Goal: Information Seeking & Learning: Learn about a topic

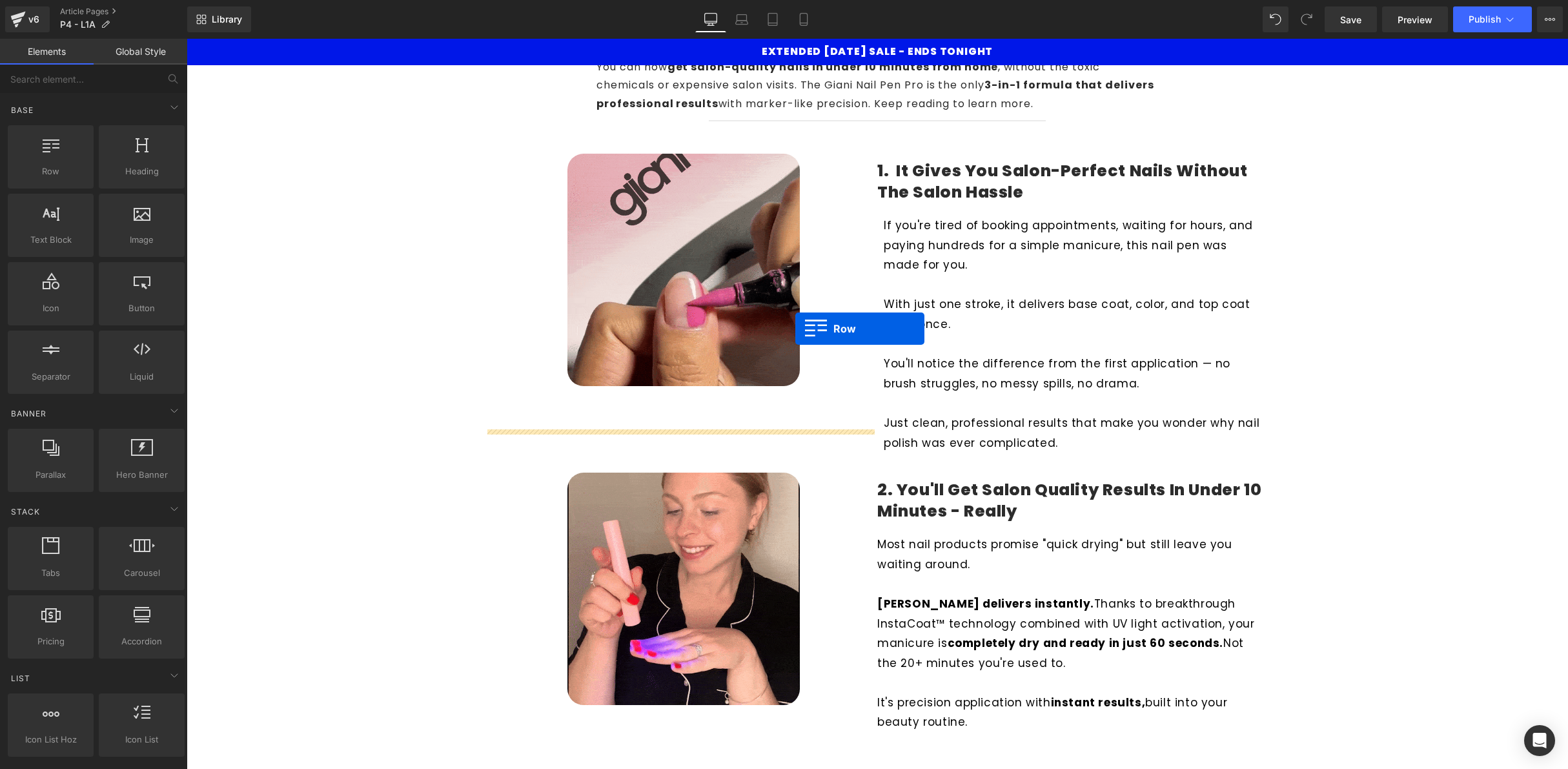
scroll to position [199, 0]
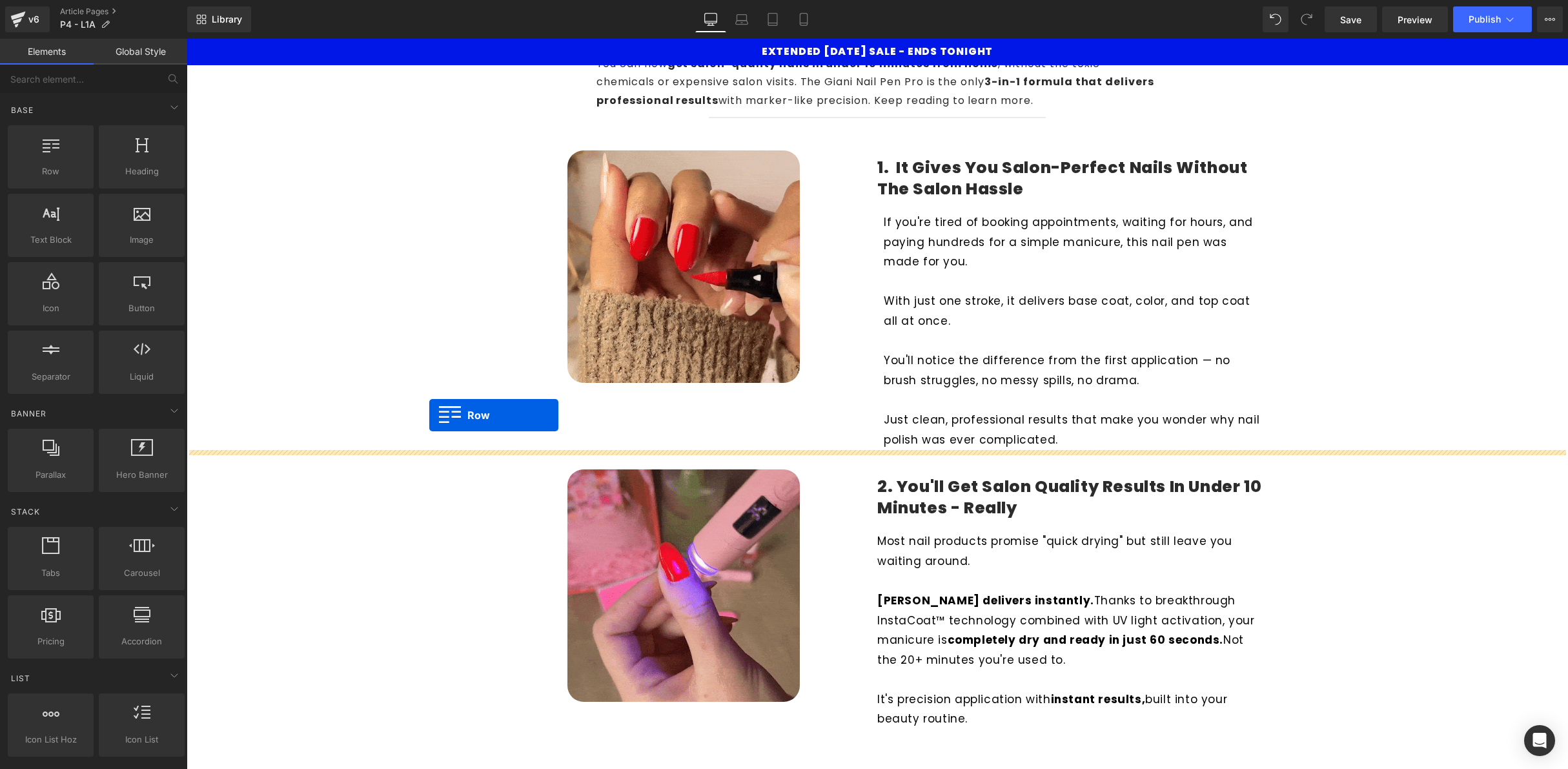
drag, startPoint x: 491, startPoint y: 585, endPoint x: 429, endPoint y: 415, distance: 181.0
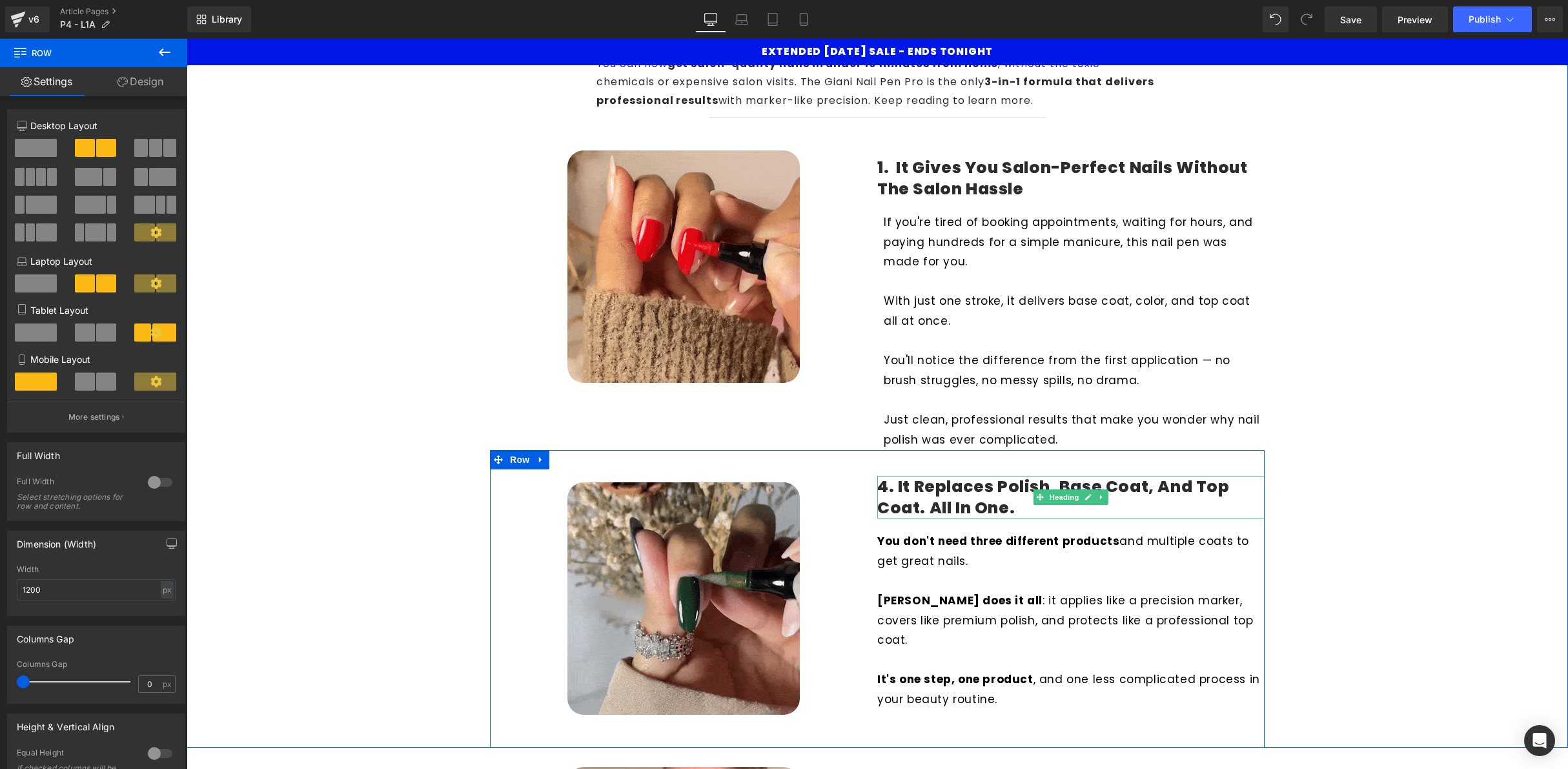
click at [882, 486] on h4 "4. It Replaces Polish, Base Coat, and Top Coat. All In One." at bounding box center [1071, 498] width 387 height 42
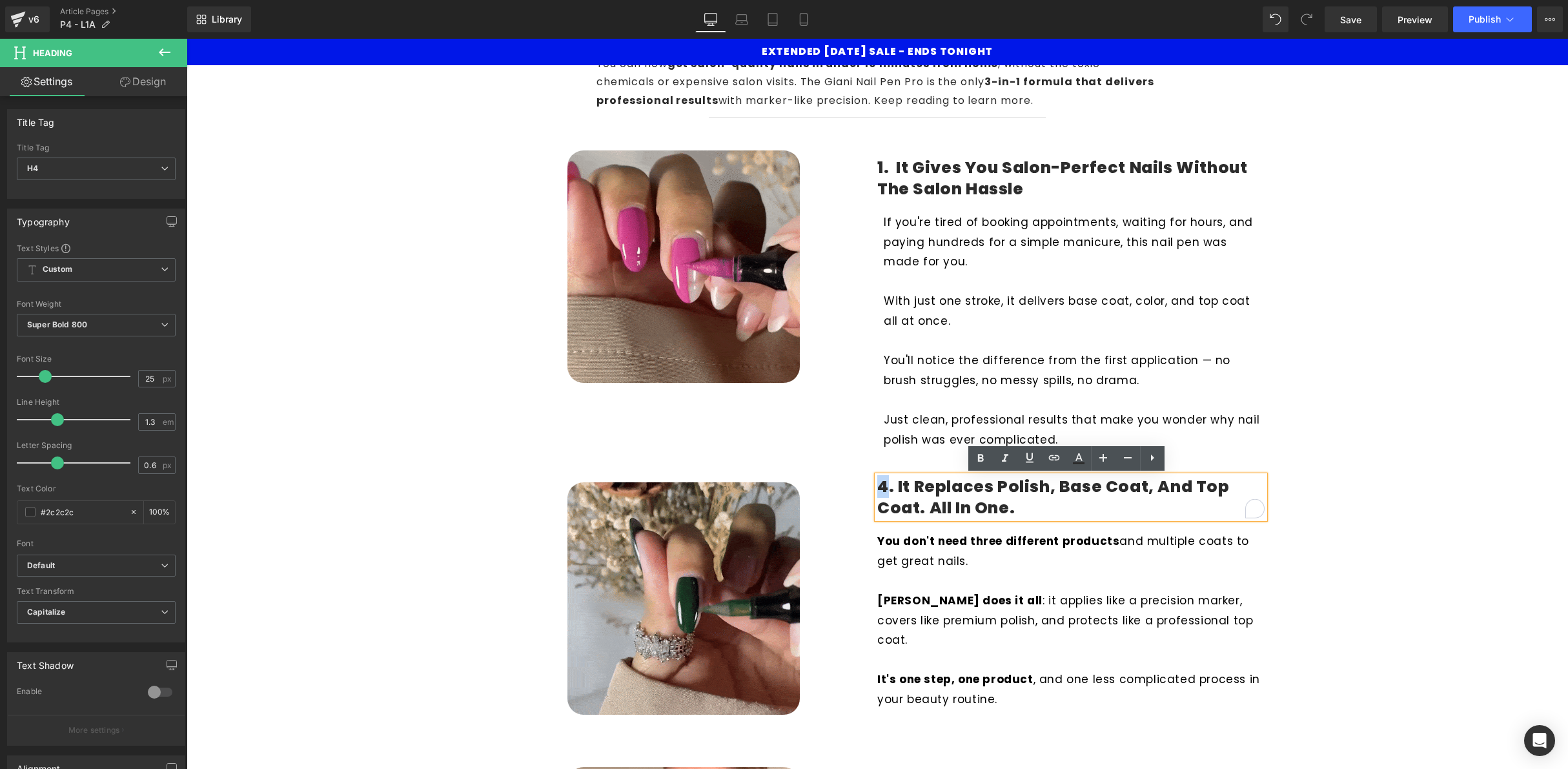
click at [877, 486] on h4 "4. It Replaces Polish, Base Coat, and Top Coat. All In One." at bounding box center [1071, 498] width 387 height 42
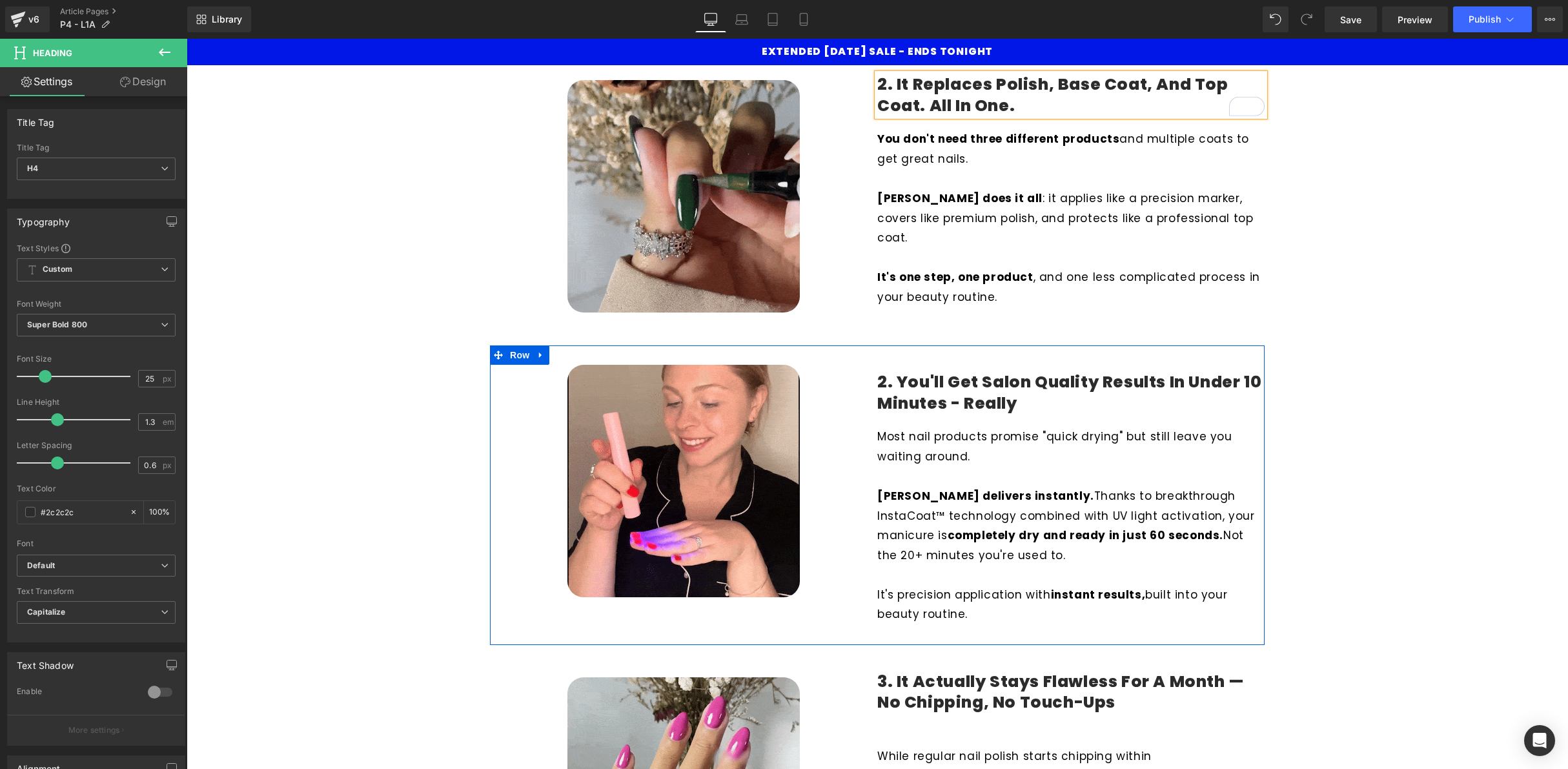
scroll to position [598, 0]
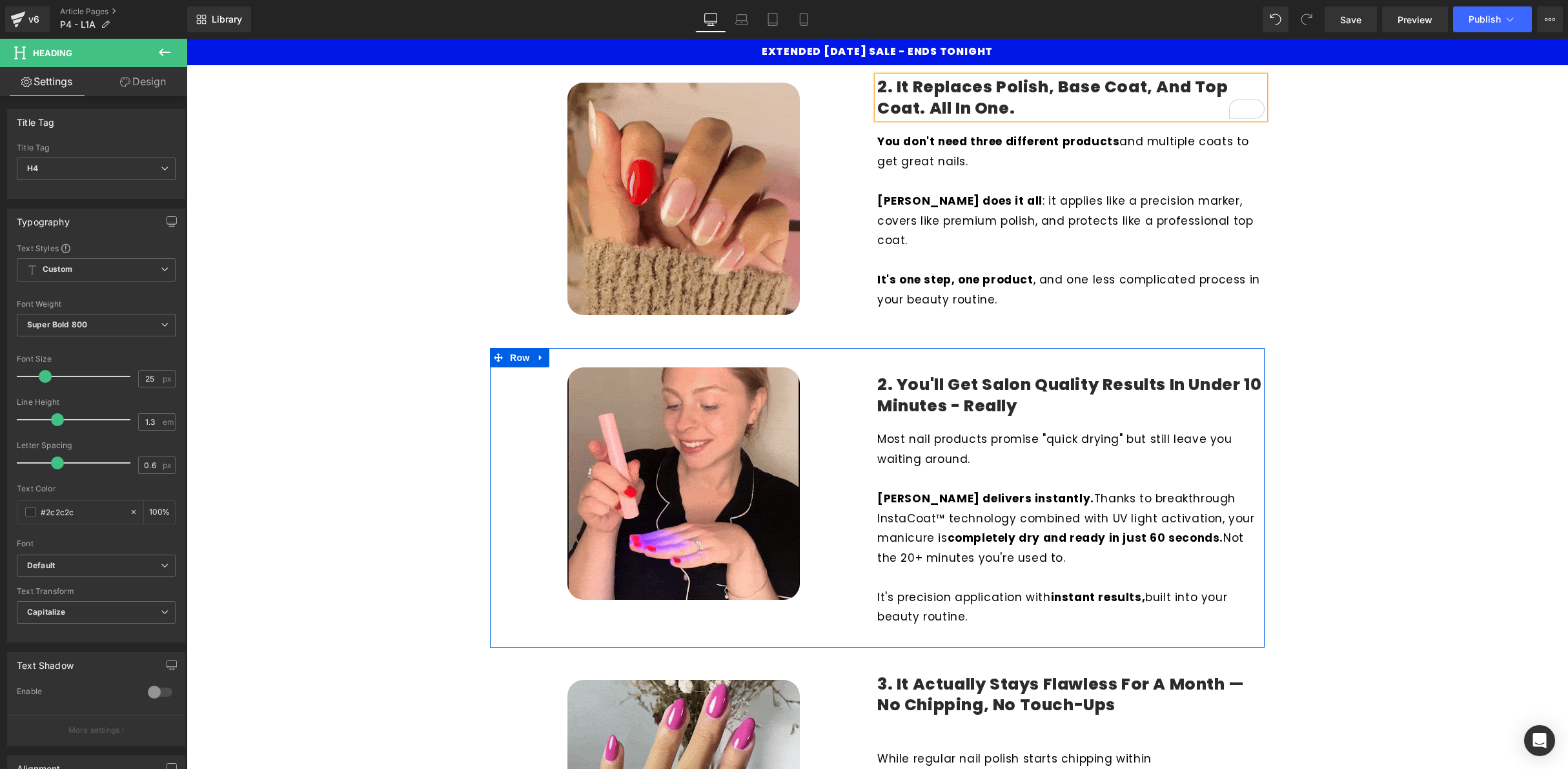
click at [886, 377] on h4 "2. You'll Get Salon Quality Results in Under 10 Minutes - Really" at bounding box center [1071, 396] width 387 height 42
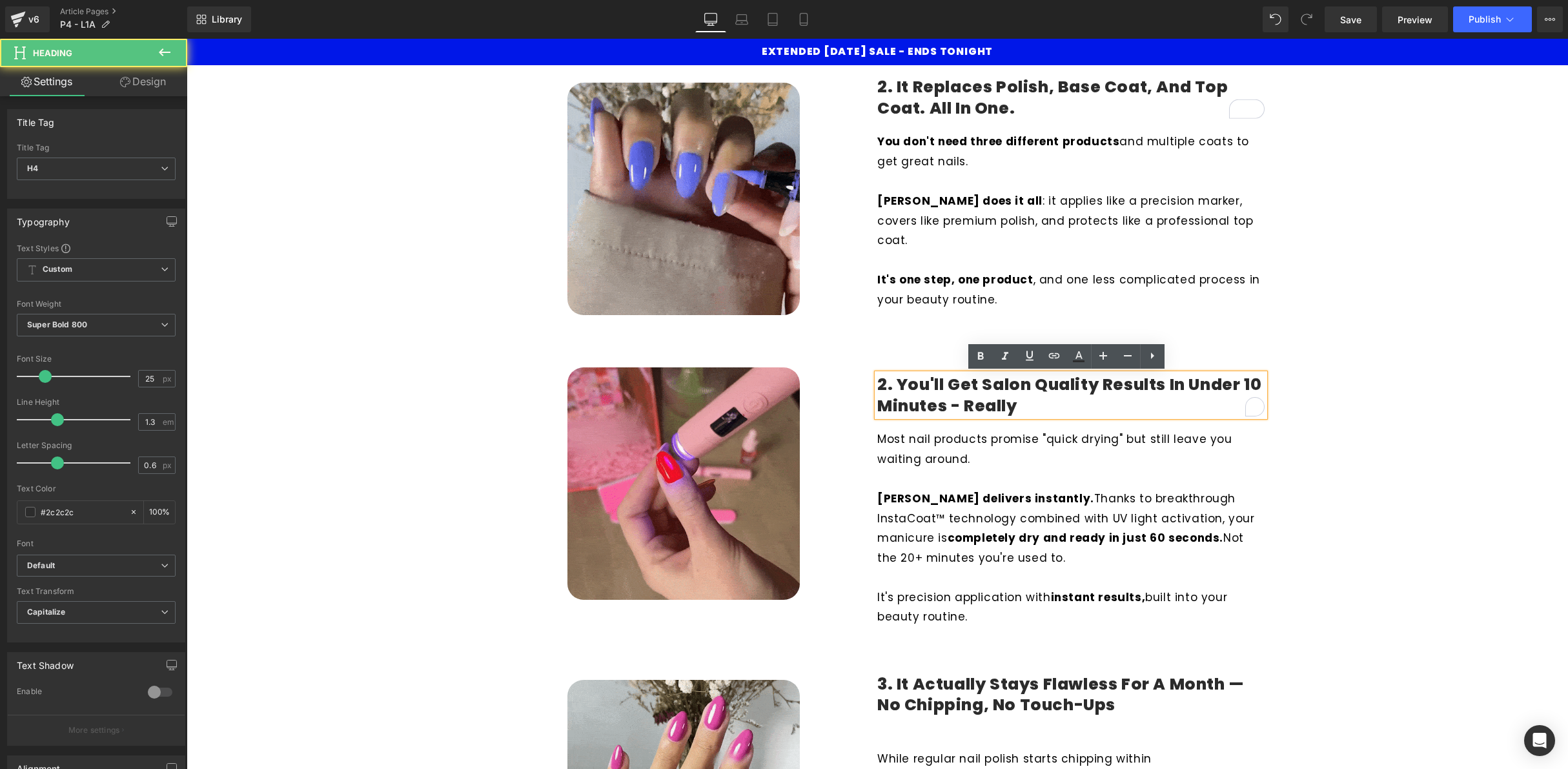
click at [879, 382] on h4 "2. You'll Get Salon Quality Results in Under 10 Minutes - Really" at bounding box center [1071, 396] width 387 height 42
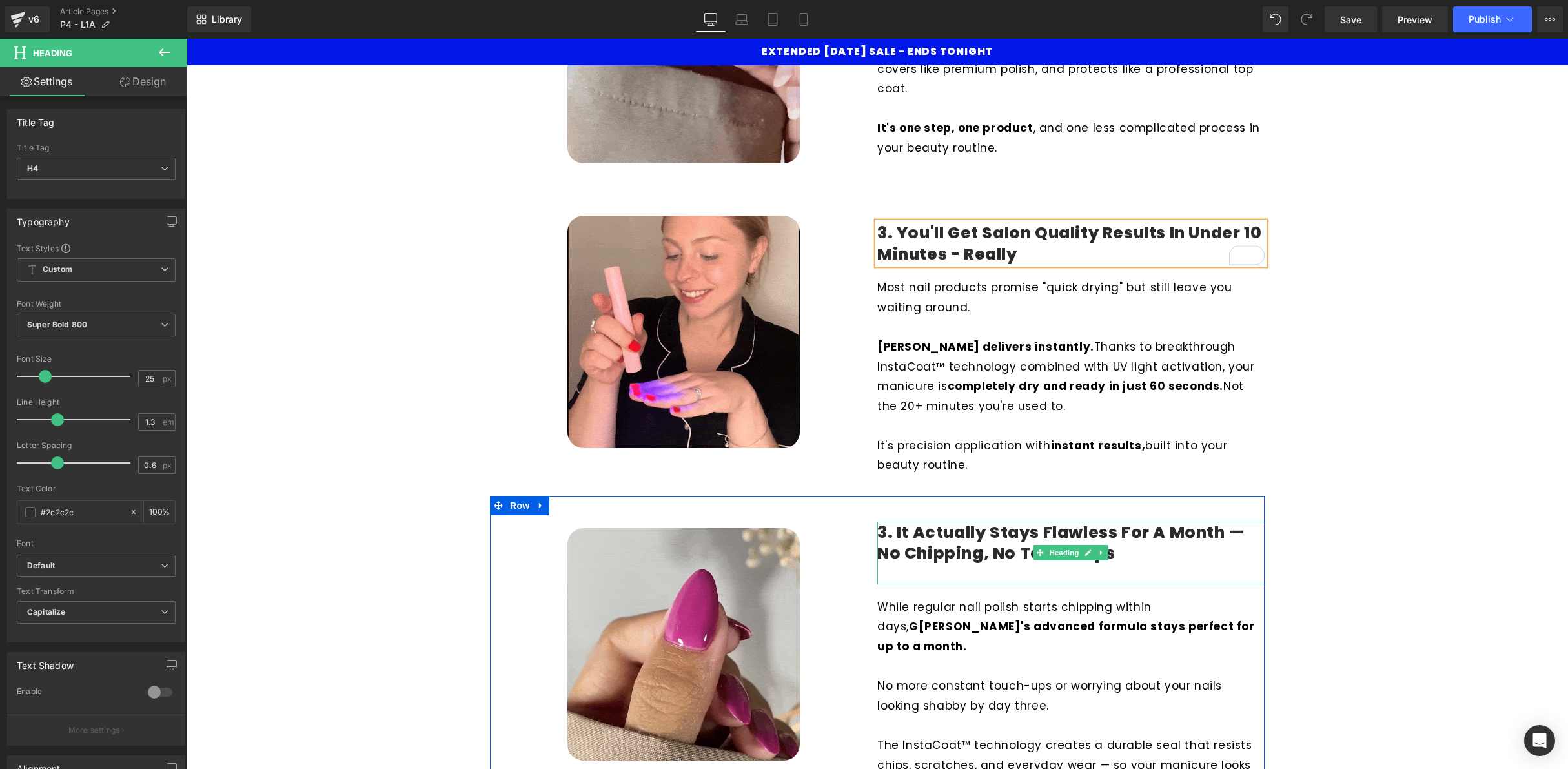
scroll to position [799, 0]
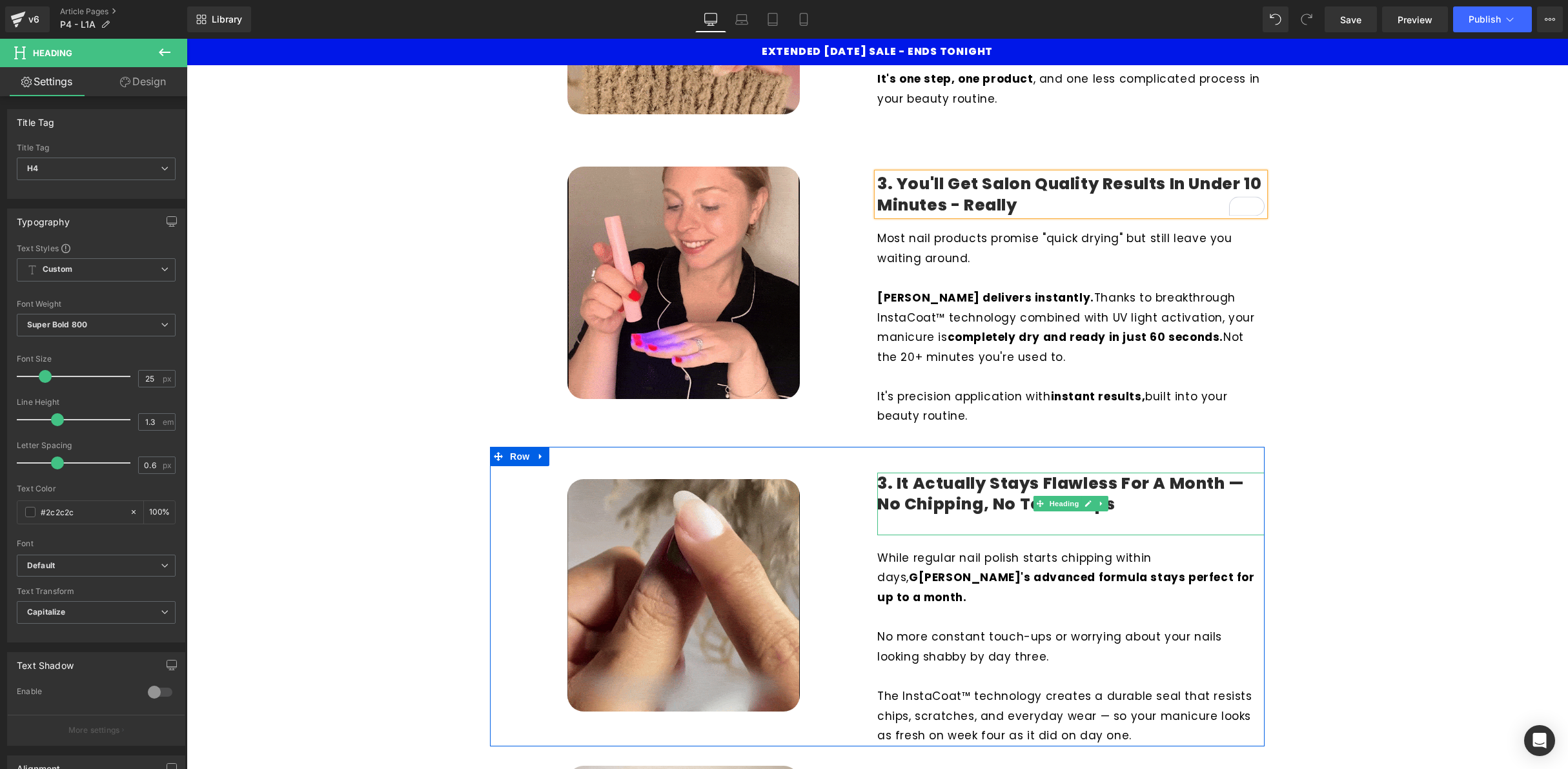
click at [952, 483] on h4 "3. It Actually Stays Flawless for A Month — No Chipping, No Touch-Ups" at bounding box center [1071, 494] width 387 height 42
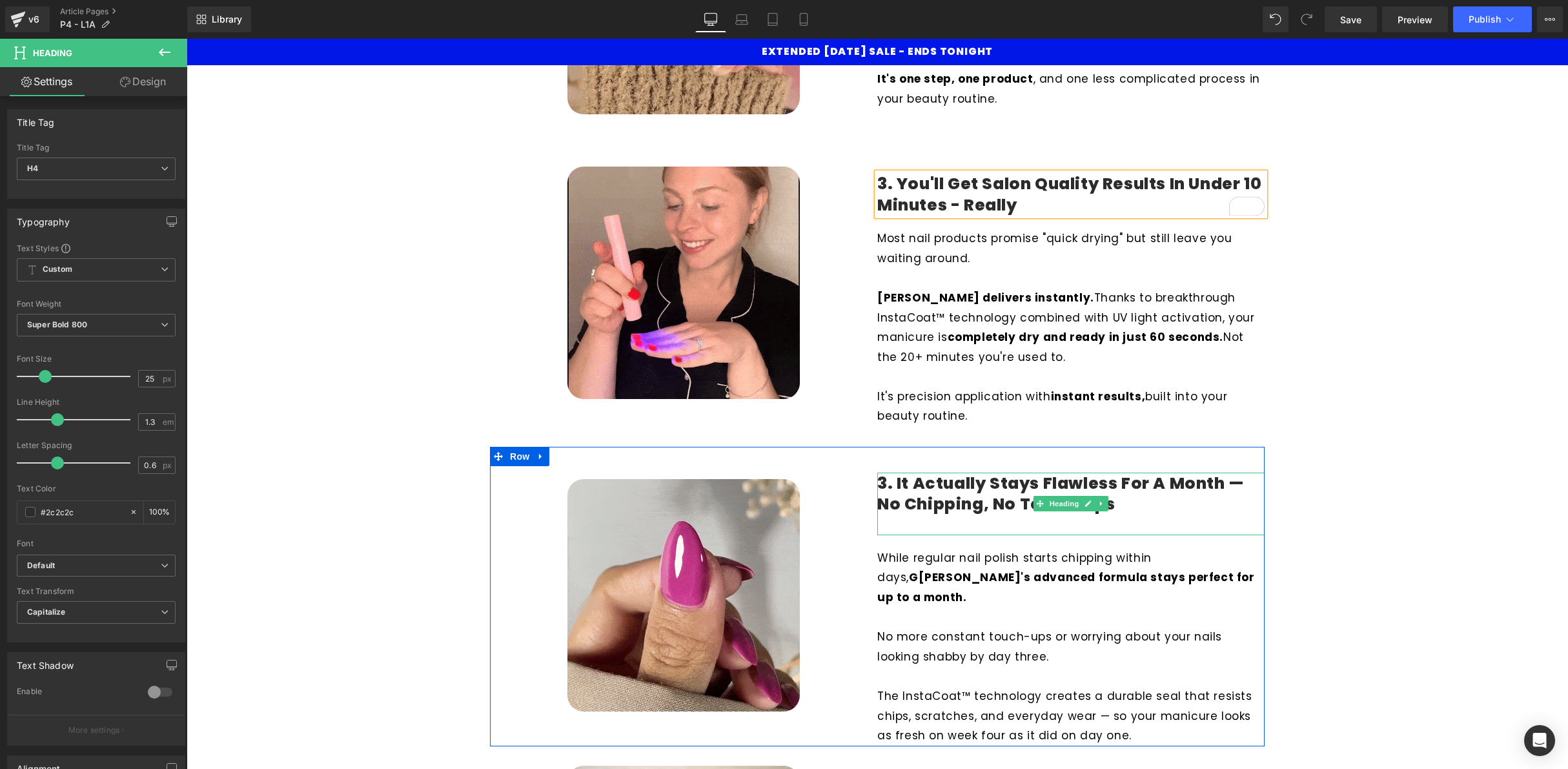
click at [952, 483] on h4 "3. It Actually Stays Flawless for A Month — No Chipping, No Touch-Ups" at bounding box center [1071, 494] width 387 height 42
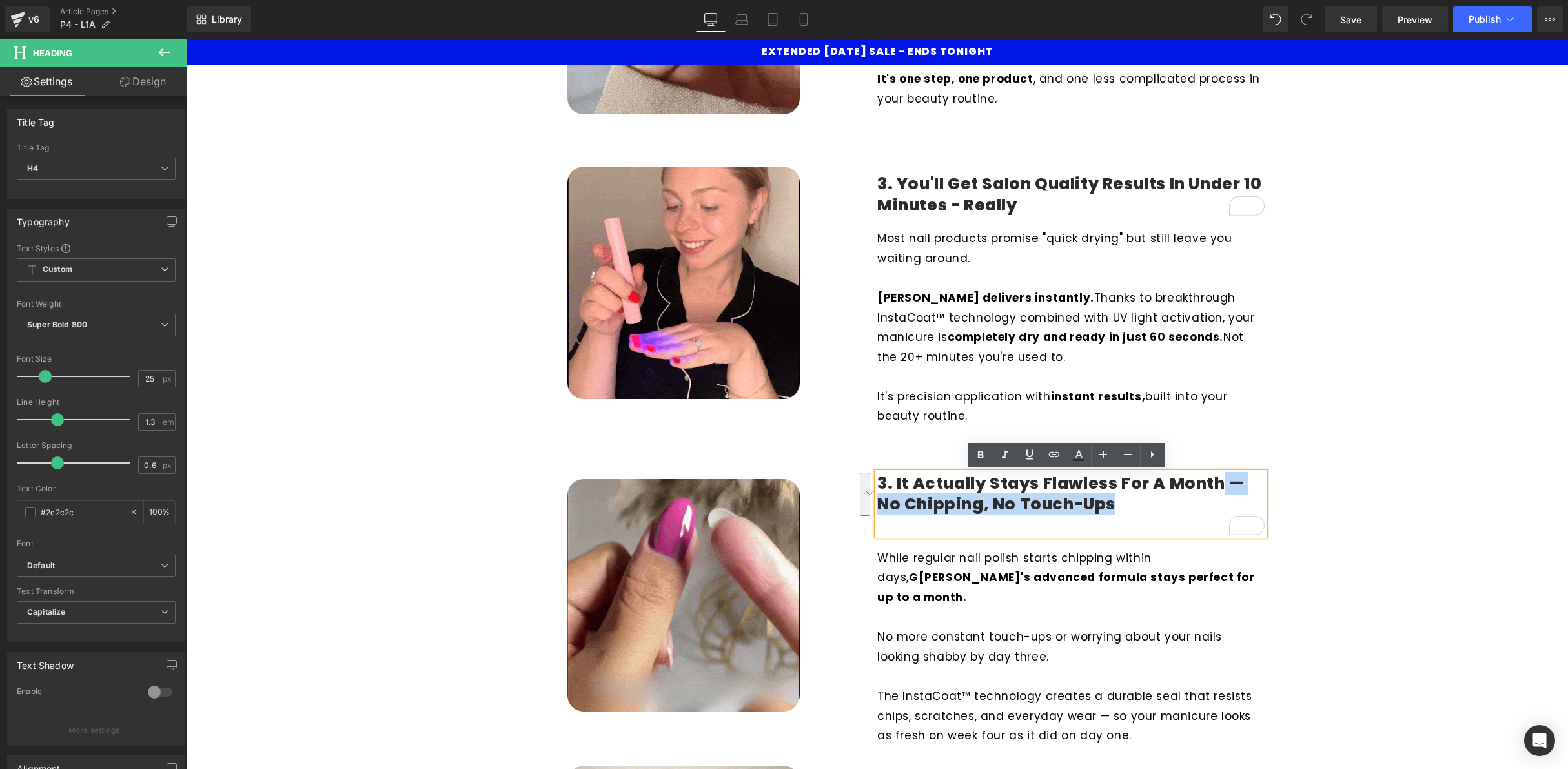
drag, startPoint x: 1220, startPoint y: 482, endPoint x: 1225, endPoint y: 507, distance: 25.5
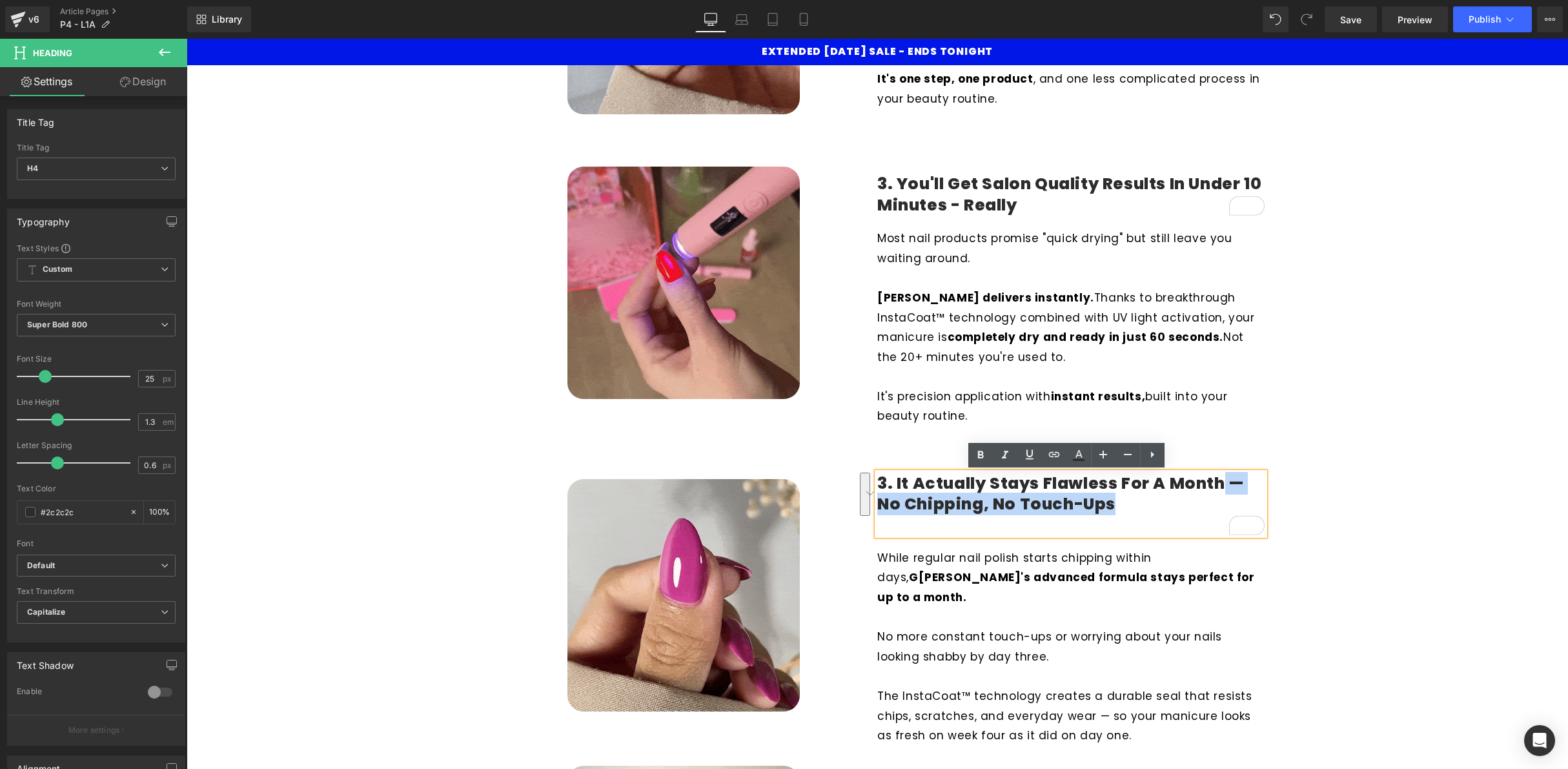
click at [1225, 507] on h4 "3. It Actually Stays Flawless for A Month — No Chipping, No Touch-Ups" at bounding box center [1071, 494] width 387 height 42
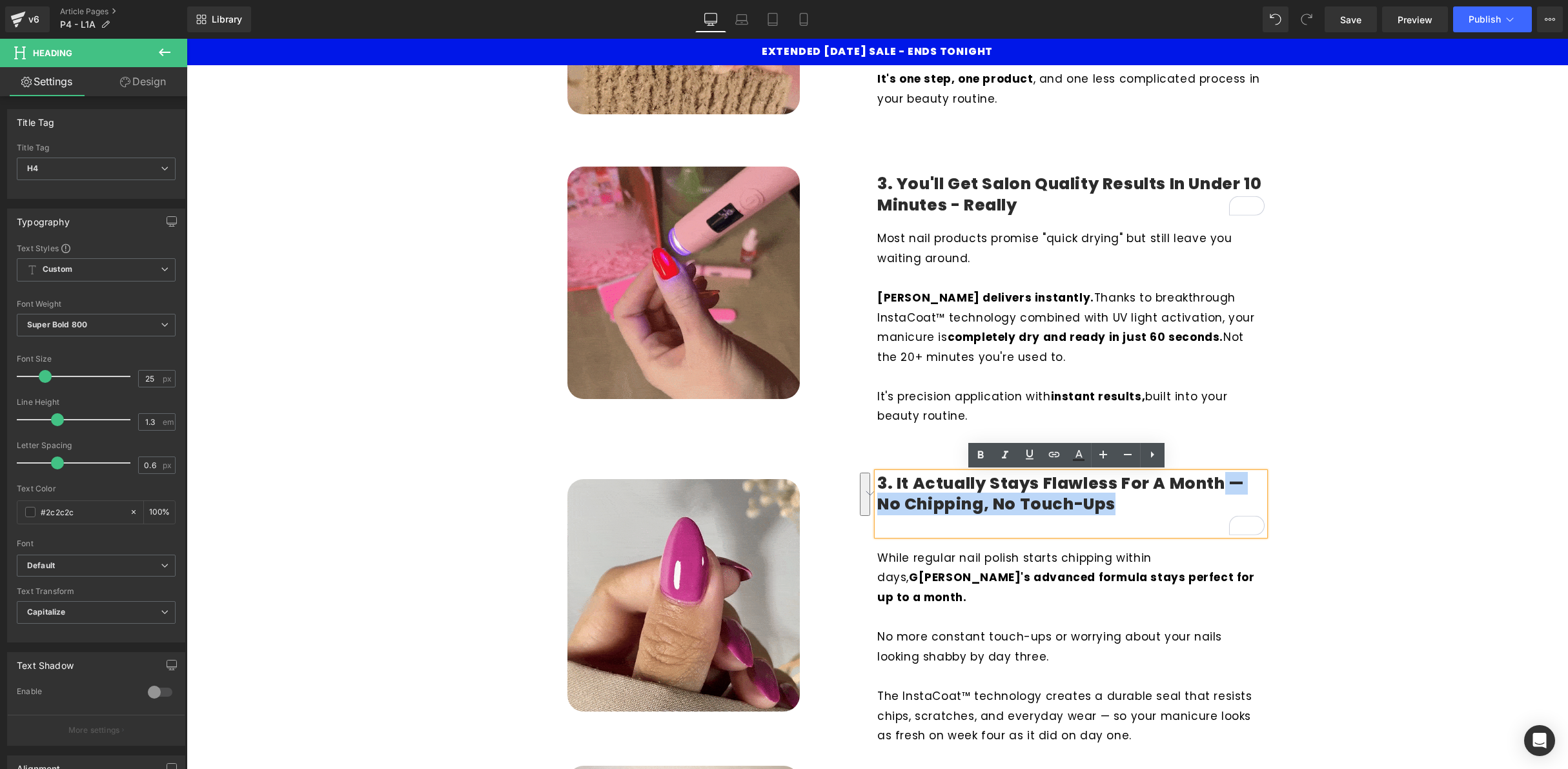
click at [1258, 484] on h4 "3. It Actually Stays Flawless for A Month — No Chipping, No Touch-Ups" at bounding box center [1071, 494] width 387 height 42
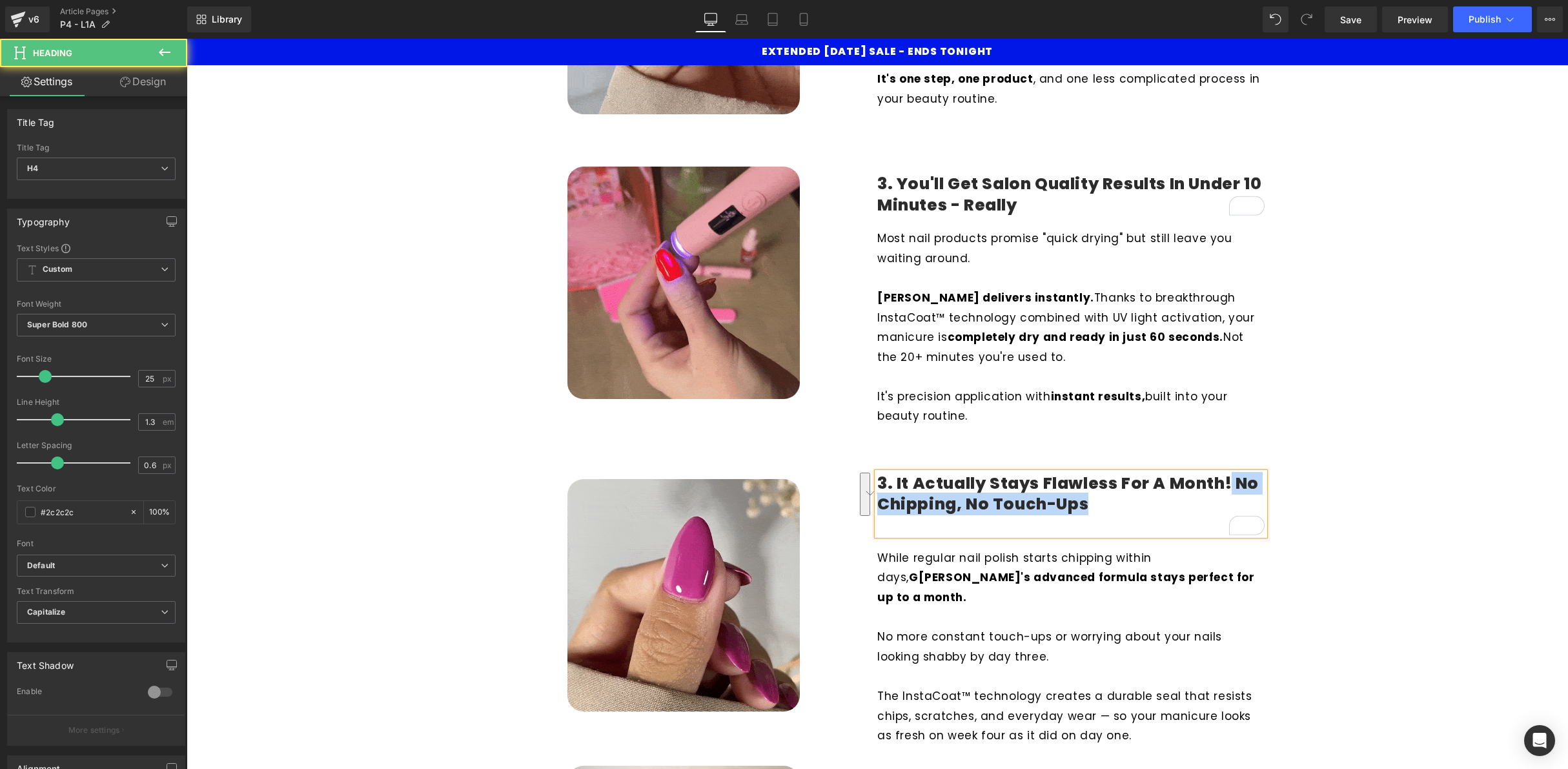
drag, startPoint x: 1106, startPoint y: 508, endPoint x: 1225, endPoint y: 484, distance: 121.4
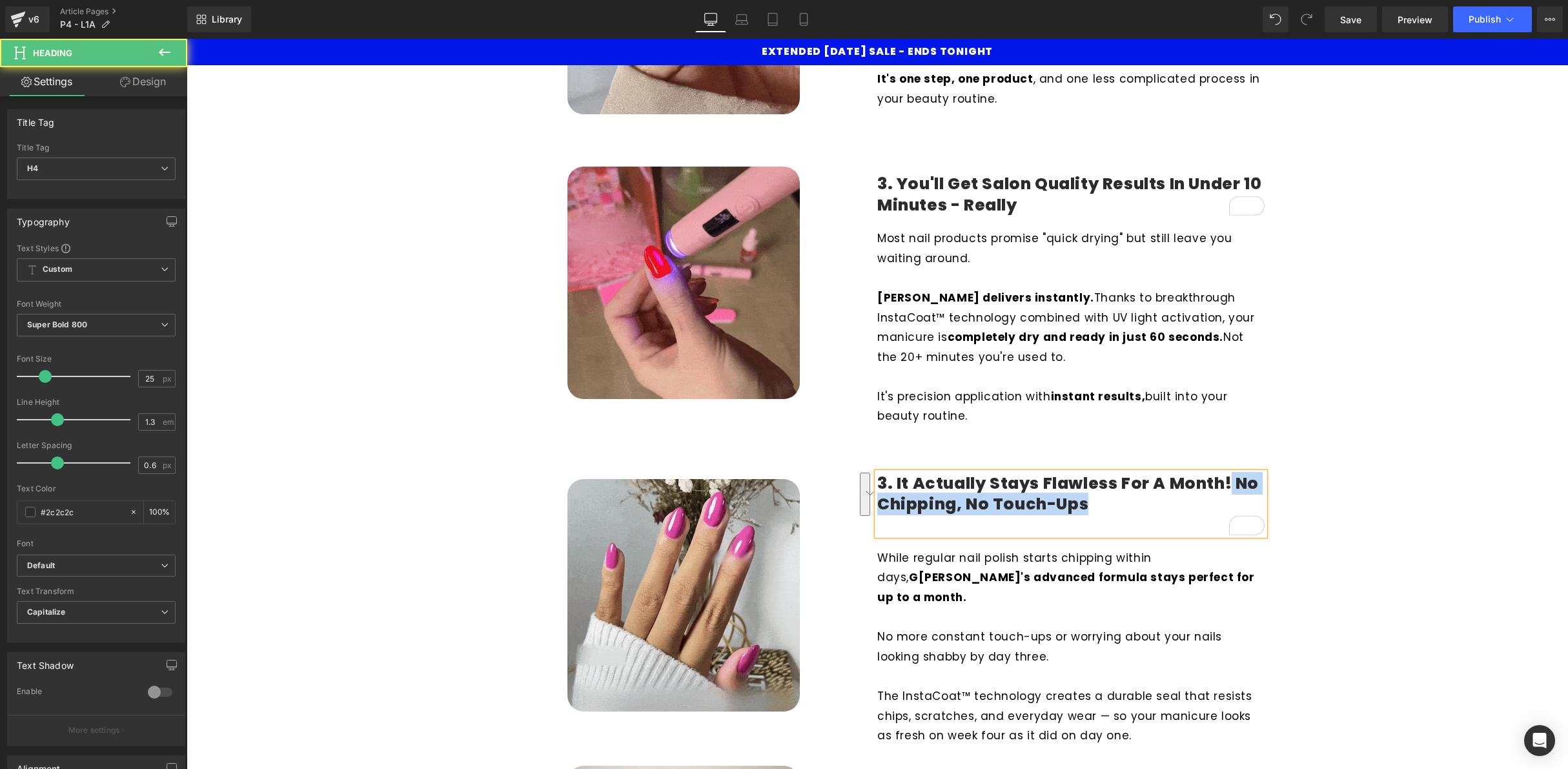
click at [1225, 484] on h4 "3. It Actually Stays Flawless for A Month! No Chipping, No Touch-Ups" at bounding box center [1071, 494] width 387 height 42
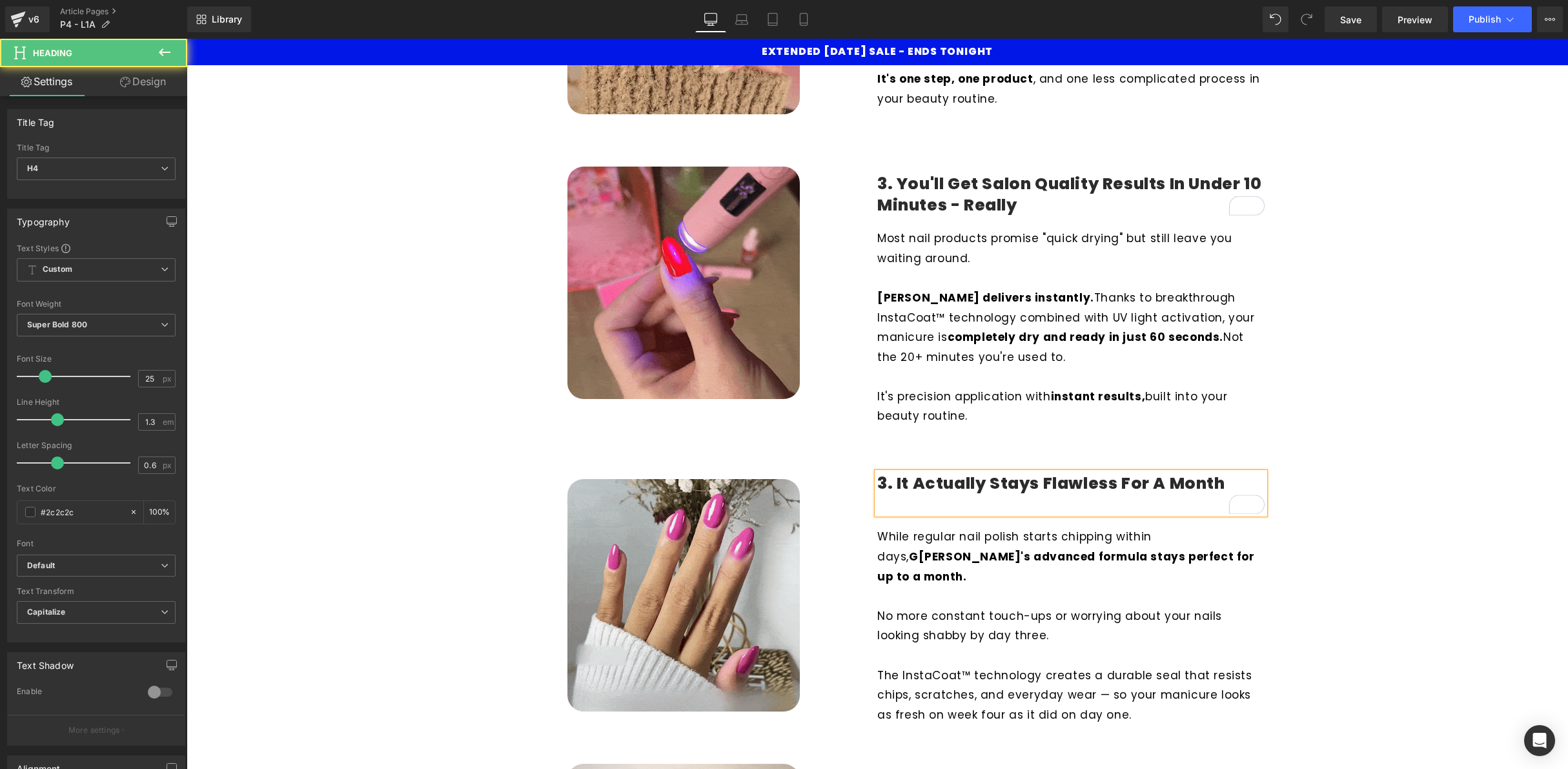
click at [958, 479] on h4 "3. It Actually Stays Flawless for A Month" at bounding box center [1071, 484] width 387 height 21
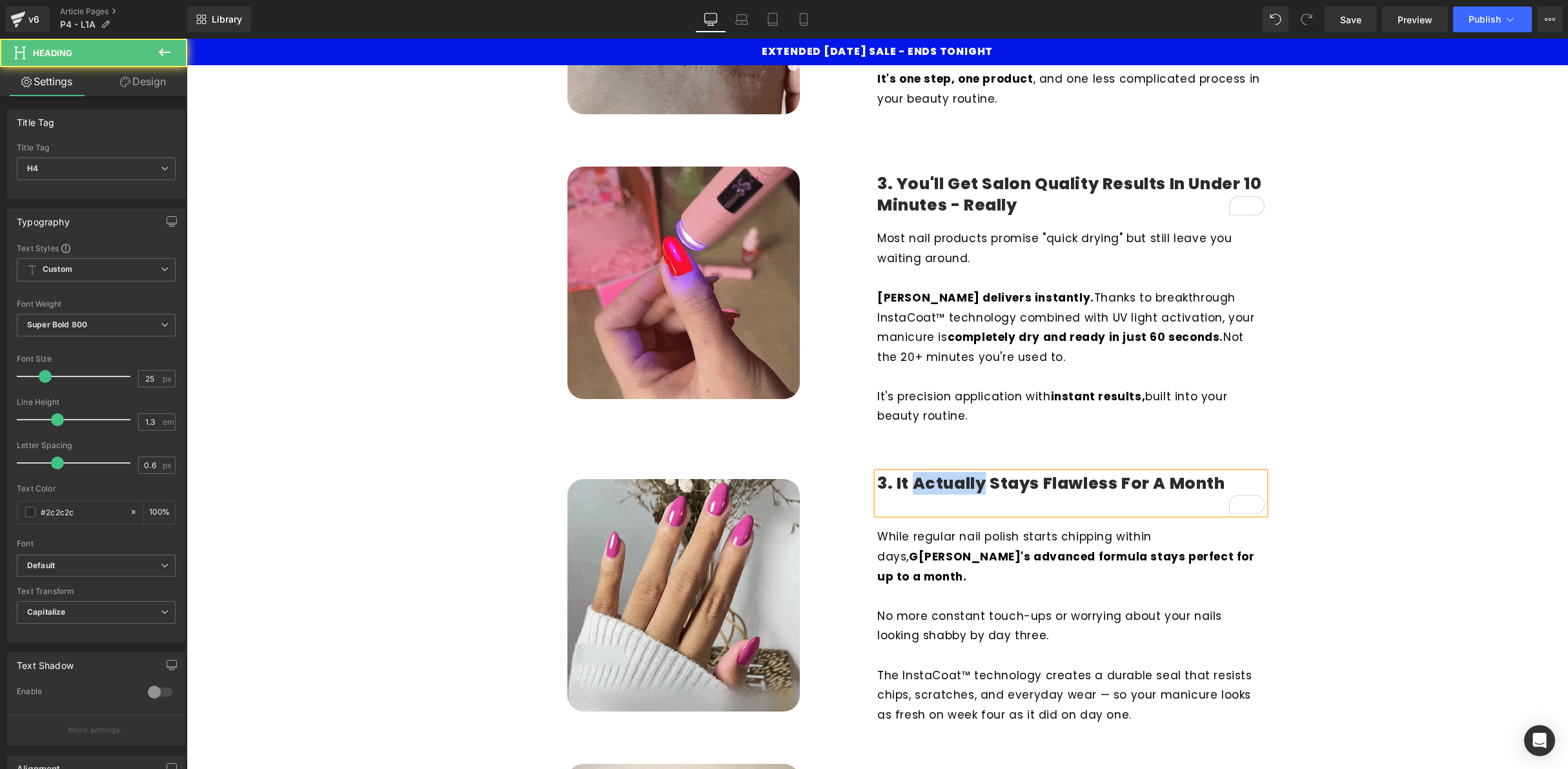
click at [958, 480] on h4 "3. It Actually Stays Flawless for A Month" at bounding box center [1071, 484] width 387 height 21
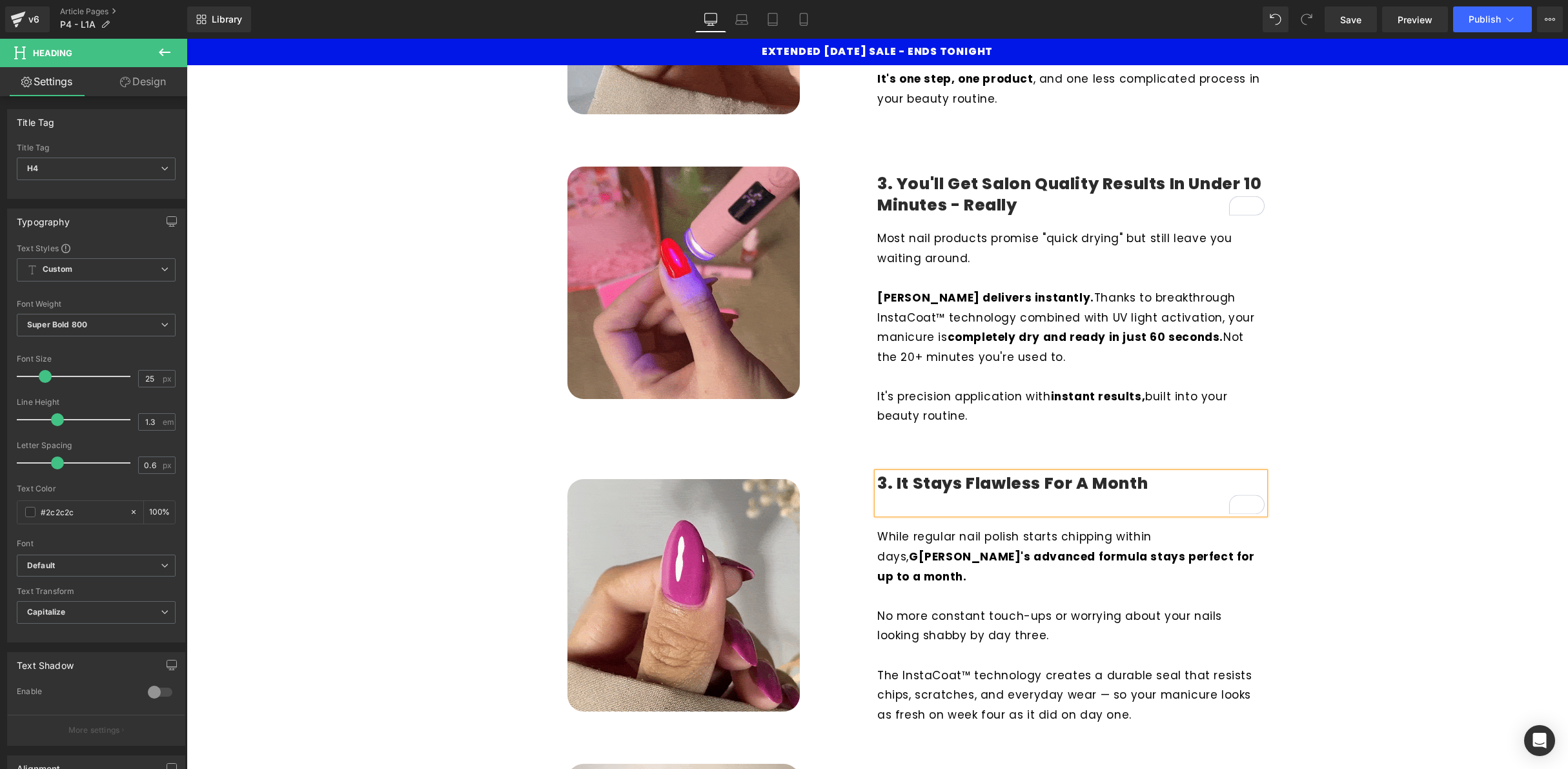
click at [1179, 481] on h4 "3. It Stays Flawless for A Month" at bounding box center [1071, 484] width 387 height 21
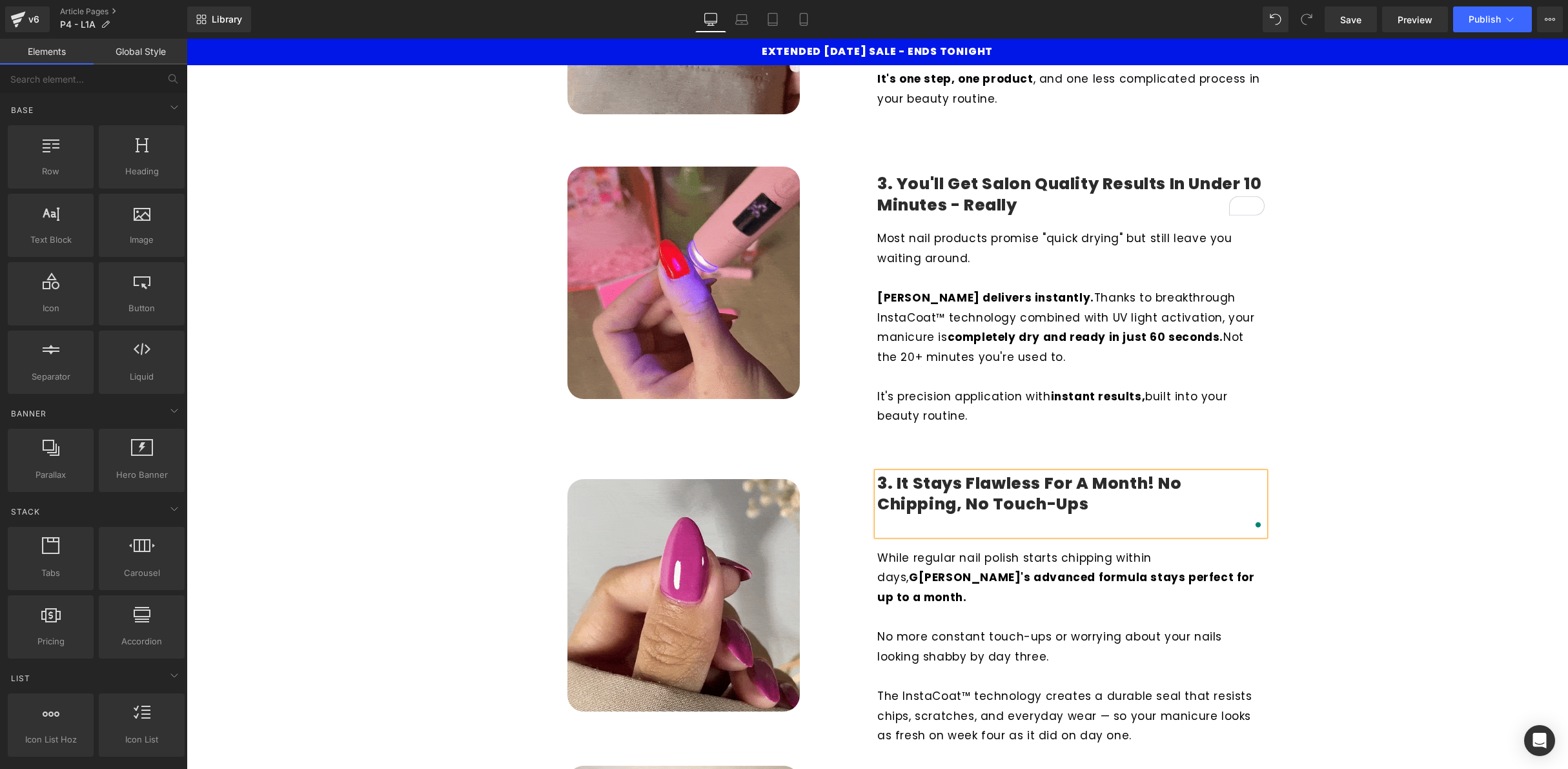
click at [1477, 523] on div "Liquid 7 Reasons Why Women Are Ditching Salons for This New Nail Hack! Heading …" at bounding box center [877, 721] width 1381 height 2963
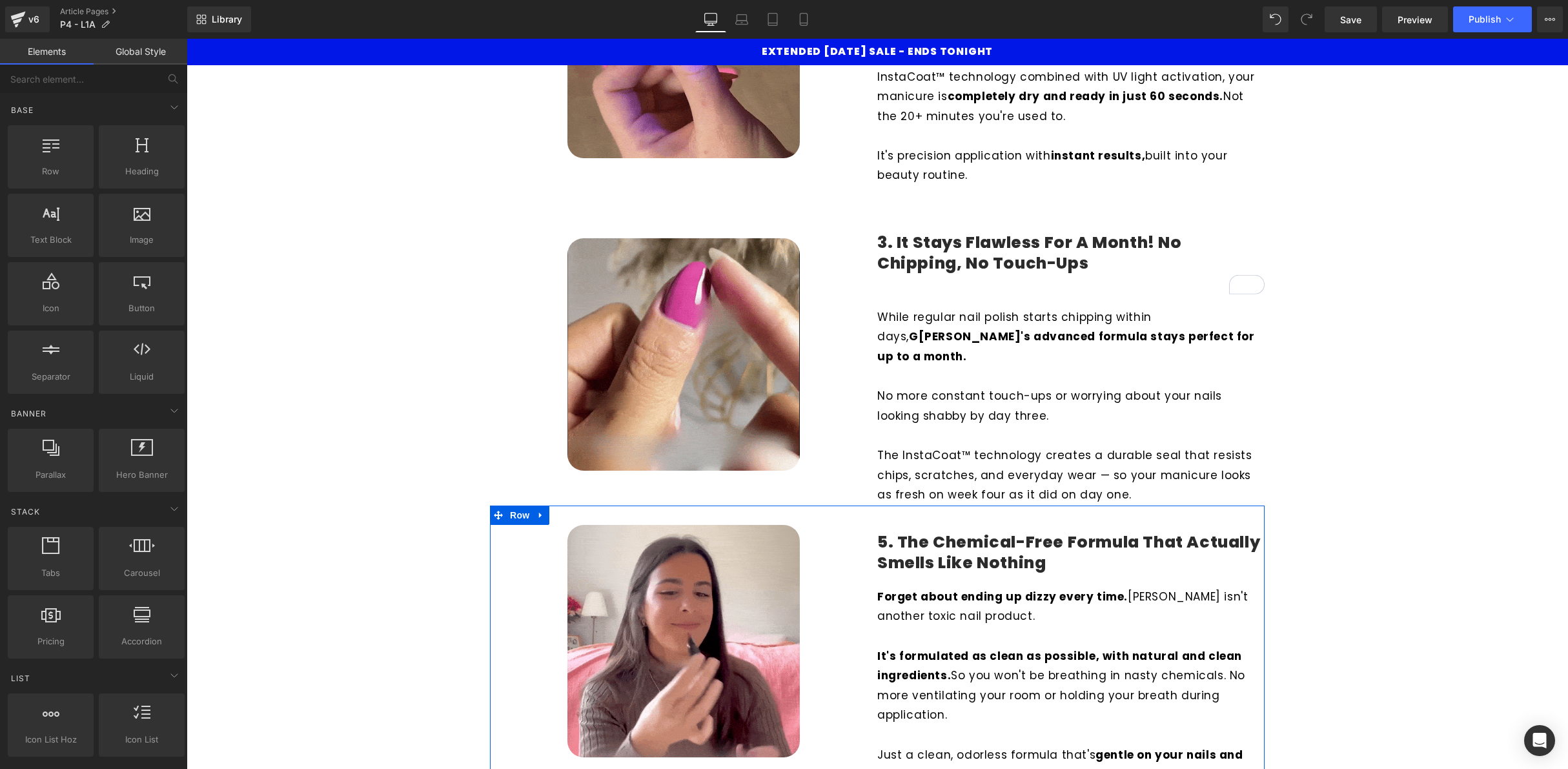
scroll to position [1040, 0]
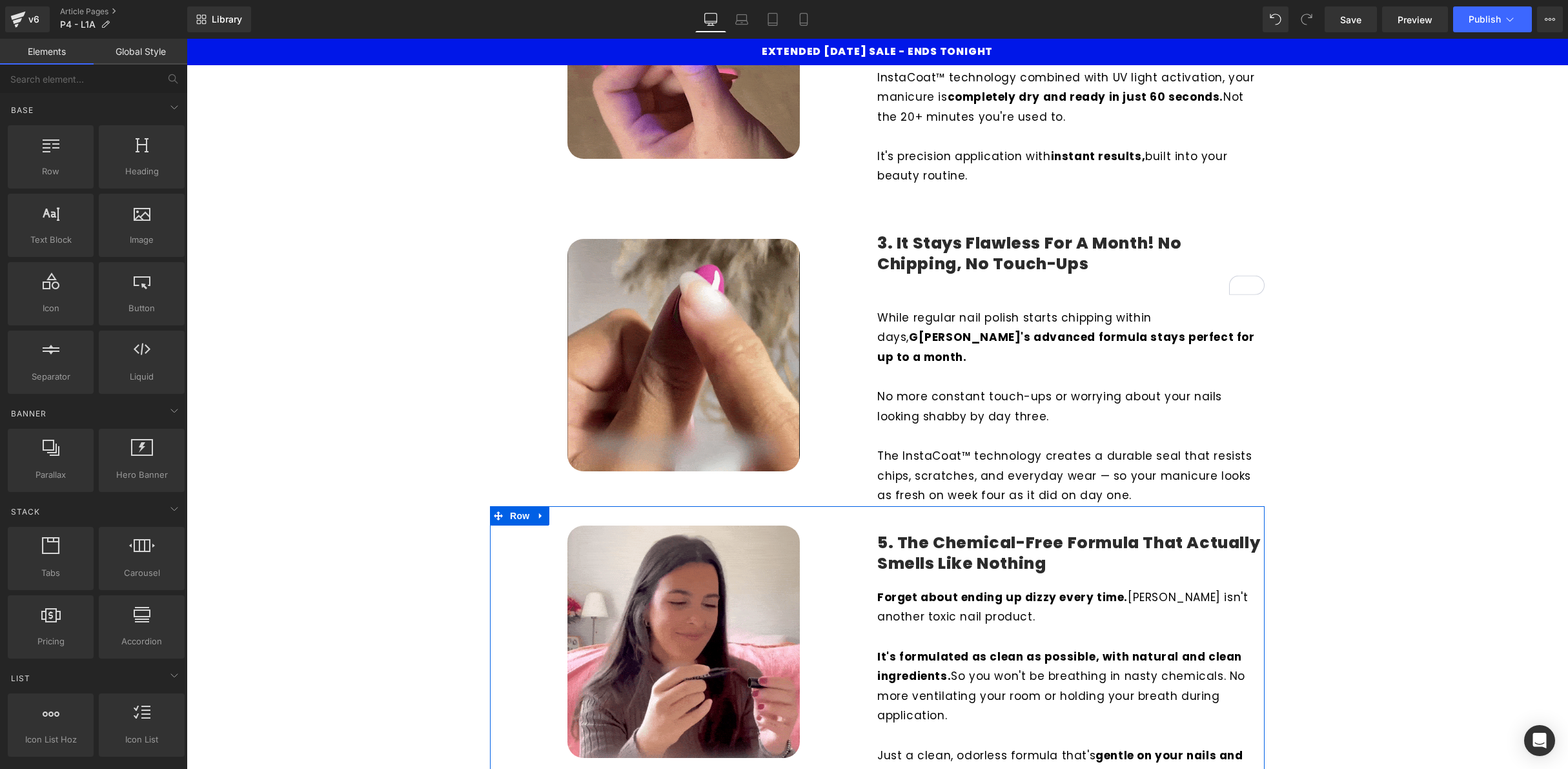
click at [1248, 537] on h4 "5. The Chemical-Free Formula That Actually Smells Like Nothing" at bounding box center [1071, 553] width 387 height 42
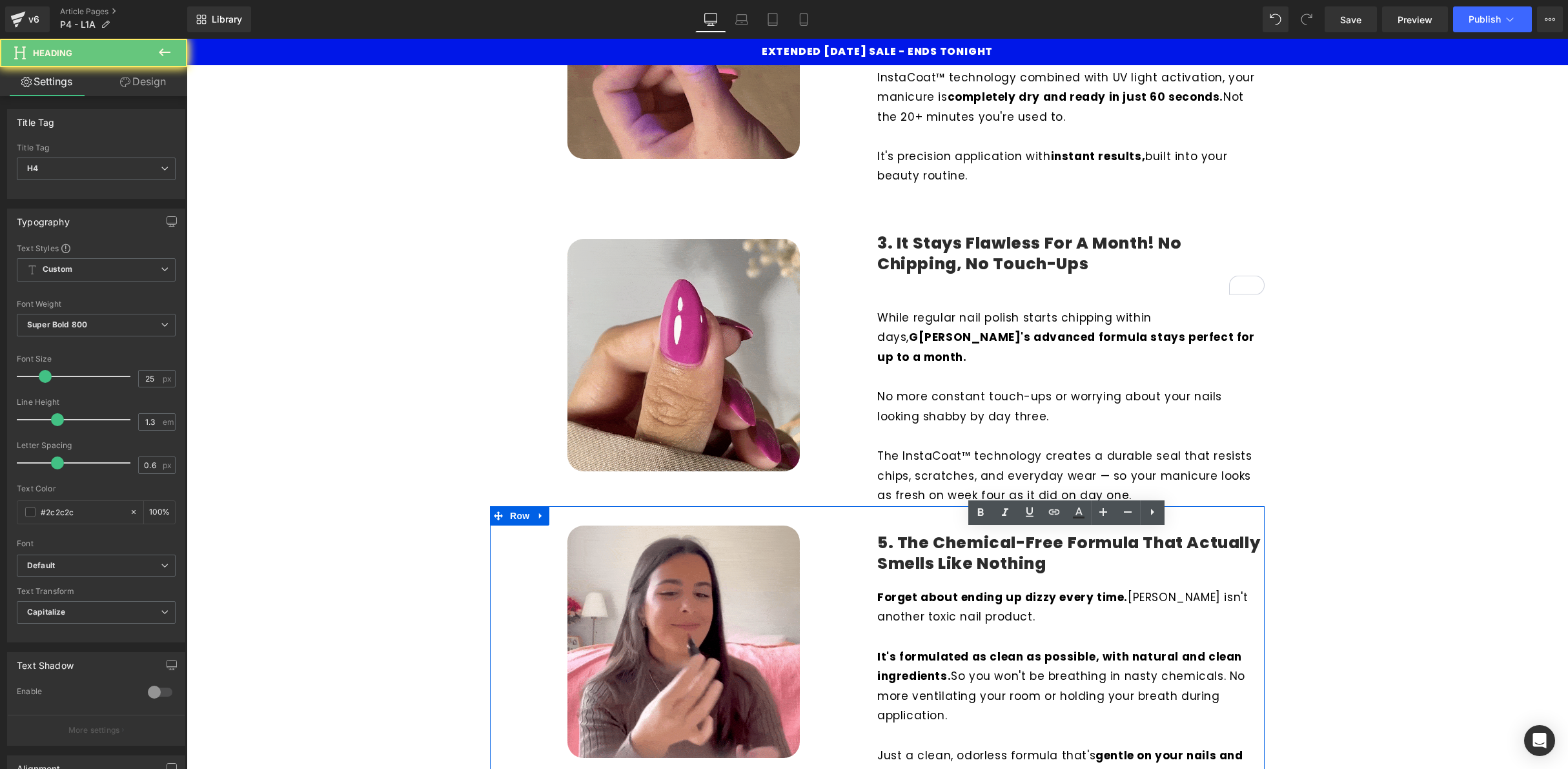
click at [1248, 537] on h4 "5. The Chemical-Free Formula That Actually Smells Like Nothing" at bounding box center [1071, 553] width 387 height 42
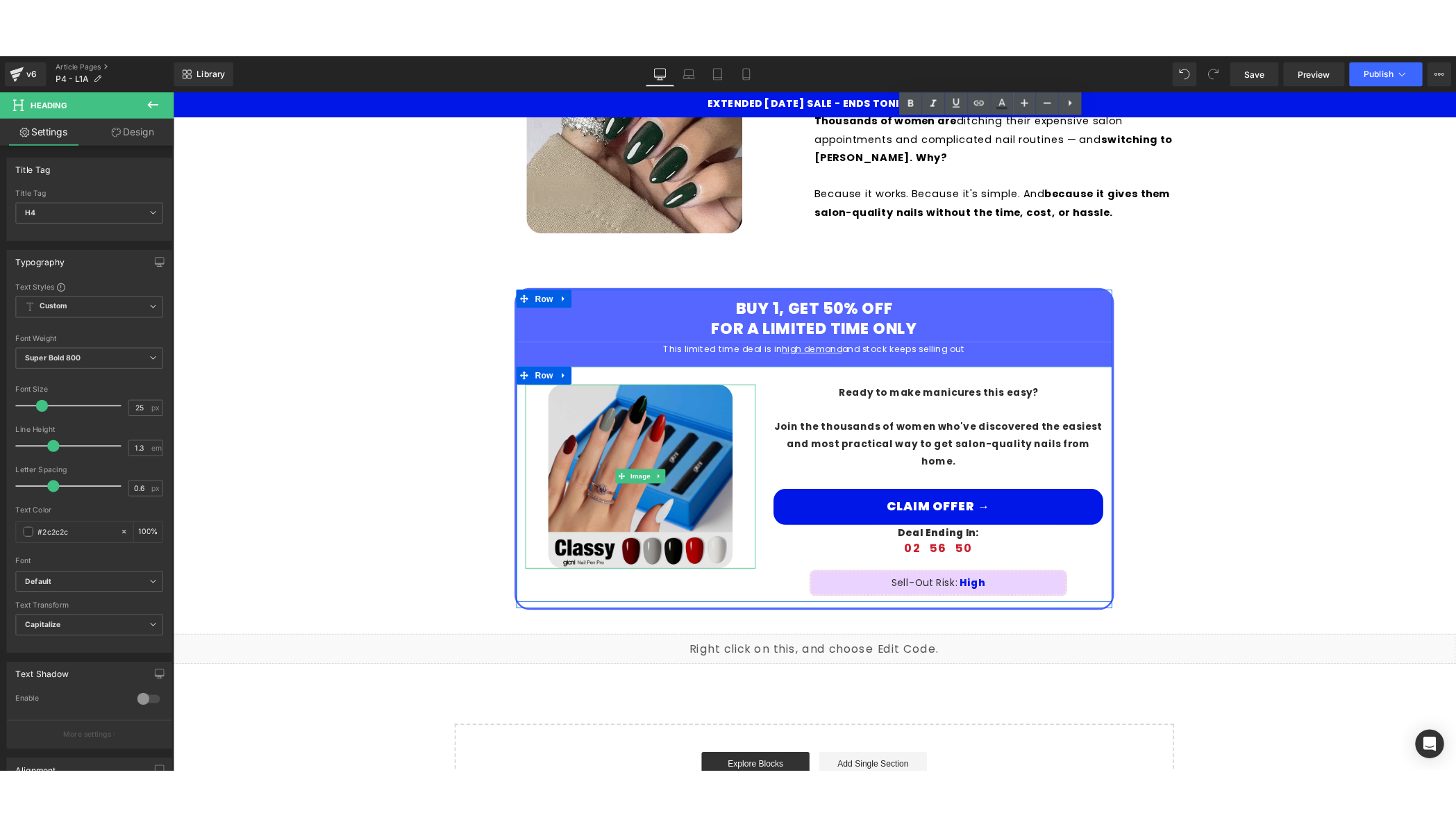
scroll to position [2344, 0]
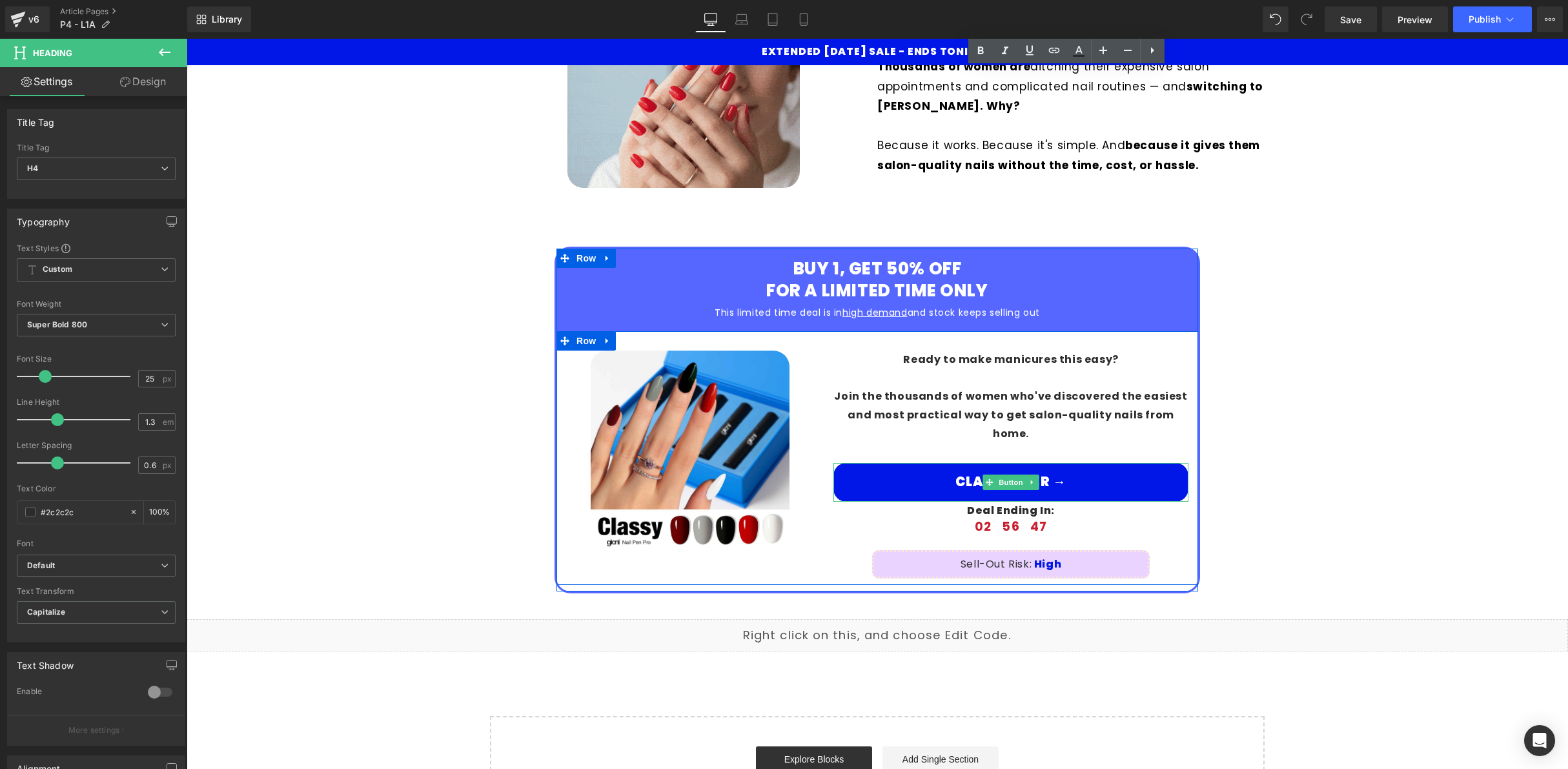
click at [921, 471] on link "Claim Offer →" at bounding box center [1010, 482] width 355 height 39
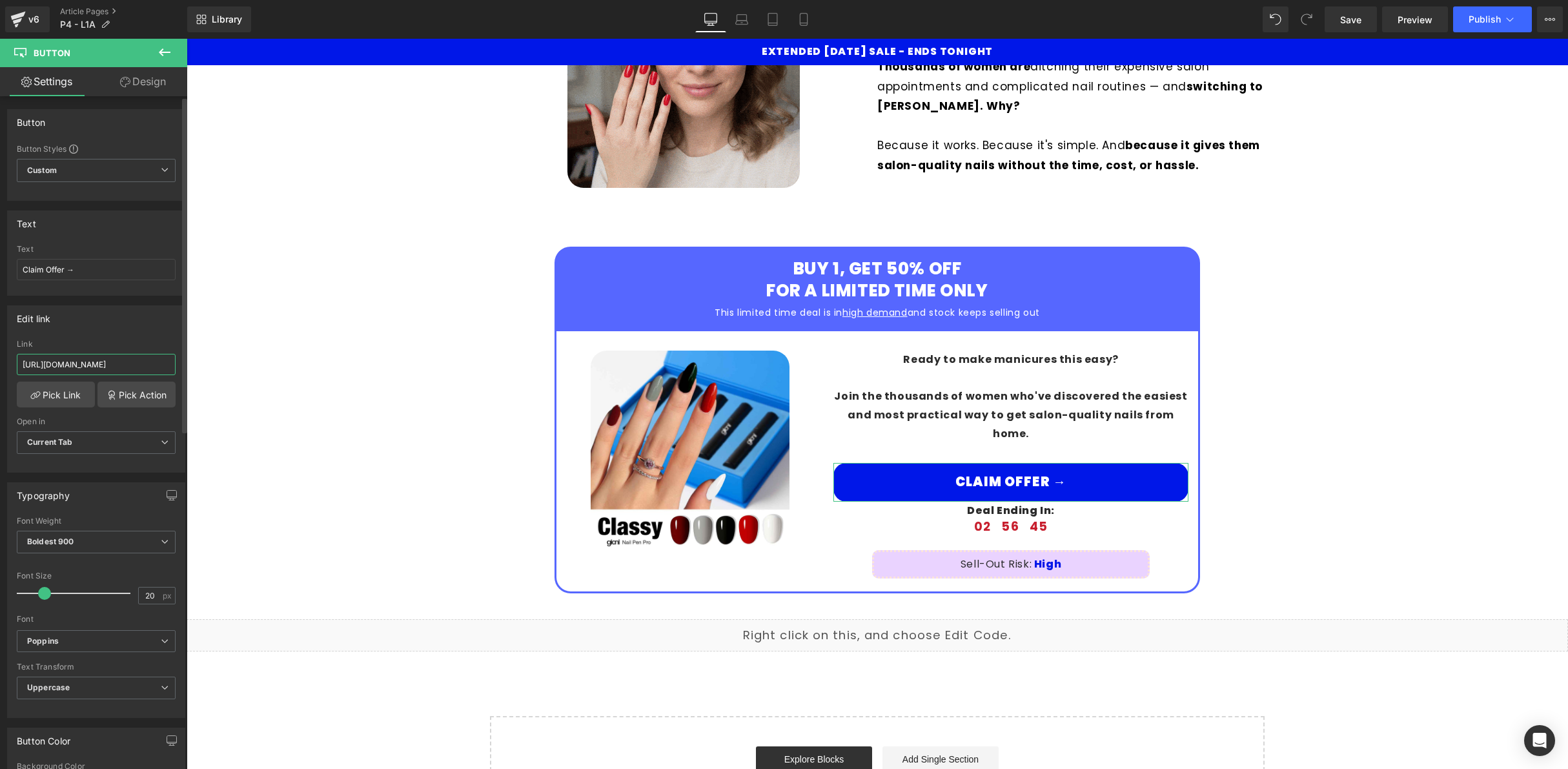
click at [110, 359] on input "https://trygiani.com/products/giani%E2%84%A2-nail-pen-pro-set" at bounding box center [96, 365] width 159 height 21
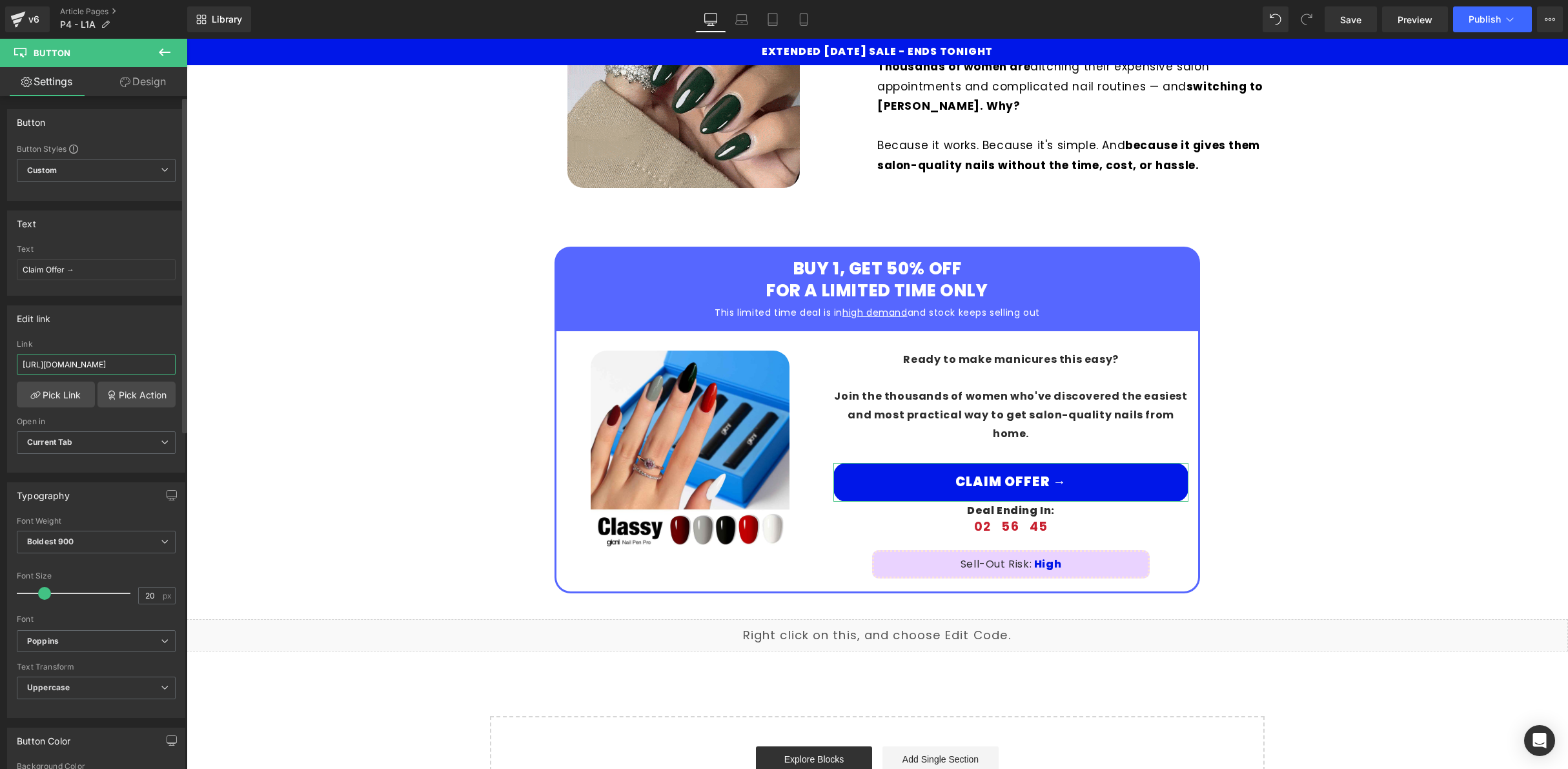
click at [110, 359] on input "https://trygiani.com/products/giani%E2%84%A2-nail-pen-pro-set" at bounding box center [96, 365] width 159 height 21
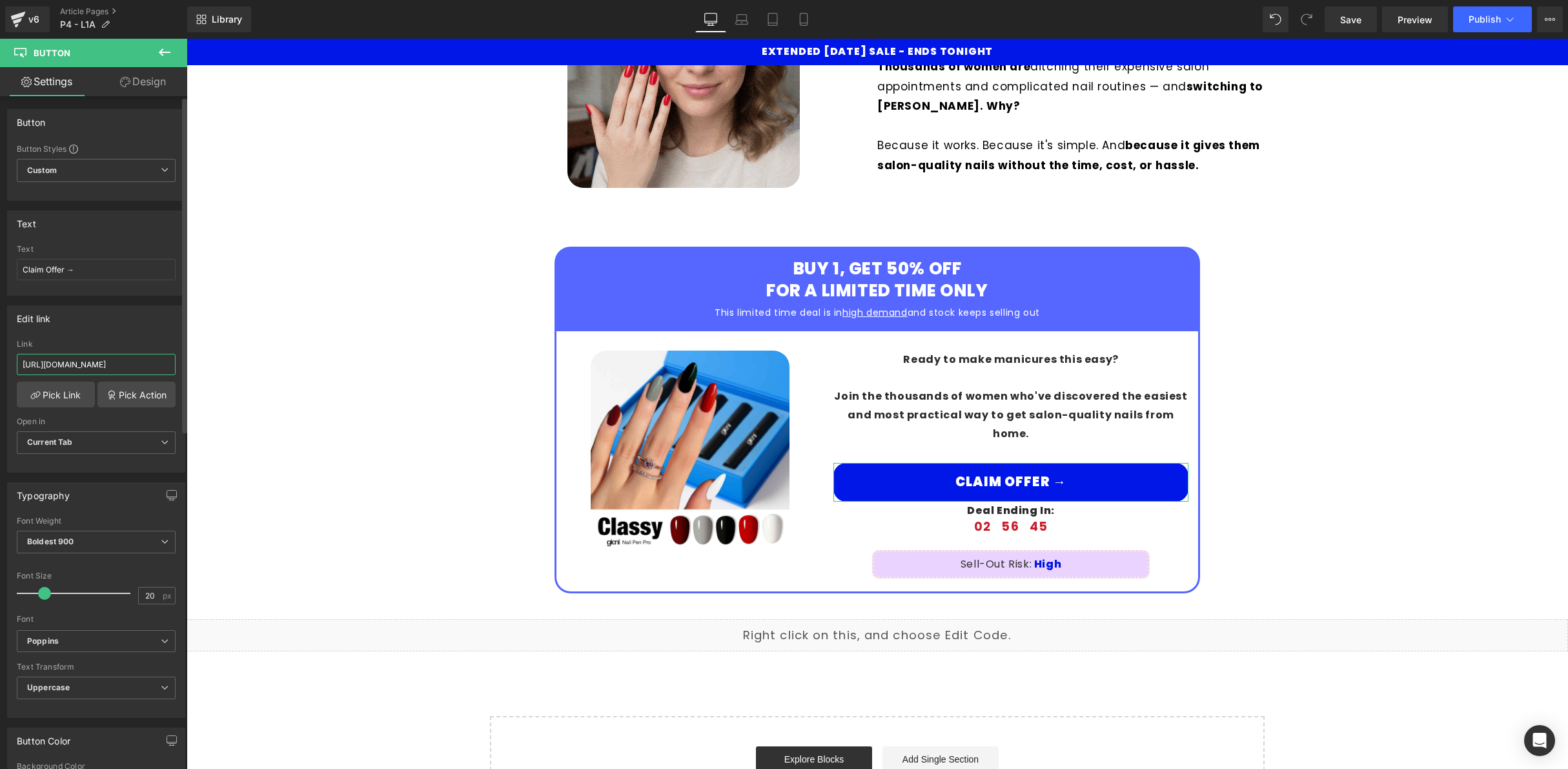
click at [110, 359] on input "https://trygiani.com/products/giani%E2%84%A2-nail-pen-pro-set" at bounding box center [96, 365] width 159 height 21
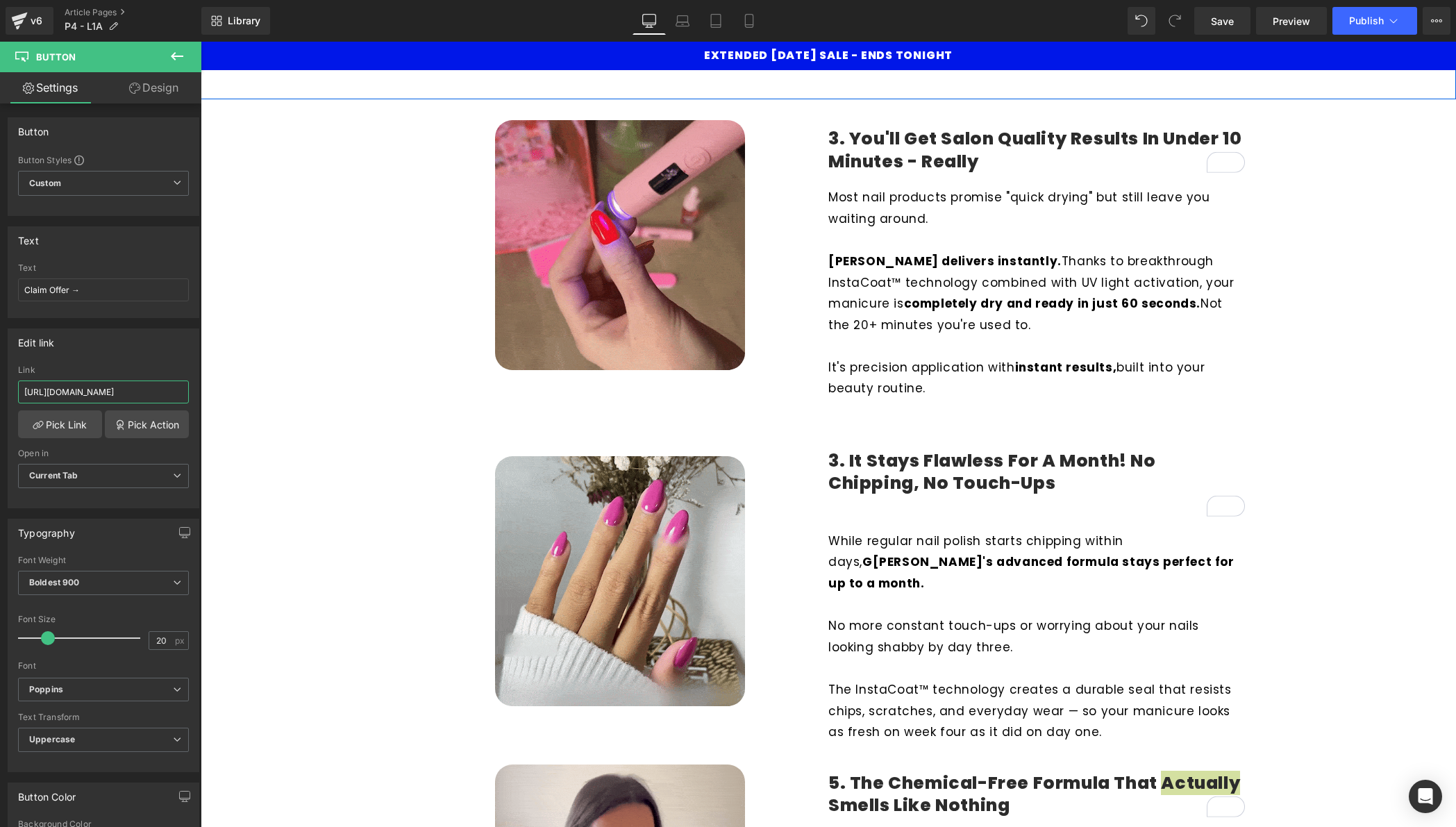
scroll to position [956, 0]
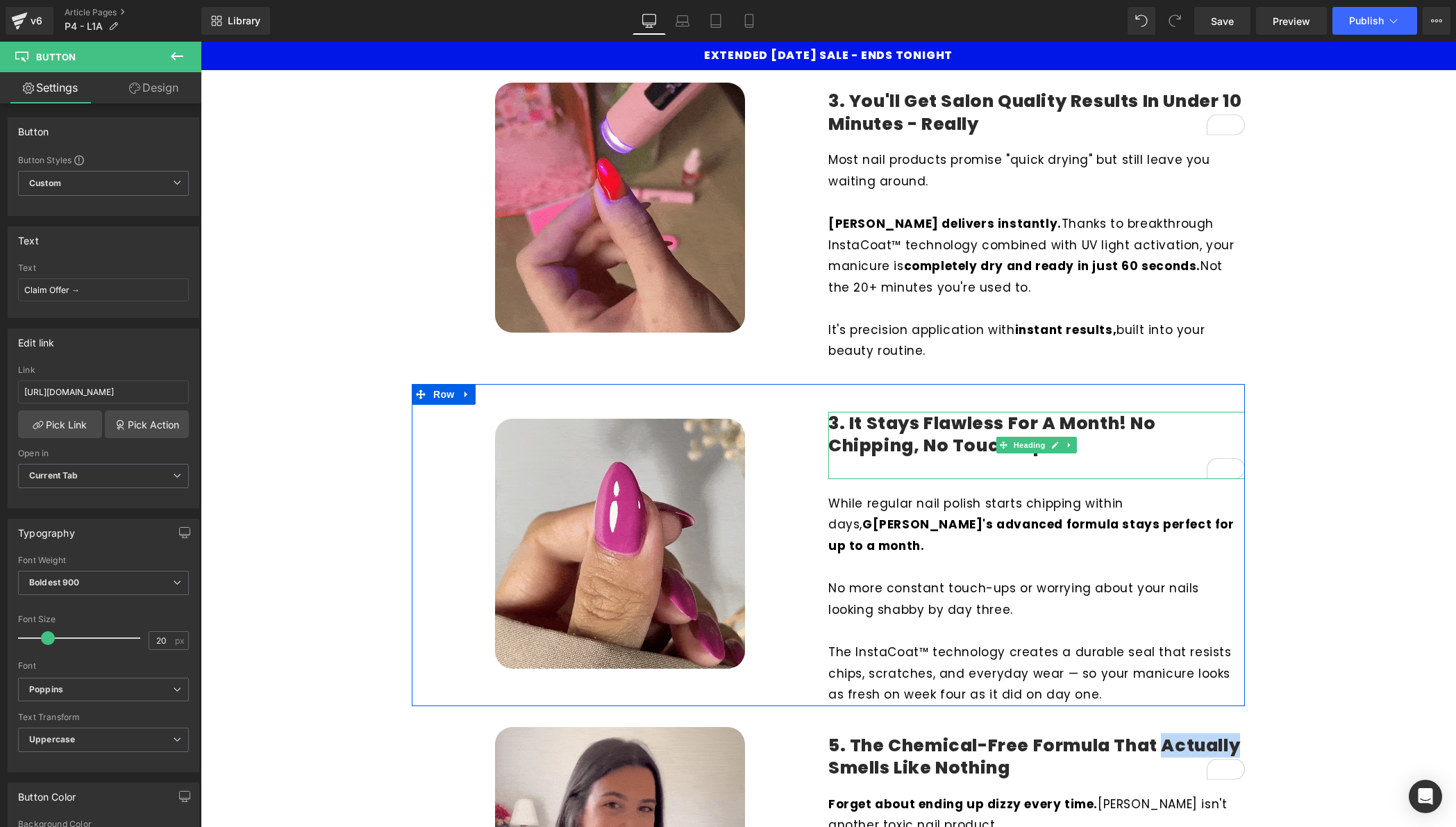
click at [833, 424] on h4 "3. It Stays Flawless for A Month! No Chipping, No Touch-Ups" at bounding box center [1036, 435] width 417 height 46
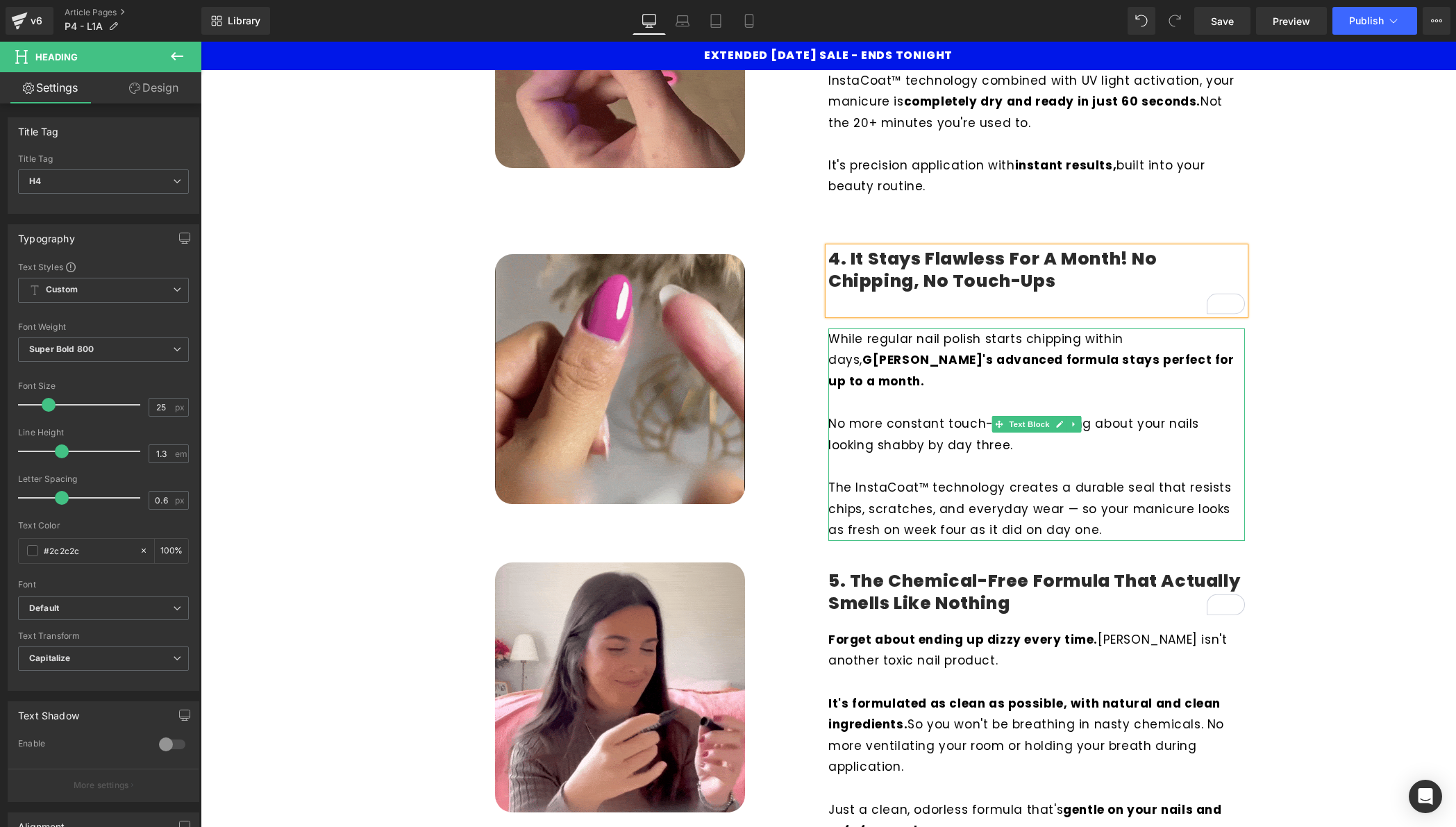
scroll to position [1164, 0]
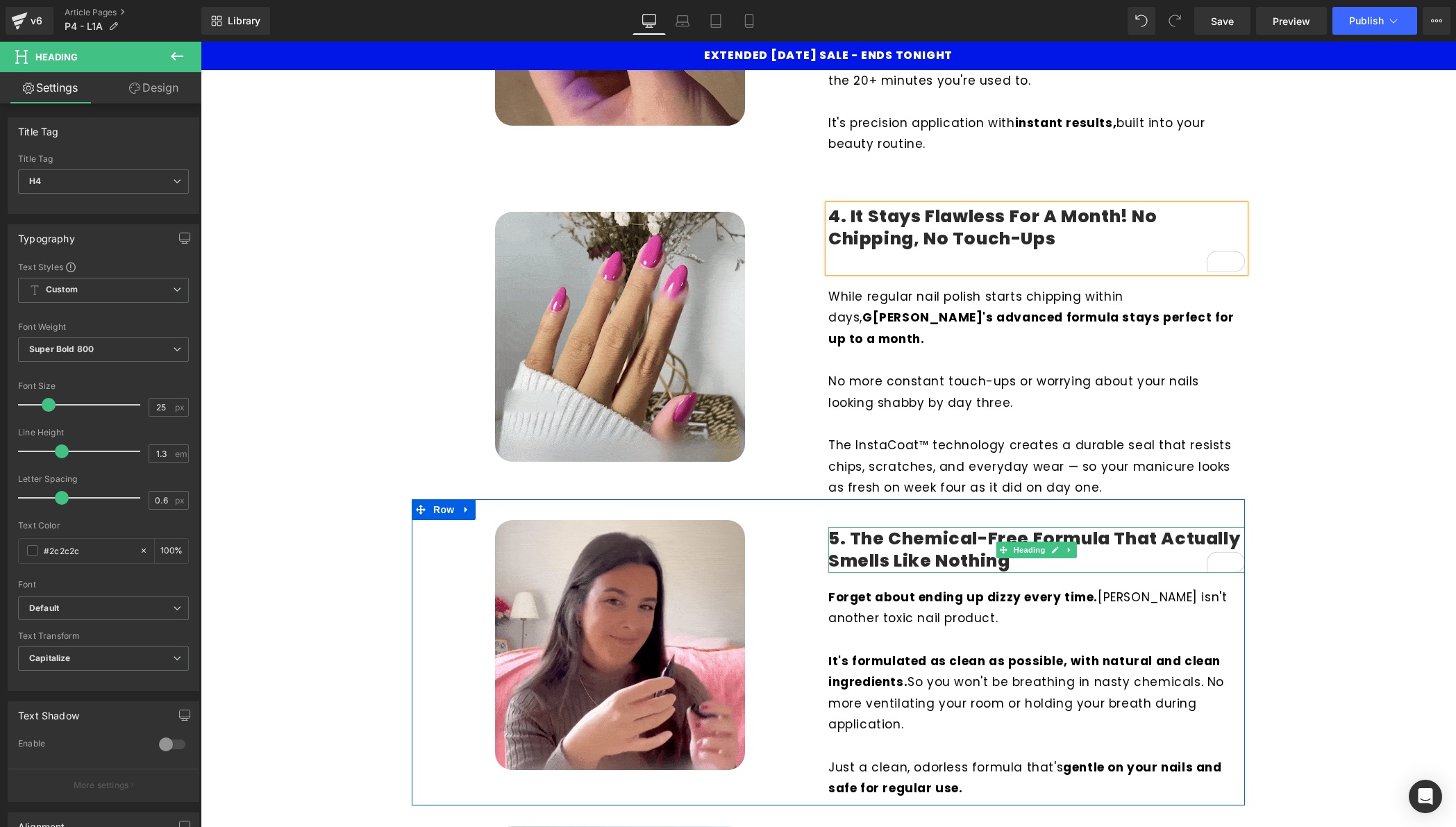
click at [1109, 533] on h4 "5. The Chemical-Free Formula That Actually Smells Like Nothing" at bounding box center [1036, 550] width 417 height 46
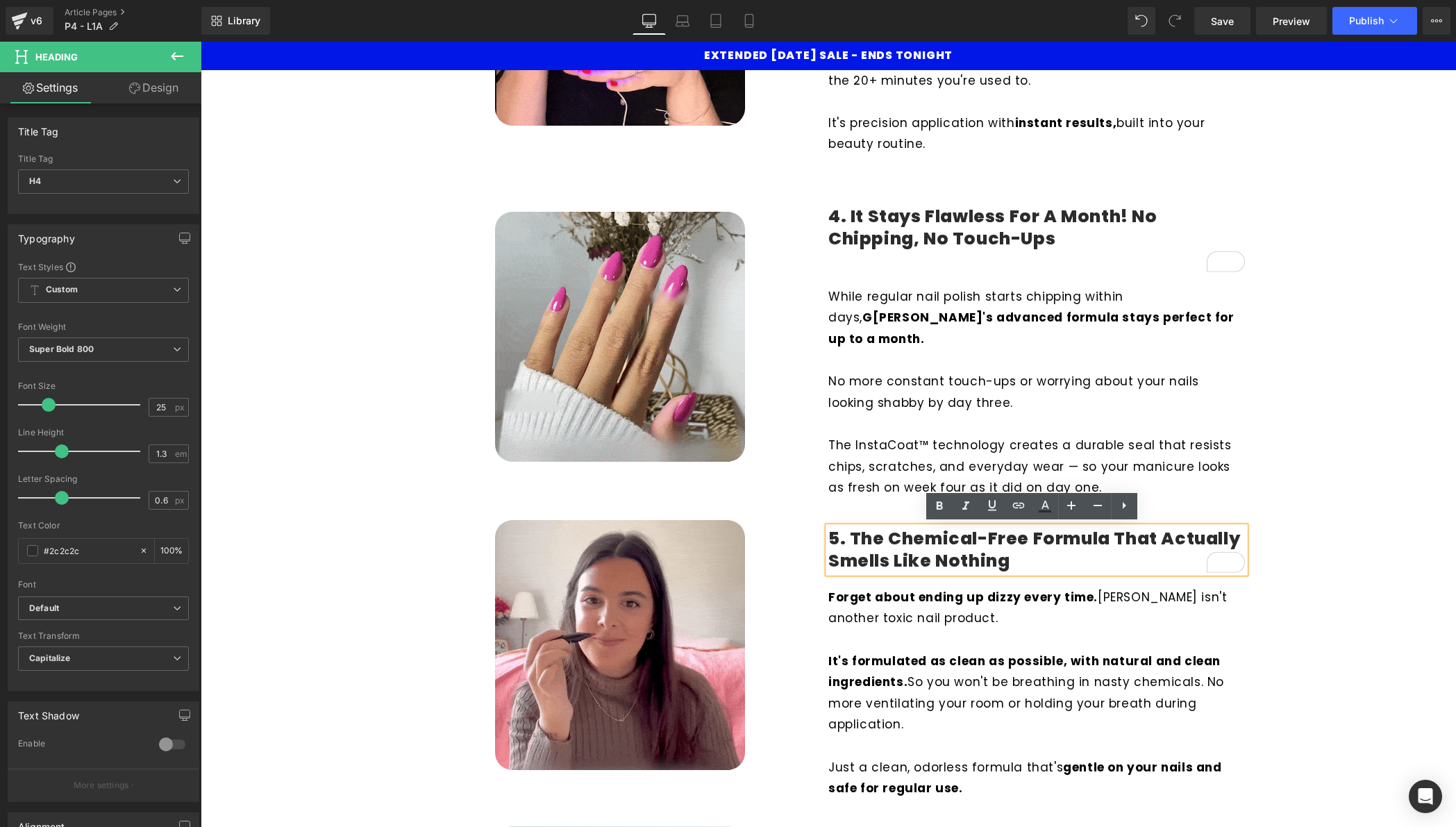
click at [1183, 537] on h4 "5. The Chemical-Free Formula That Actually Smells Like Nothing" at bounding box center [1036, 550] width 417 height 46
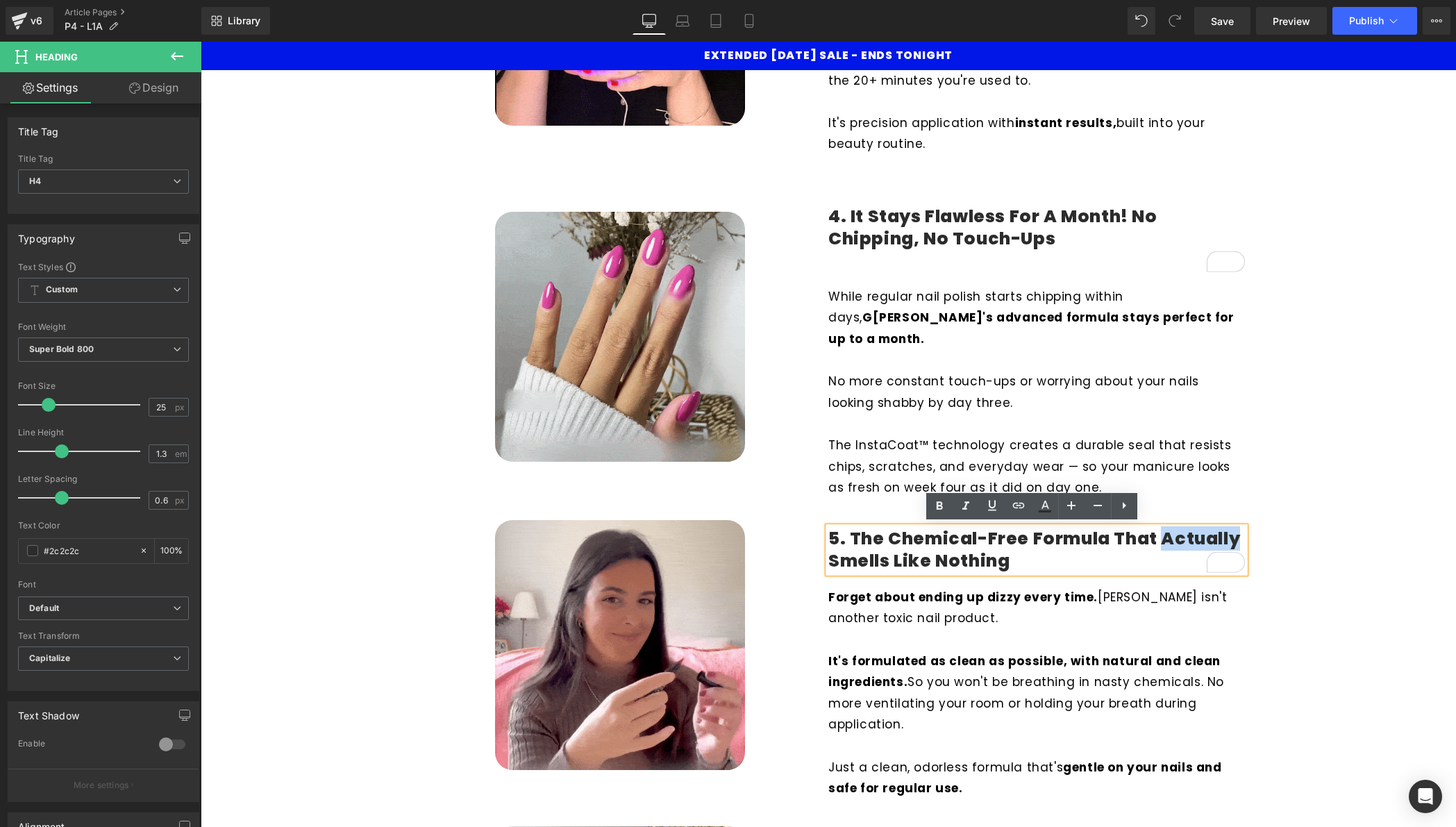
click at [1183, 537] on h4 "5. The Chemical-Free Formula That Actually Smells Like Nothing" at bounding box center [1036, 550] width 417 height 46
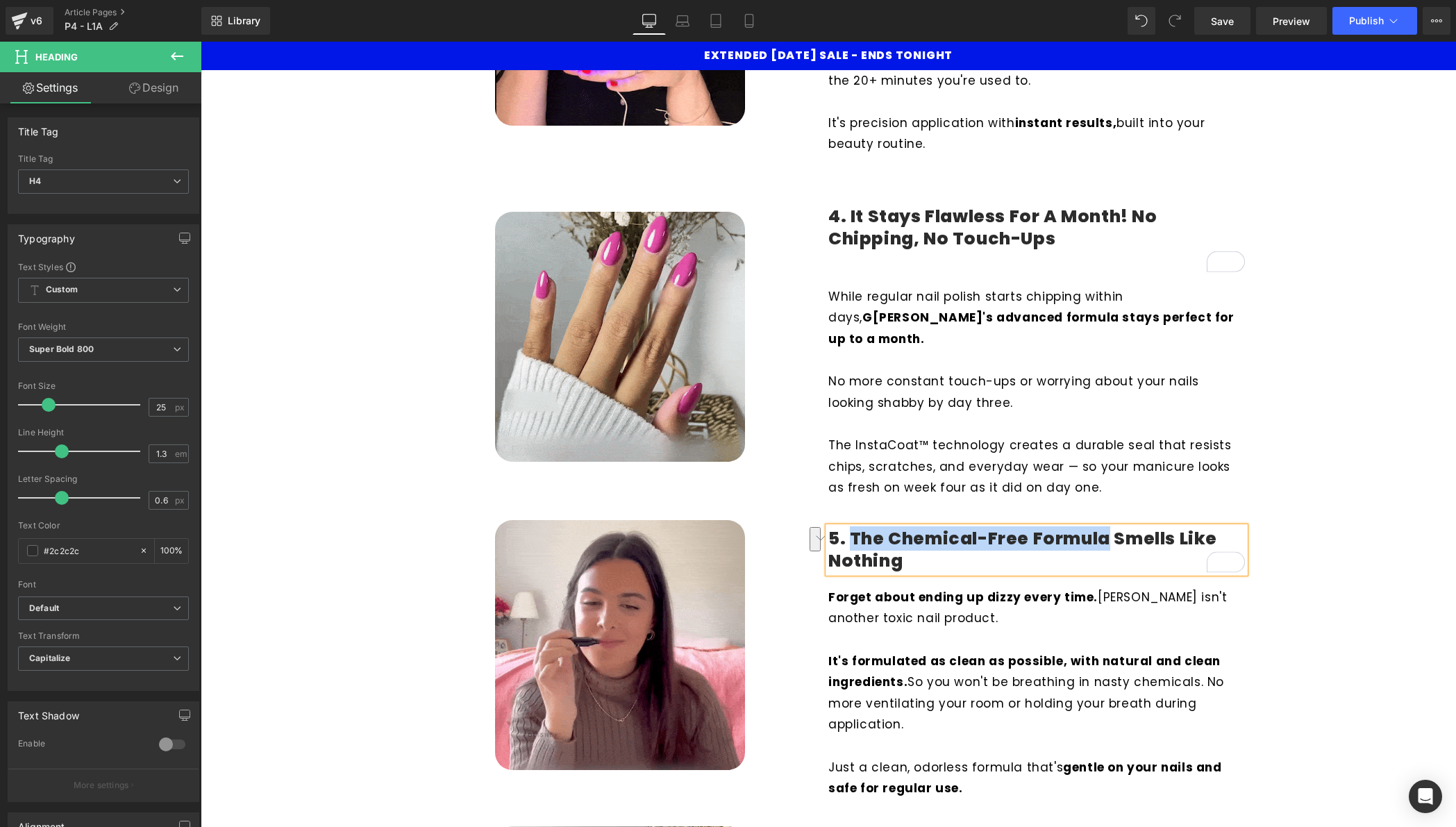
drag, startPoint x: 1109, startPoint y: 537, endPoint x: 847, endPoint y: 533, distance: 262.0
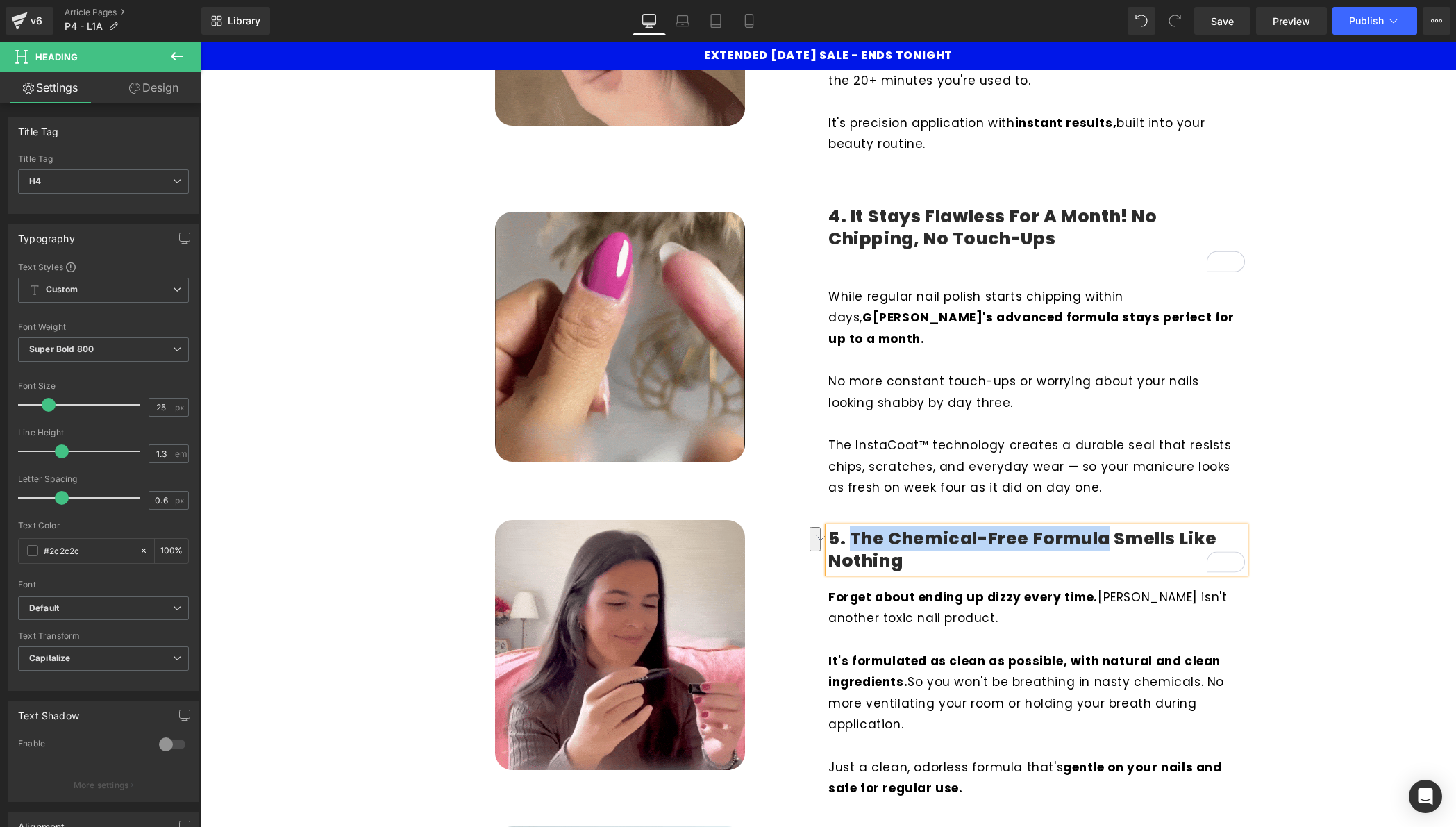
click at [847, 533] on h4 "5. The Chemical-Free Formula Smells Like Nothing" at bounding box center [1036, 550] width 417 height 46
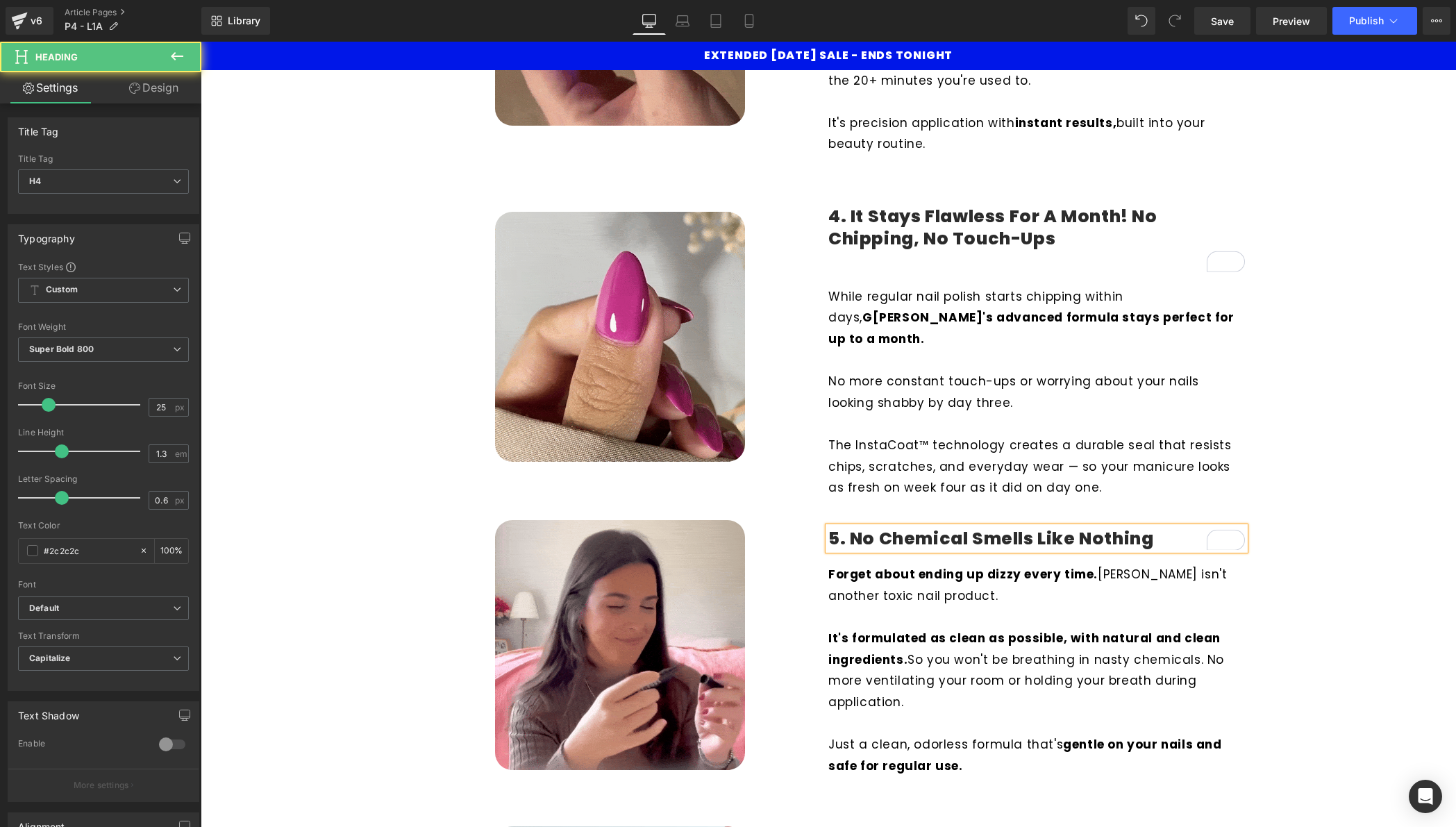
click at [1002, 540] on h4 "5. No Chemical Smells Like Nothing" at bounding box center [1036, 540] width 417 height 23
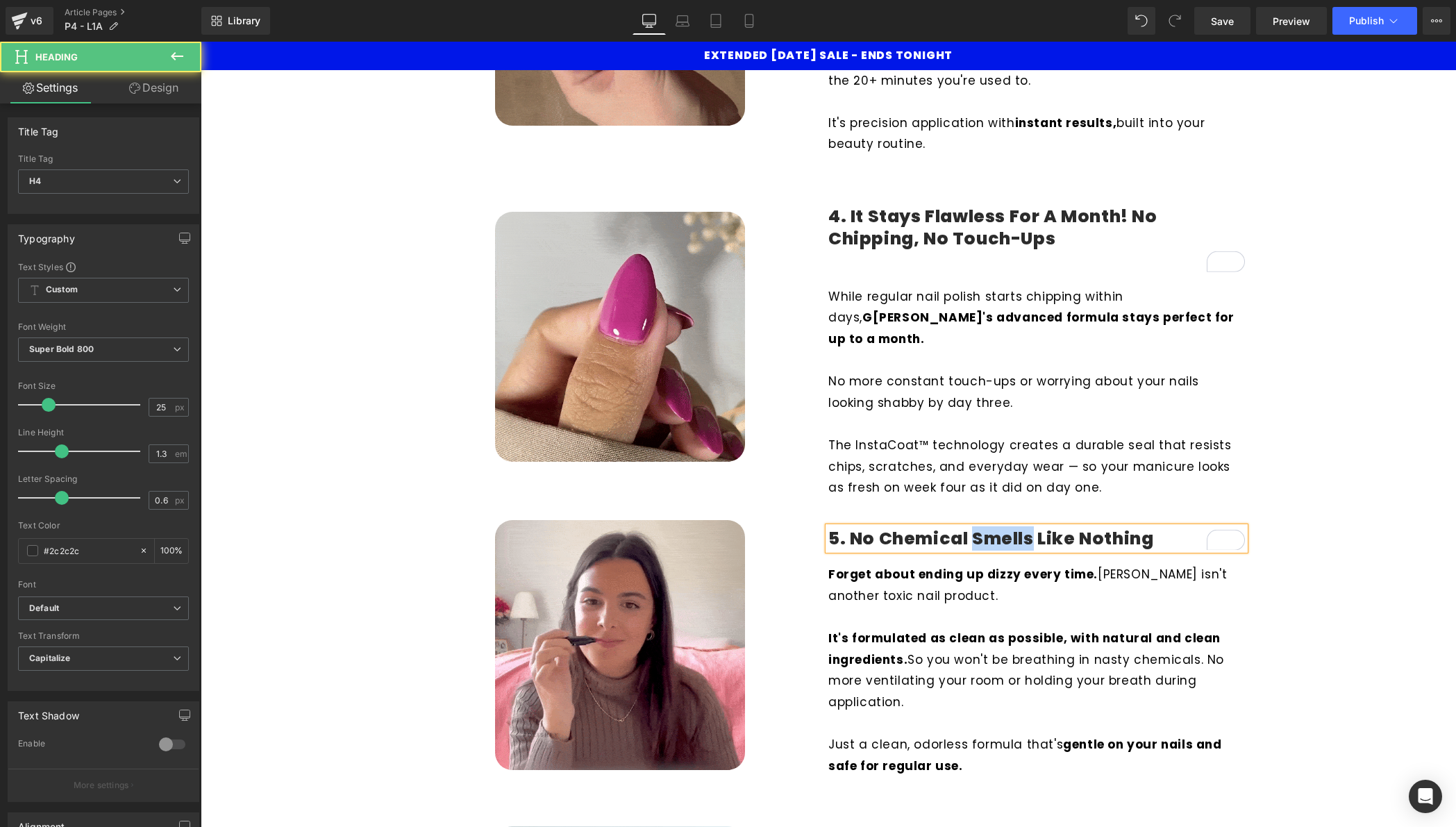
click at [1002, 540] on h4 "5. No Chemical Smells Like Nothing" at bounding box center [1036, 540] width 417 height 23
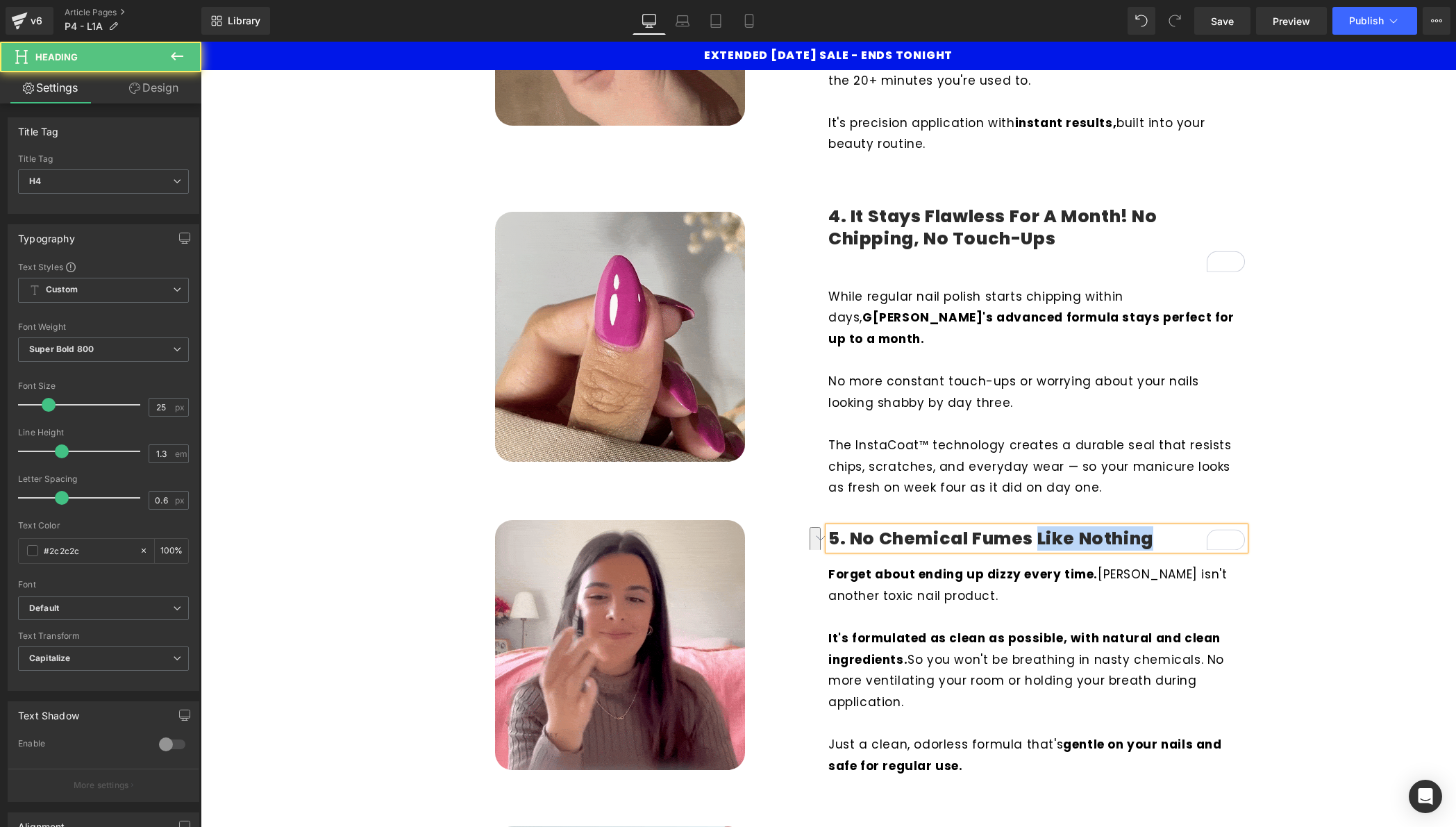
drag, startPoint x: 1169, startPoint y: 530, endPoint x: 1037, endPoint y: 536, distance: 132.1
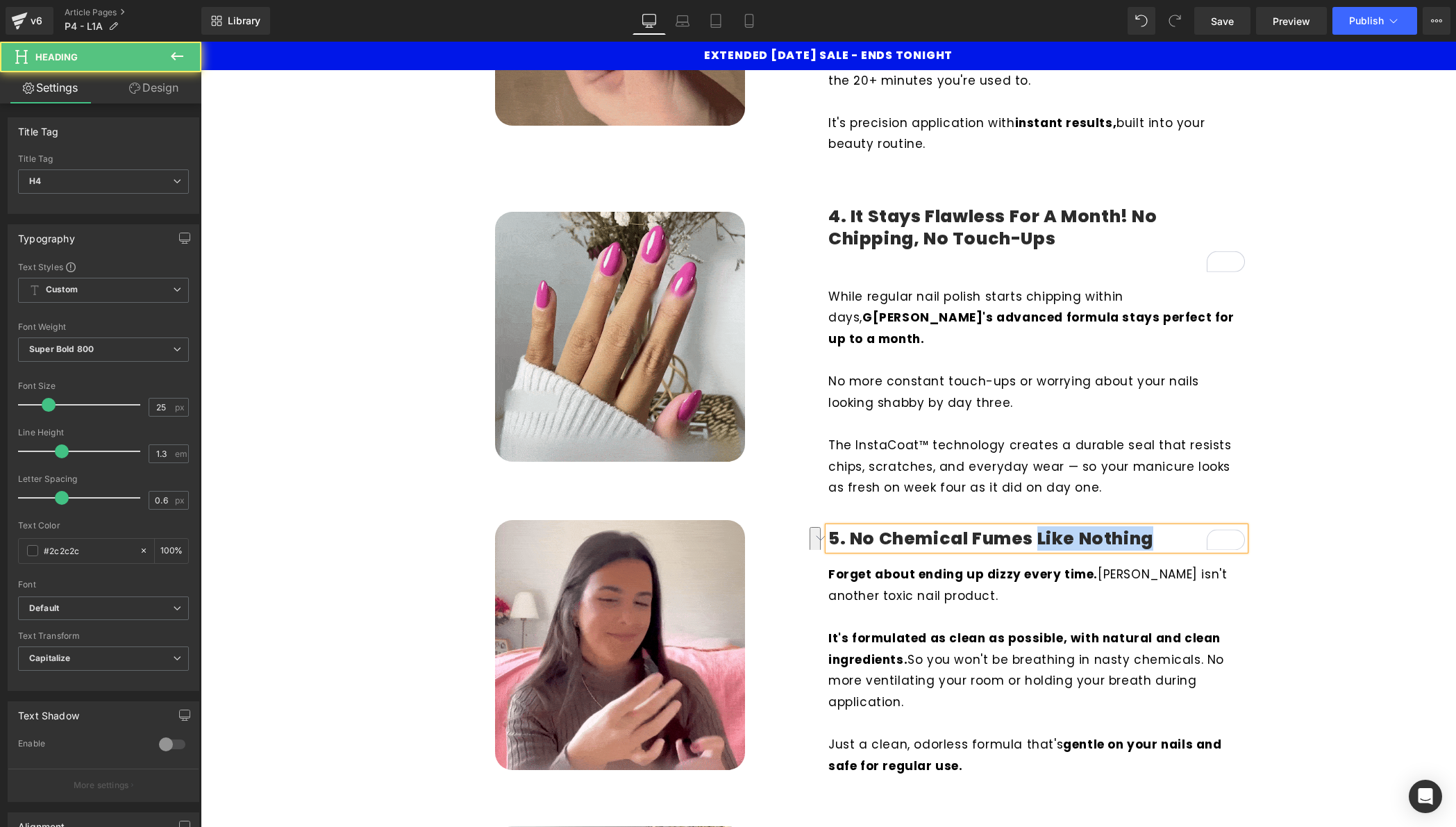
click at [1037, 536] on h4 "5. No Chemical Fumes Like Nothing" at bounding box center [1036, 540] width 417 height 23
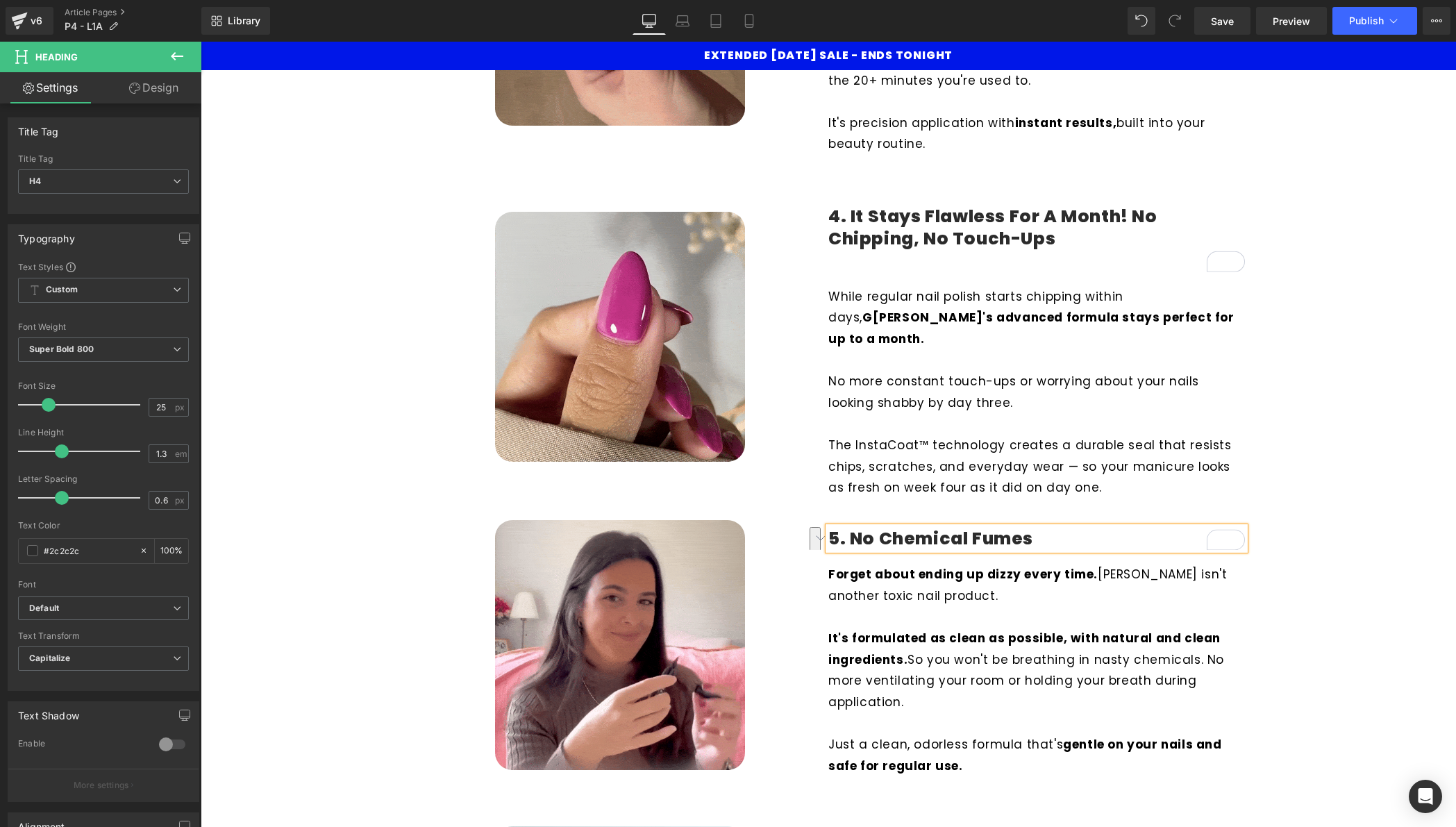
copy h4 "5. No Chemical Fumes"
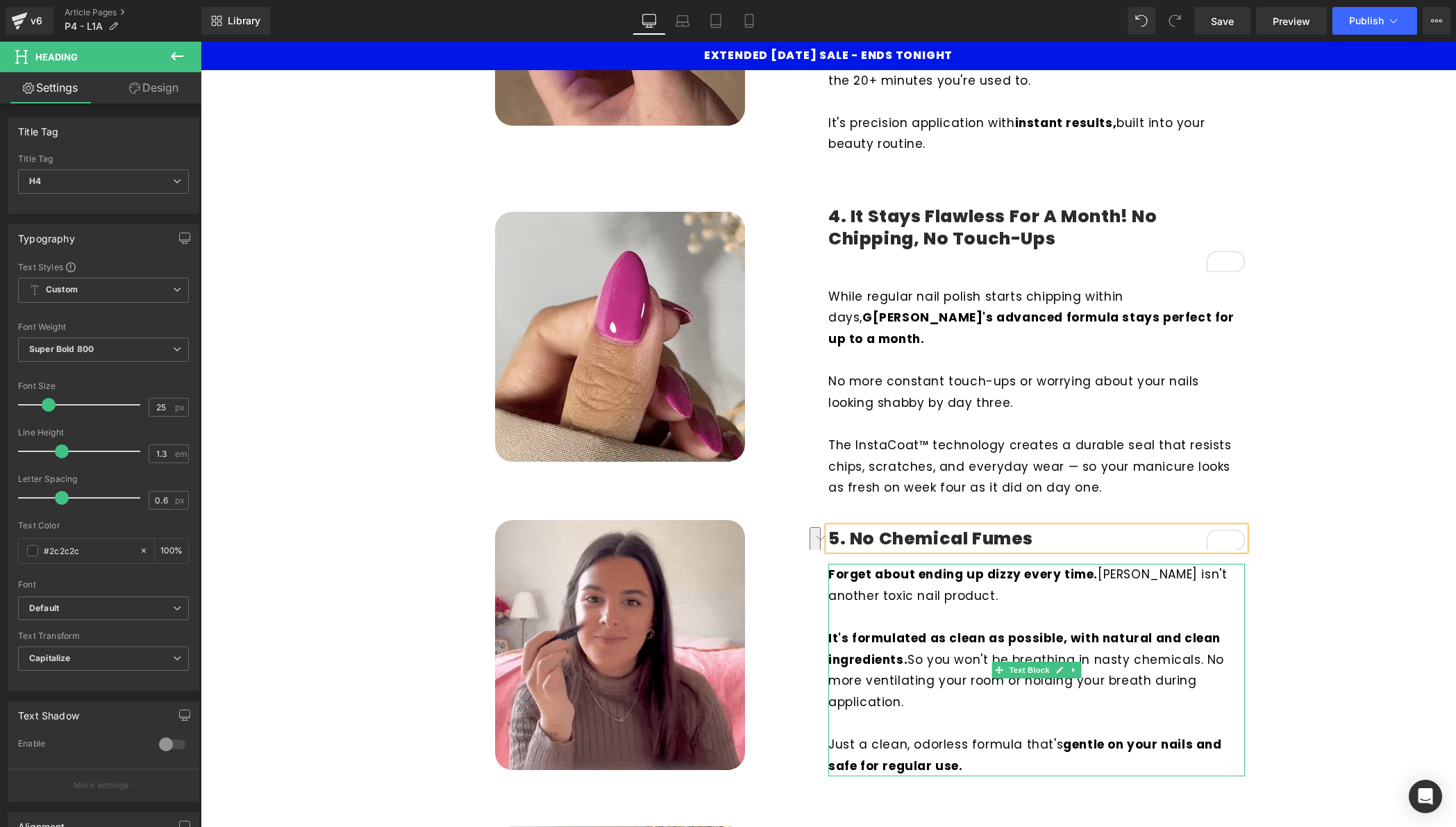
click at [930, 637] on strong "It's formulated as clean as possible, with natural and clean ingredients." at bounding box center [1024, 649] width 392 height 38
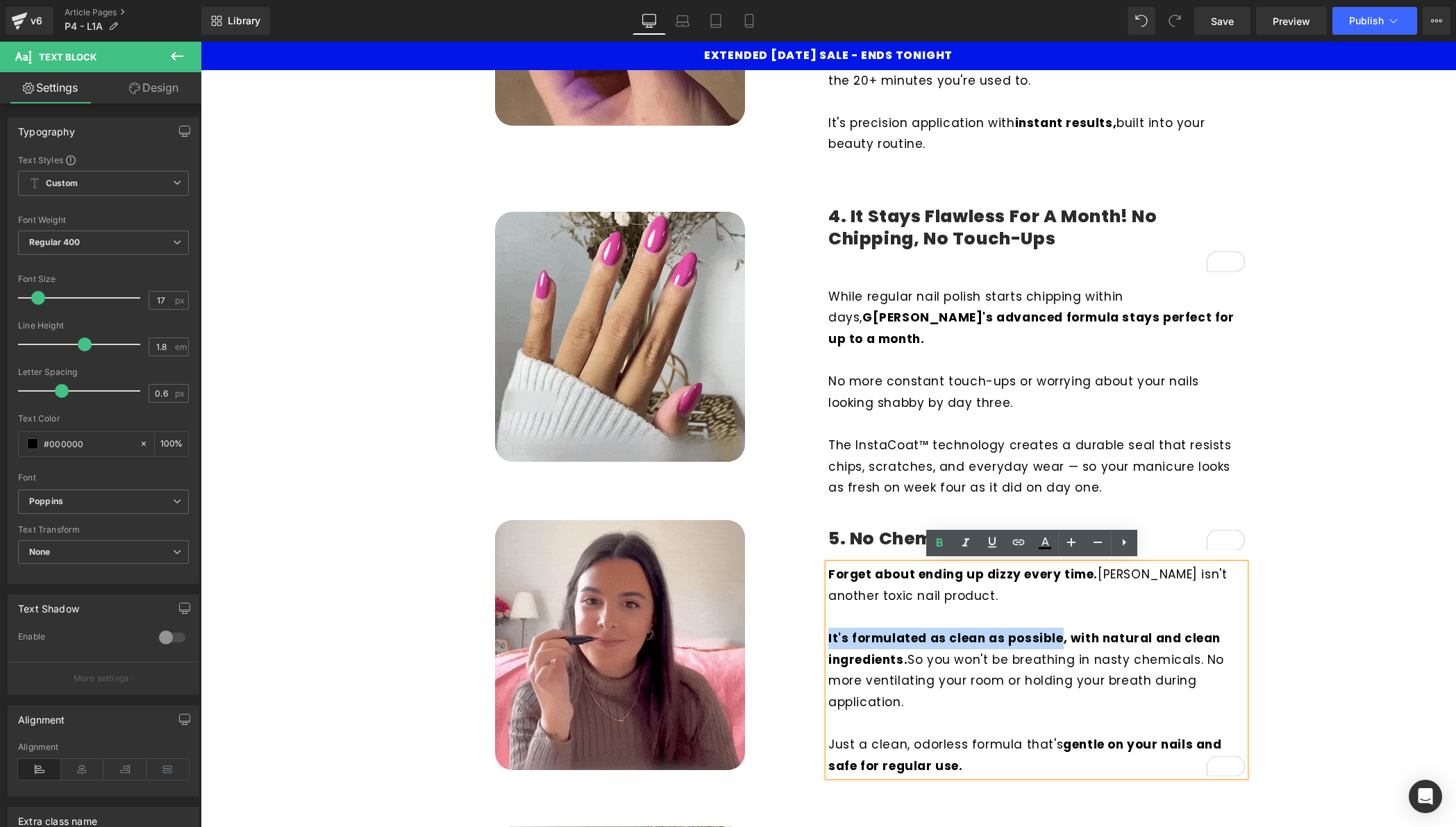
drag, startPoint x: 1049, startPoint y: 636, endPoint x: 824, endPoint y: 638, distance: 225.0
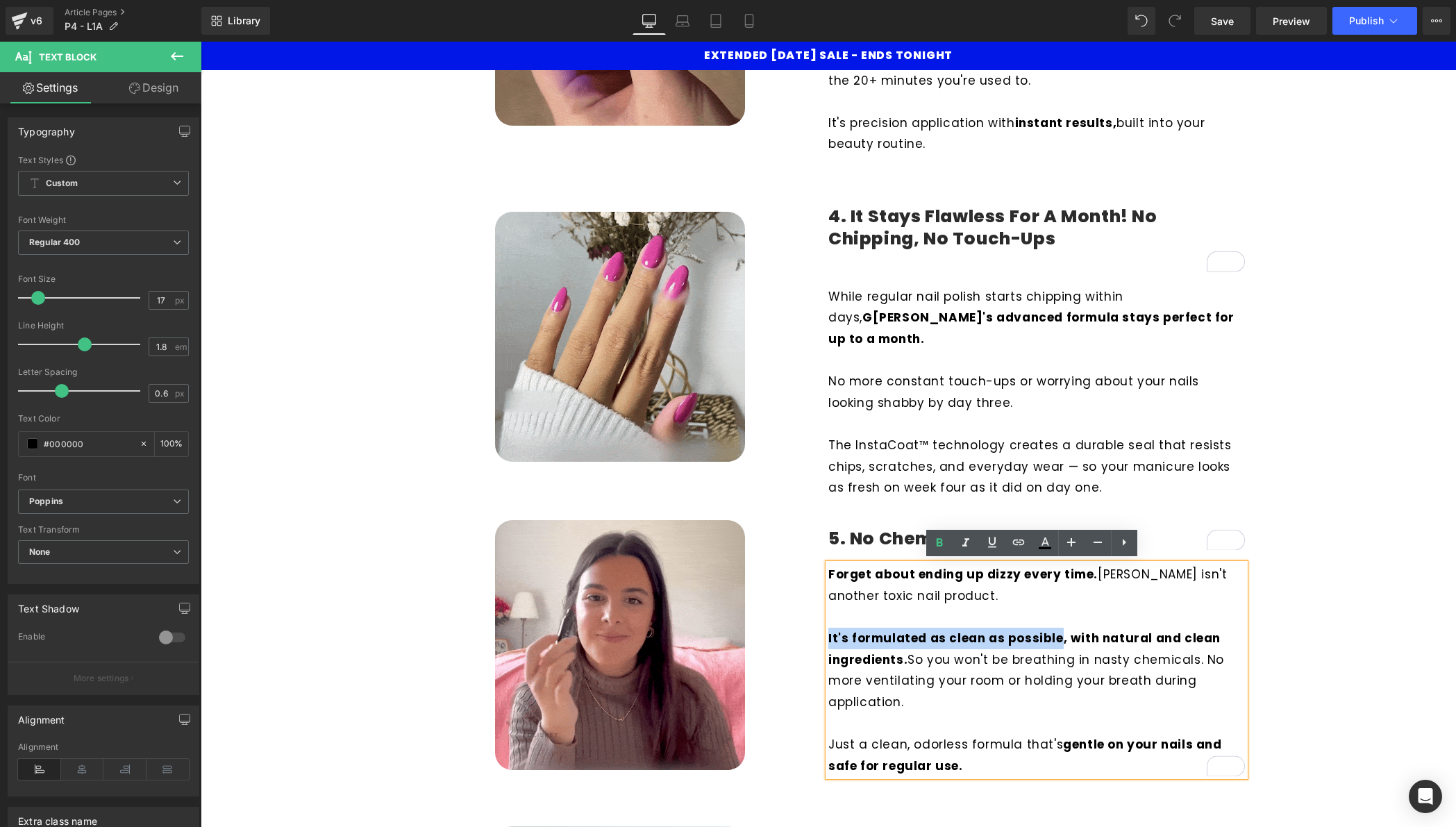
click at [828, 638] on strong "It's formulated as clean as possible, with natural and clean ingredients." at bounding box center [1024, 649] width 392 height 38
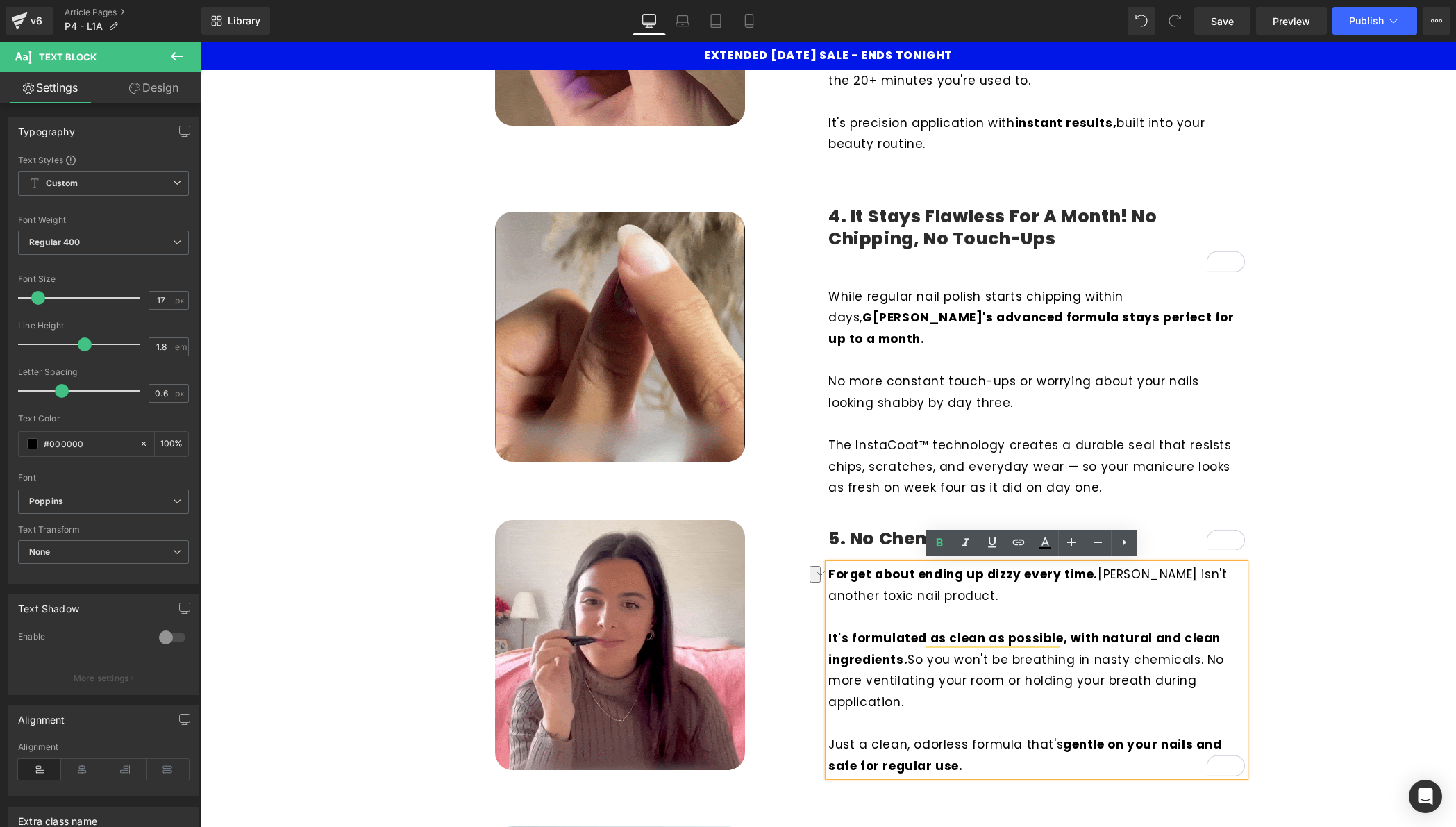
click at [1042, 649] on p "It's formulated as clean as possible, with natural and clean ingredients. So yo…" at bounding box center [1036, 670] width 417 height 85
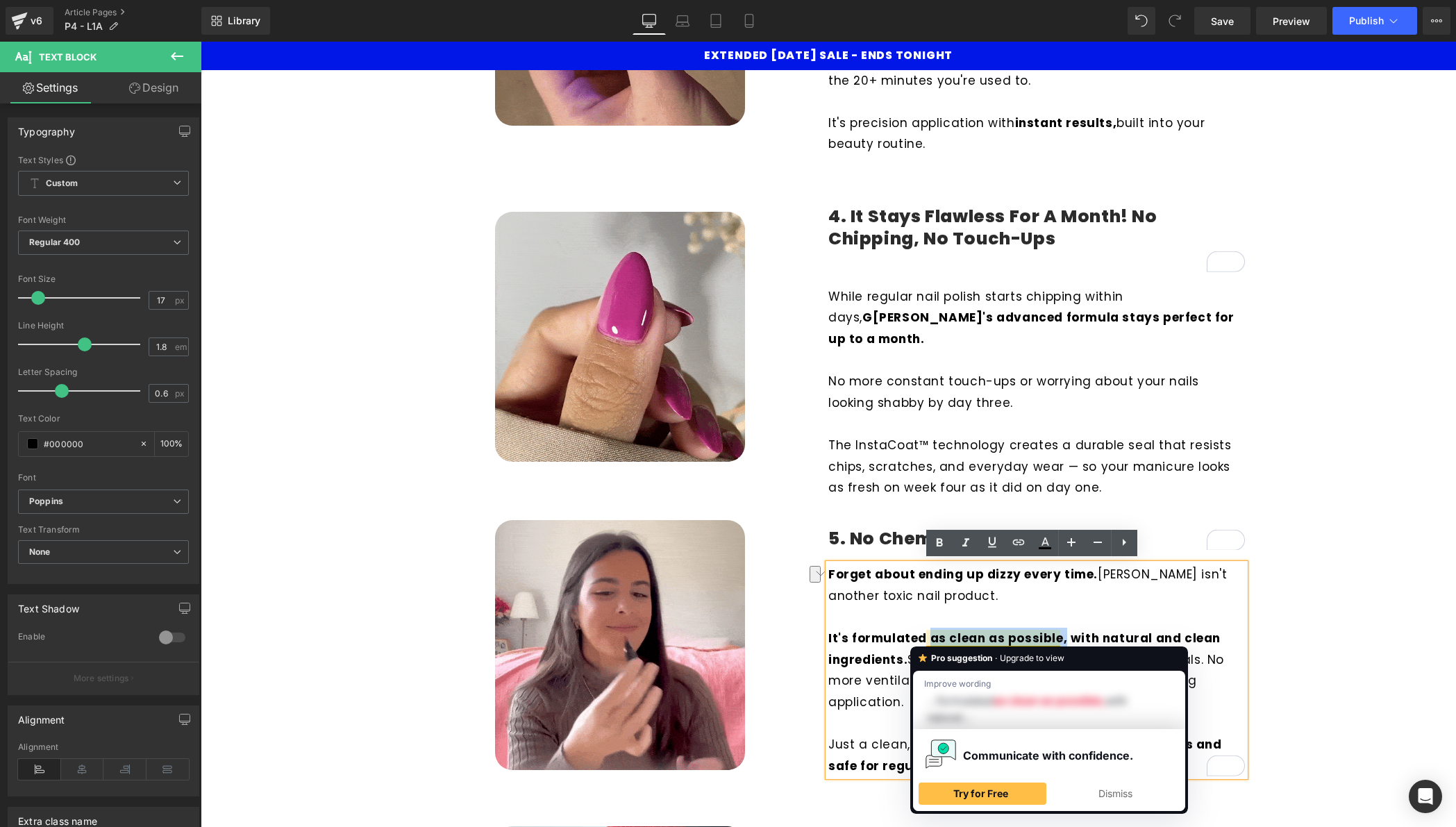
drag, startPoint x: 1057, startPoint y: 637, endPoint x: 922, endPoint y: 638, distance: 135.0
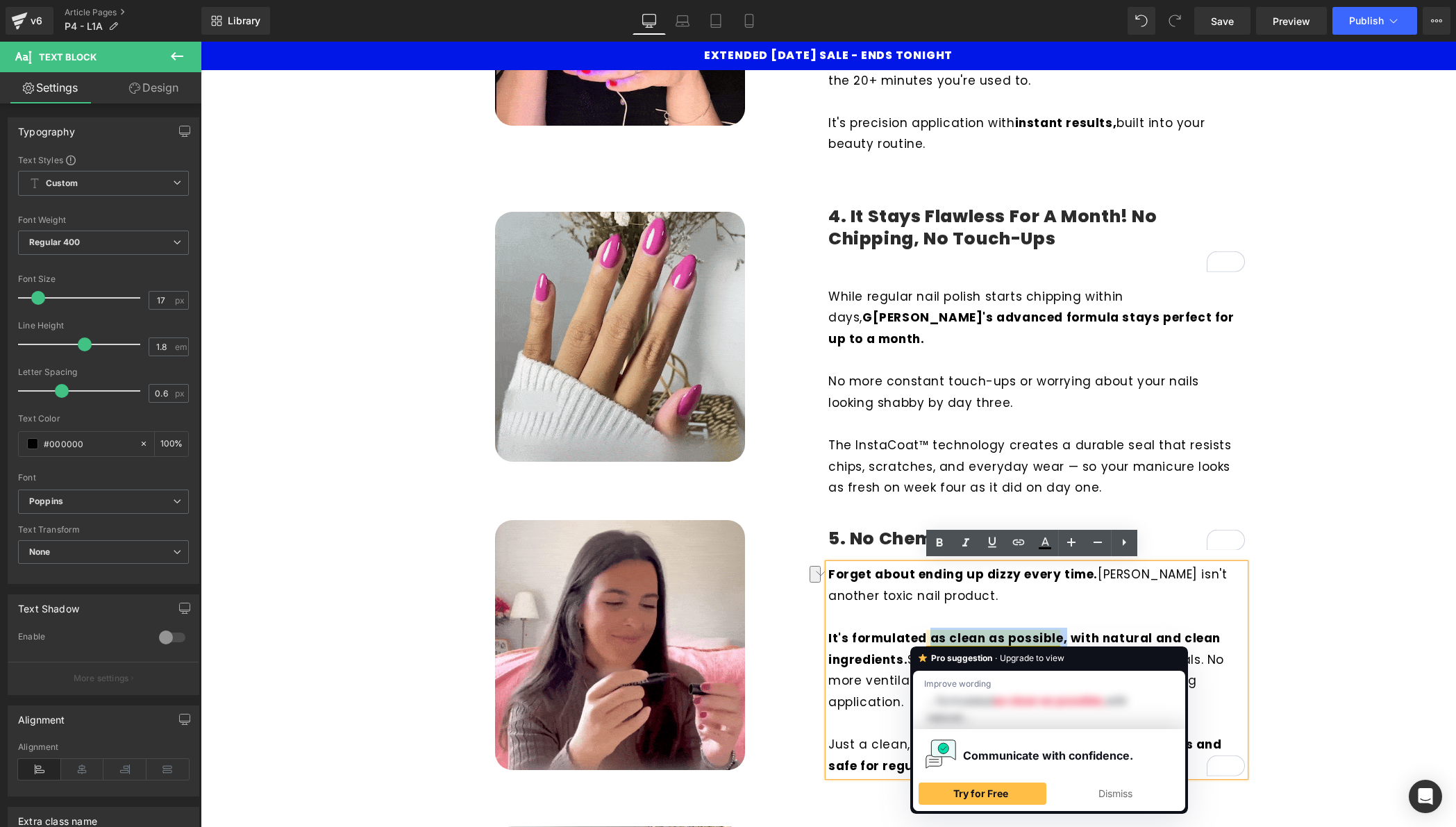
click at [922, 638] on strong "It's formulated as clean as possible, with natural and clean ingredients." at bounding box center [1024, 649] width 392 height 38
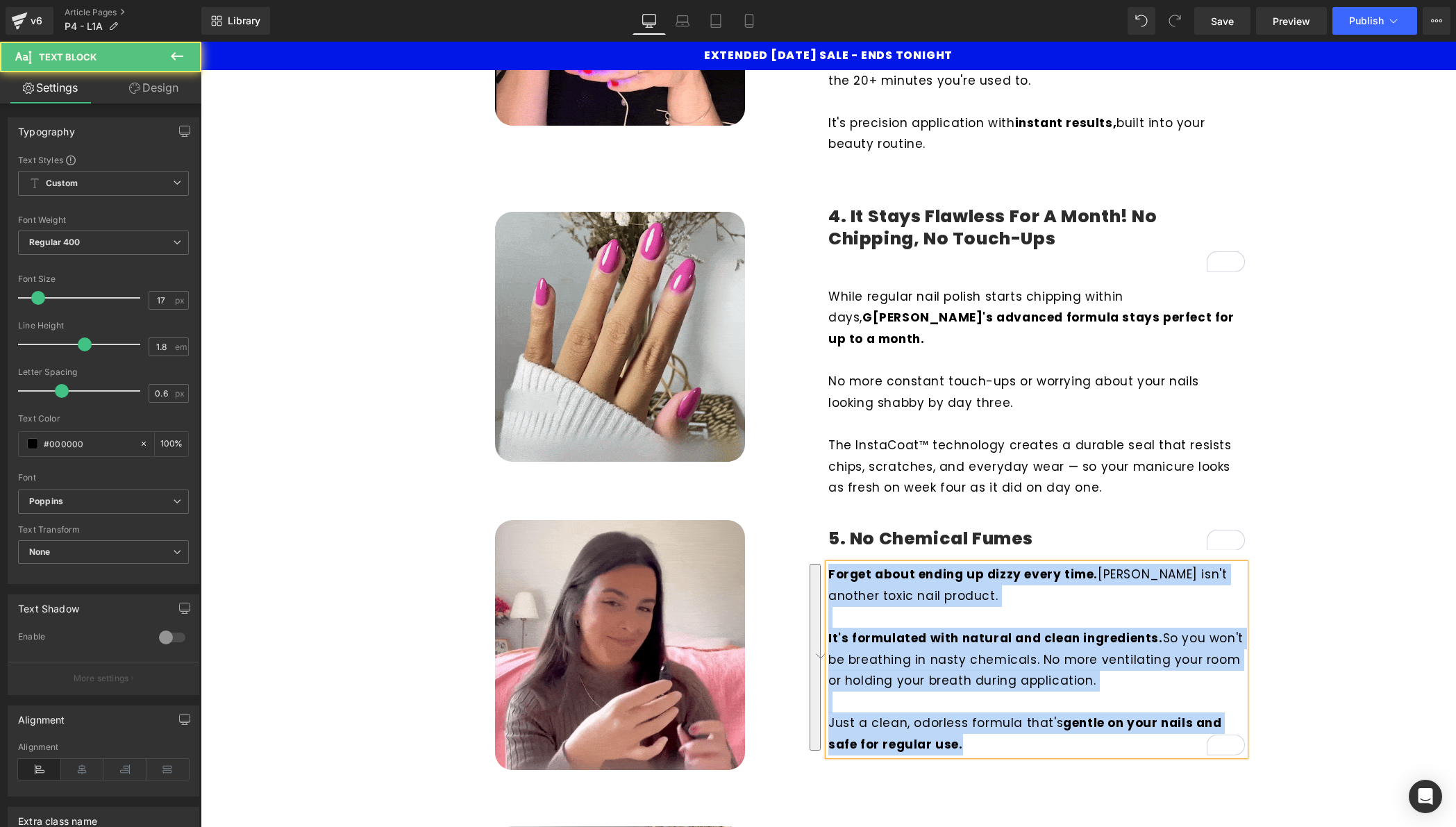
drag, startPoint x: 974, startPoint y: 748, endPoint x: 823, endPoint y: 566, distance: 236.5
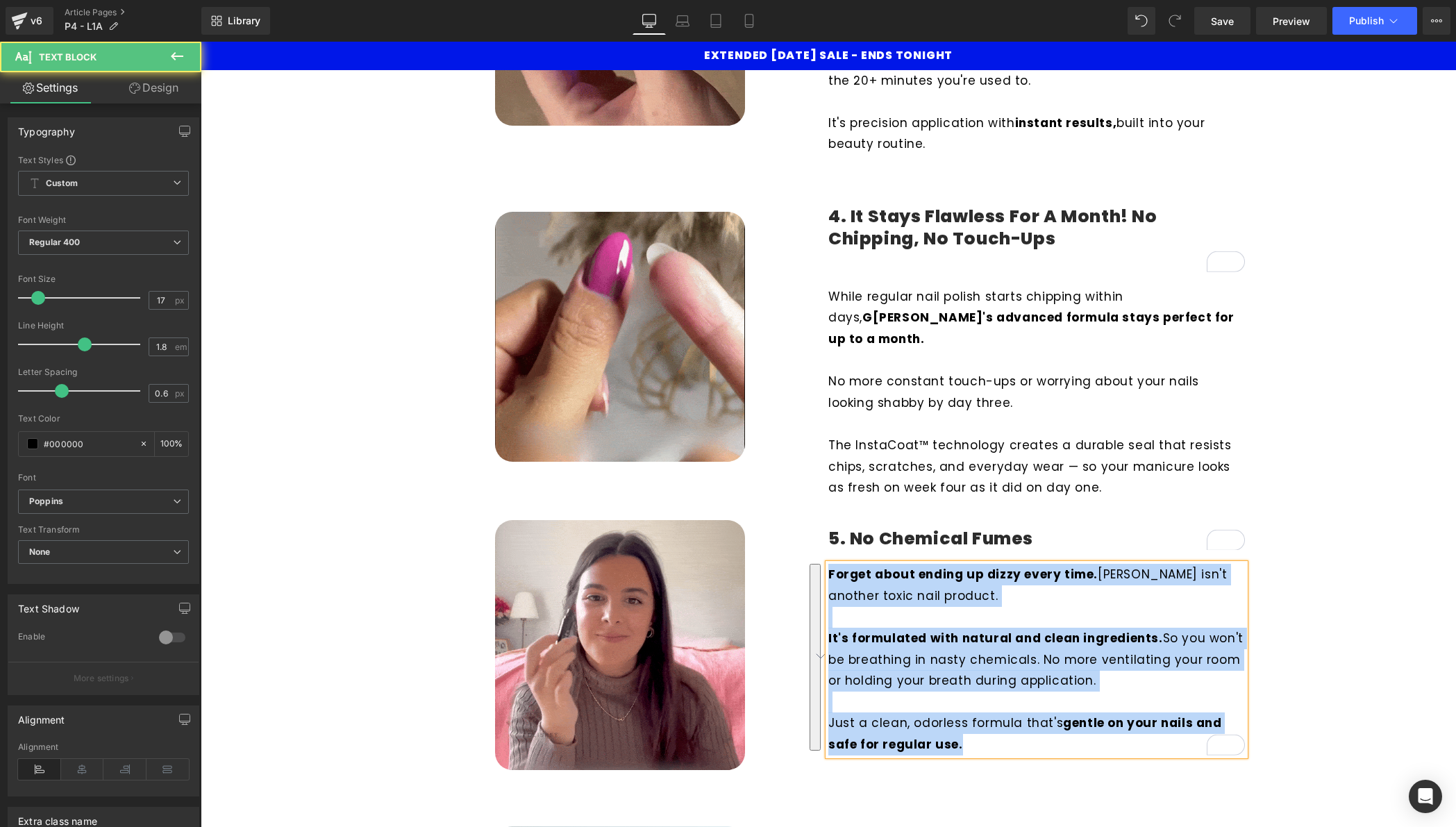
click at [828, 566] on div "Forget about ending up dizzy every time. Giani isn't another toxic nail product…" at bounding box center [1036, 659] width 417 height 191
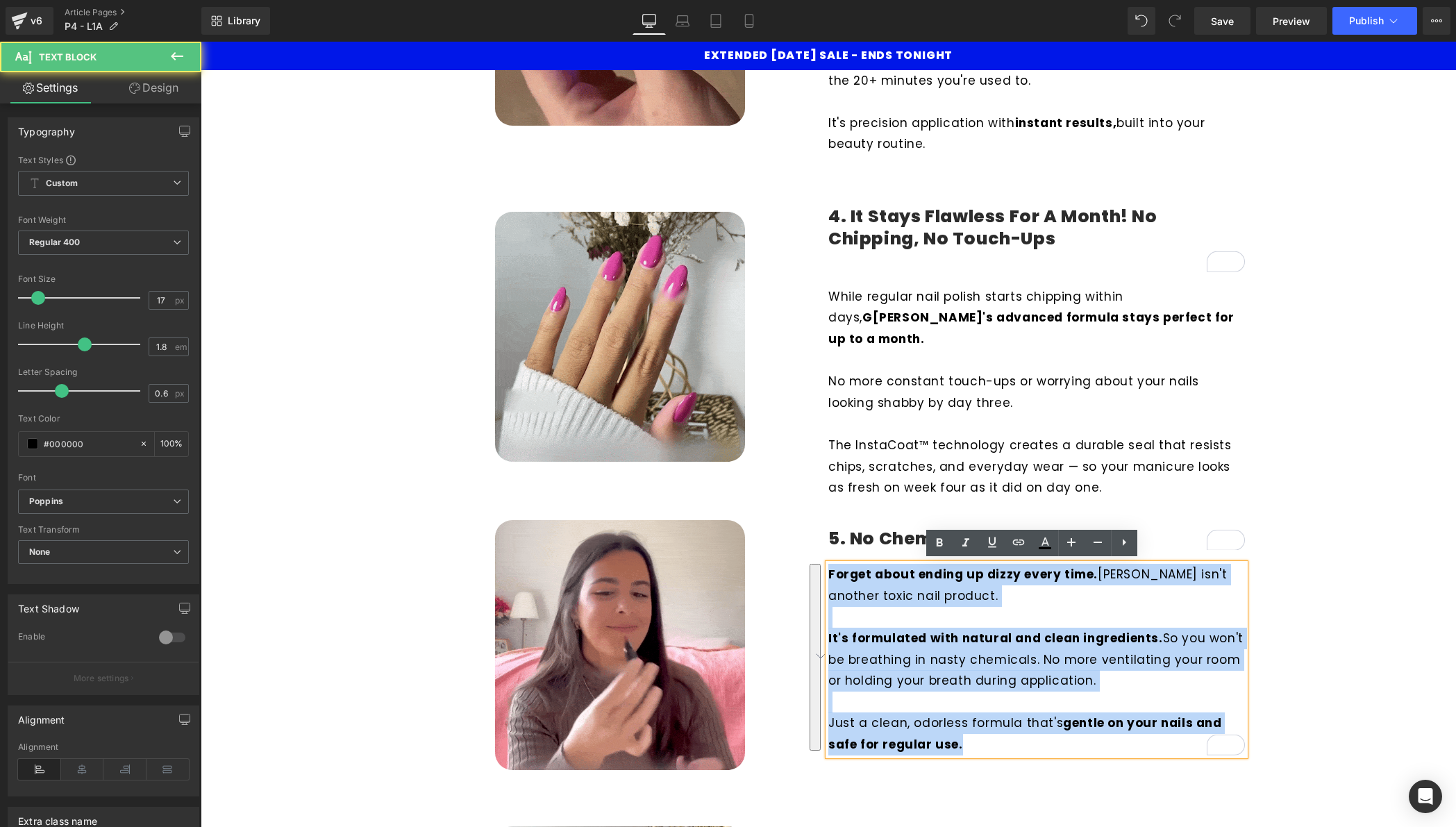
copy div "Forget about ending up dizzy every time. Giani isn't another toxic nail product…"
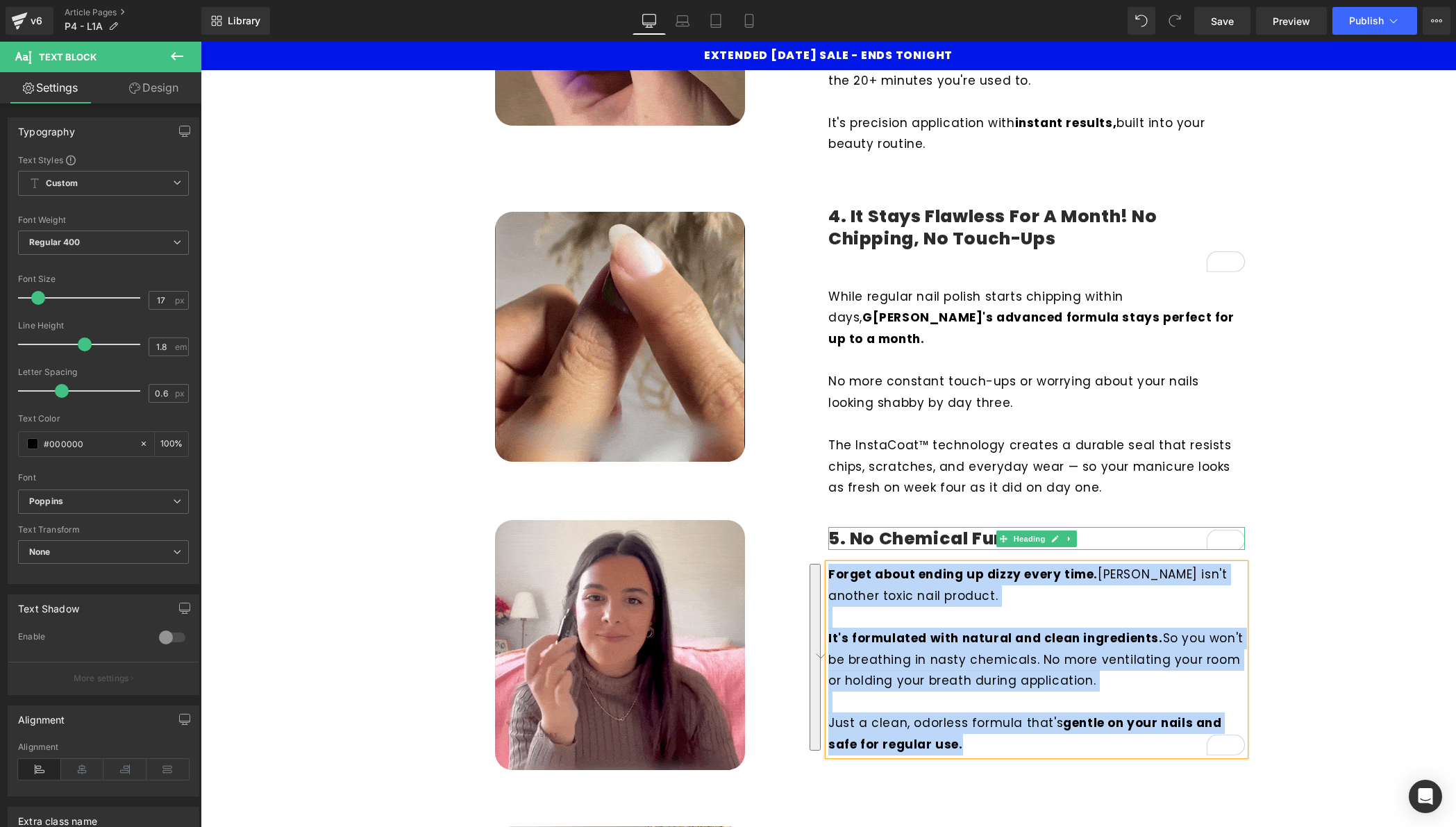
click at [919, 536] on h4 "5. No Chemical Fumes" at bounding box center [1036, 540] width 417 height 23
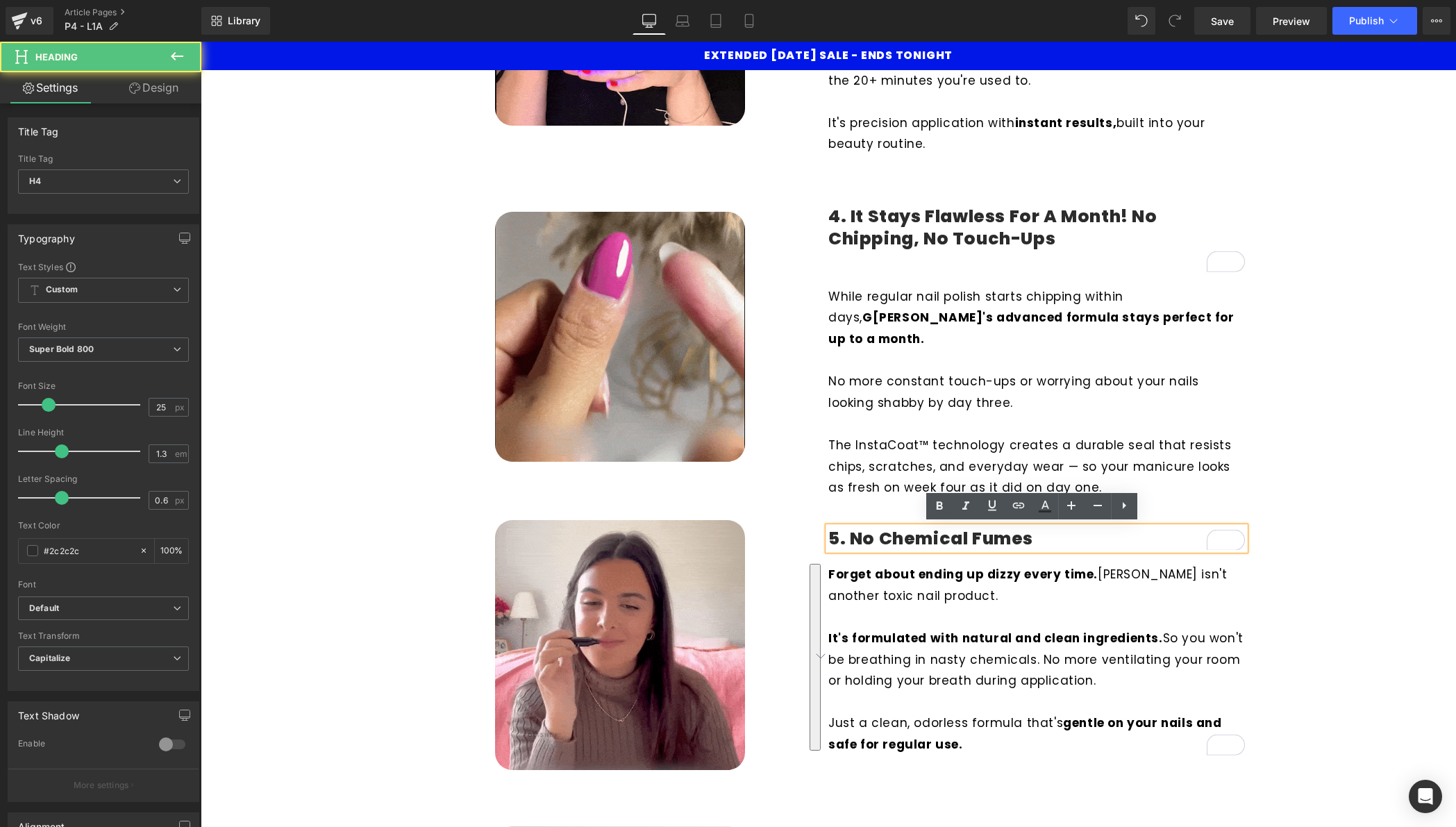
click at [919, 536] on h4 "5. No Chemical Fumes" at bounding box center [1036, 540] width 417 height 23
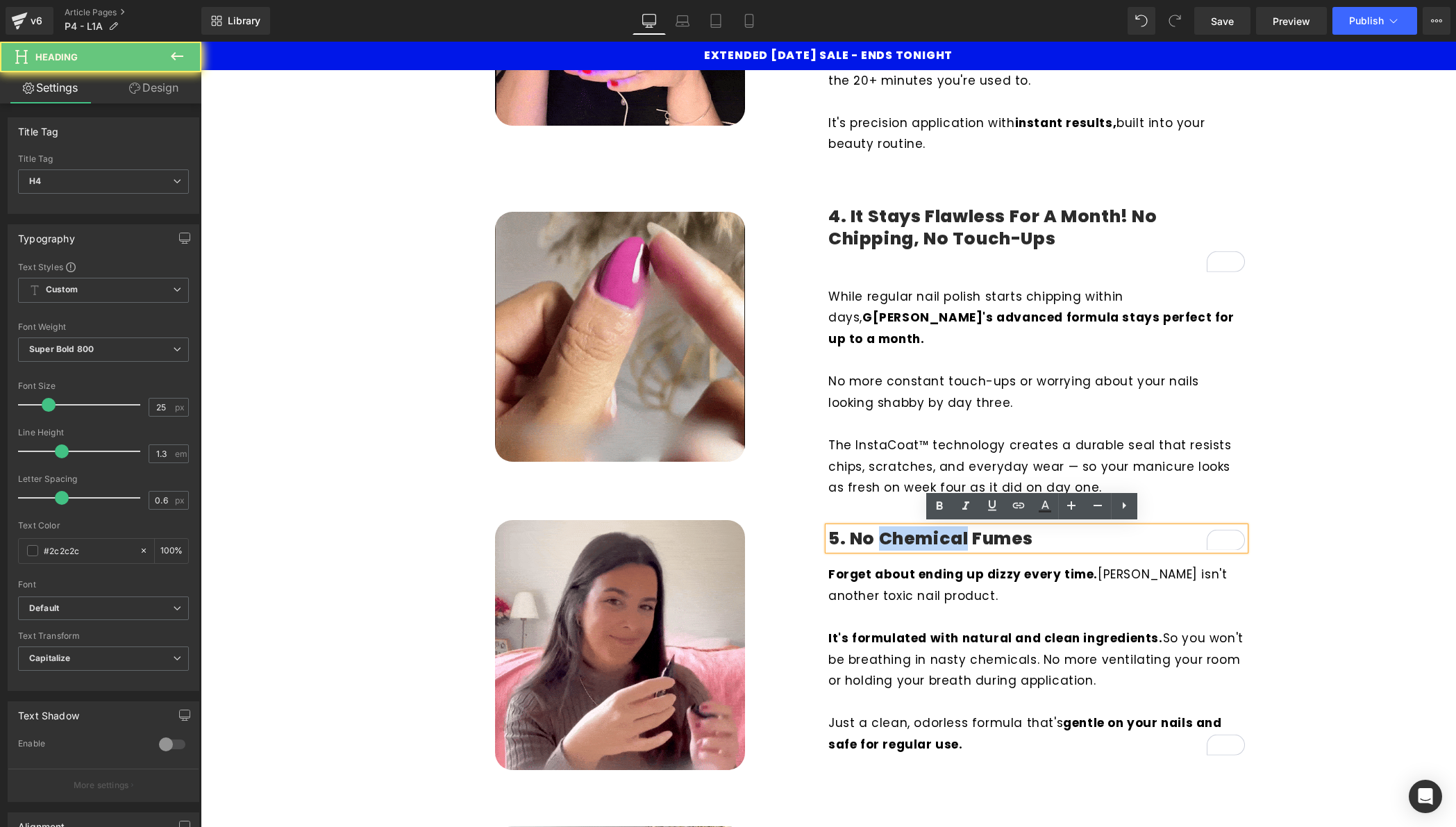
click at [919, 536] on h4 "5. No Chemical Fumes" at bounding box center [1036, 540] width 417 height 23
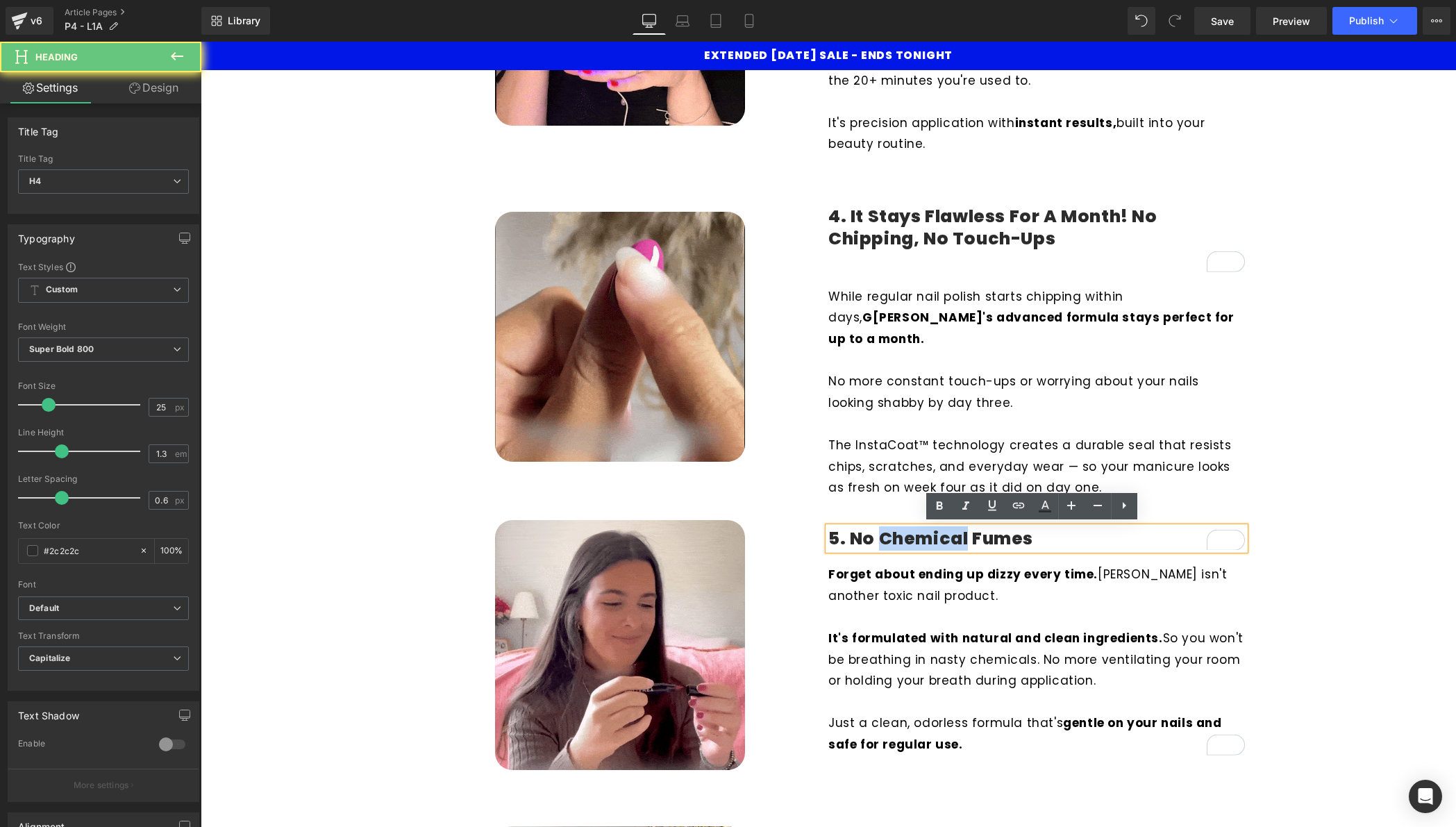
click at [919, 536] on h4 "5. No Chemical Fumes" at bounding box center [1036, 540] width 417 height 23
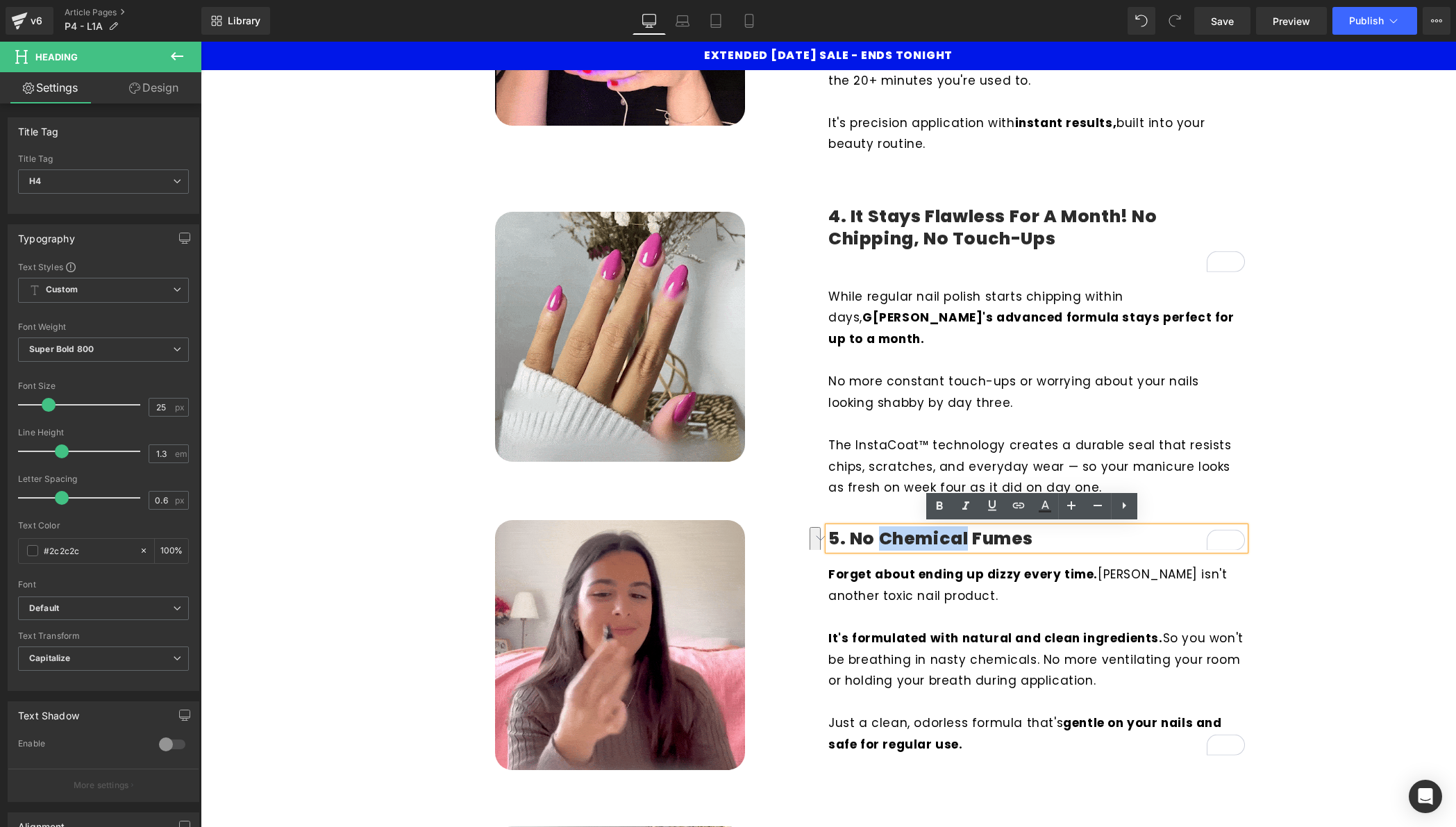
click at [1034, 535] on h4 "5. No Chemical Fumes" at bounding box center [1036, 540] width 417 height 23
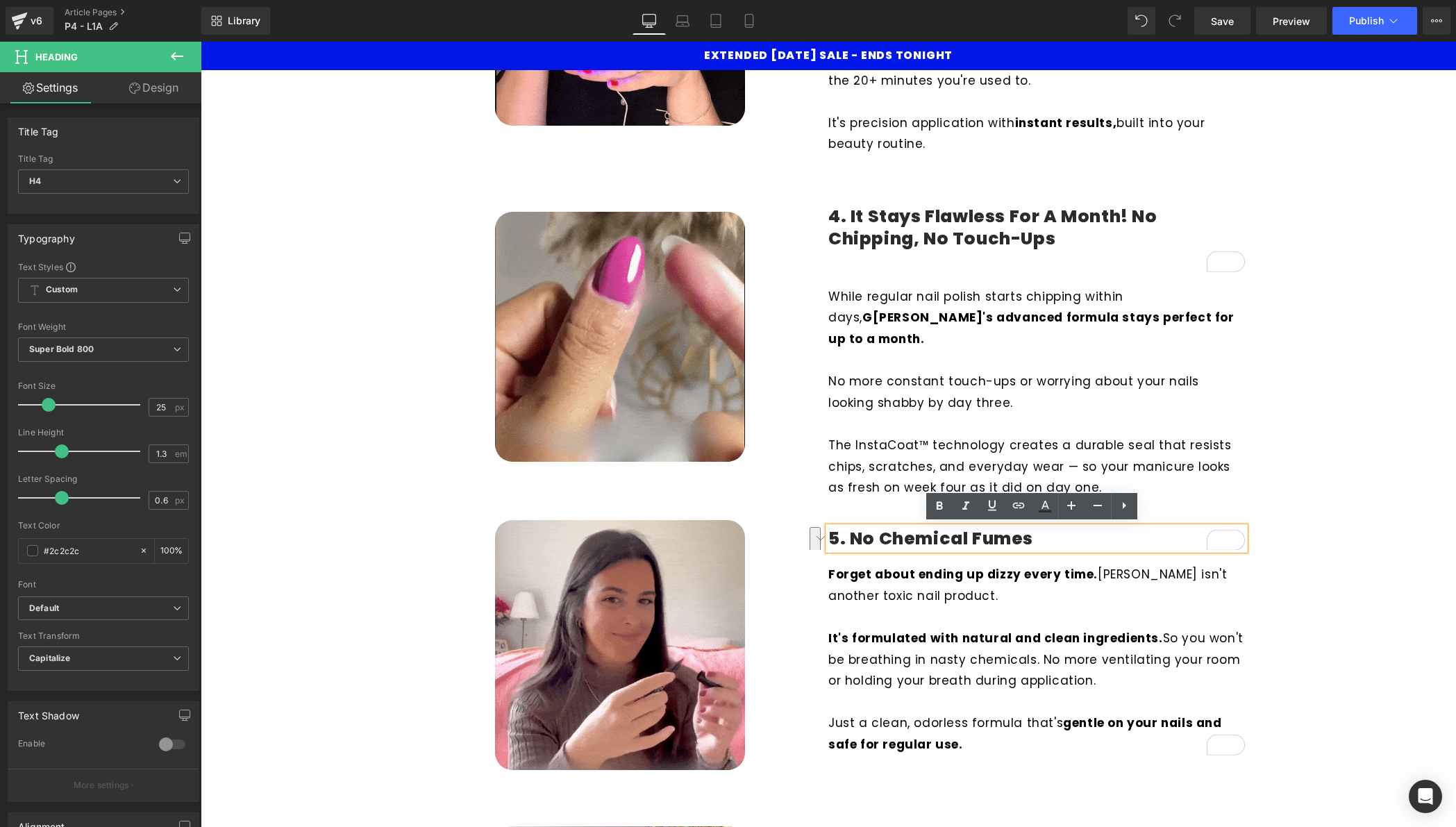
drag, startPoint x: 1039, startPoint y: 537, endPoint x: 849, endPoint y: 540, distance: 190.0
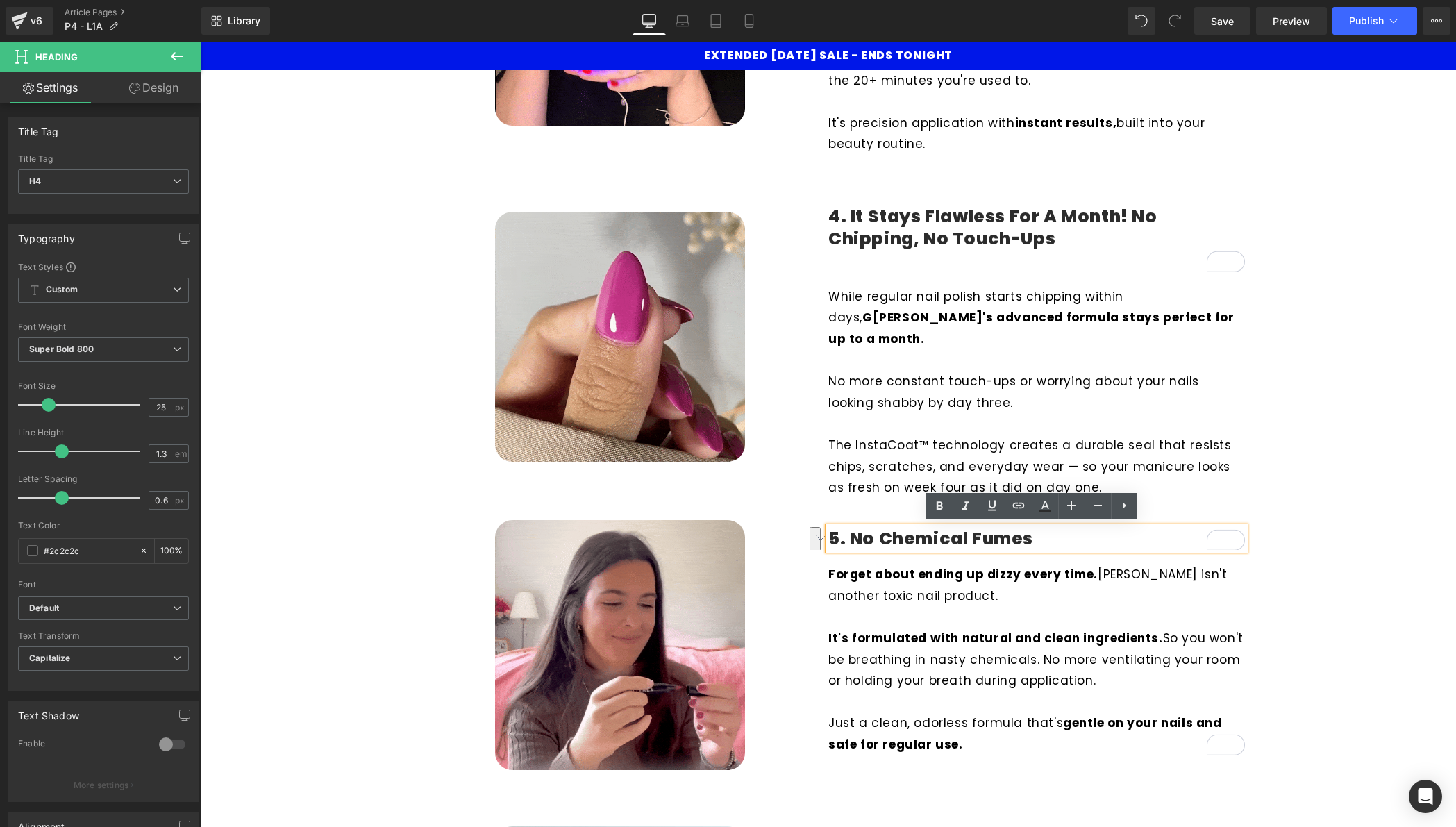
click at [849, 540] on h4 "5. No Chemical Fumes" at bounding box center [1036, 540] width 417 height 23
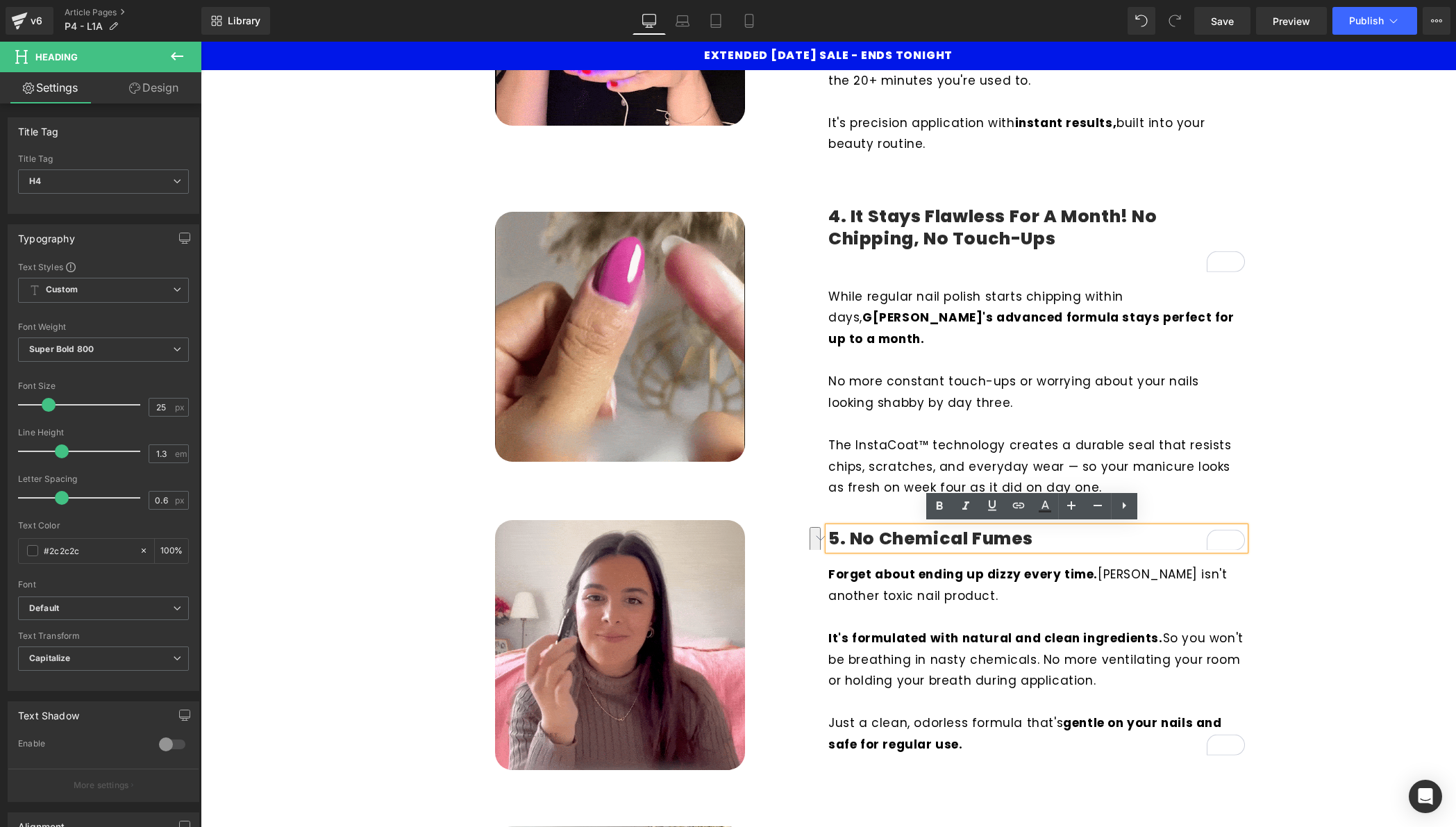
paste div "To enrich screen reader interactions, please activate Accessibility in Grammarl…"
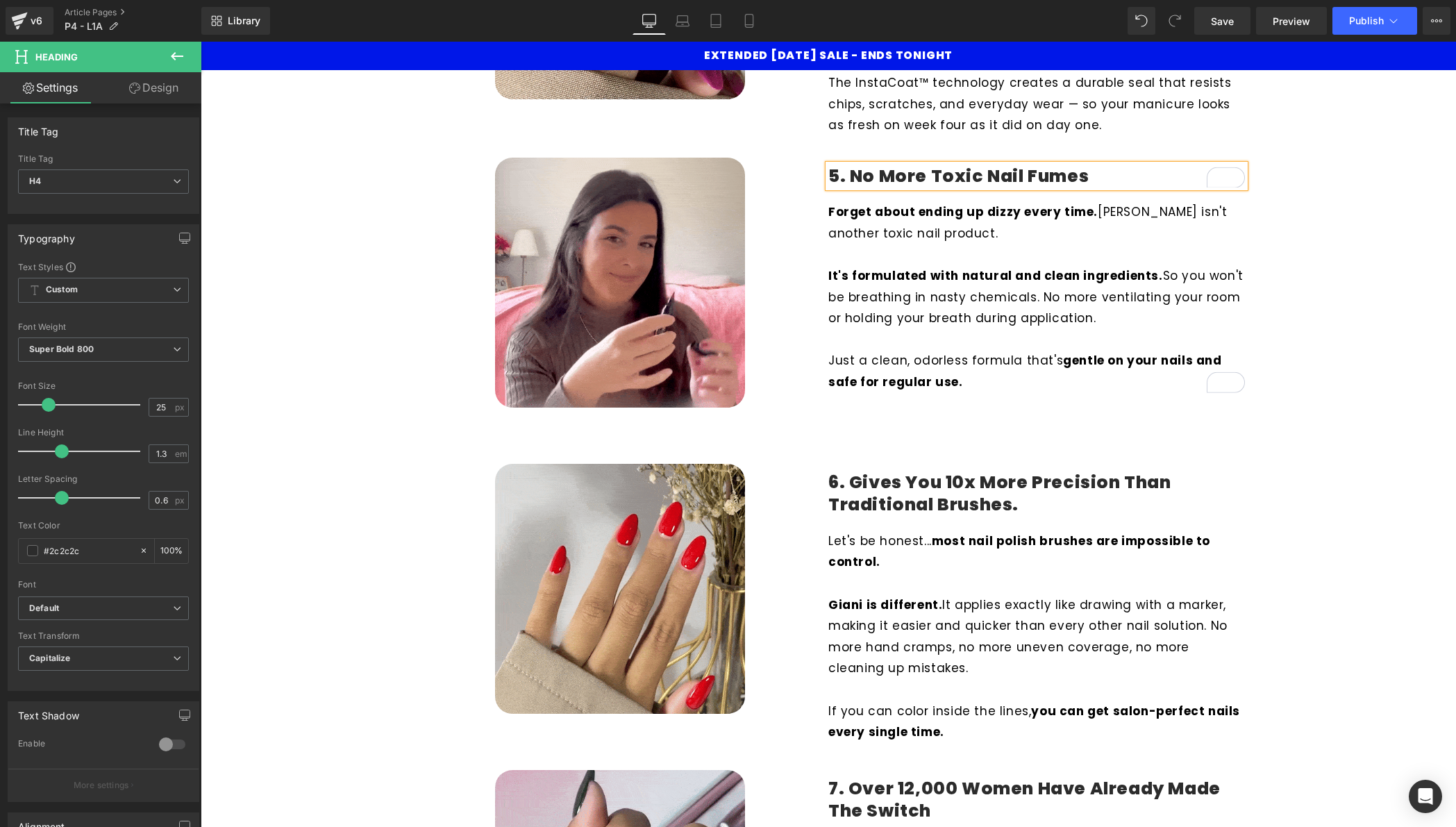
scroll to position [1532, 0]
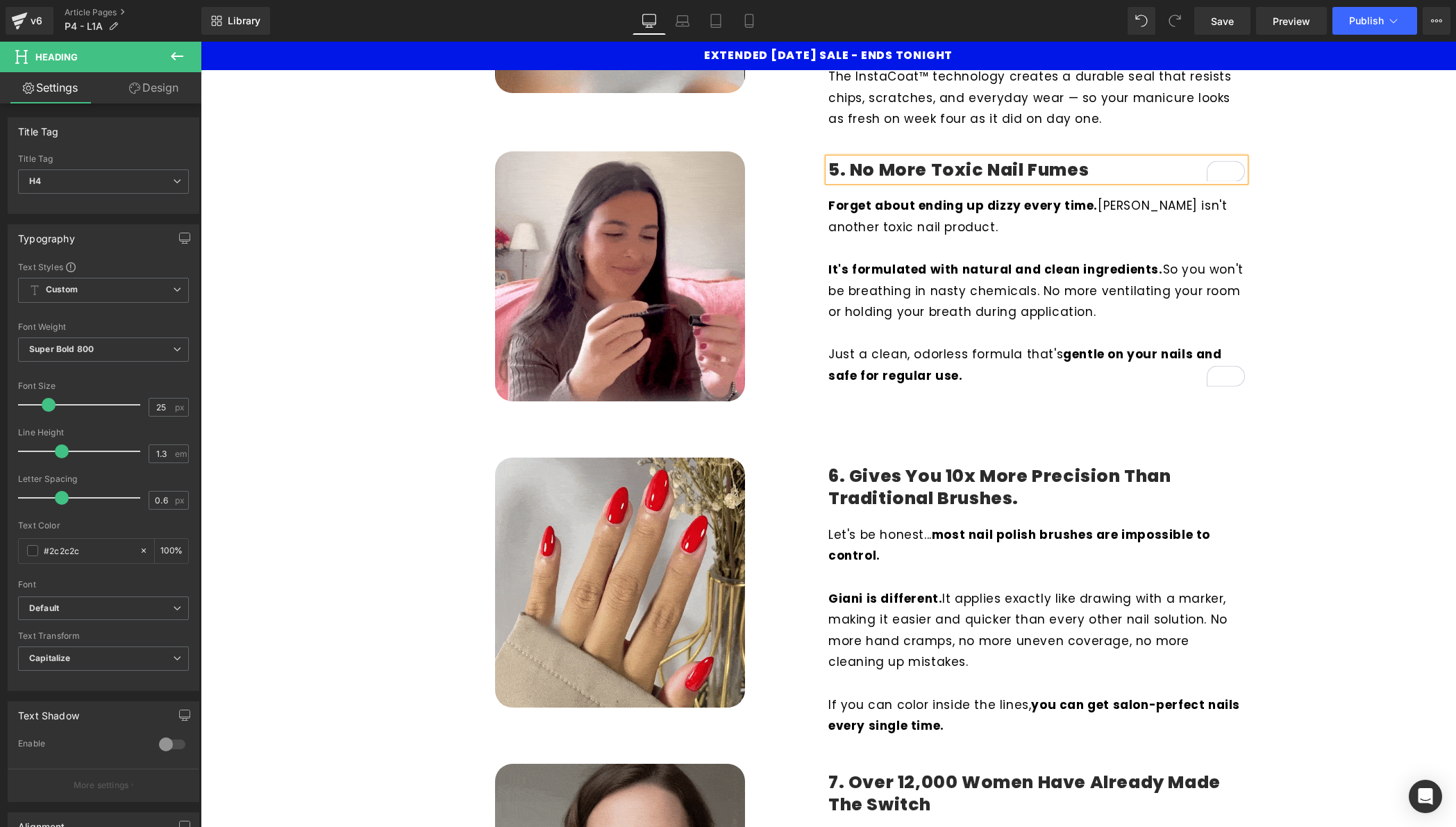
click at [1004, 485] on div "6. Gives you 10x more precision than traditional brushes. Heading" at bounding box center [1036, 487] width 417 height 46
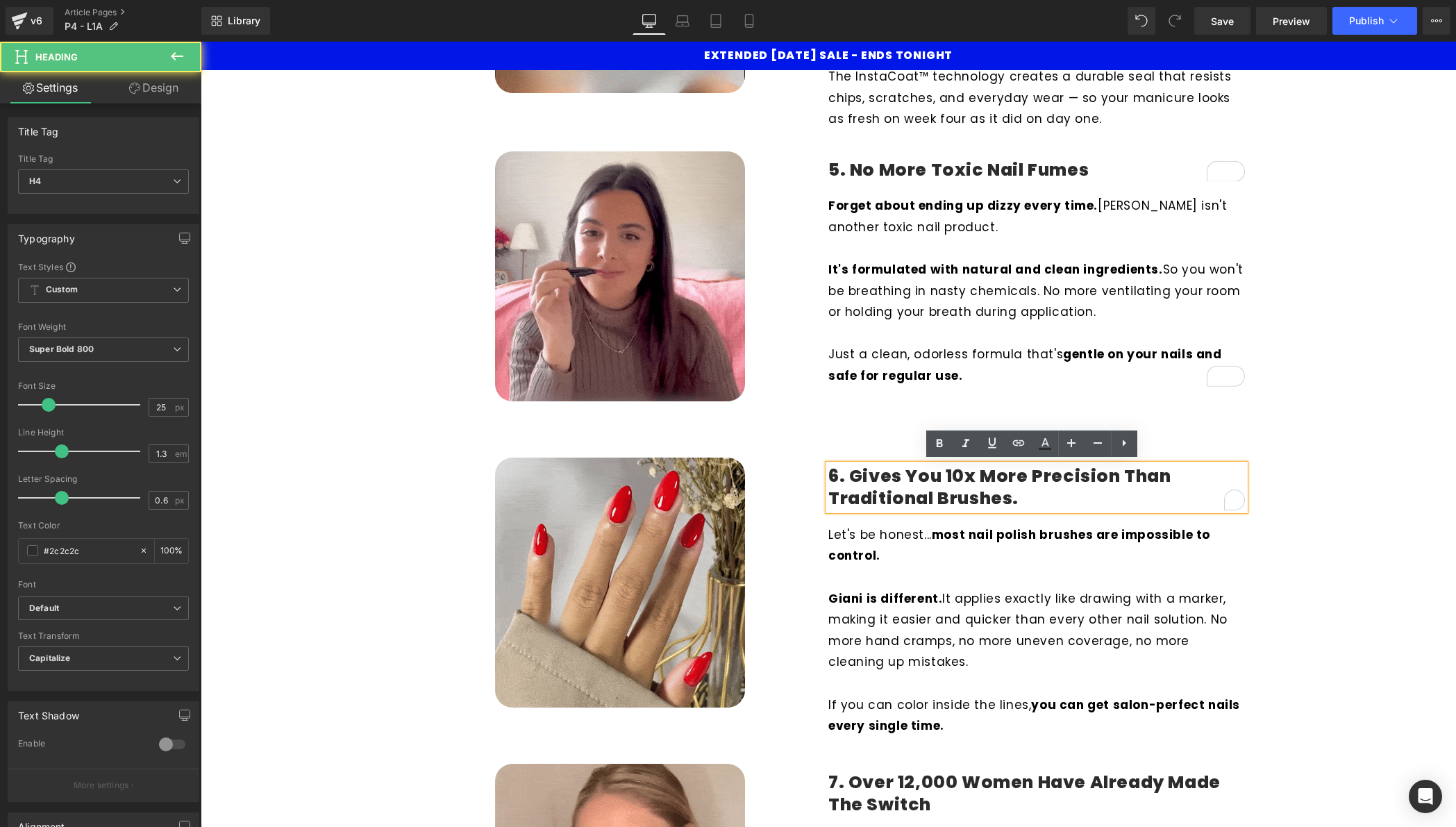
click at [1020, 496] on h4 "6. Gives you 10x more precision than traditional brushes." at bounding box center [1036, 488] width 417 height 46
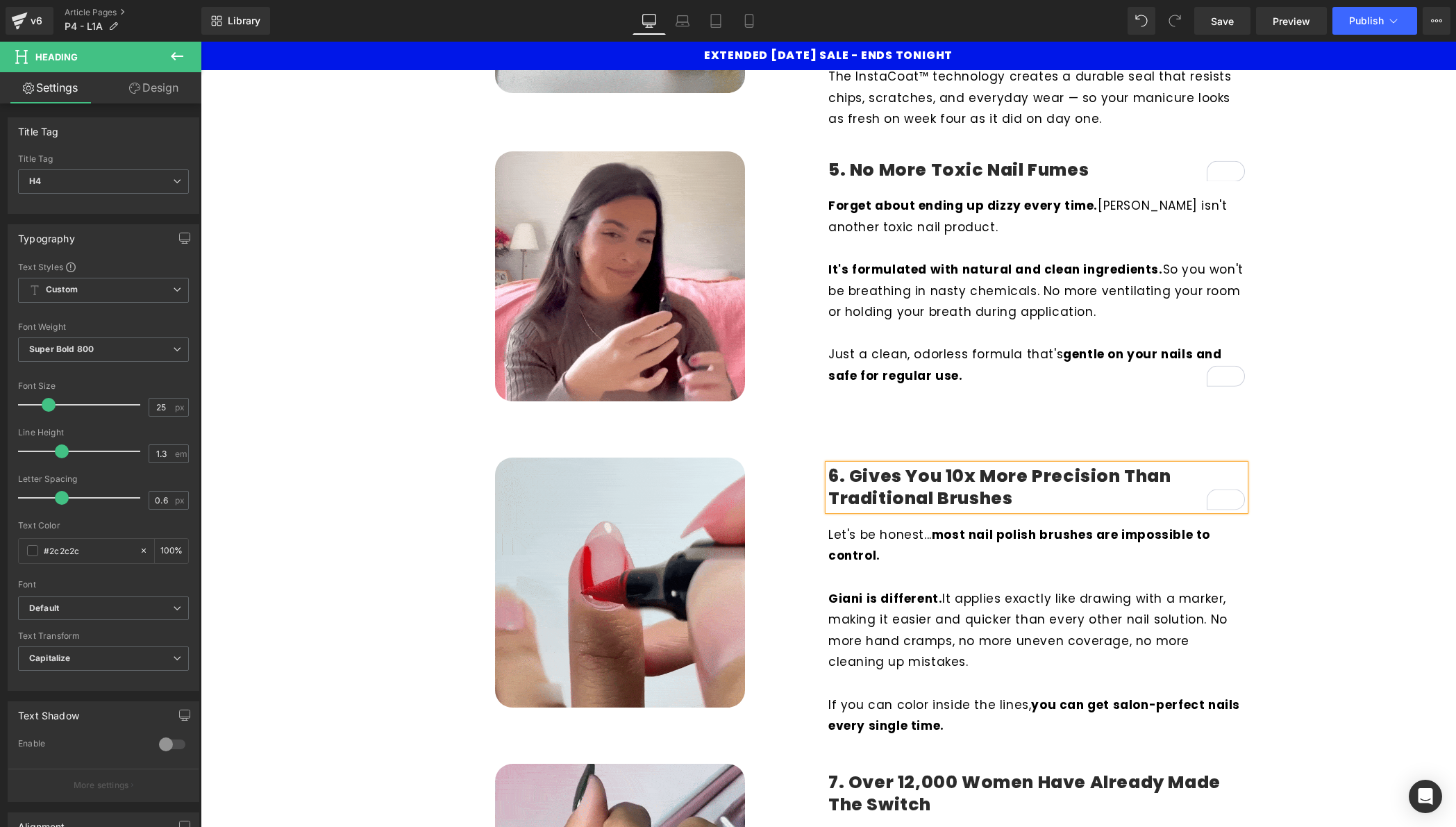
click at [849, 471] on h4 "6. Gives you 10x more precision than traditional brushes" at bounding box center [1036, 488] width 417 height 46
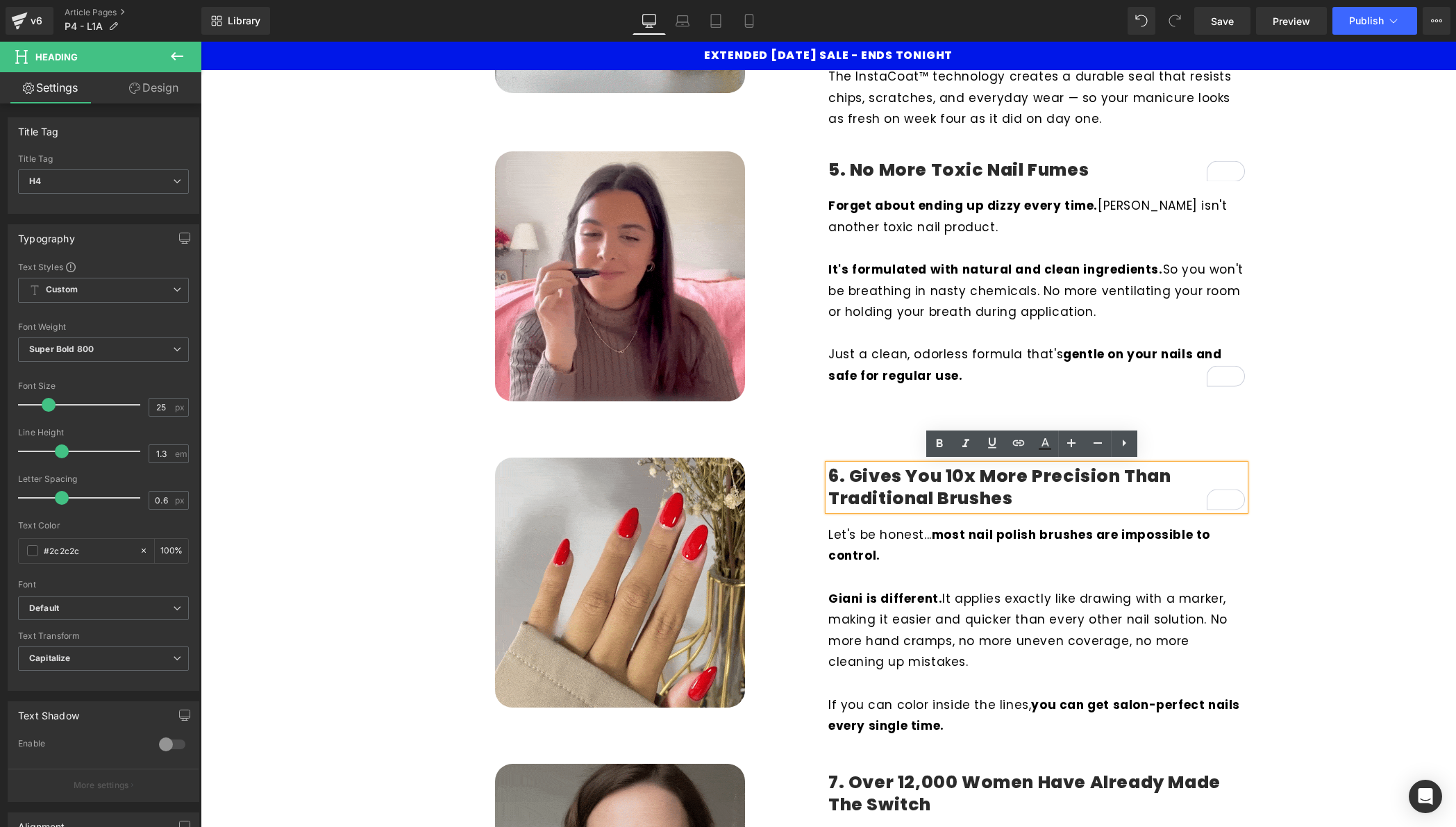
click at [935, 473] on h4 "6. Gives you 10x more precision than traditional brushes" at bounding box center [1036, 488] width 417 height 46
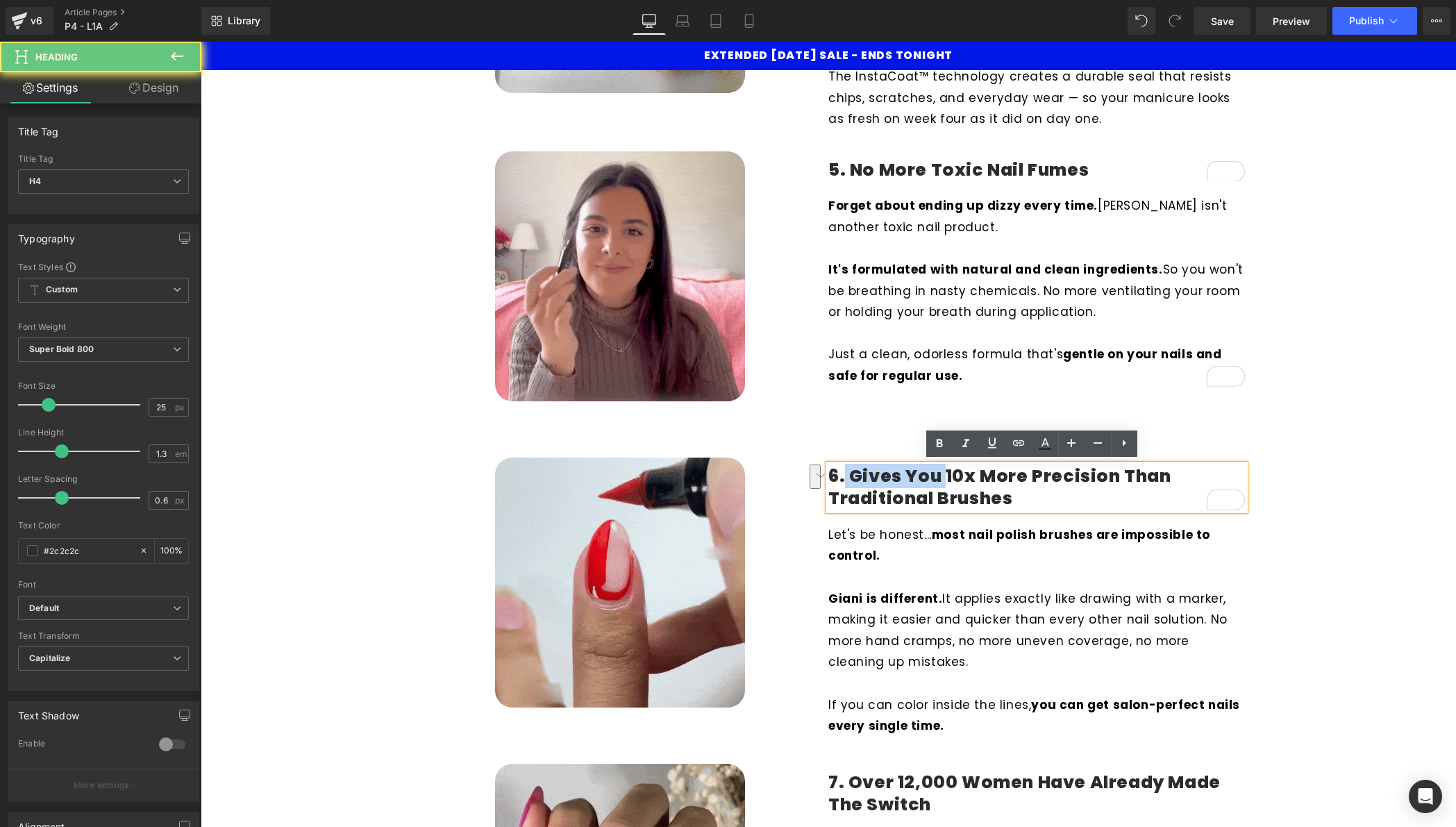
drag, startPoint x: 935, startPoint y: 473, endPoint x: 841, endPoint y: 472, distance: 94.0
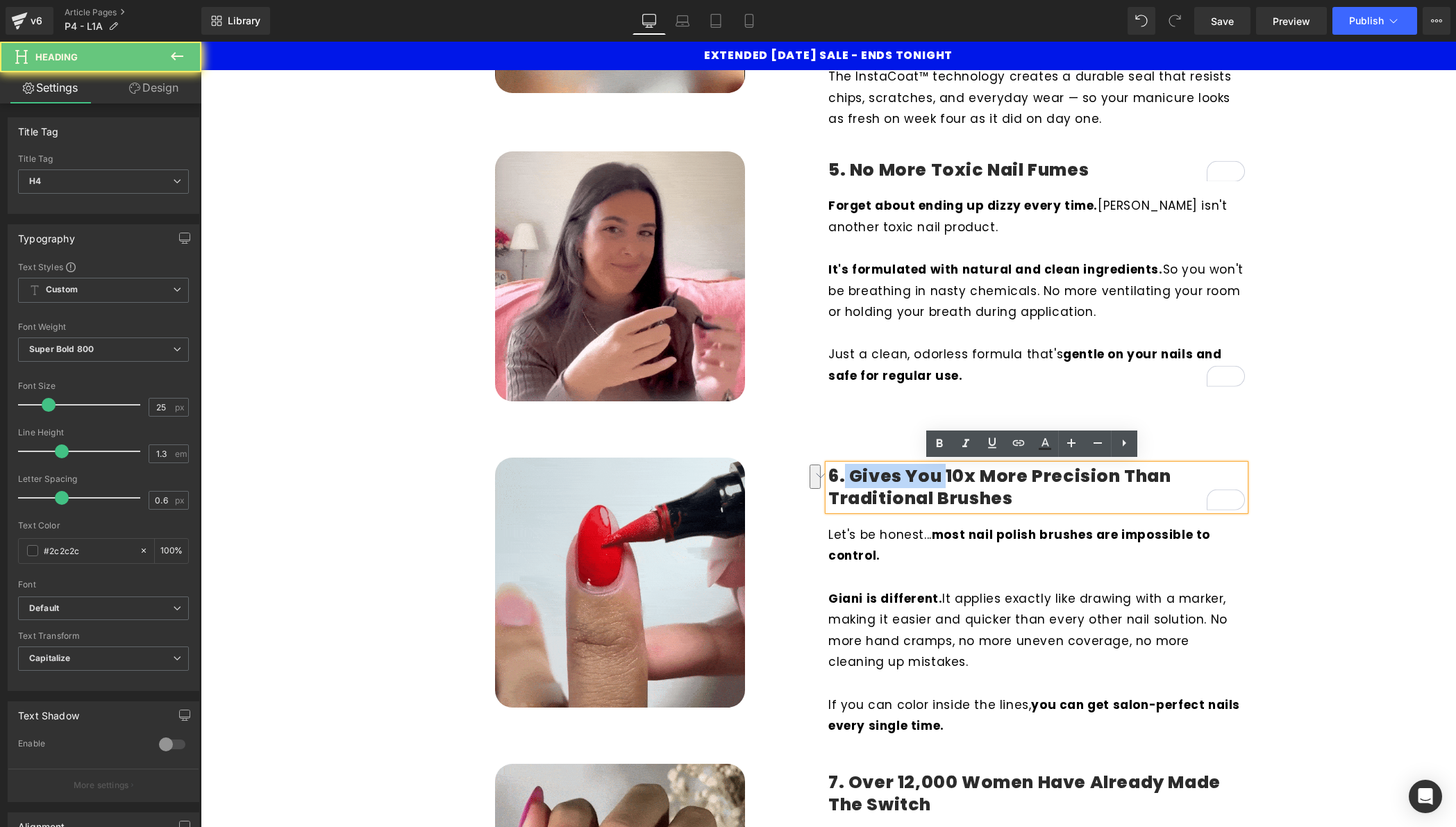
click at [841, 472] on h4 "6. Gives you 10x more precision than traditional brushes" at bounding box center [1036, 488] width 417 height 46
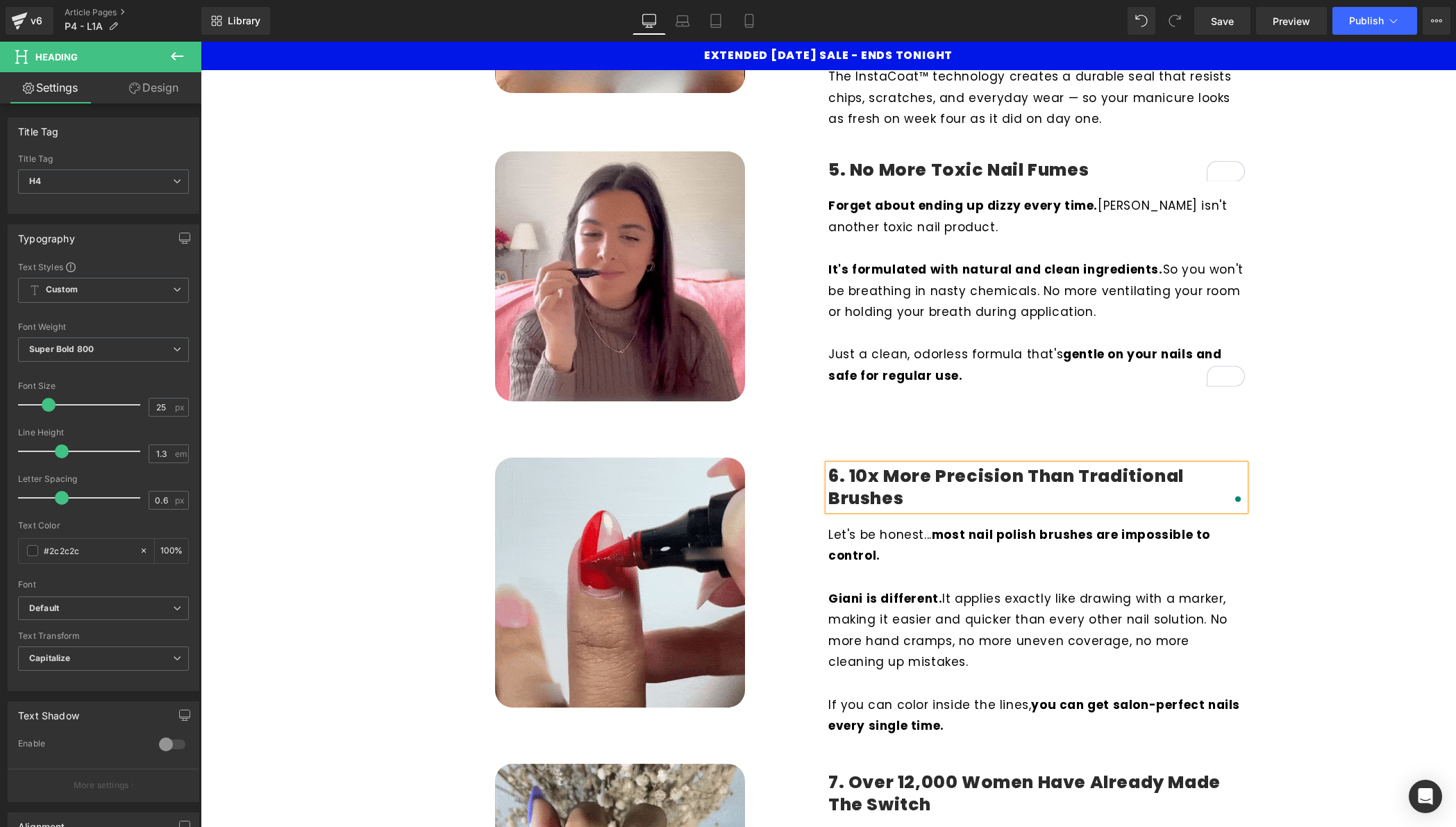
click at [974, 475] on h4 "6. 10x more precision than traditional brushes" at bounding box center [1036, 488] width 417 height 46
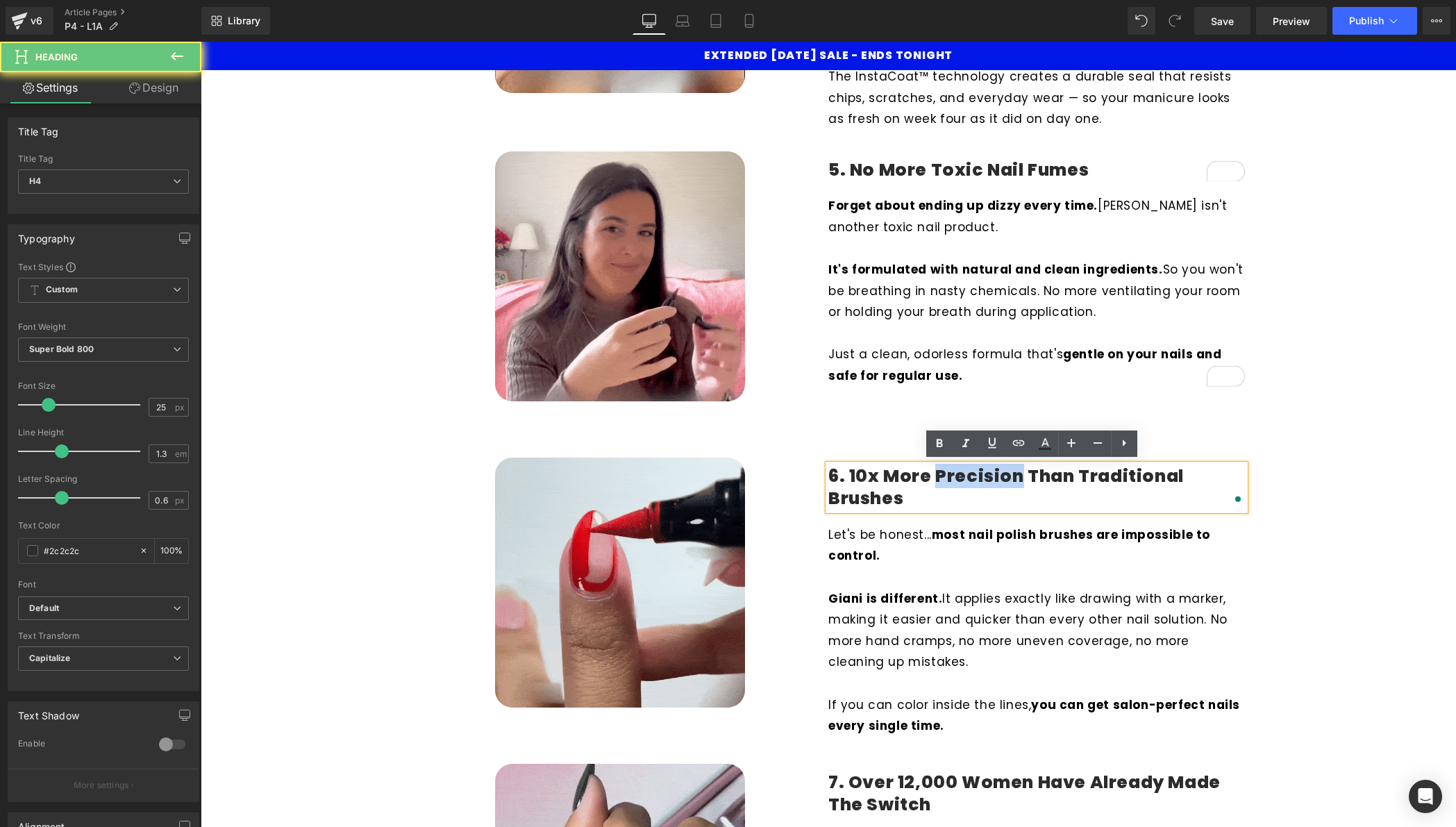
click at [974, 475] on h4 "6. 10x more precision than traditional brushes" at bounding box center [1036, 488] width 417 height 46
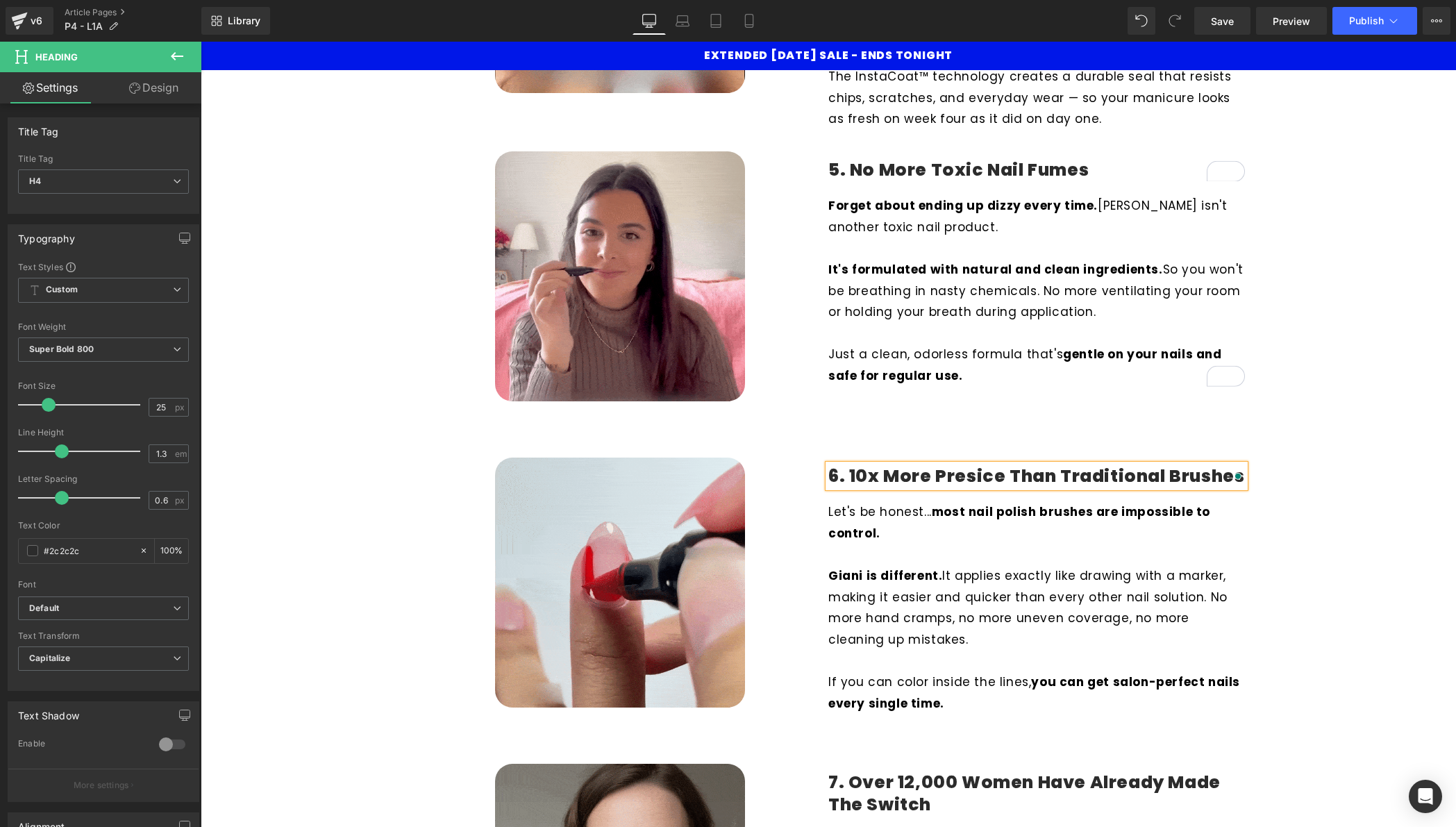
click at [1372, 545] on div "Liquid 7 Reasons Why Women Are Ditching Salons for This New Nail Hack! Heading …" at bounding box center [828, 103] width 1255 height 3187
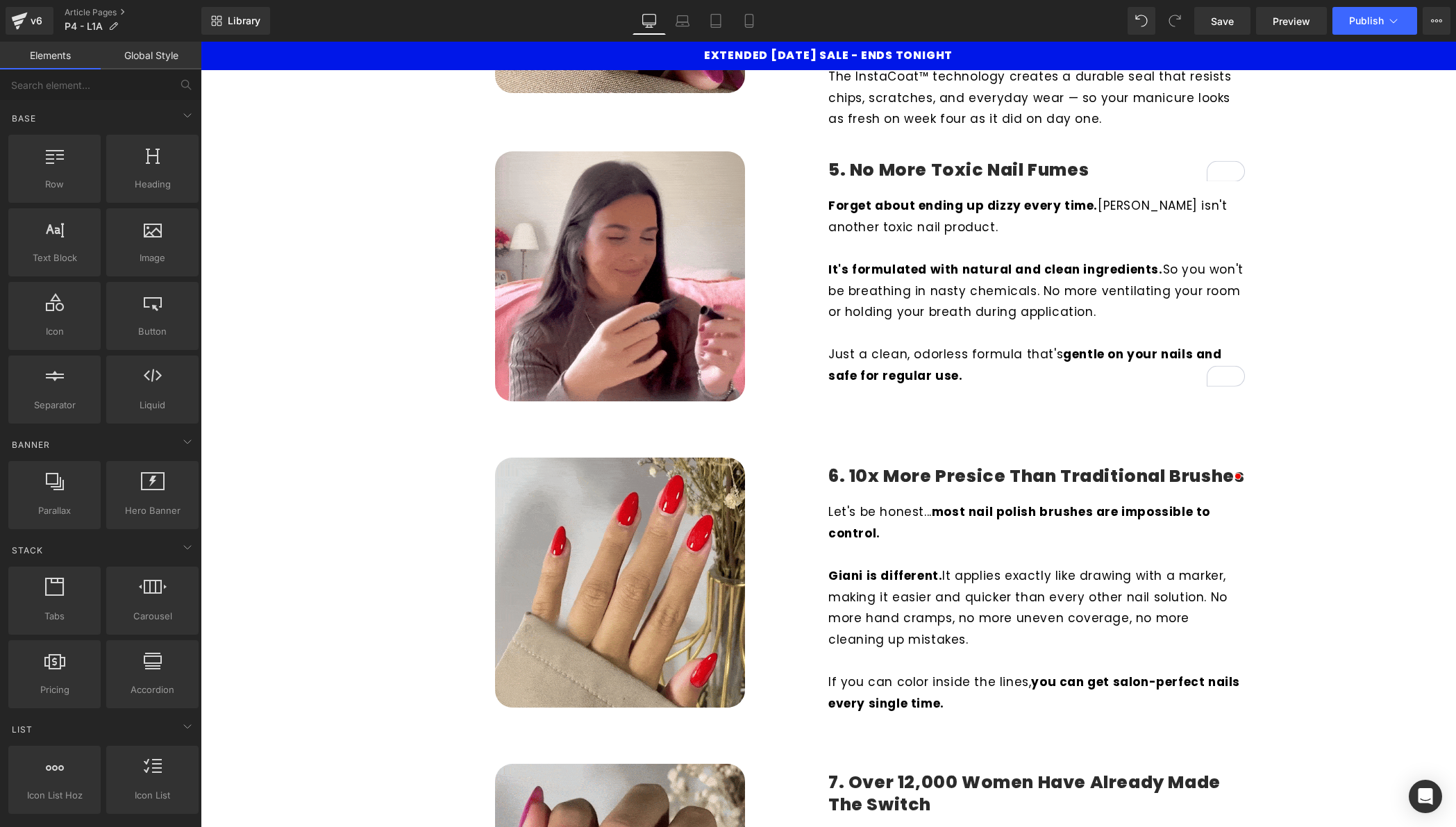
click at [1171, 474] on h4 "6. 10x more Presice than traditional brushes" at bounding box center [1036, 477] width 417 height 23
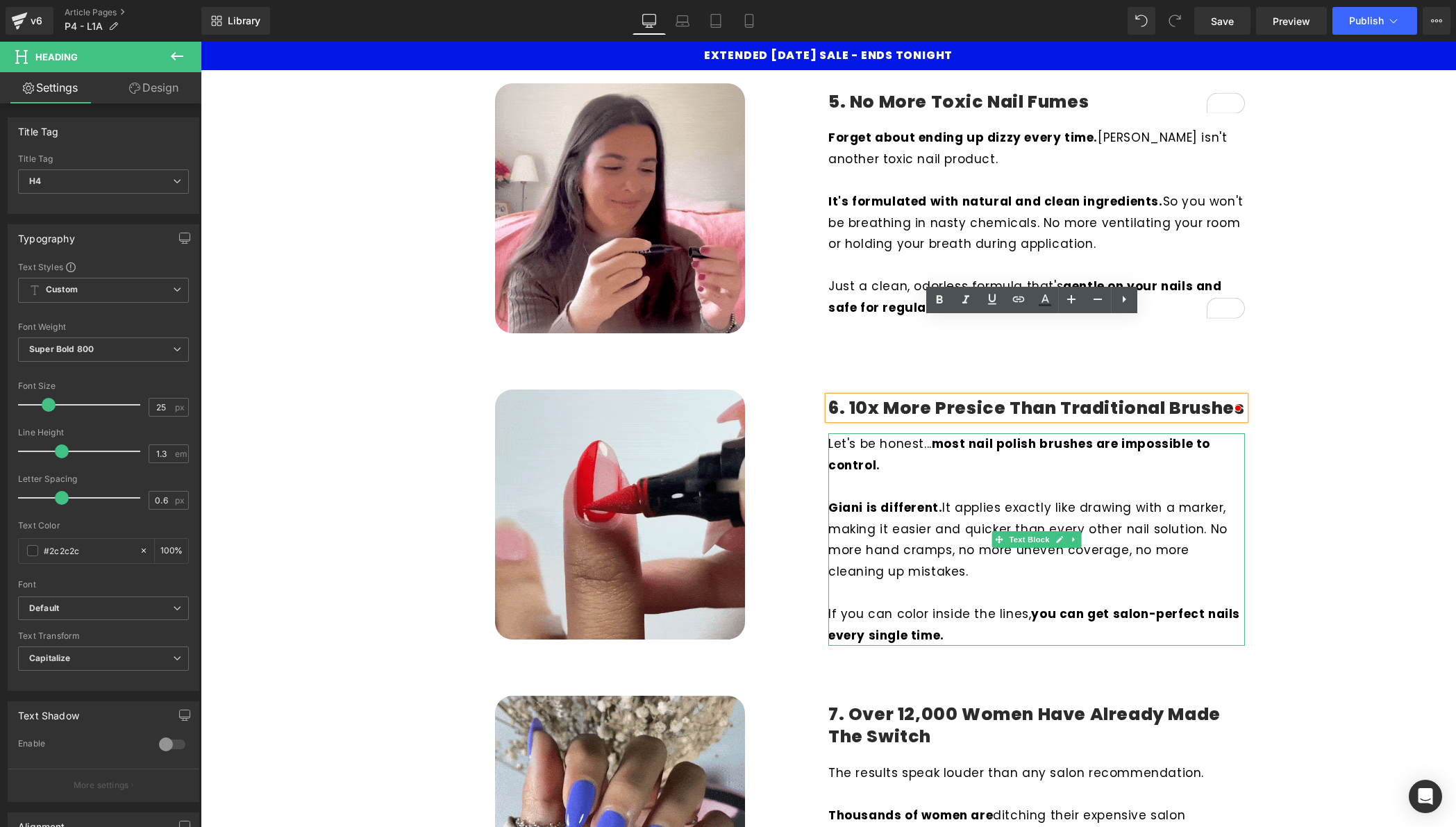
scroll to position [1775, 0]
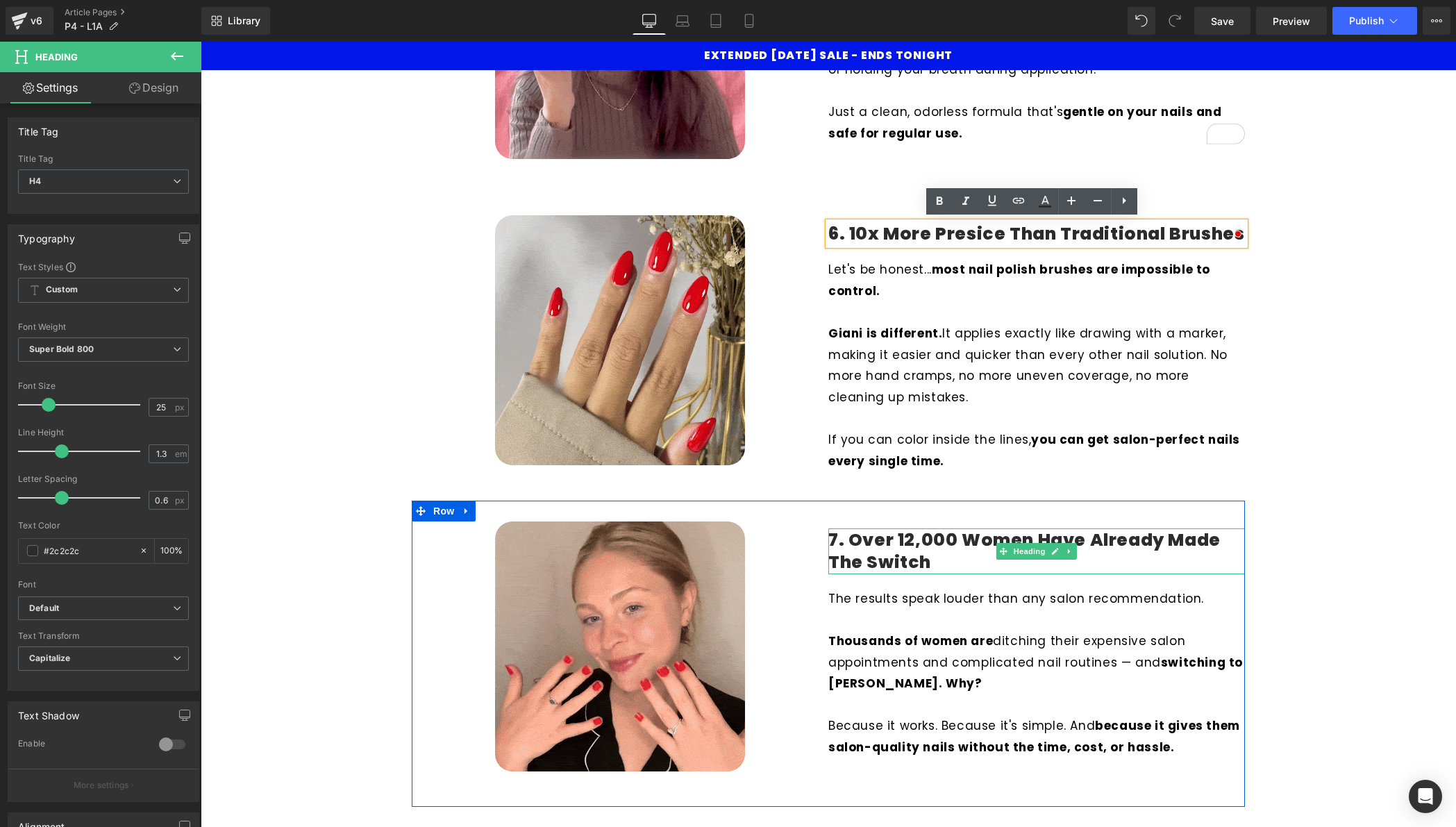
click at [887, 549] on h4 "7. Over 12,000 Women Have Already Made the Switch" at bounding box center [1036, 552] width 417 height 46
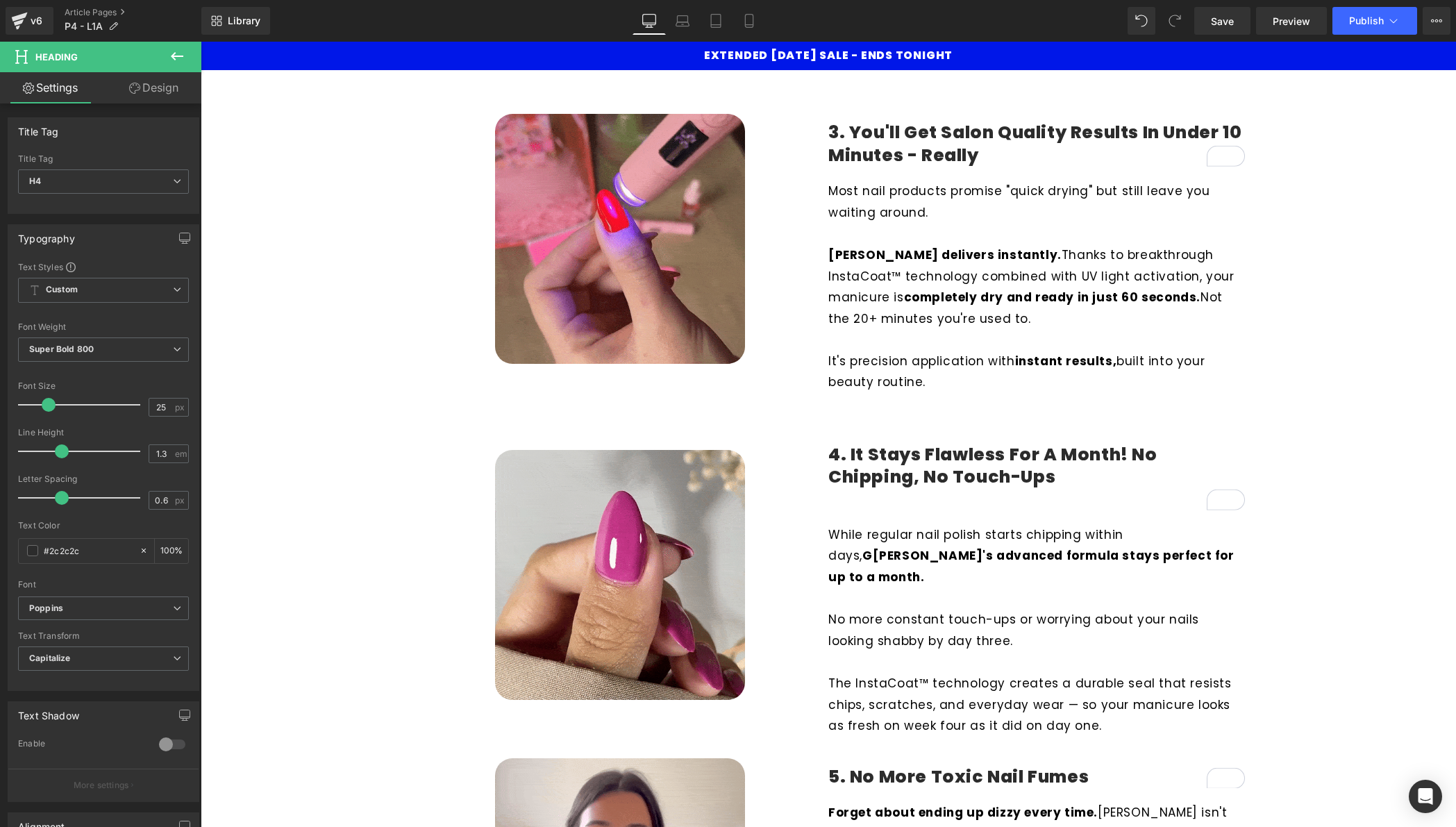
scroll to position [908, 0]
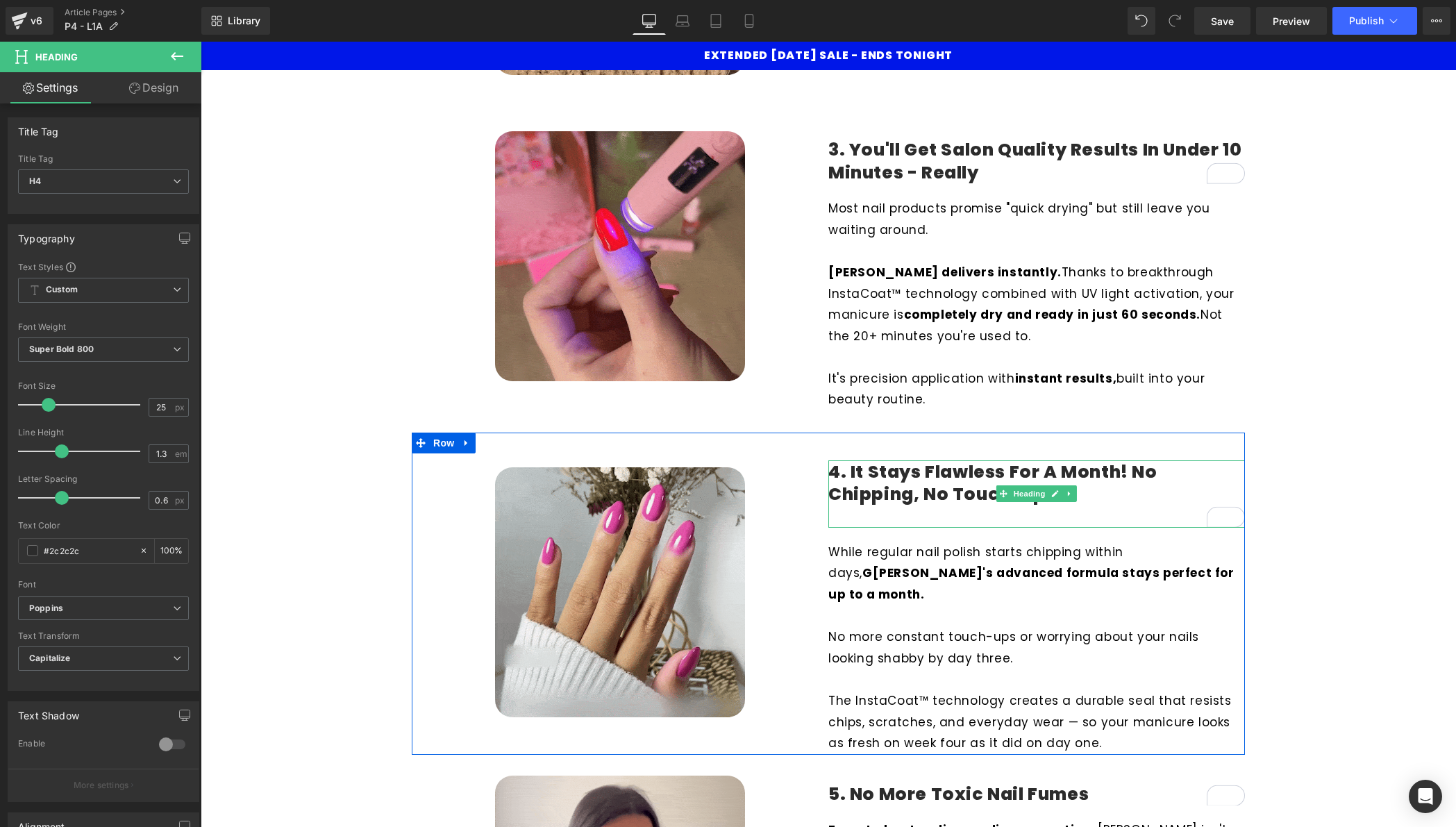
click at [1145, 493] on h4 "4. It Stays Flawless for A Month! No Chipping, No Touch-Ups" at bounding box center [1036, 483] width 417 height 46
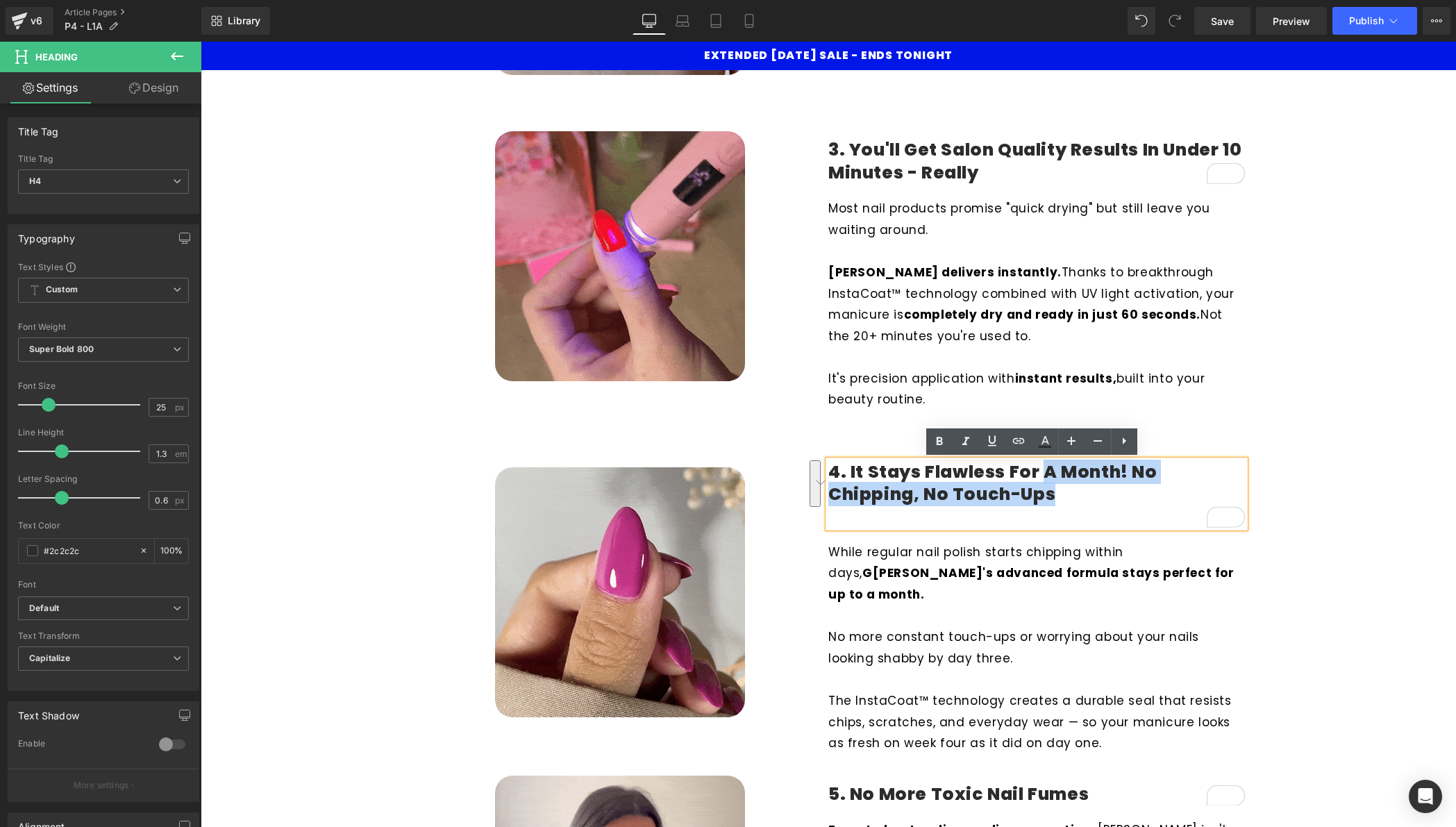
drag, startPoint x: 1127, startPoint y: 496, endPoint x: 1038, endPoint y: 471, distance: 92.4
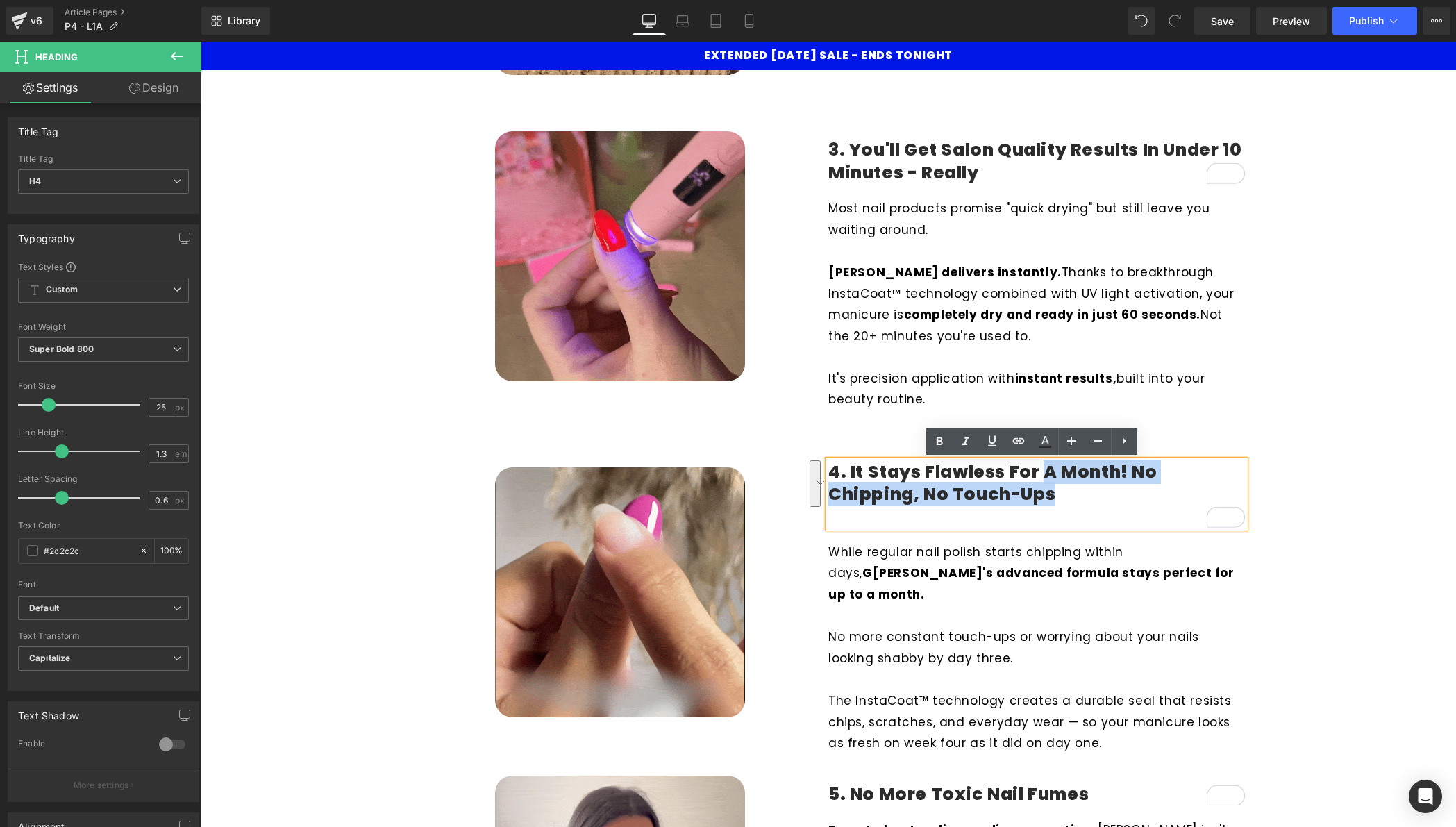
click at [1038, 471] on h4 "4. It Stays Flawless for A Month! No Chipping, No Touch-Ups" at bounding box center [1036, 483] width 417 height 46
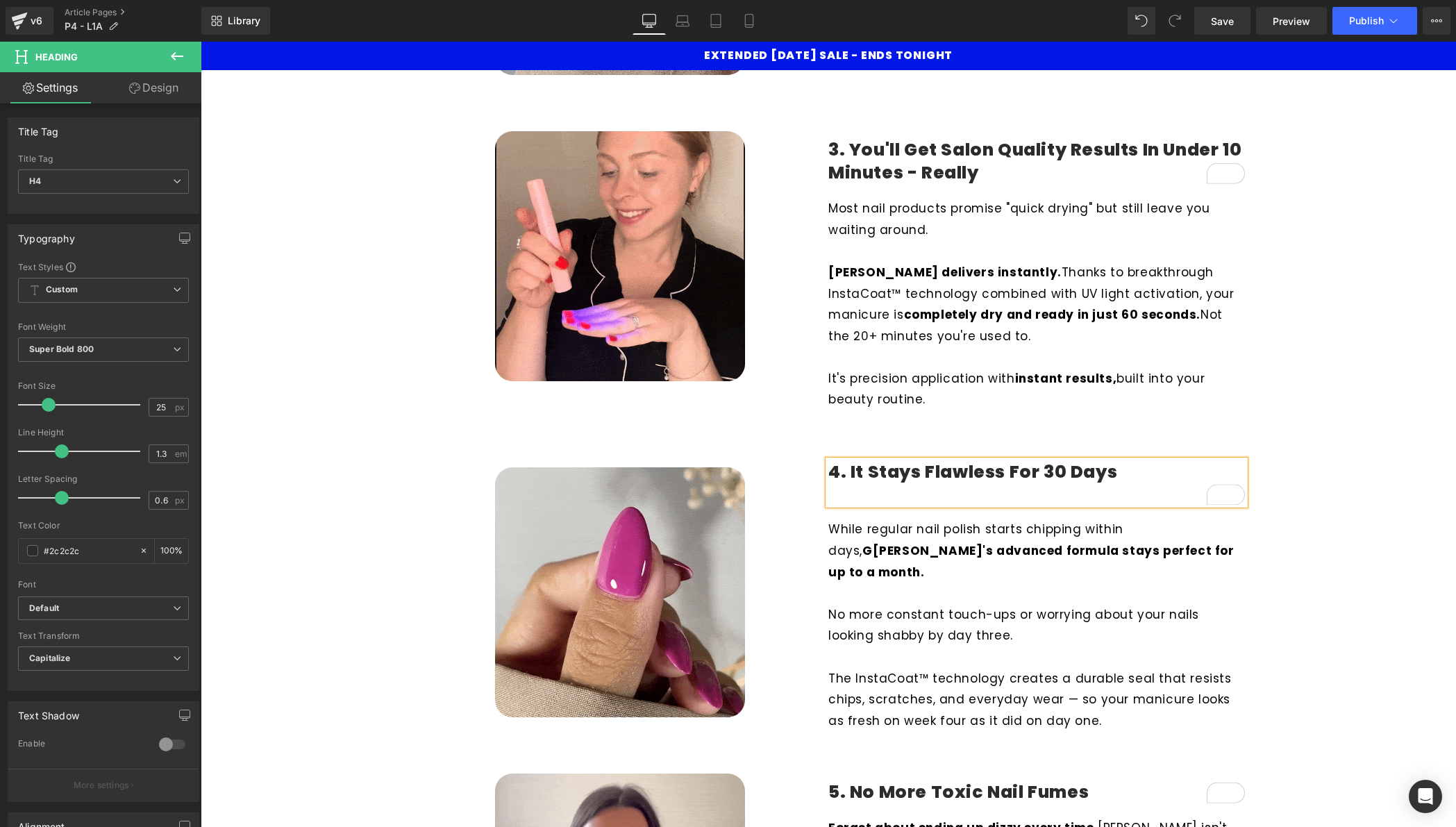
click at [850, 475] on h4 "4. It Stays Flawless for 30 Days" at bounding box center [1036, 472] width 417 height 23
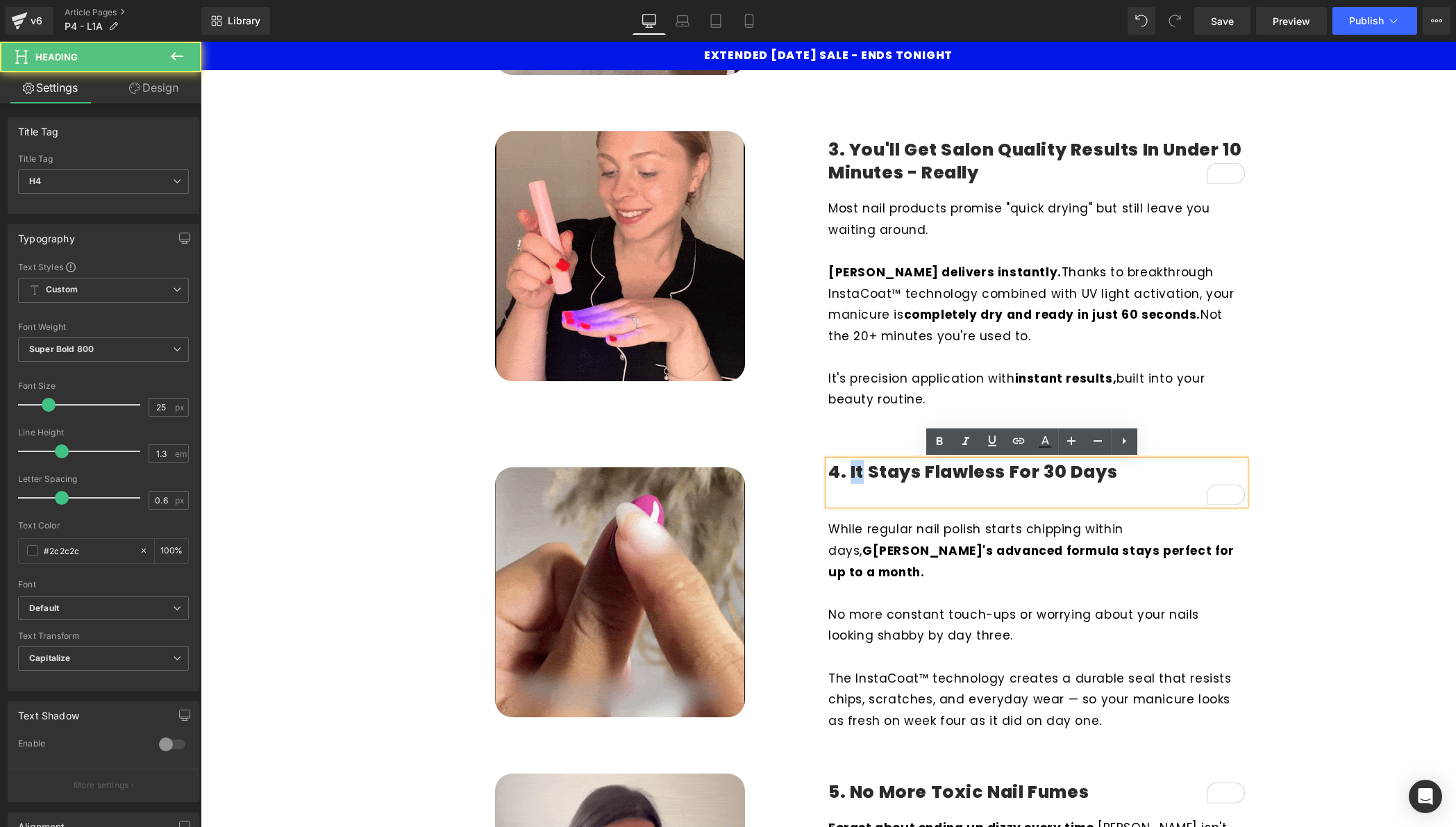
click at [850, 475] on h4 "4. It Stays Flawless for 30 Days" at bounding box center [1036, 472] width 417 height 23
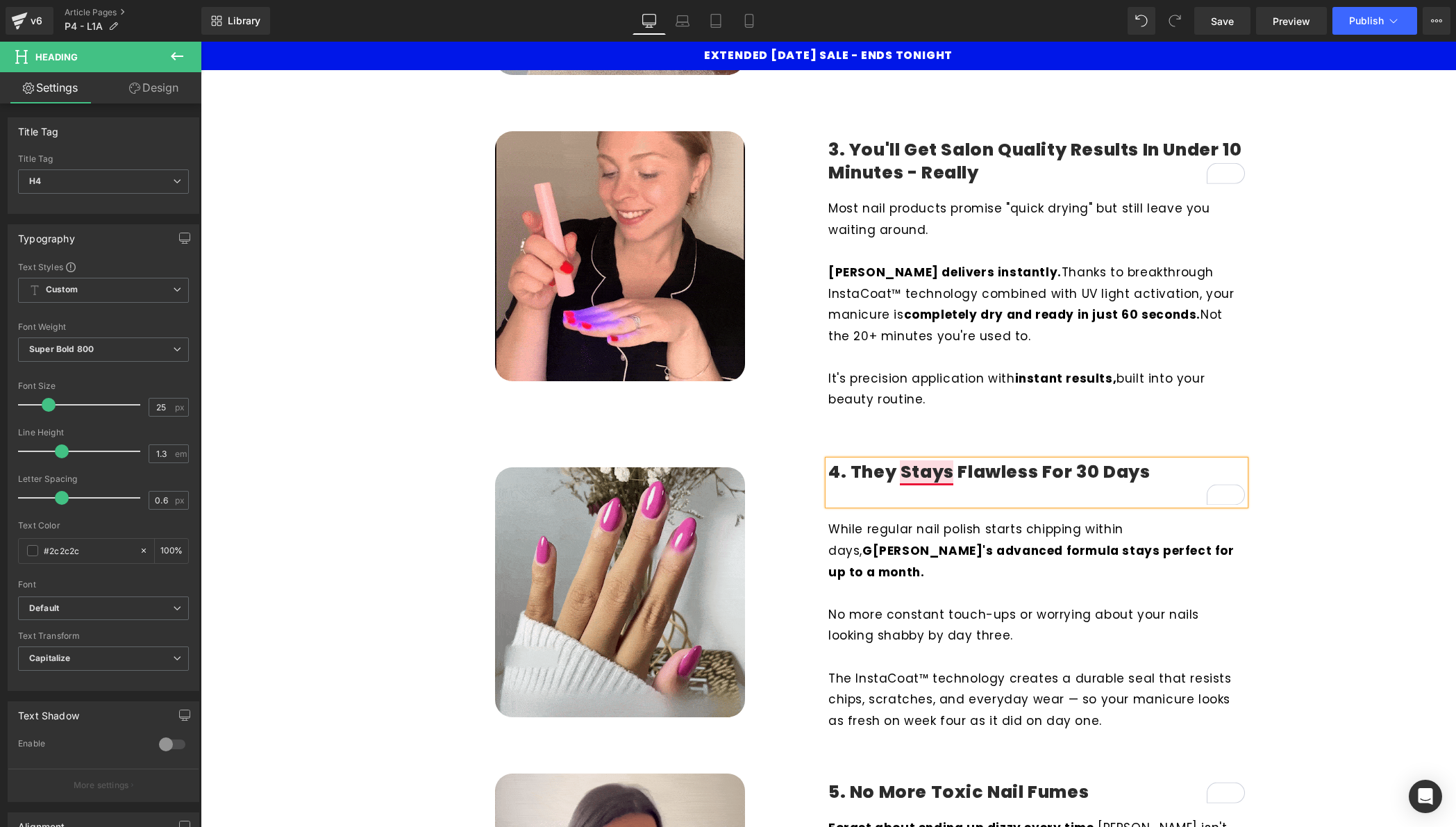
click at [948, 472] on h4 "4. They Stays Flawless for 30 Days" at bounding box center [1036, 472] width 417 height 23
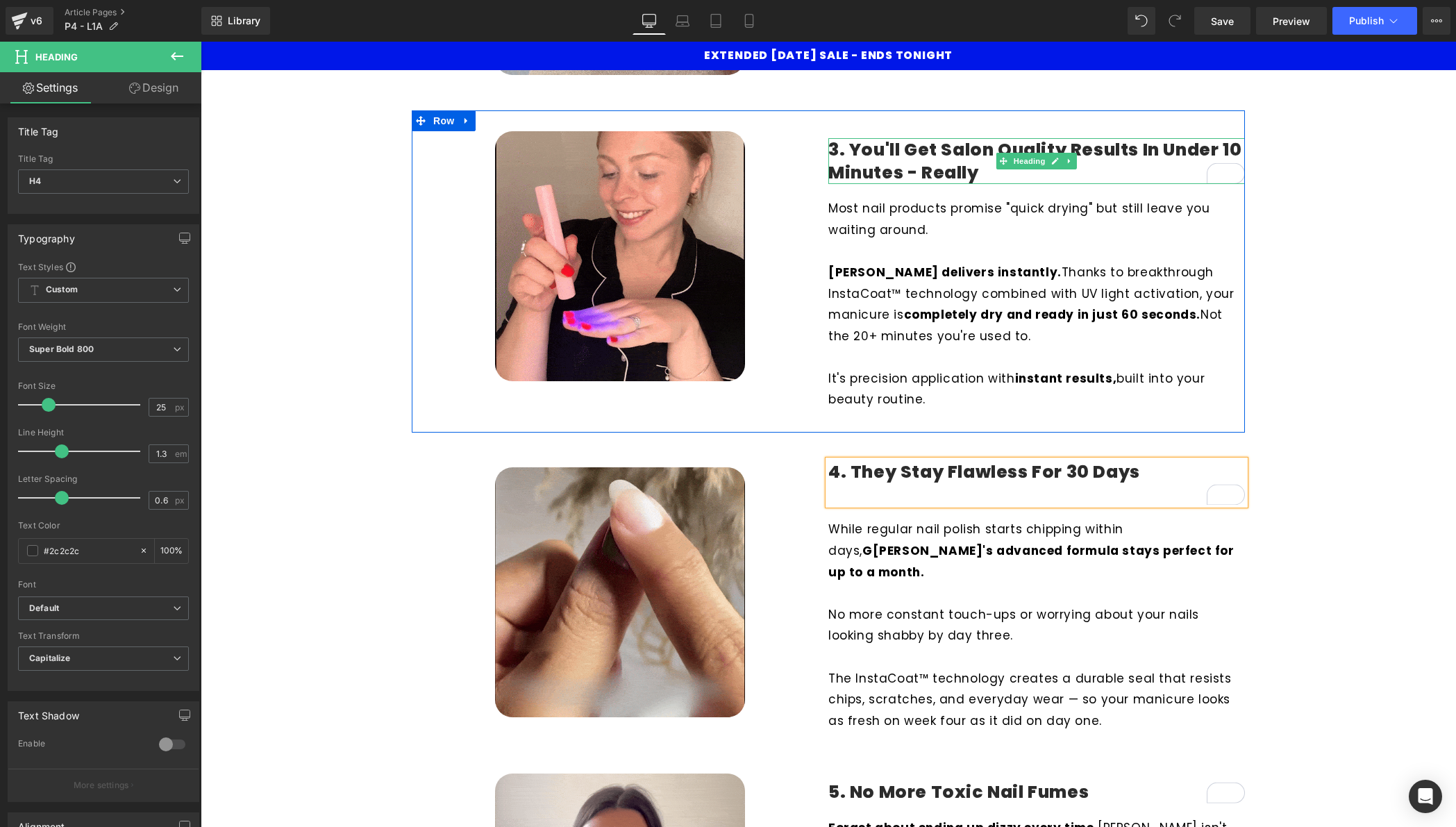
click at [1045, 178] on h4 "3. You'll Get Salon Quality Results in Under 10 Minutes - Really" at bounding box center [1036, 161] width 417 height 46
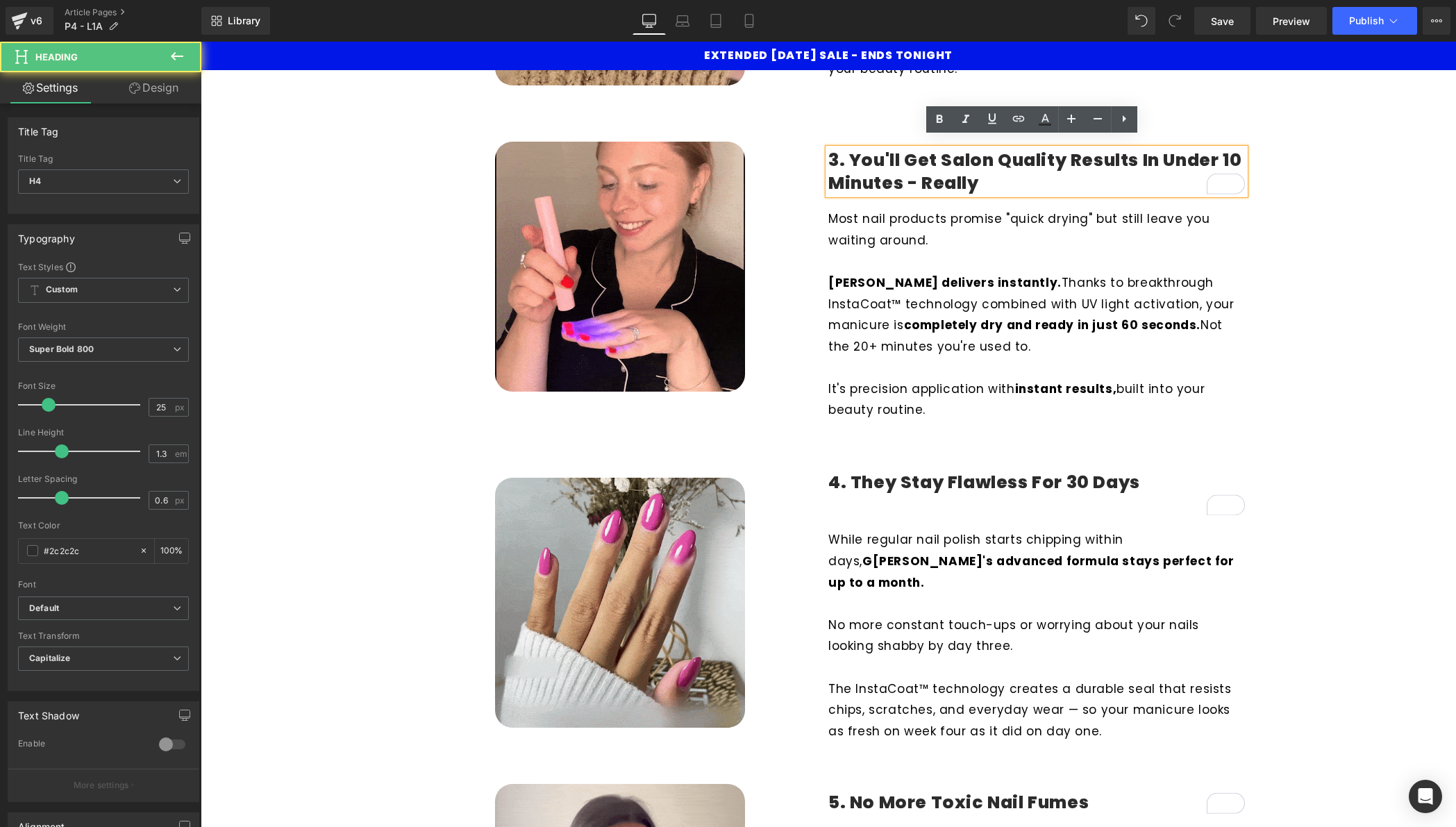
scroll to position [883, 0]
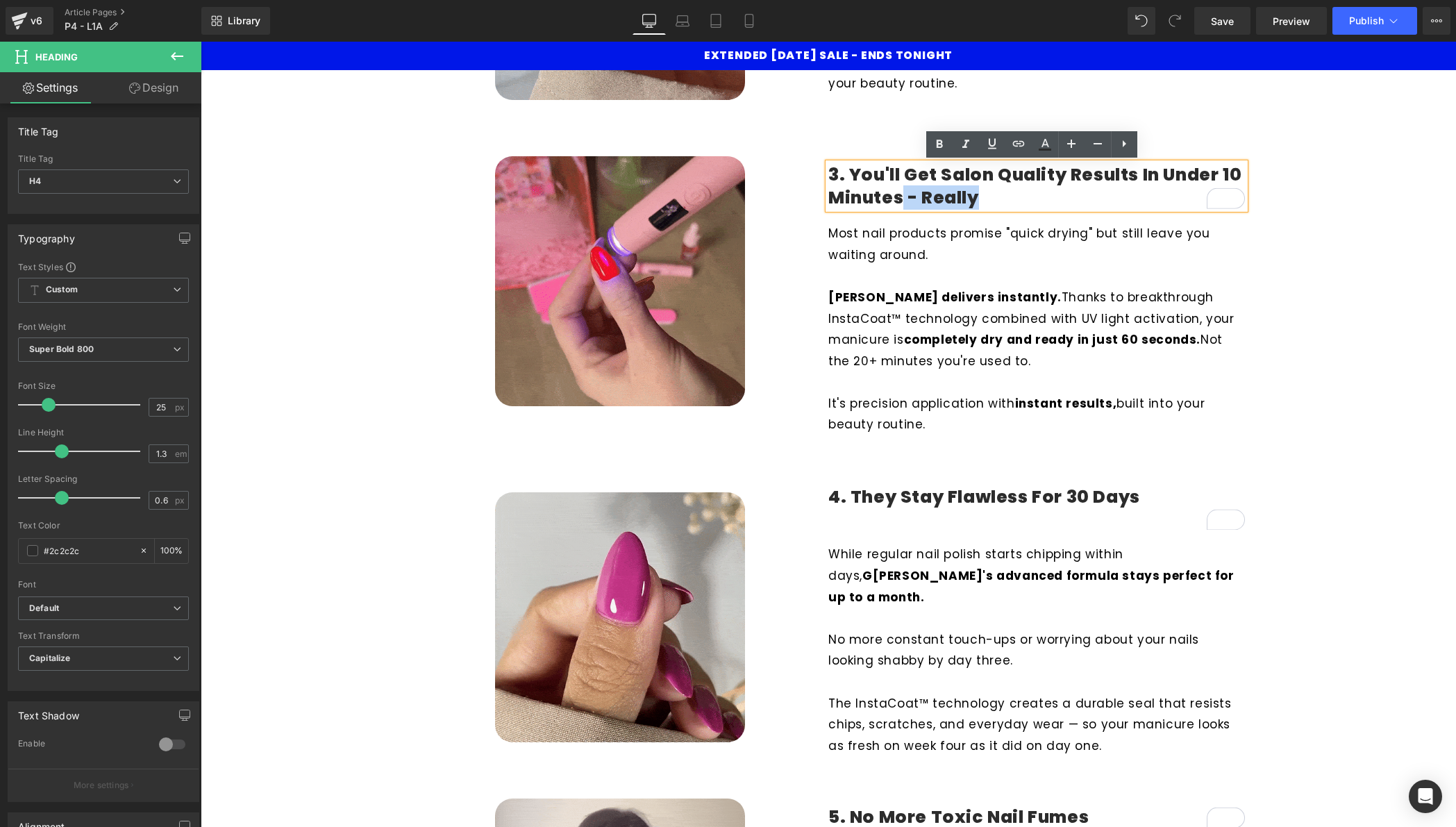
drag, startPoint x: 1050, startPoint y: 195, endPoint x: 919, endPoint y: 195, distance: 131.0
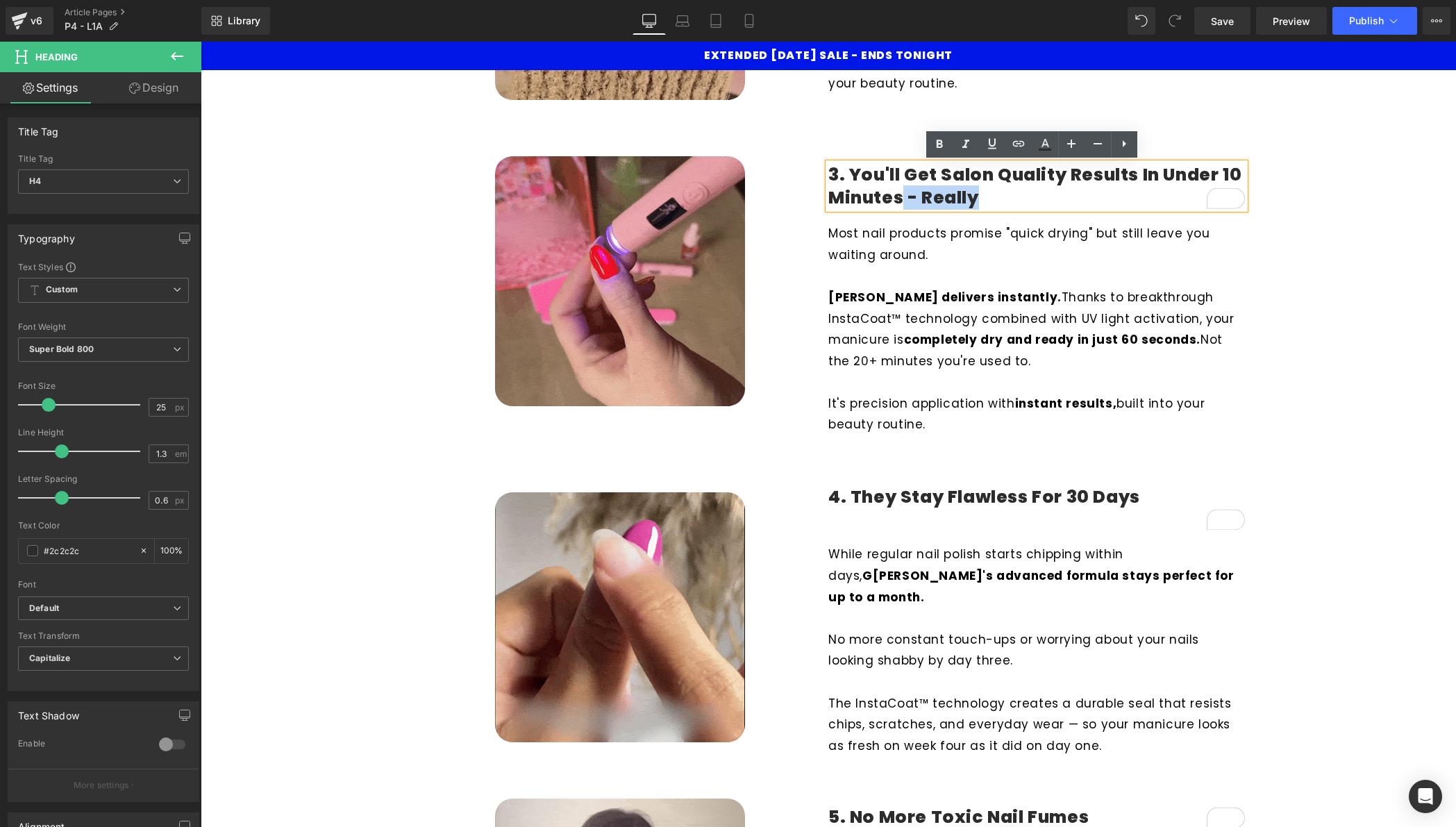
click at [919, 195] on h4 "3. You'll Get Salon Quality Results in Under 10 Minutes - Really" at bounding box center [1036, 186] width 417 height 46
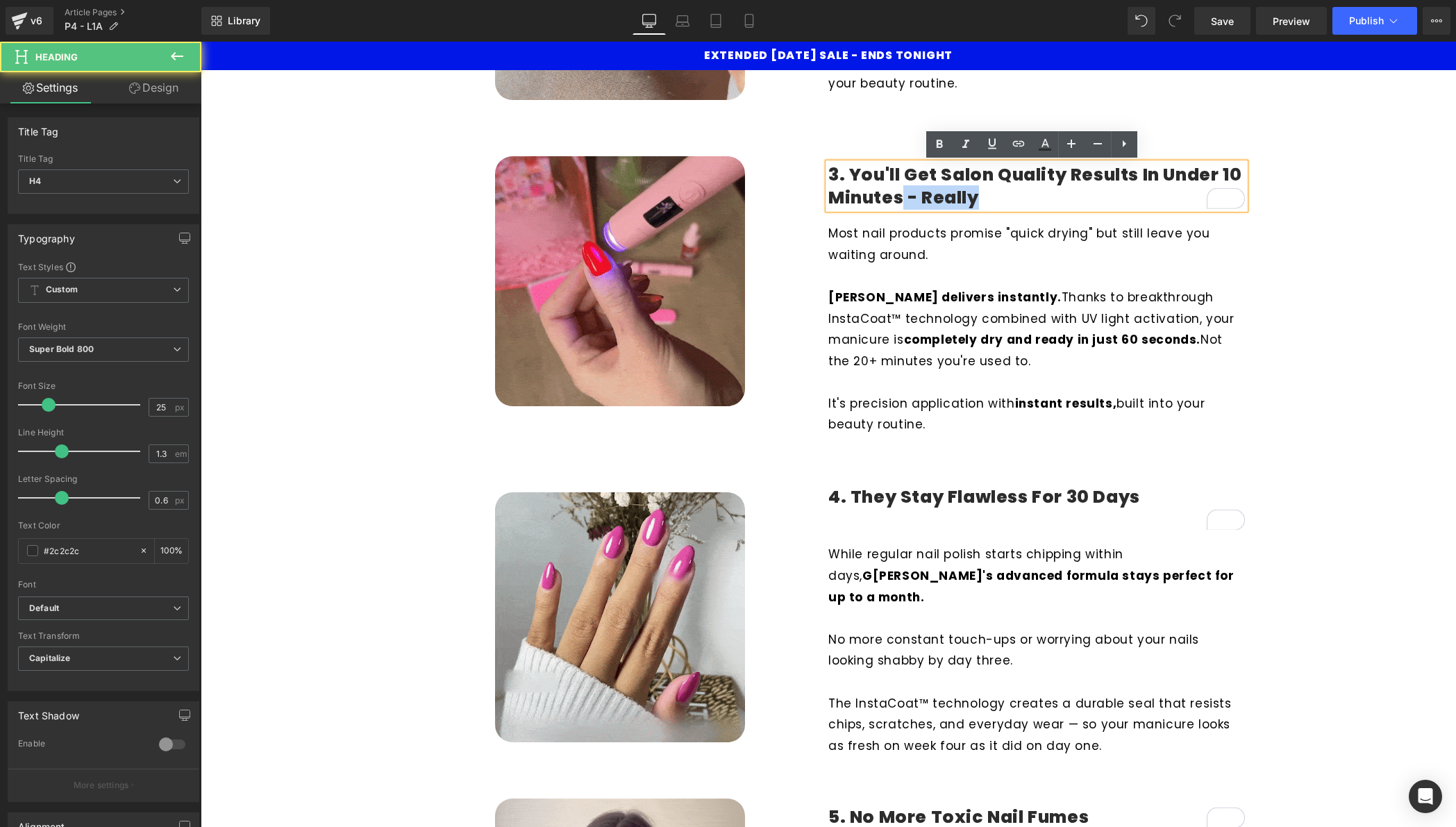
click at [922, 194] on h4 "3. You'll Get Salon Quality Results in Under 10 Minutes - Really" at bounding box center [1036, 186] width 417 height 46
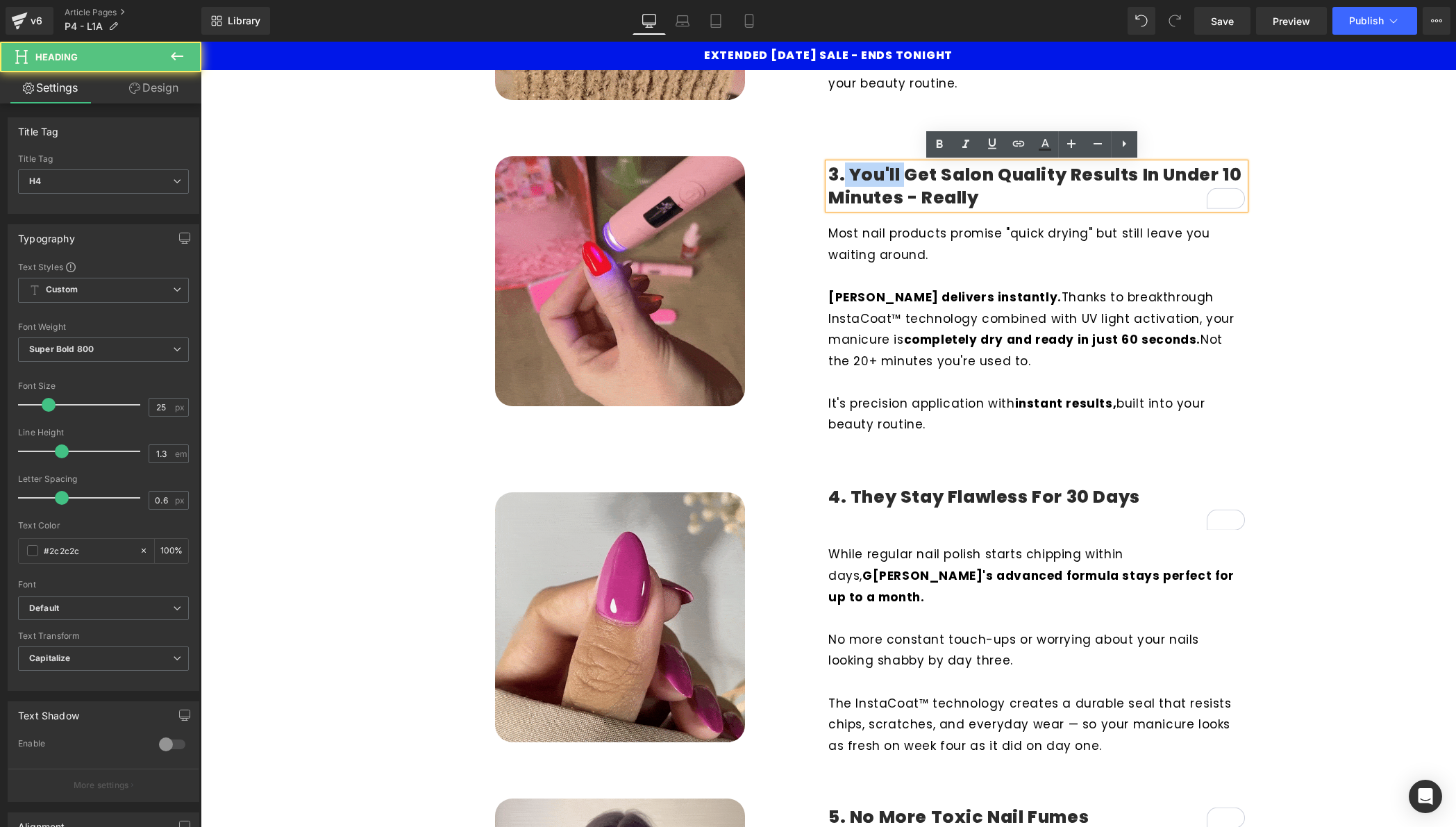
drag, startPoint x: 901, startPoint y: 173, endPoint x: 840, endPoint y: 172, distance: 61.0
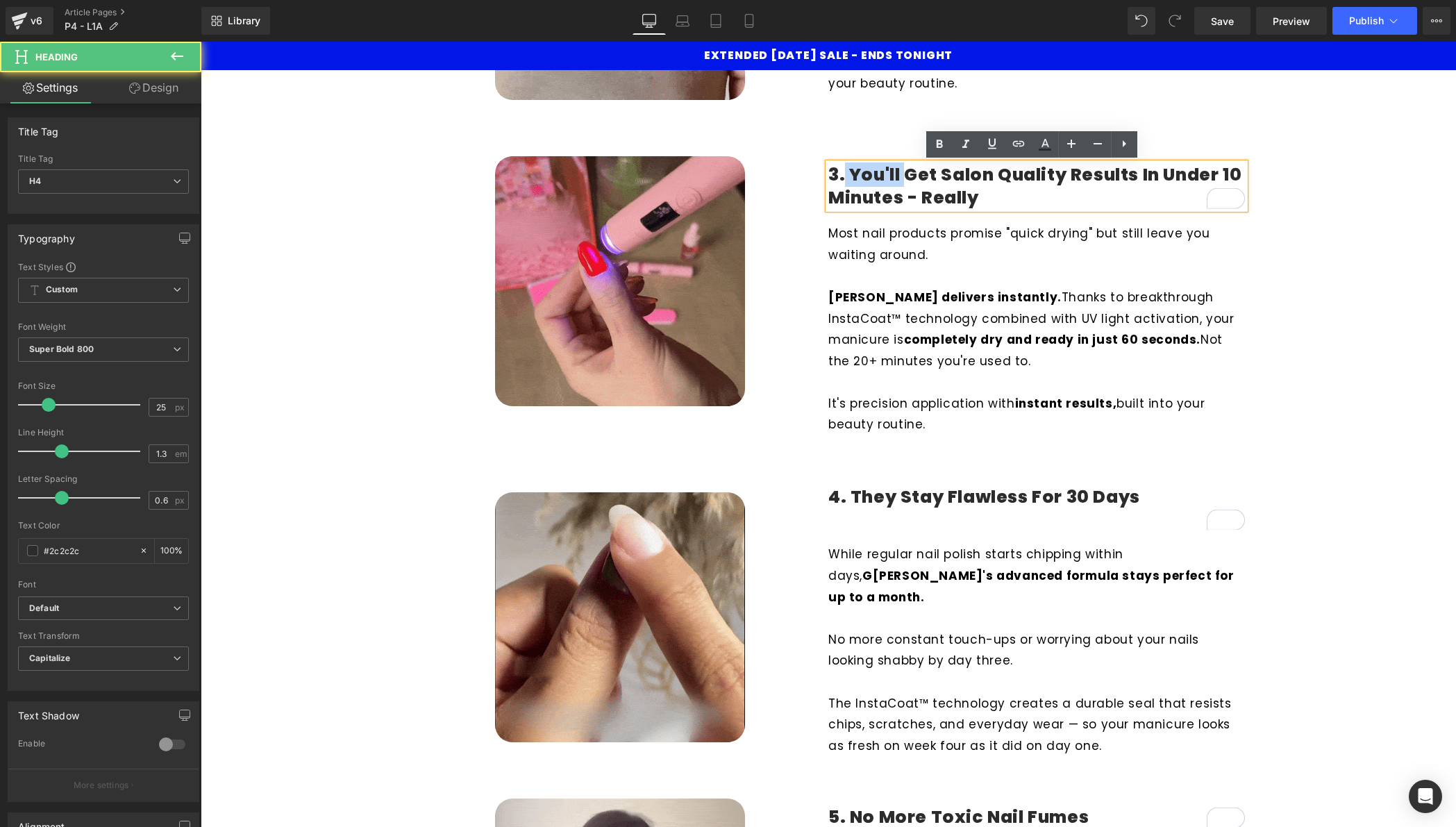
click at [840, 172] on h4 "3. You'll Get Salon Quality Results in Under 10 Minutes - Really" at bounding box center [1036, 186] width 417 height 46
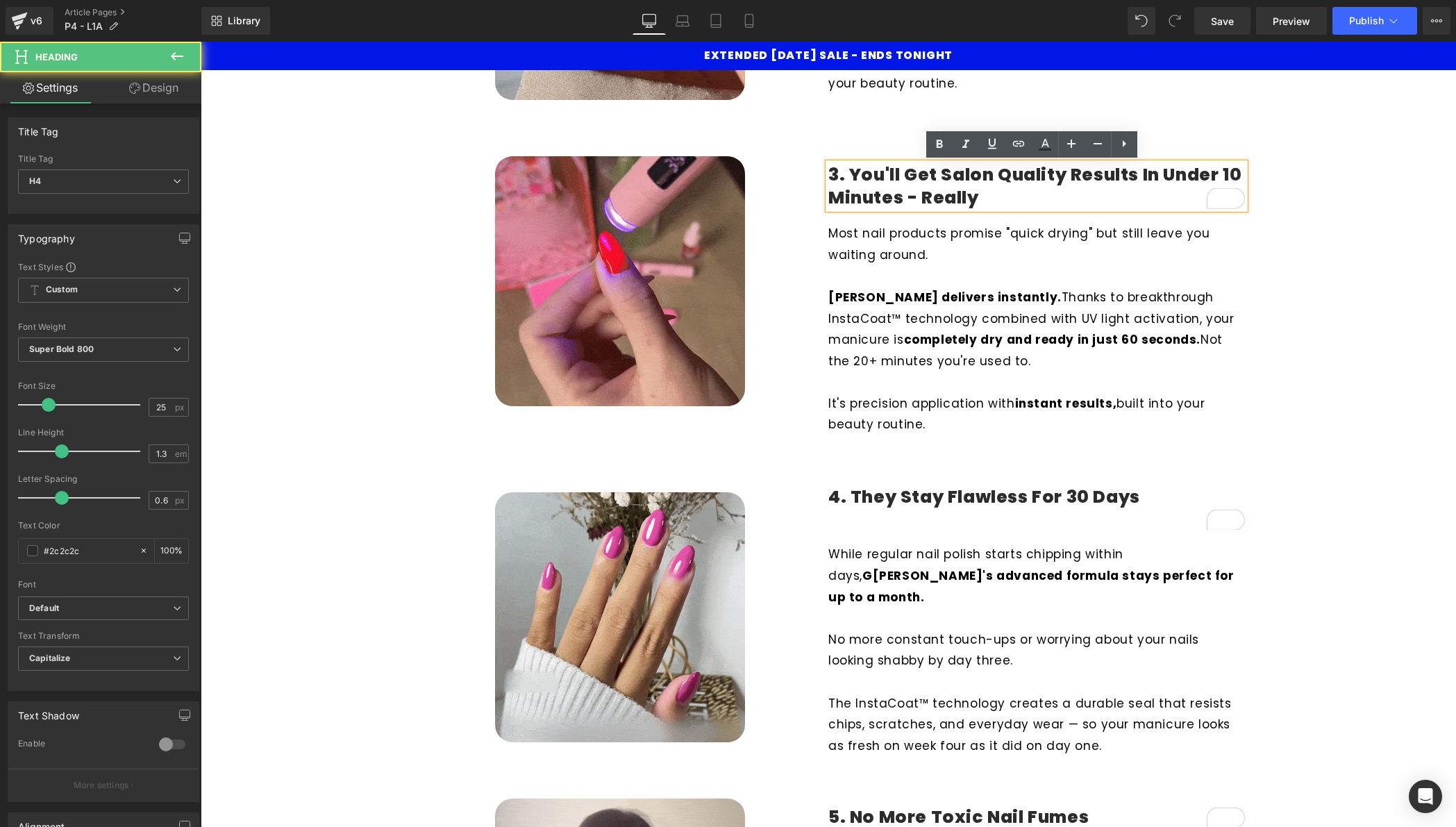
click at [844, 173] on h4 "3. You'll Get Salon Quality Results in Under 10 Minutes - Really" at bounding box center [1036, 186] width 417 height 46
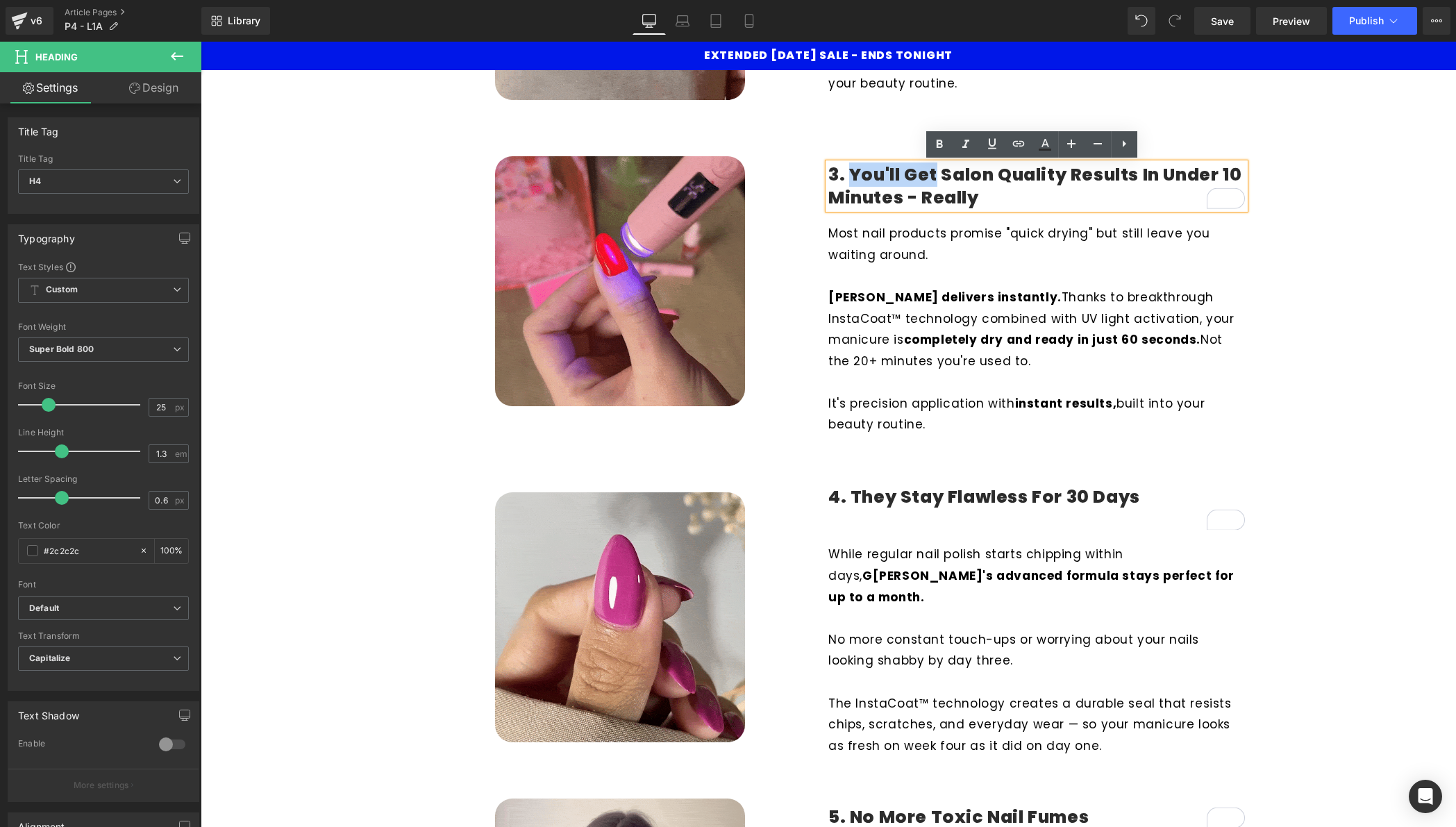
drag, startPoint x: 844, startPoint y: 173, endPoint x: 914, endPoint y: 173, distance: 70.0
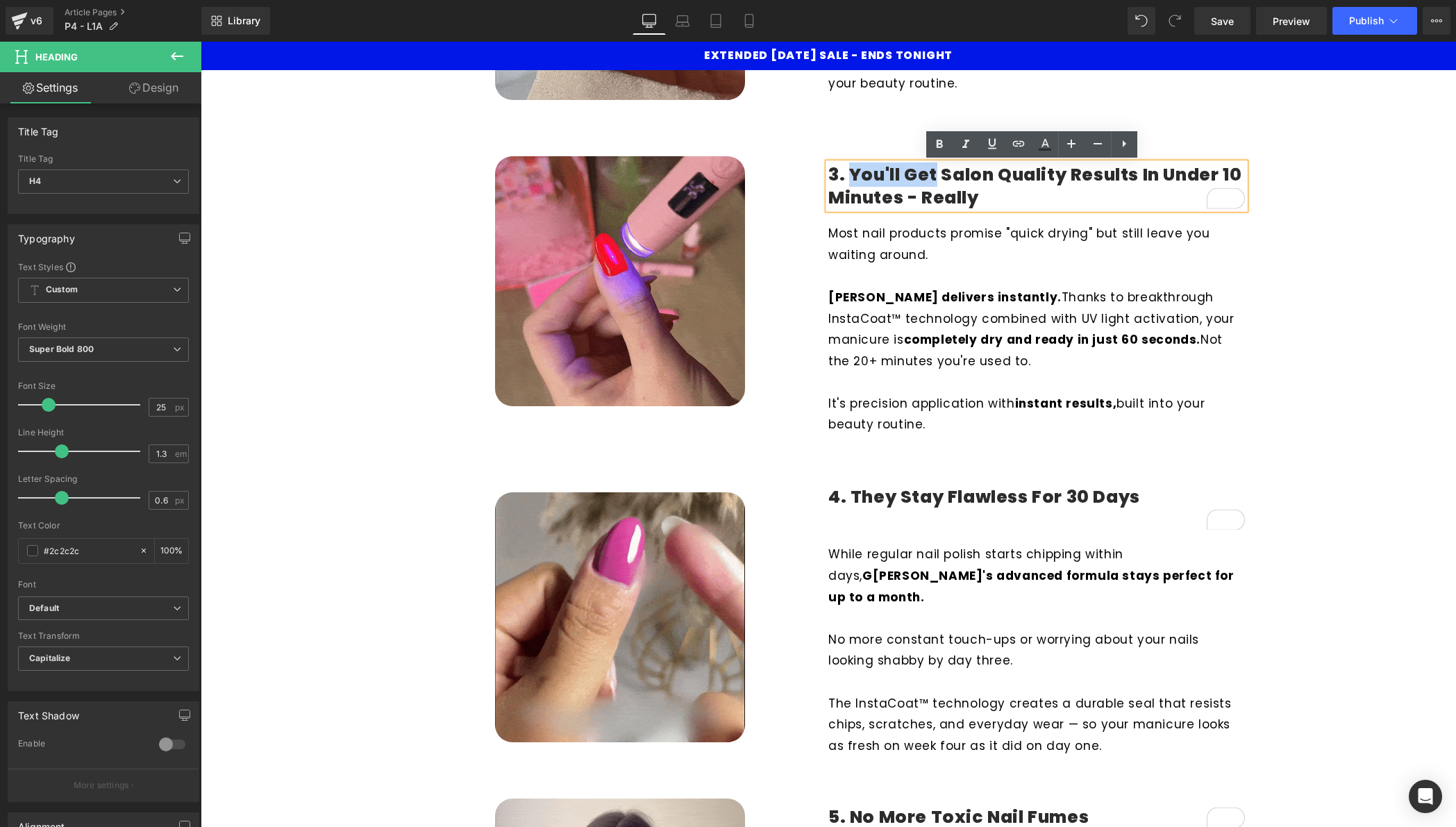
click at [914, 173] on h4 "3. You'll Get Salon Quality Results in Under 10 Minutes - Really" at bounding box center [1036, 186] width 417 height 46
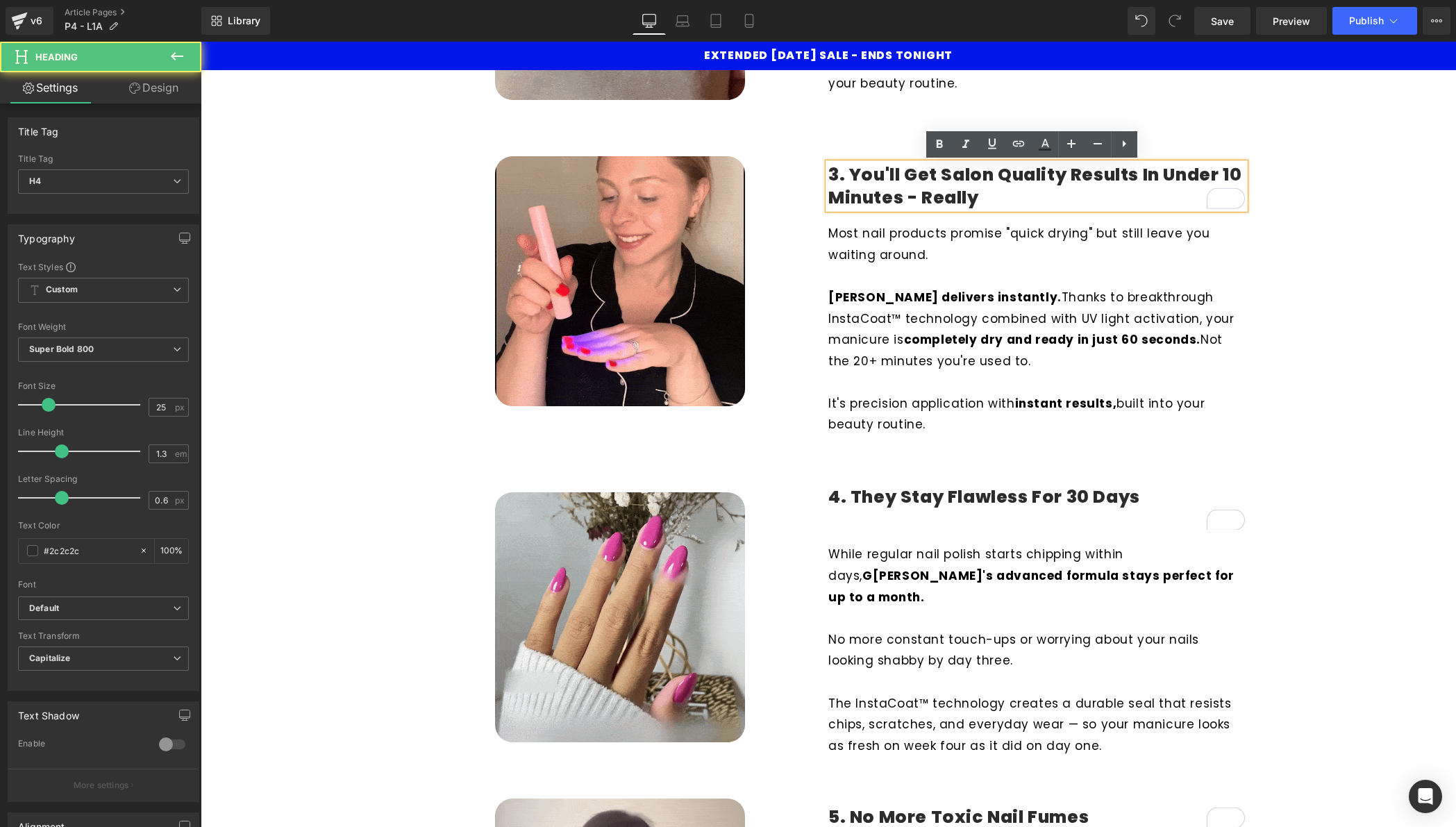
click at [1085, 175] on h4 "3. You'll Get Salon Quality Results in Under 10 Minutes - Really" at bounding box center [1036, 186] width 417 height 46
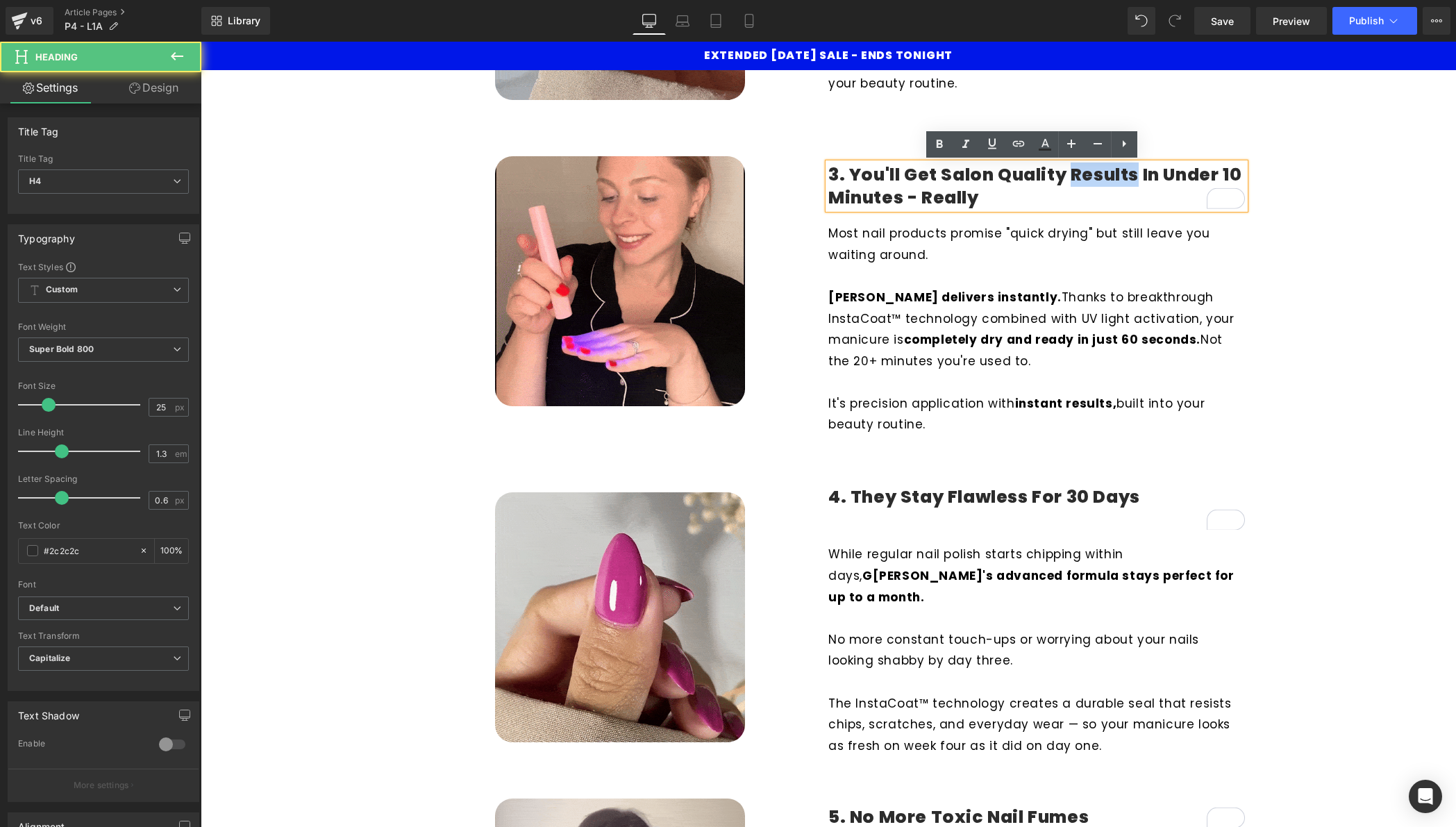
click at [1085, 175] on h4 "3. You'll Get Salon Quality Results in Under 10 Minutes - Really" at bounding box center [1036, 186] width 417 height 46
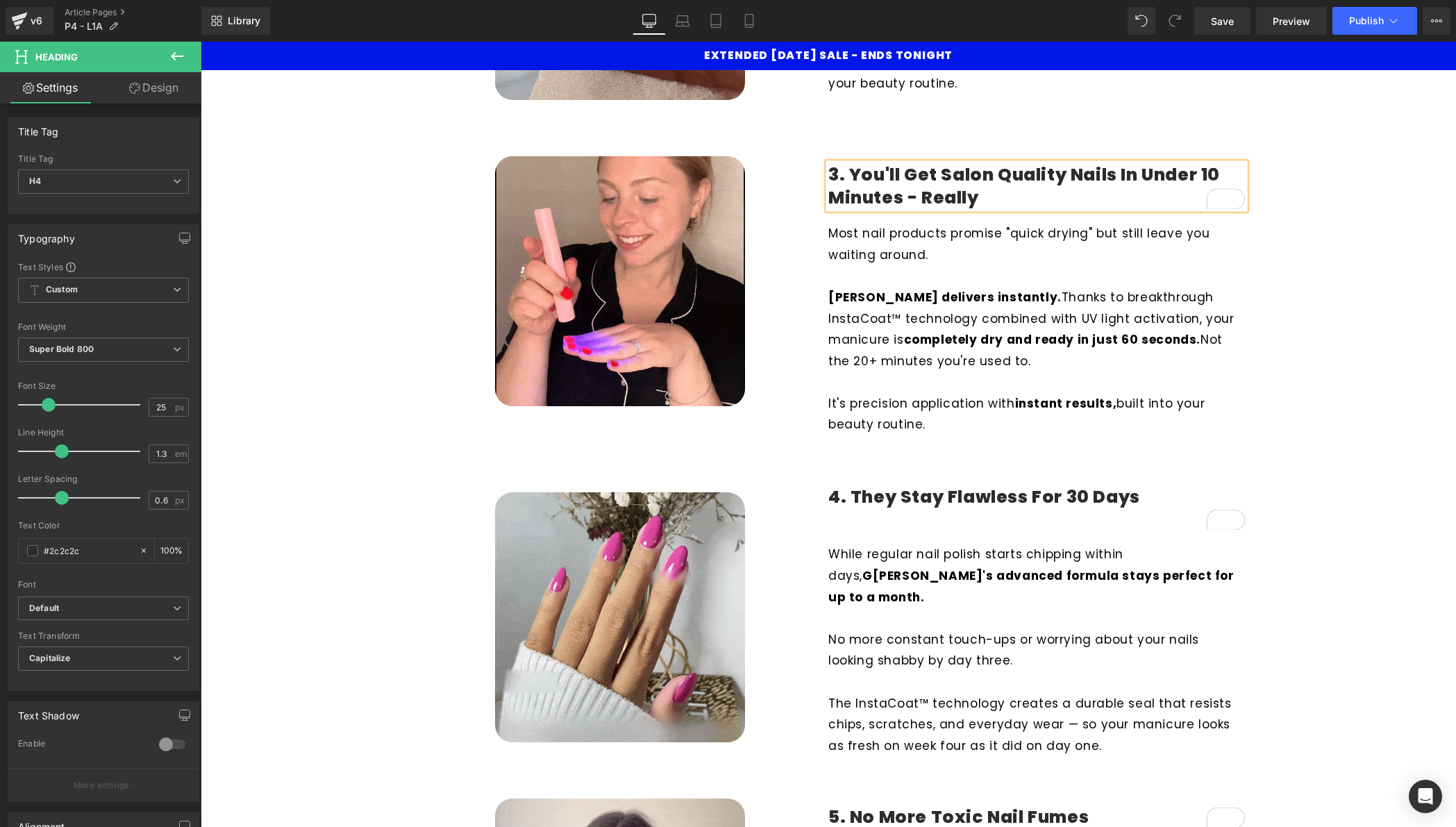
click at [1049, 176] on h4 "3. You'll Get Salon Quality Nails in Under 10 Minutes - Really" at bounding box center [1036, 186] width 417 height 46
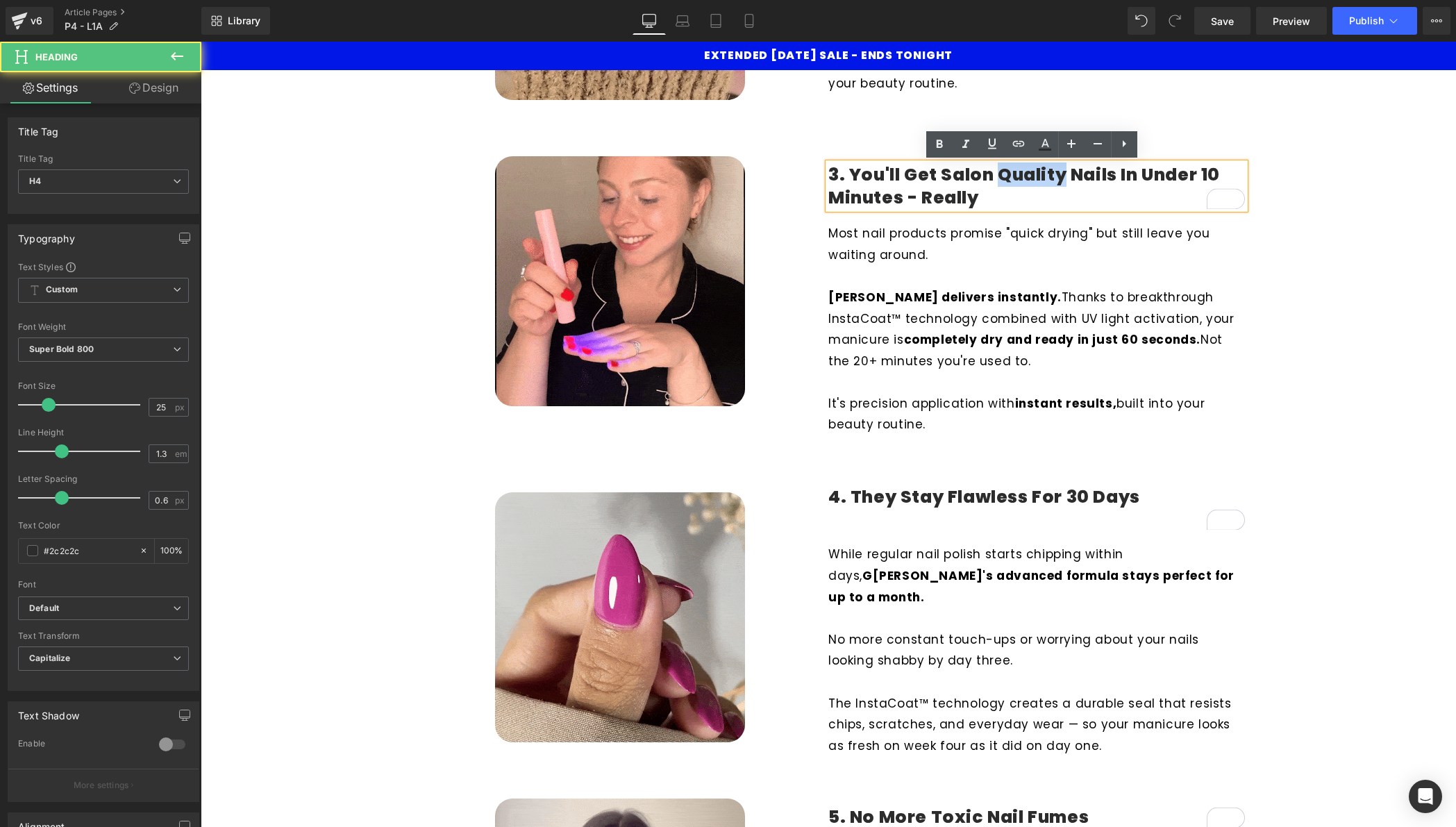
click at [1049, 176] on h4 "3. You'll Get Salon Quality Nails in Under 10 Minutes - Really" at bounding box center [1036, 186] width 417 height 46
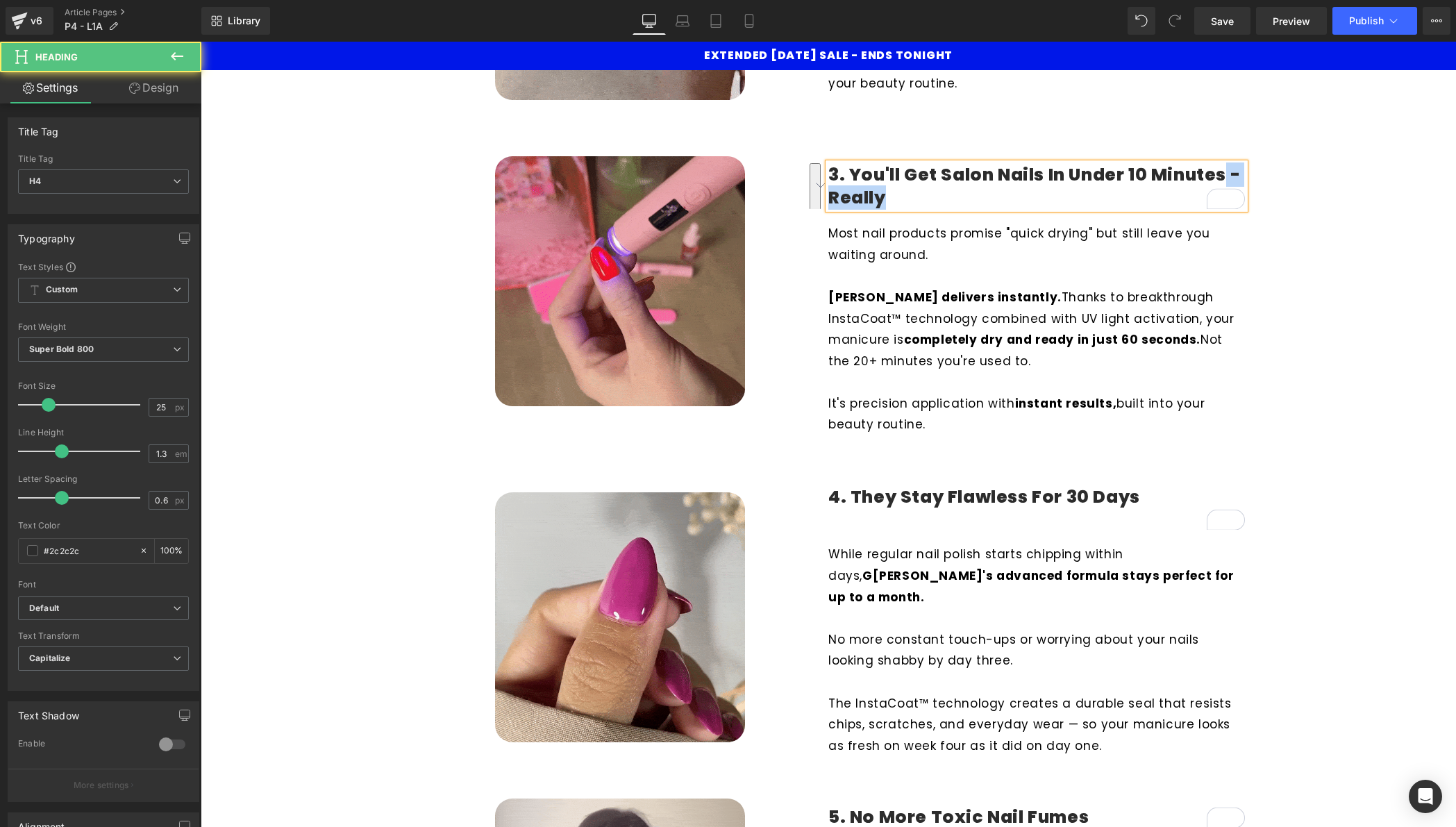
drag, startPoint x: 973, startPoint y: 190, endPoint x: 1225, endPoint y: 176, distance: 252.4
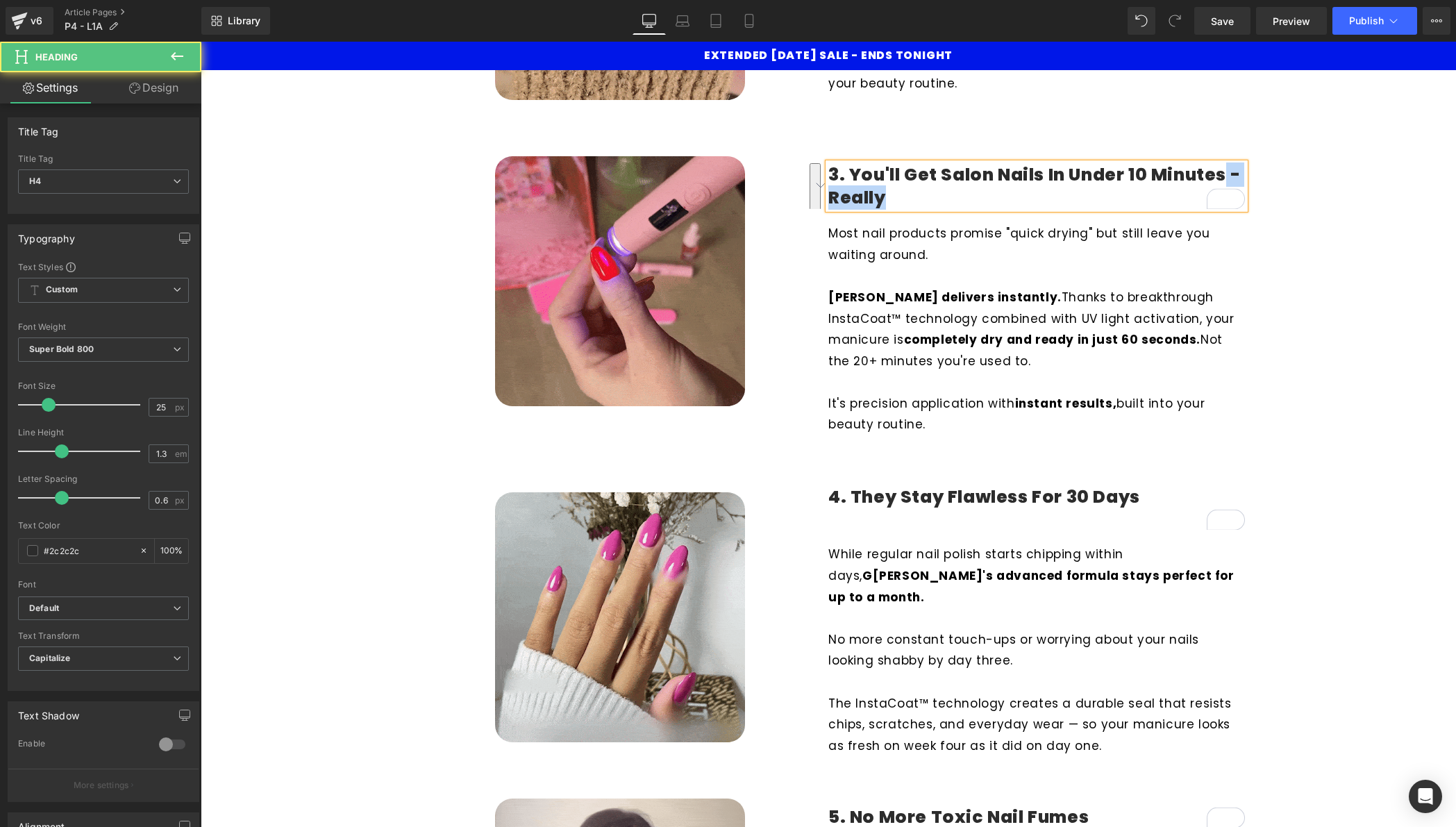
click at [1225, 176] on h4 "3. You'll Get Salon Nails in Under 10 Minutes - Really" at bounding box center [1036, 186] width 417 height 46
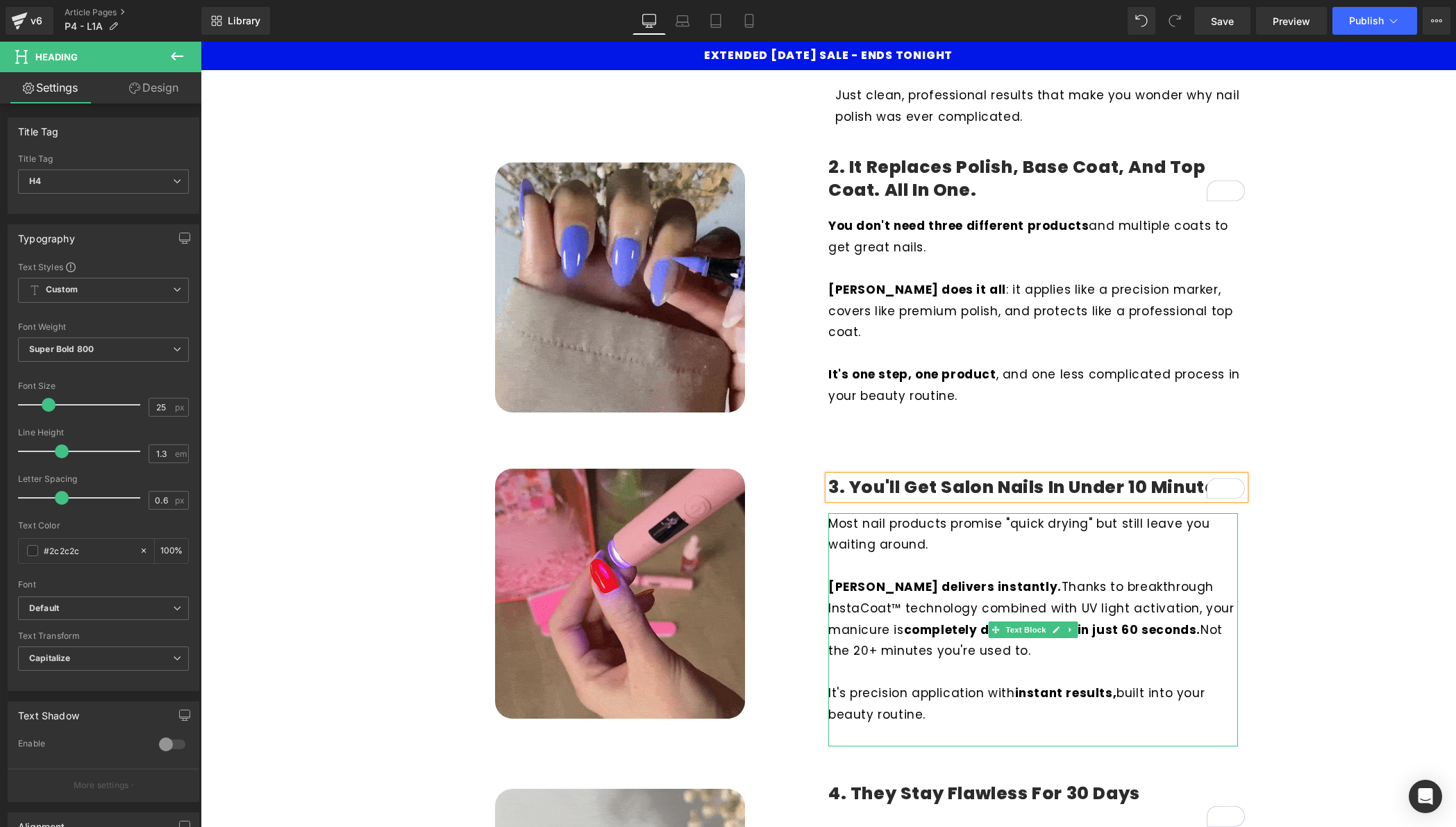
scroll to position [508, 0]
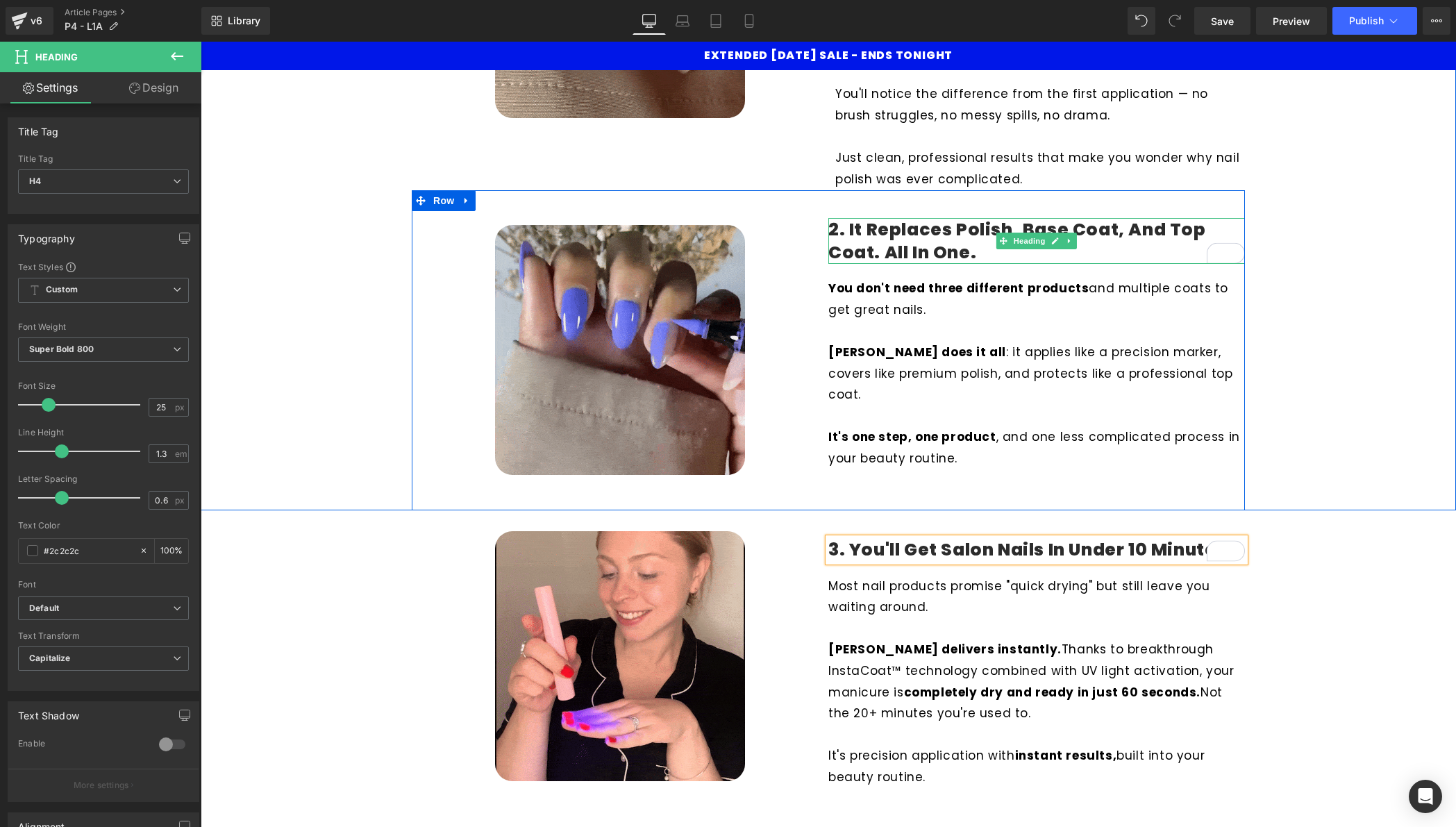
click at [985, 246] on h4 "2. It Replaces Polish, Base Coat, and Top Coat. All In One." at bounding box center [1036, 241] width 417 height 46
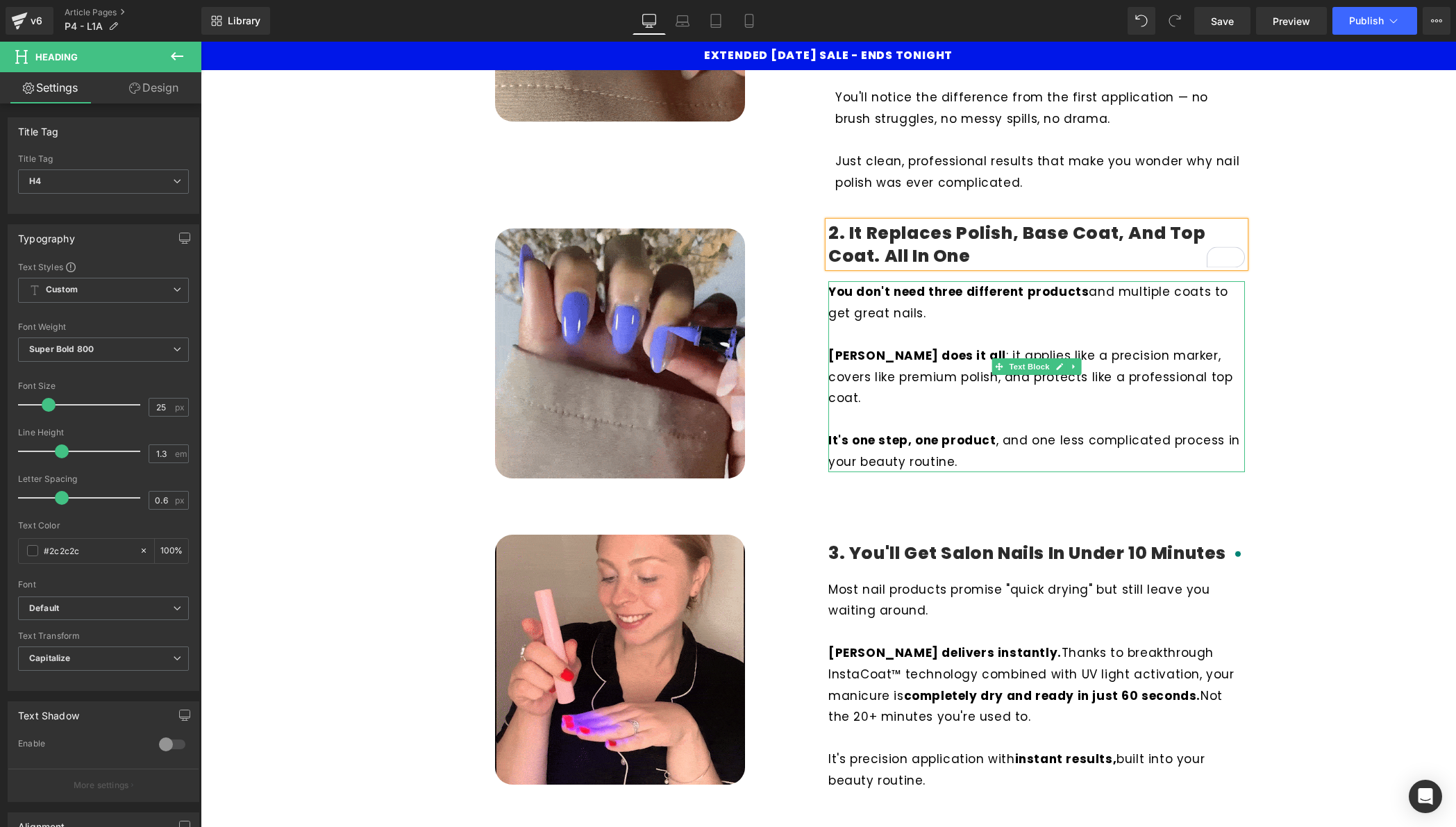
scroll to position [495, 0]
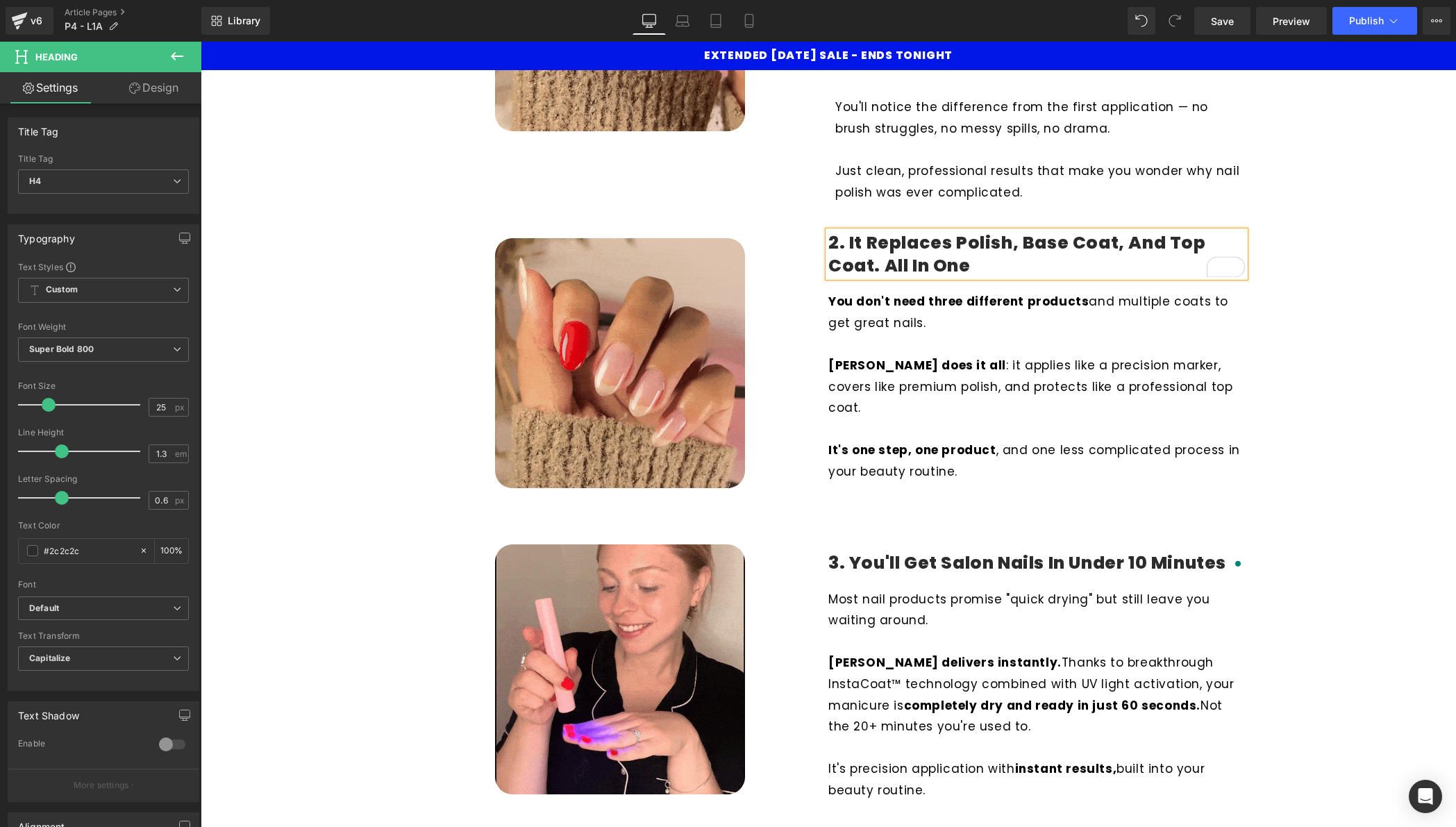
click at [874, 268] on h4 "2. It Replaces Polish, Base Coat, and Top Coat. All In One" at bounding box center [1036, 254] width 417 height 46
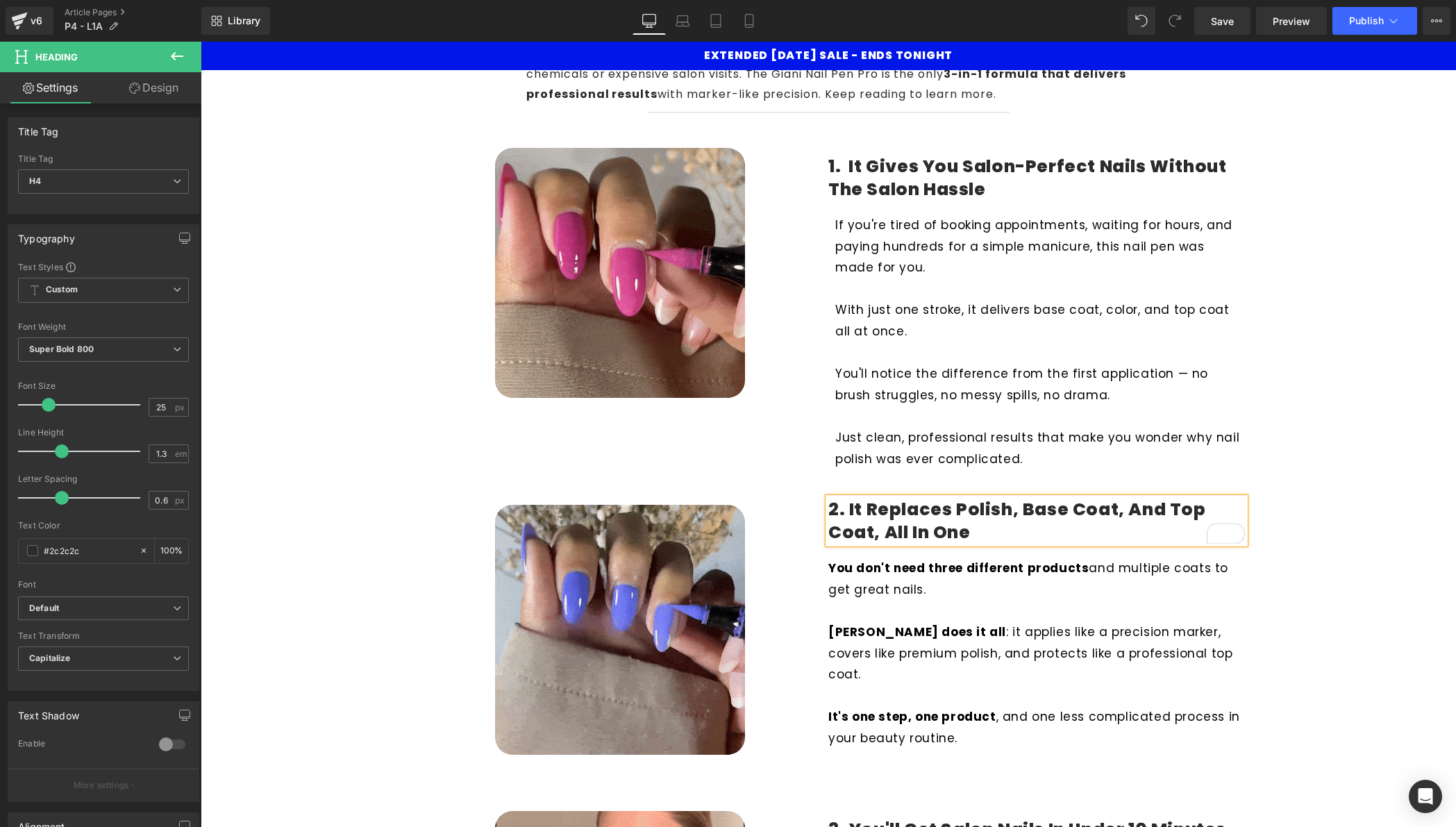
scroll to position [220, 0]
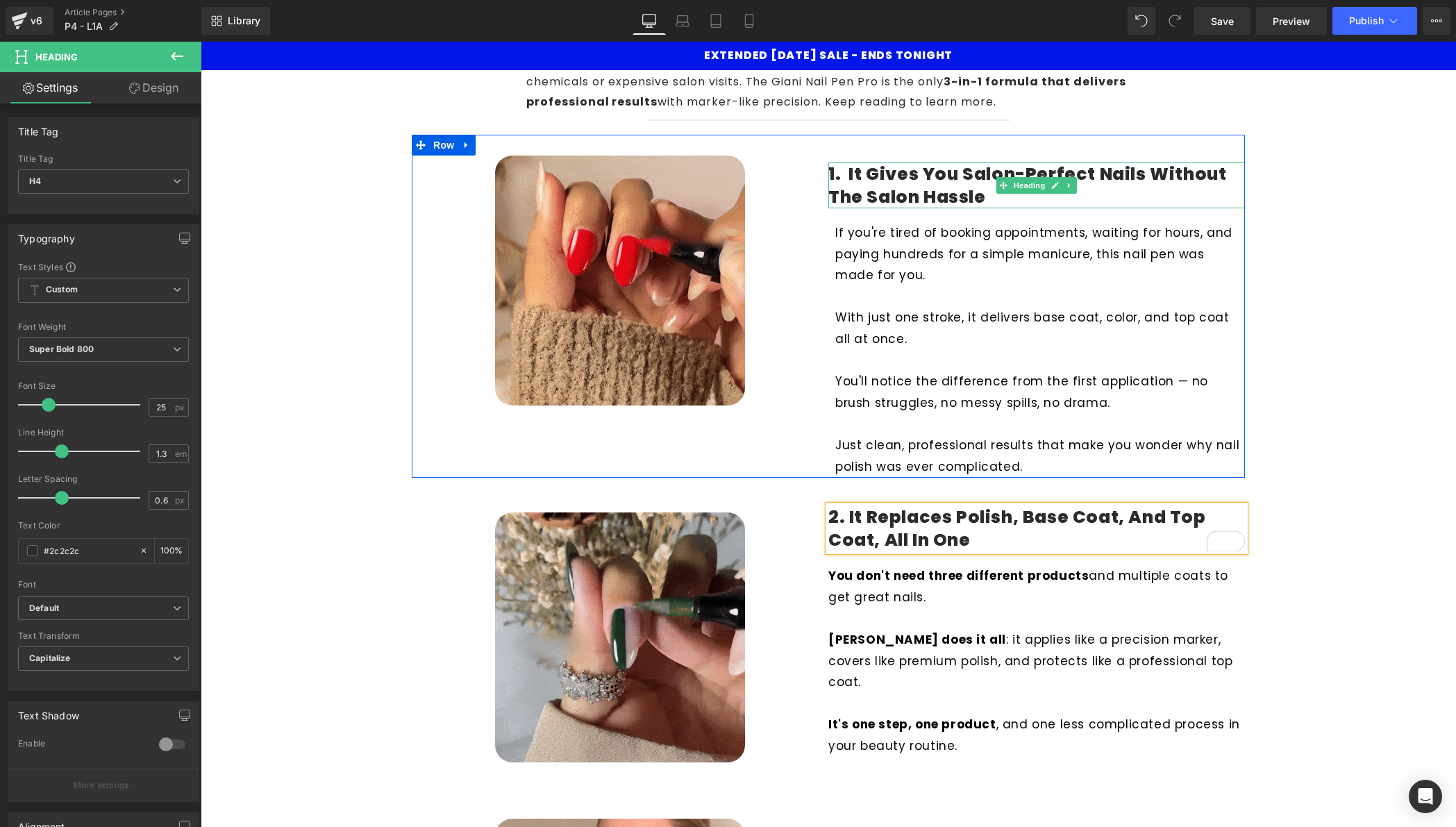
click at [949, 174] on h4 "1. It Gives You Salon-Perfect Nails Without the Salon Hassle" at bounding box center [1036, 186] width 417 height 46
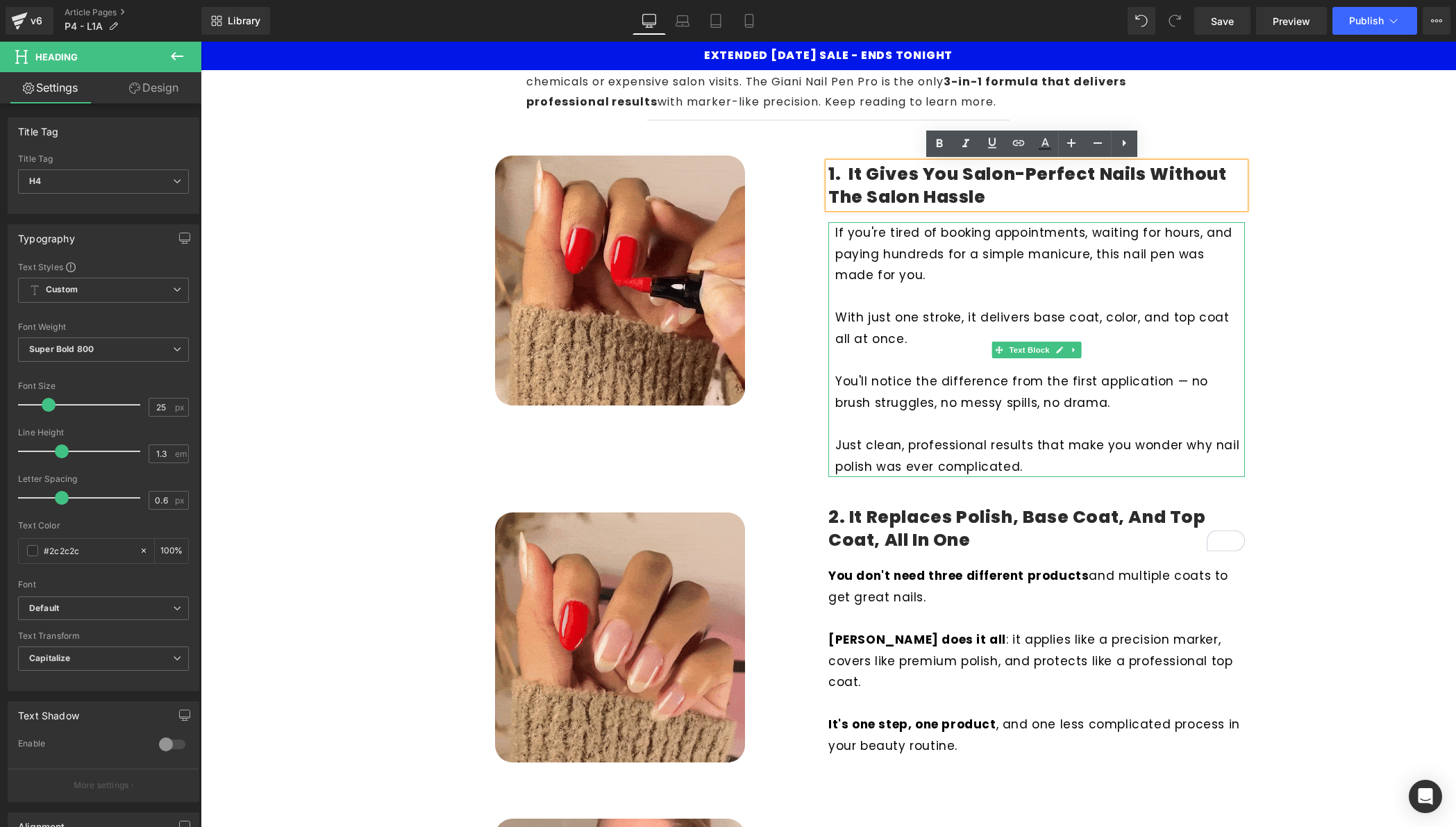
click at [975, 248] on p "If you're tired of booking appointments, waiting for hours, and paying hundreds…" at bounding box center [1040, 254] width 410 height 64
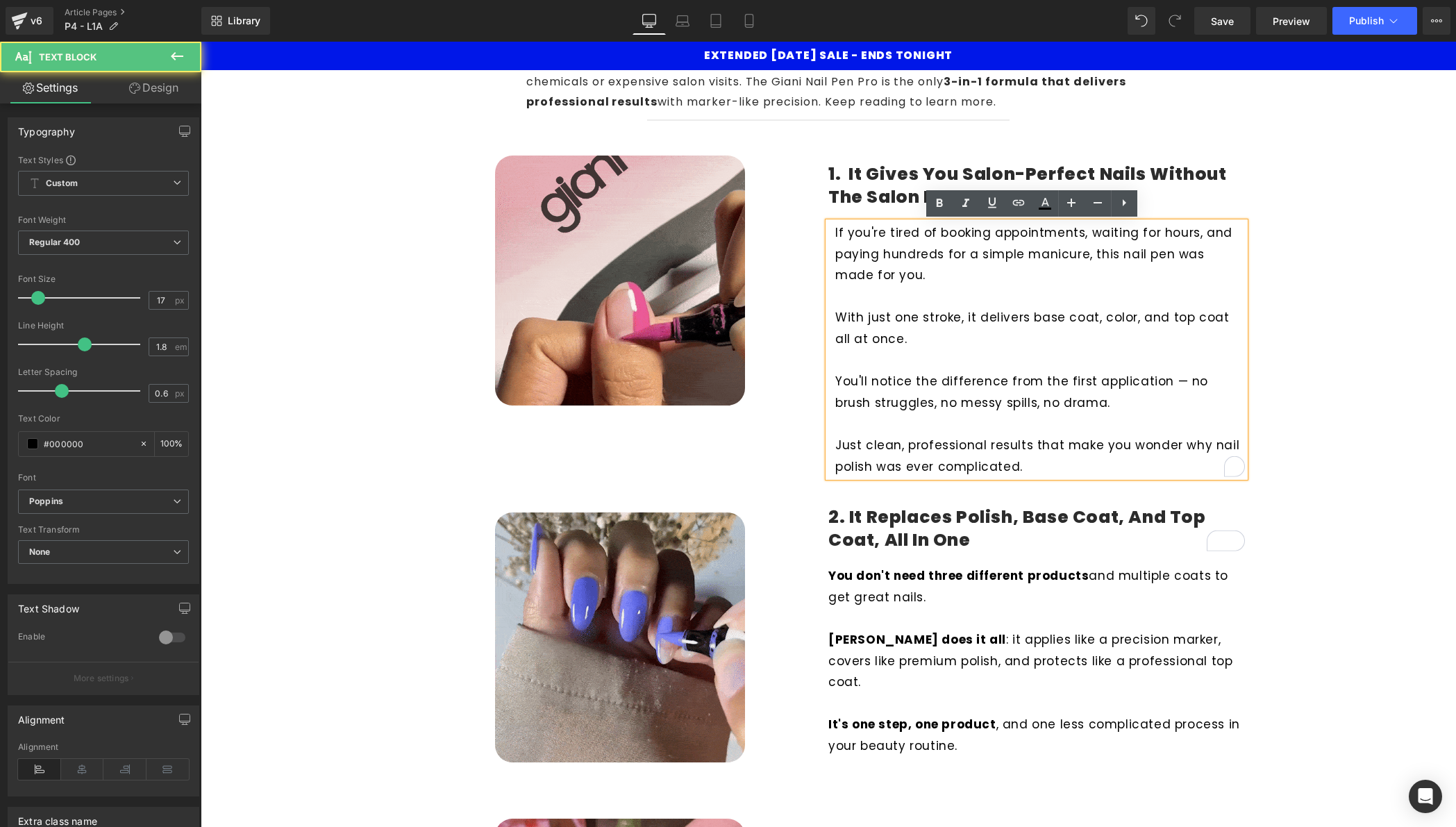
drag, startPoint x: 892, startPoint y: 338, endPoint x: 827, endPoint y: 313, distance: 69.6
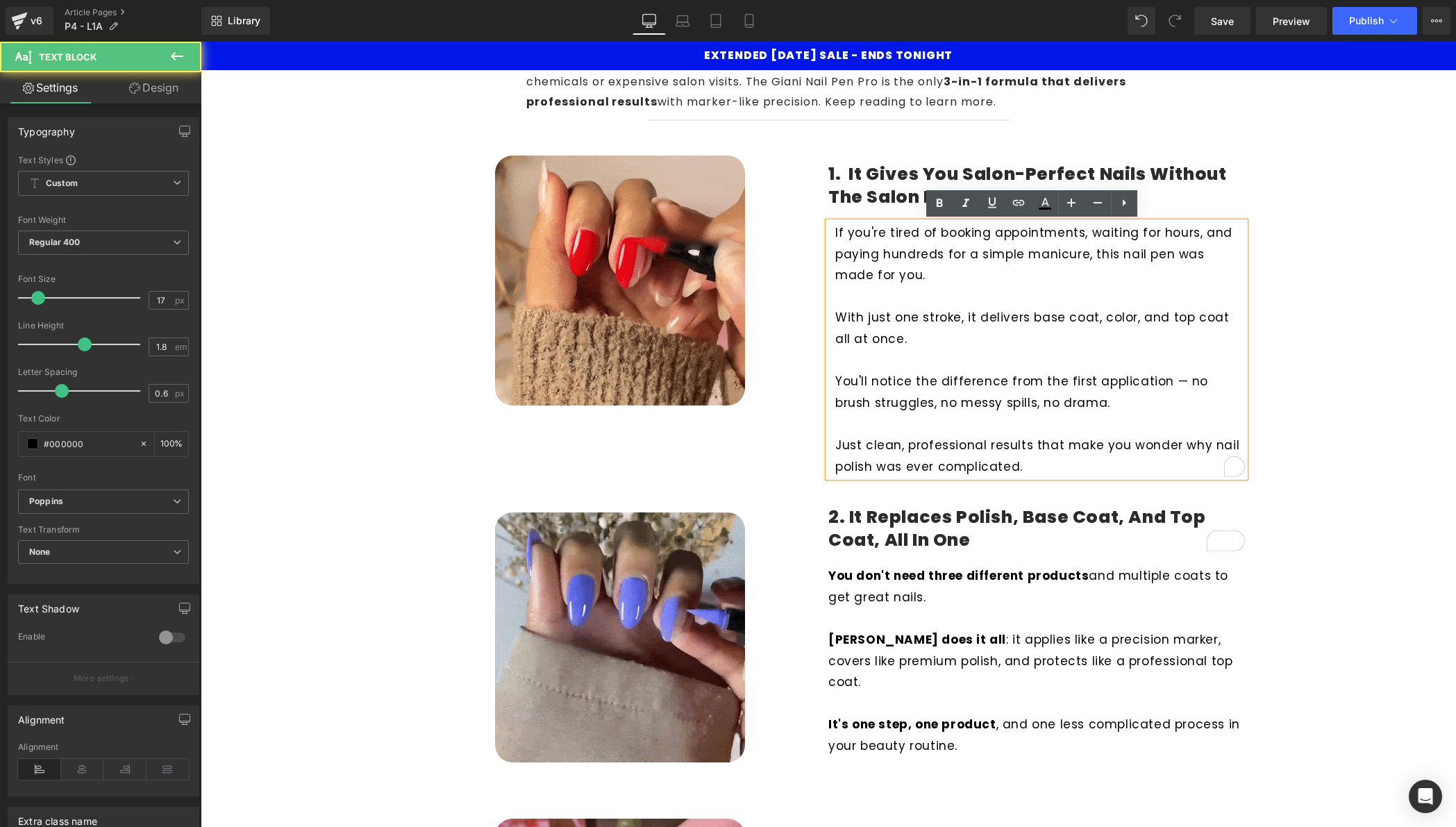
click at [828, 313] on div "If you're tired of booking appointments, waiting for hours, and paying hundreds…" at bounding box center [1036, 350] width 417 height 255
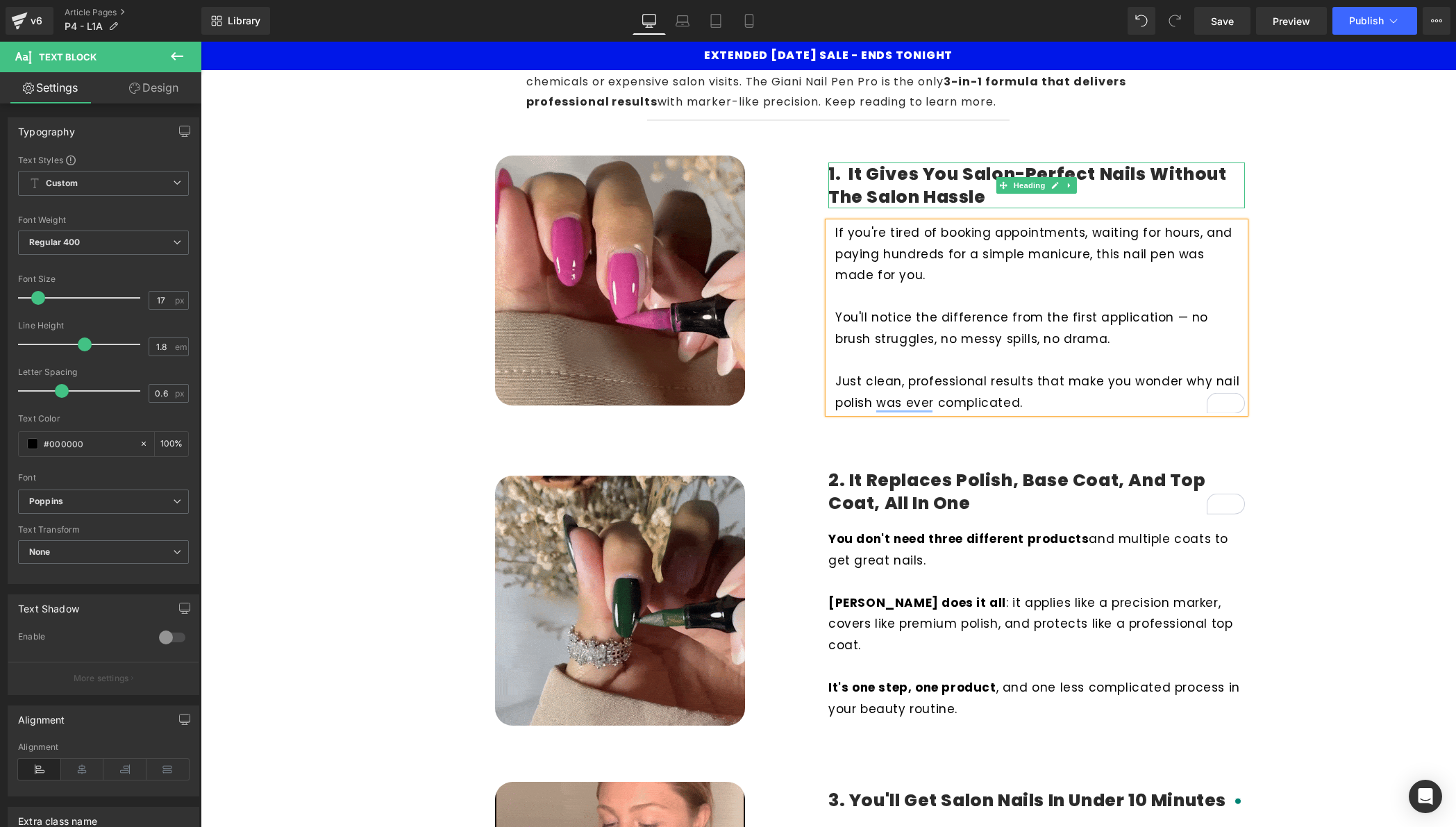
click at [884, 183] on h4 "1. It Gives You Salon-Perfect Nails Without the Salon Hassle" at bounding box center [1036, 186] width 417 height 46
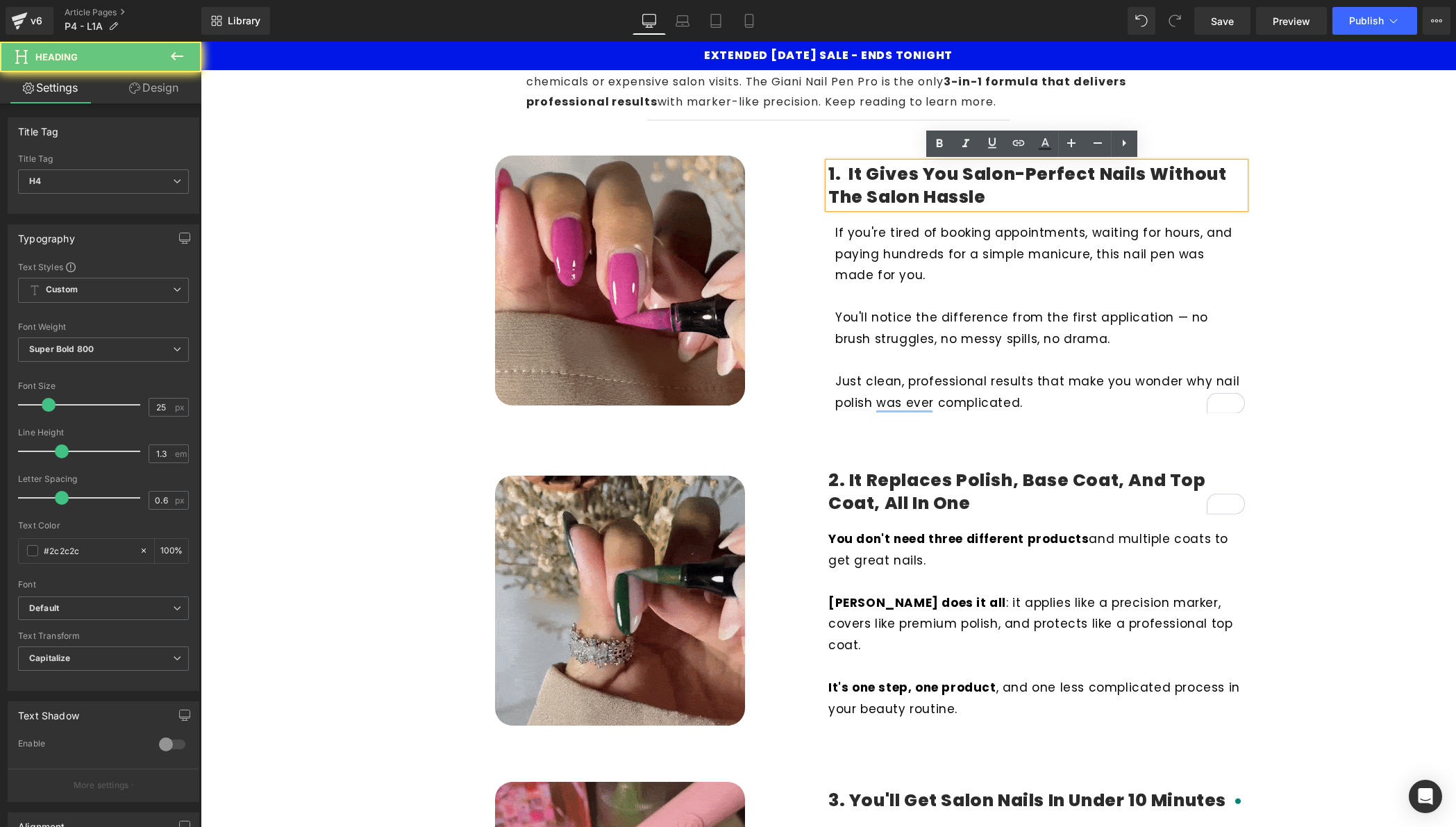
click at [884, 183] on h4 "1. It Gives You Salon-Perfect Nails Without the Salon Hassle" at bounding box center [1036, 186] width 417 height 46
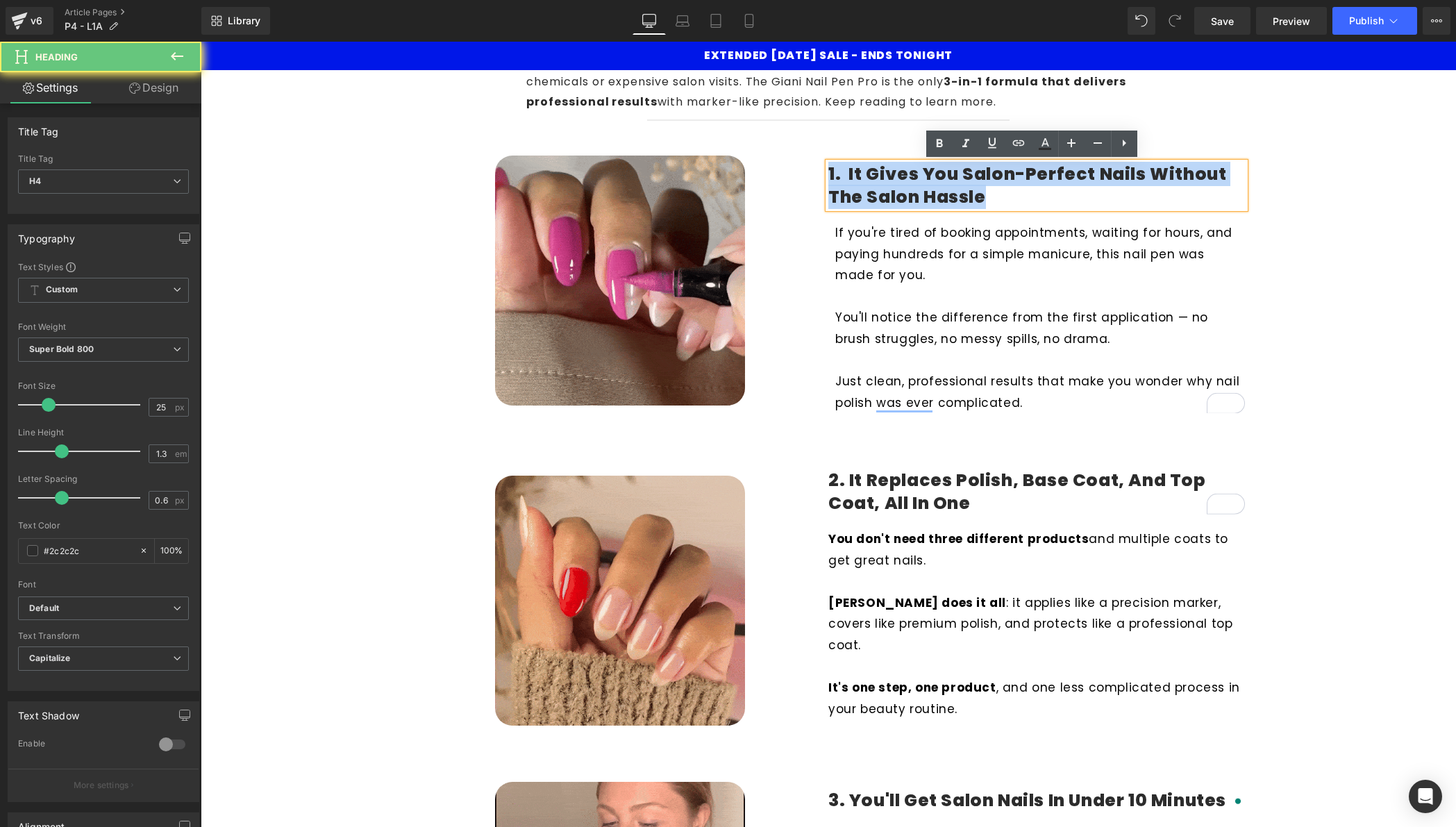
click at [884, 183] on h4 "1. It Gives You Salon-Perfect Nails Without the Salon Hassle" at bounding box center [1036, 186] width 417 height 46
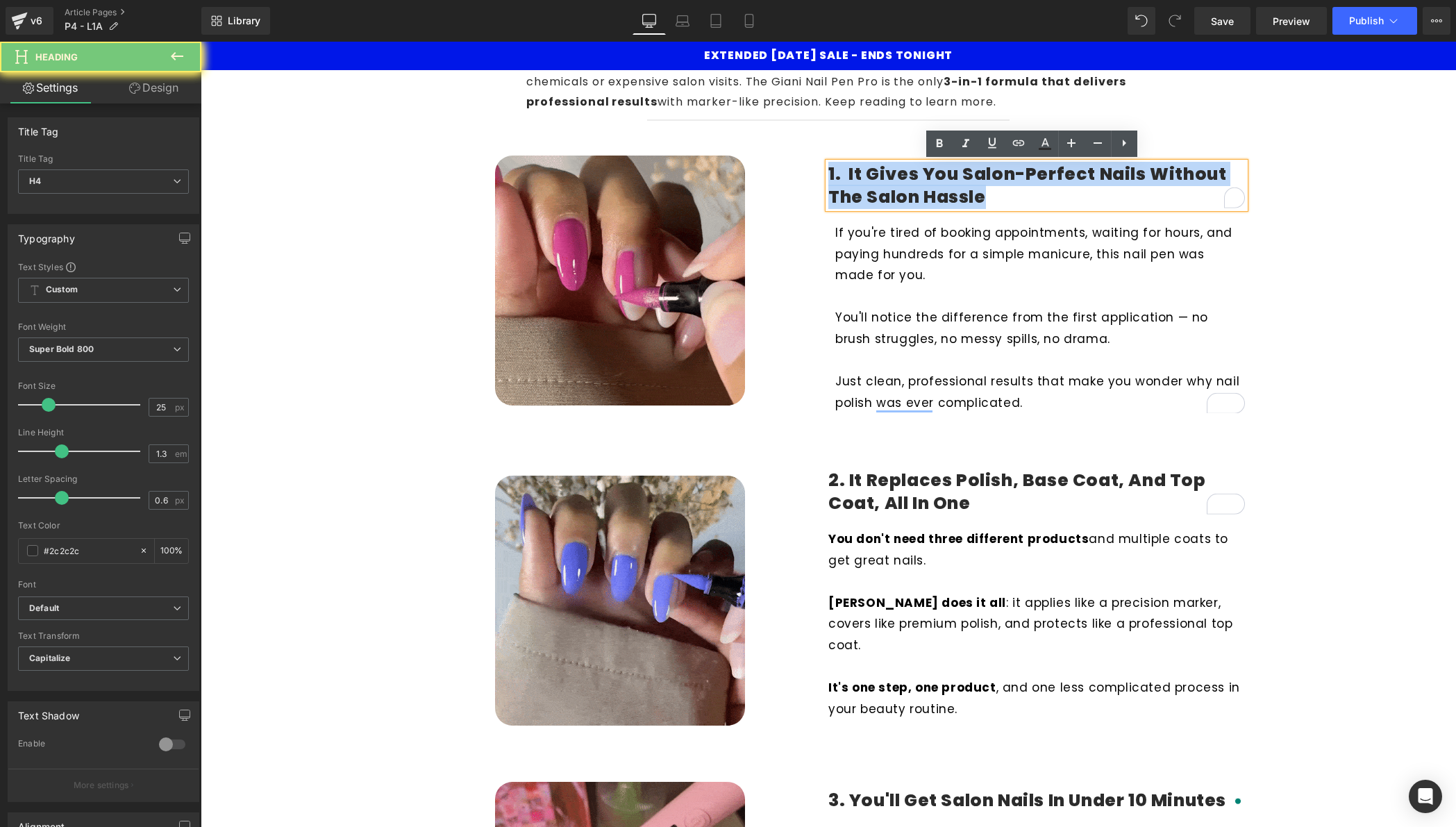
copy h4 "1. It Gives You Salon-Perfect Nails Without the Salon Hassle"
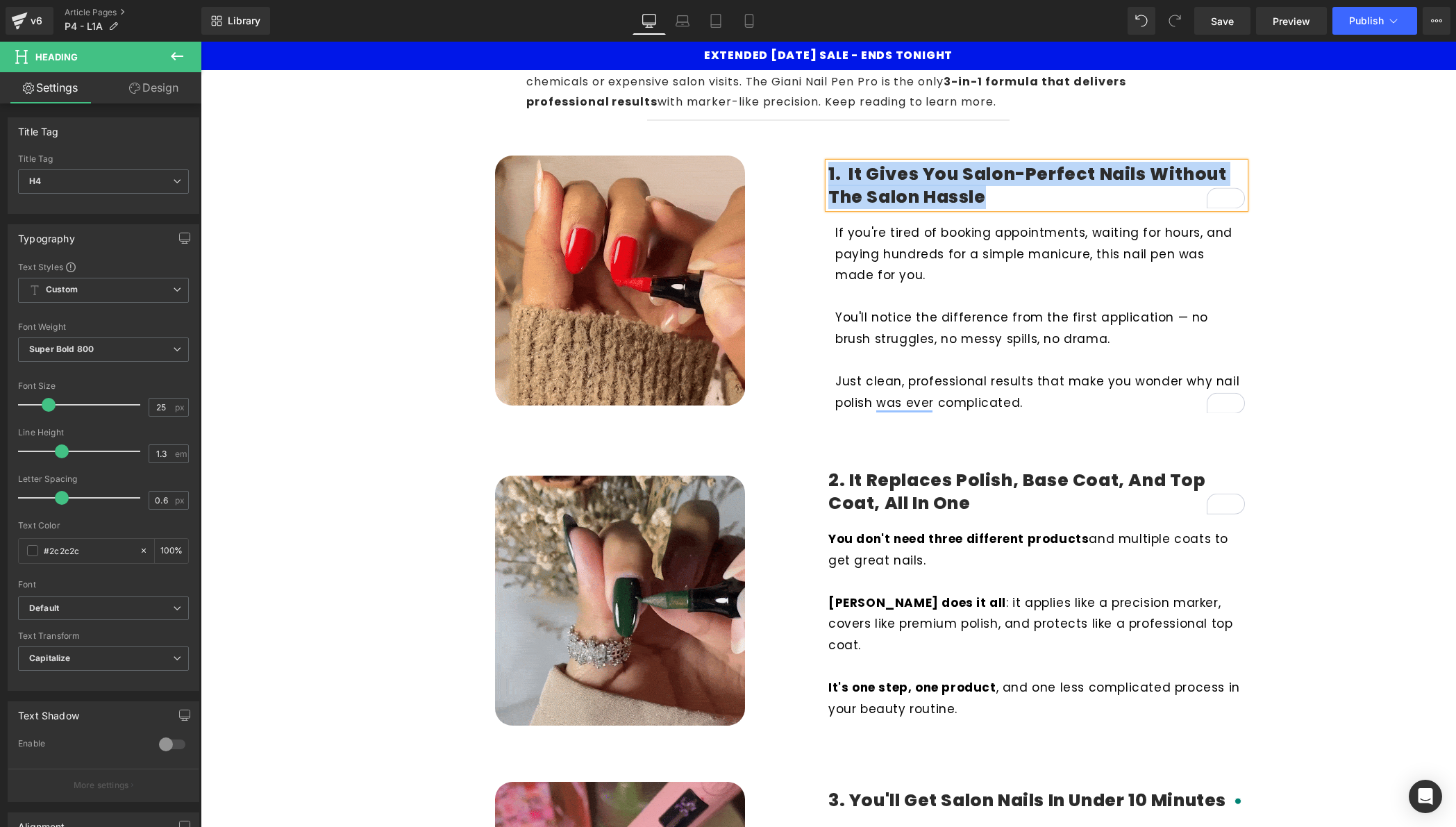
scroll to position [192, 0]
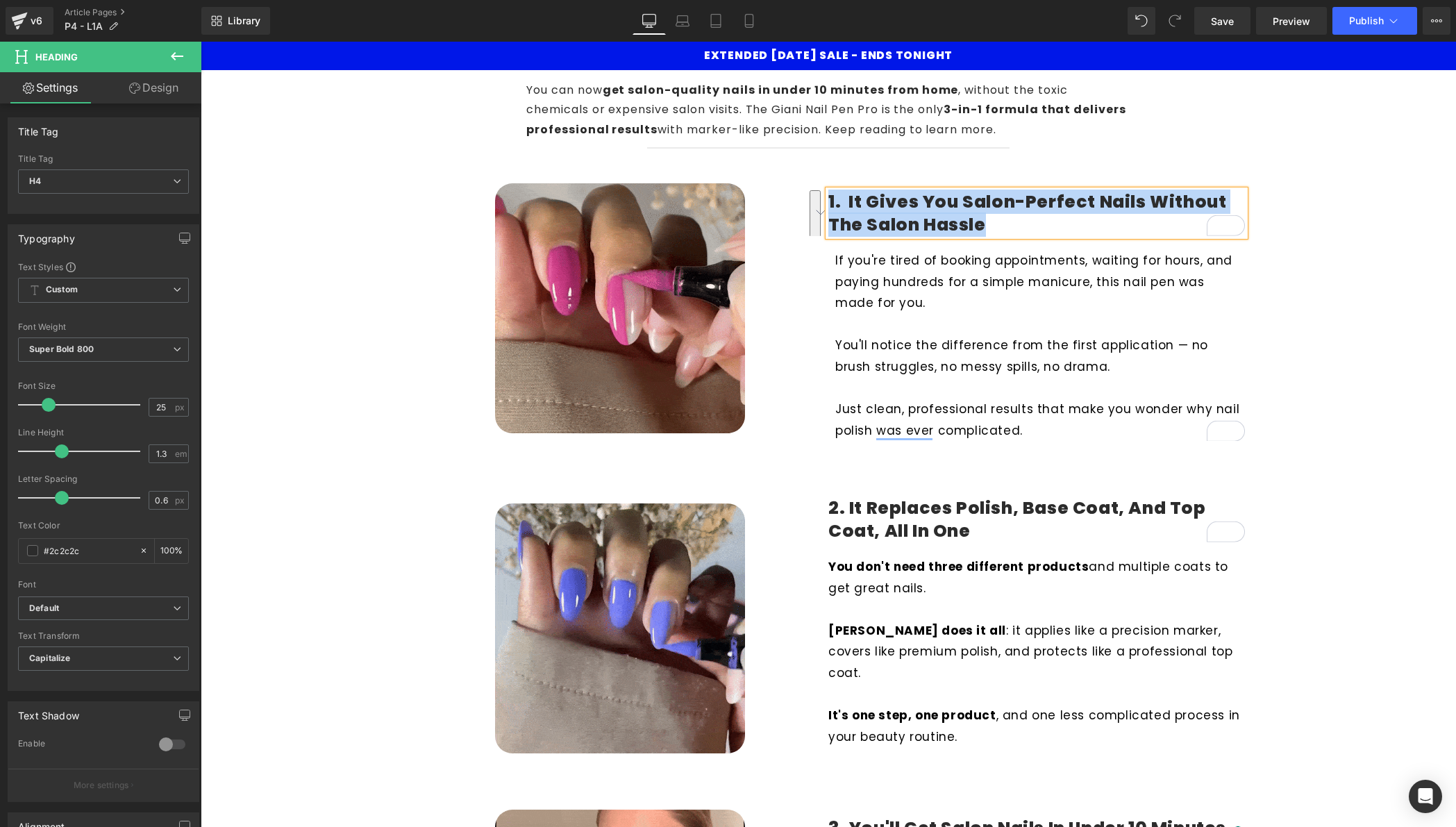
scroll to position [192, 0]
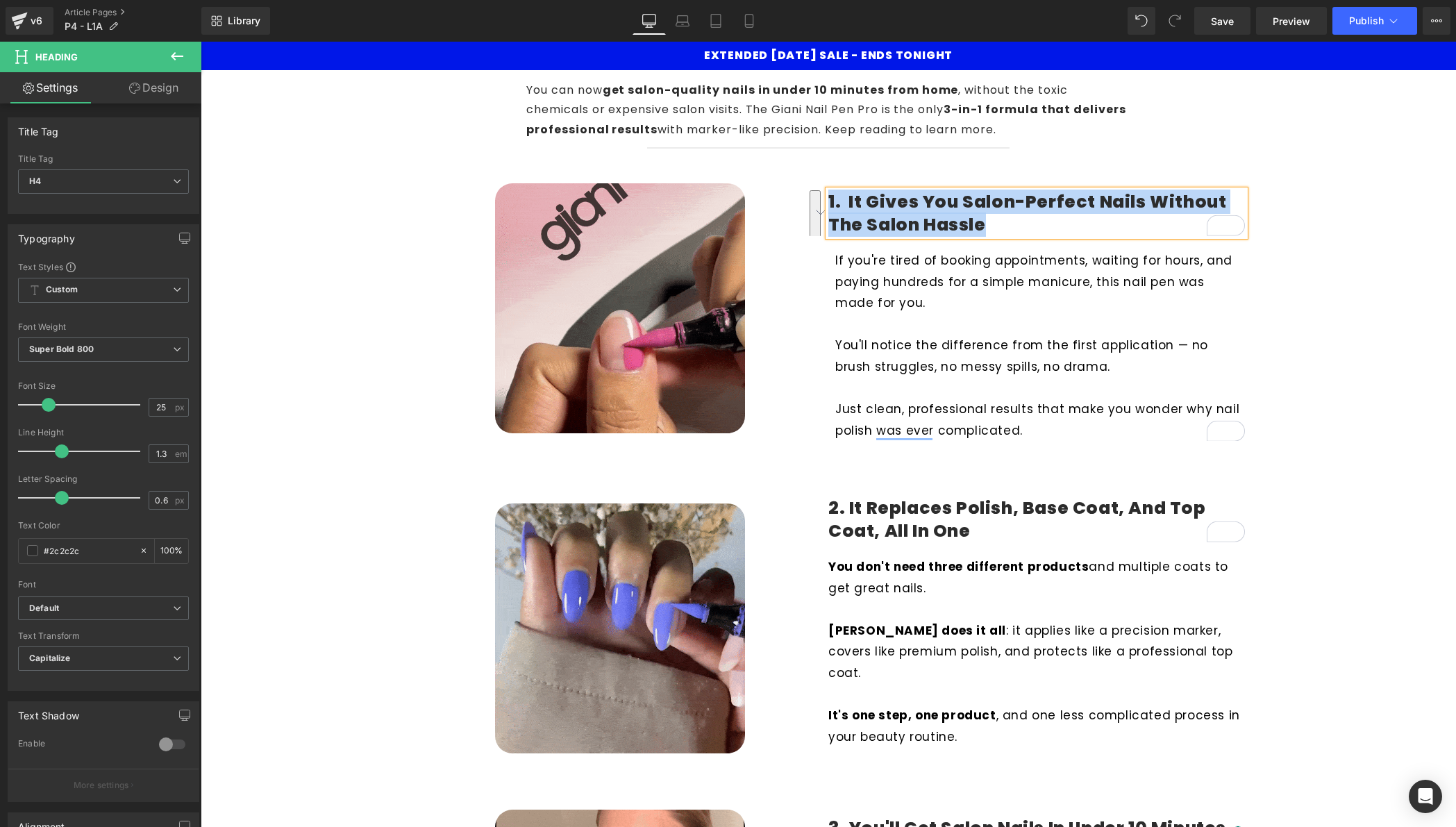
click at [943, 312] on p "If you're tired of booking appointments, waiting for hours, and paying hundreds…" at bounding box center [1040, 282] width 410 height 64
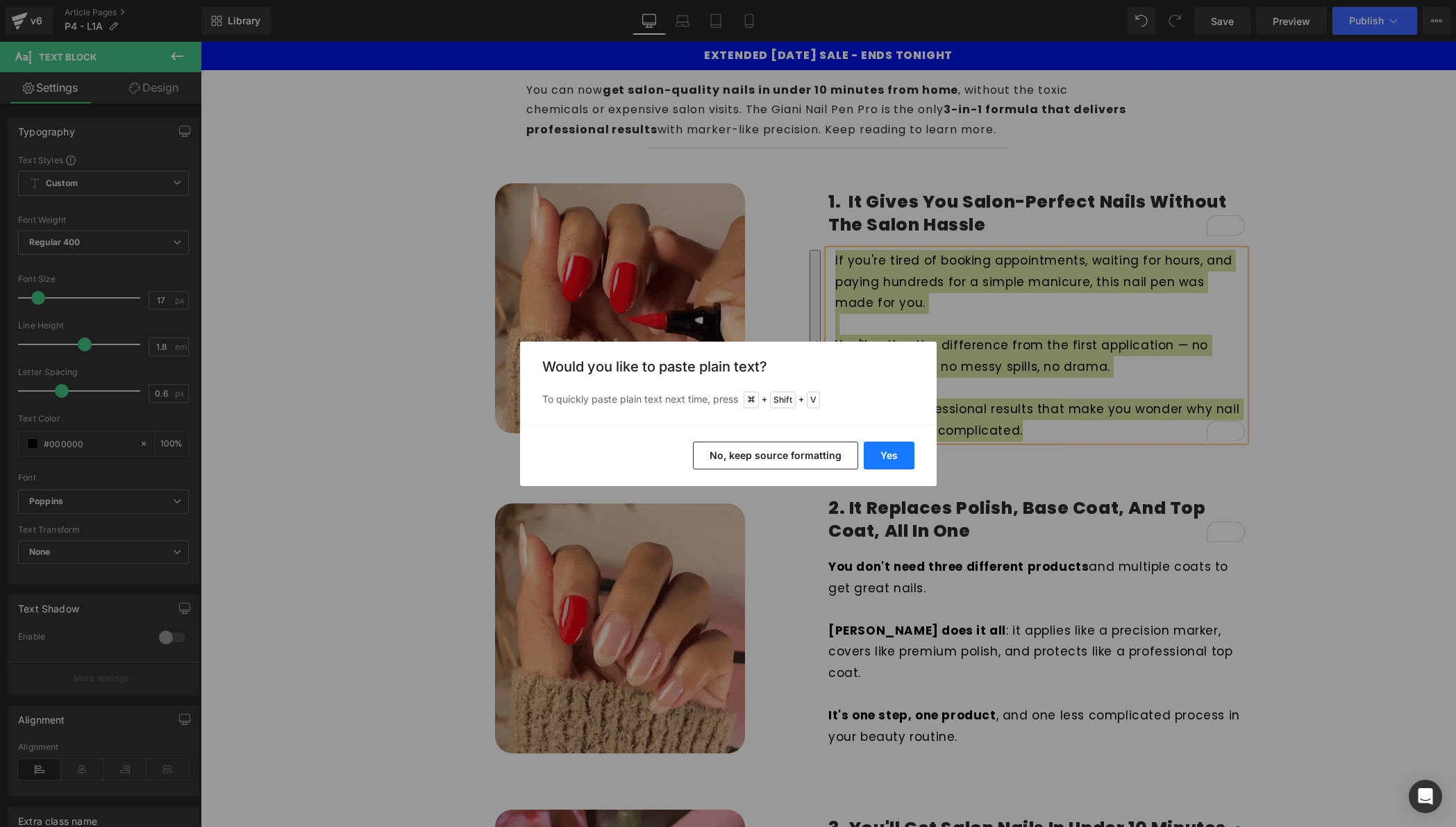
click at [883, 462] on button "Yes" at bounding box center [889, 456] width 51 height 27
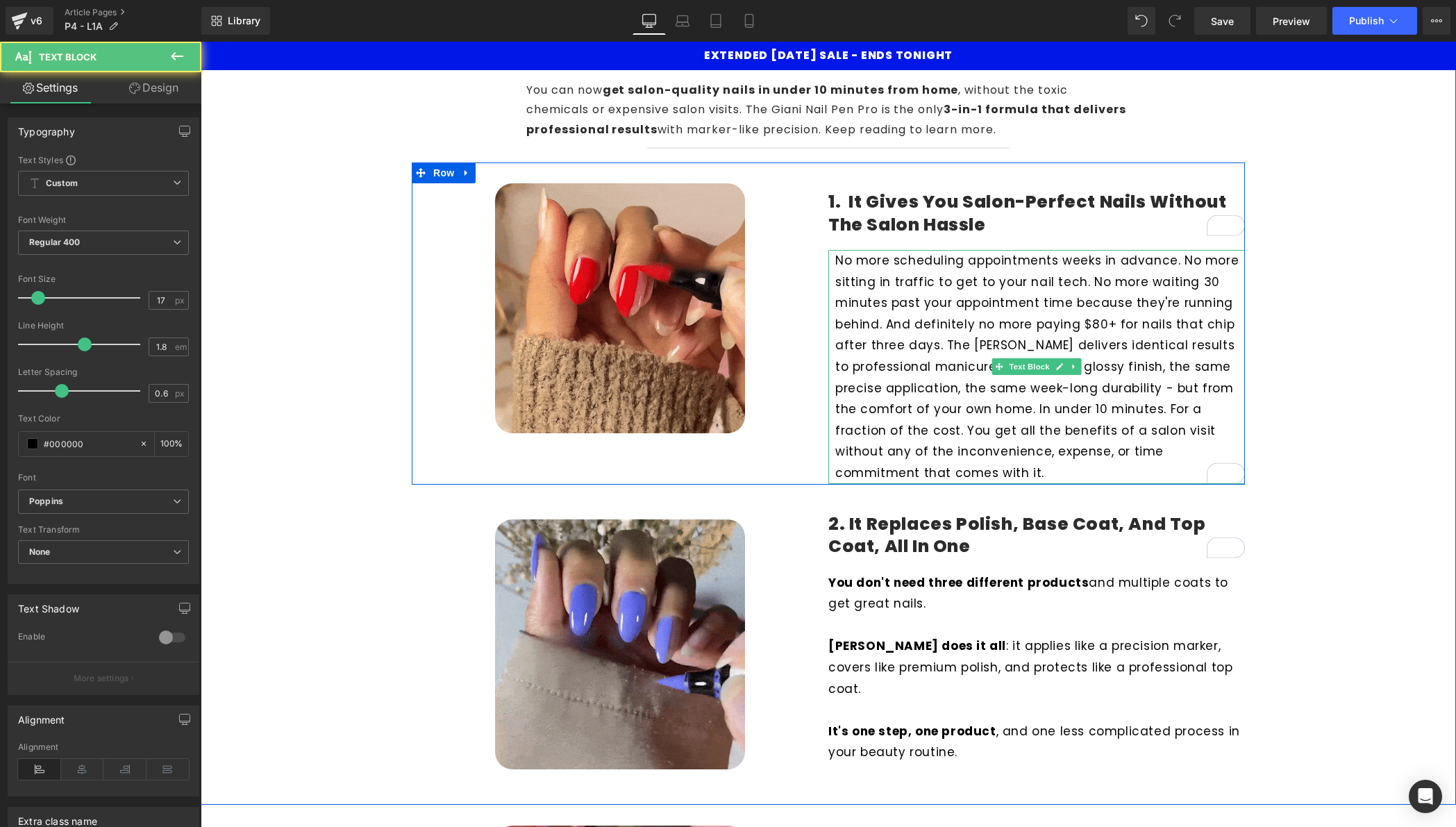
click at [936, 347] on p "No more scheduling appointments weeks in advance. No more sitting in traffic to…" at bounding box center [1040, 367] width 410 height 234
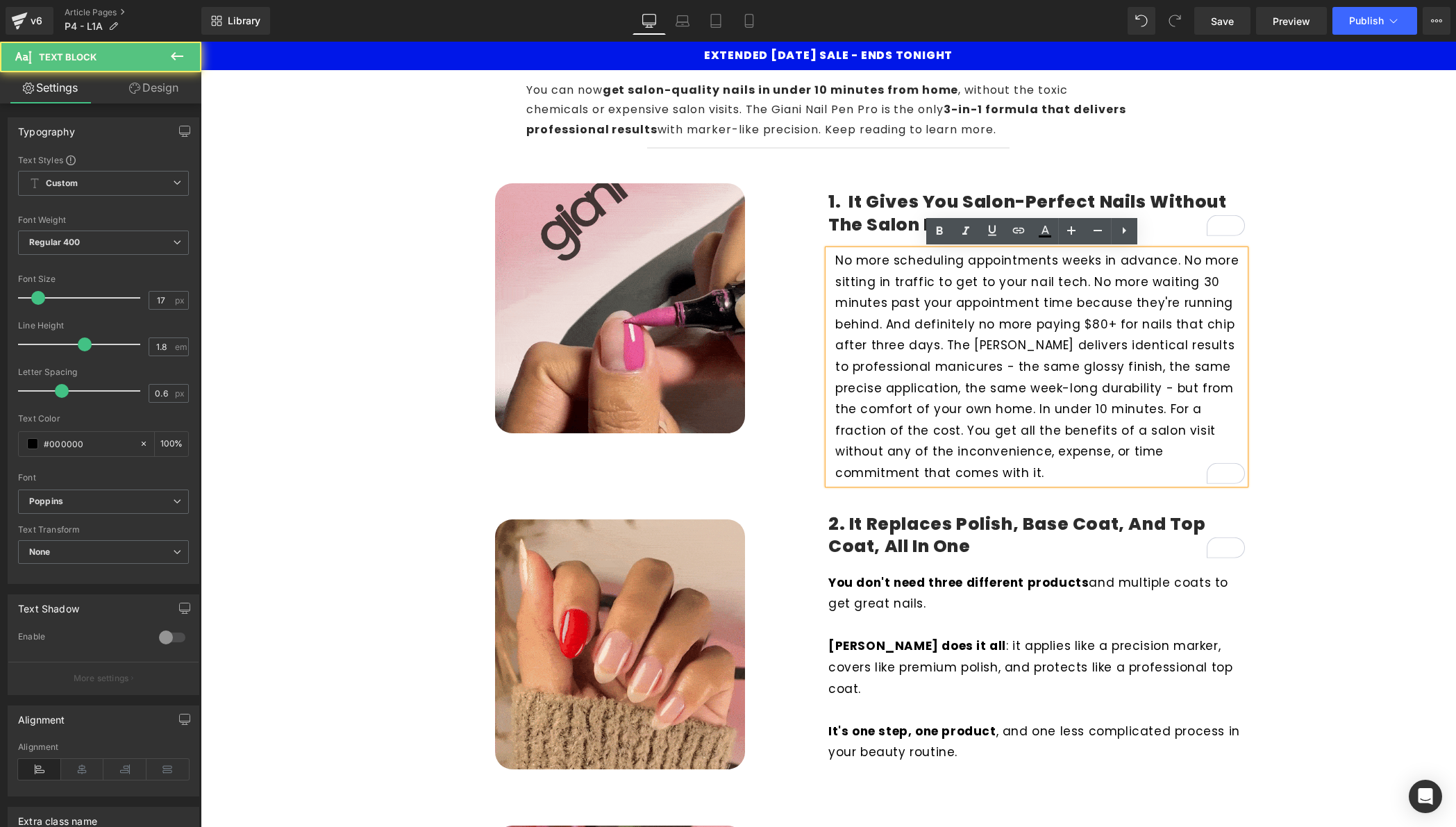
click at [1171, 263] on p "No more scheduling appointments weeks in advance. No more sitting in traffic to…" at bounding box center [1040, 367] width 410 height 234
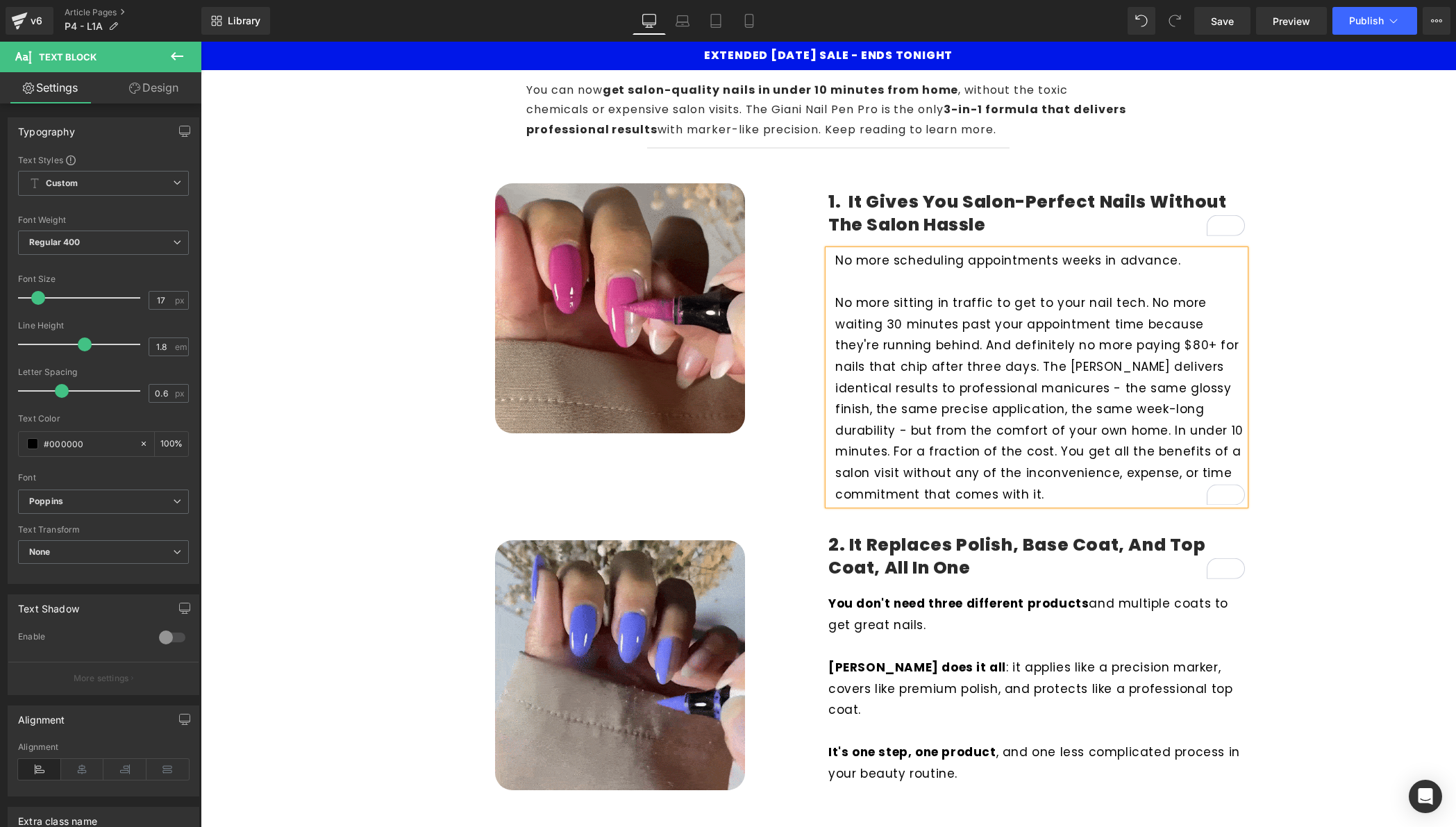
click at [1138, 300] on p "No more sitting in traffic to get to your nail tech. No more waiting 30 minutes…" at bounding box center [1040, 399] width 410 height 212
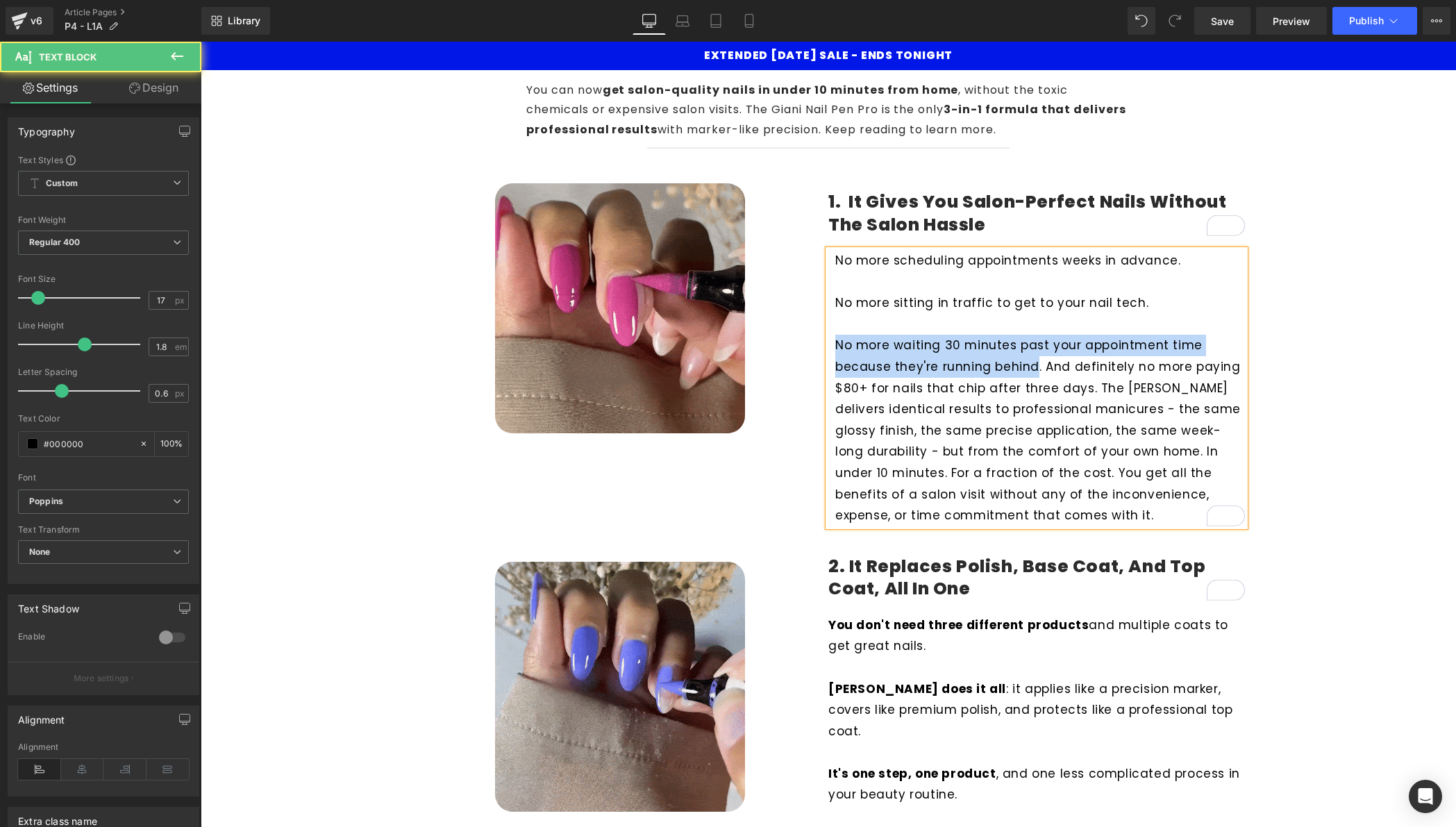
drag, startPoint x: 1031, startPoint y: 368, endPoint x: 827, endPoint y: 352, distance: 204.6
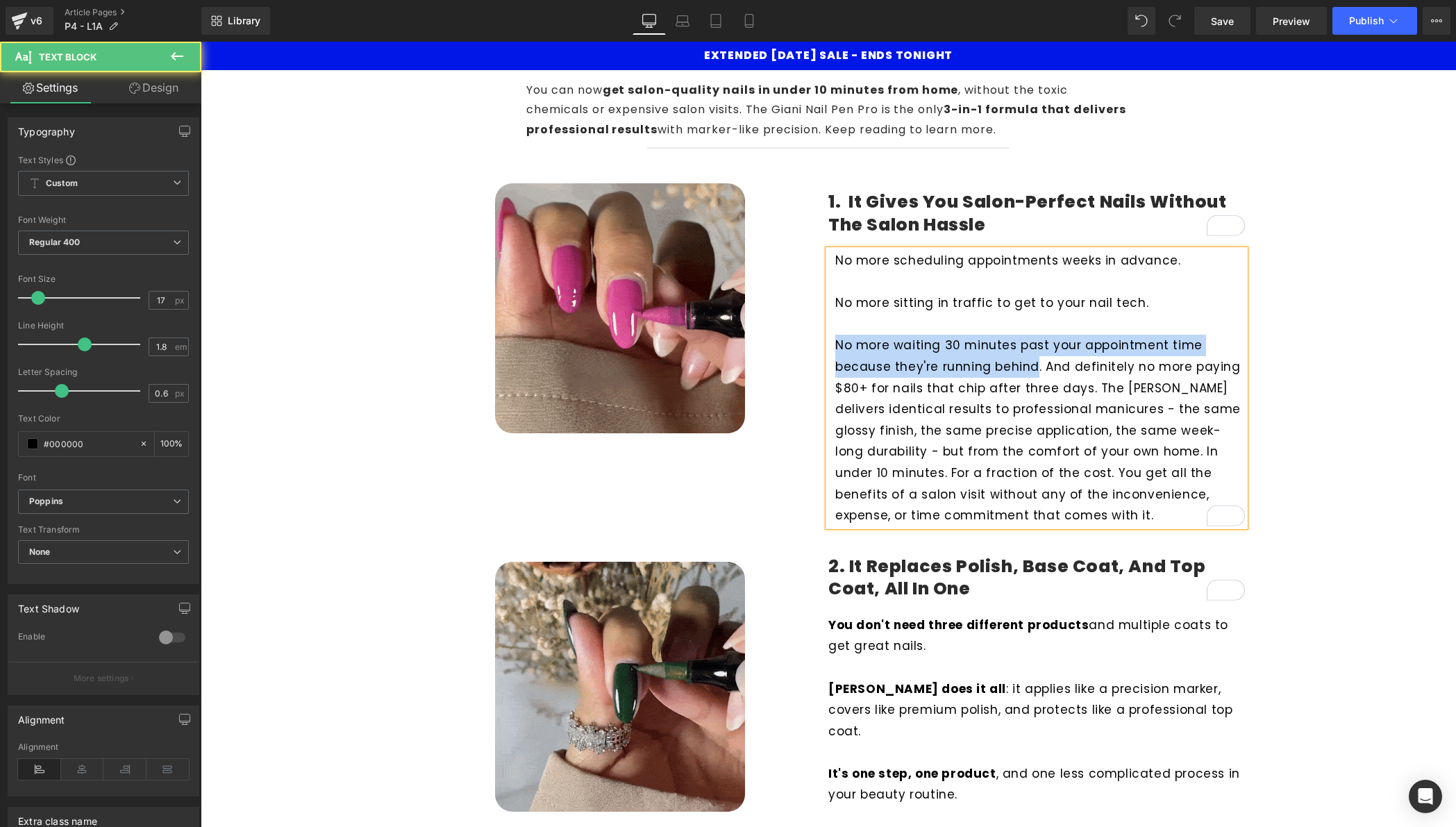
click at [828, 352] on div "No more scheduling appointments weeks in advance. No more sitting in traffic to…" at bounding box center [1036, 388] width 417 height 277
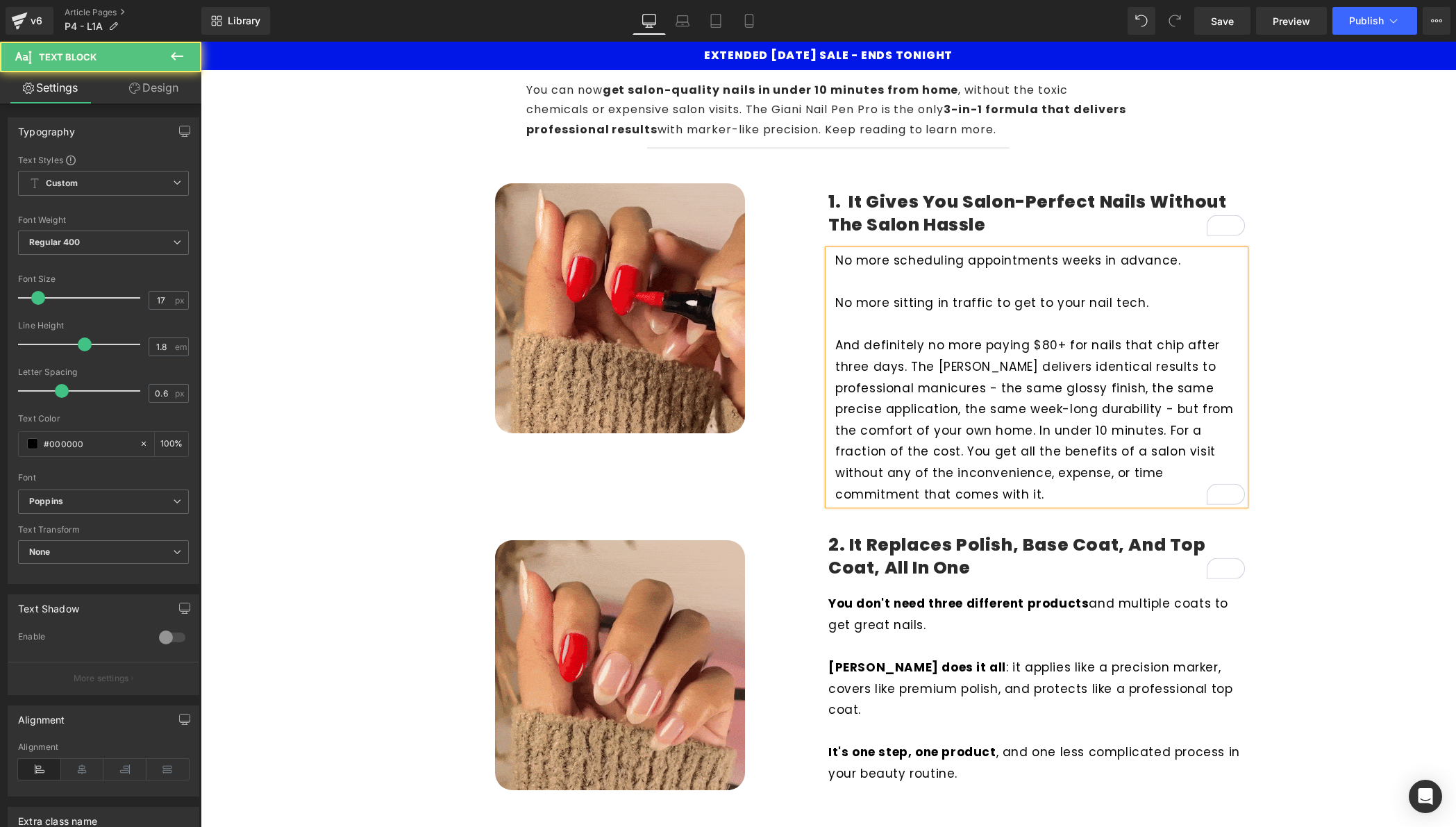
click at [872, 370] on p "And definitely no more paying $80+ for nails that chip after three days. The Gi…" at bounding box center [1040, 420] width 410 height 170
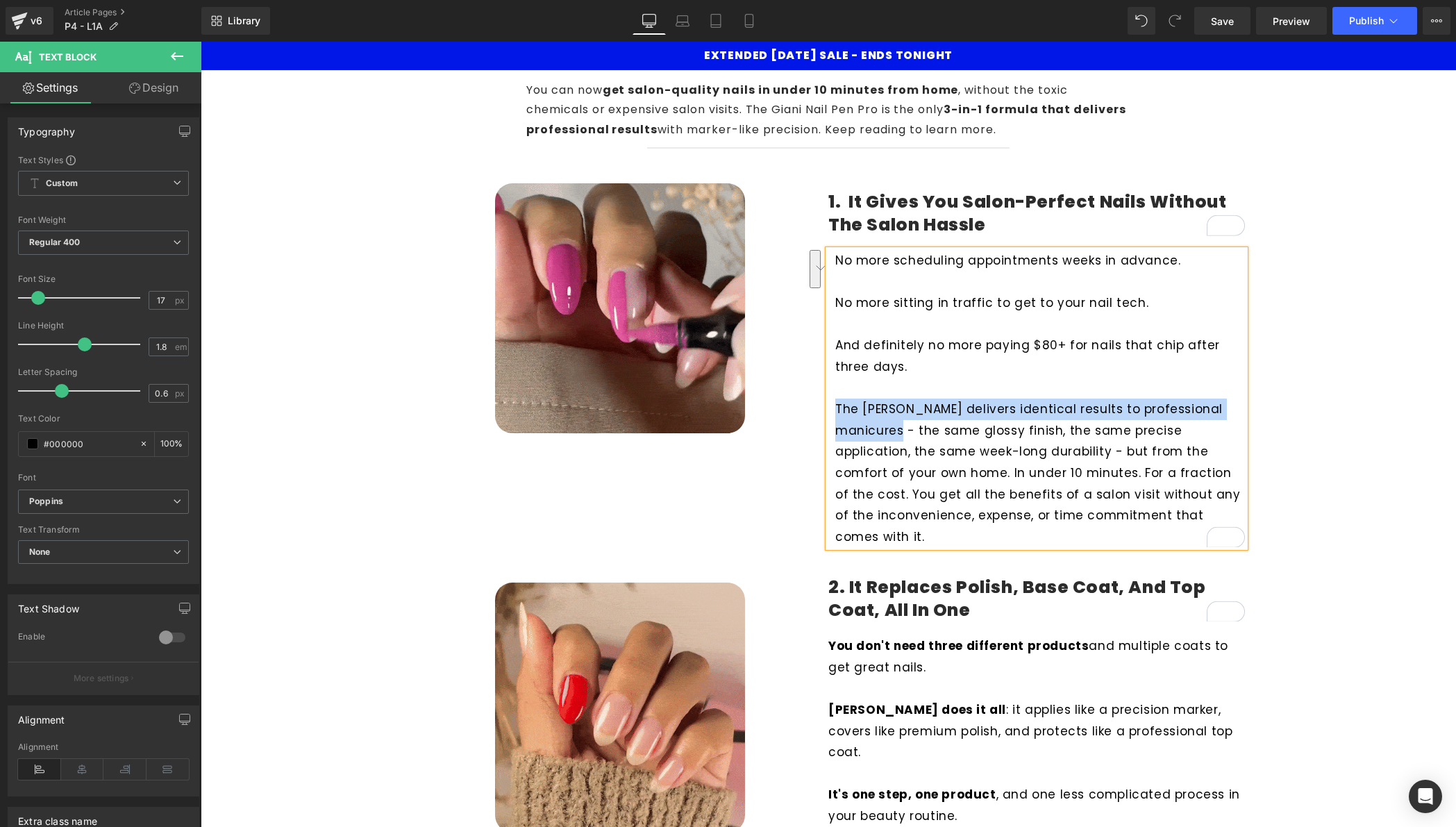
drag, startPoint x: 892, startPoint y: 431, endPoint x: 833, endPoint y: 407, distance: 63.7
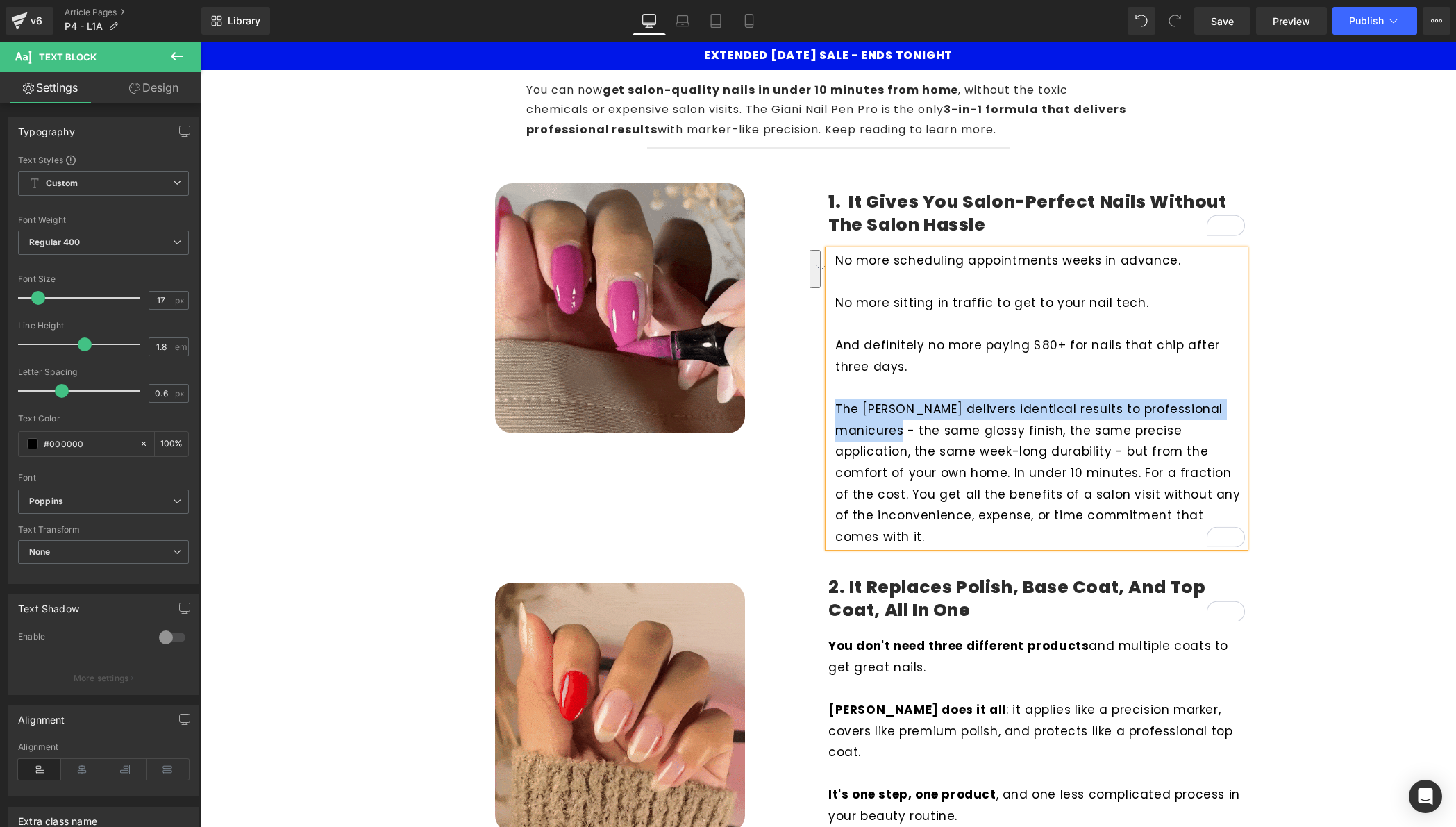
click at [836, 407] on p "The Giani Nail Pen delivers identical results to professional manicures - the s…" at bounding box center [1040, 473] width 410 height 149
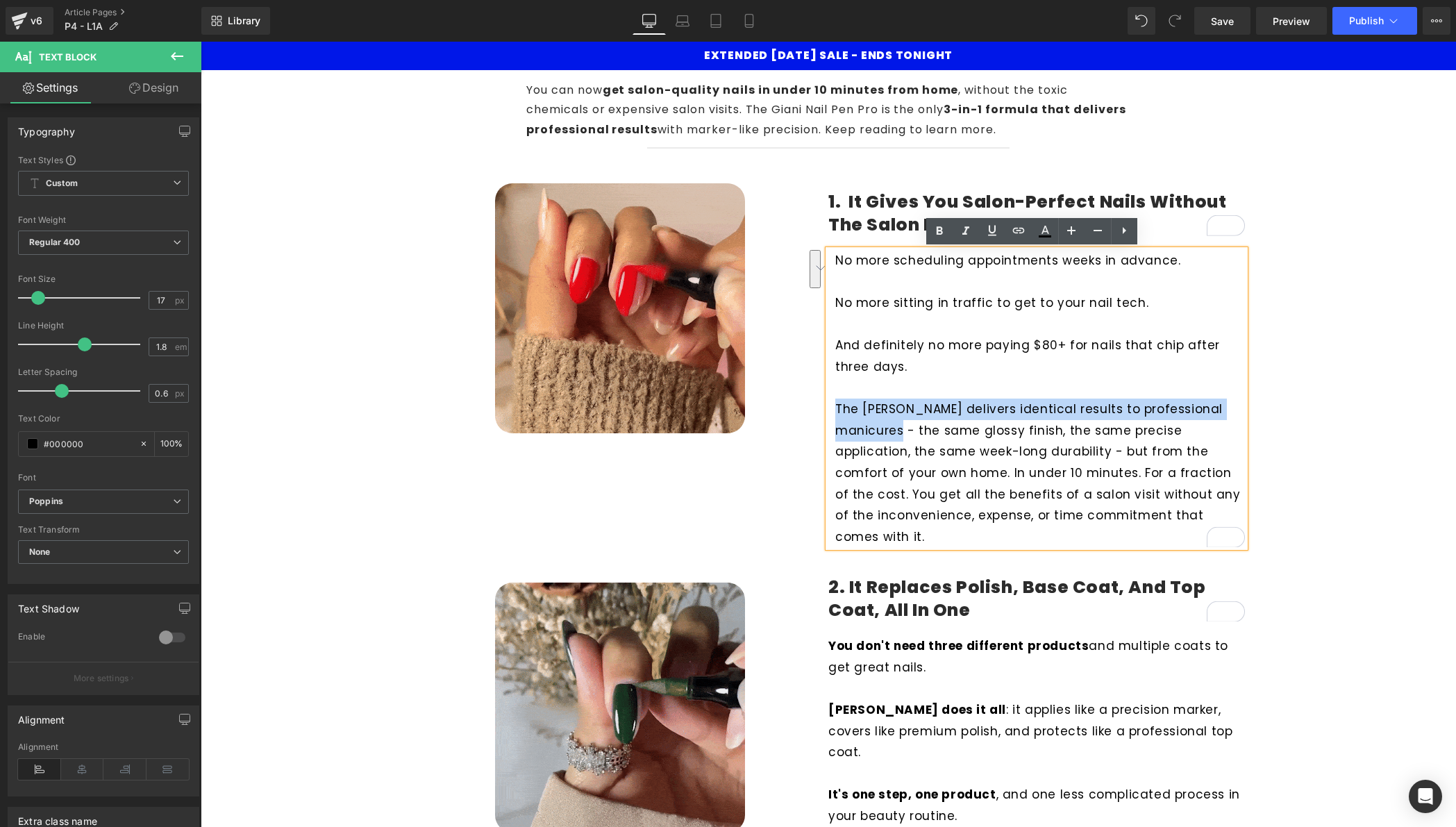
click at [869, 411] on p "The Giani Nail Pen delivers identical results to professional manicures - the s…" at bounding box center [1040, 473] width 410 height 149
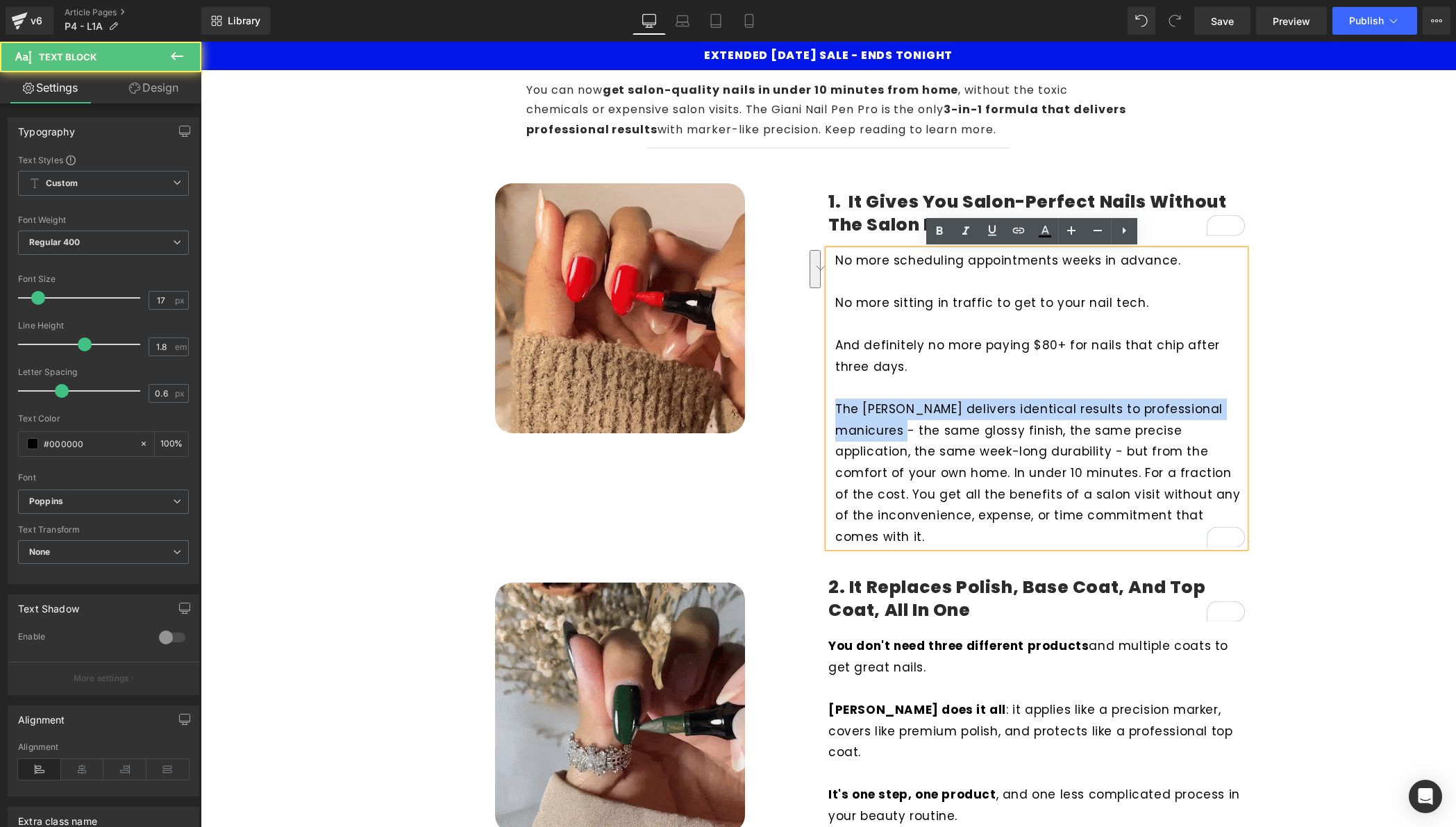
drag, startPoint x: 832, startPoint y: 409, endPoint x: 896, endPoint y: 428, distance: 66.8
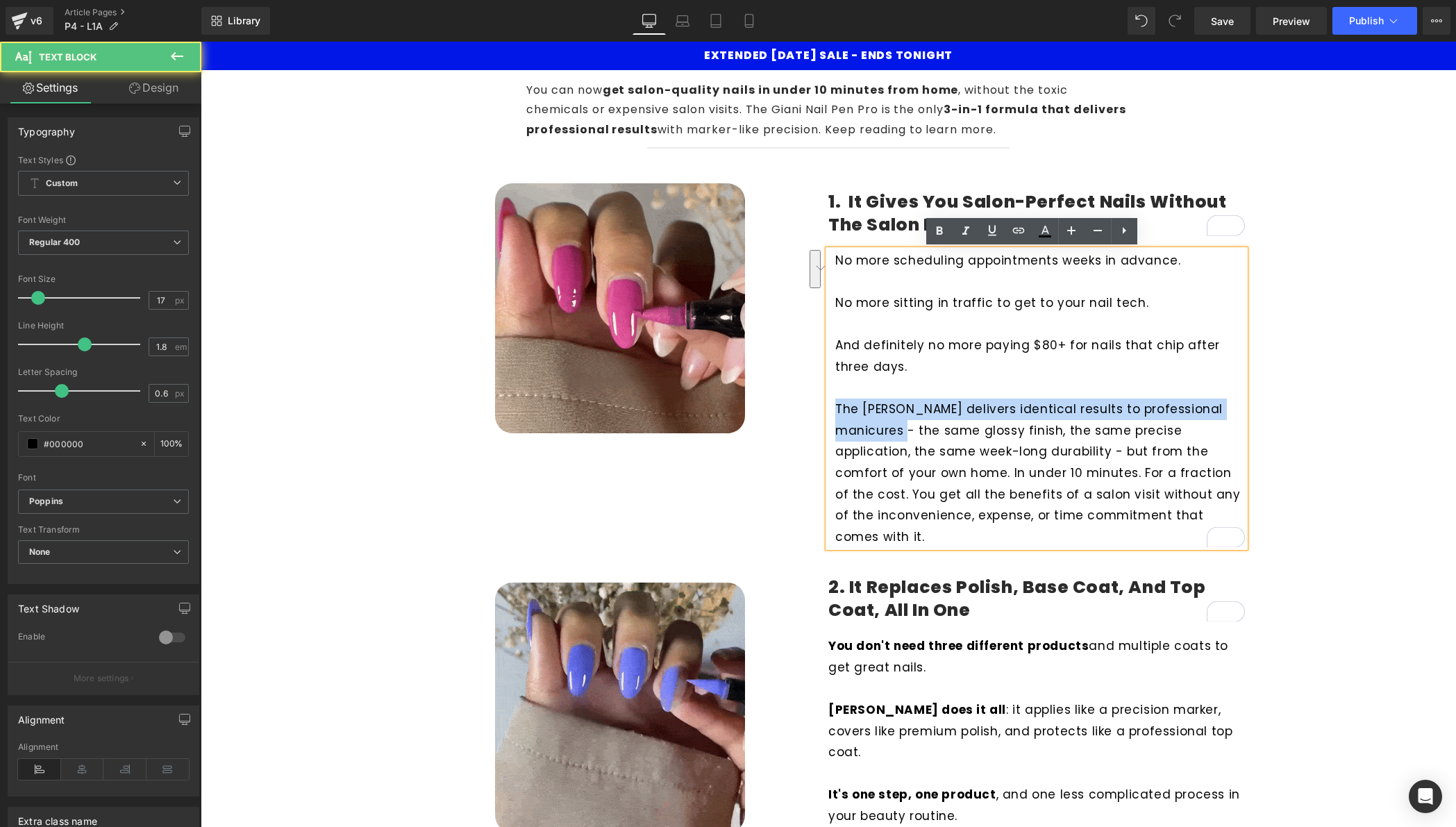
click at [896, 428] on p "The Giani Nail Pen delivers identical results to professional manicures - the s…" at bounding box center [1040, 473] width 410 height 149
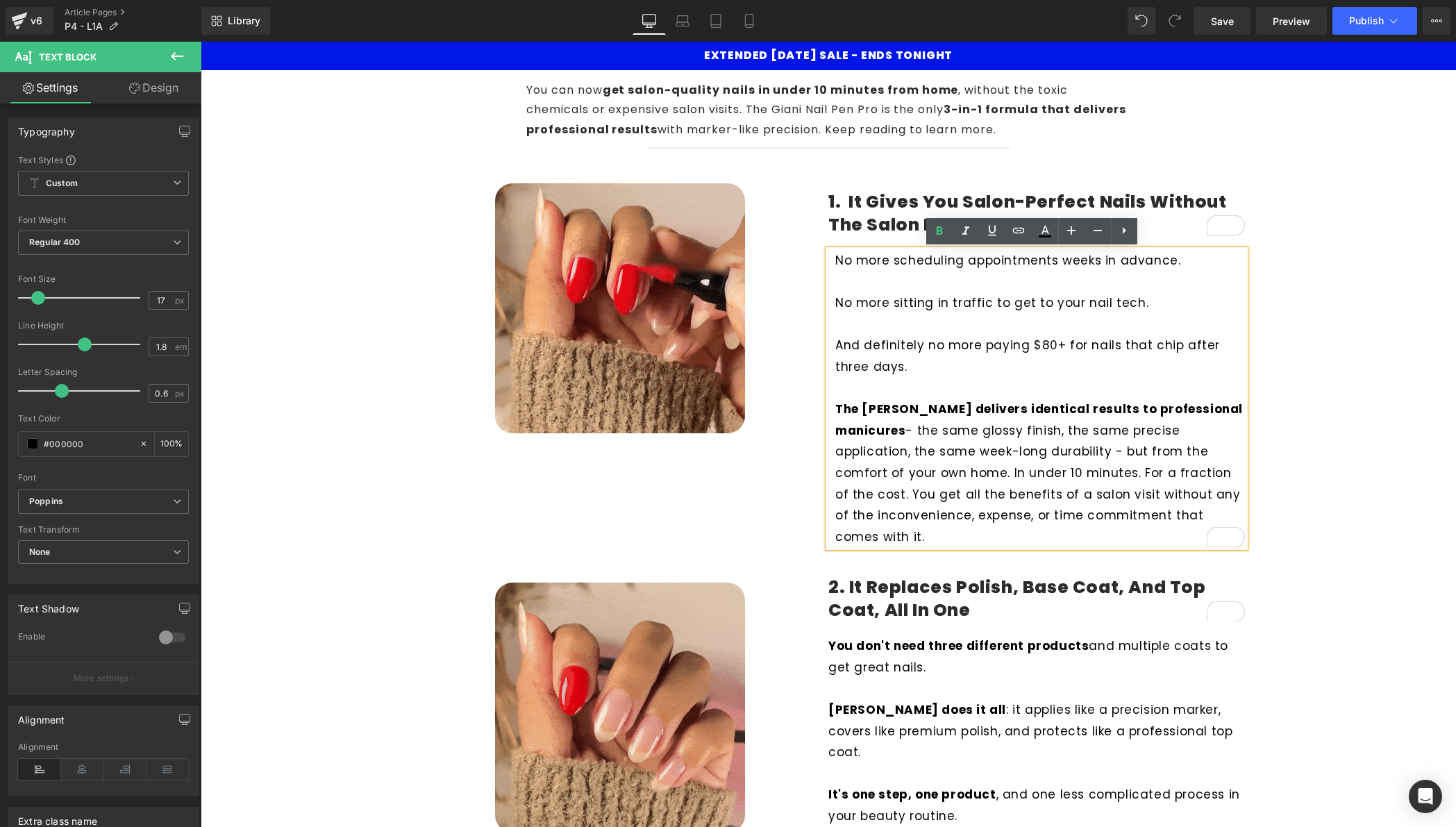
click at [950, 449] on p "The Giani Nail Pen delivers identical results to professional manicures - the s…" at bounding box center [1040, 473] width 410 height 149
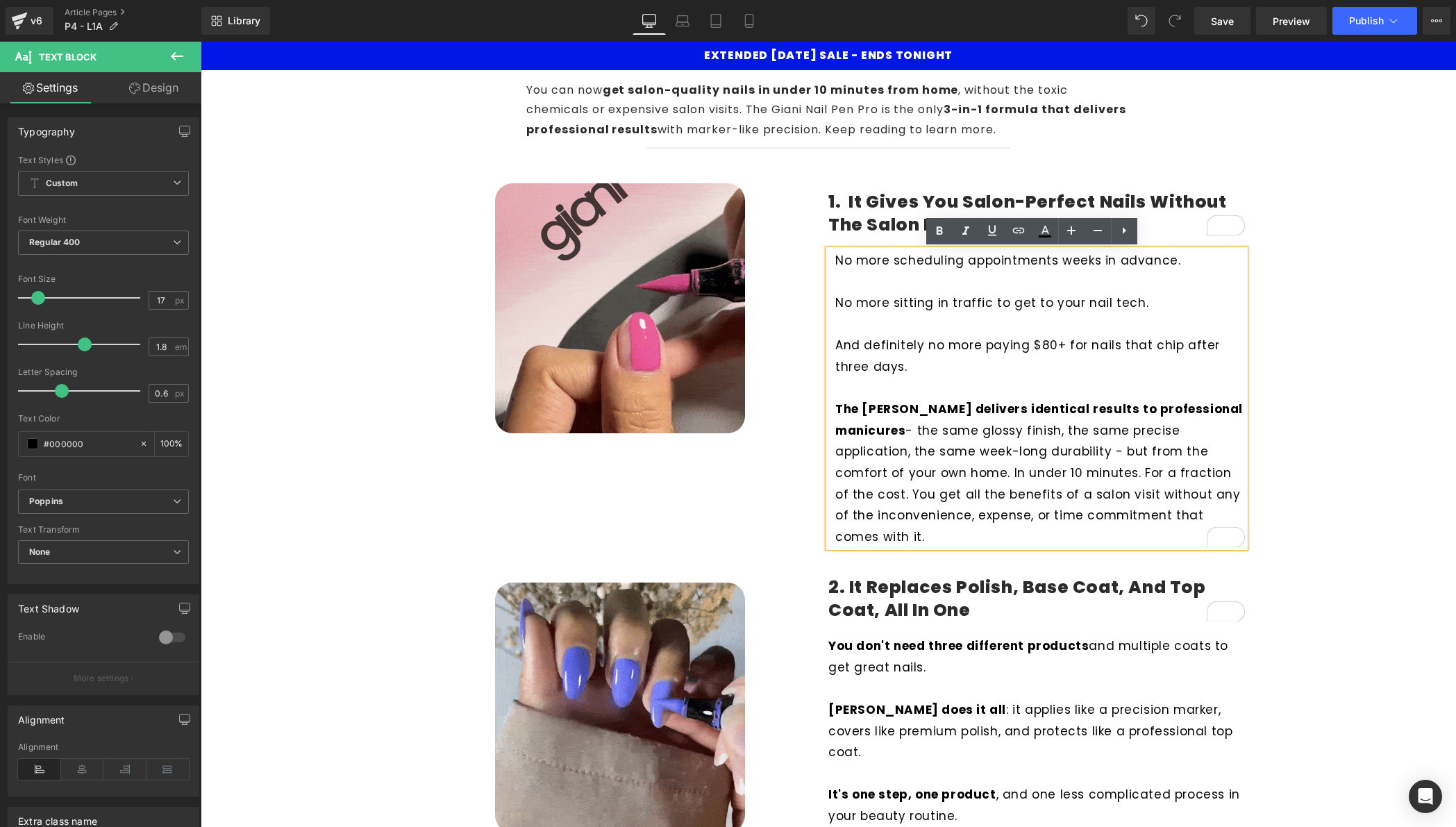
click at [1106, 452] on p "The Giani Nail Pen delivers identical results to professional manicures - the s…" at bounding box center [1040, 473] width 410 height 149
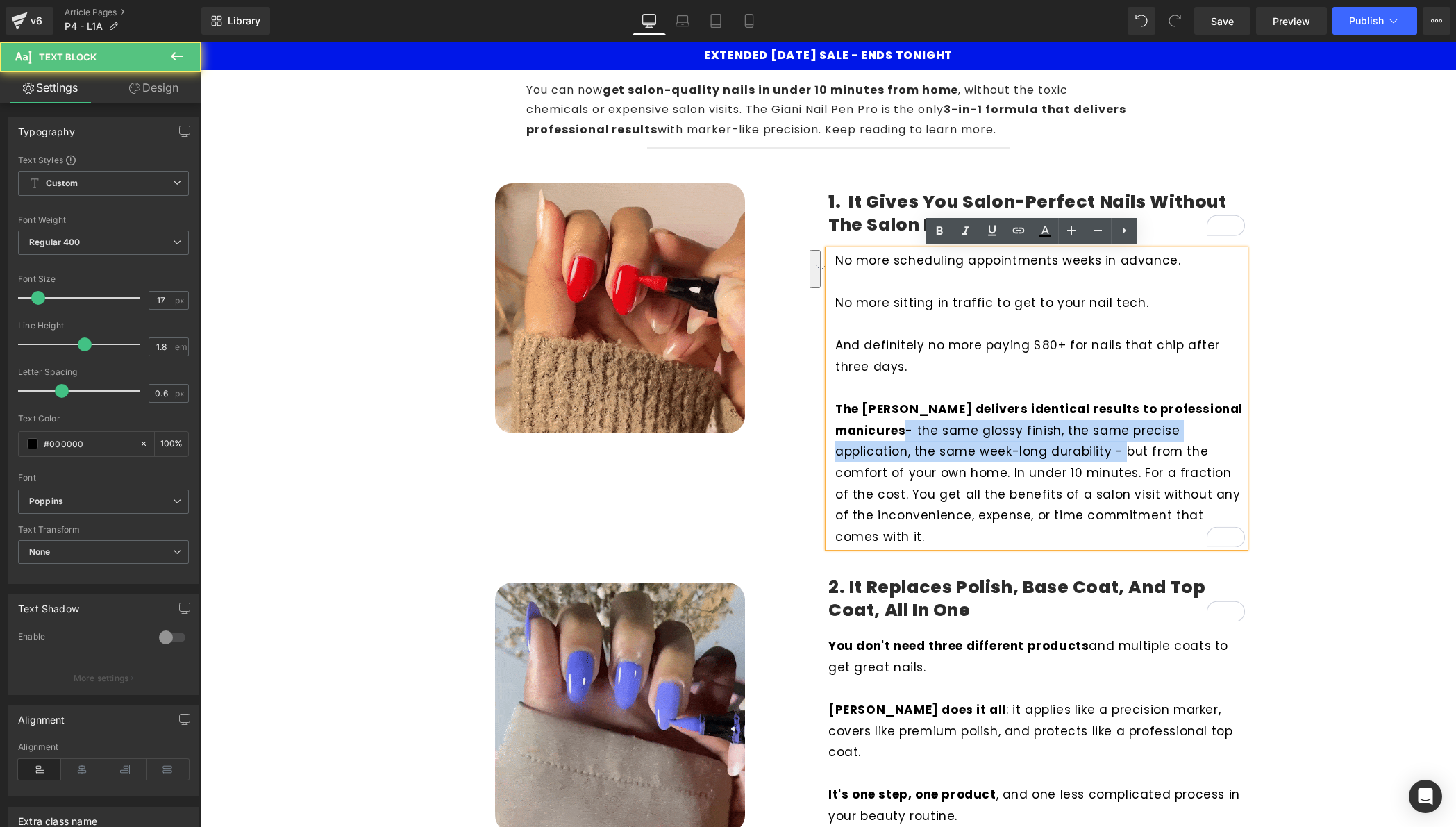
drag, startPoint x: 1112, startPoint y: 451, endPoint x: 898, endPoint y: 426, distance: 215.5
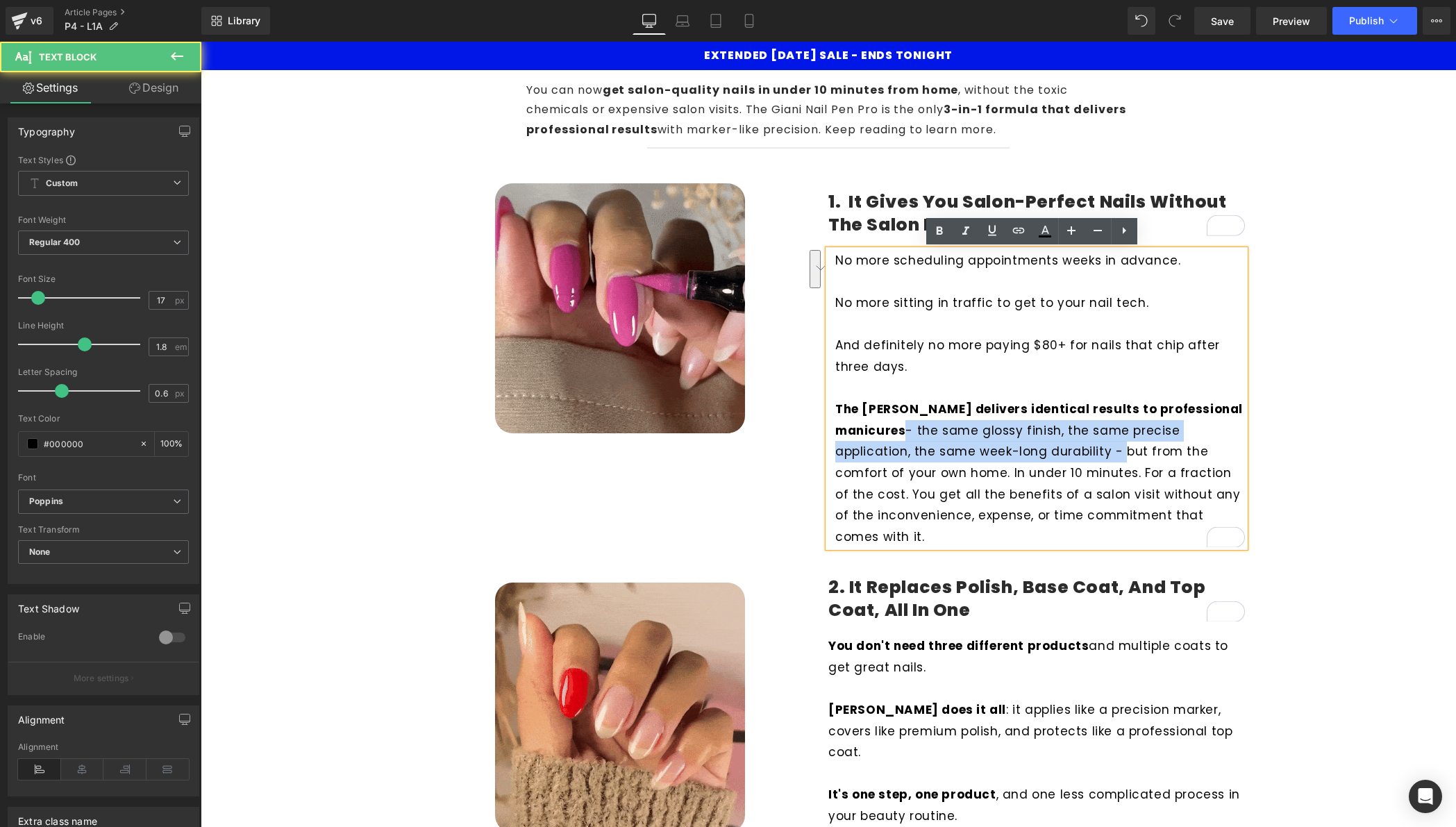
click at [898, 426] on p "The Giani Nail Pen delivers identical results to professional manicures - the s…" at bounding box center [1040, 473] width 410 height 149
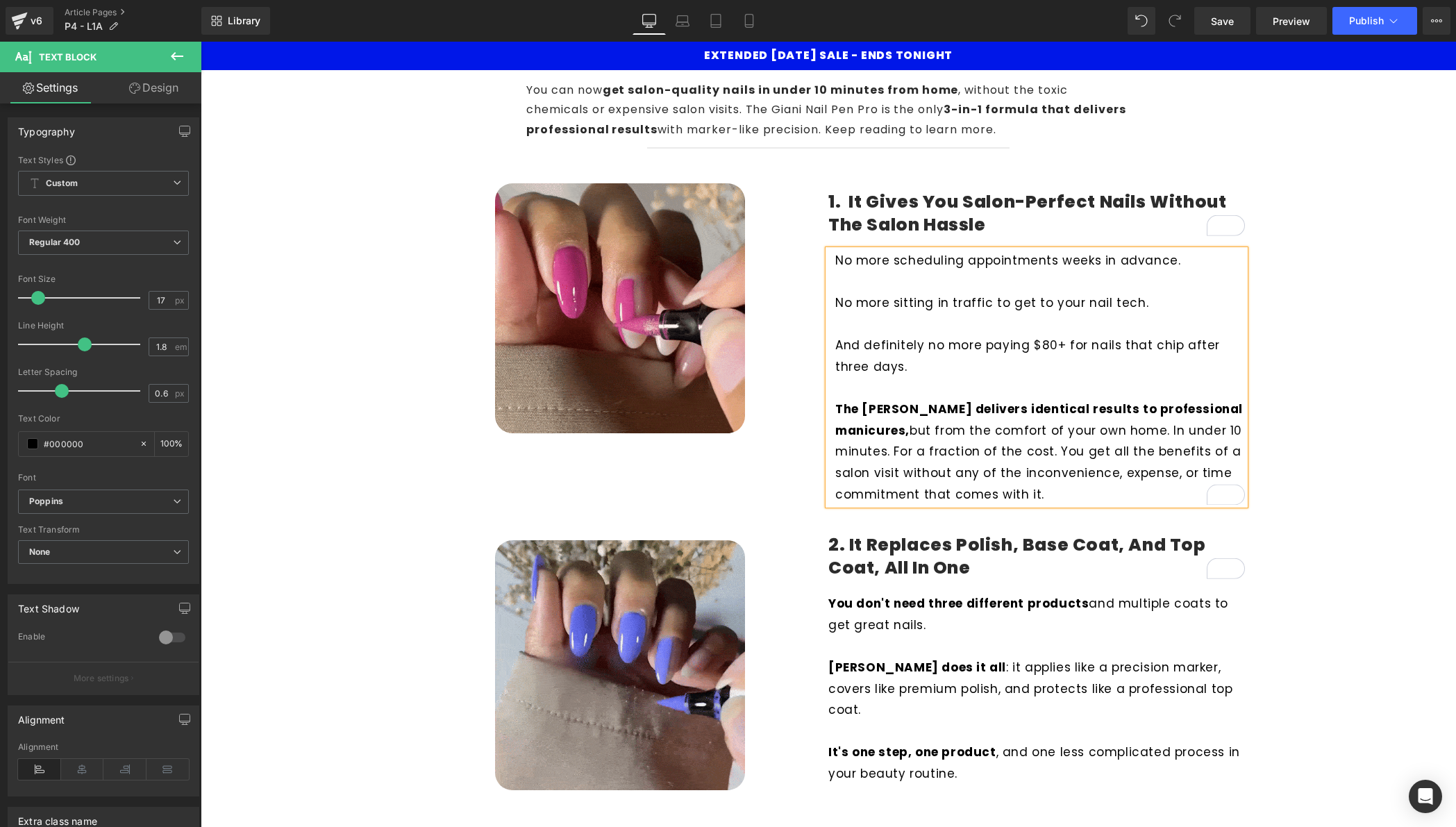
click at [1165, 430] on p "The Giani Nail Pen delivers identical results to professional manicures, but fr…" at bounding box center [1040, 451] width 410 height 106
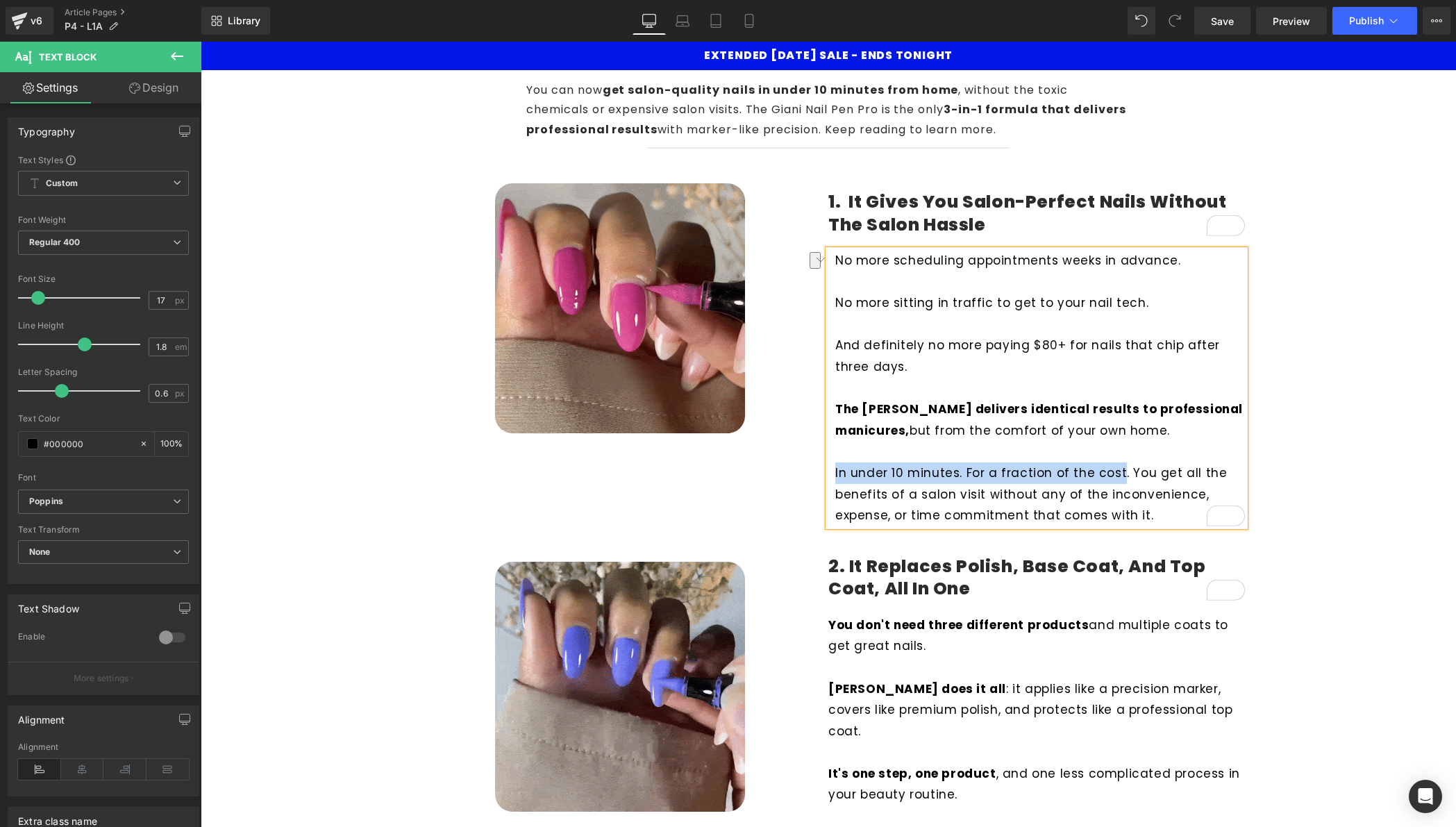
drag, startPoint x: 1112, startPoint y: 475, endPoint x: 826, endPoint y: 467, distance: 286.1
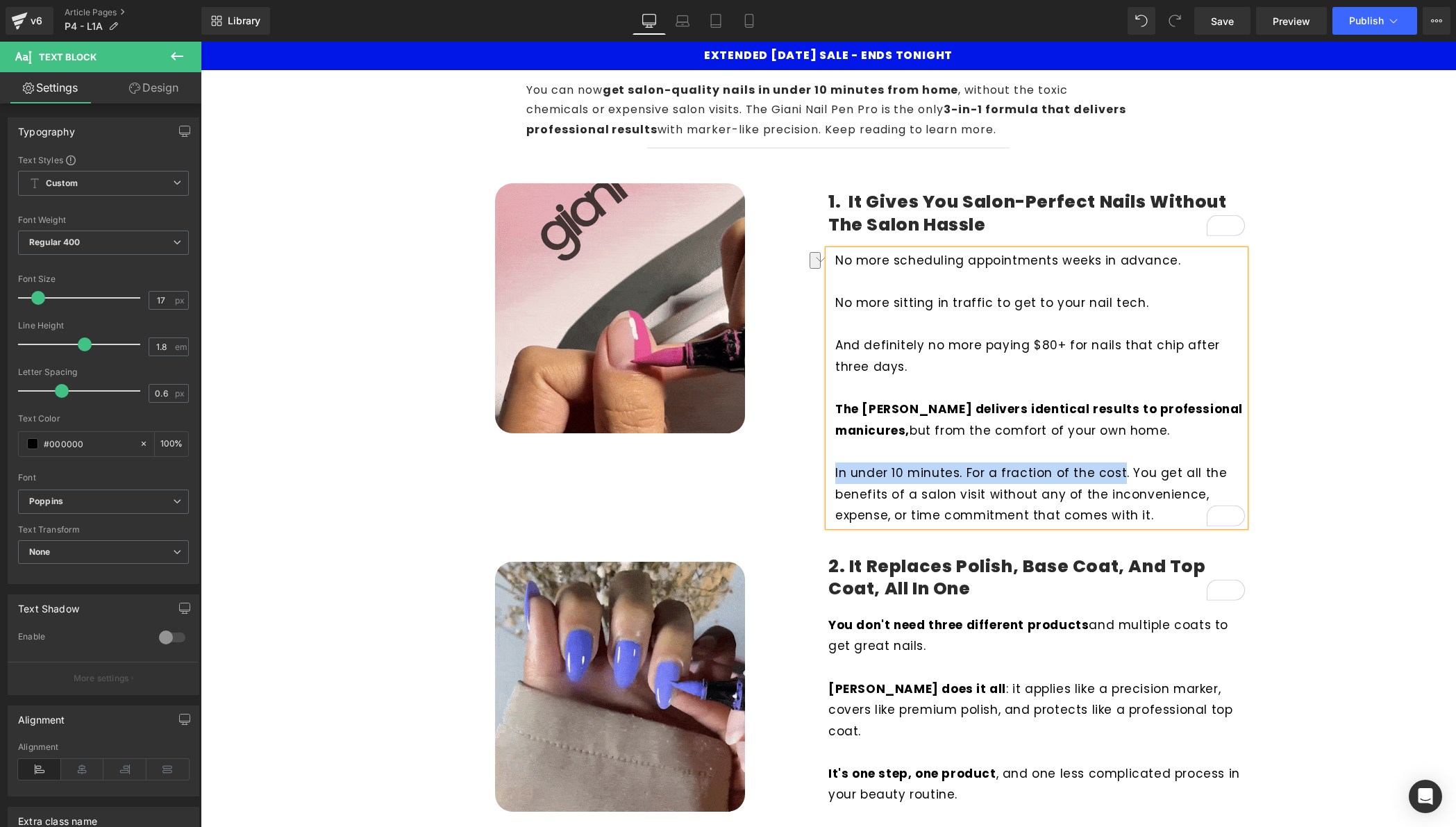
click at [828, 467] on div "No more scheduling appointments weeks in advance. No more sitting in traffic to…" at bounding box center [1036, 388] width 417 height 277
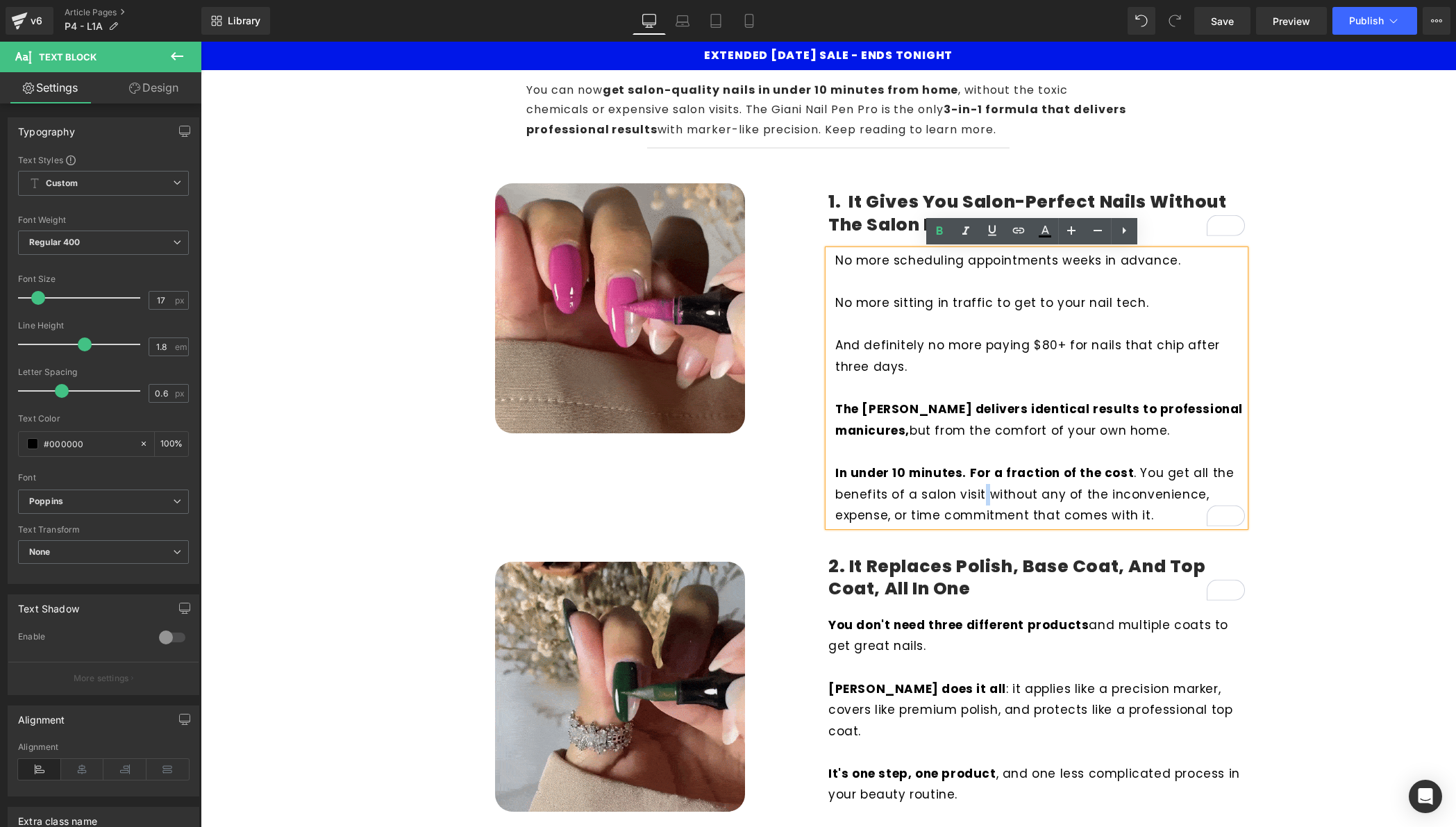
click at [982, 496] on p "In under 10 minutes. For a fraction of the cost . You get all the benefits of a…" at bounding box center [1040, 494] width 410 height 64
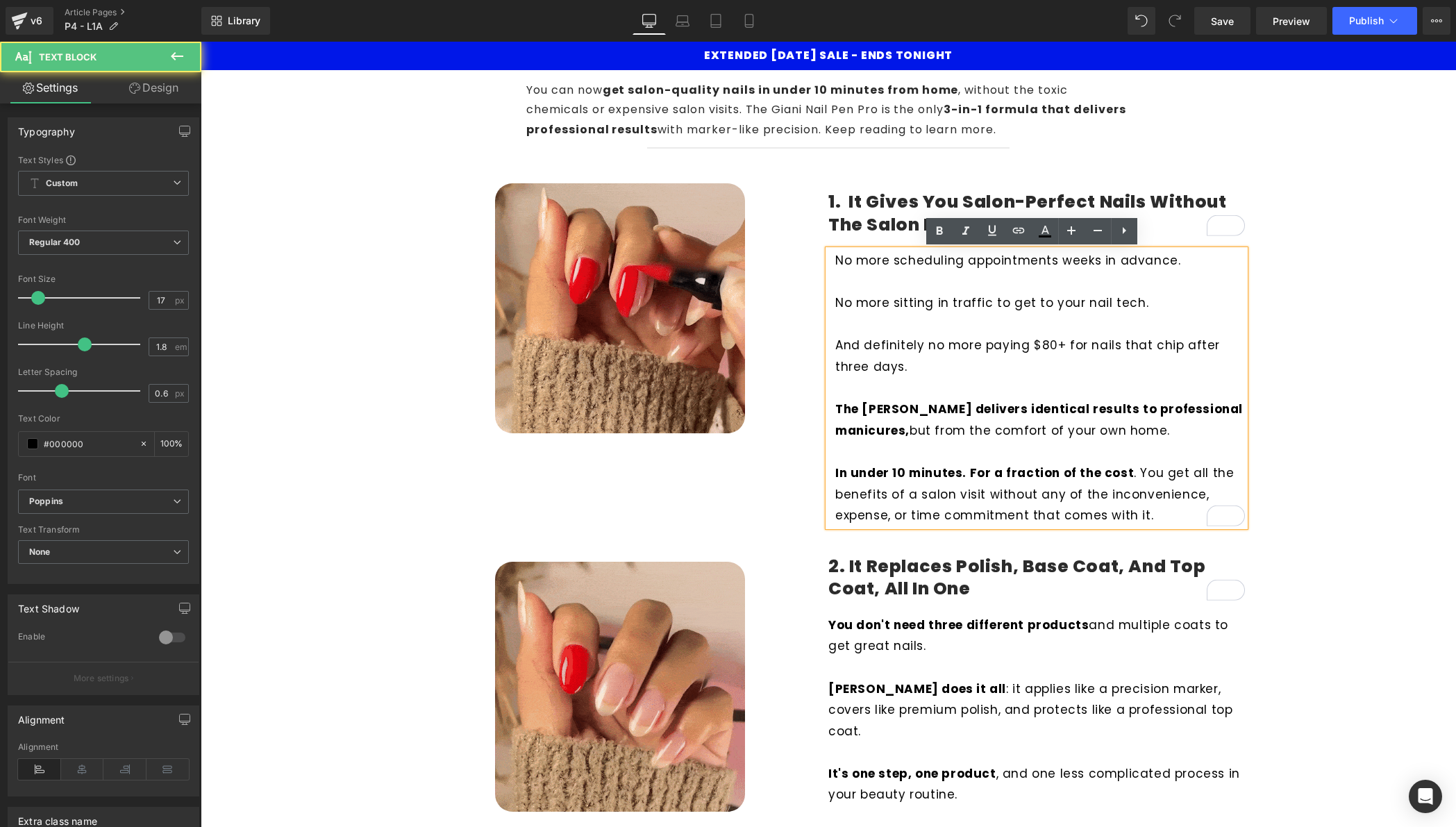
click at [1124, 498] on p "In under 10 minutes. For a fraction of the cost . You get all the benefits of a…" at bounding box center [1040, 494] width 410 height 64
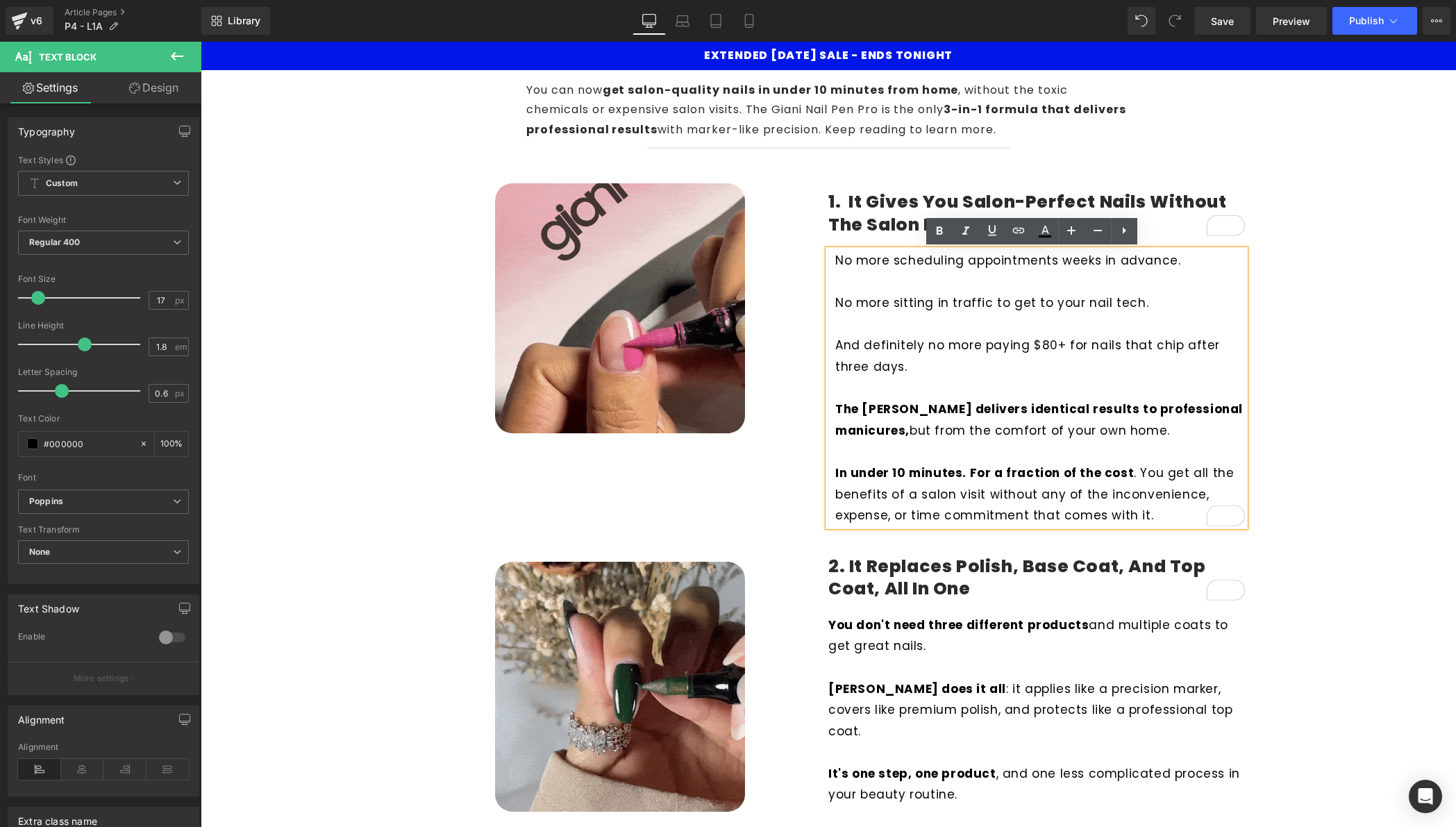
click at [1156, 482] on p "In under 10 minutes. For a fraction of the cost . You get all the benefits of a…" at bounding box center [1040, 494] width 410 height 64
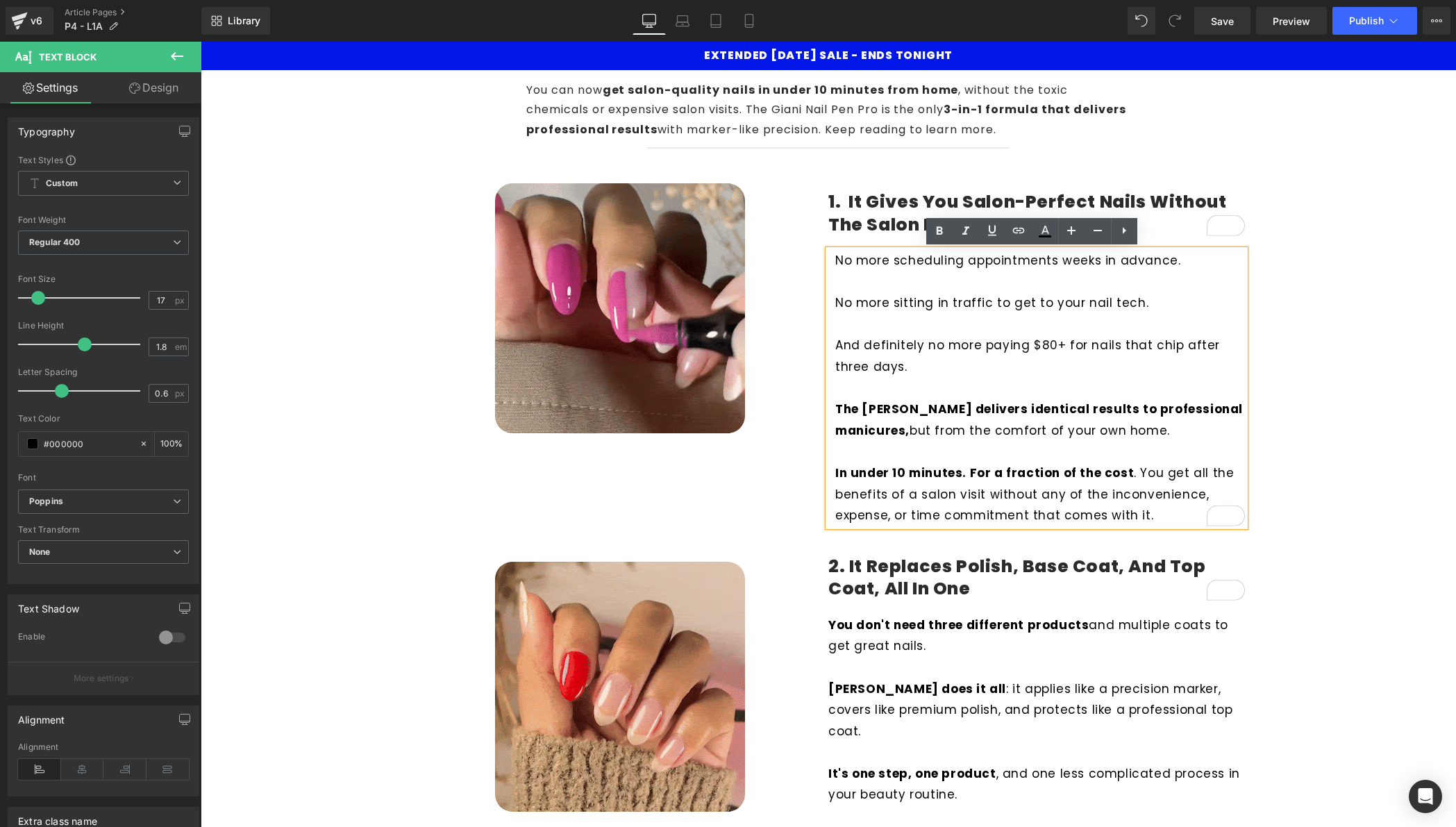
click at [836, 306] on p "No more sitting in traffic to get to your nail tech." at bounding box center [1040, 303] width 410 height 22
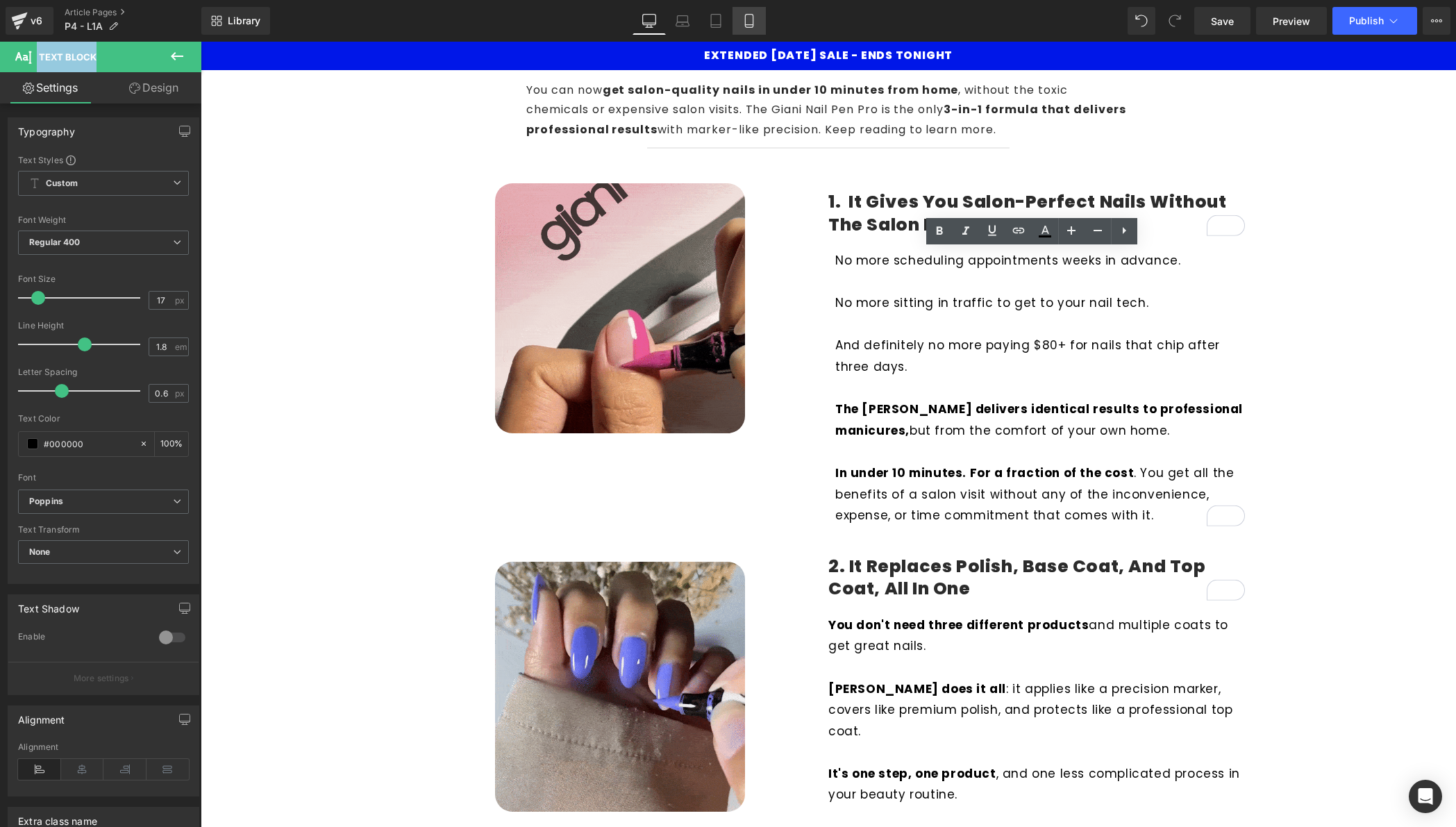
click at [745, 32] on link "Mobile" at bounding box center [749, 21] width 33 height 27
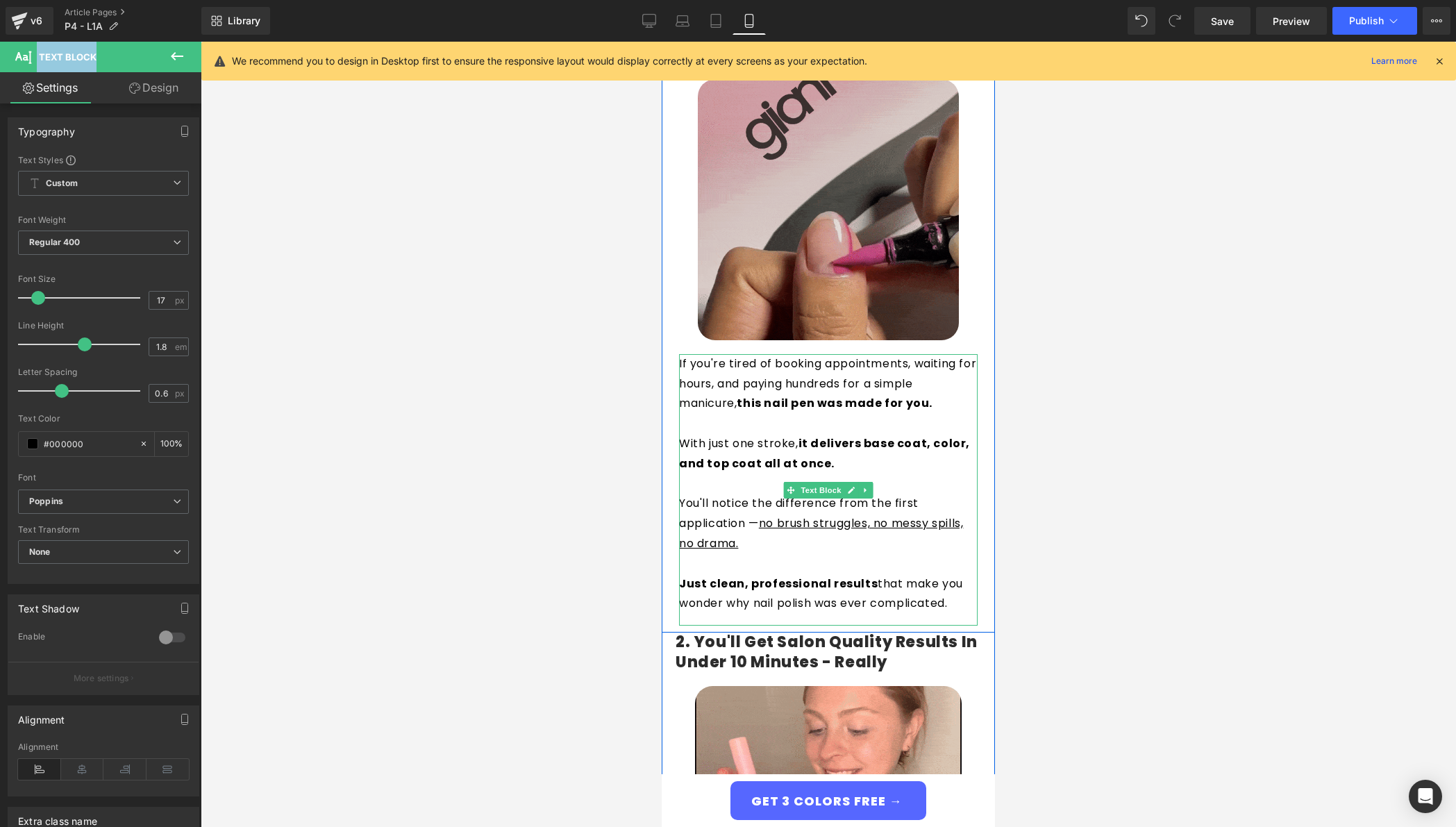
scroll to position [286, 0]
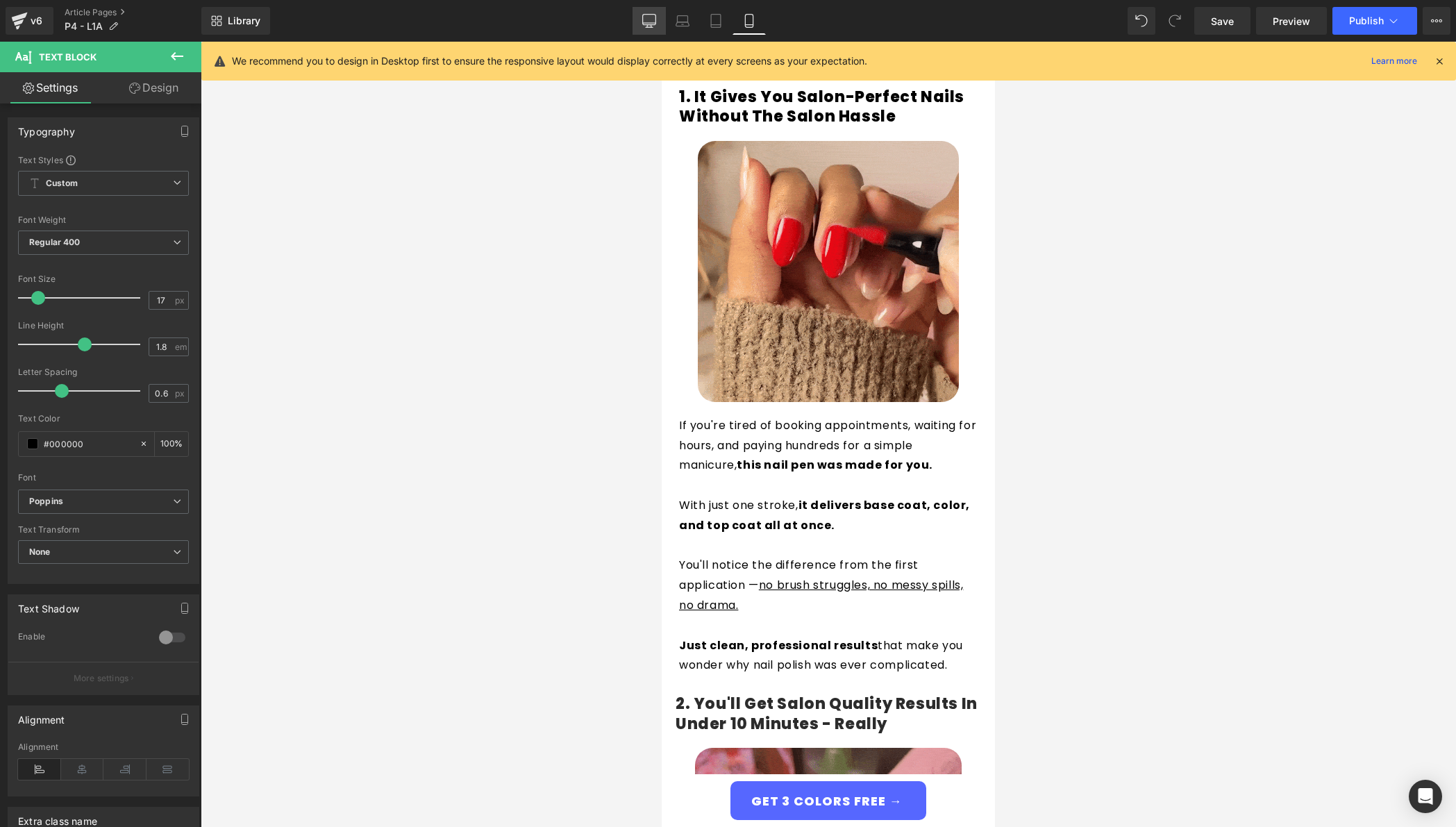
click at [659, 20] on link "Desktop" at bounding box center [649, 21] width 33 height 27
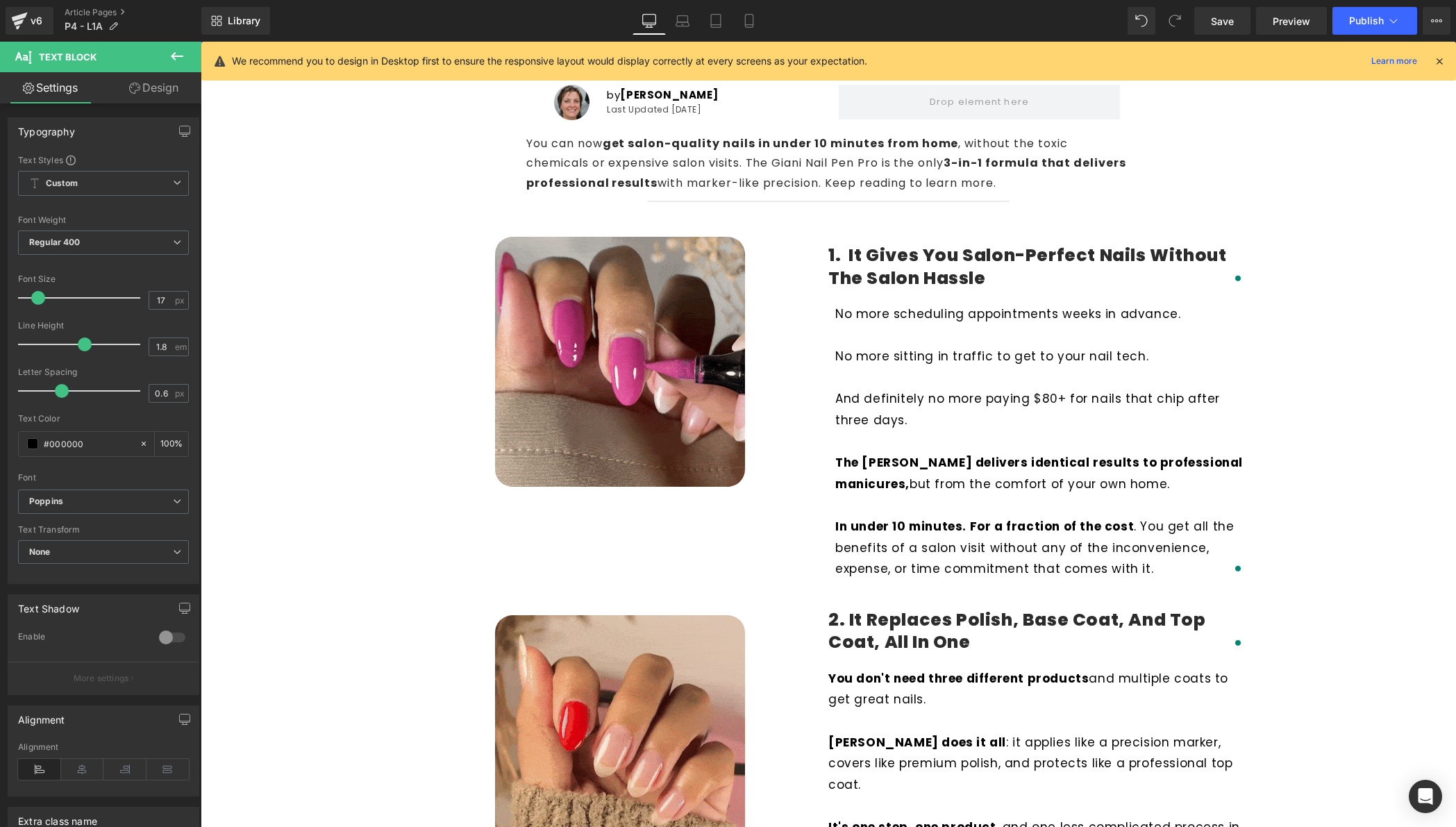
scroll to position [137, 0]
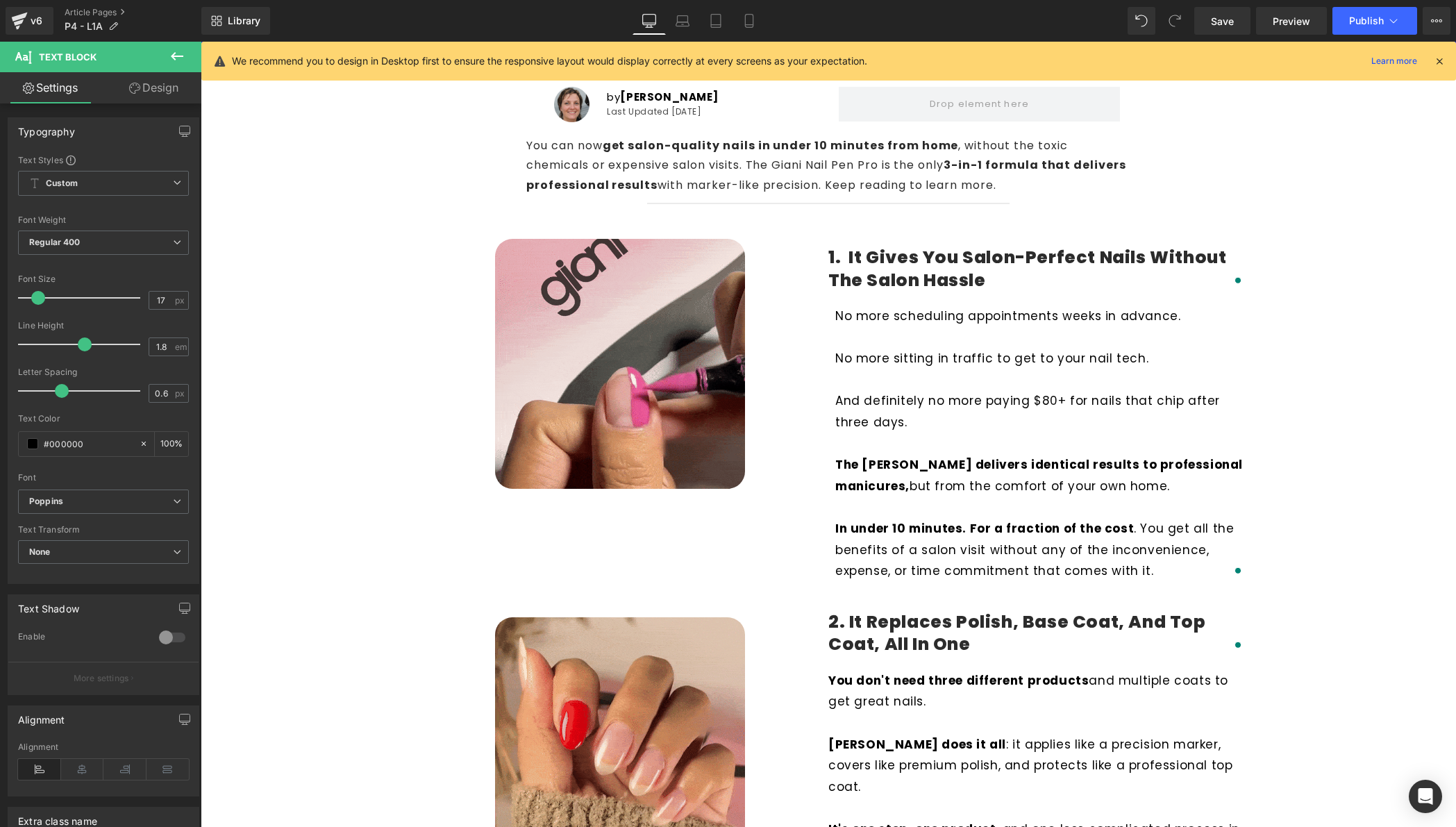
click at [946, 365] on p "No more sitting in traffic to get to your nail tech." at bounding box center [1040, 359] width 410 height 22
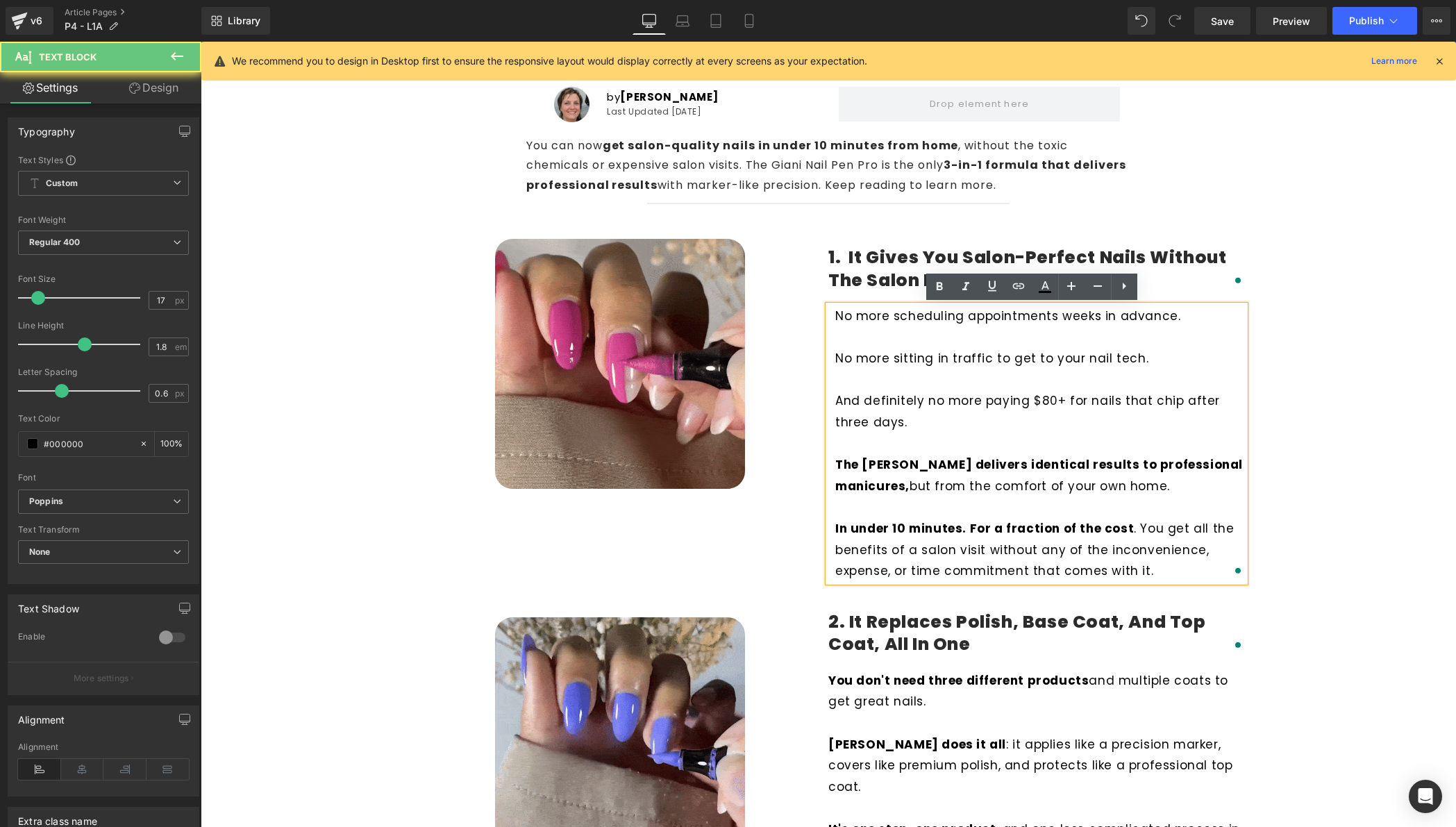
click at [946, 365] on p "No more sitting in traffic to get to your nail tech." at bounding box center [1040, 359] width 410 height 22
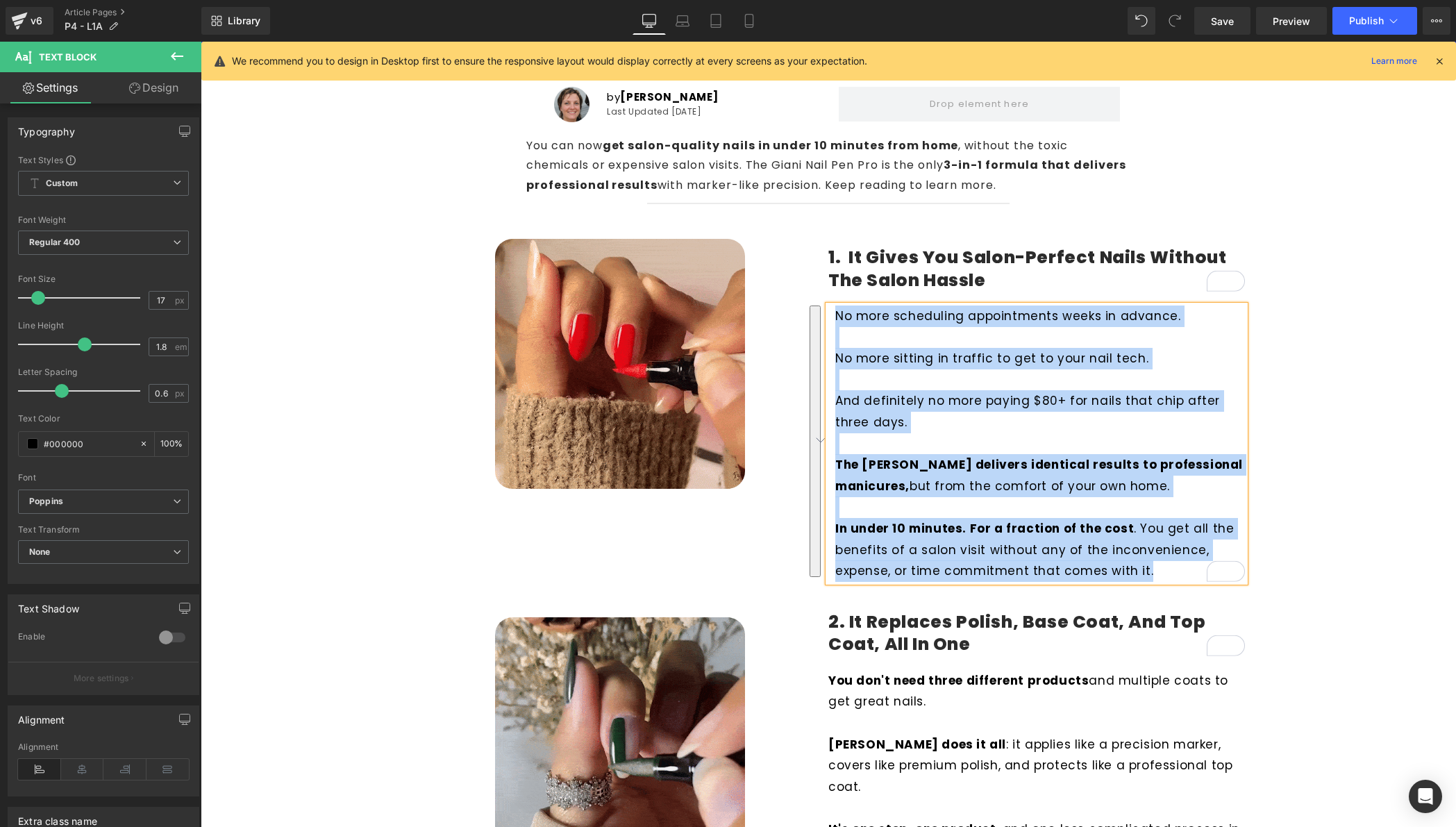
copy div "No more scheduling appointments weeks in advance. No more sitting in traffic to…"
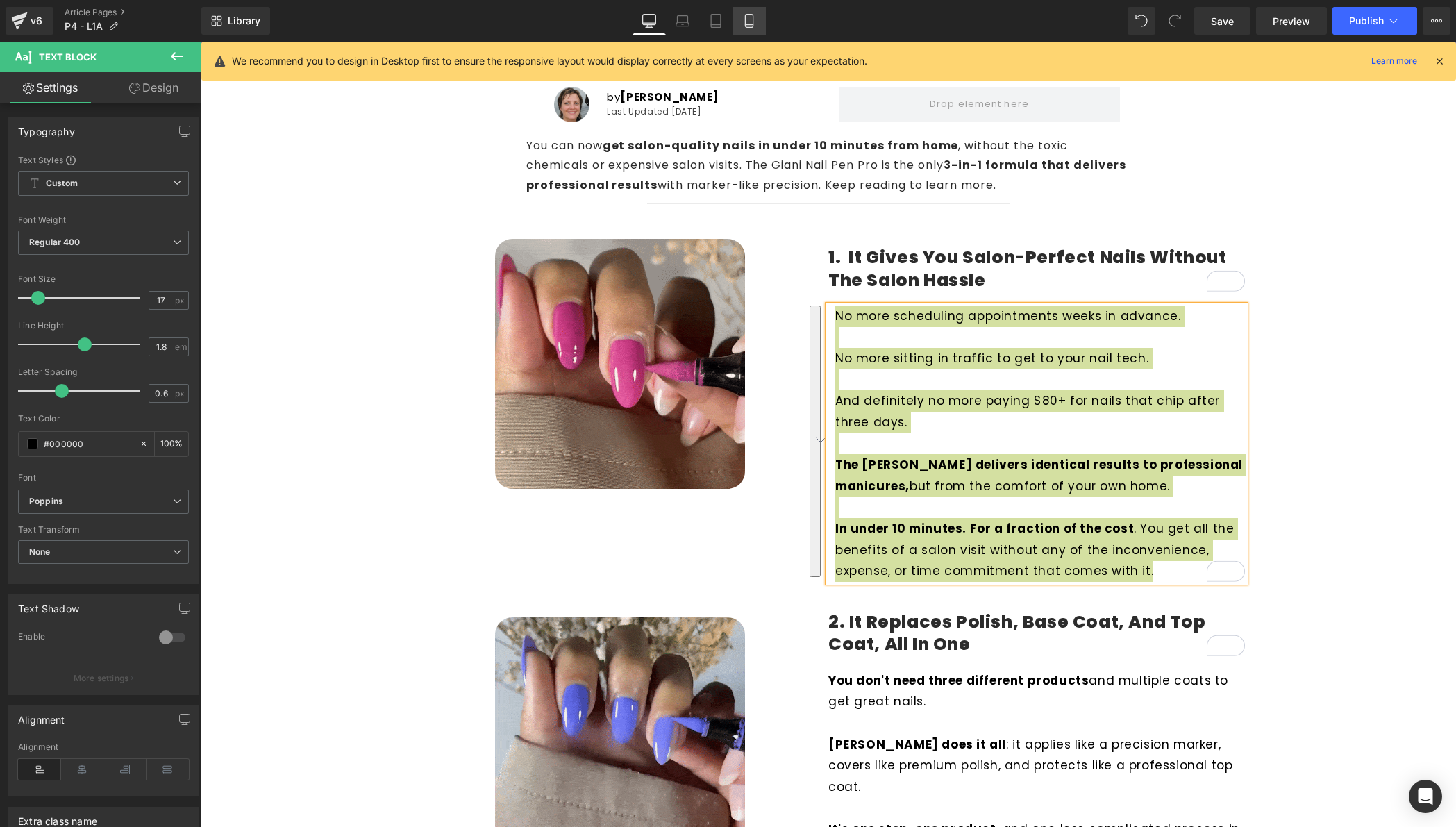
click at [748, 30] on link "Mobile" at bounding box center [749, 21] width 33 height 27
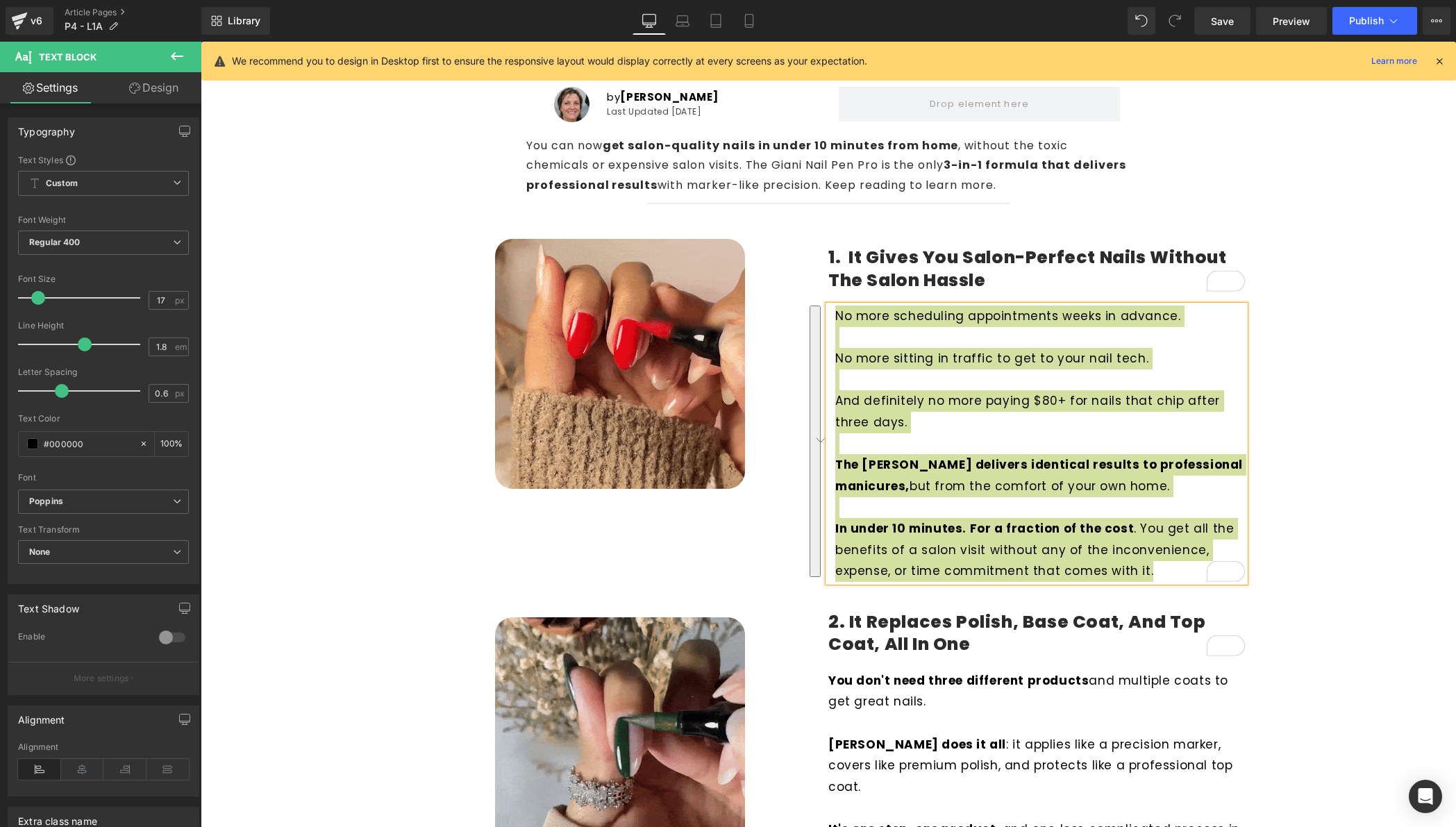
type input "100"
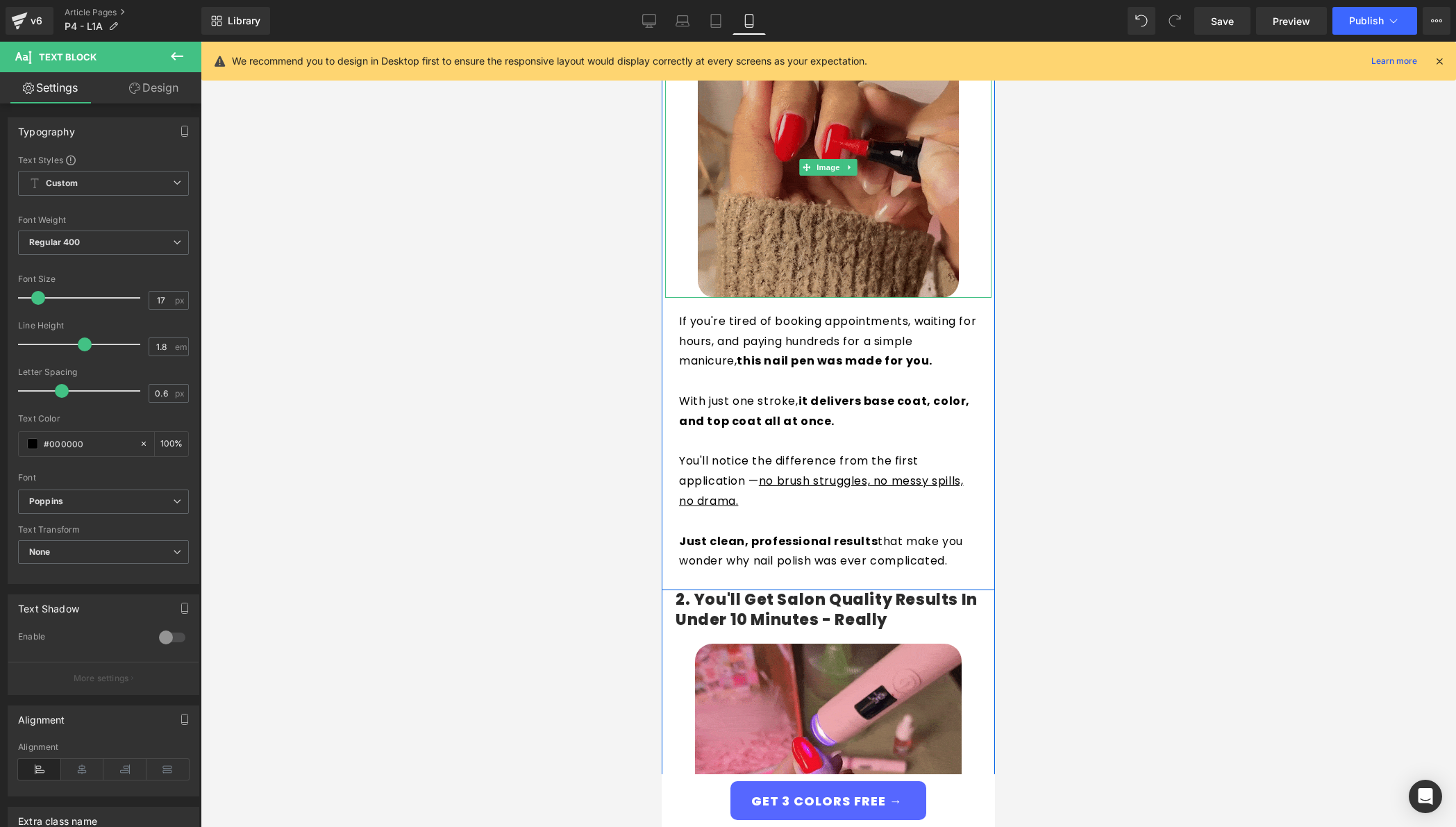
scroll to position [412, 0]
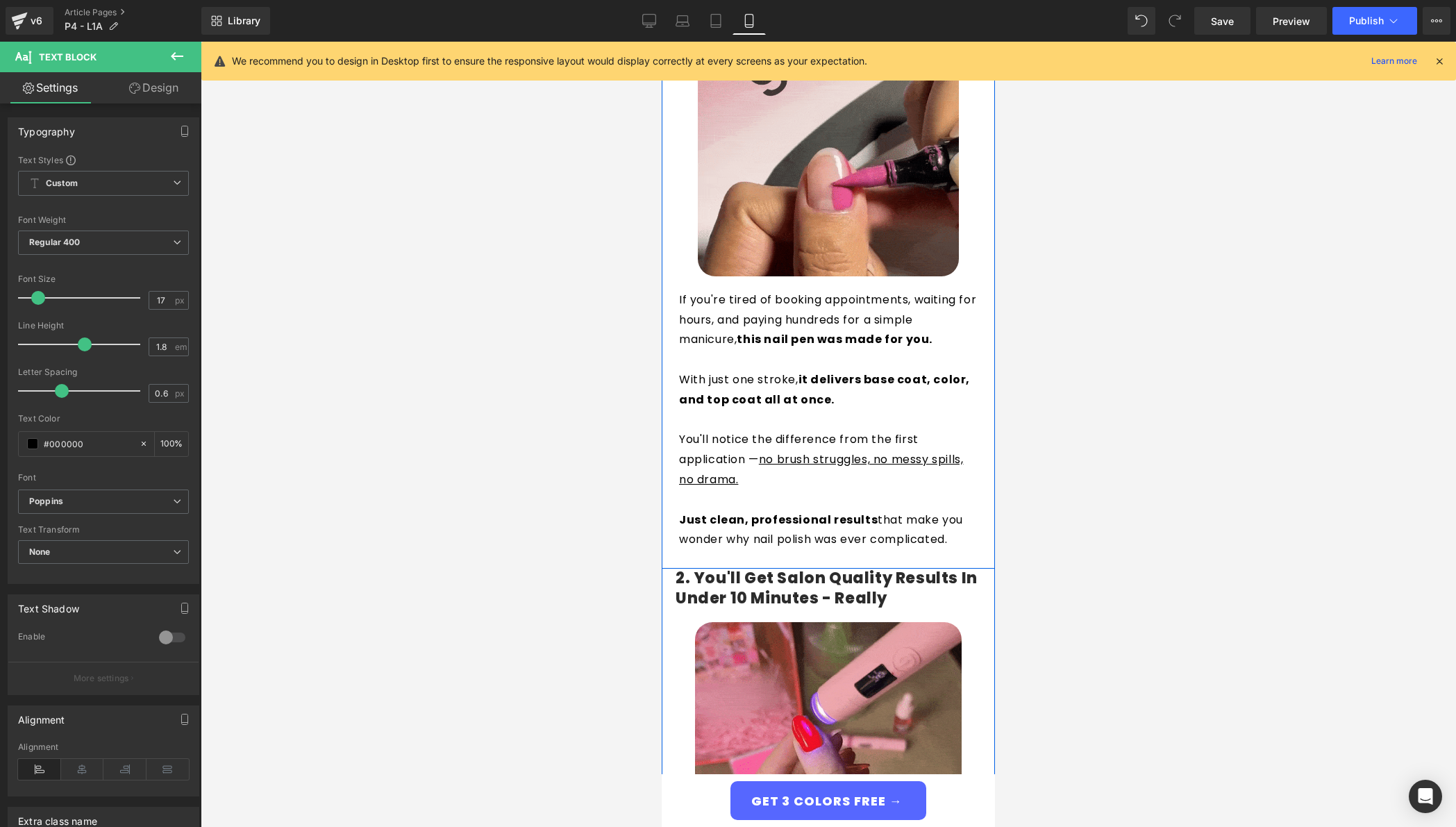
click at [785, 410] on p "To enrich screen reader interactions, please activate Accessibility in Grammarl…" at bounding box center [828, 420] width 298 height 20
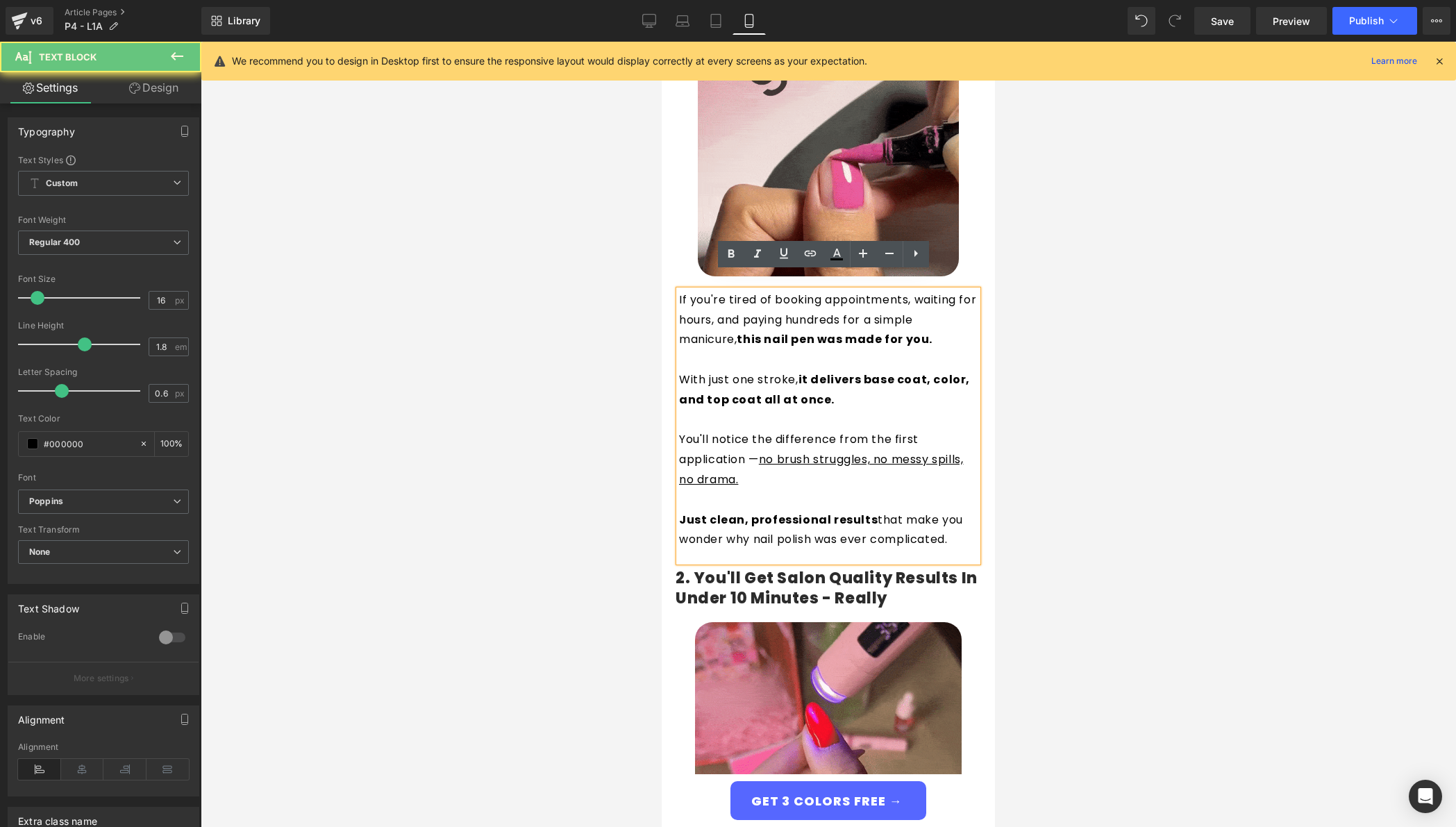
click at [776, 381] on strong "it delivers base coat, color, and top coat all at once." at bounding box center [824, 389] width 291 height 36
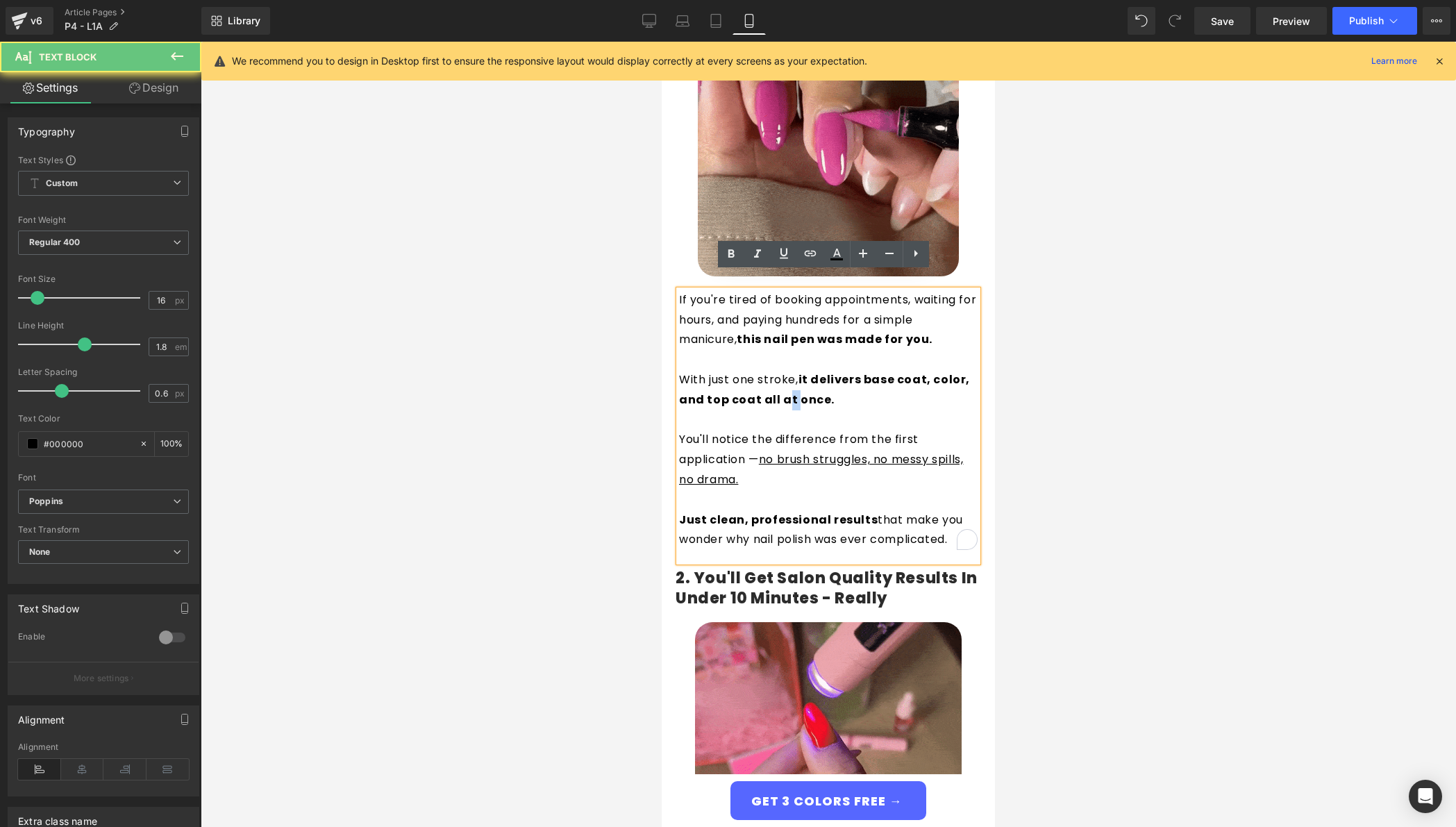
click at [776, 381] on strong "it delivers base coat, color, and top coat all at once." at bounding box center [824, 389] width 291 height 36
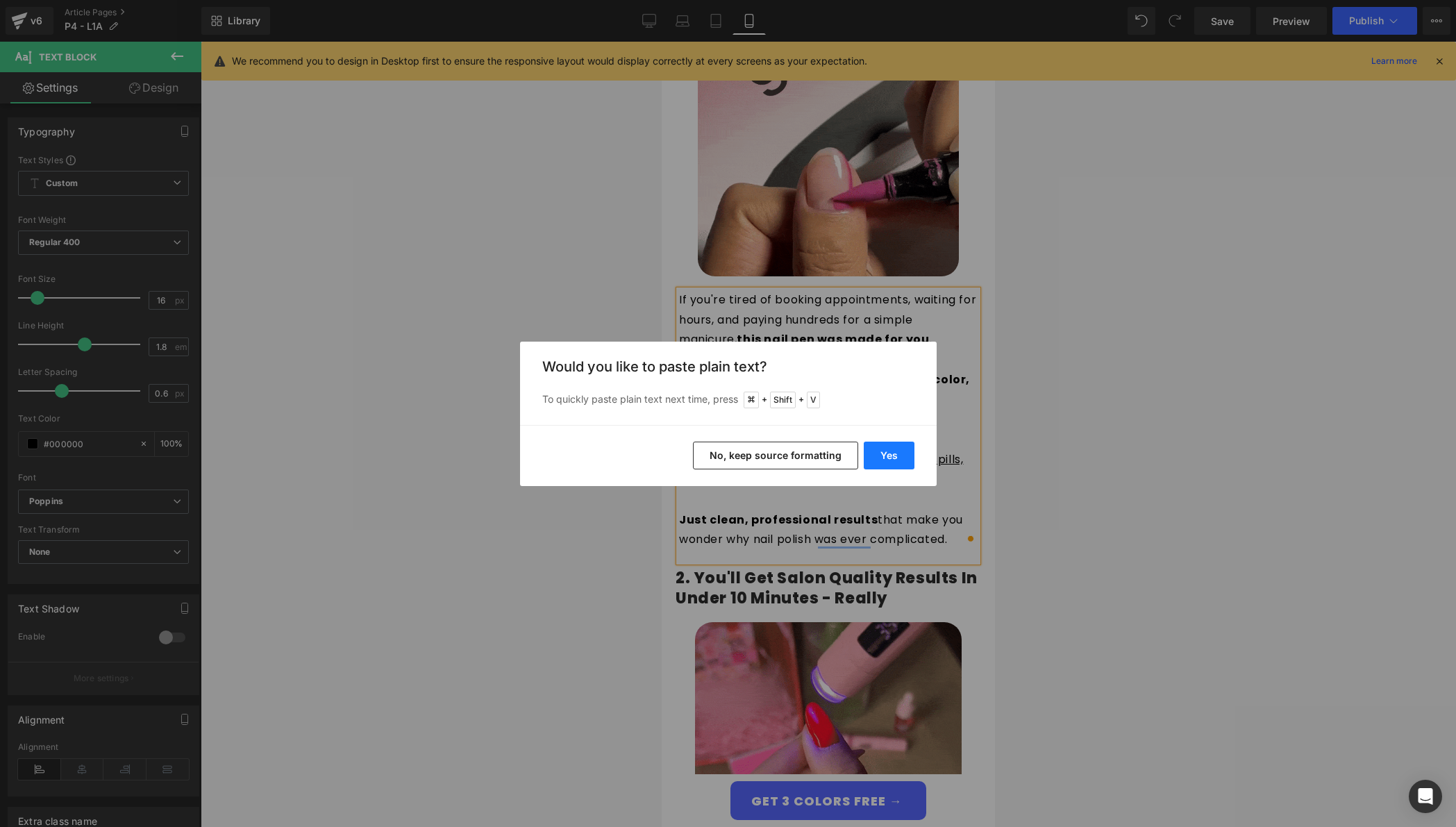
click at [883, 449] on button "Yes" at bounding box center [889, 456] width 51 height 27
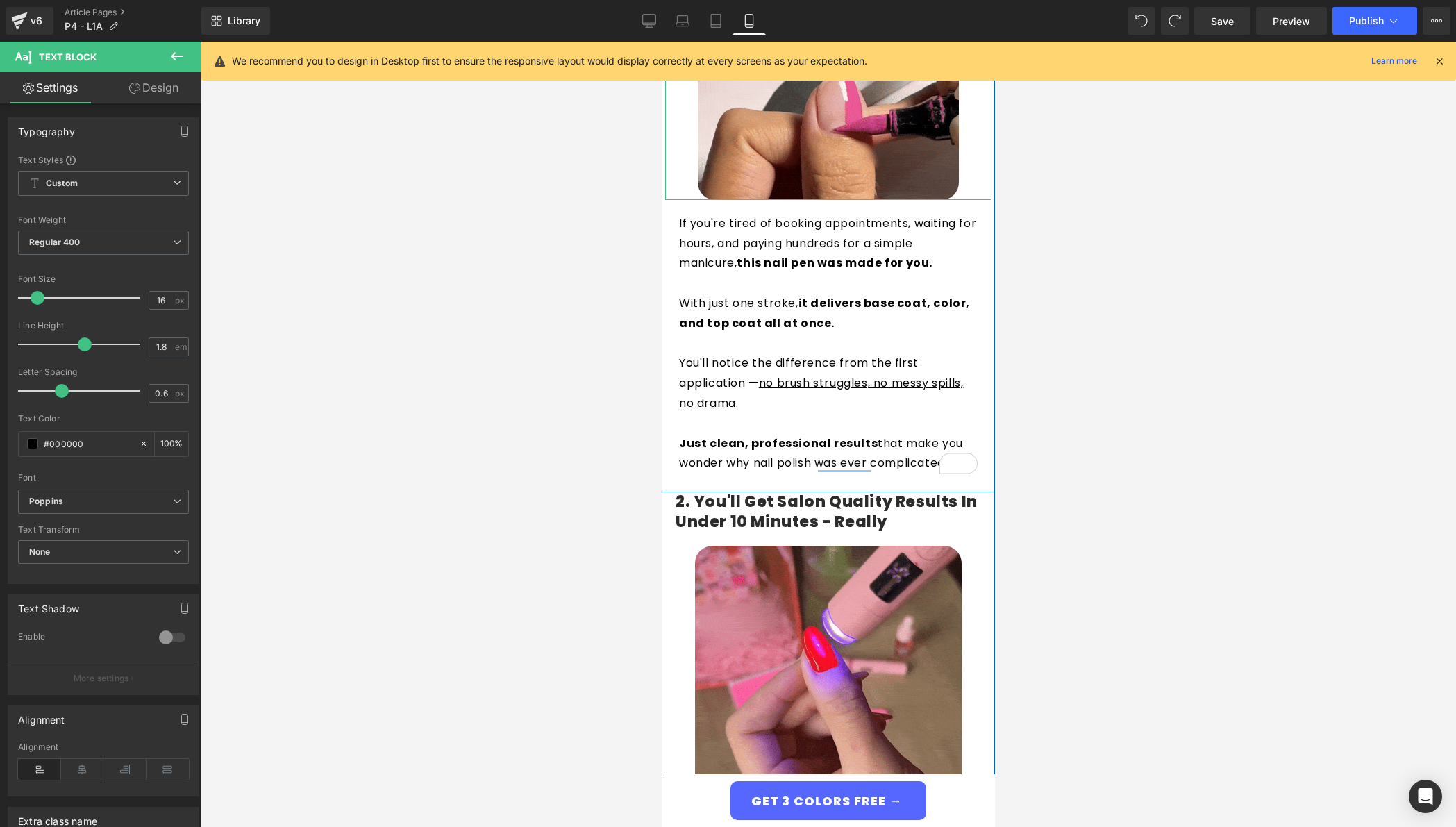
scroll to position [378, 0]
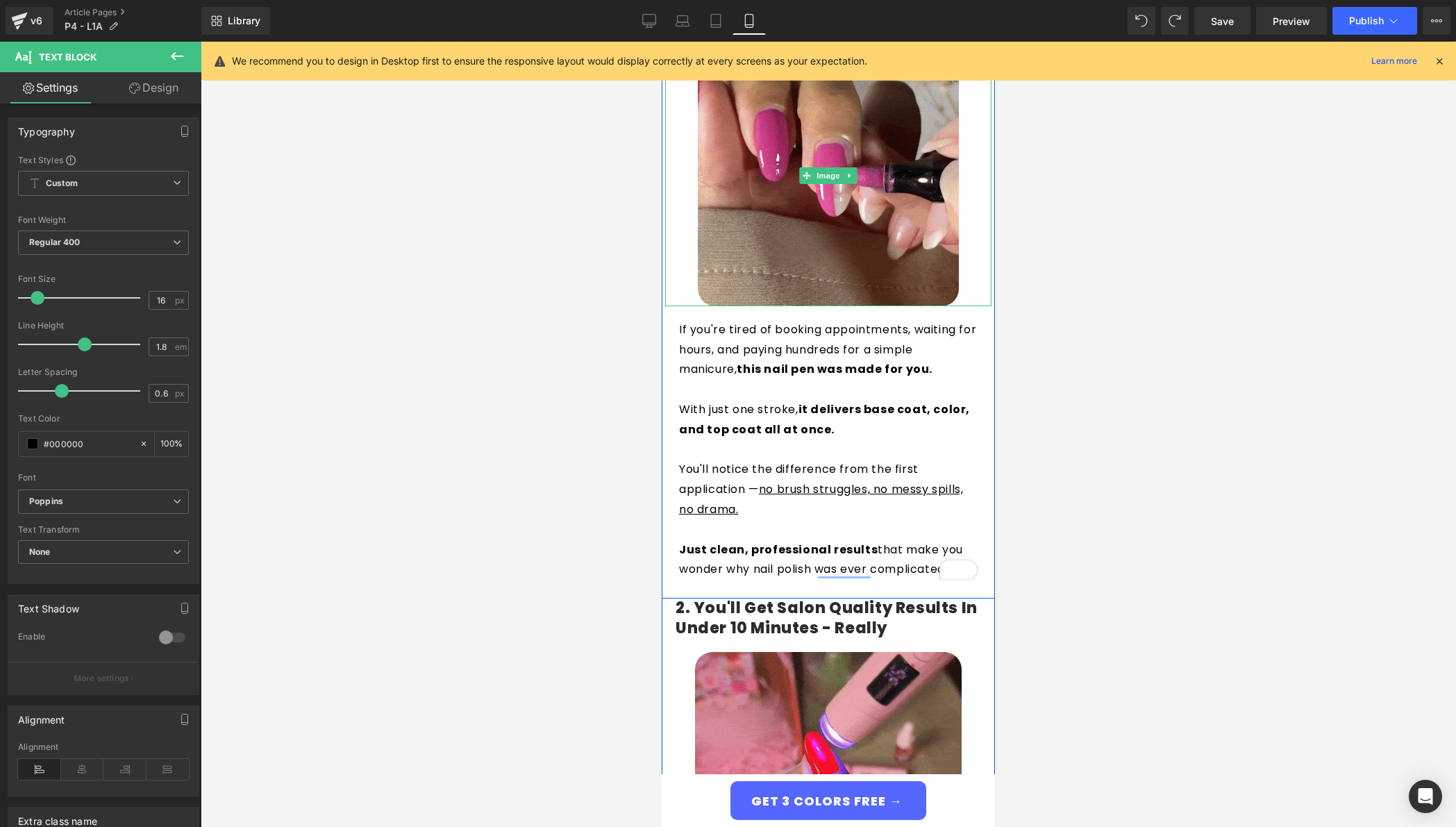
click at [792, 159] on img at bounding box center [828, 176] width 261 height 261
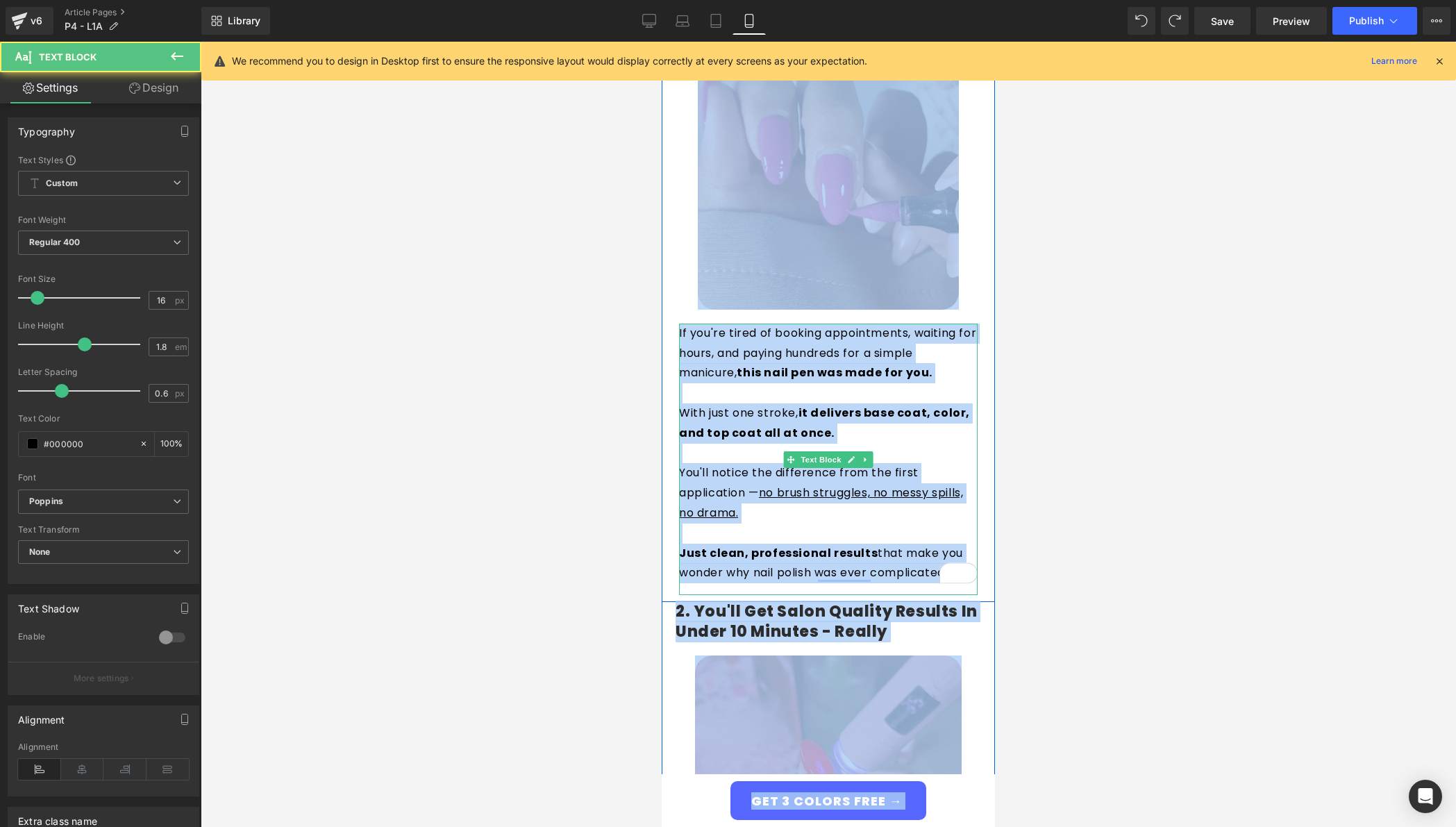
click at [780, 423] on strong "it delivers base coat, color, and top coat all at once." at bounding box center [824, 423] width 291 height 36
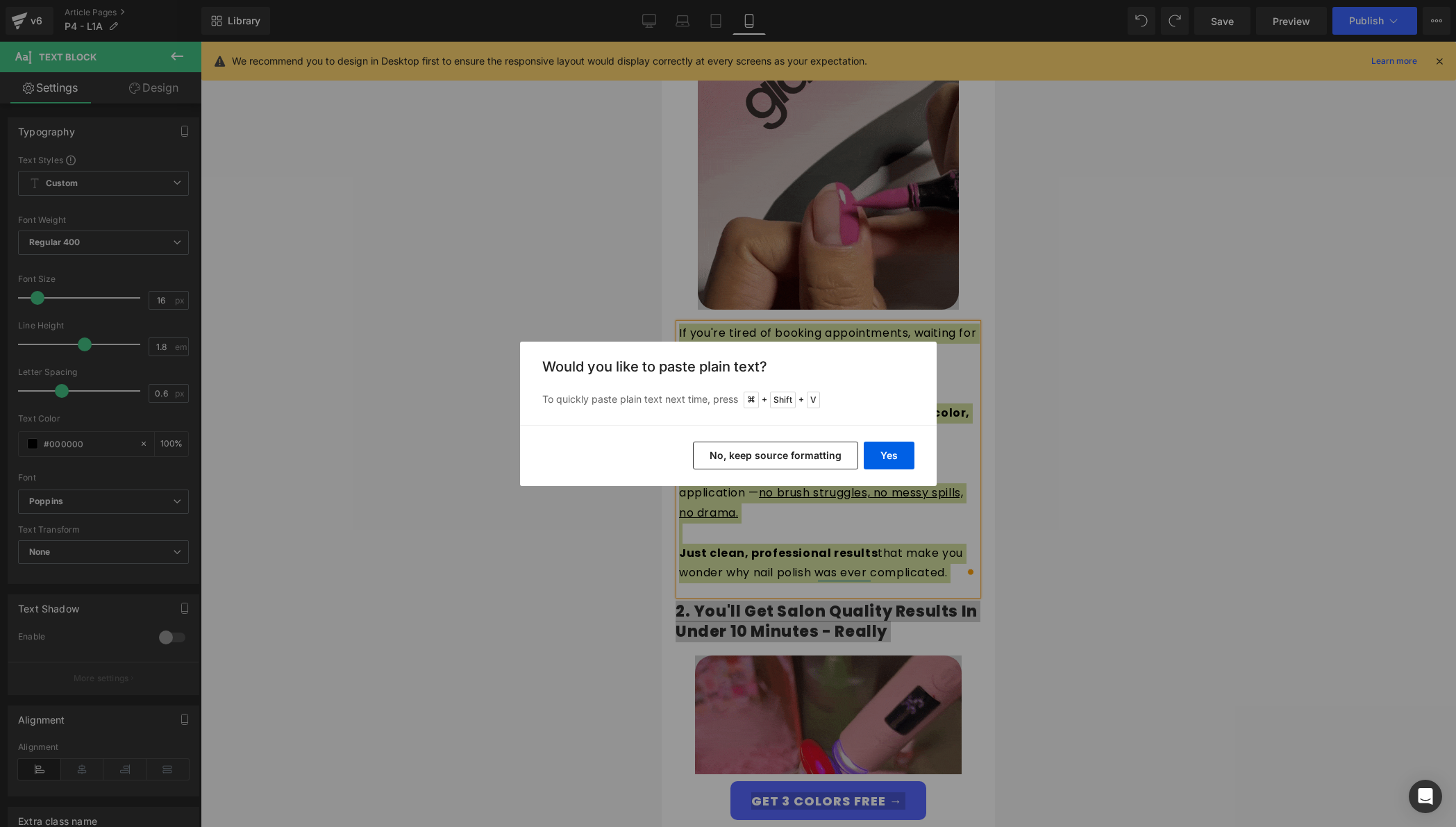
click at [753, 450] on button "No, keep source formatting" at bounding box center [776, 456] width 165 height 27
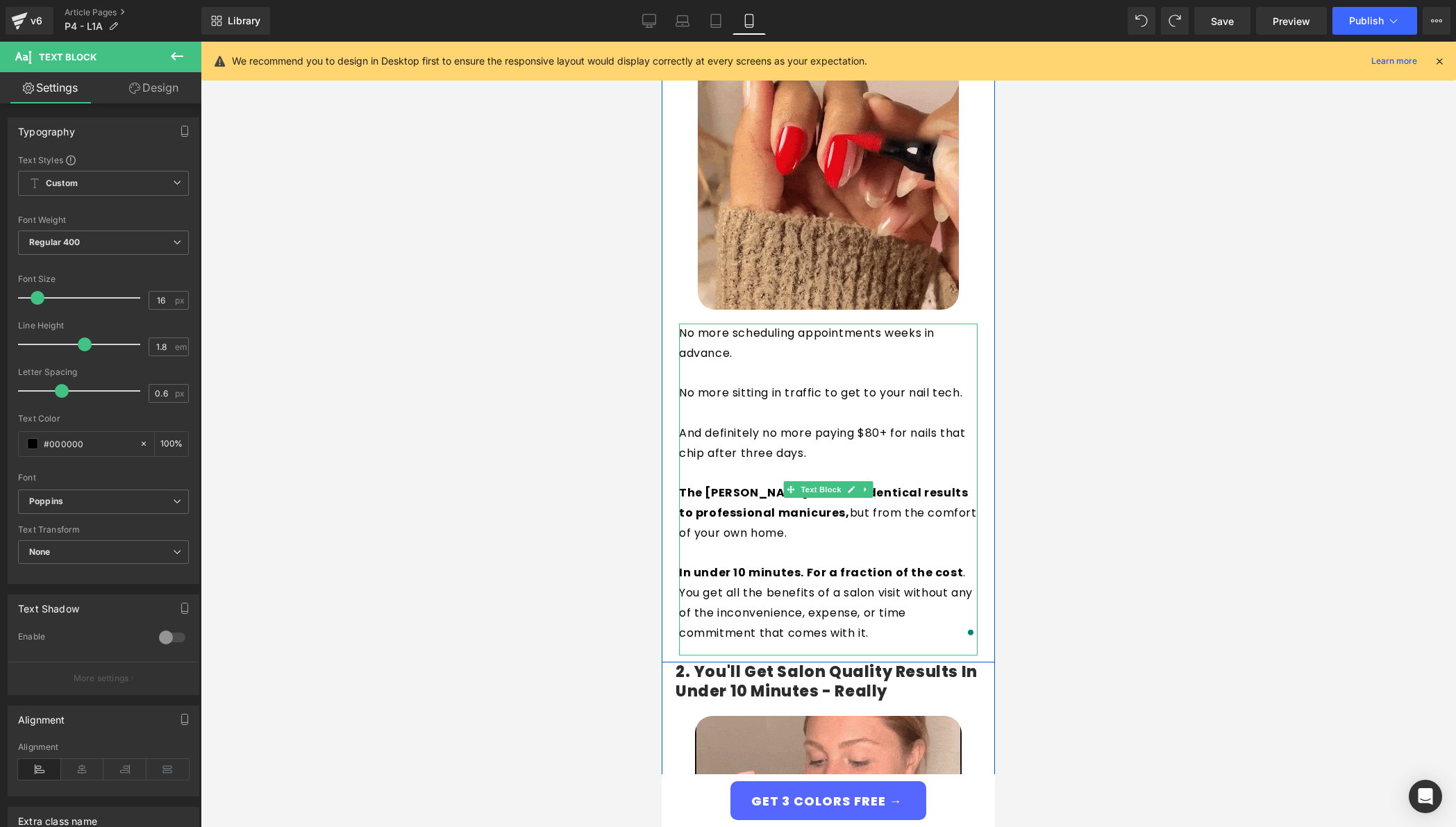
click at [765, 404] on p "To enrich screen reader interactions, please activate Accessibility in Grammarl…" at bounding box center [828, 414] width 298 height 20
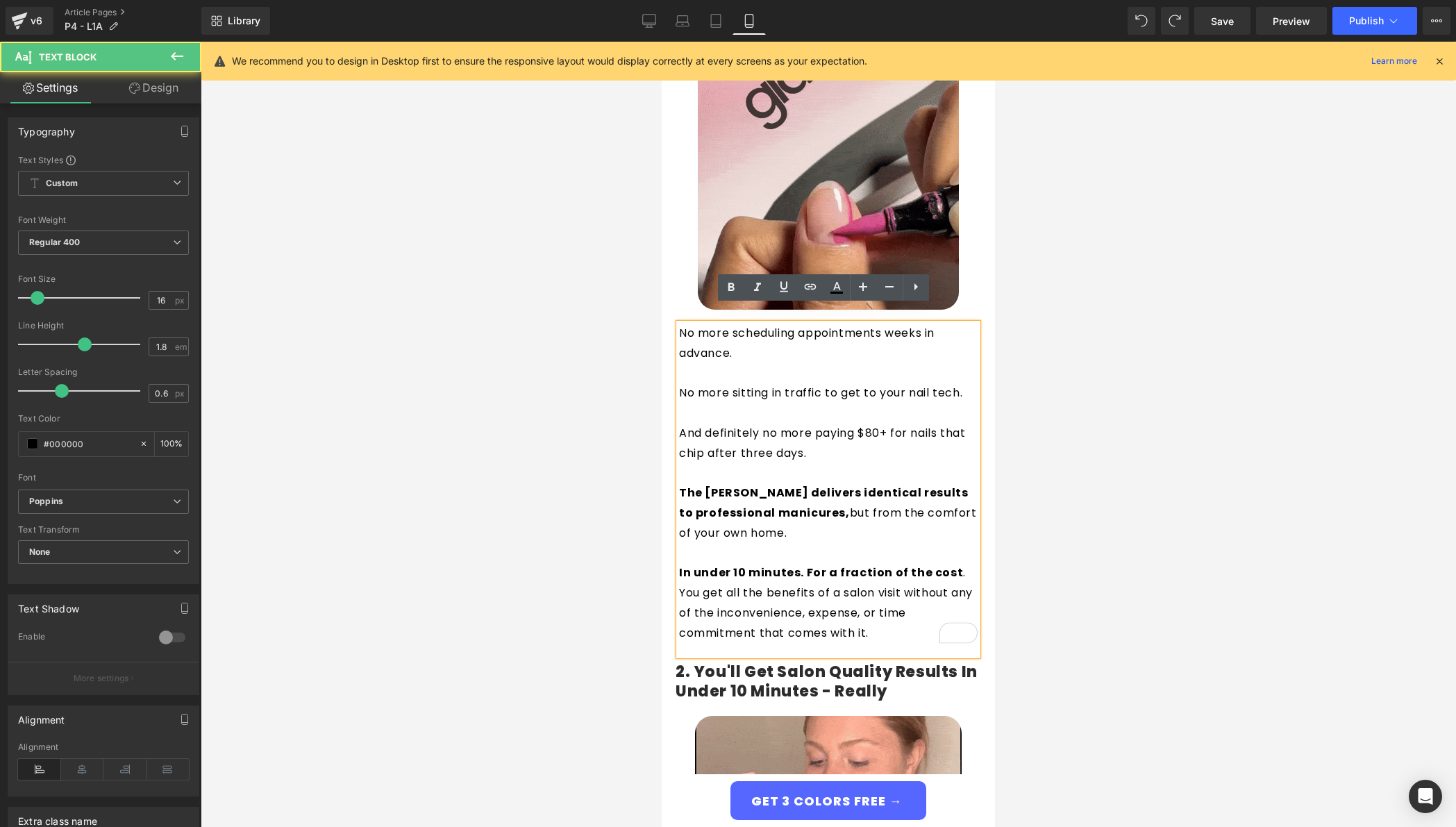
click at [813, 342] on p "No more scheduling appointments weeks in advance." at bounding box center [828, 344] width 298 height 40
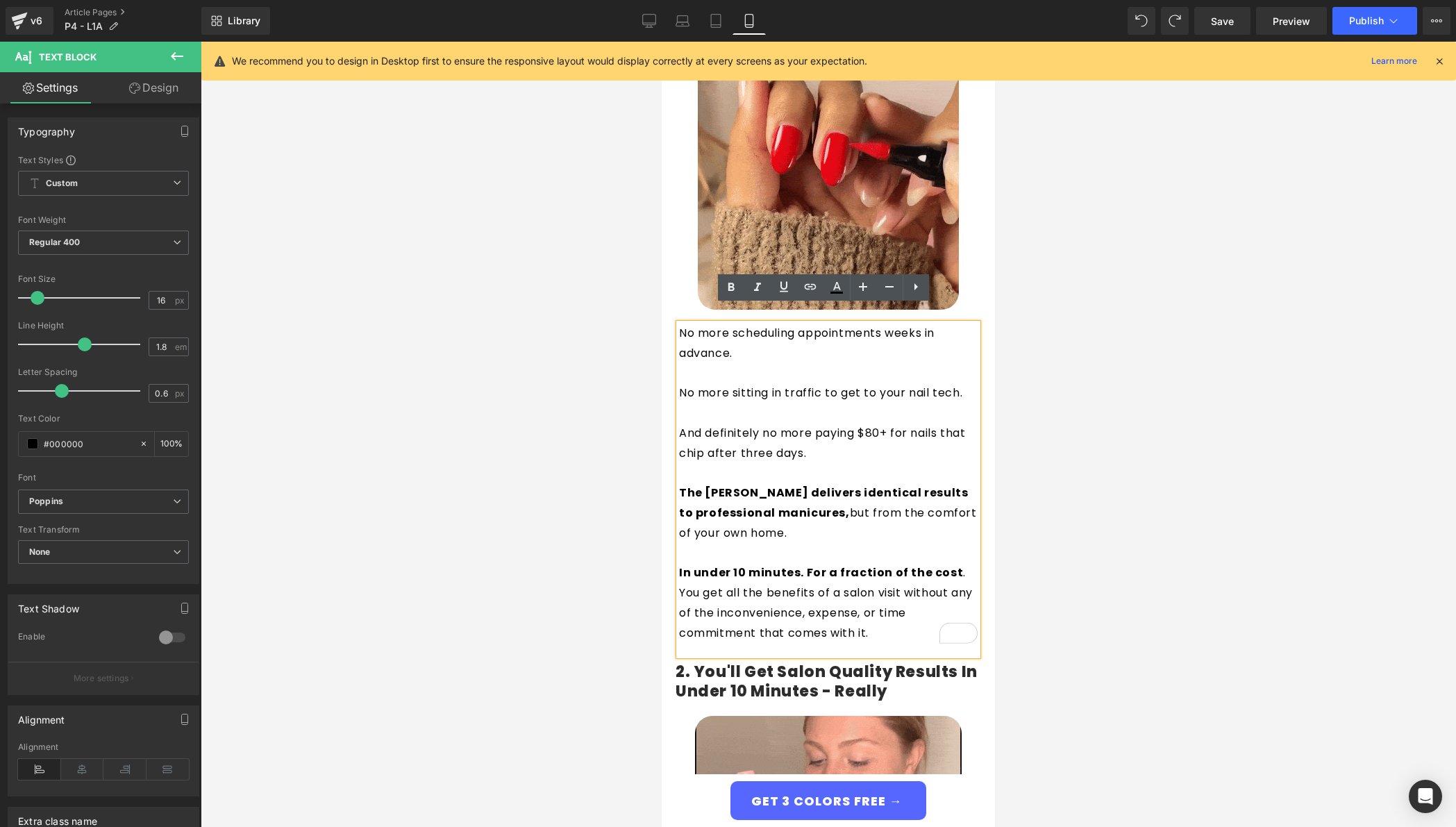
click at [679, 384] on p "No more sitting in traffic to get to your nail tech." at bounding box center [828, 394] width 298 height 20
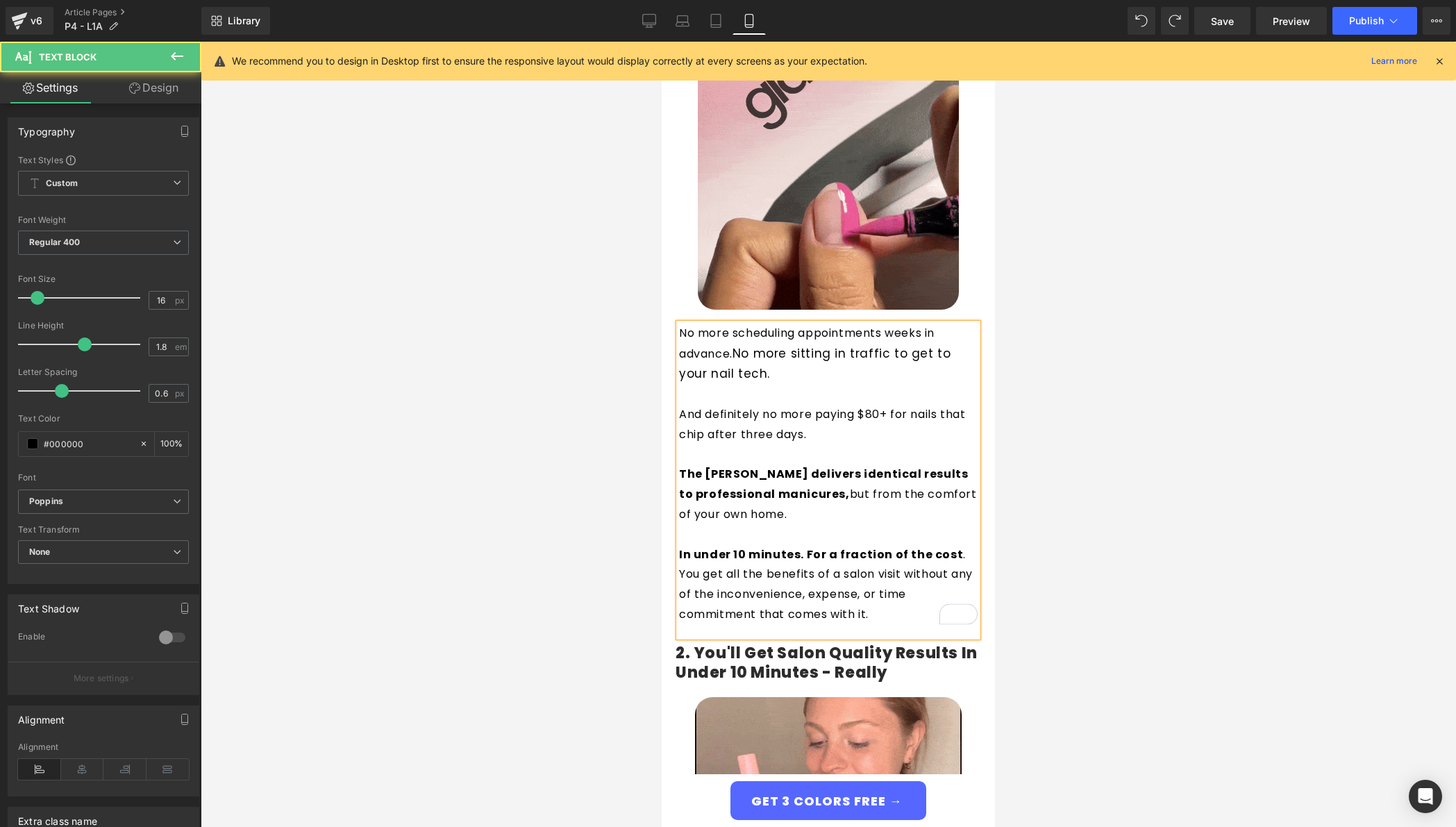
click at [679, 405] on p "And definitely no more paying $80+ for nails that chip after three days." at bounding box center [828, 425] width 298 height 40
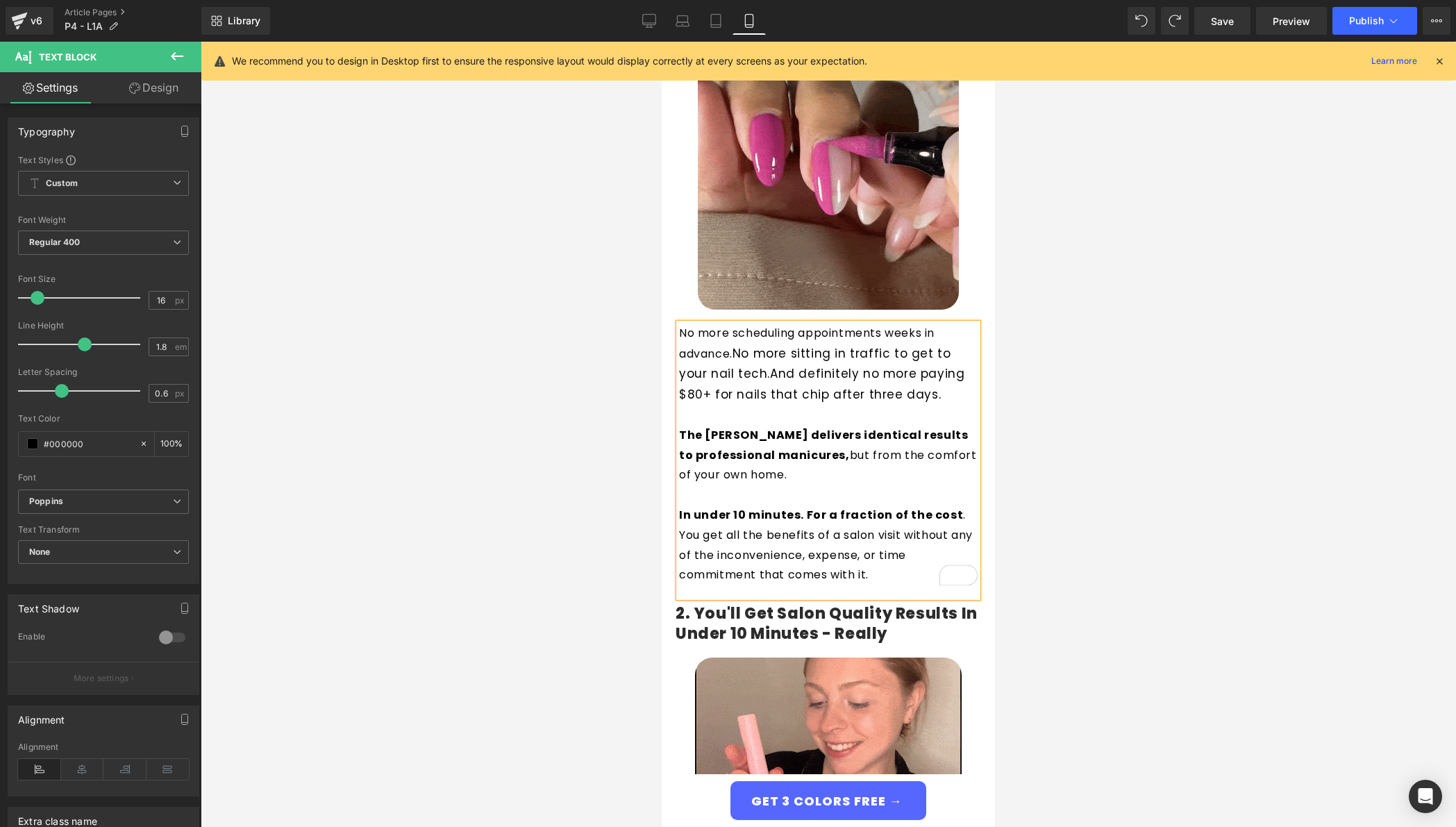
click at [936, 379] on p "No more scheduling appointments weeks in advance. No more sitting in traffic to…" at bounding box center [828, 364] width 298 height 82
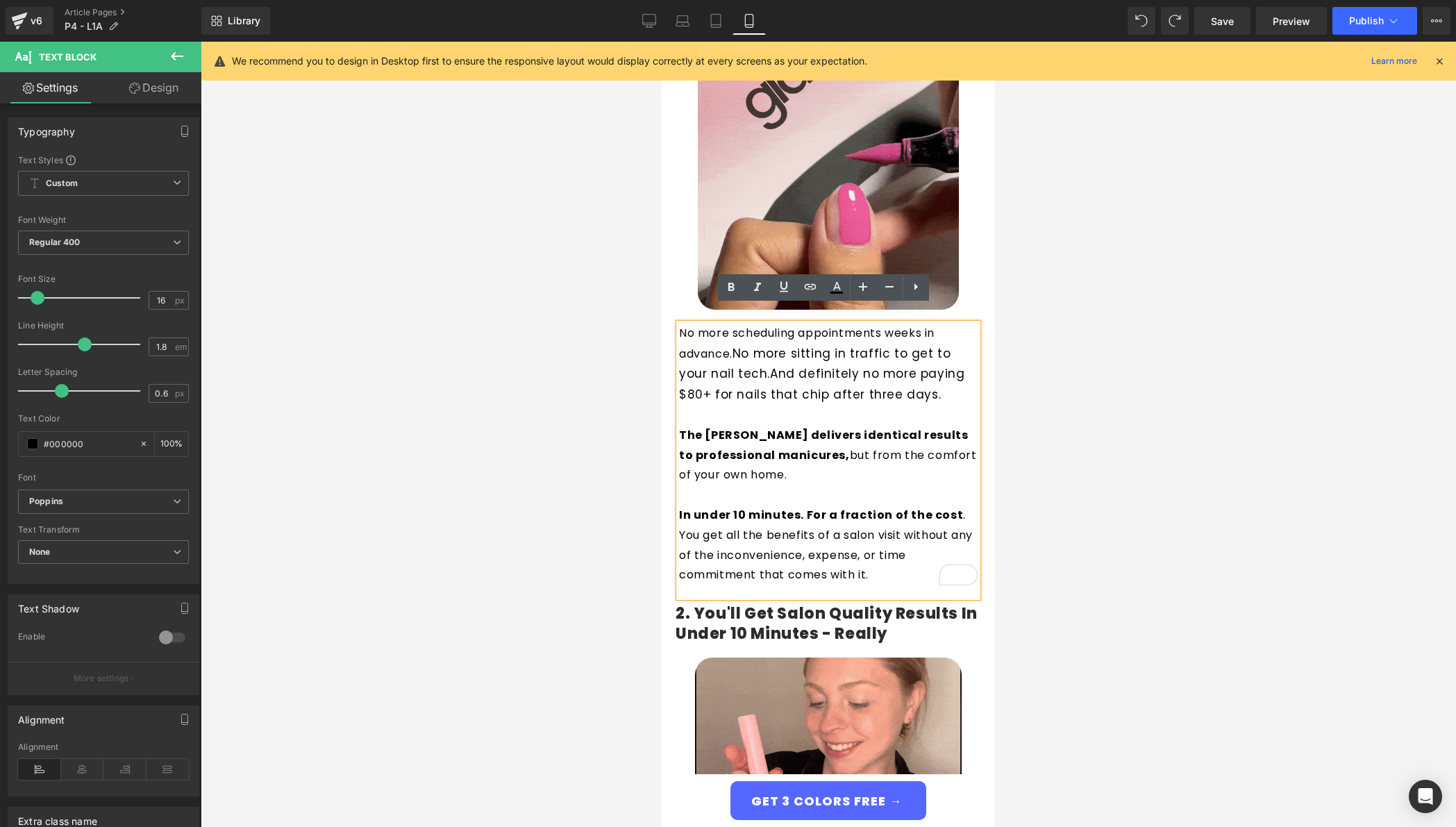
click at [847, 345] on span "No more sitting in traffic to get to your nail tech." at bounding box center [815, 364] width 272 height 38
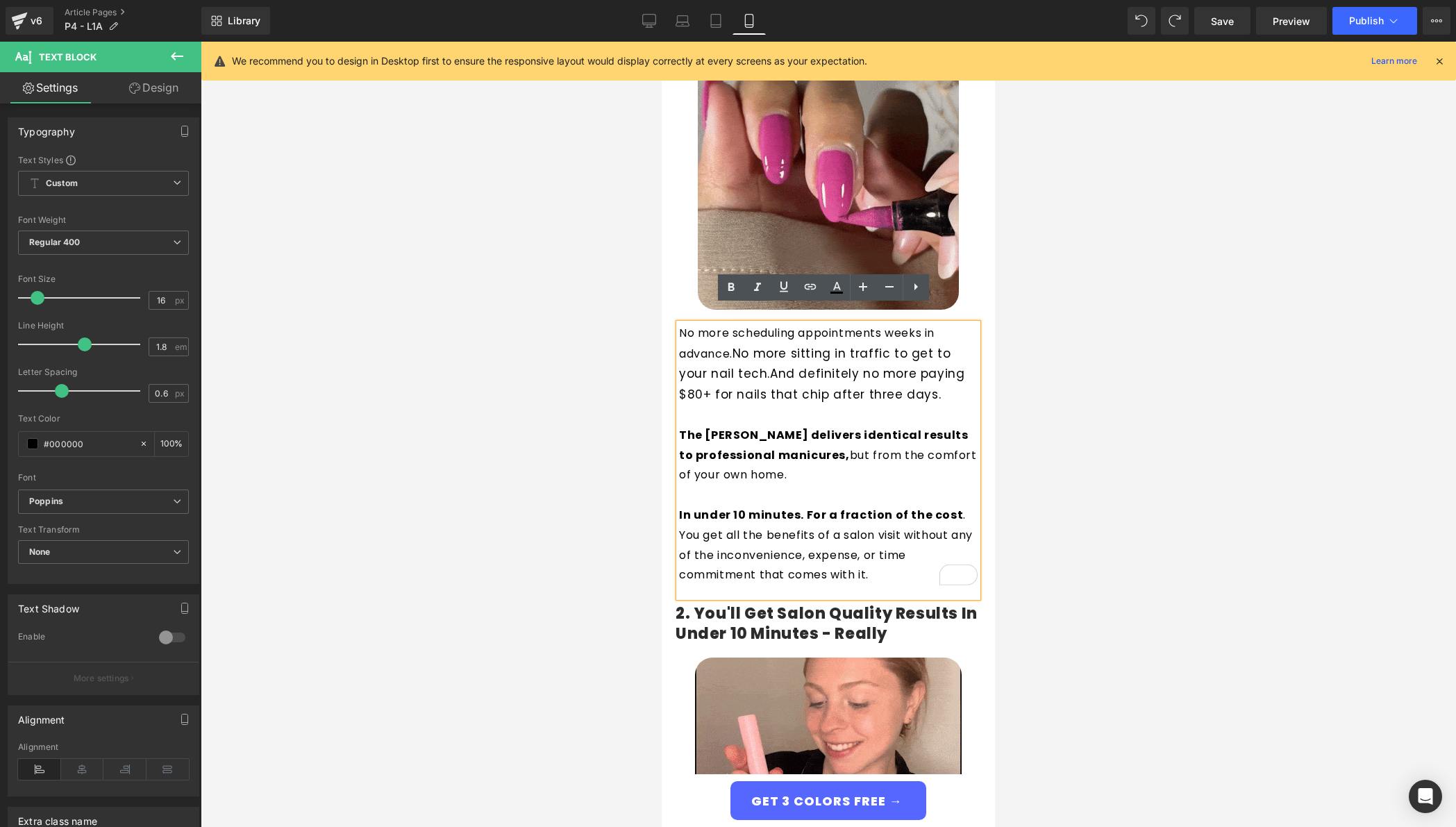
click at [772, 324] on p "No more scheduling appointments weeks in advance. No more sitting in traffic to…" at bounding box center [828, 364] width 298 height 82
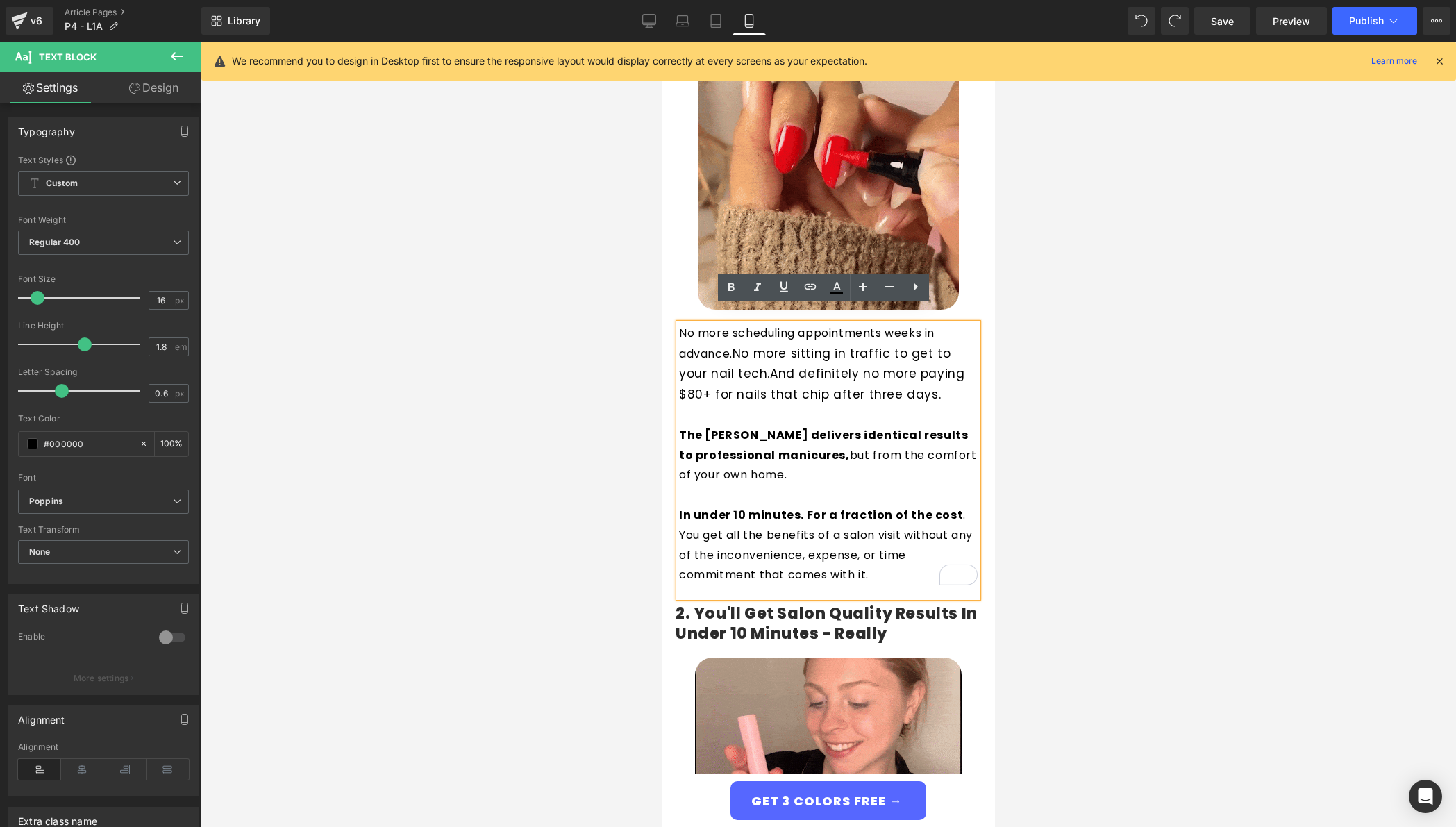
click at [846, 324] on p "No more scheduling appointments weeks in advance. No more sitting in traffic to…" at bounding box center [828, 364] width 298 height 82
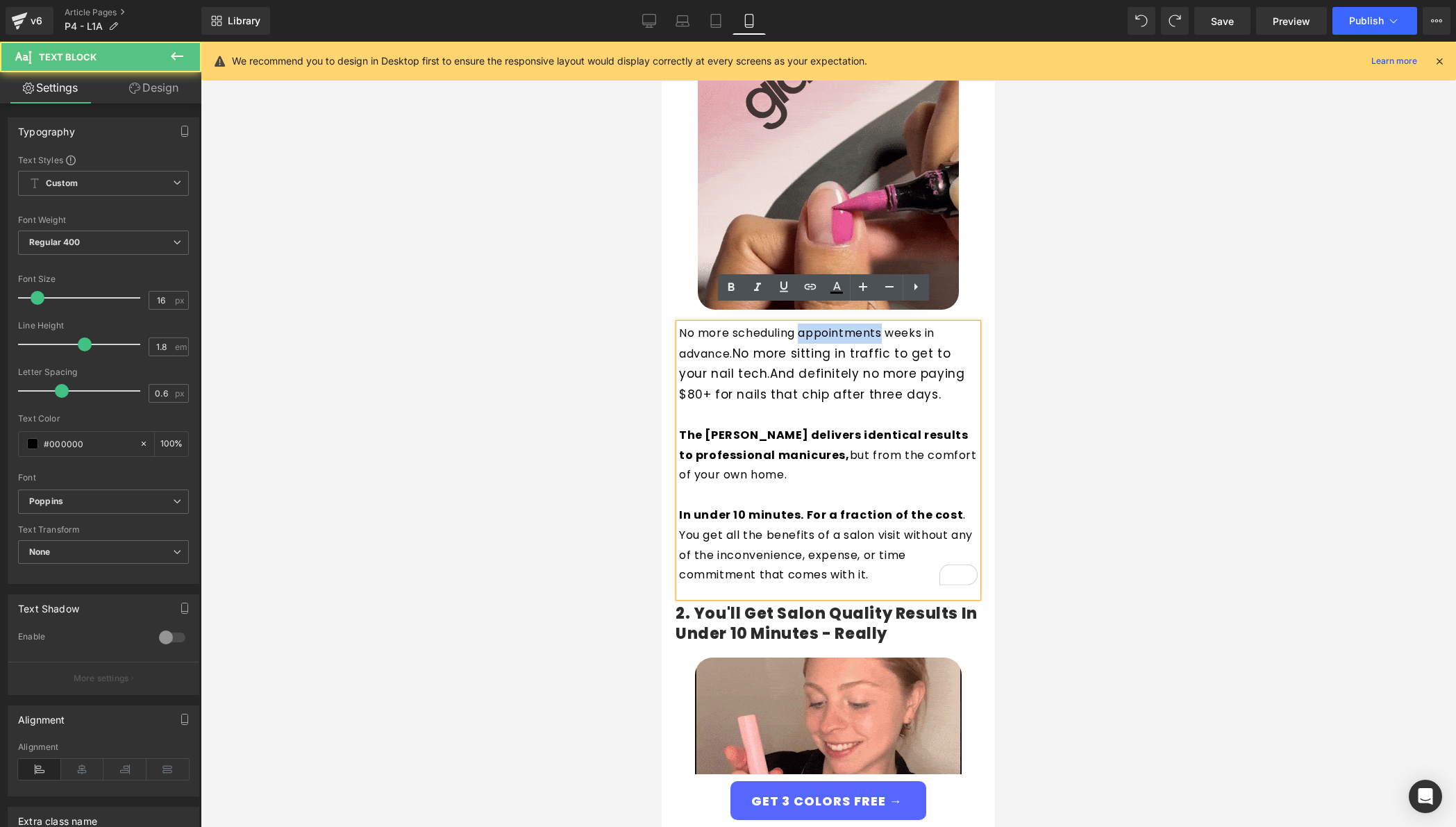
click at [846, 324] on p "No more scheduling appointments weeks in advance. No more sitting in traffic to…" at bounding box center [828, 364] width 298 height 82
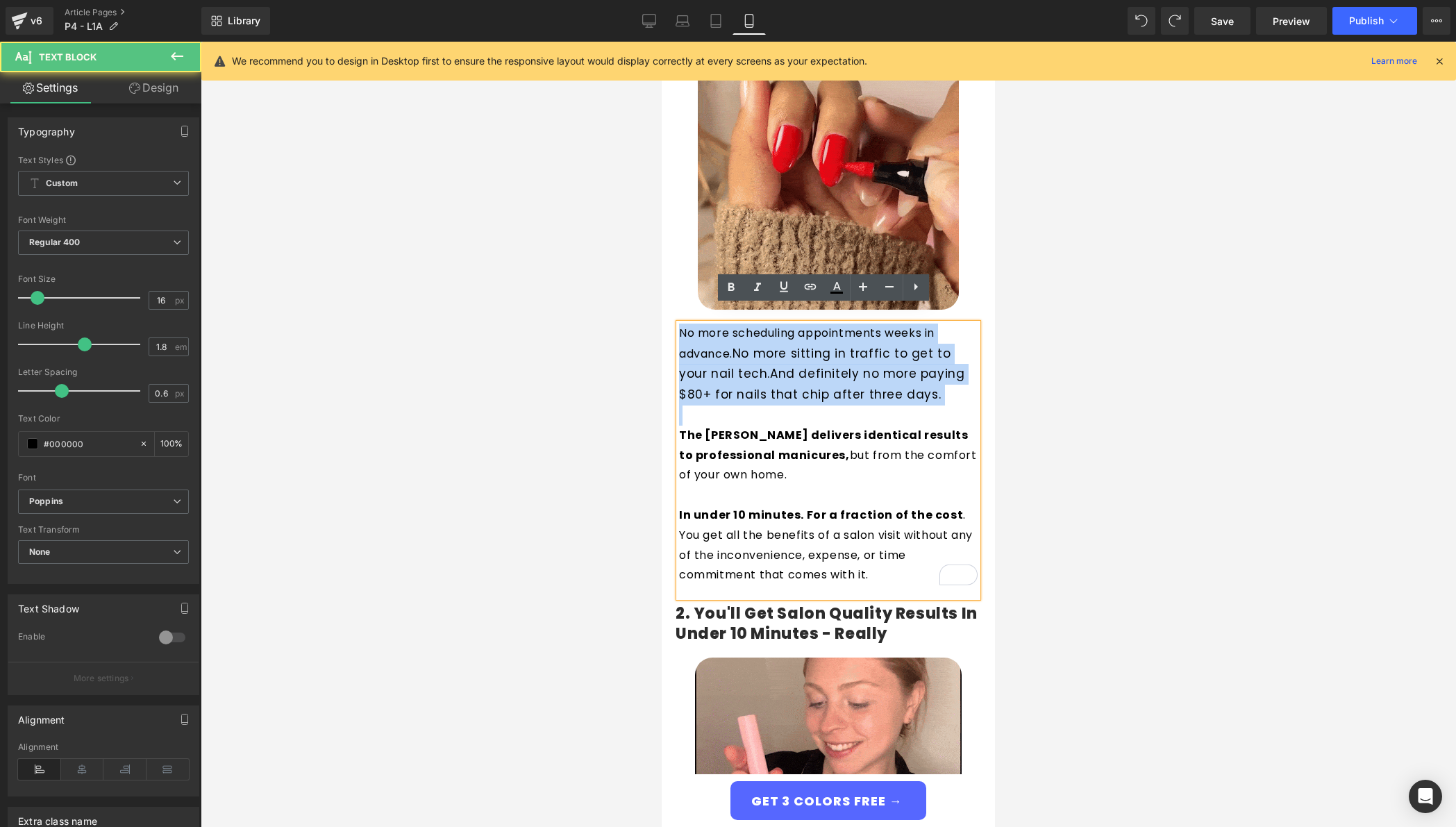
click at [846, 324] on p "No more scheduling appointments weeks in advance. No more sitting in traffic to…" at bounding box center [828, 364] width 298 height 82
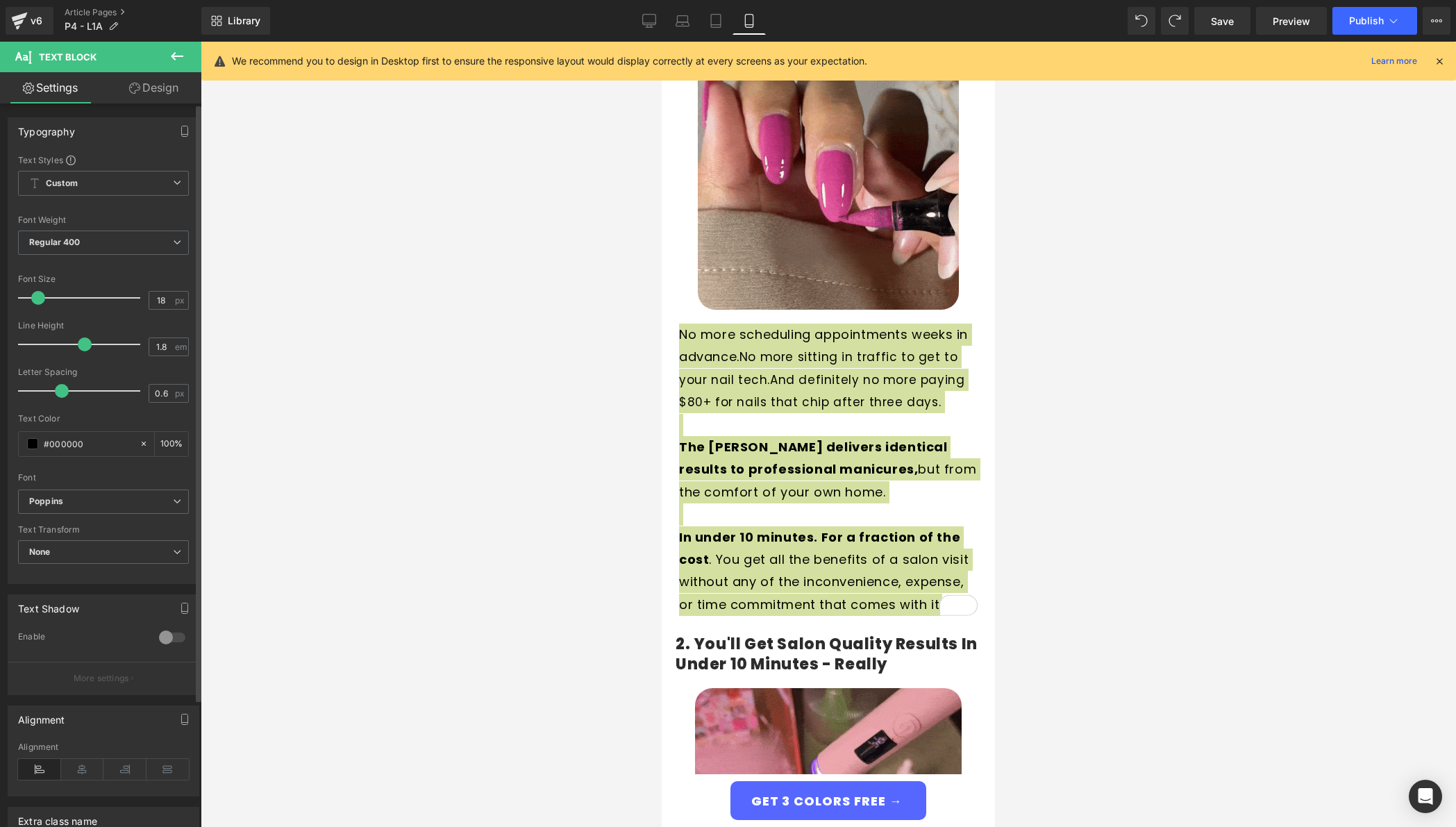
click at [38, 298] on span at bounding box center [38, 298] width 14 height 14
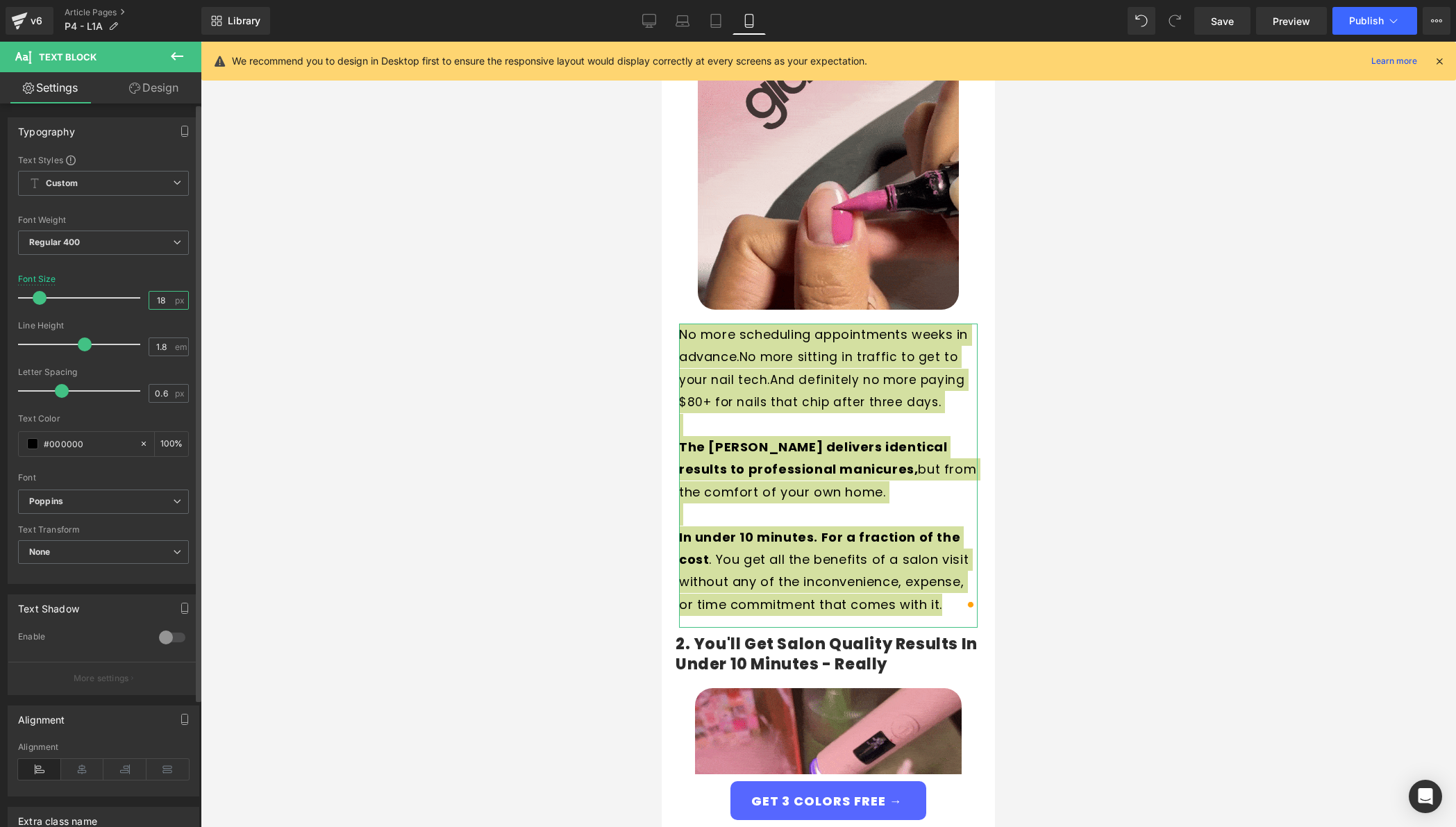
click at [150, 302] on input "18" at bounding box center [162, 300] width 25 height 17
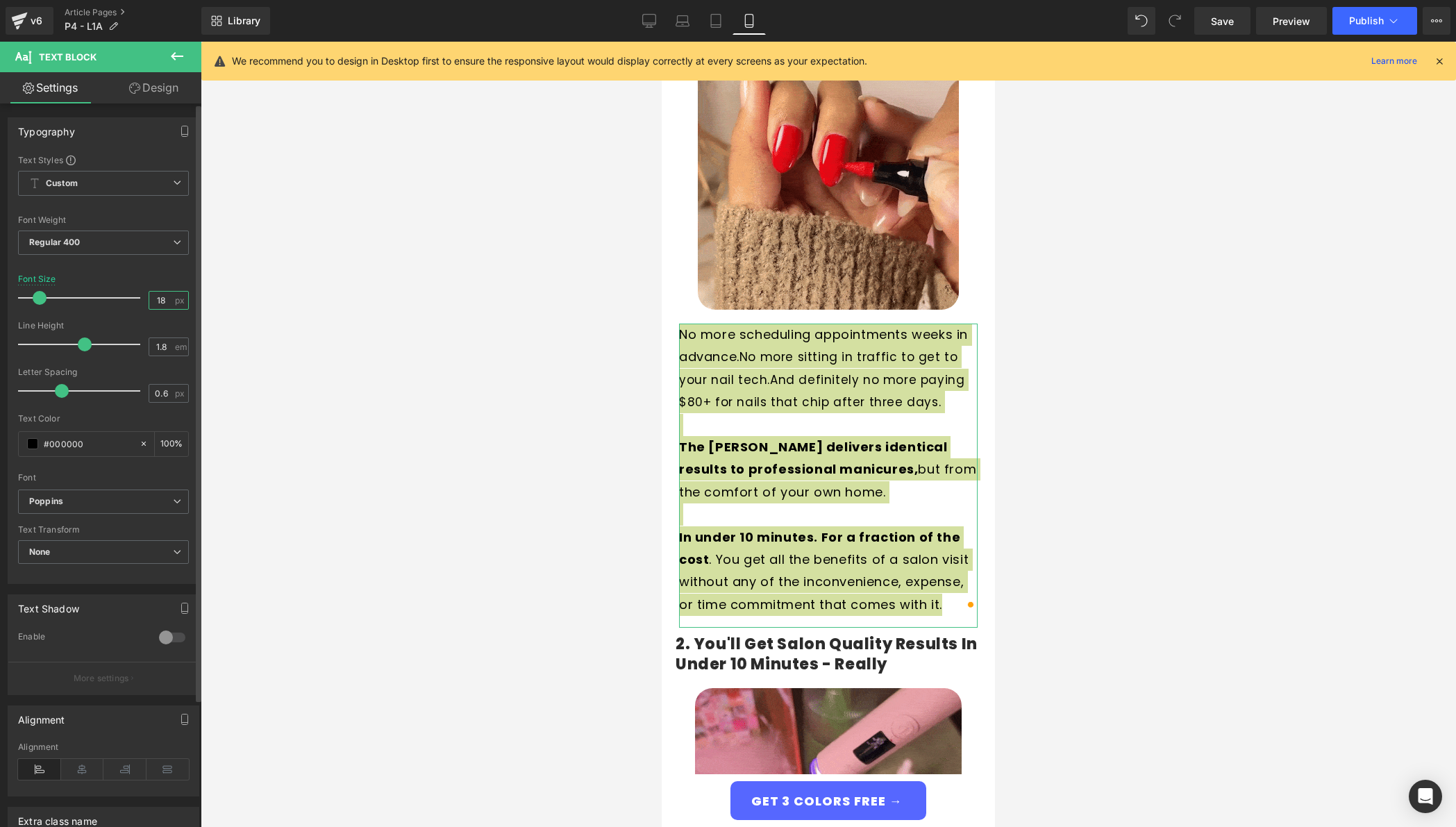
click at [150, 302] on input "18" at bounding box center [162, 300] width 25 height 17
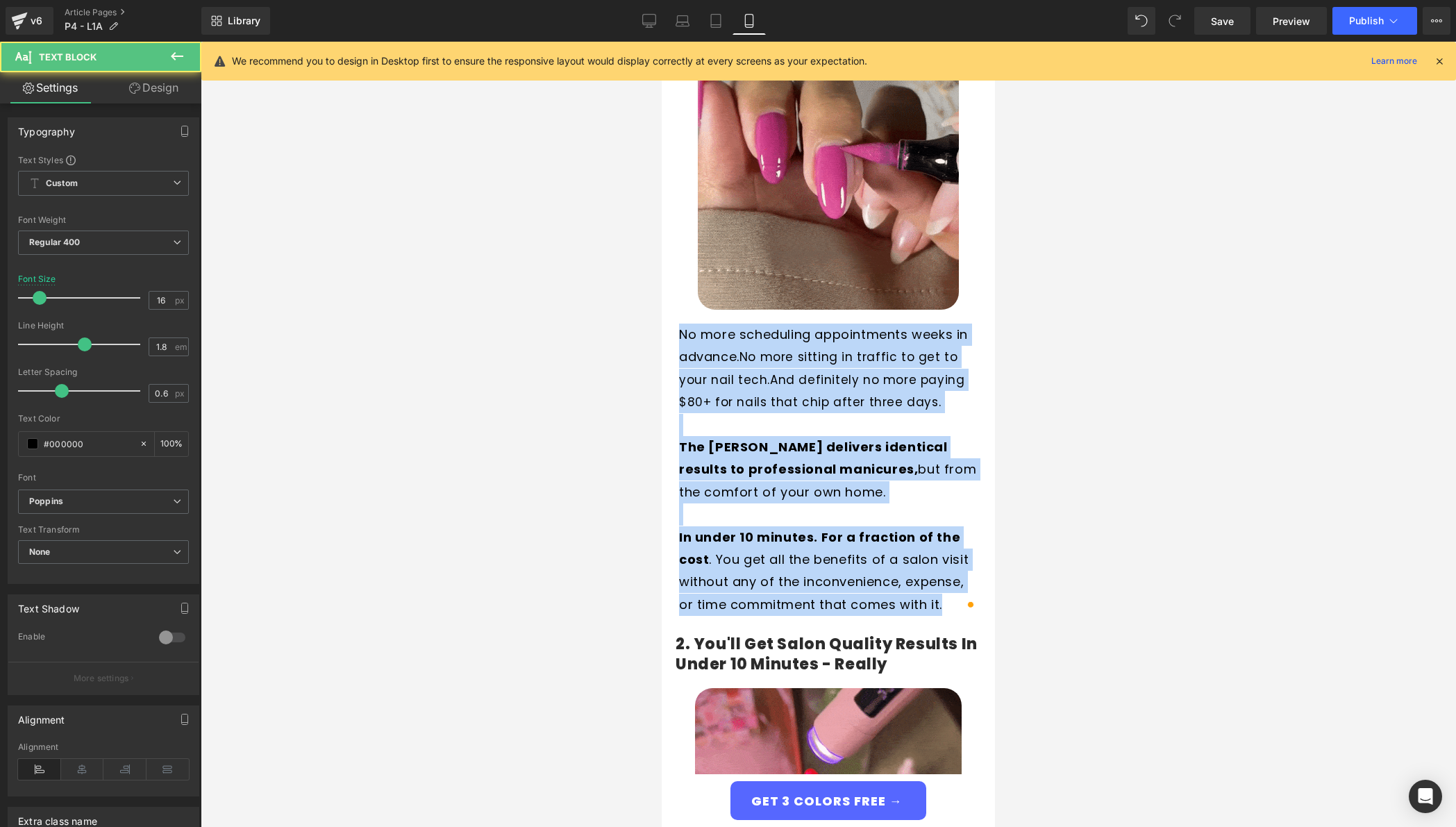
click at [686, 381] on span "And definitely no more paying $80+ for nails that chip after three days." at bounding box center [821, 391] width 285 height 39
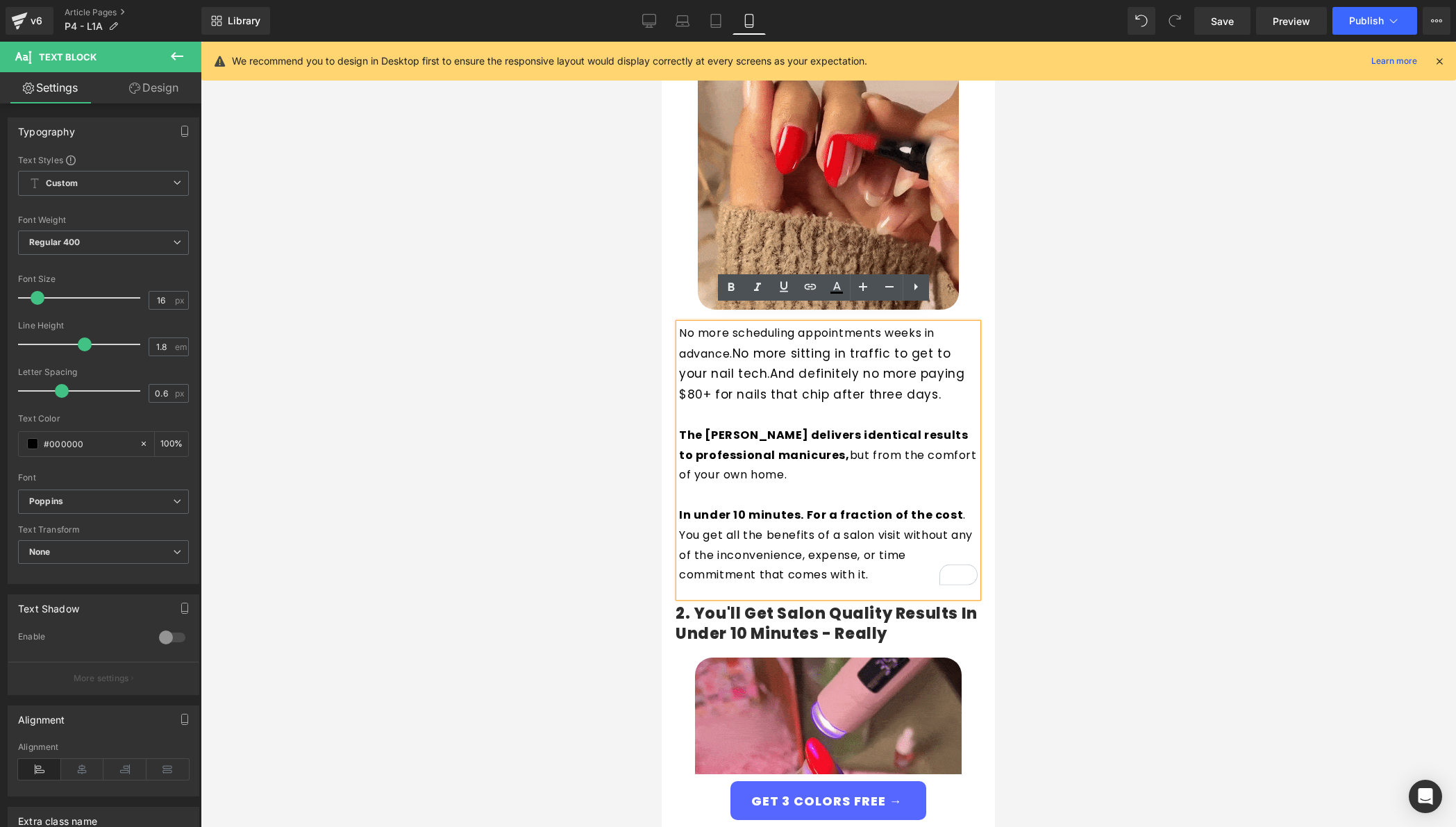
click at [768, 324] on p "No more scheduling appointments weeks in advance. No more sitting in traffic to…" at bounding box center [828, 364] width 298 height 82
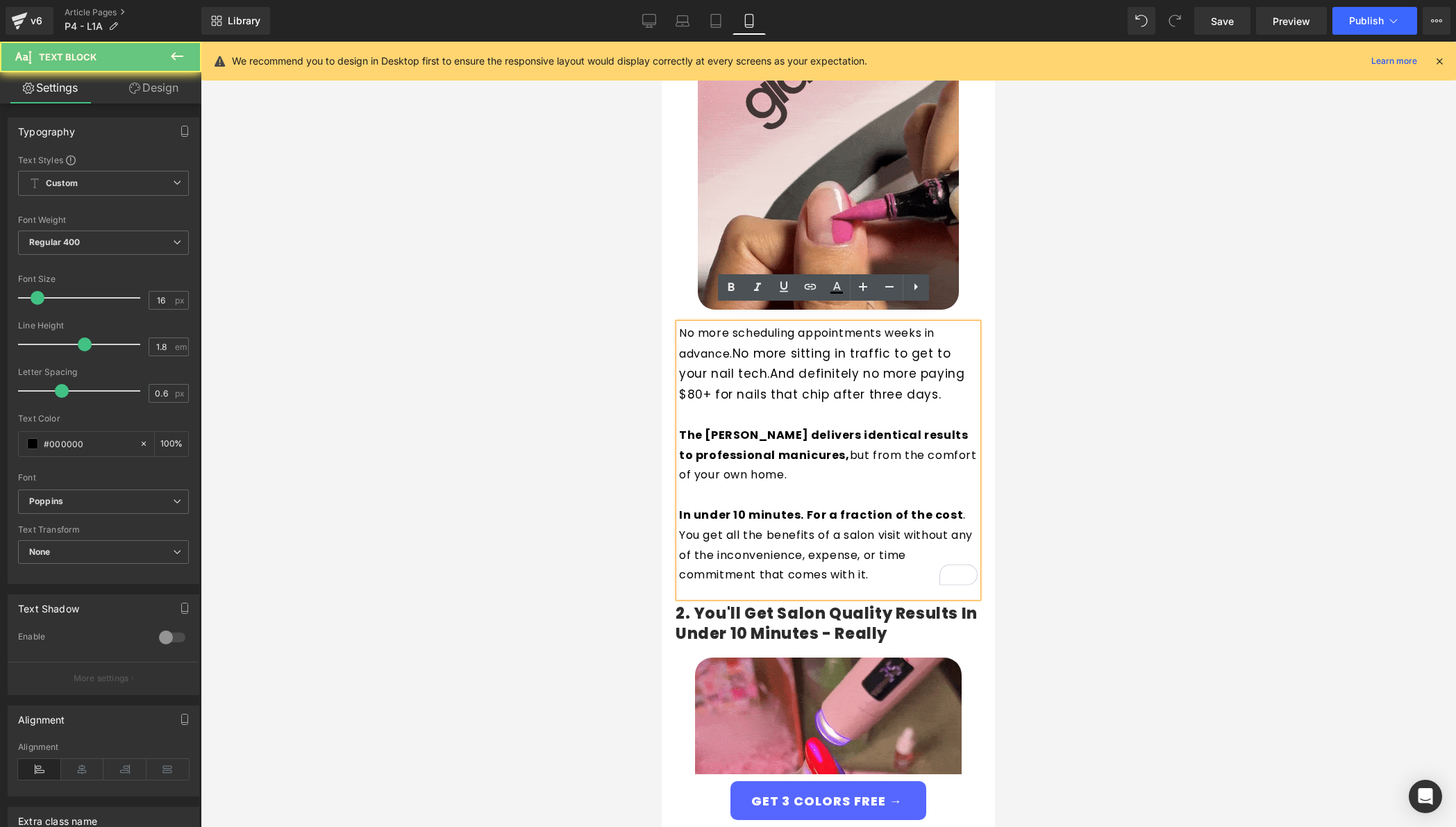
drag, startPoint x: 745, startPoint y: 318, endPoint x: 844, endPoint y: 321, distance: 99.0
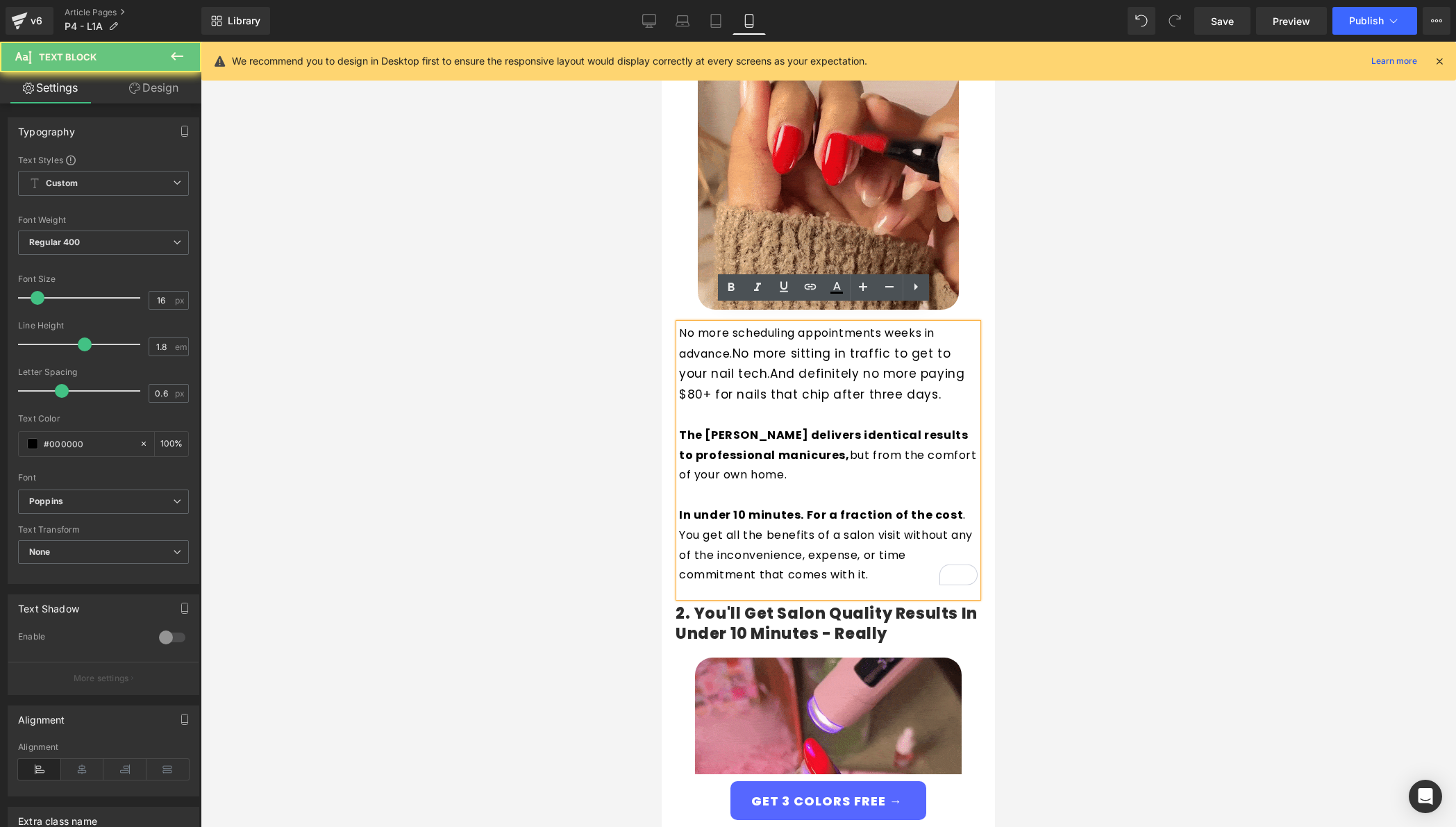
click at [844, 324] on p "No more scheduling appointments weeks in advance. No more sitting in traffic to…" at bounding box center [828, 364] width 298 height 82
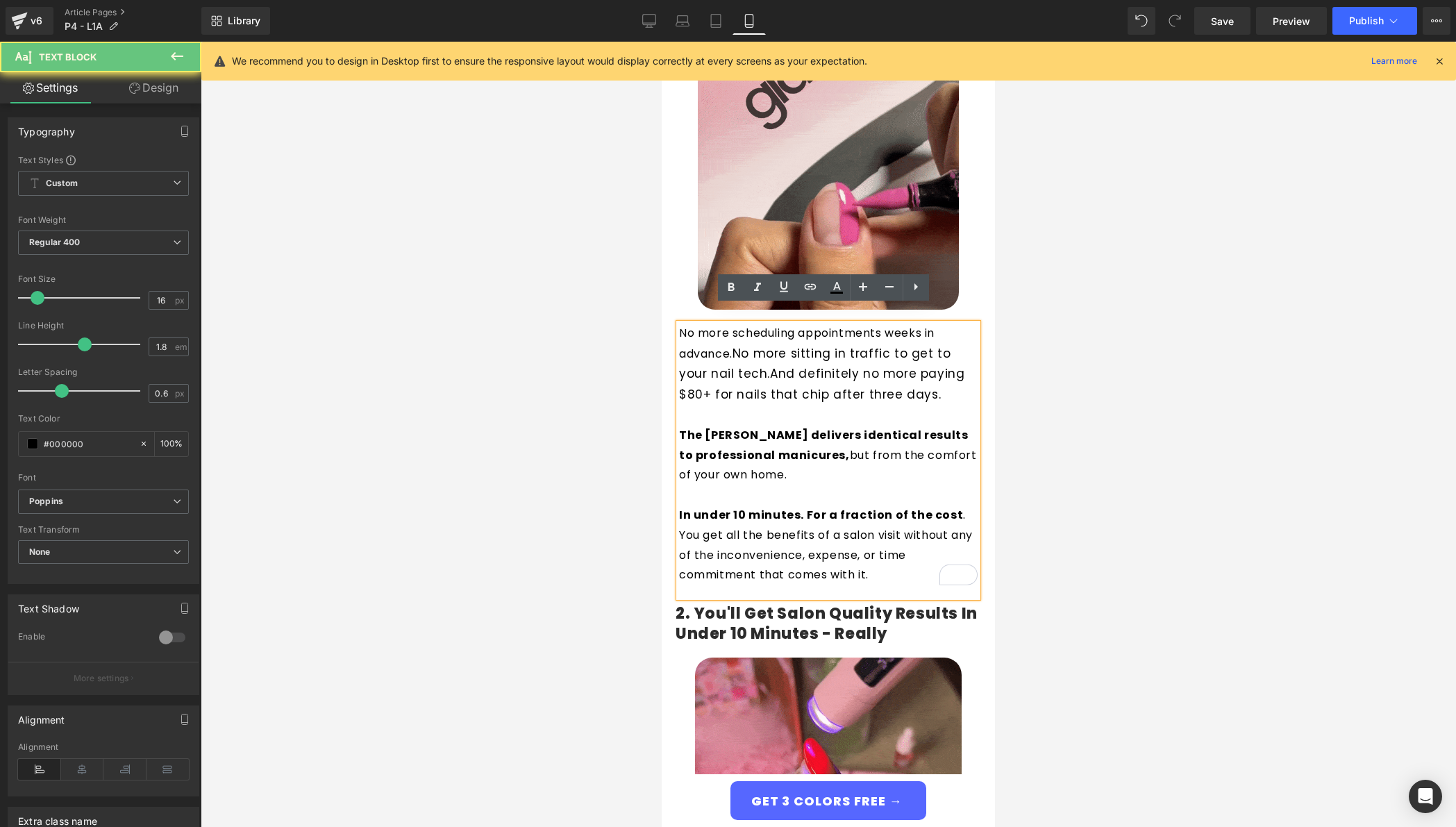
click at [844, 324] on p "No more scheduling appointments weeks in advance. No more sitting in traffic to…" at bounding box center [828, 364] width 298 height 82
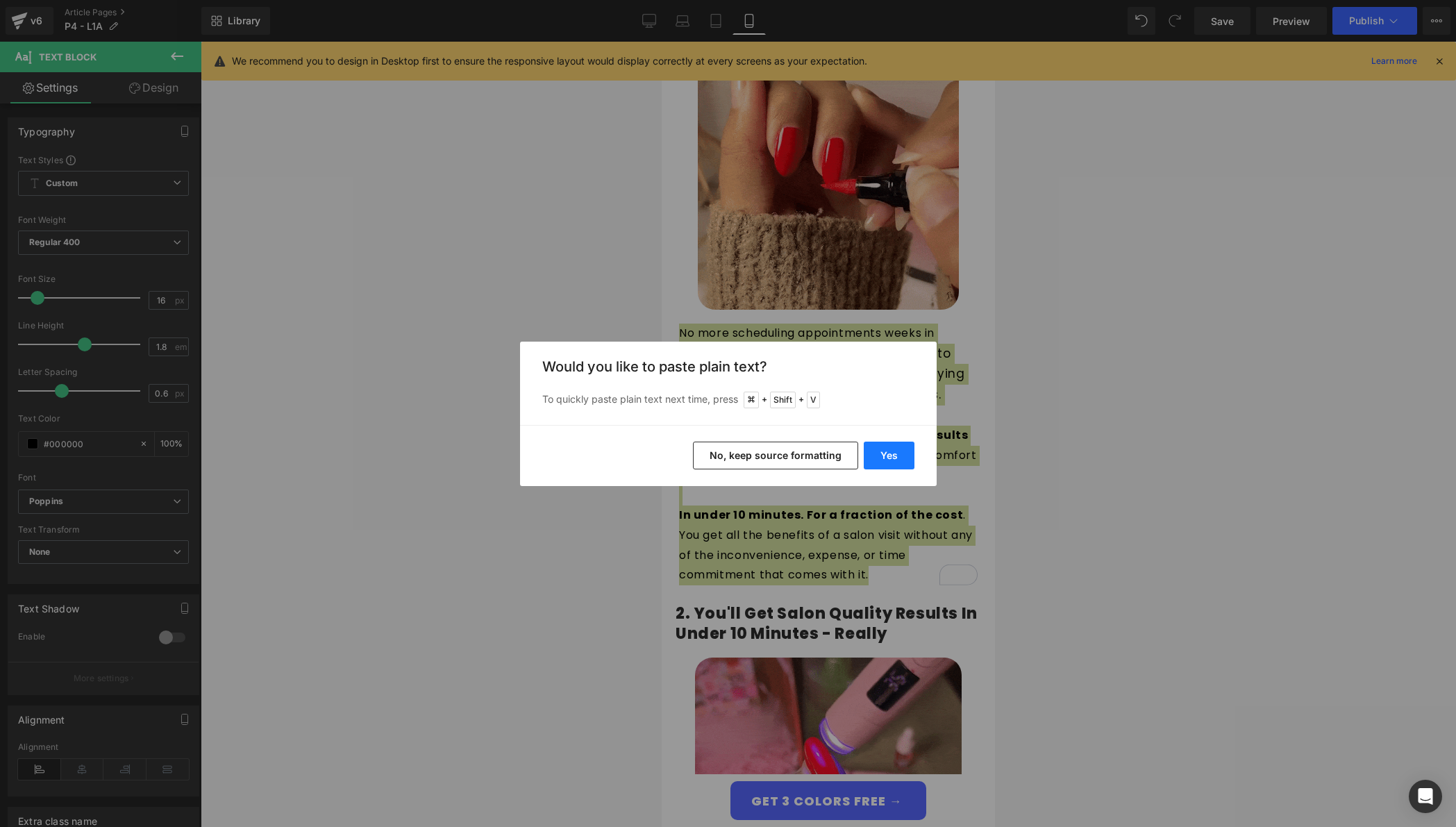
click at [893, 455] on button "Yes" at bounding box center [889, 456] width 51 height 27
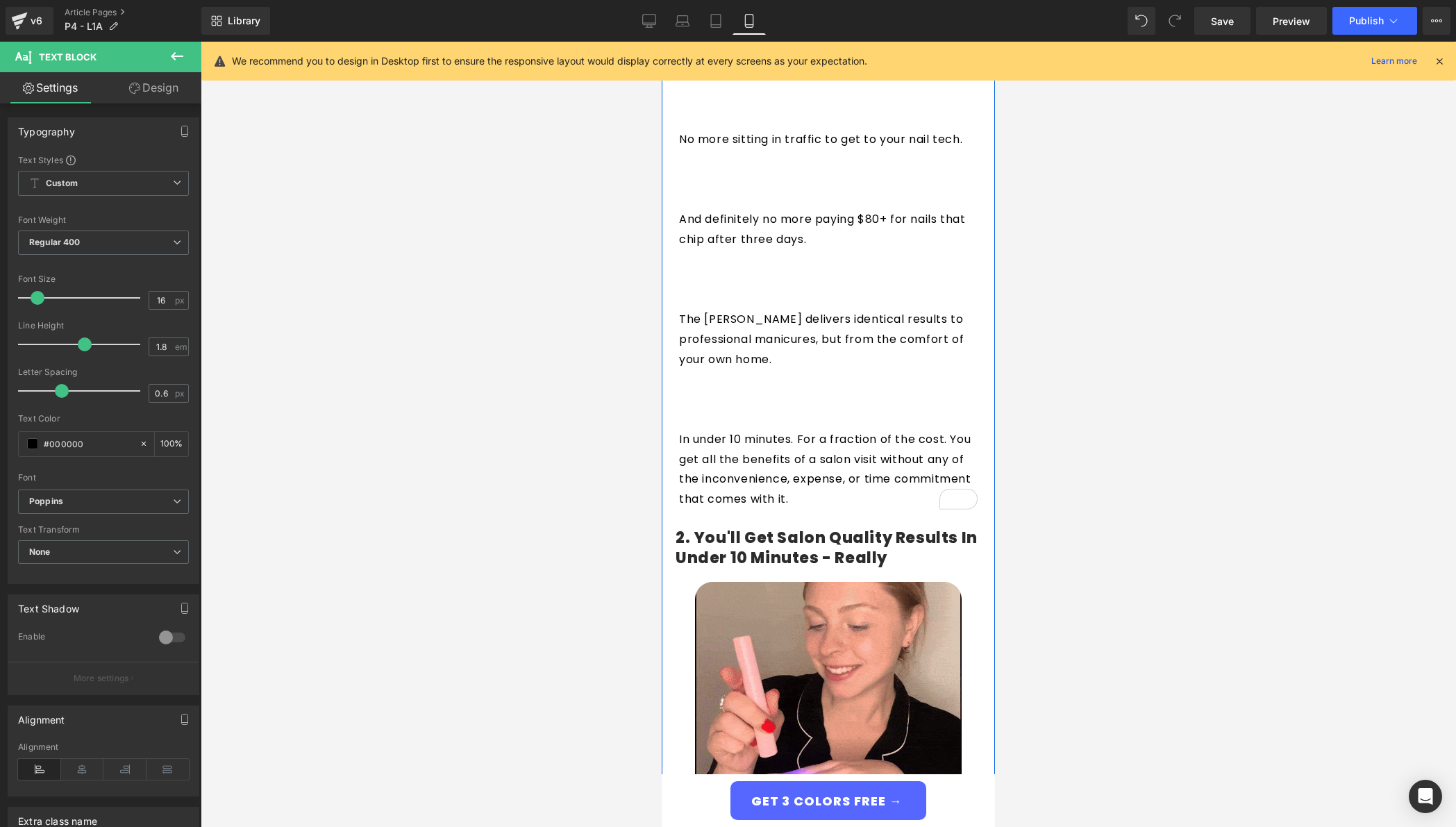
scroll to position [593, 0]
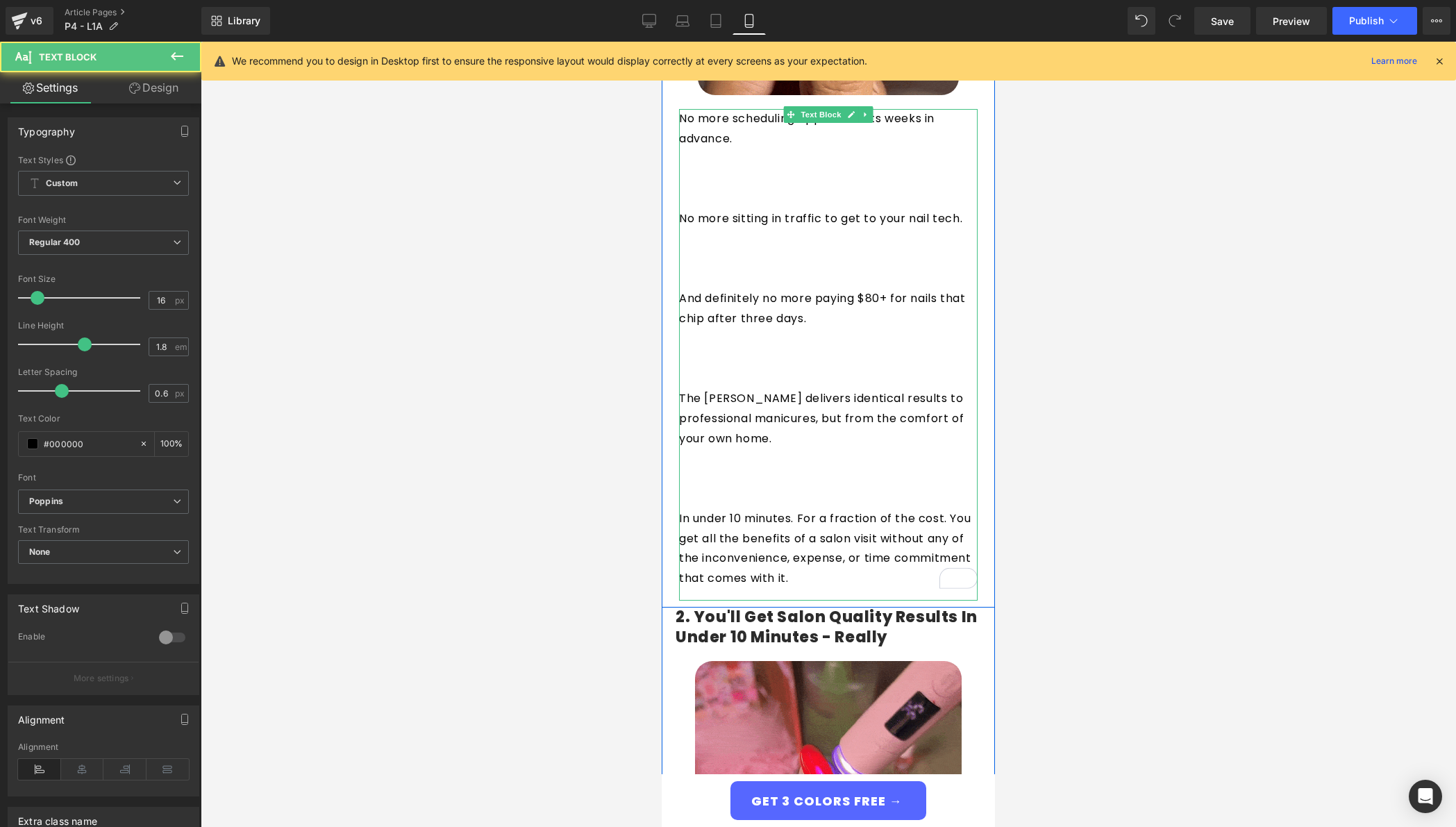
click at [790, 449] on p "To enrich screen reader interactions, please activate Accessibility in Grammarl…" at bounding box center [828, 459] width 298 height 20
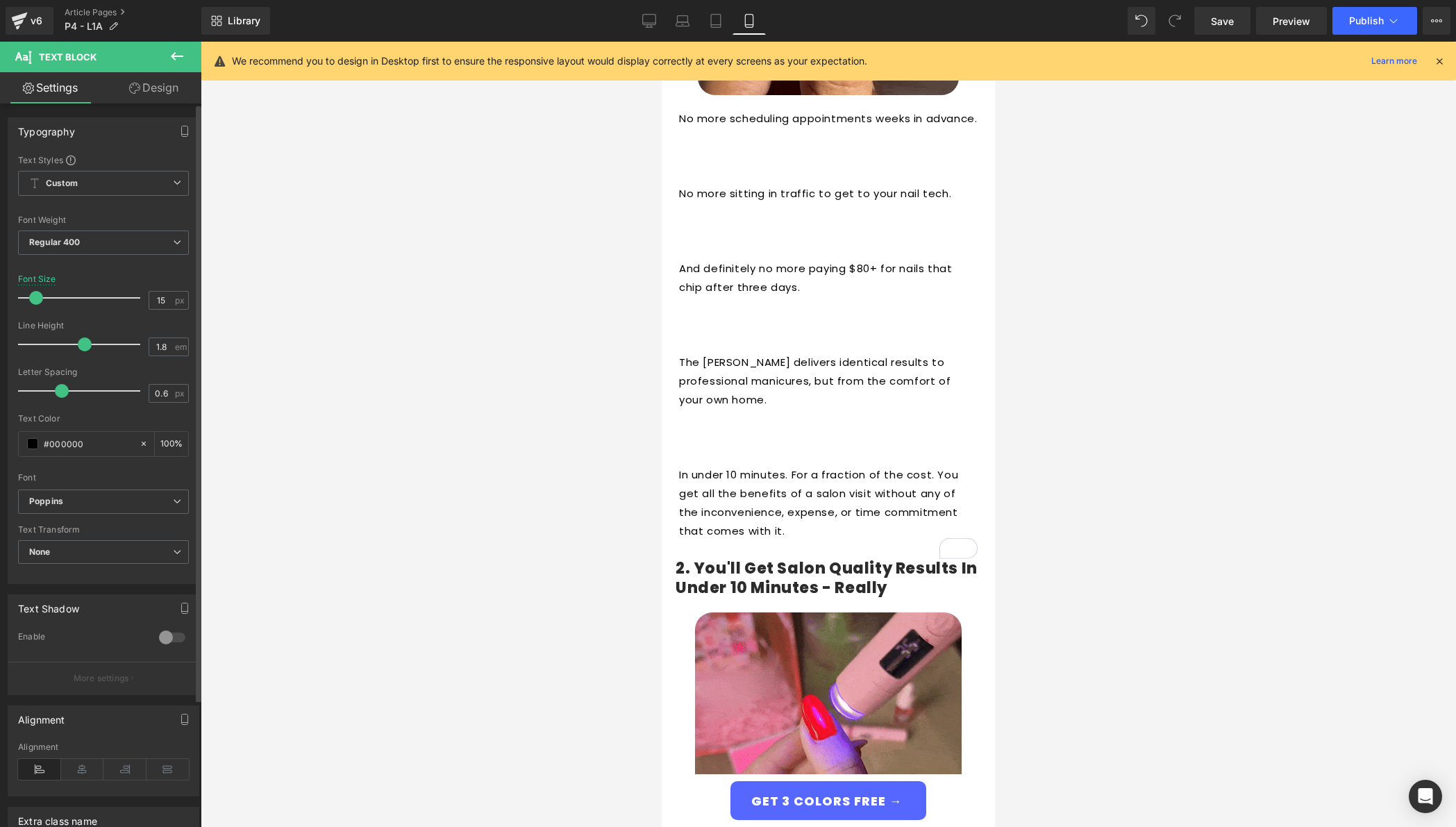
type input "16"
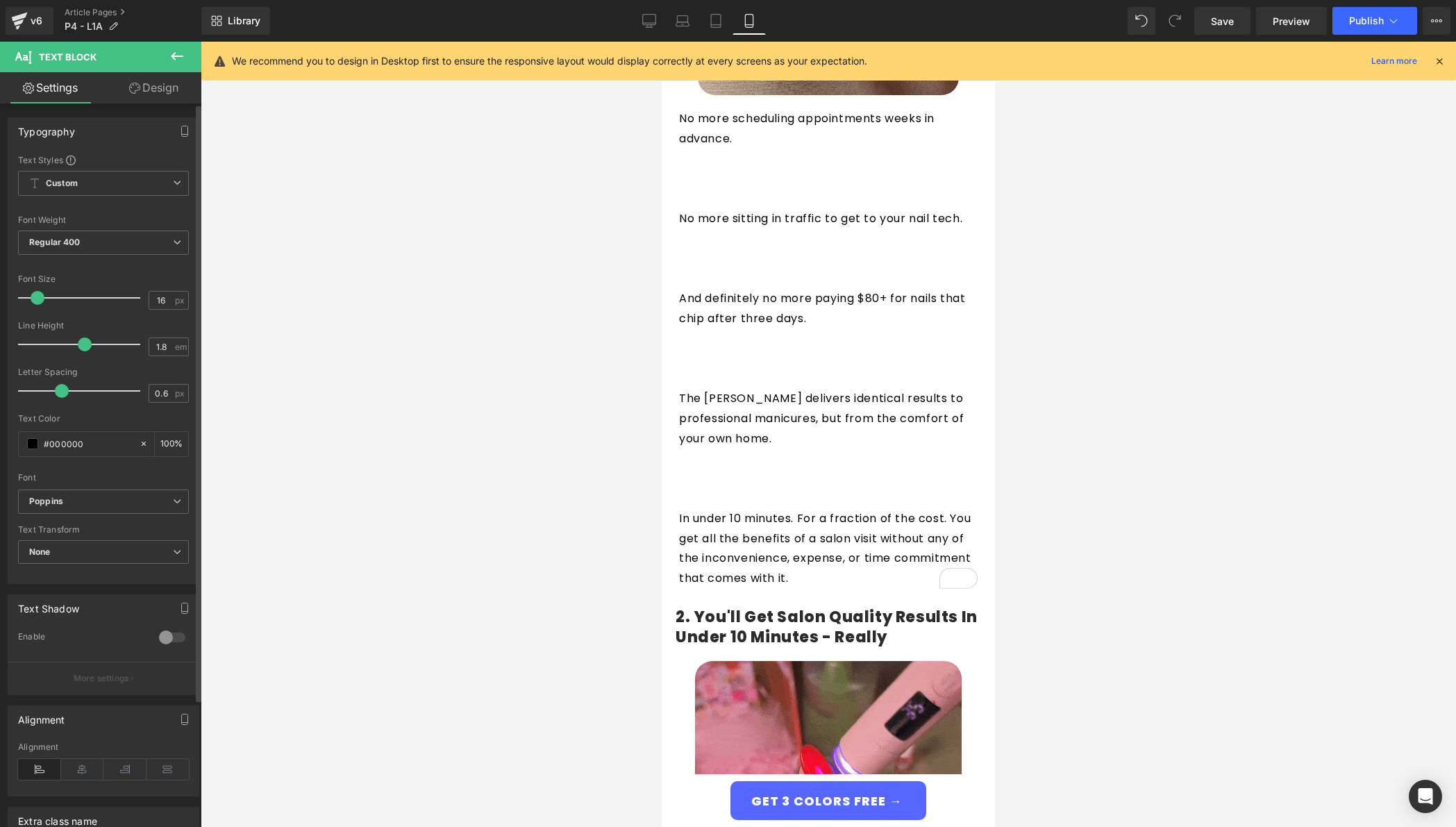
click at [33, 295] on span at bounding box center [37, 298] width 14 height 14
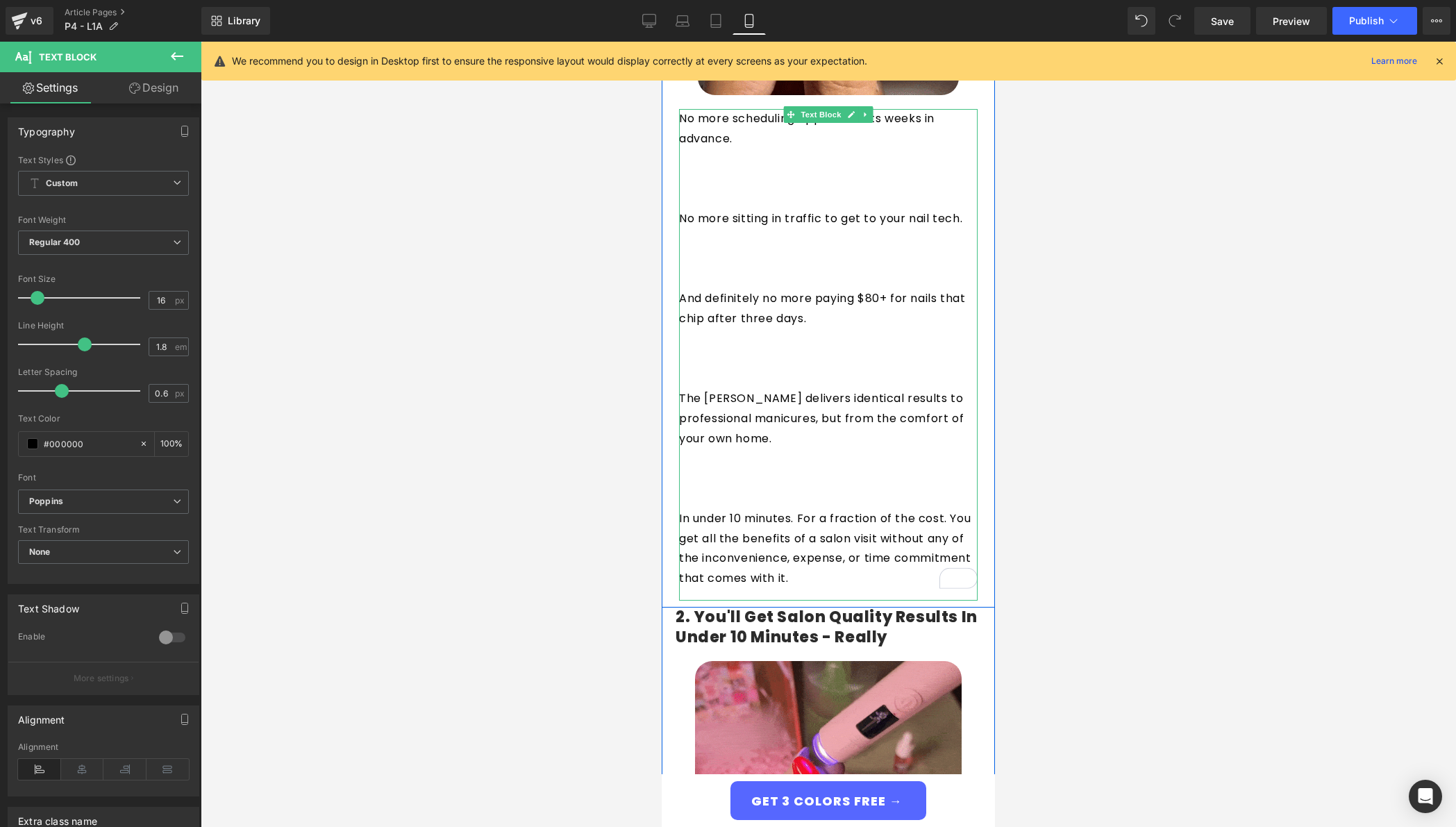
click at [838, 389] on p "The Giani Nail Pen delivers identical results to professional manicures, but fr…" at bounding box center [828, 418] width 298 height 60
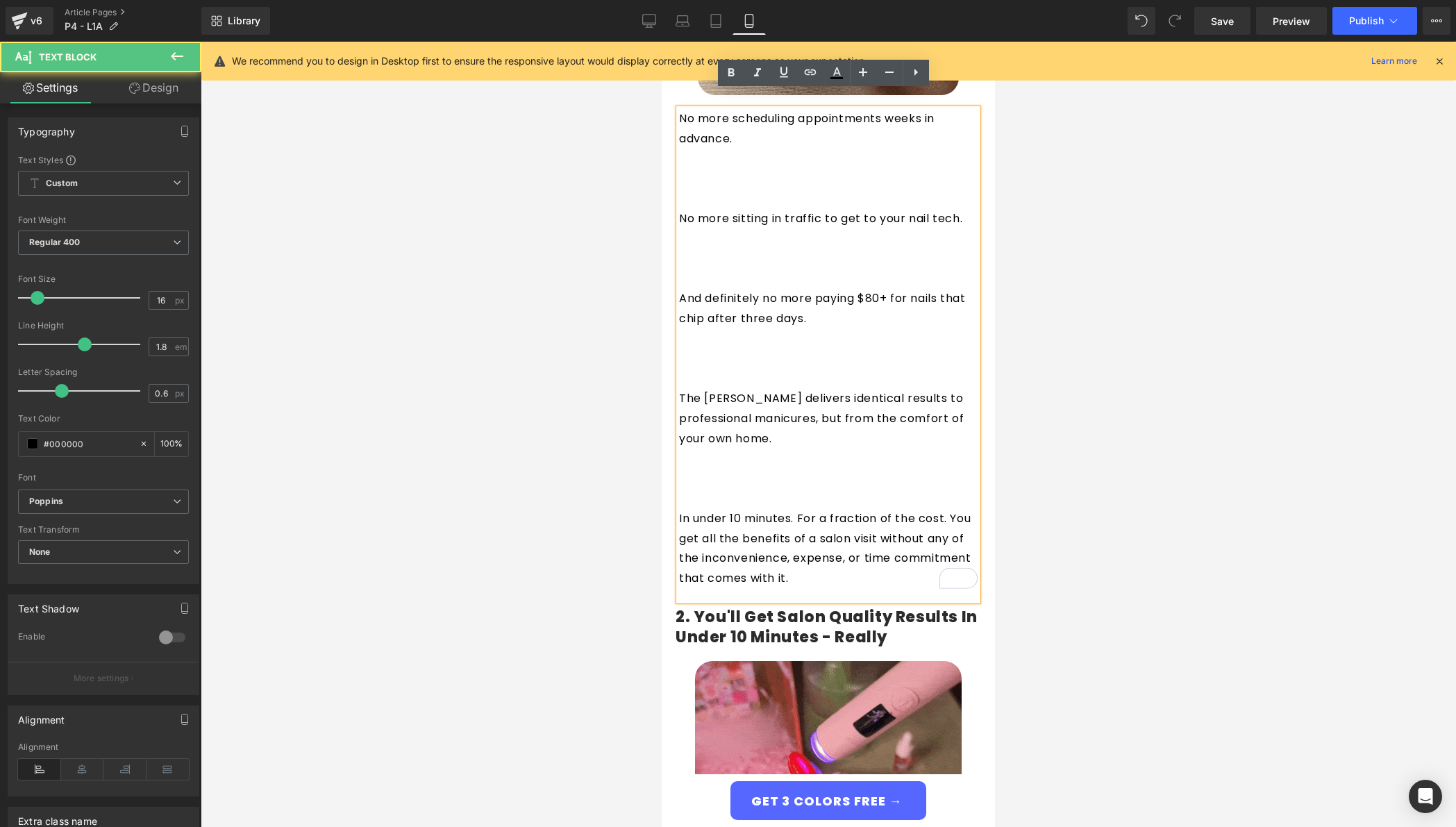
click at [802, 469] on p "To enrich screen reader interactions, please activate Accessibility in Grammarl…" at bounding box center [828, 479] width 298 height 20
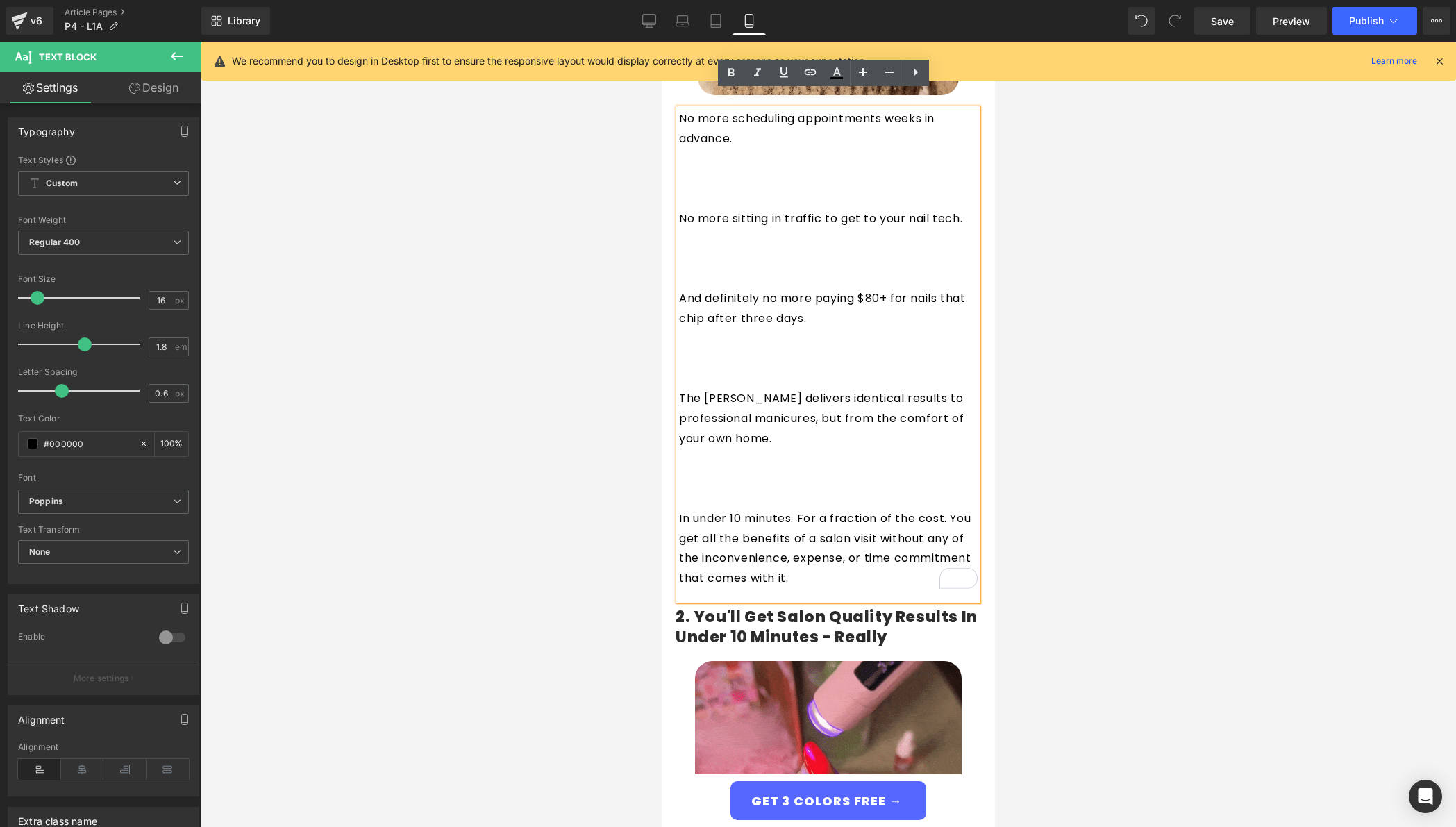
click at [770, 509] on p "In under 10 minutes. For a fraction of the cost. You get all the benefits of a …" at bounding box center [828, 549] width 298 height 80
click at [752, 489] on p "To enrich screen reader interactions, please activate Accessibility in Grammarl…" at bounding box center [828, 499] width 298 height 20
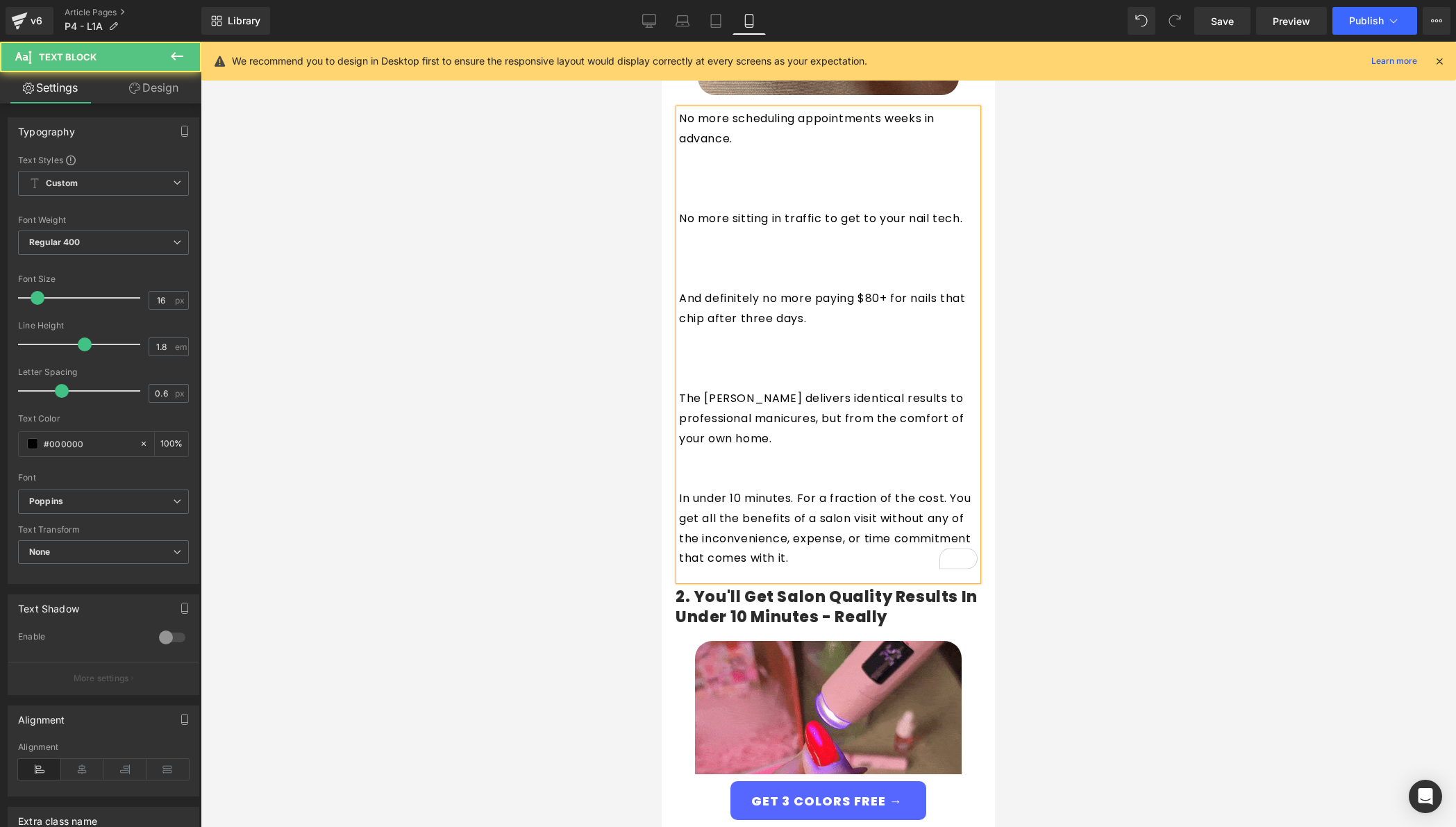
click at [730, 369] on p "To enrich screen reader interactions, please activate Accessibility in Grammarl…" at bounding box center [828, 379] width 298 height 20
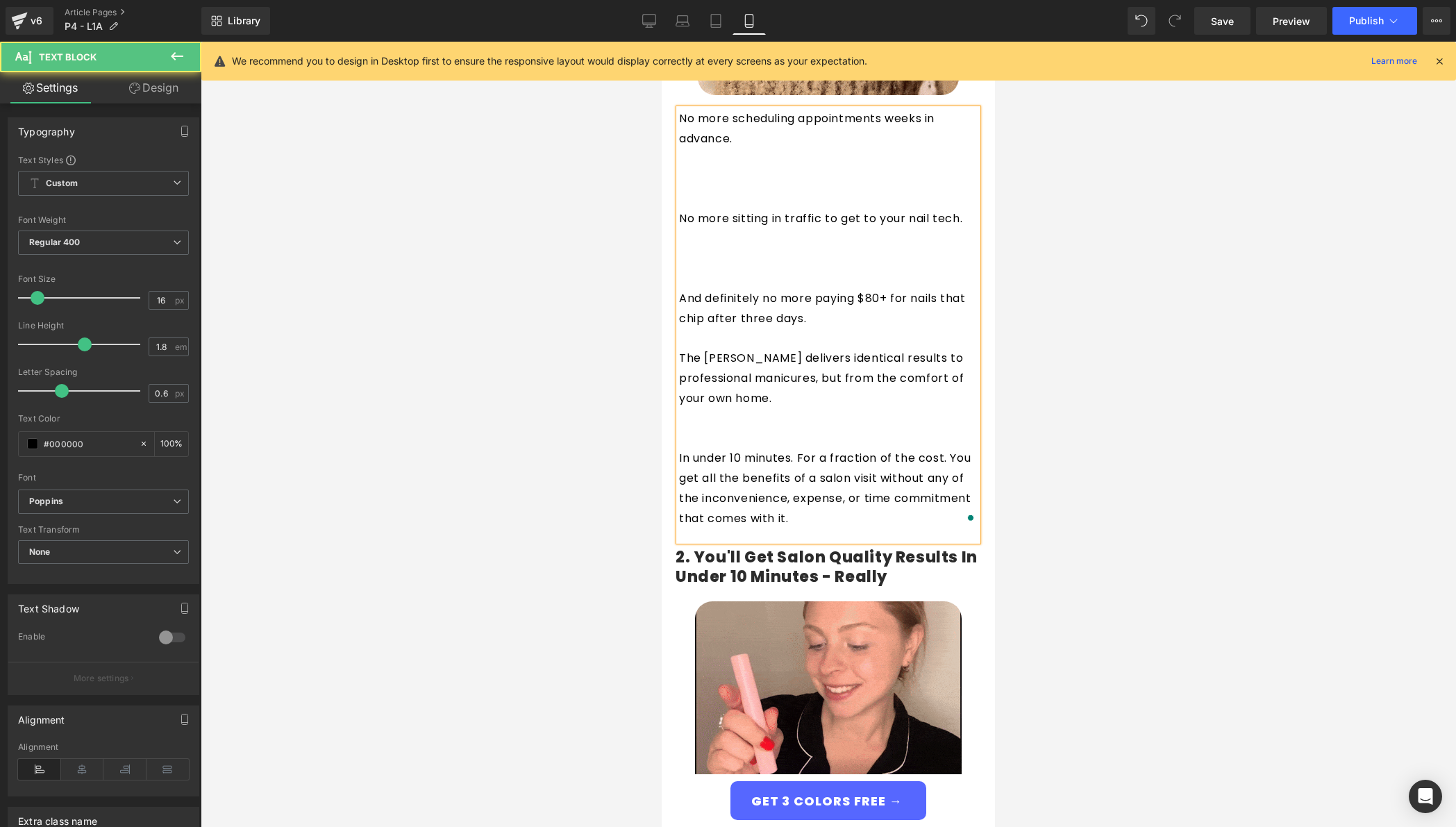
click at [701, 409] on p "To enrich screen reader interactions, please activate Accessibility in Grammarl…" at bounding box center [828, 419] width 298 height 20
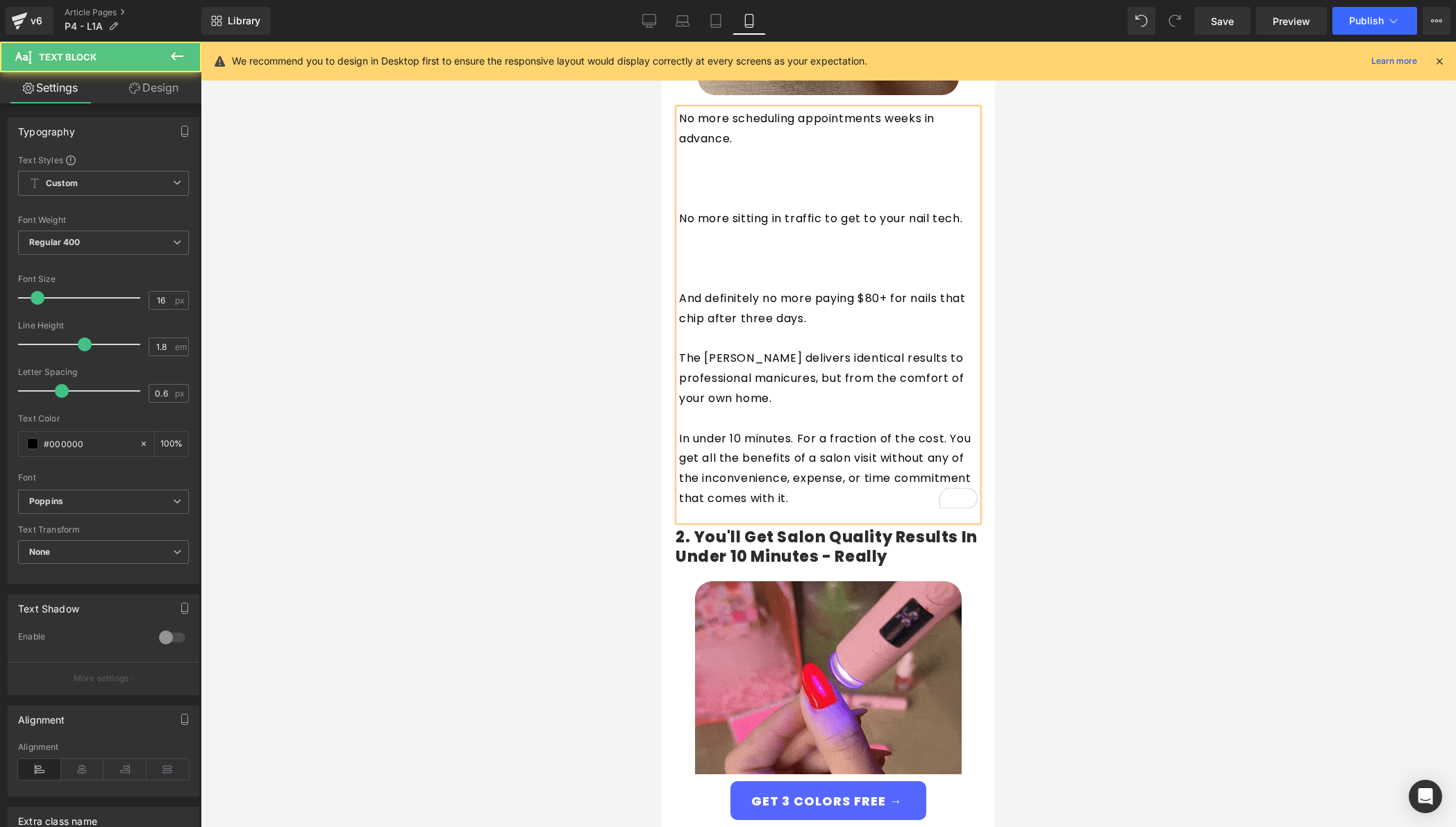
click at [703, 410] on p "To enrich screen reader interactions, please activate Accessibility in Grammarl…" at bounding box center [828, 419] width 298 height 20
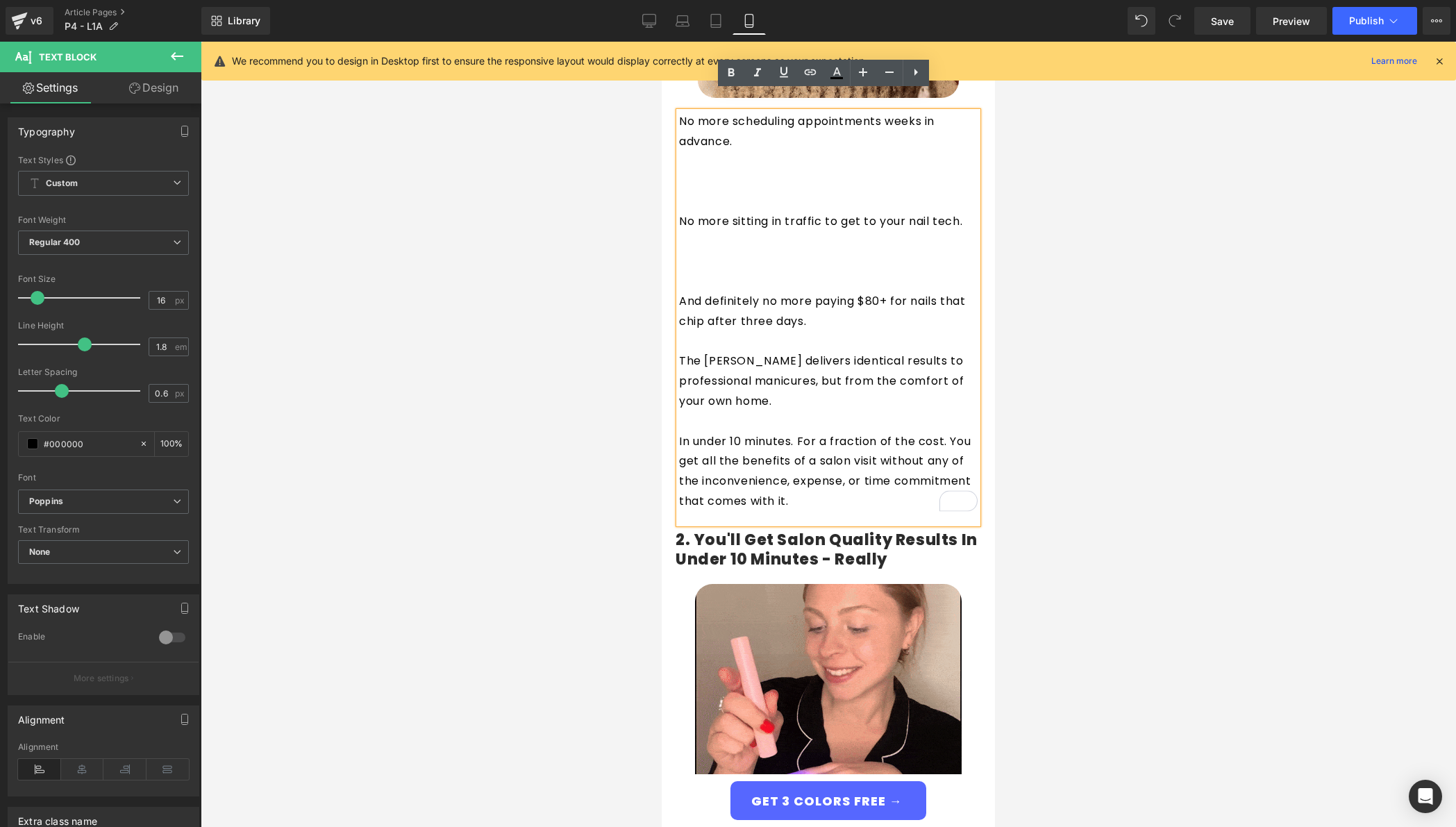
scroll to position [568, 0]
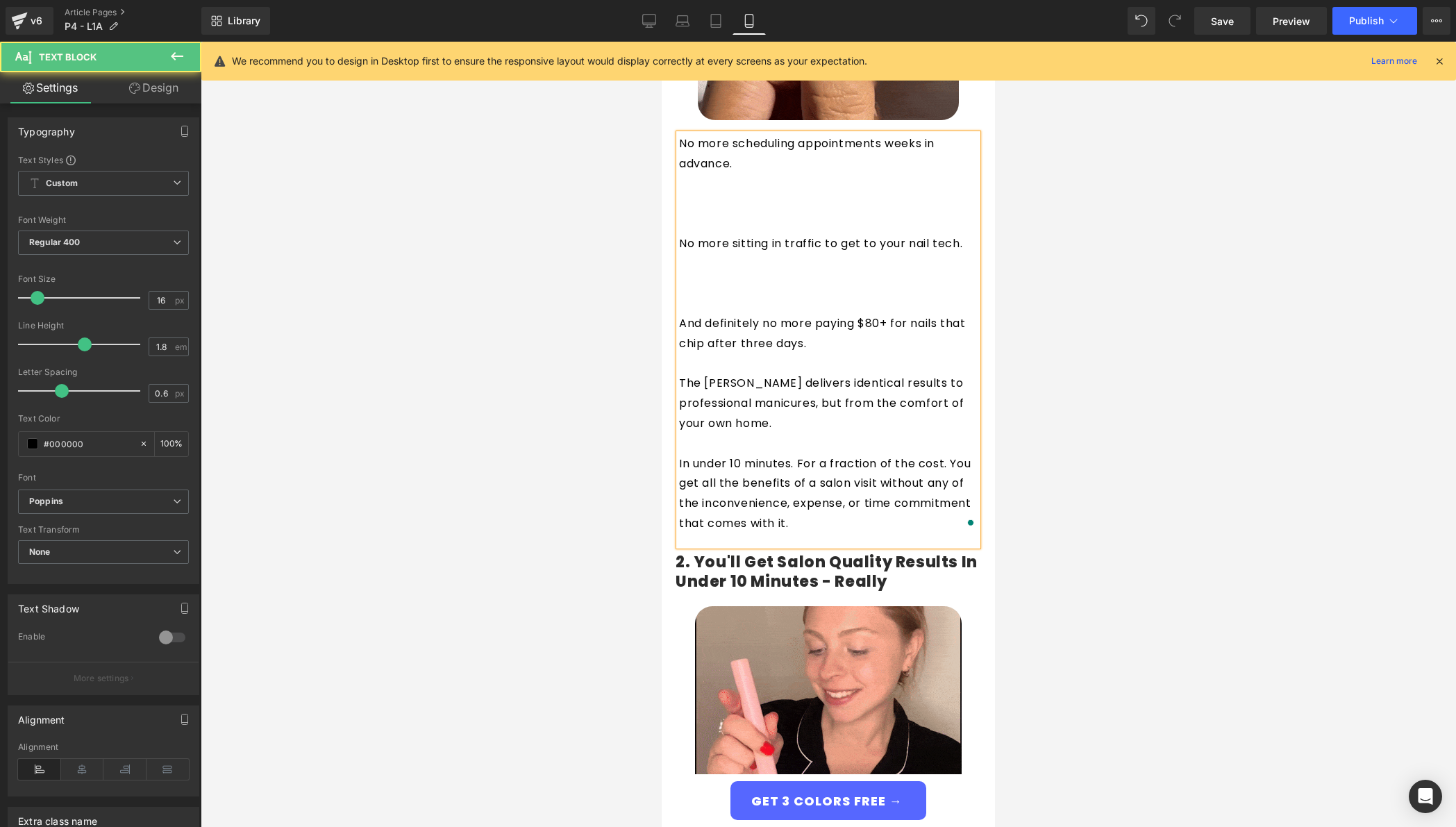
click at [730, 294] on p "To enrich screen reader interactions, please activate Accessibility in Grammarl…" at bounding box center [828, 304] width 298 height 20
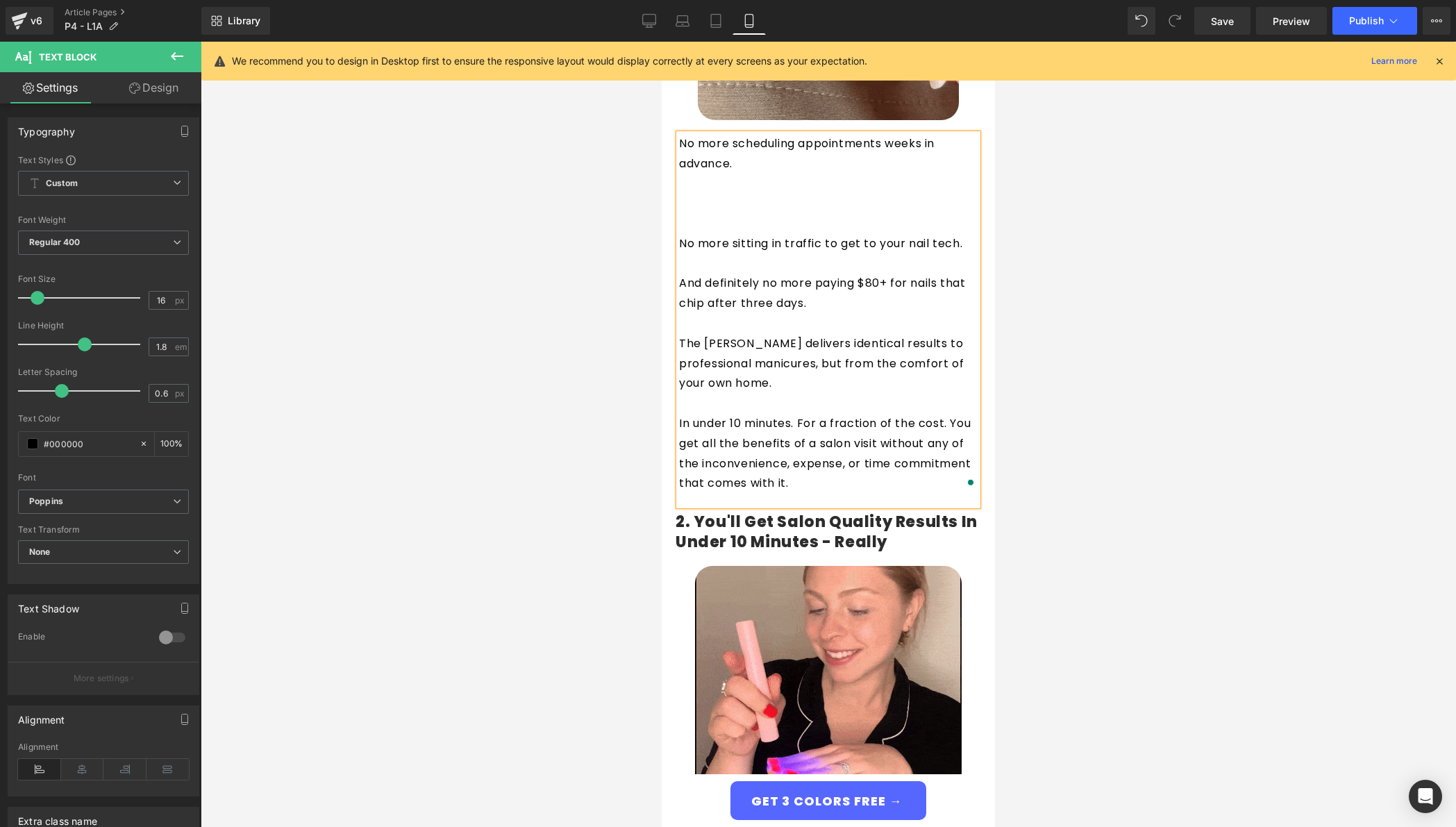
click at [717, 191] on div "No more scheduling appointments weeks in advance. No more sitting in traffic to…" at bounding box center [828, 320] width 298 height 371
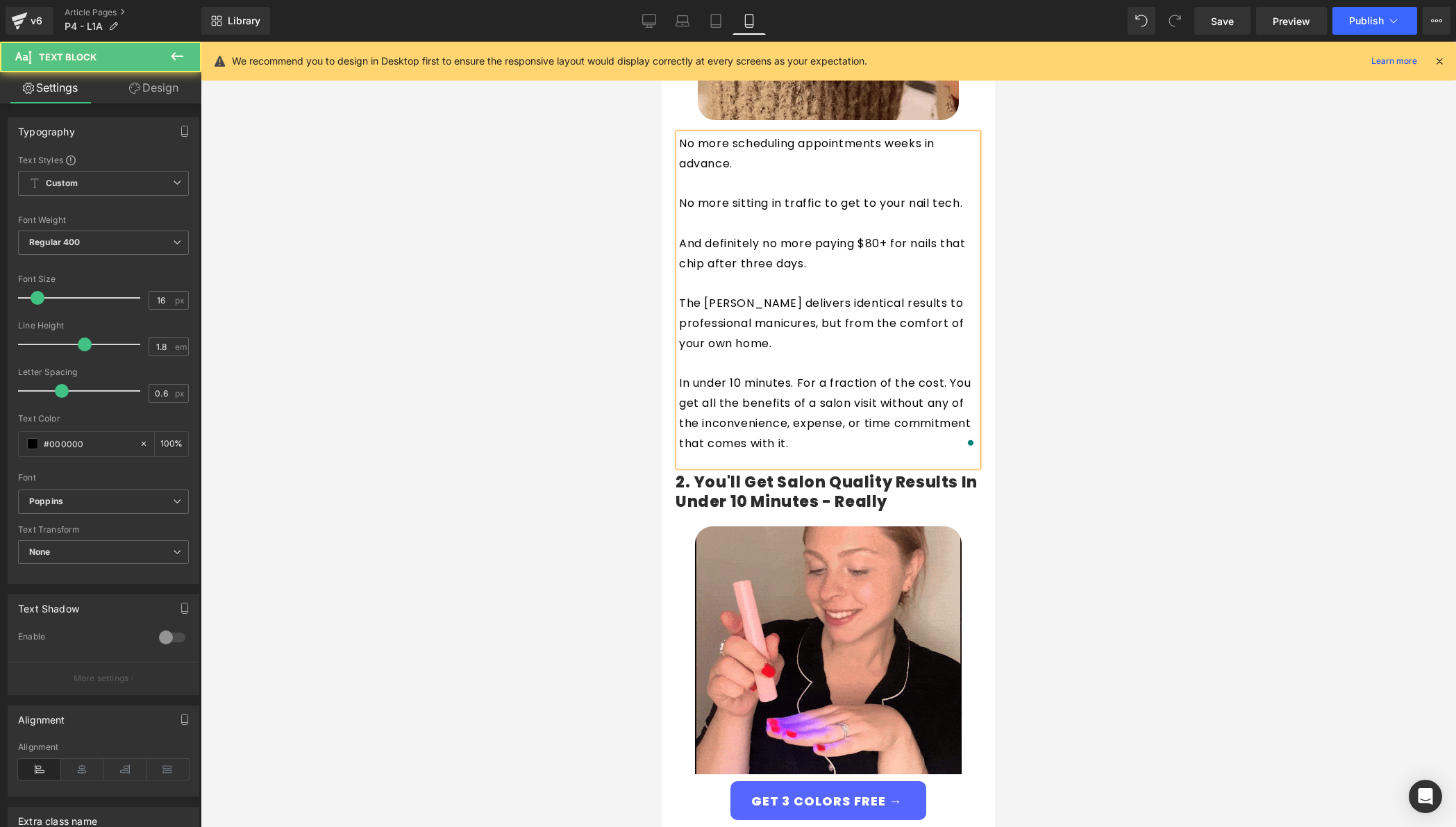
click at [704, 155] on p "No more scheduling appointments weeks in advance." at bounding box center [828, 155] width 298 height 40
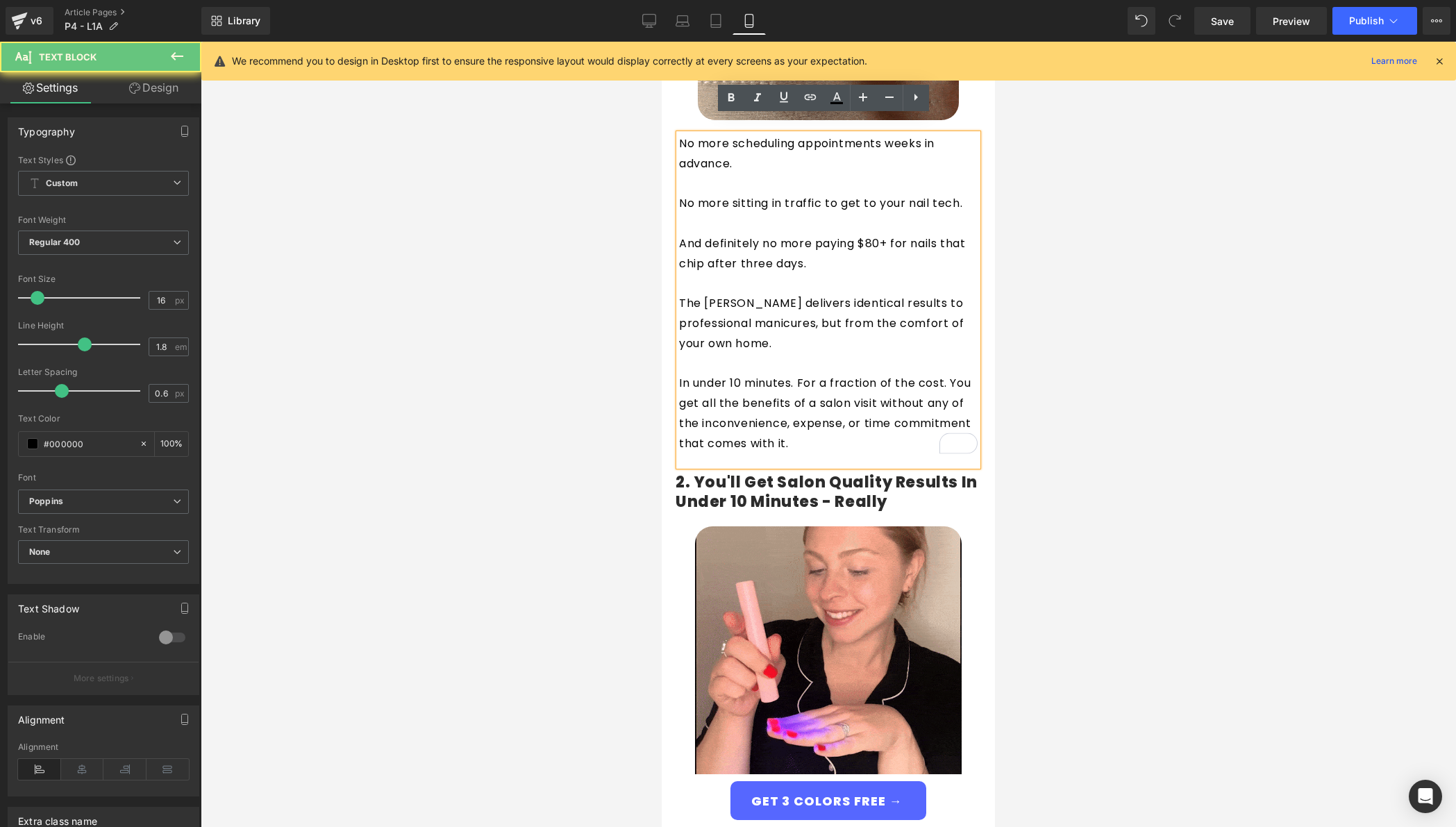
click at [705, 173] on p "To enrich screen reader interactions, please activate Accessibility in Grammarl…" at bounding box center [828, 183] width 298 height 20
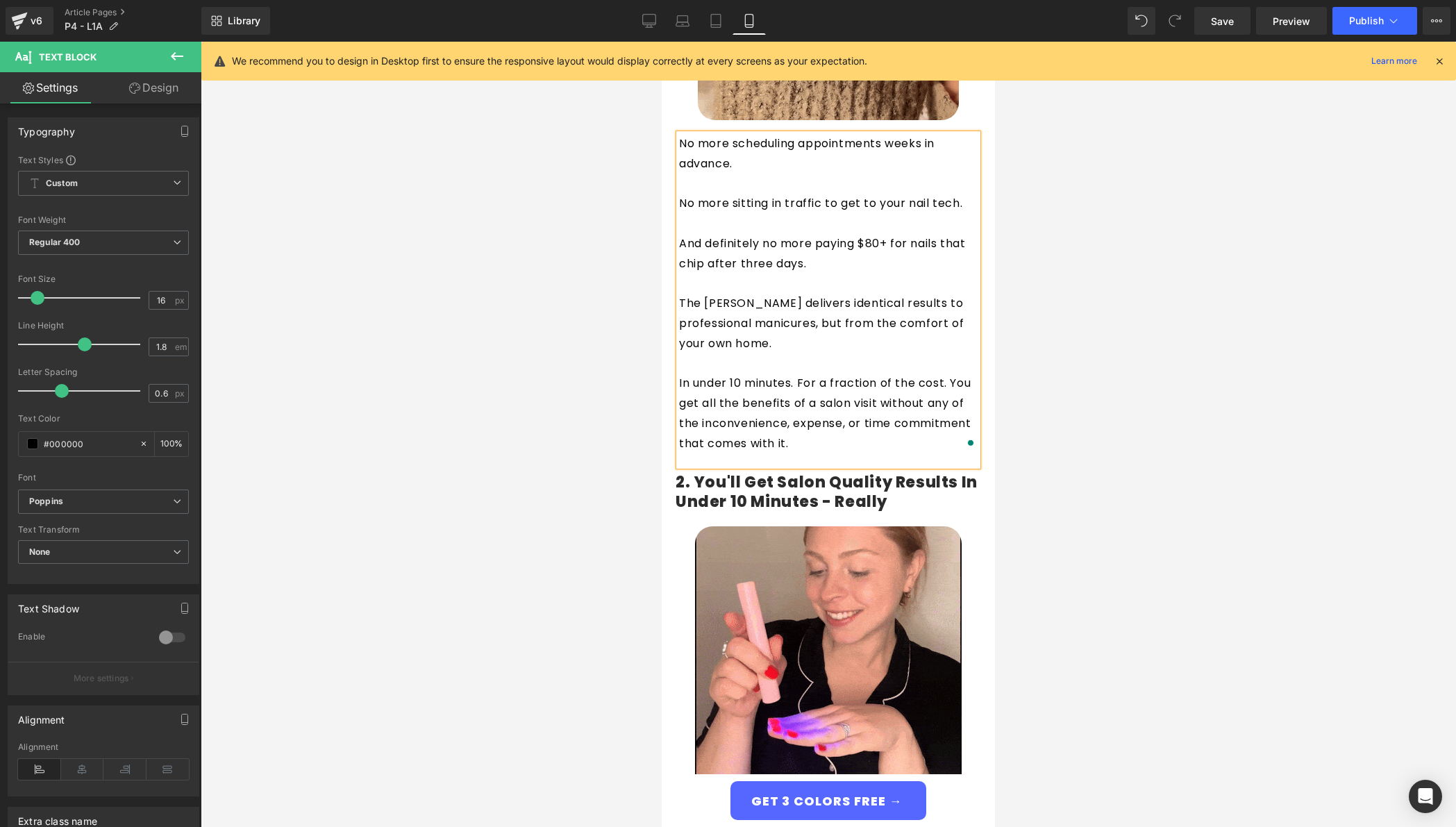
click at [711, 234] on p "And definitely no more paying $80+ for nails that chip after three days." at bounding box center [828, 254] width 298 height 40
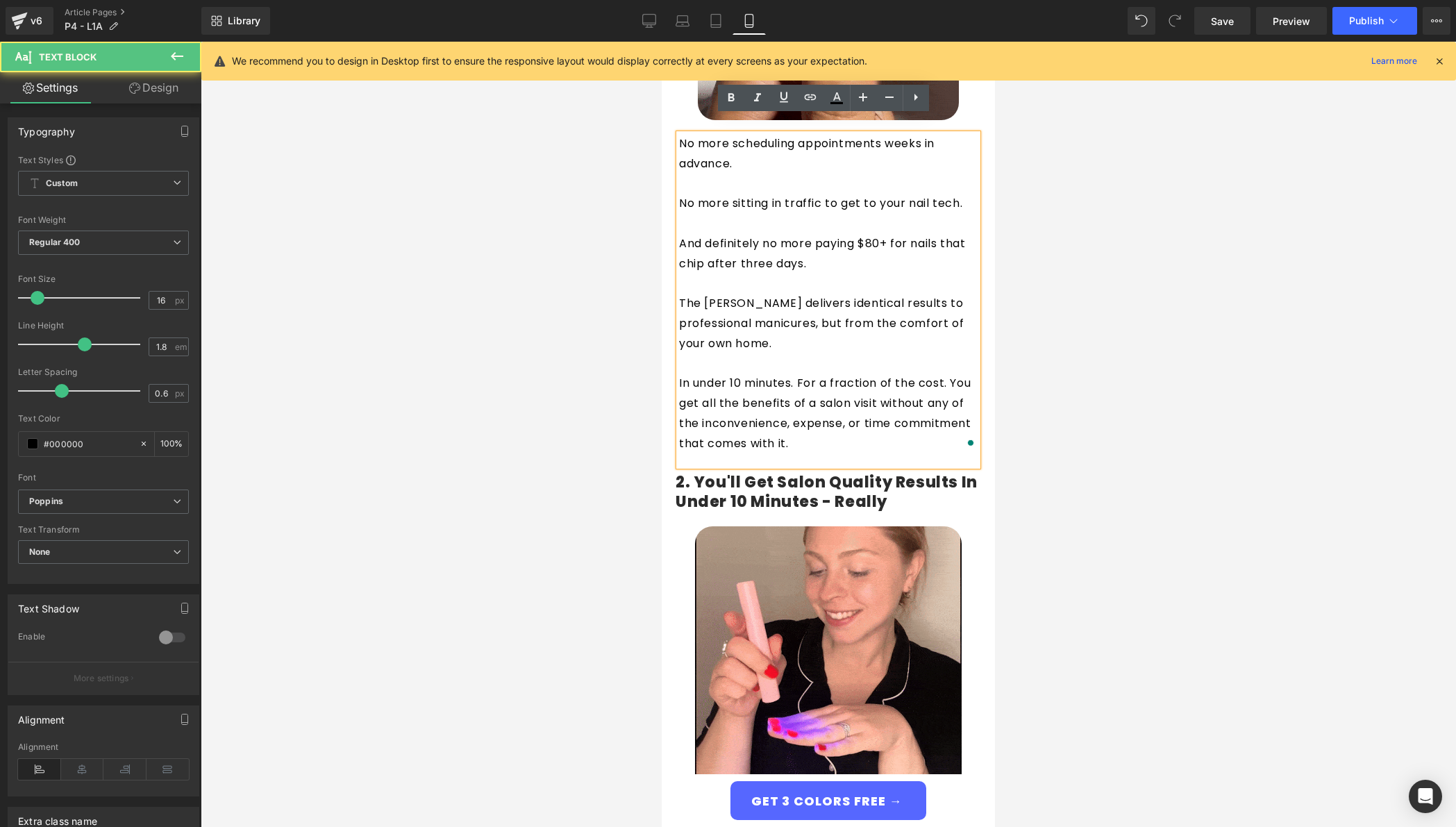
click at [708, 214] on p "To enrich screen reader interactions, please activate Accessibility in Grammarl…" at bounding box center [828, 224] width 298 height 20
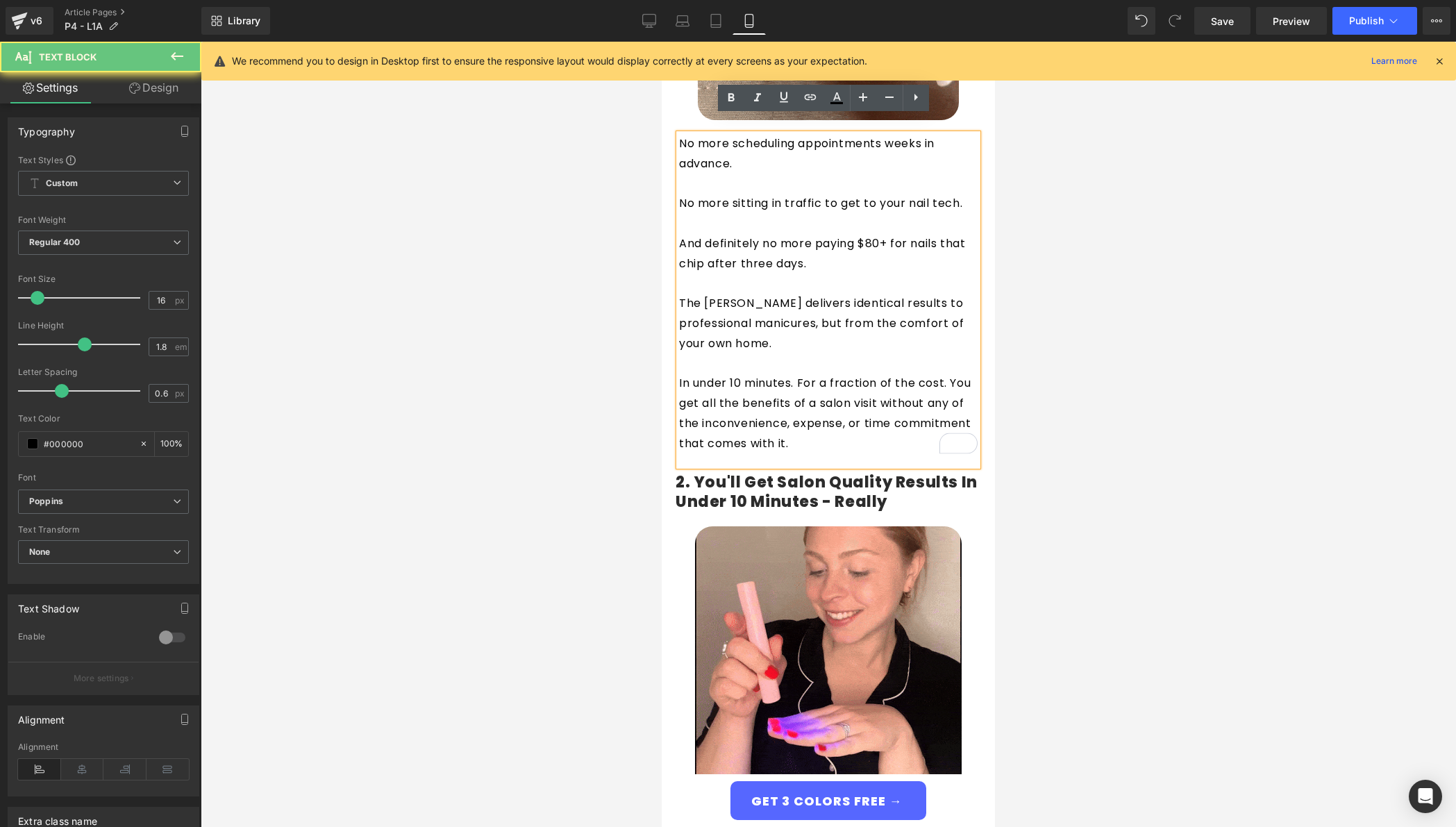
click at [698, 274] on p "To enrich screen reader interactions, please activate Accessibility in Grammarl…" at bounding box center [828, 284] width 298 height 20
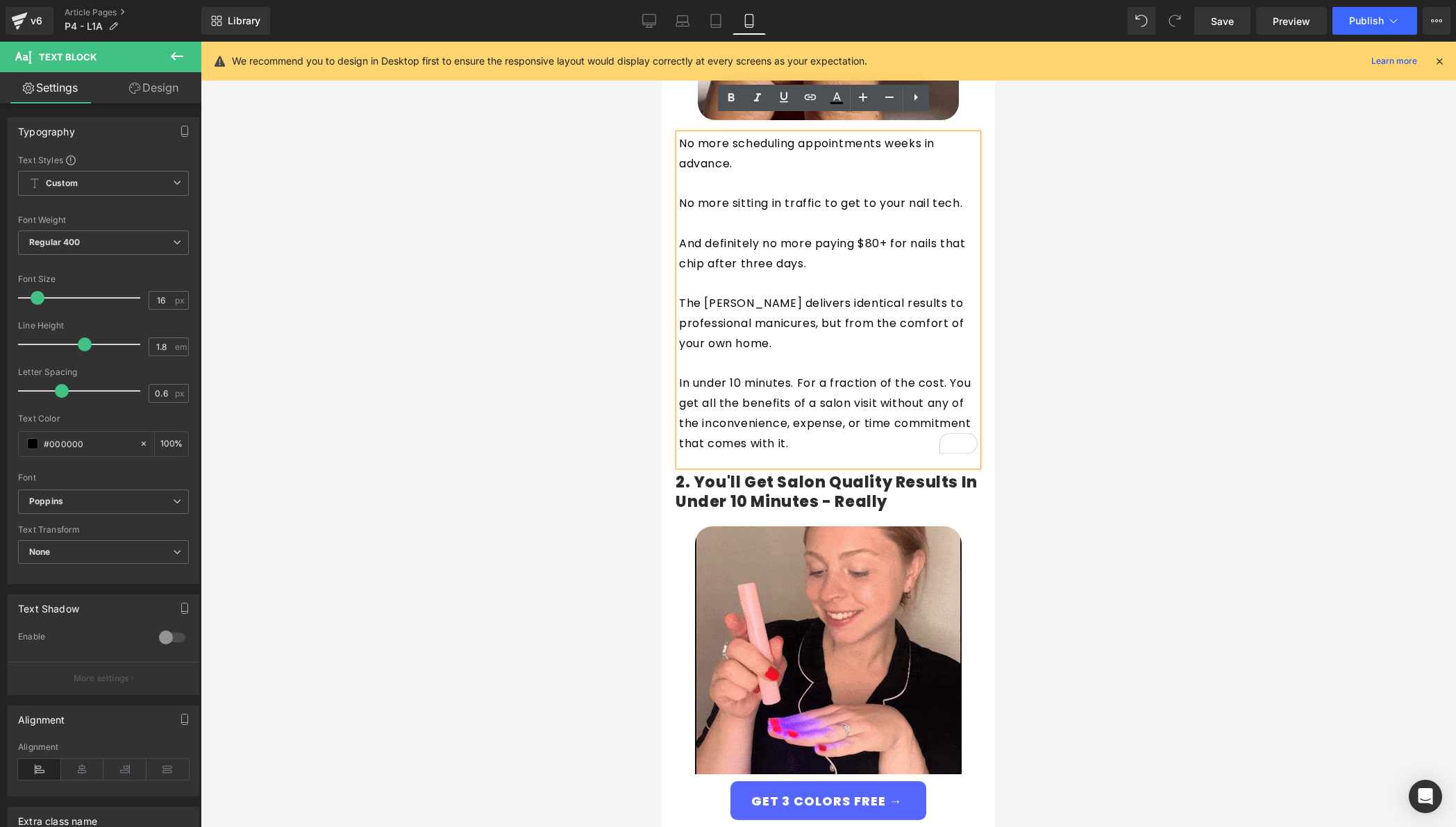
click at [736, 354] on p "To enrich screen reader interactions, please activate Accessibility in Grammarl…" at bounding box center [828, 364] width 298 height 20
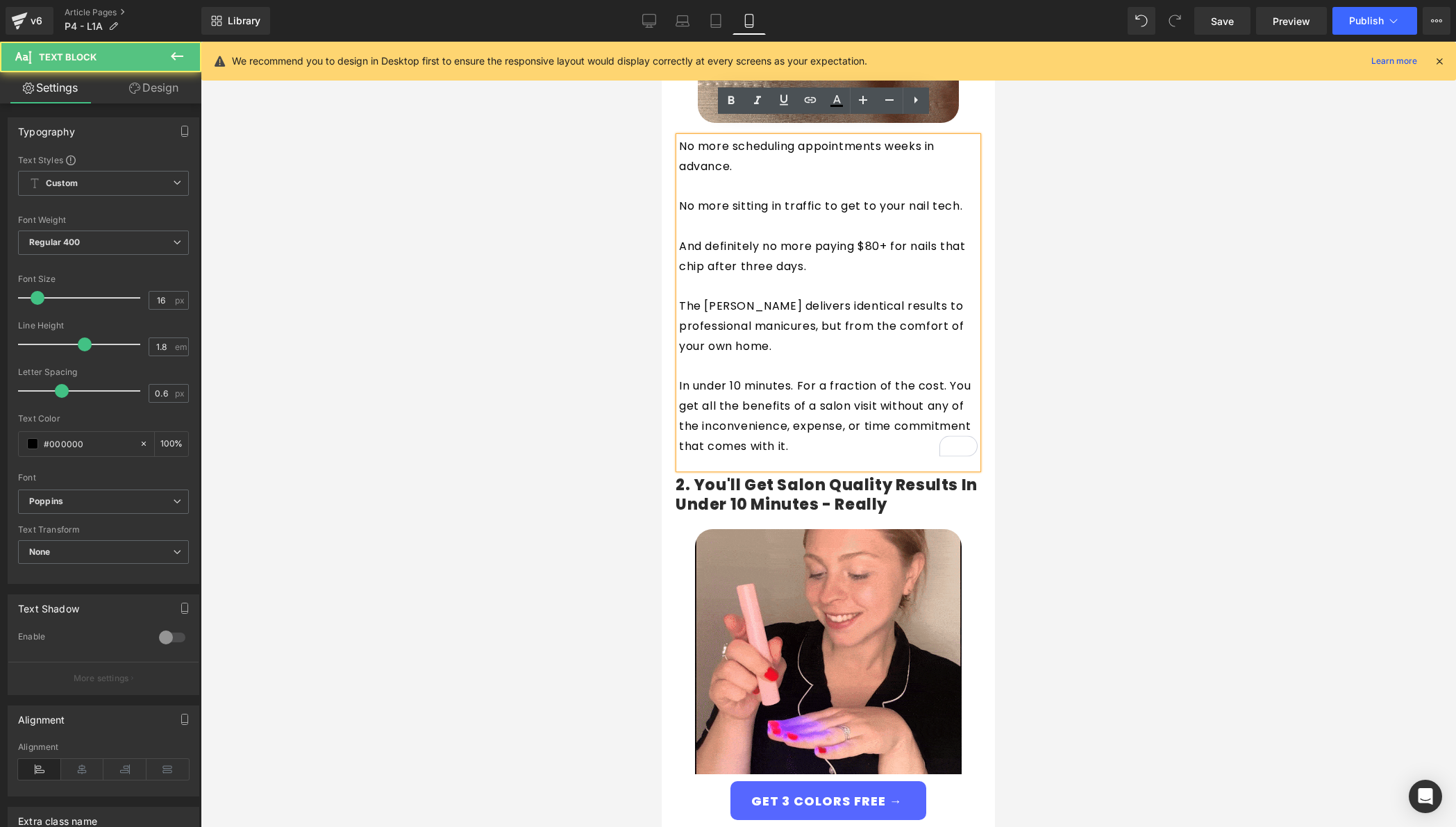
scroll to position [563, 0]
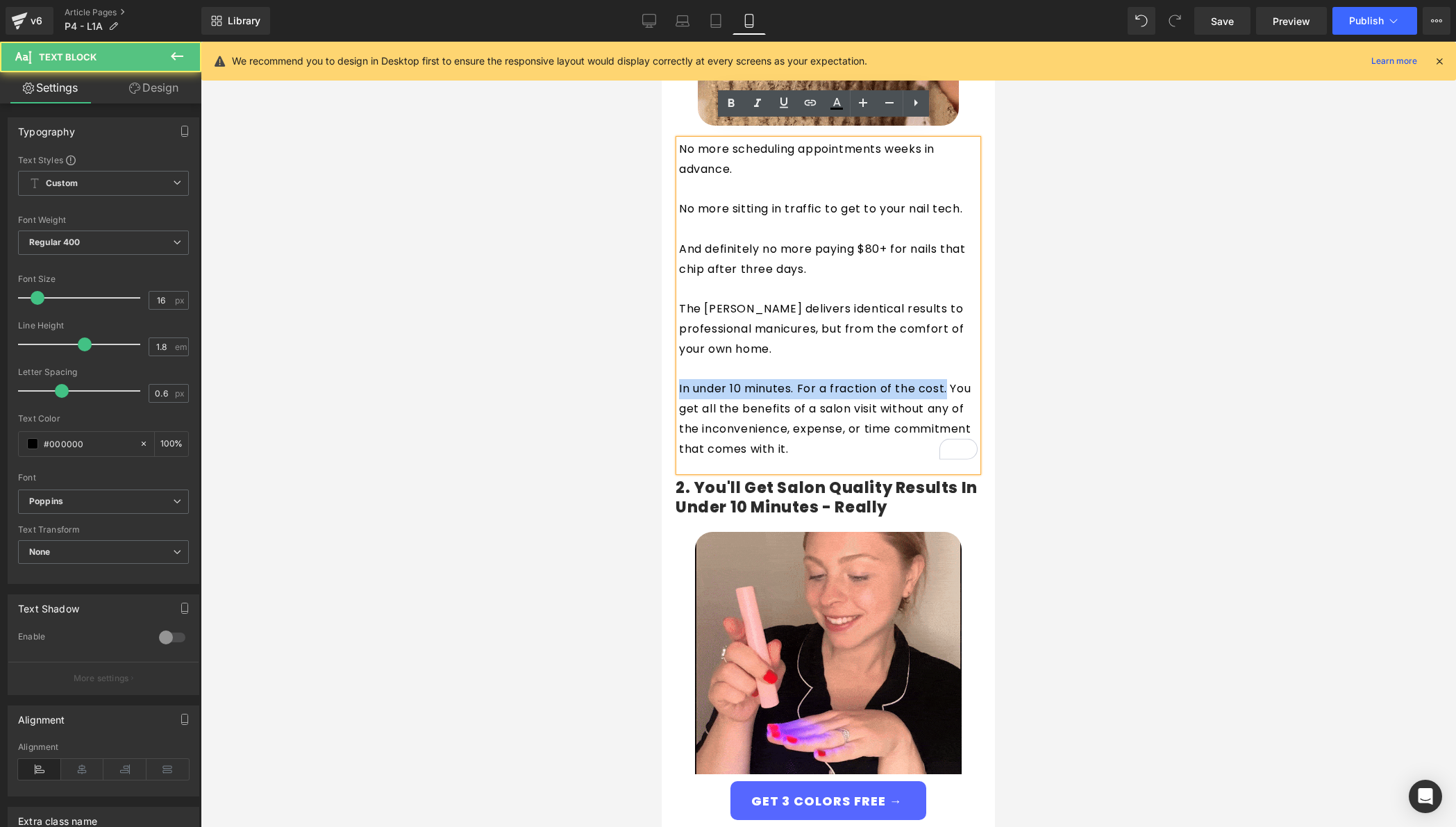
drag, startPoint x: 943, startPoint y: 373, endPoint x: 666, endPoint y: 369, distance: 277.0
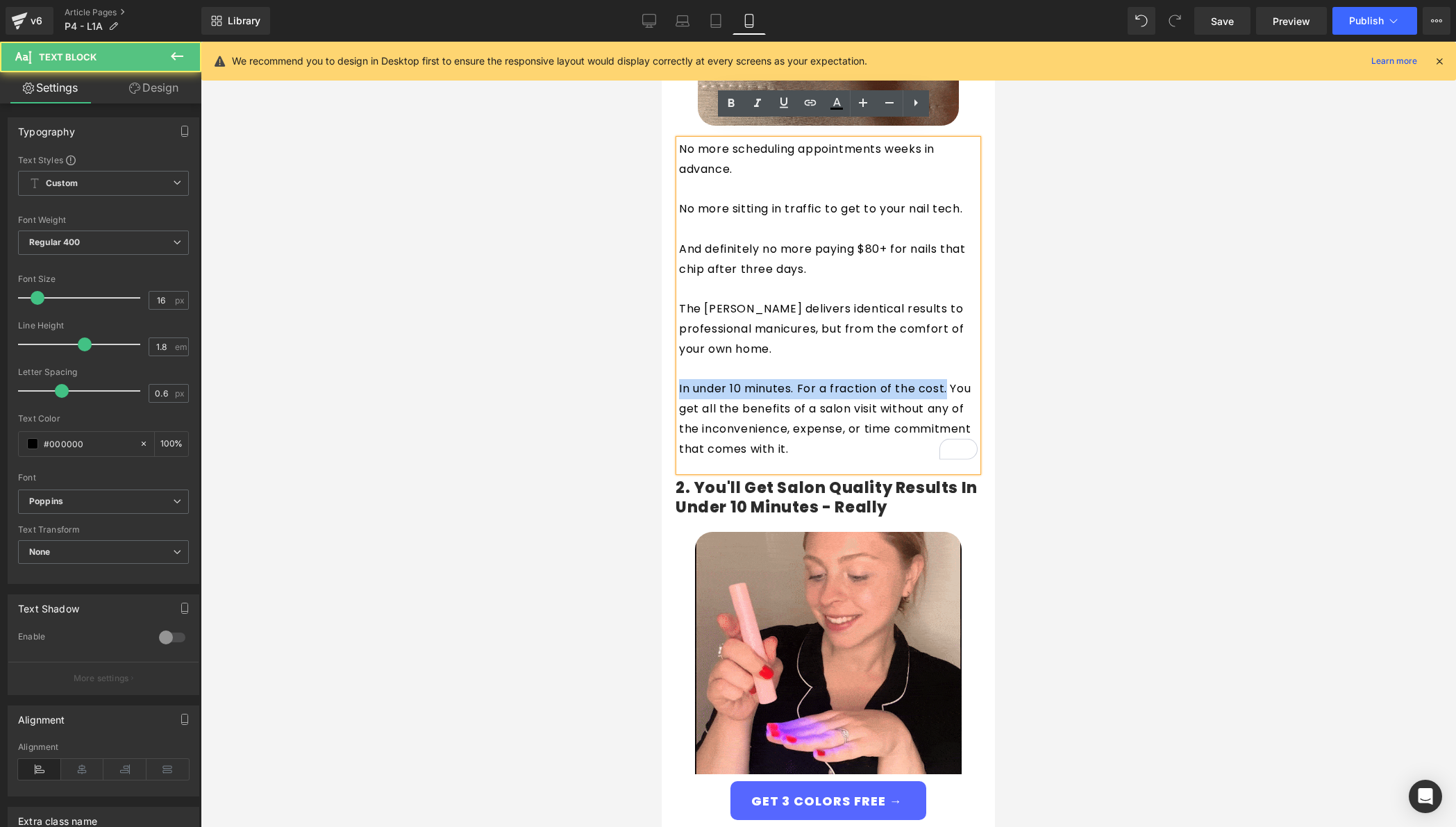
click at [666, 369] on div "No more scheduling appointments weeks in advance. No more sitting in traffic to…" at bounding box center [828, 306] width 326 height 332
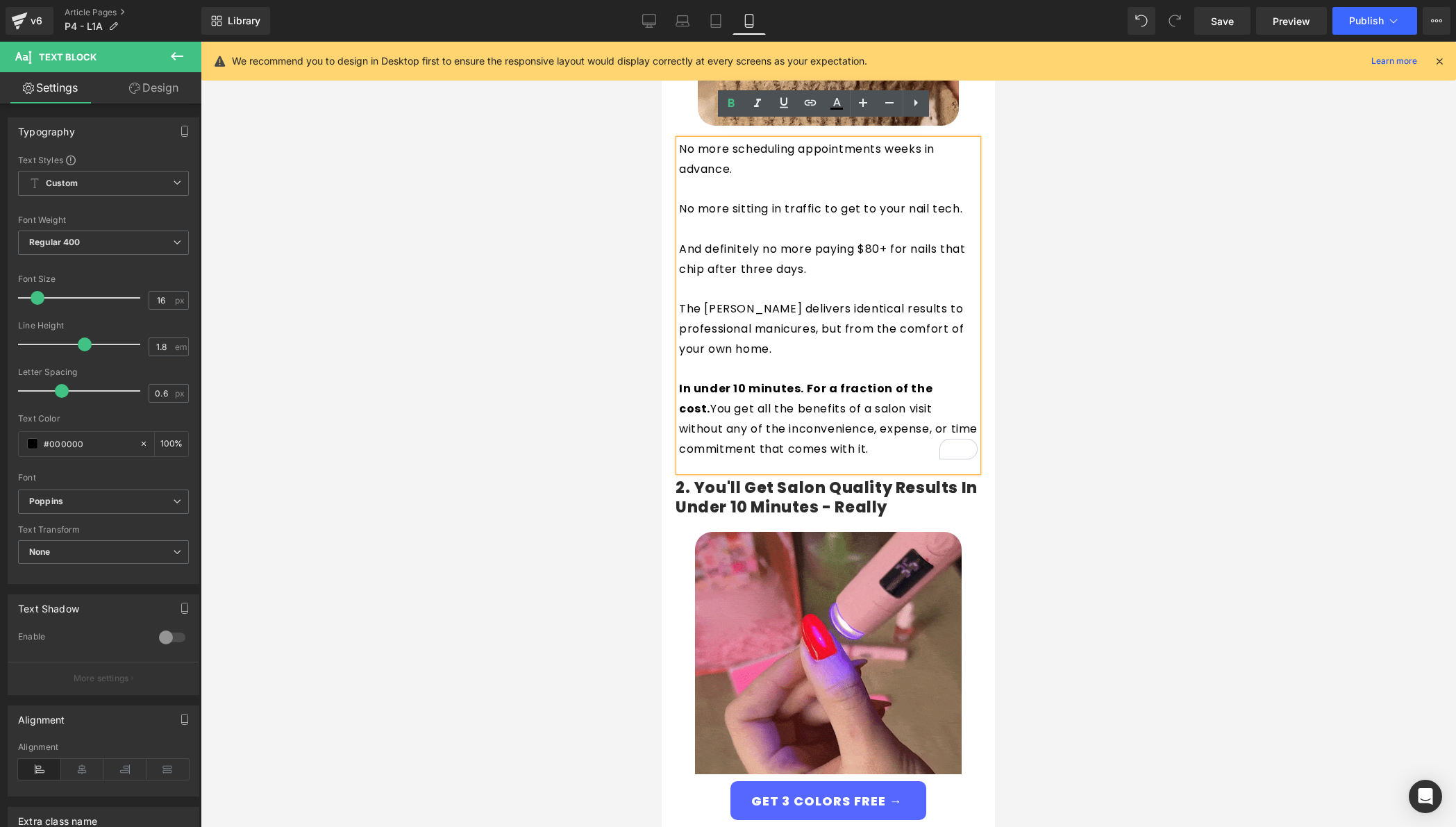
click at [815, 360] on p "To enrich screen reader interactions, please activate Accessibility in Grammarl…" at bounding box center [828, 370] width 298 height 20
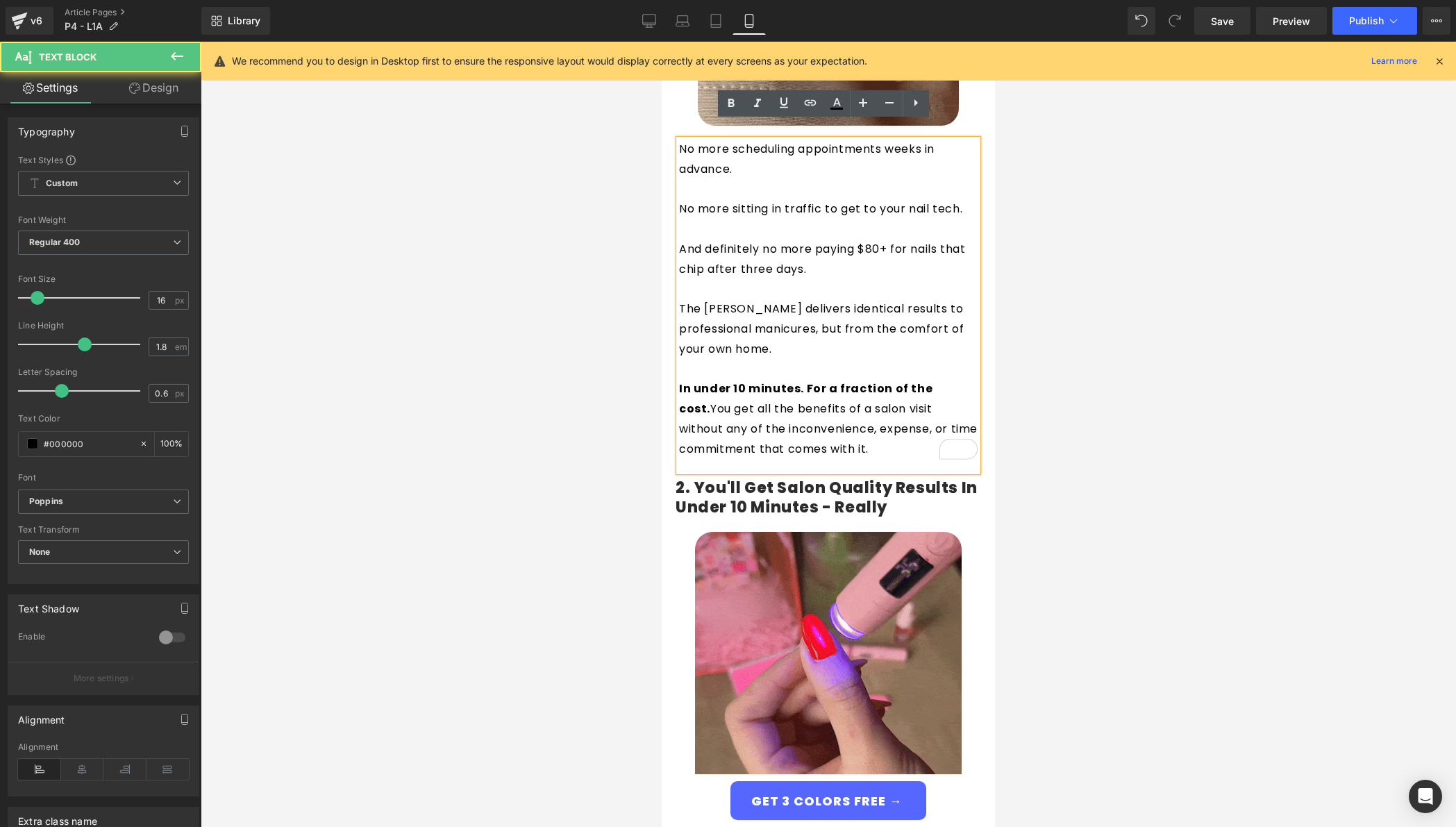
drag, startPoint x: 835, startPoint y: 290, endPoint x: 789, endPoint y: 308, distance: 49.4
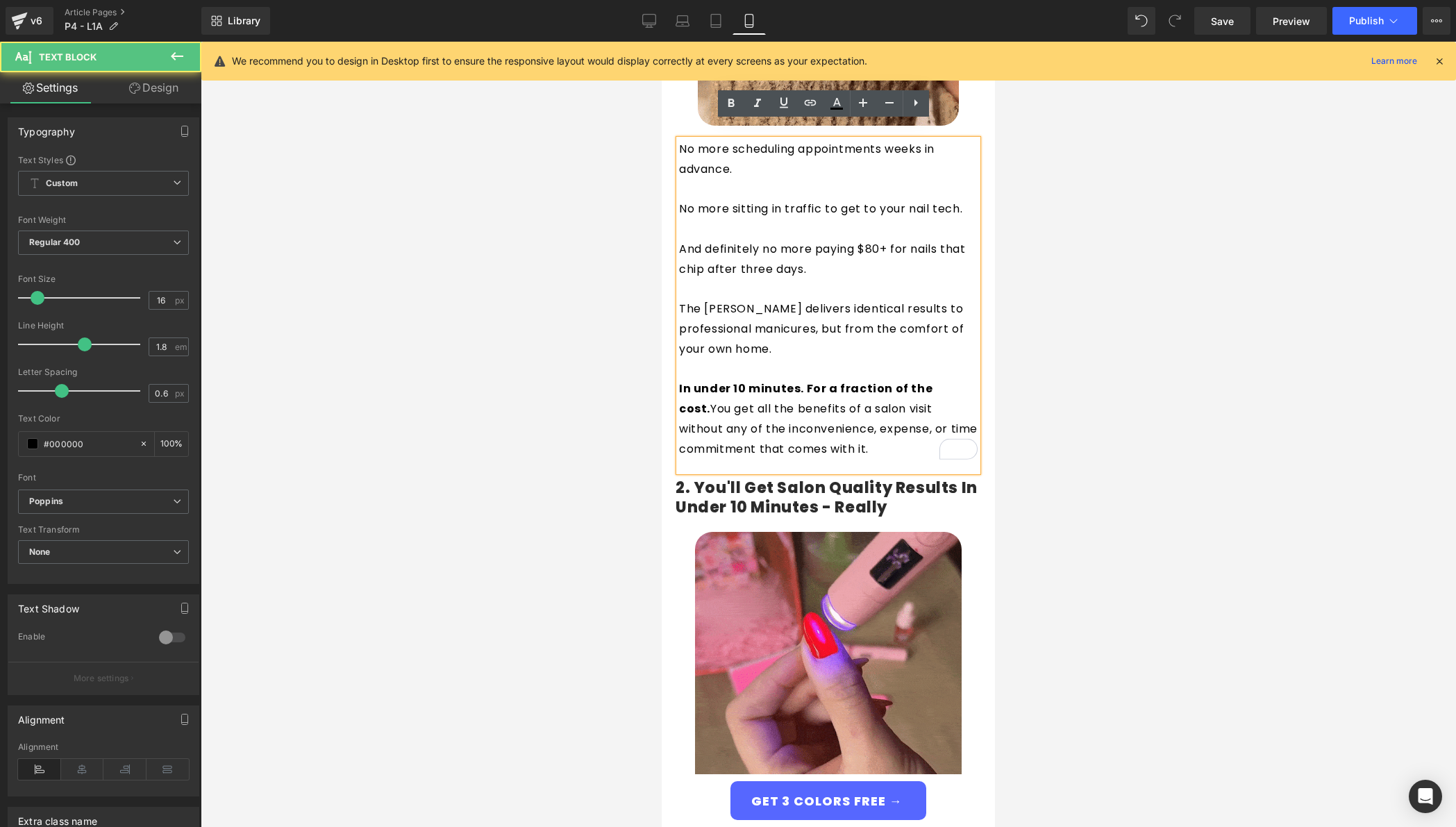
click at [789, 308] on p "The Giani Nail Pen delivers identical results to professional manicures, but fr…" at bounding box center [828, 329] width 298 height 60
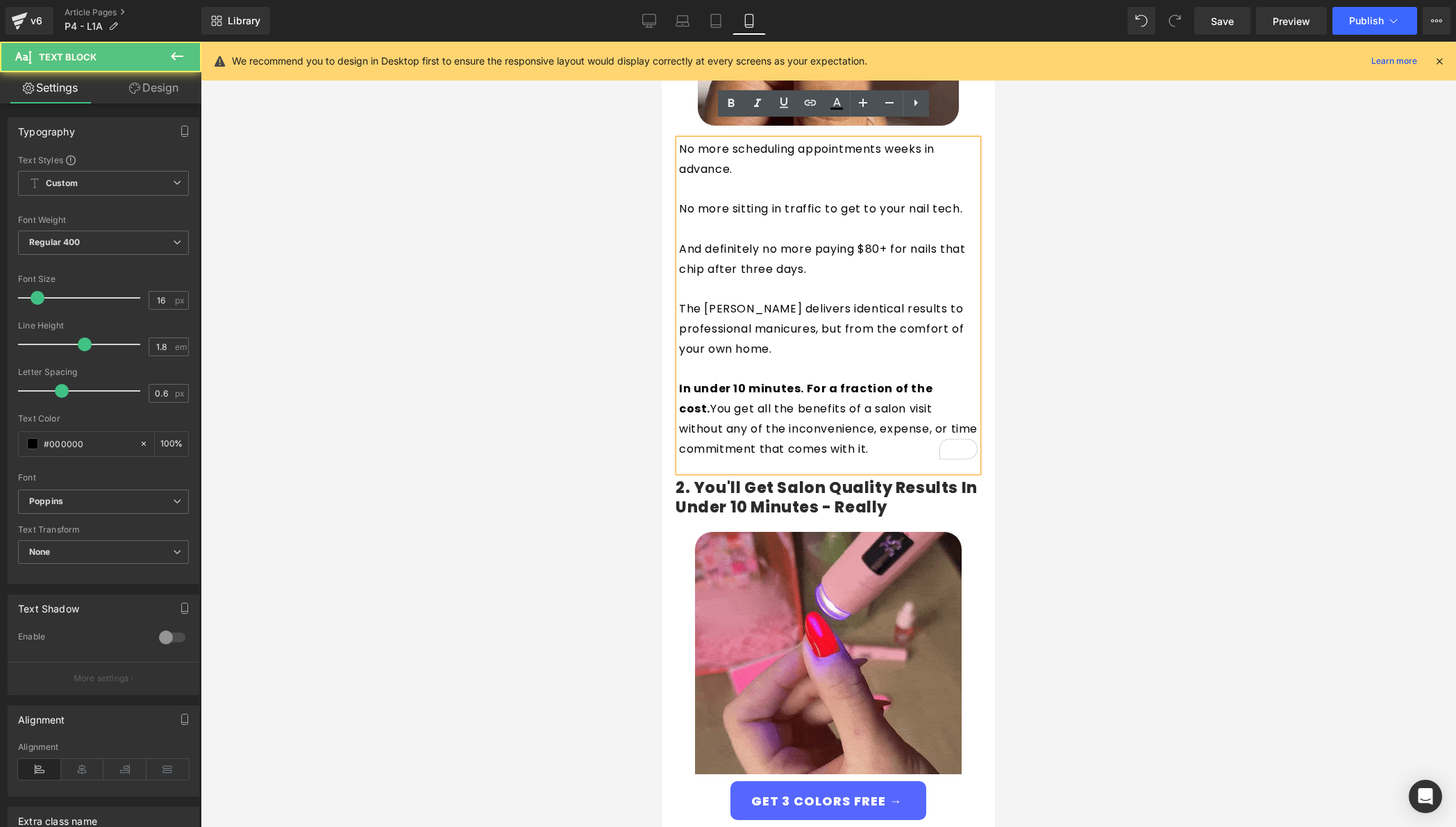
drag, startPoint x: 836, startPoint y: 292, endPoint x: 813, endPoint y: 313, distance: 31.1
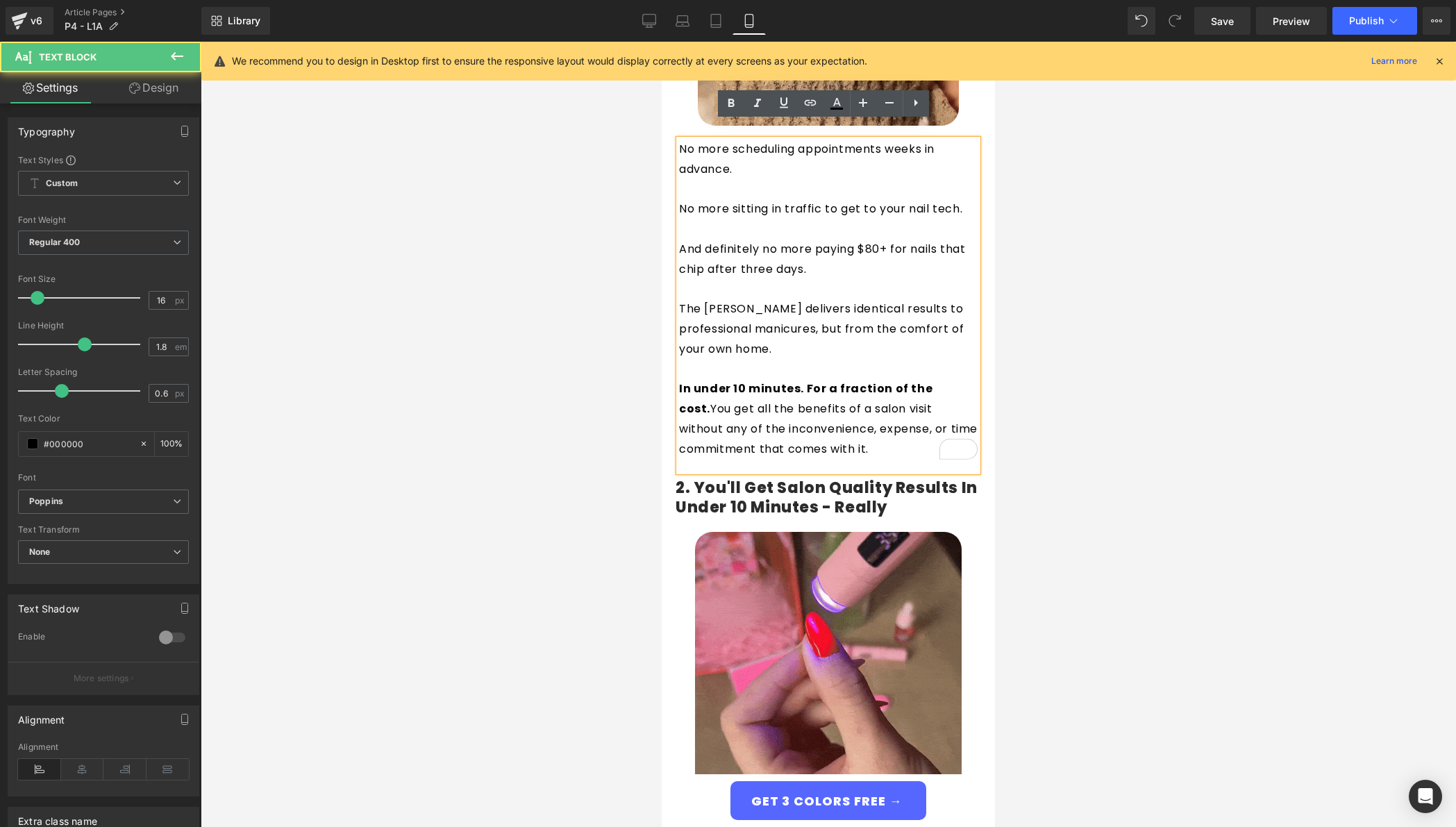
click at [813, 313] on p "The Giani Nail Pen delivers identical results to professional manicures, but fr…" at bounding box center [828, 329] width 298 height 60
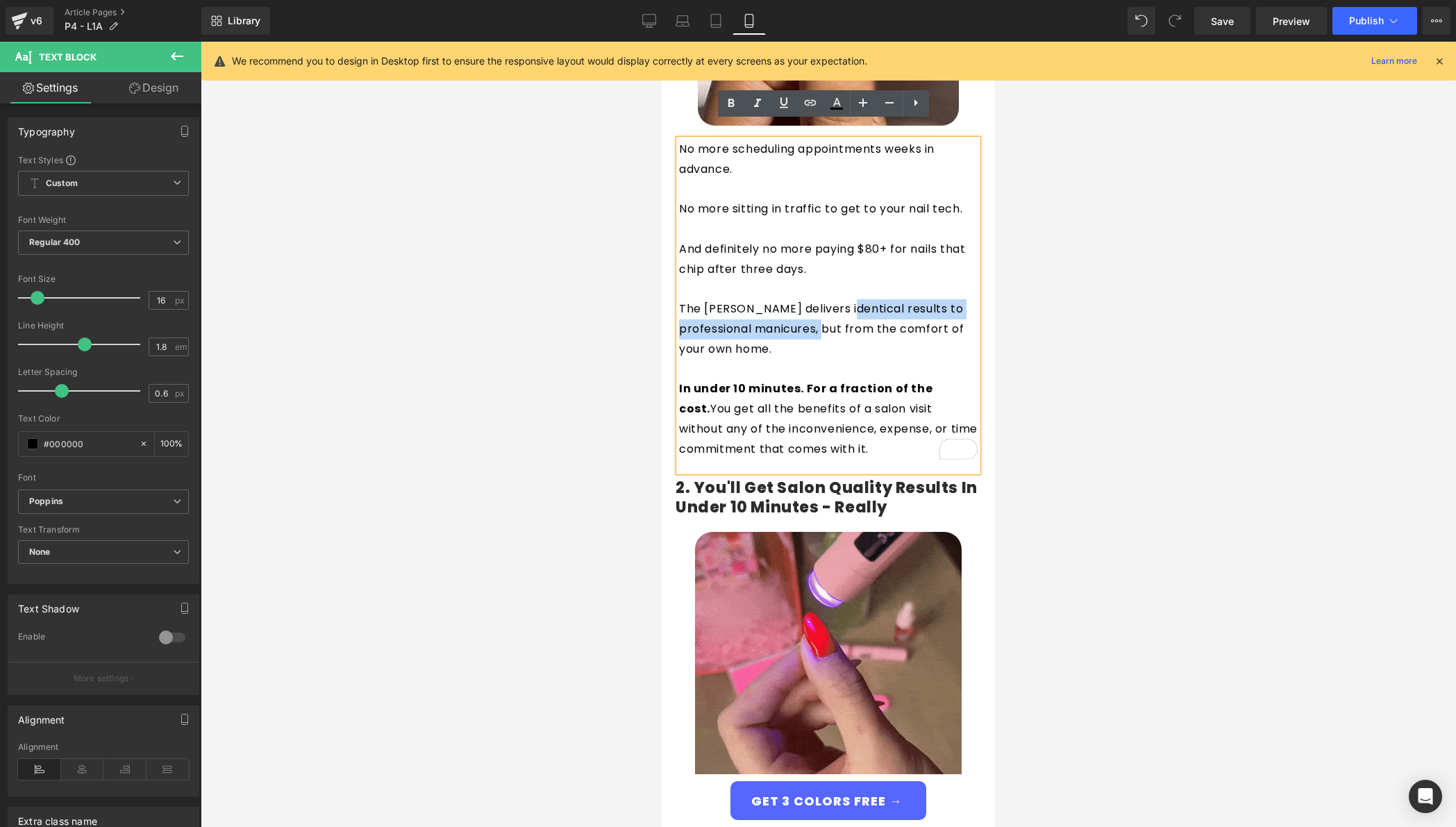
drag, startPoint x: 815, startPoint y: 313, endPoint x: 833, endPoint y: 295, distance: 25.5
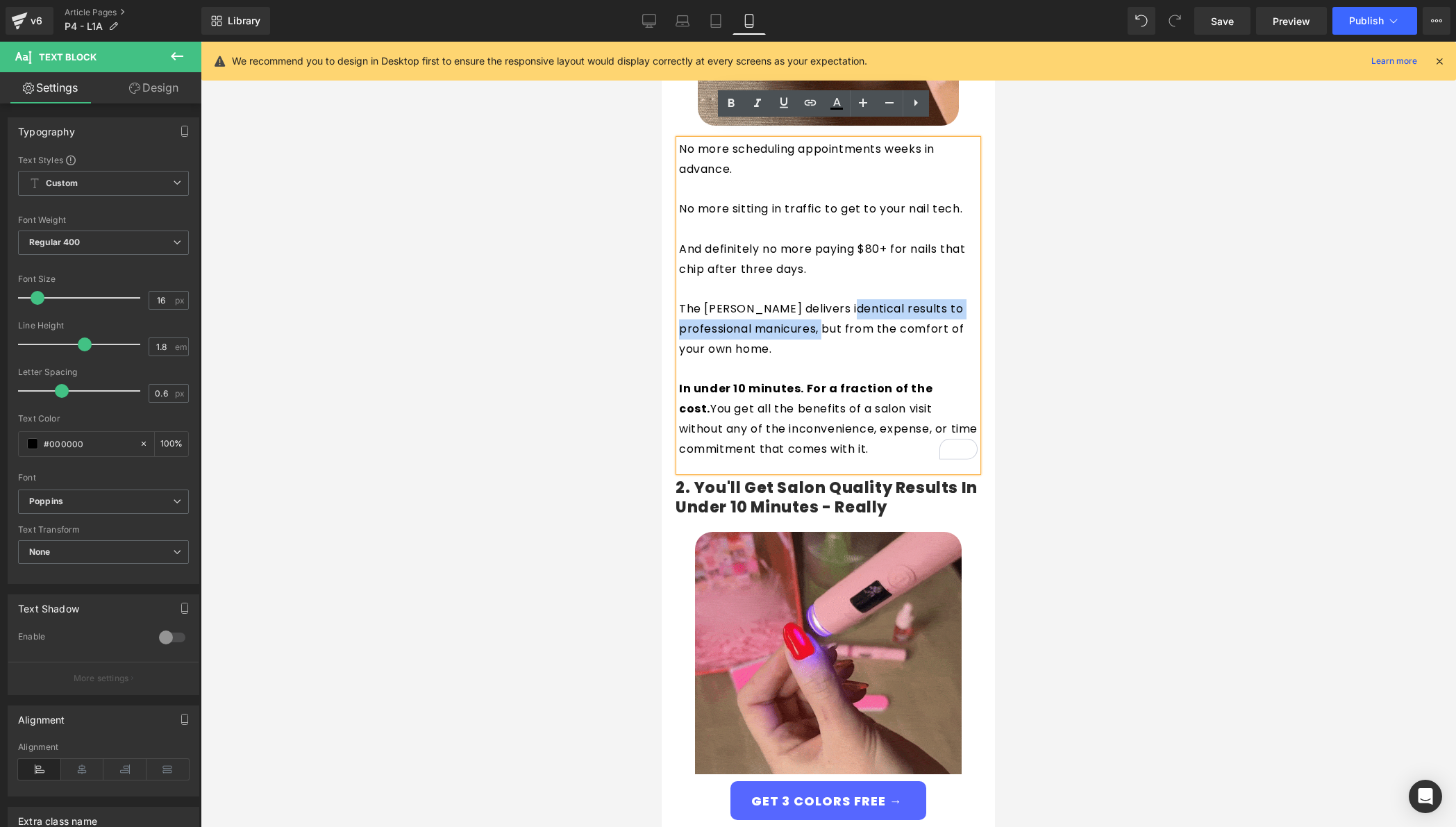
click at [833, 299] on p "The Giani Nail Pen delivers identical results to professional manicures, but fr…" at bounding box center [828, 329] width 298 height 60
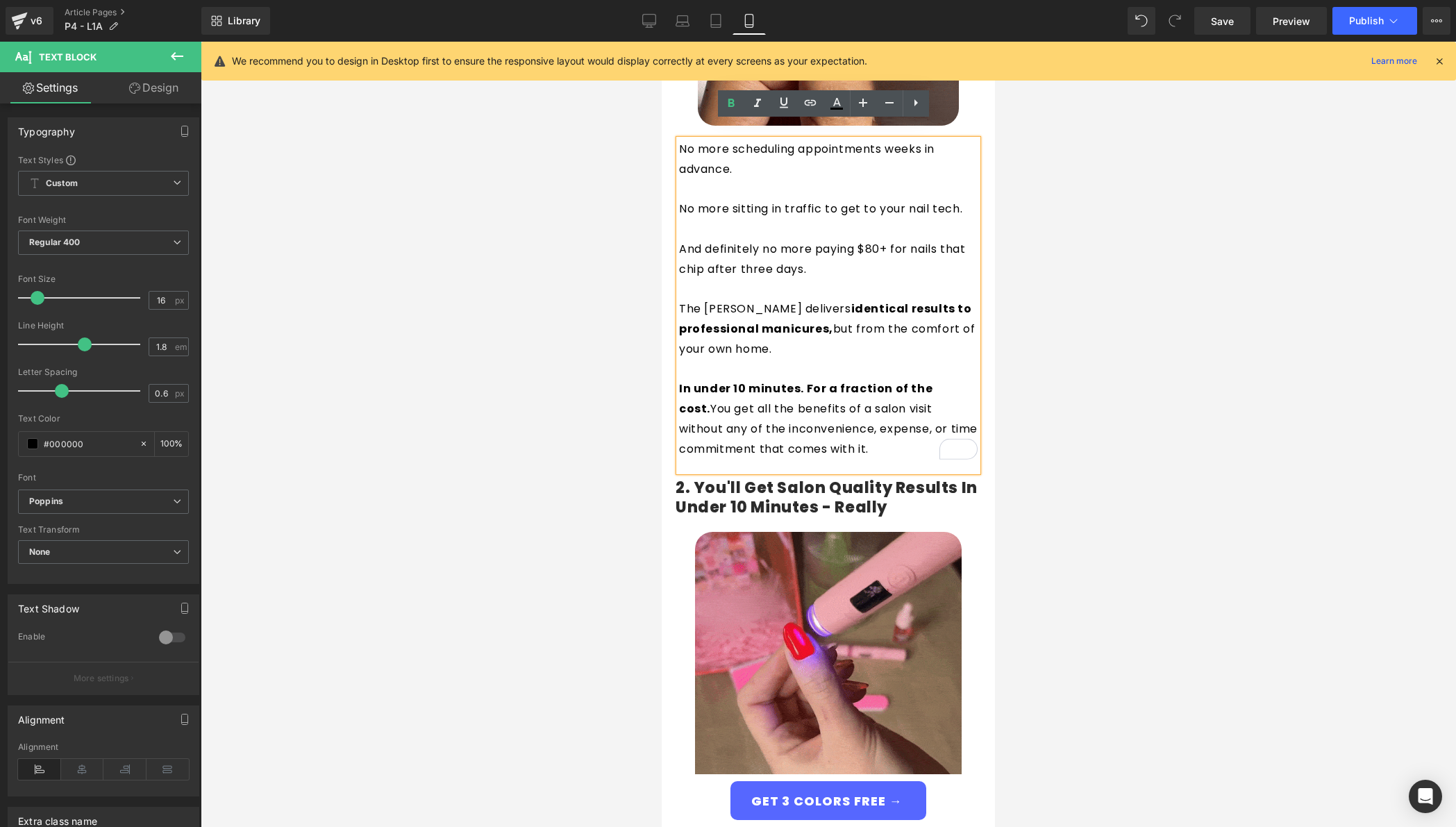
drag, startPoint x: 737, startPoint y: 332, endPoint x: 823, endPoint y: 317, distance: 87.3
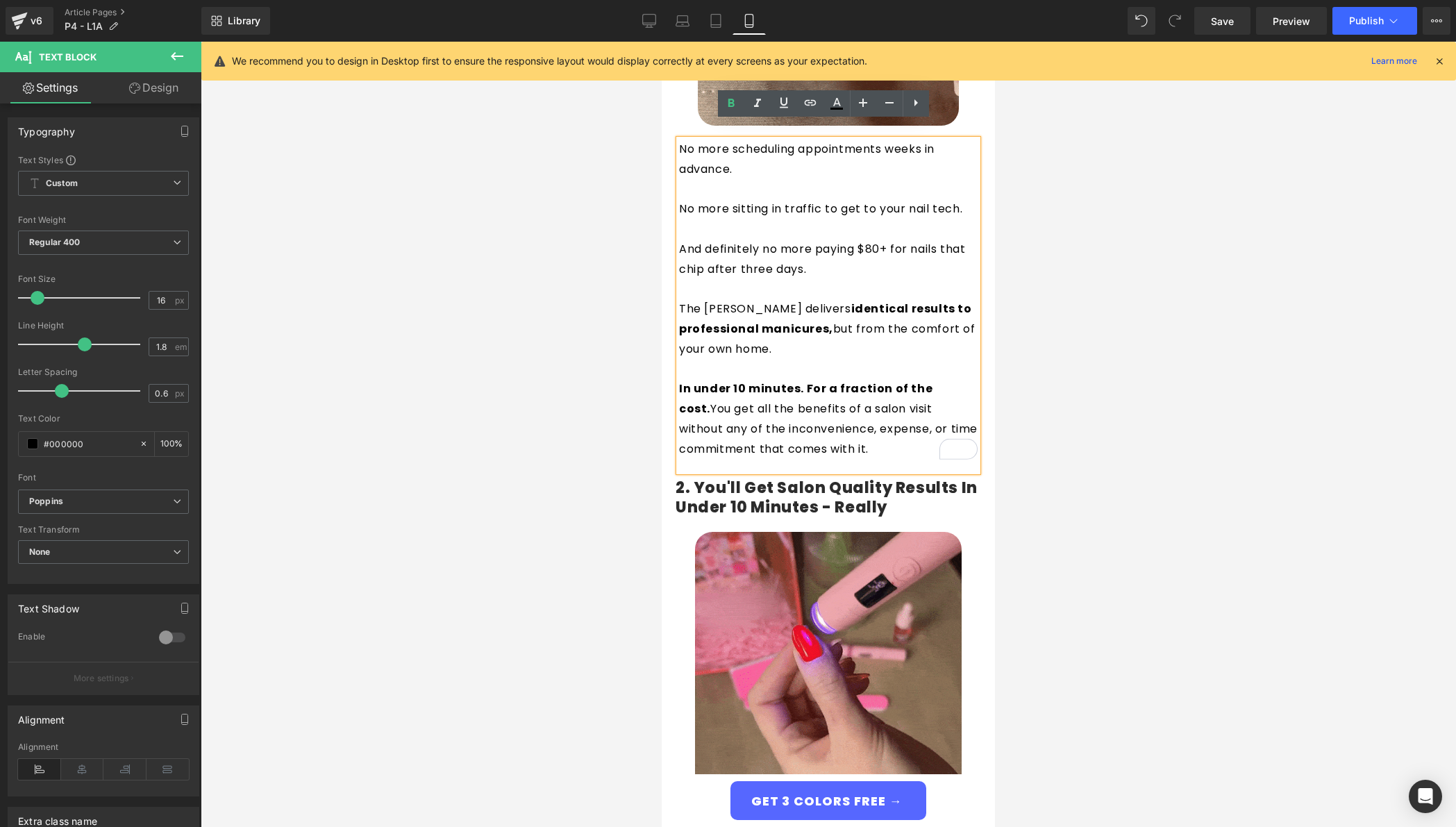
click at [823, 317] on p "The Giani Nail Pen delivers identical results to professional manicures, but fr…" at bounding box center [828, 329] width 298 height 60
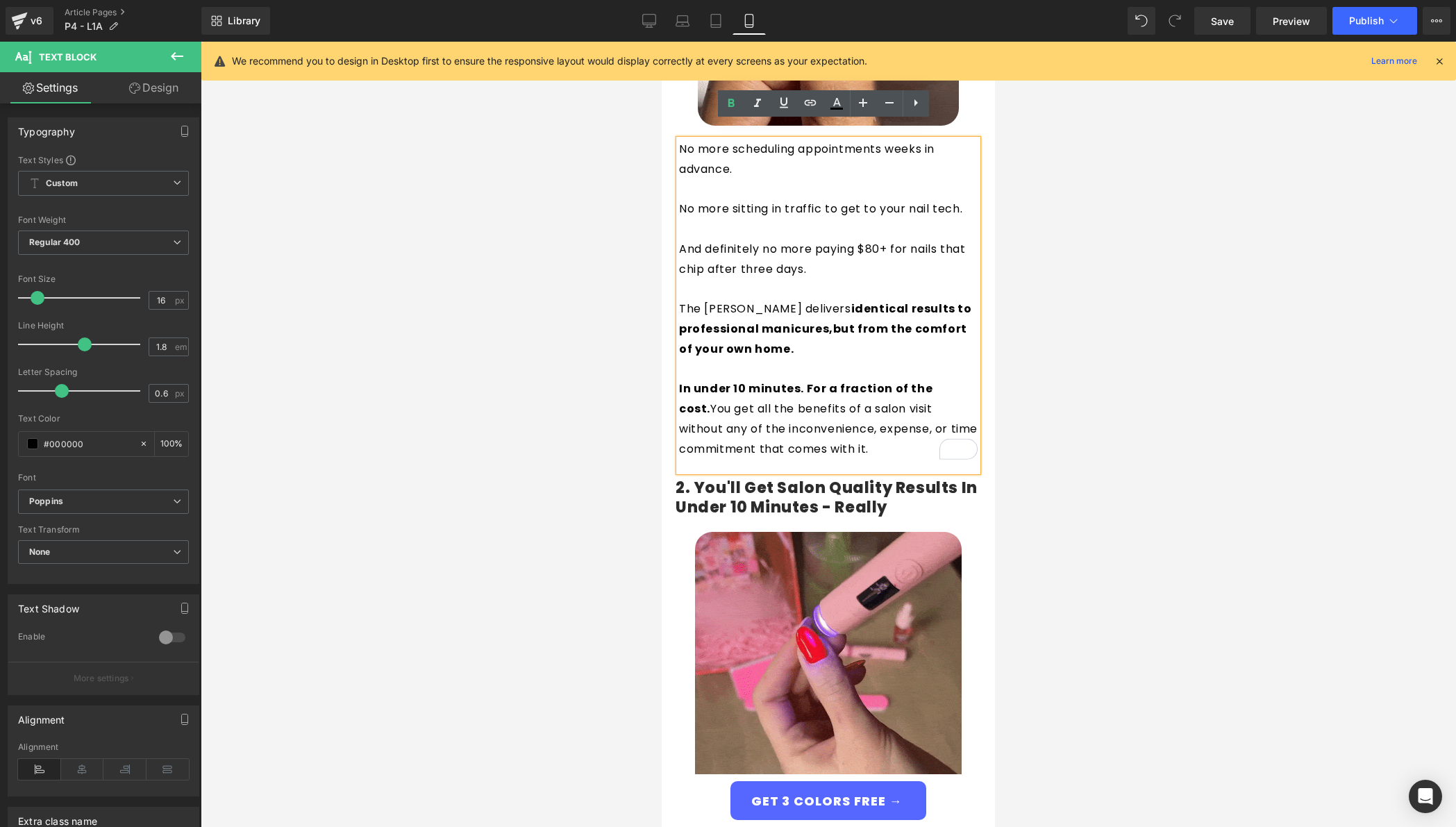
click at [840, 341] on p "The Giani Nail Pen delivers identical results to professional manicures, but fr…" at bounding box center [828, 329] width 298 height 60
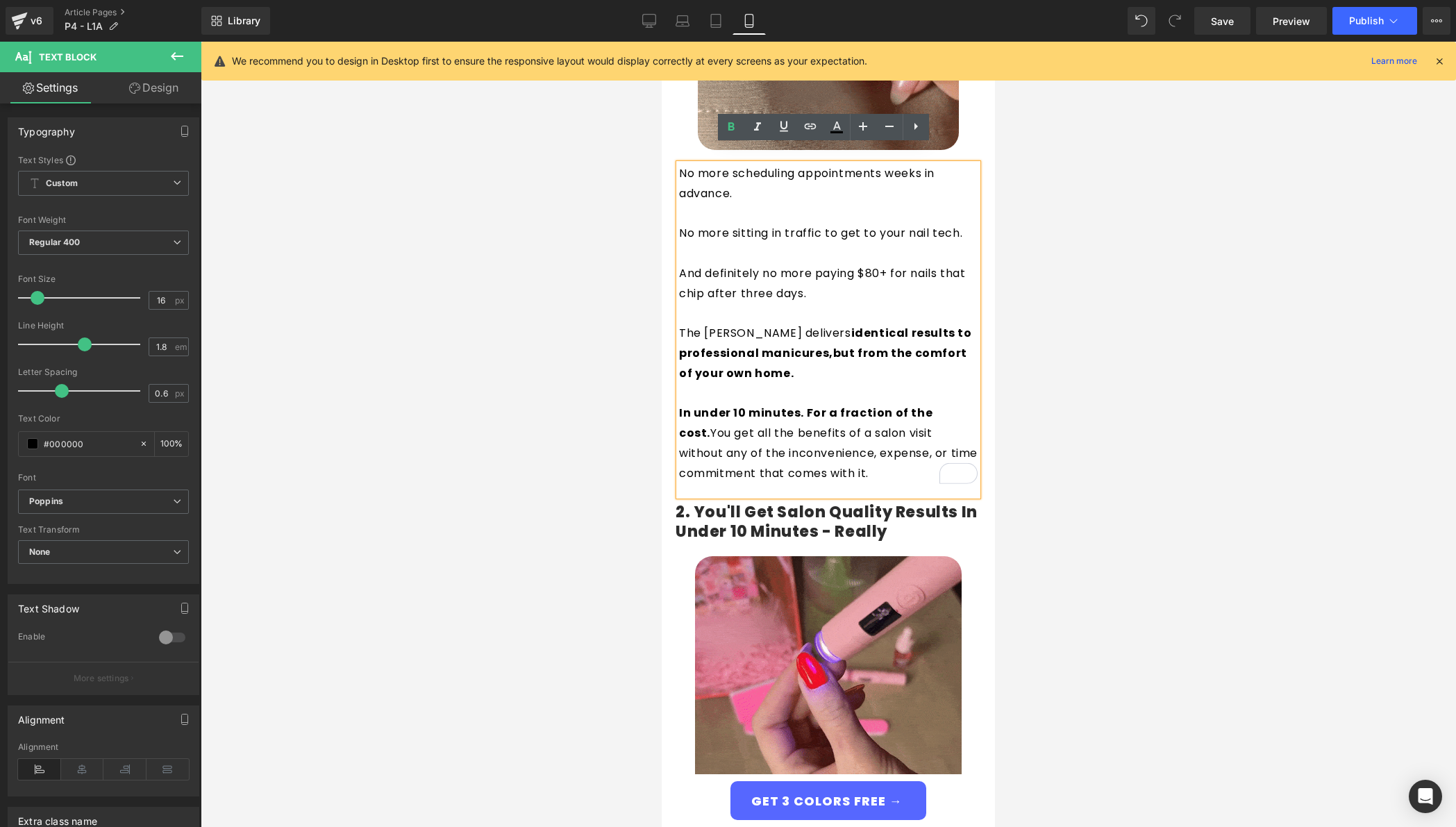
scroll to position [537, 0]
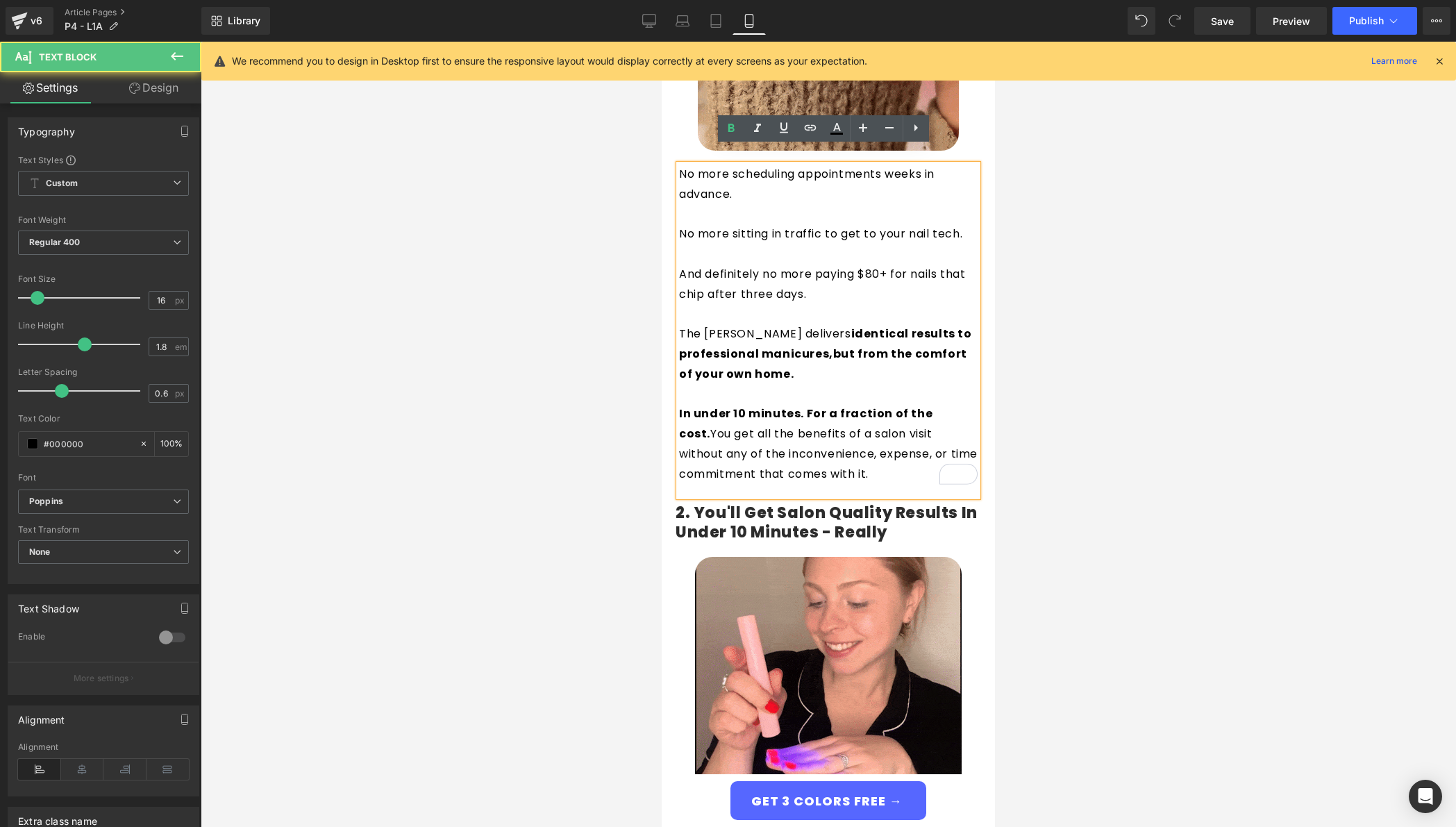
drag, startPoint x: 790, startPoint y: 264, endPoint x: 735, endPoint y: 243, distance: 58.9
click at [735, 243] on div "No more scheduling appointments weeks in advance. No more sitting in traffic to…" at bounding box center [828, 331] width 298 height 332
click at [735, 244] on p "To enrich screen reader interactions, please activate Accessibility in Grammarl…" at bounding box center [828, 254] width 298 height 20
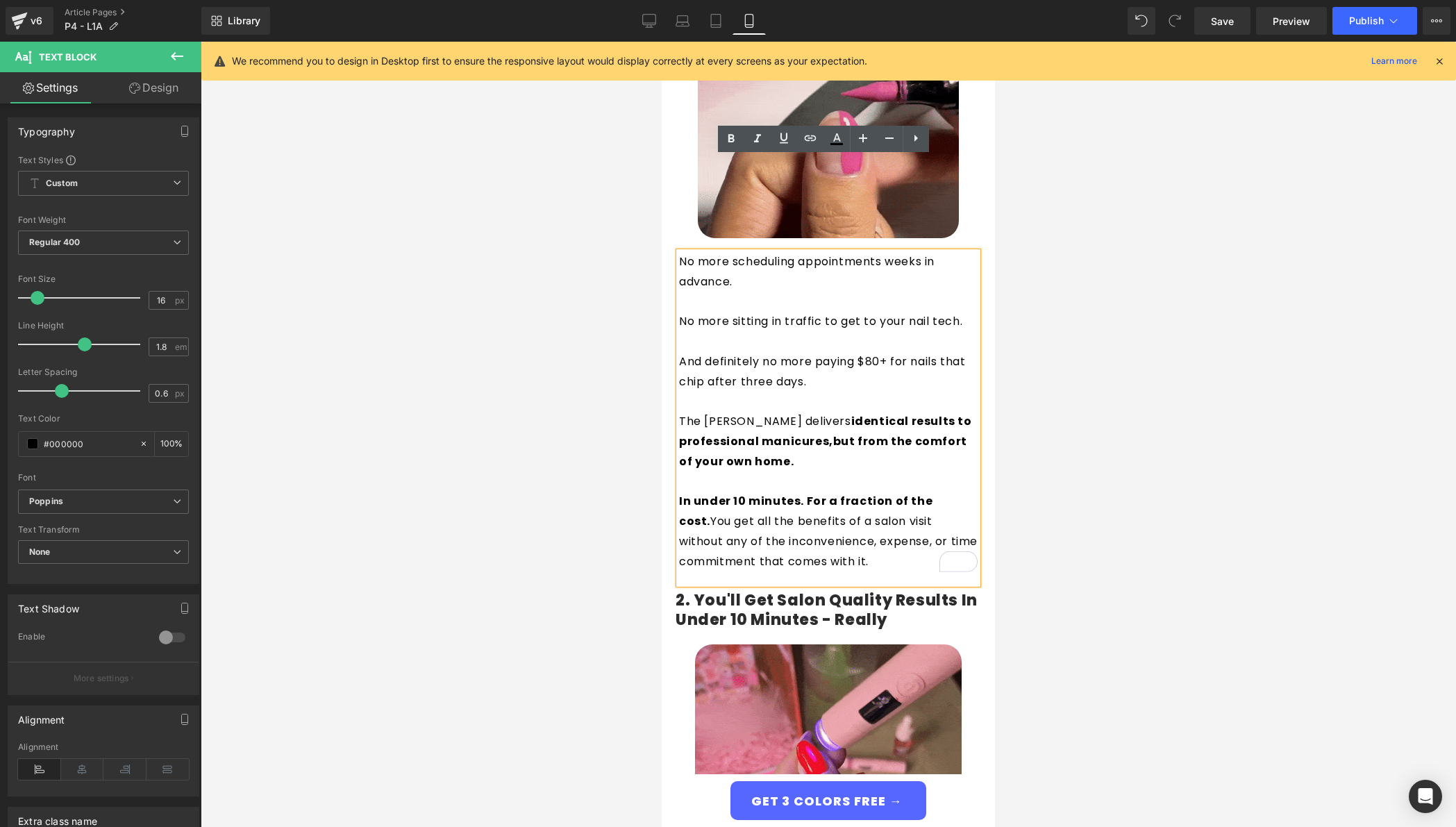
scroll to position [438, 0]
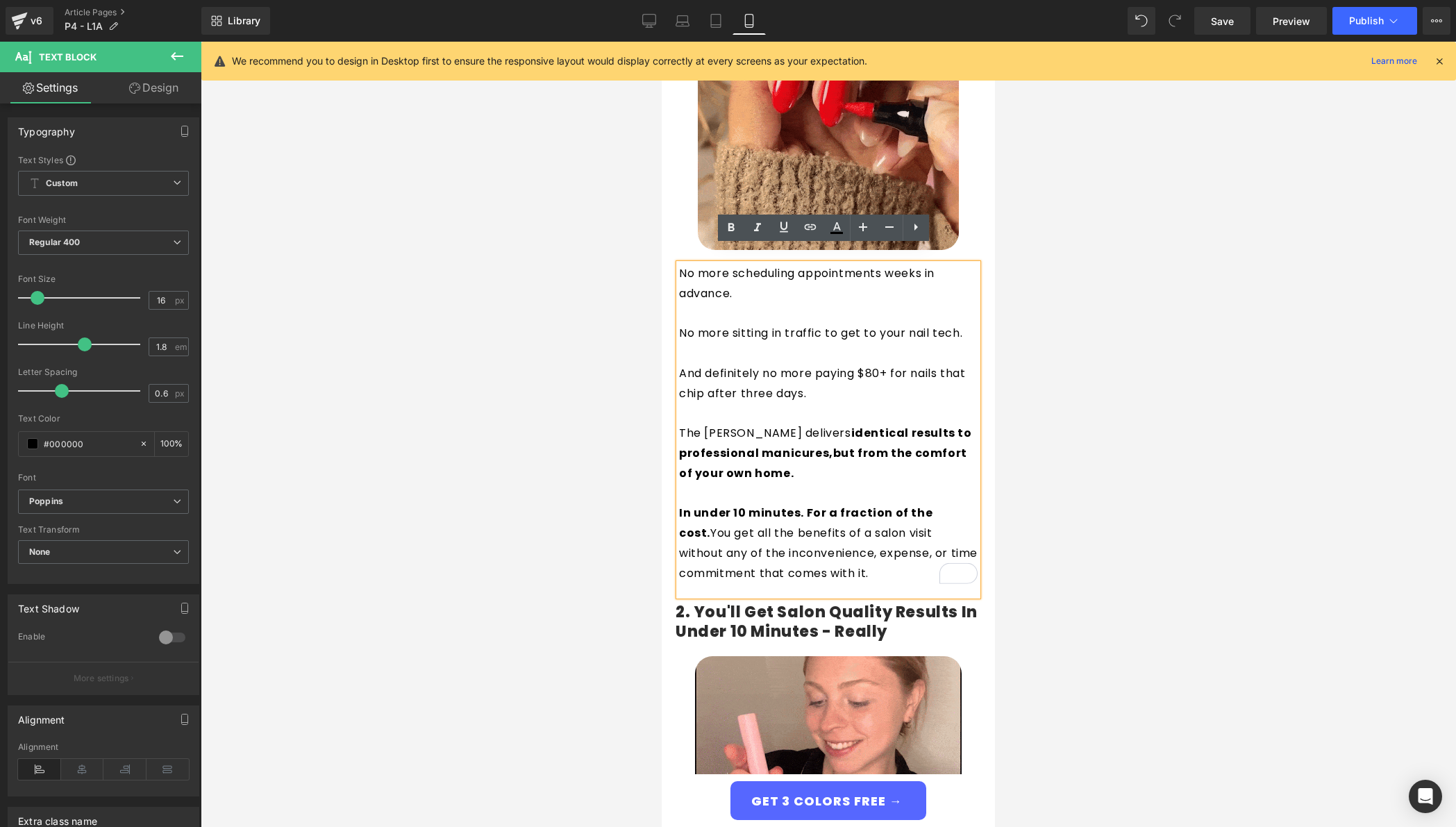
drag, startPoint x: 709, startPoint y: 334, endPoint x: 648, endPoint y: 264, distance: 92.8
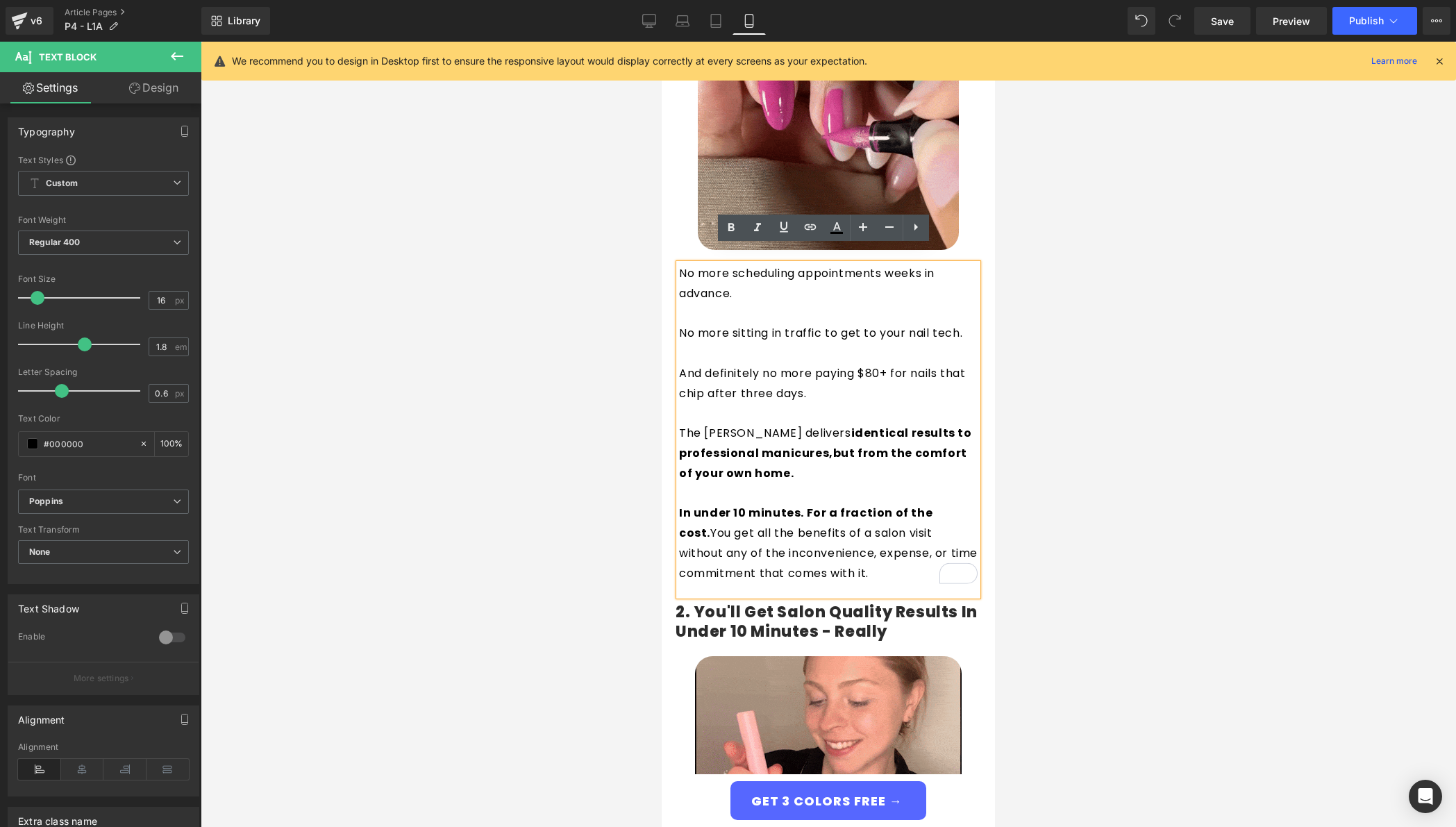
copy div "No more scheduling appointments weeks in advance. No more sitting in traffic to…"
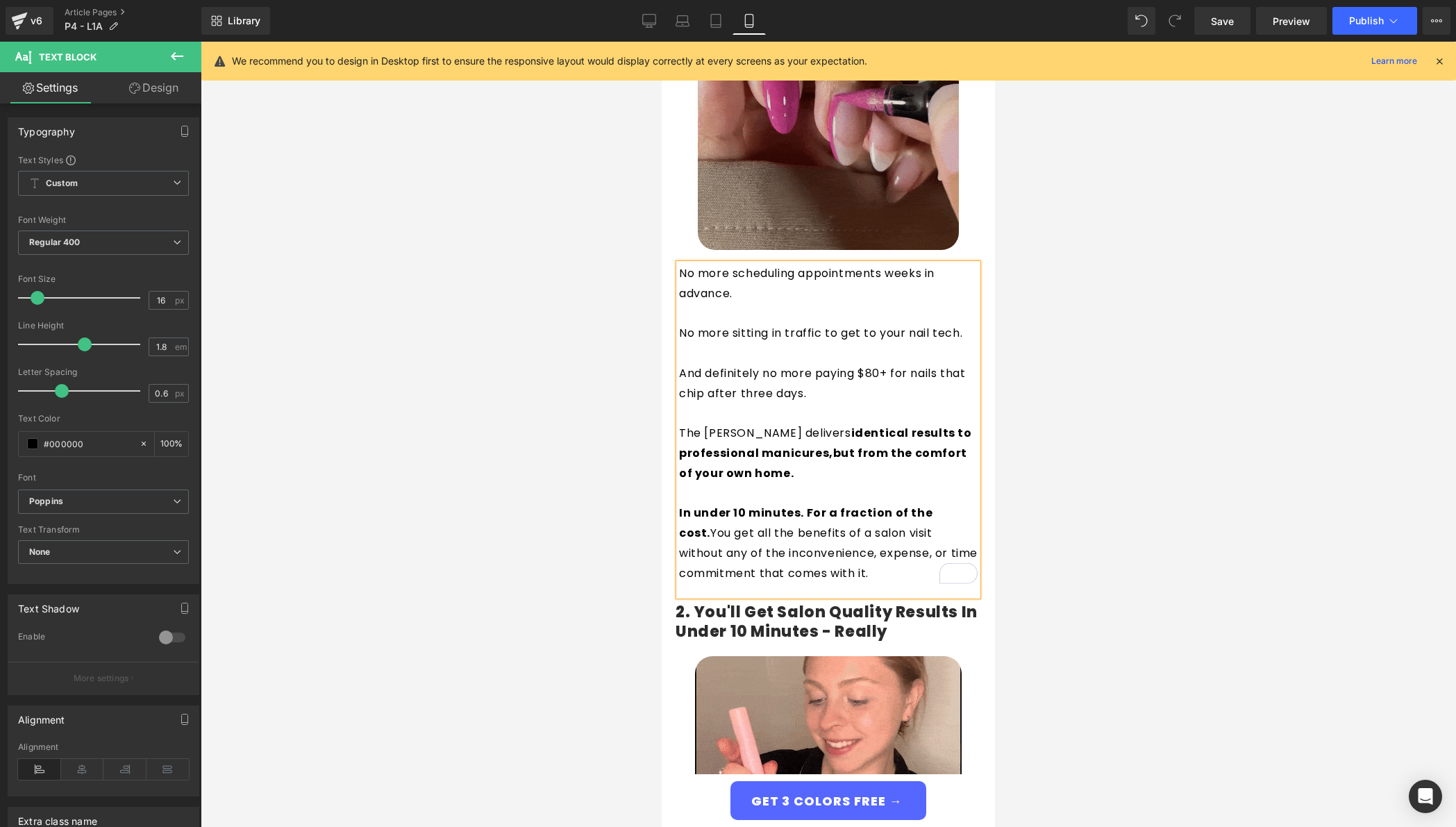
scroll to position [438, 0]
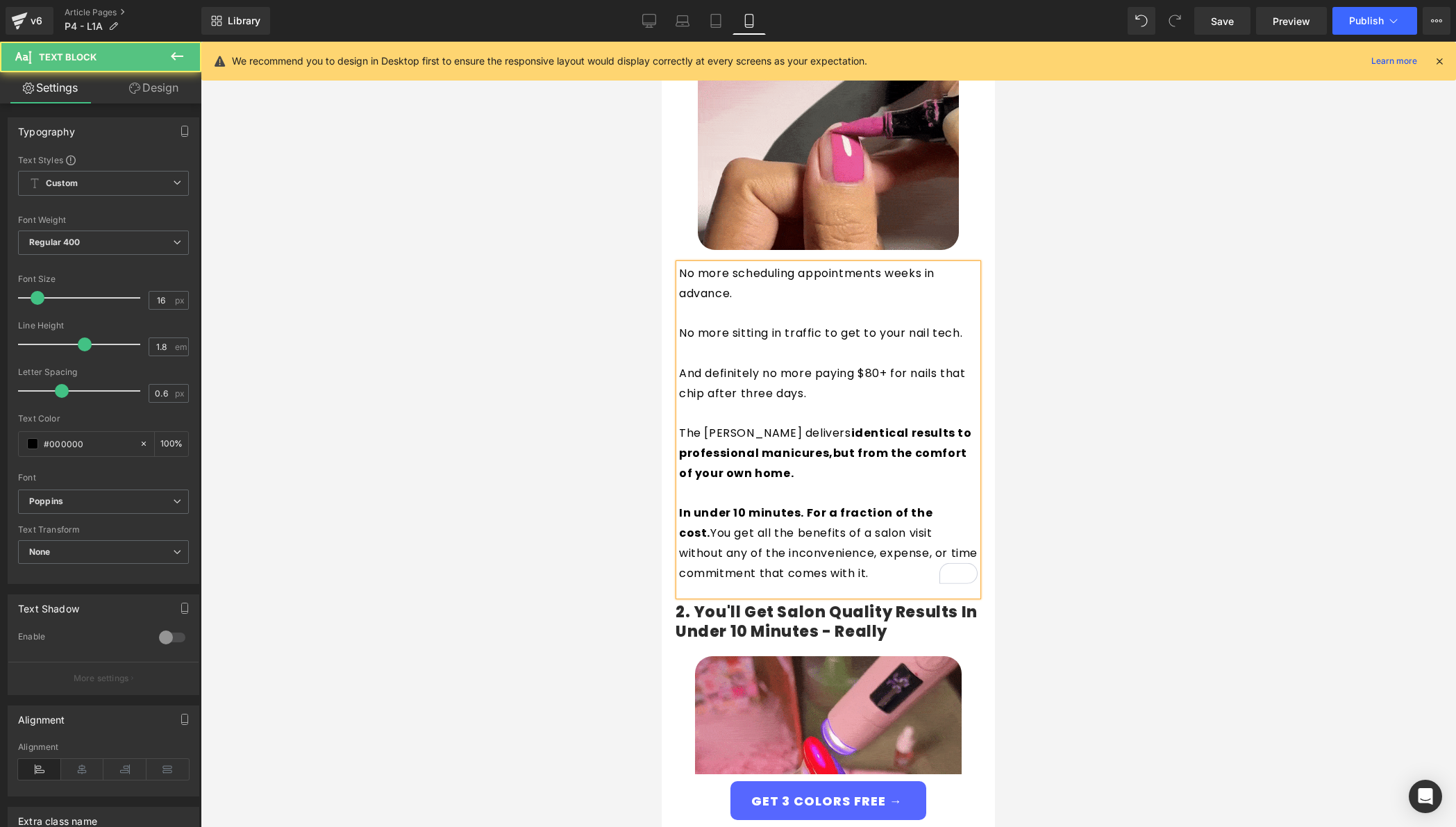
click at [753, 404] on p "To enrich screen reader interactions, please activate Accessibility in Grammarl…" at bounding box center [828, 414] width 298 height 20
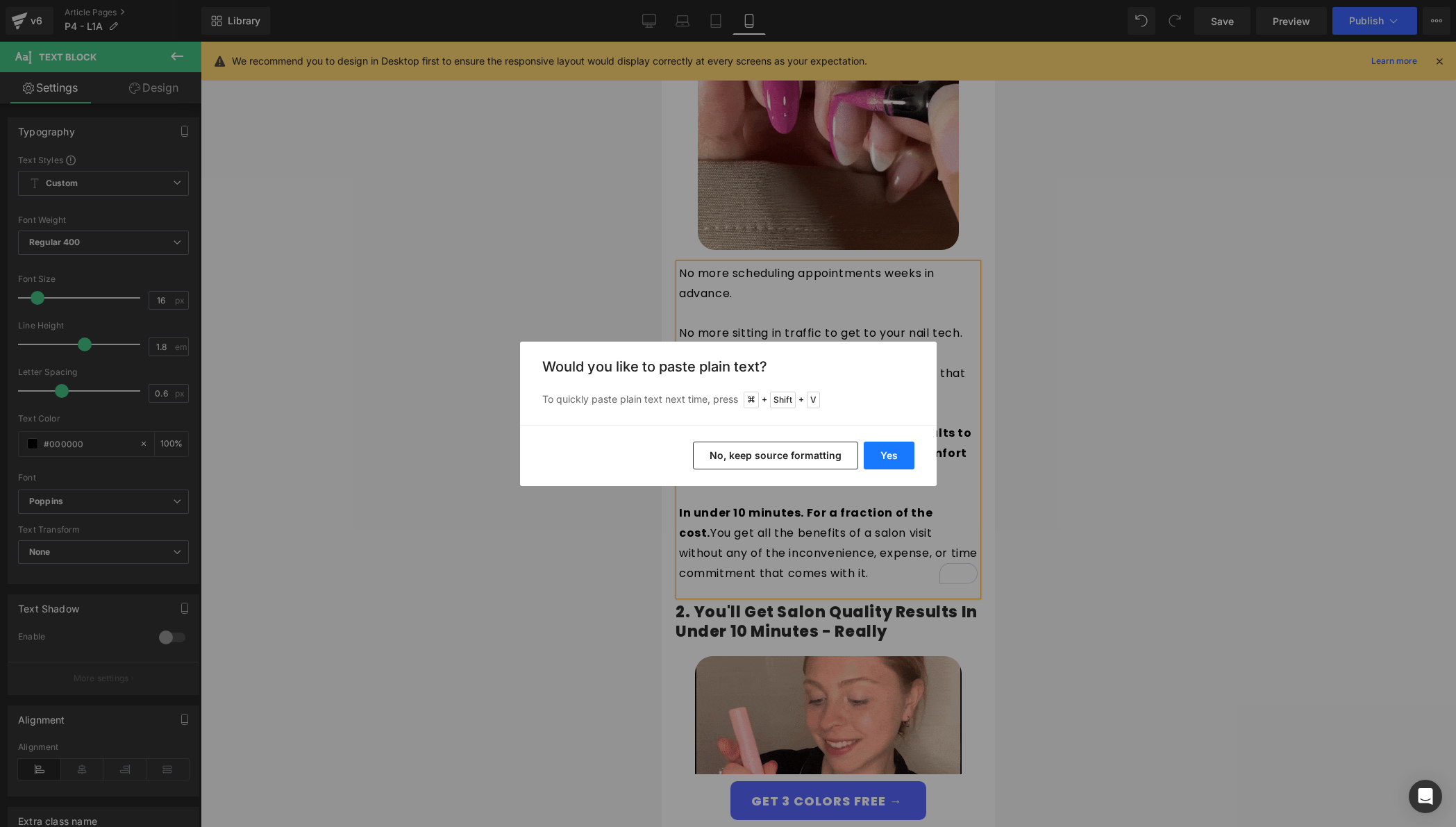
click at [891, 461] on button "Yes" at bounding box center [889, 456] width 51 height 27
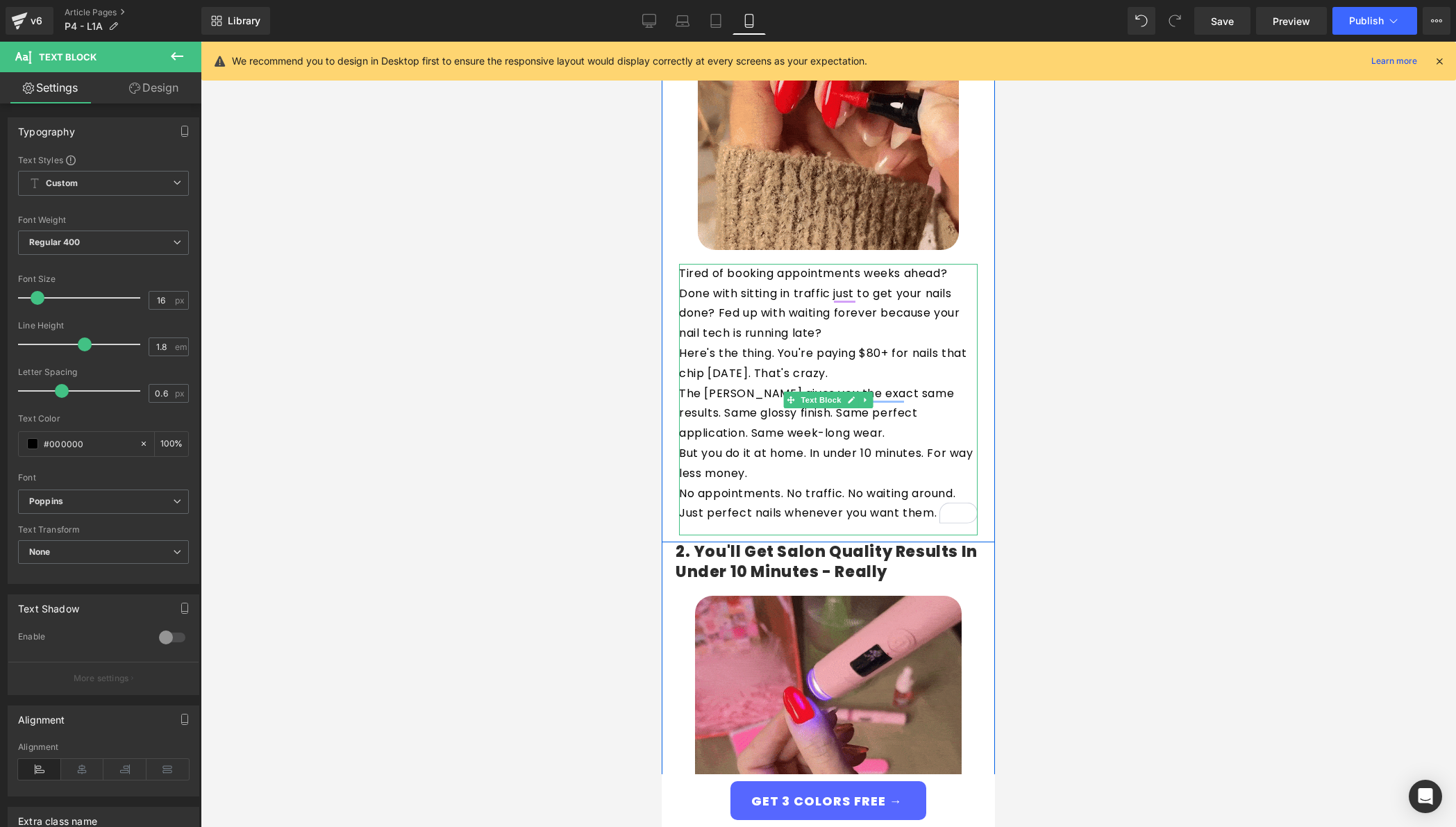
click at [837, 313] on p "Tired of booking appointments weeks ahead? Done with sitting in traffic just to…" at bounding box center [828, 303] width 298 height 80
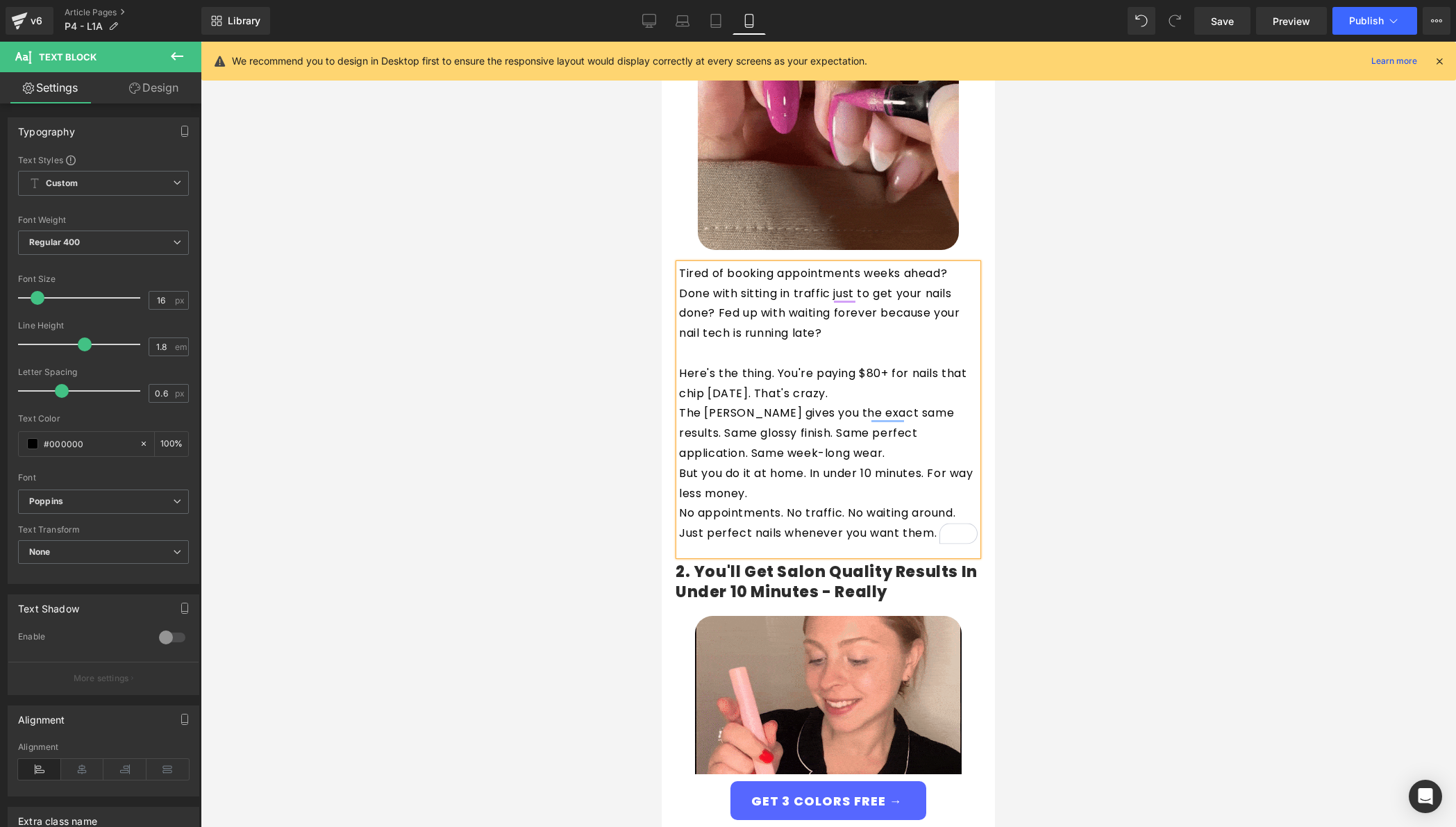
click at [889, 374] on p "Here's the thing. You're paying $80+ for nails that chip in three days. That's …" at bounding box center [828, 384] width 298 height 40
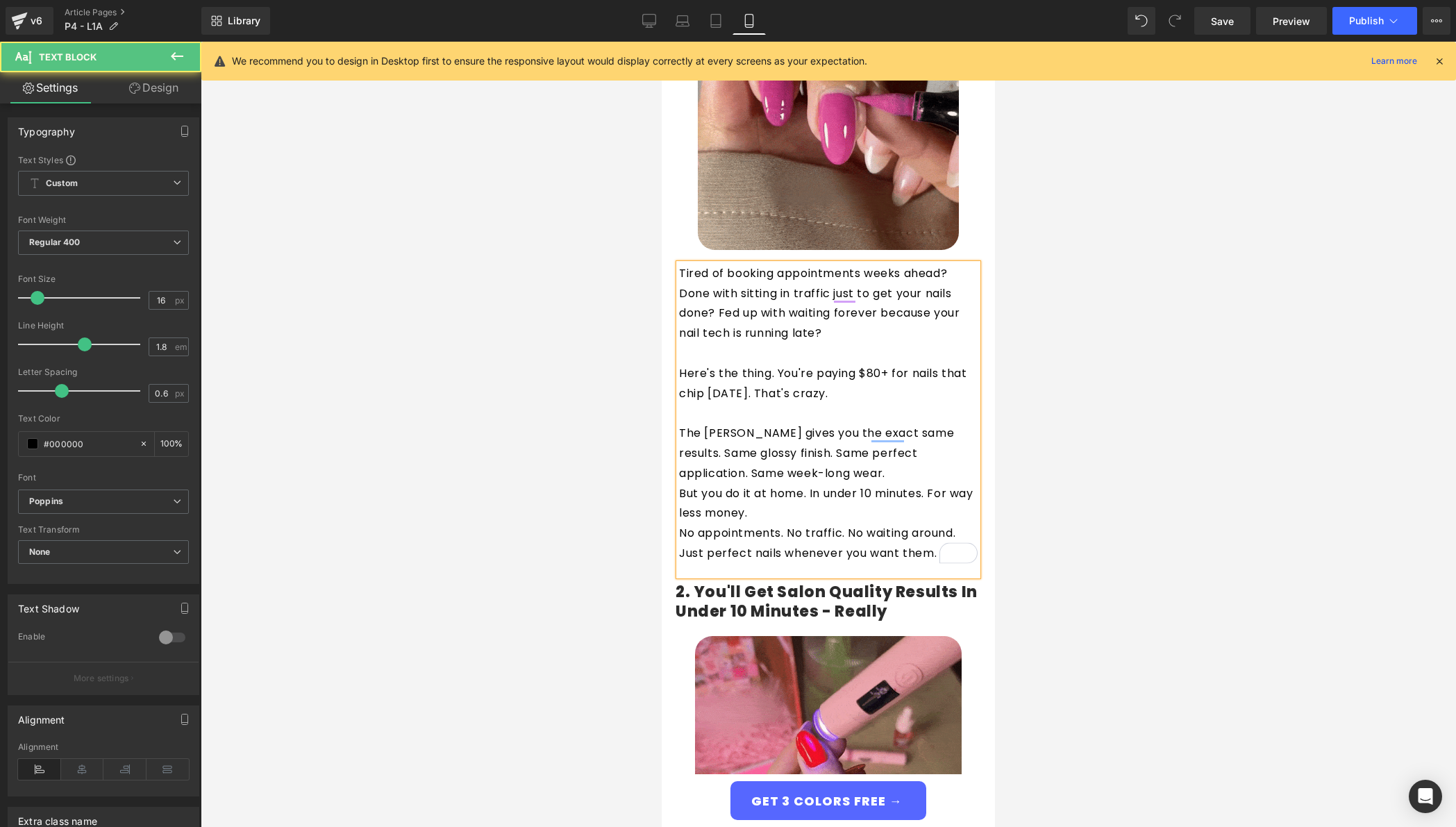
click at [932, 443] on p "The Giani Nail Pen gives you the exact same results. Same glossy finish. Same p…" at bounding box center [828, 454] width 298 height 60
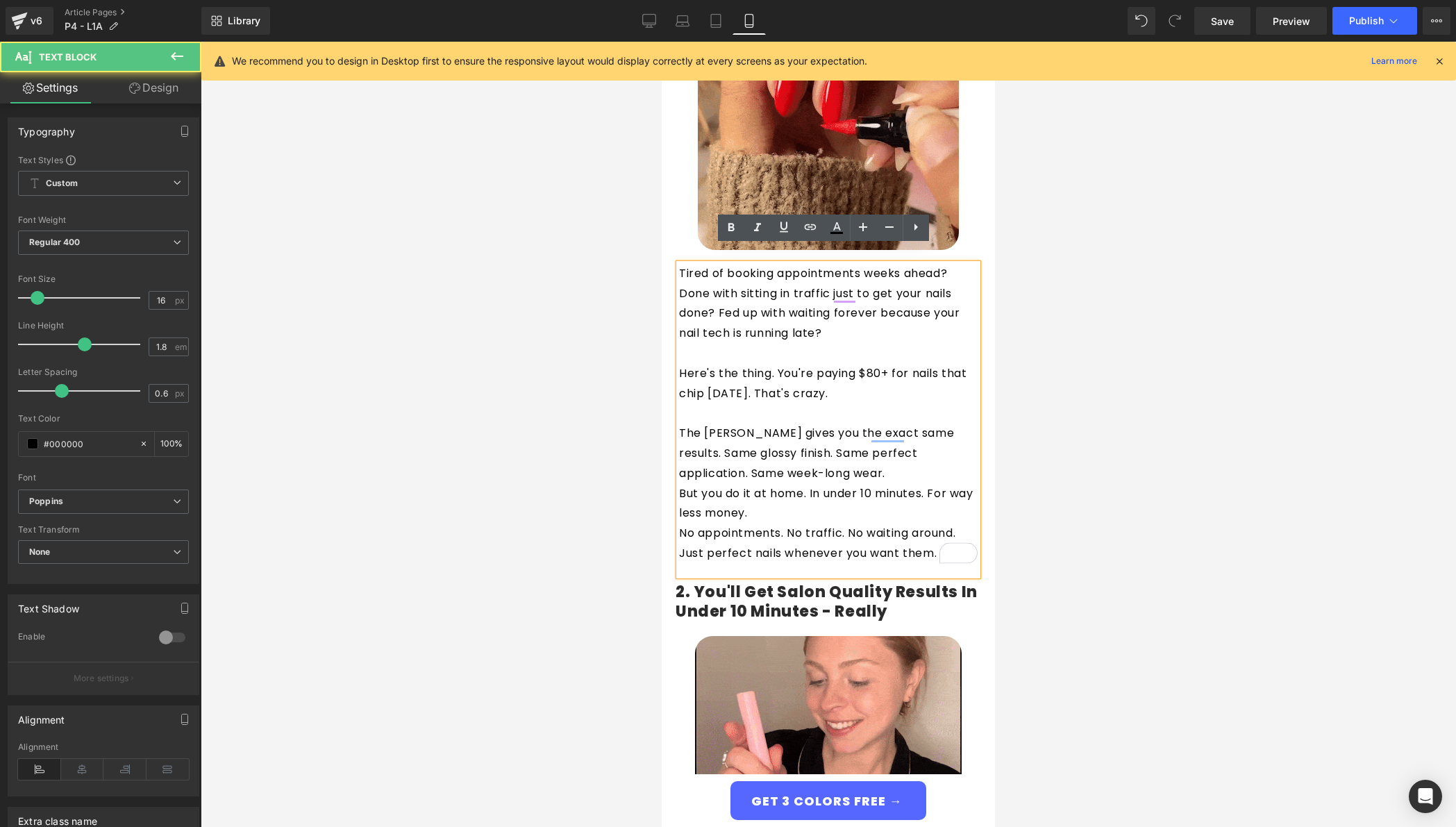
click at [899, 461] on p "The Giani Nail Pen gives you the exact same results. Same glossy finish. Same p…" at bounding box center [828, 454] width 298 height 60
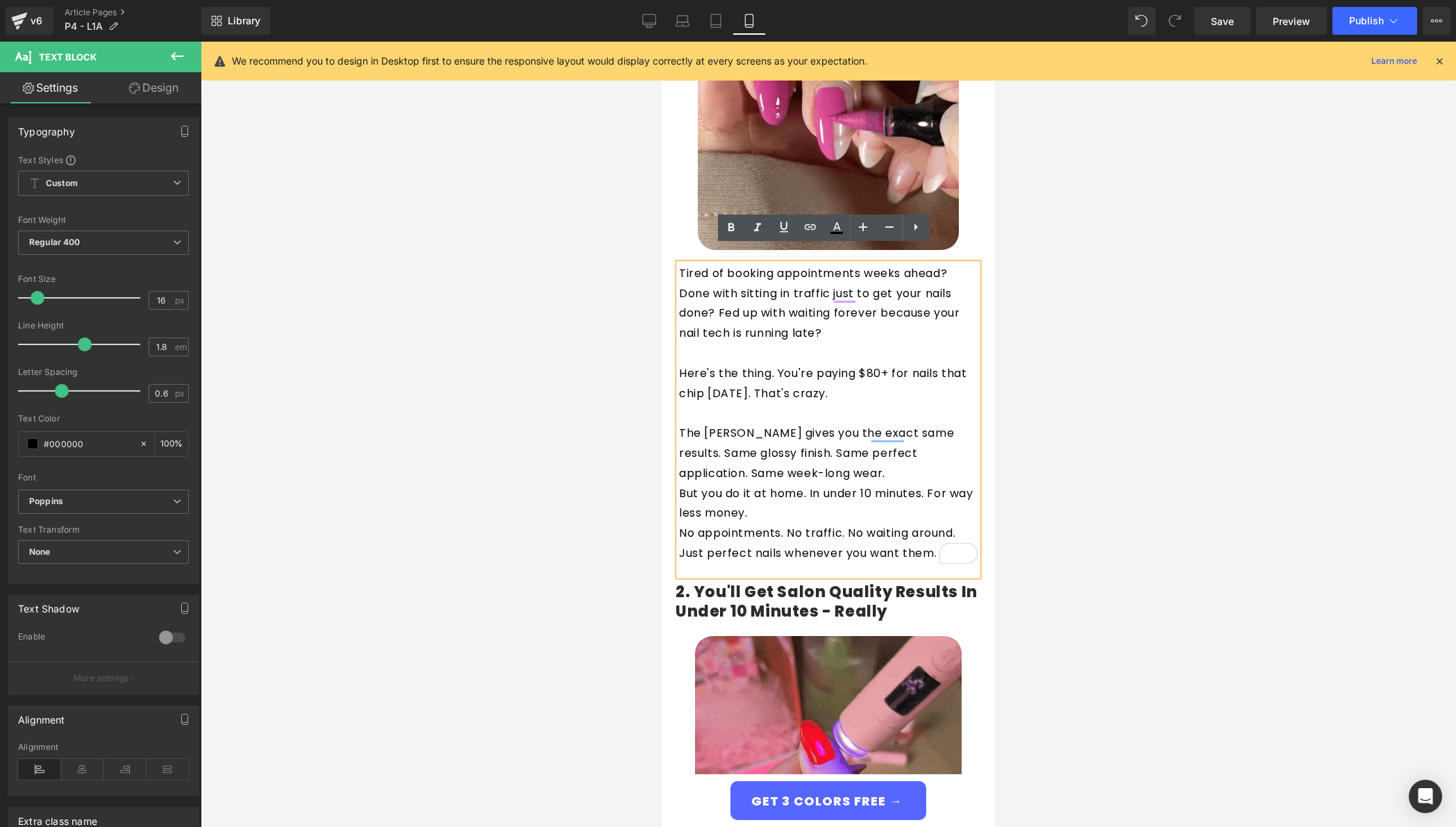
click at [850, 484] on p "But you do it at home. In under 10 minutes. For way less money." at bounding box center [828, 504] width 298 height 40
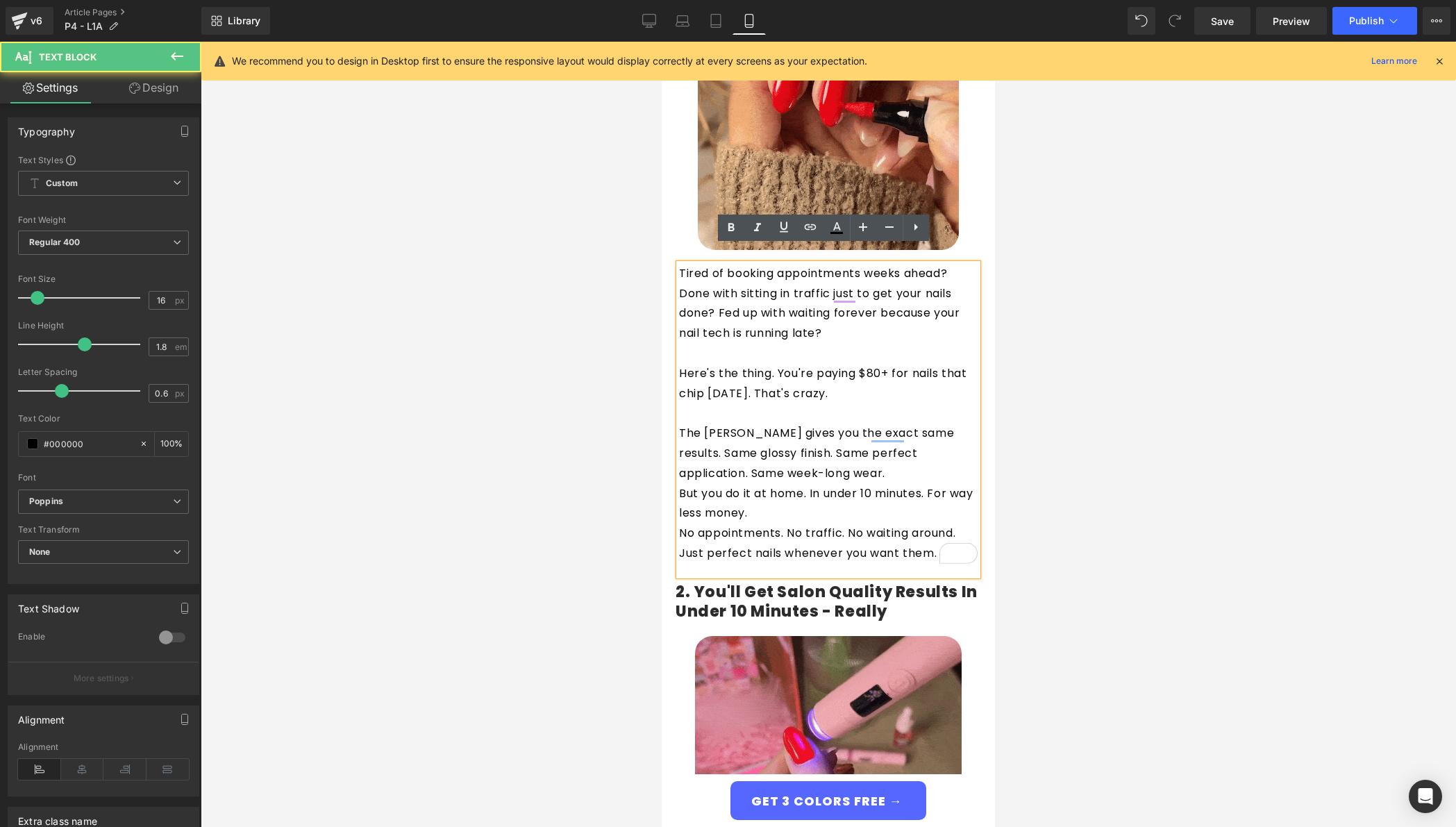
click at [797, 524] on p "No appointments. No traffic. No waiting around. Just perfect nails whenever you…" at bounding box center [828, 544] width 298 height 40
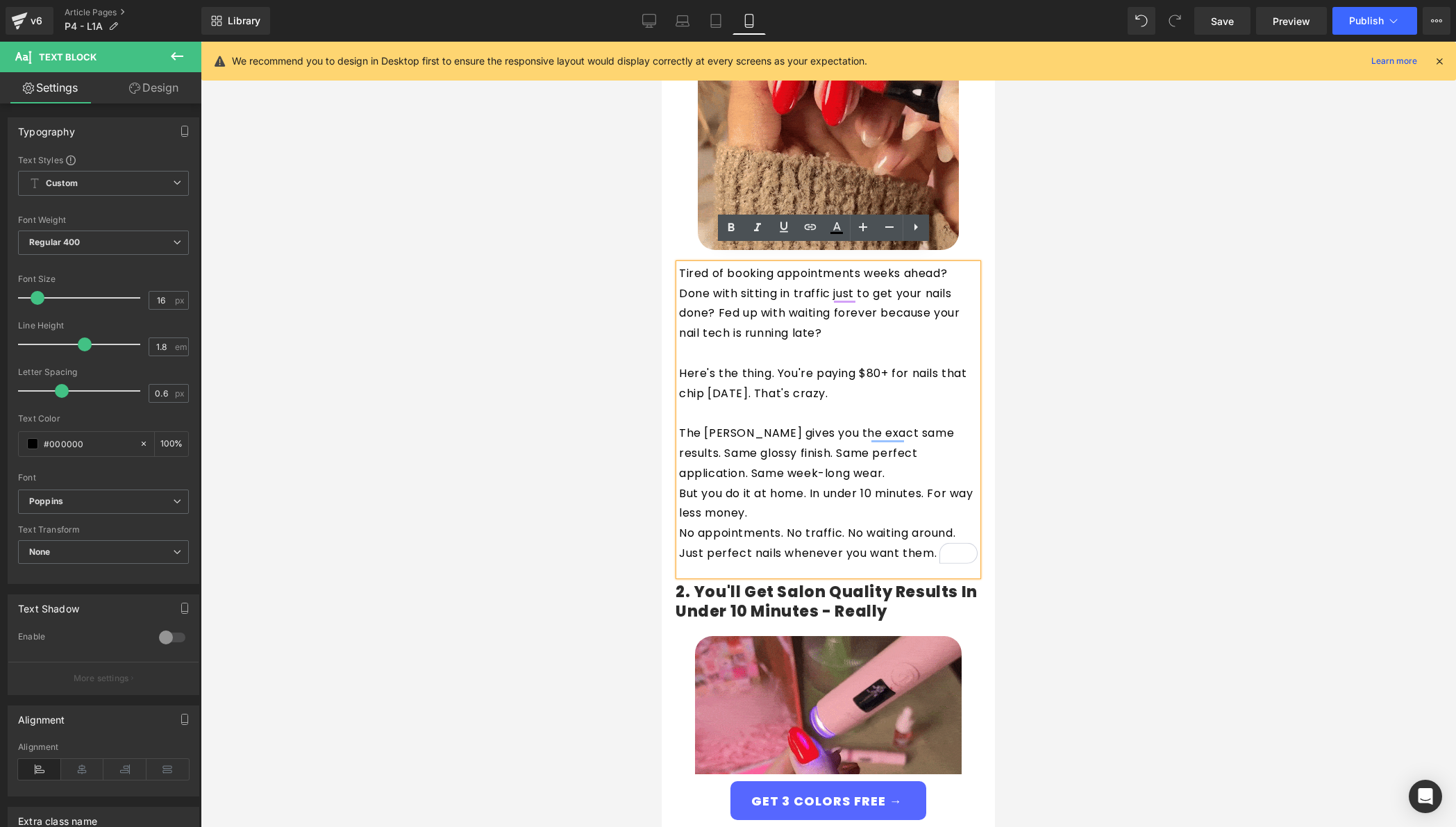
click at [798, 497] on p "But you do it at home. In under 10 minutes. For way less money." at bounding box center [828, 504] width 298 height 40
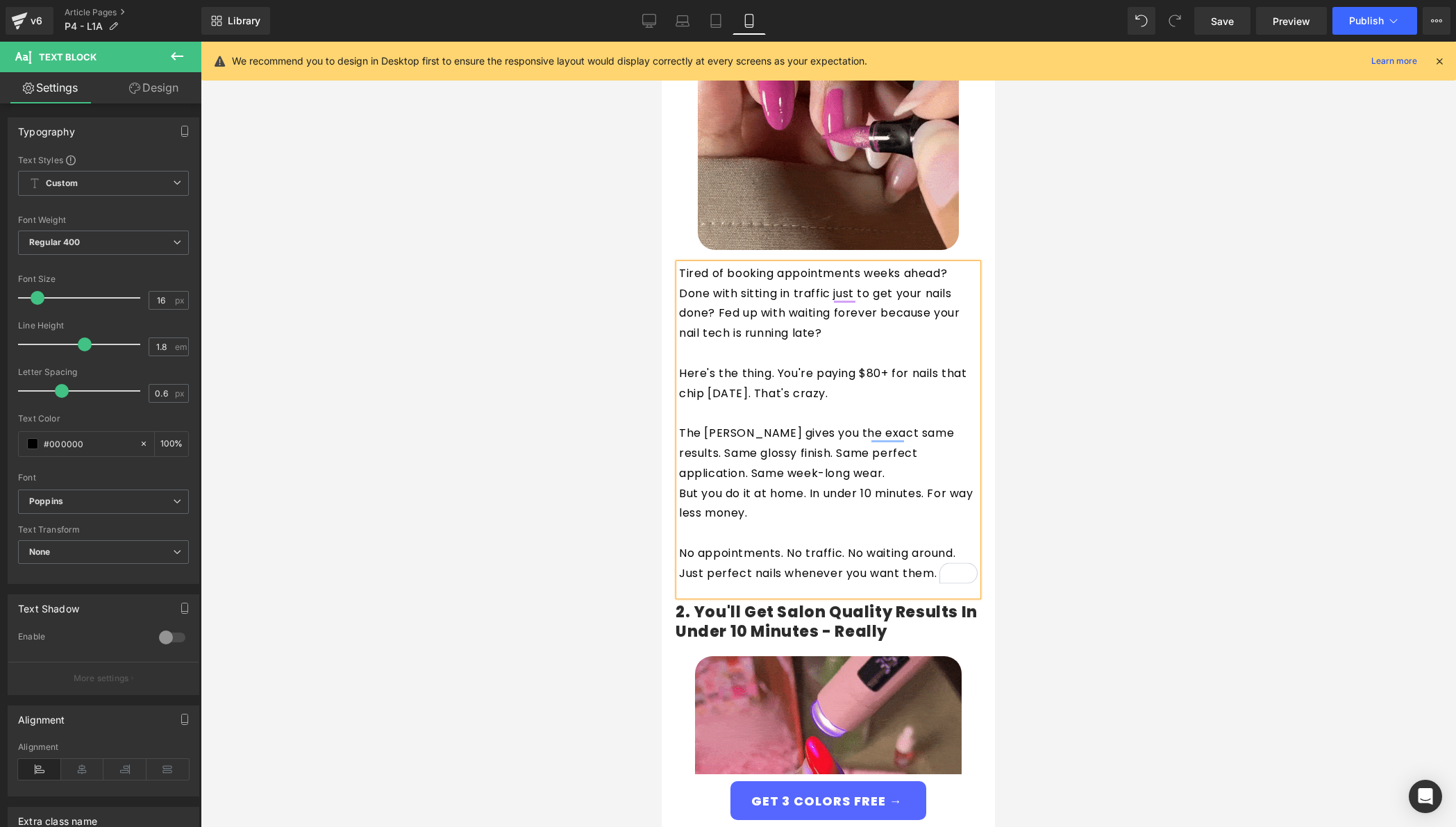
click at [831, 404] on p "To enrich screen reader interactions, please activate Accessibility in Grammarl…" at bounding box center [828, 414] width 298 height 20
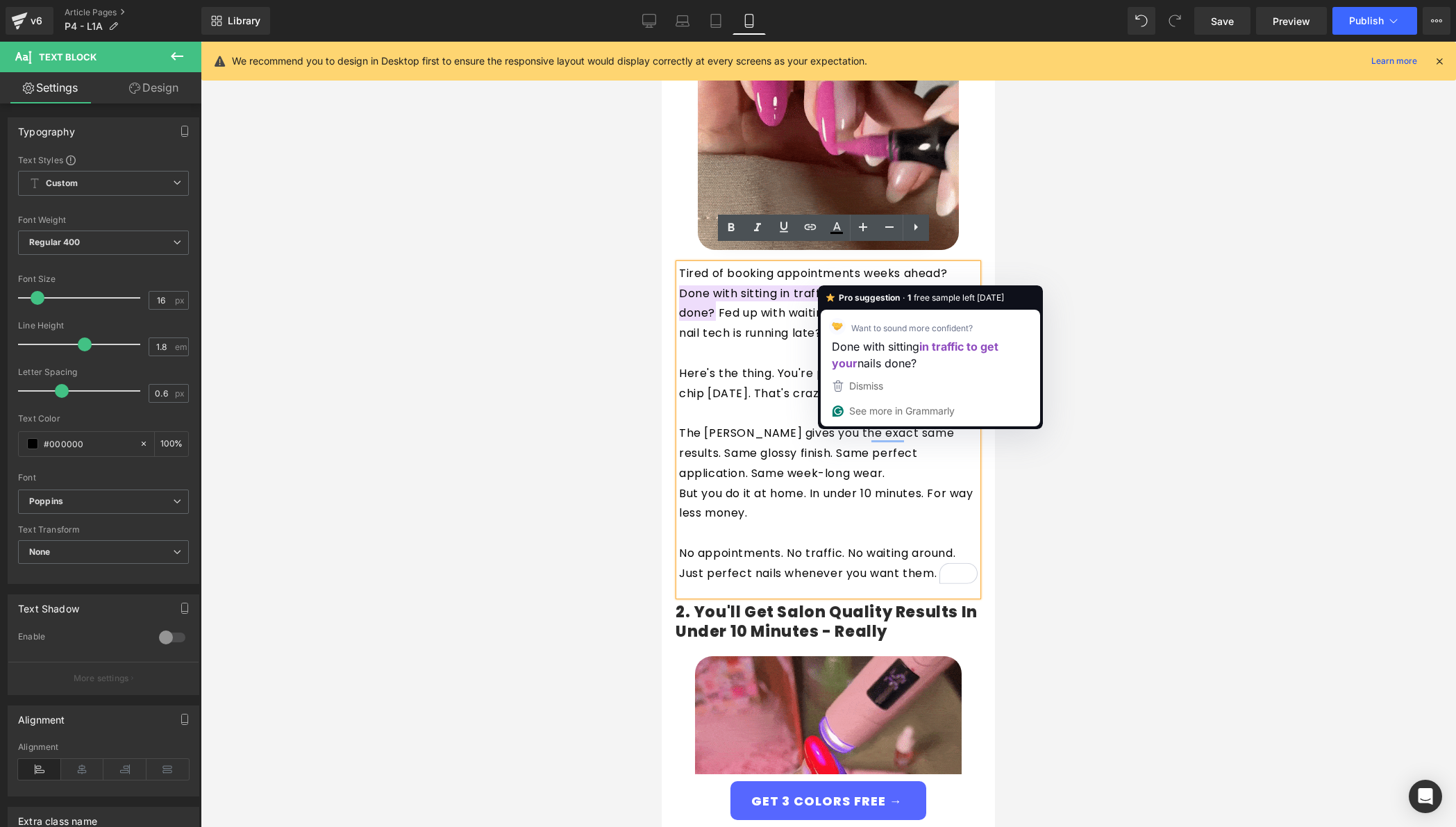
click at [748, 302] on p "Tired of booking appointments weeks ahead? Done with sitting in traffic just to…" at bounding box center [828, 303] width 298 height 80
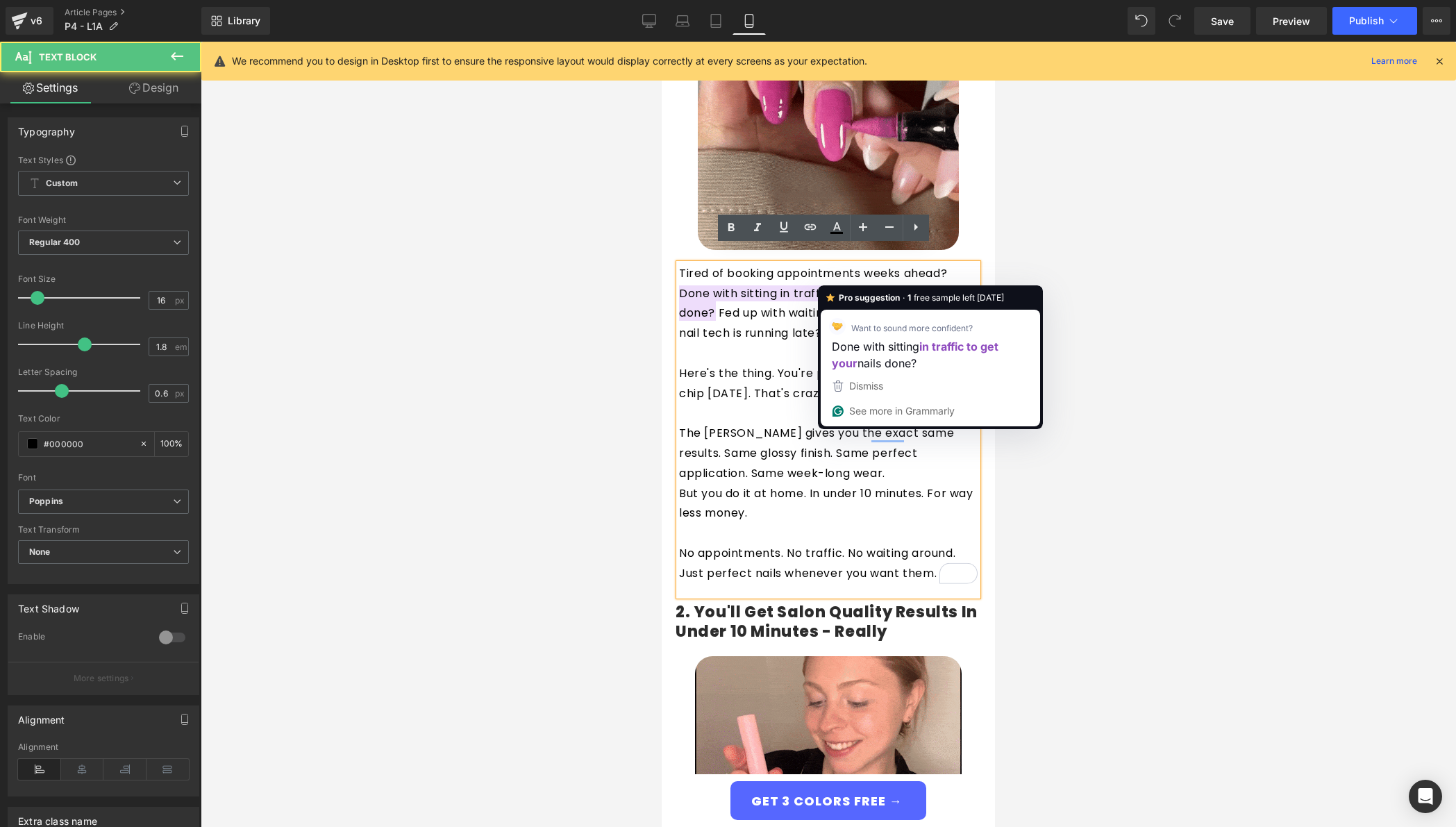
click at [737, 298] on p "Tired of booking appointments weeks ahead? Done with sitting in traffic just to…" at bounding box center [828, 303] width 298 height 80
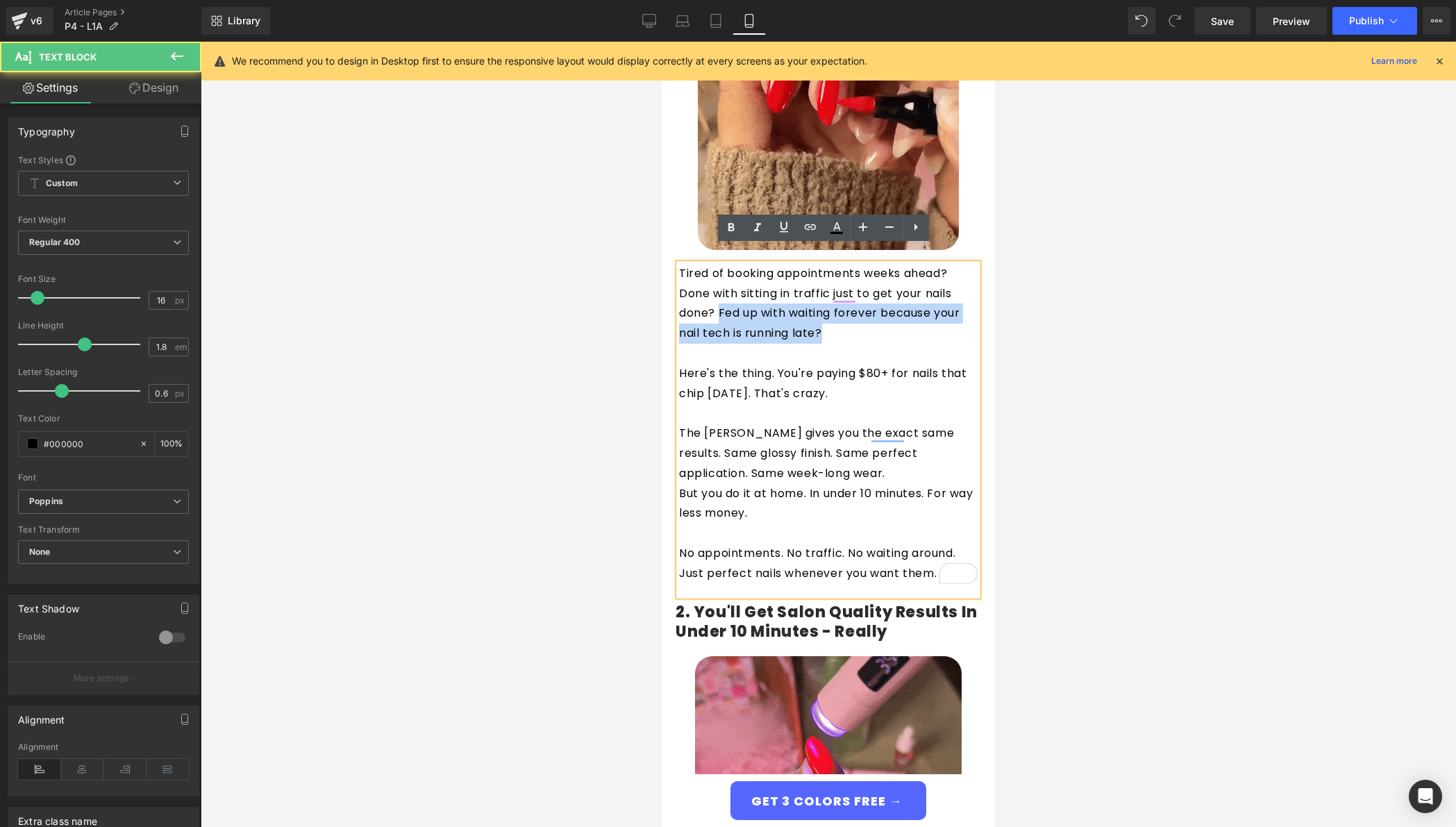
drag, startPoint x: 818, startPoint y: 320, endPoint x: 714, endPoint y: 300, distance: 105.9
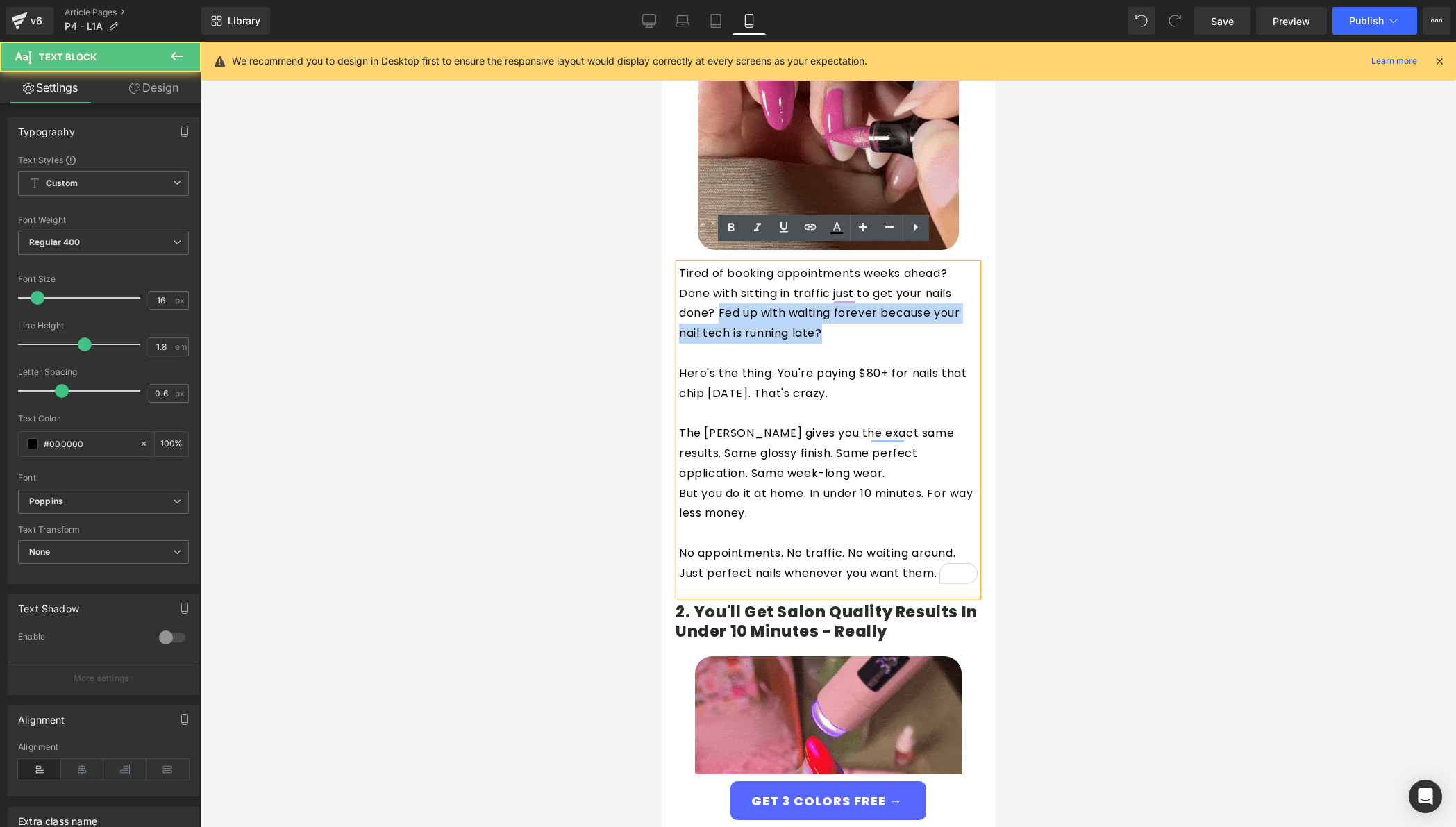
click at [714, 300] on p "Tired of booking appointments weeks ahead? Done with sitting in traffic just to…" at bounding box center [828, 303] width 298 height 80
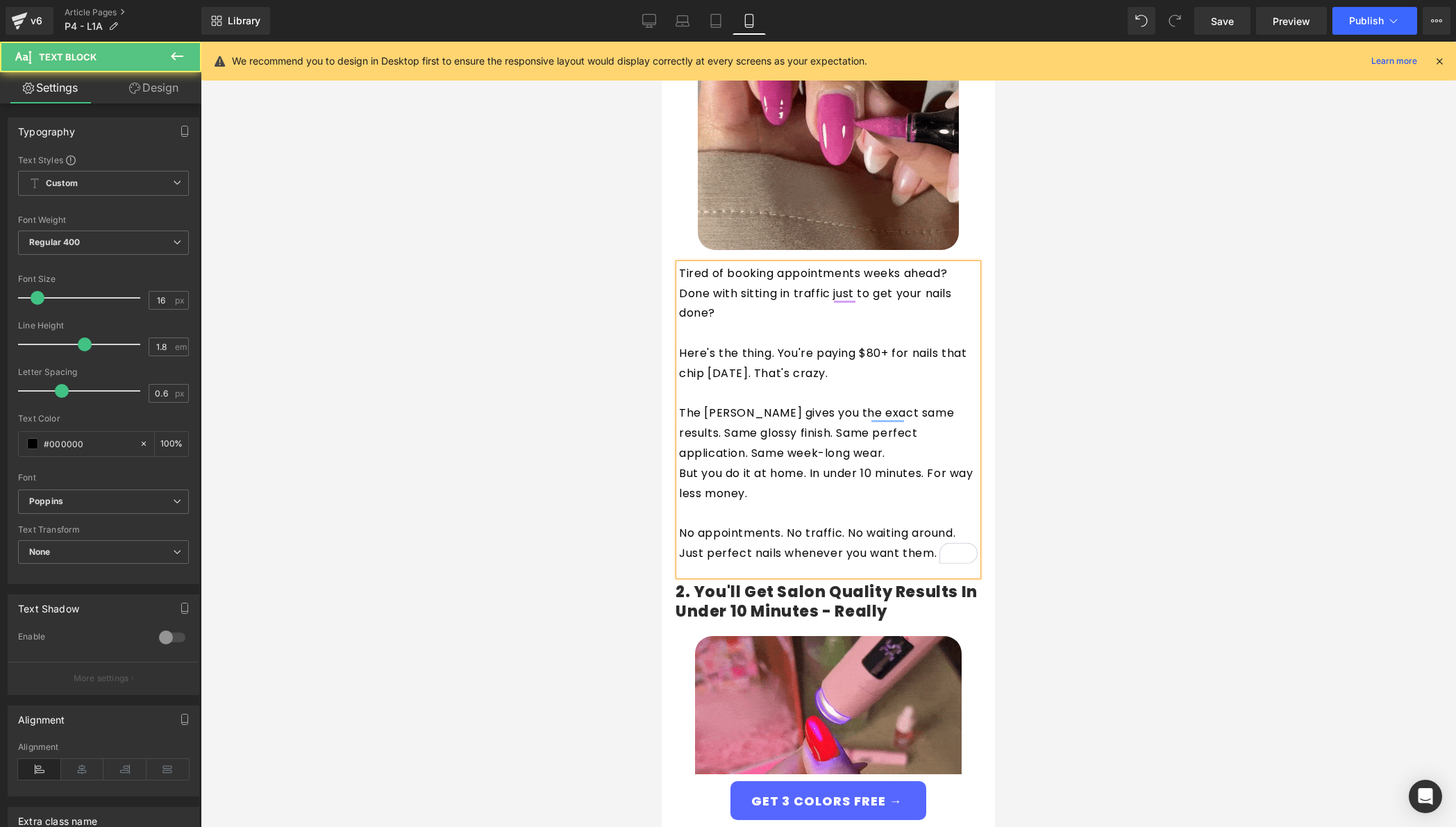
drag, startPoint x: 710, startPoint y: 291, endPoint x: 658, endPoint y: 256, distance: 62.7
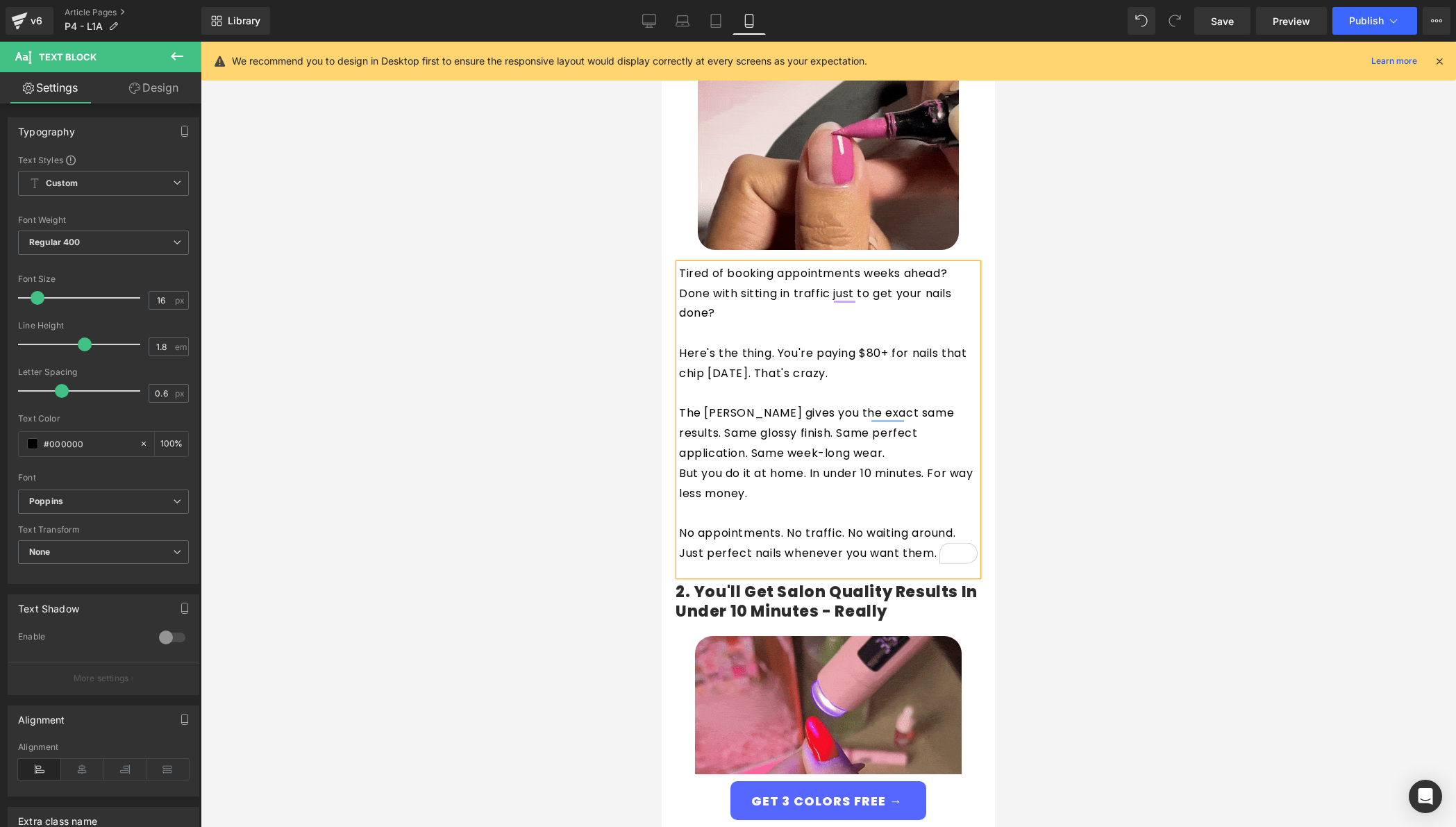
click at [771, 524] on p "No appointments. No traffic. No waiting around. Just perfect nails whenever you…" at bounding box center [828, 544] width 298 height 40
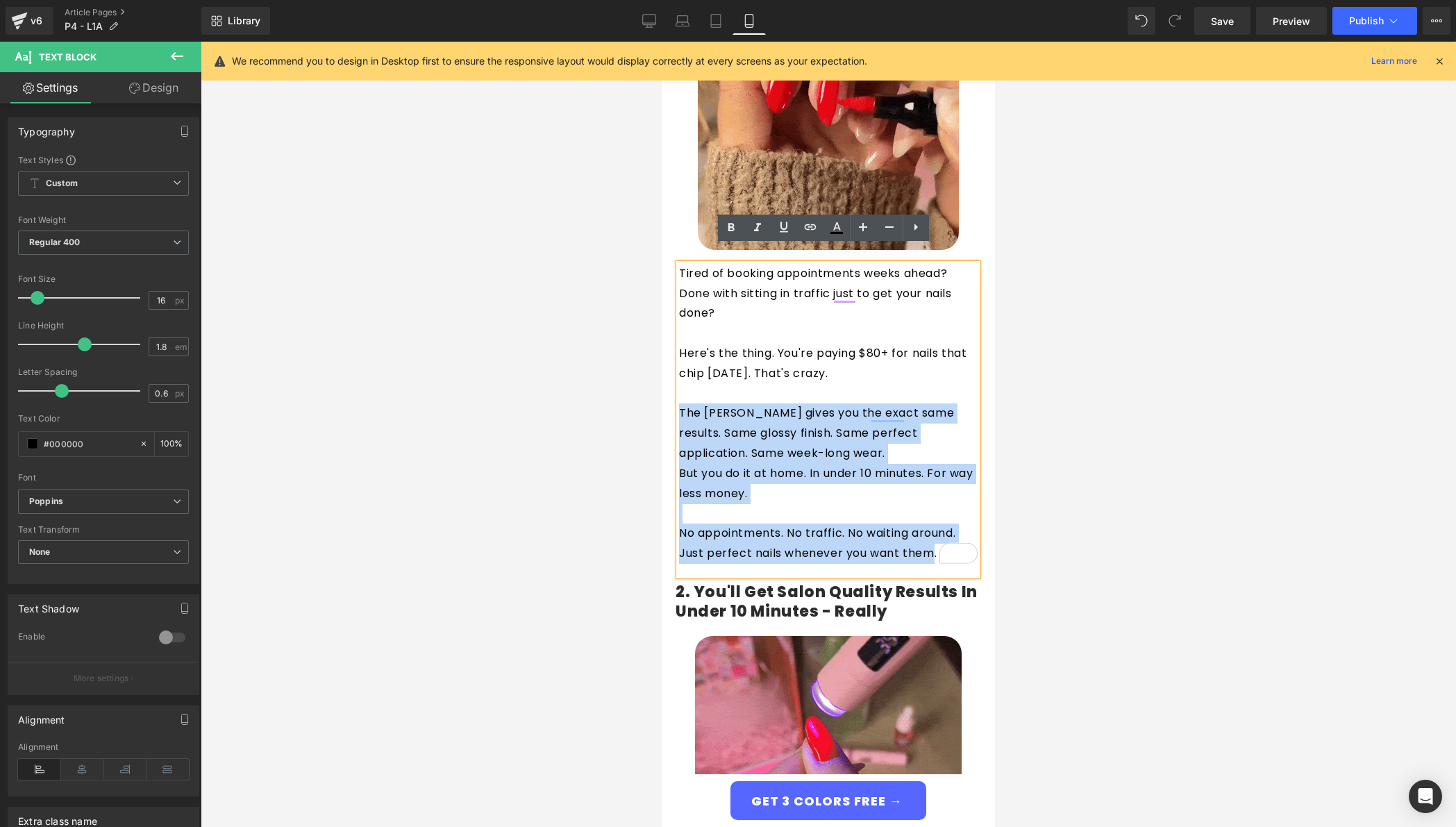
drag, startPoint x: 930, startPoint y: 531, endPoint x: 654, endPoint y: 396, distance: 307.2
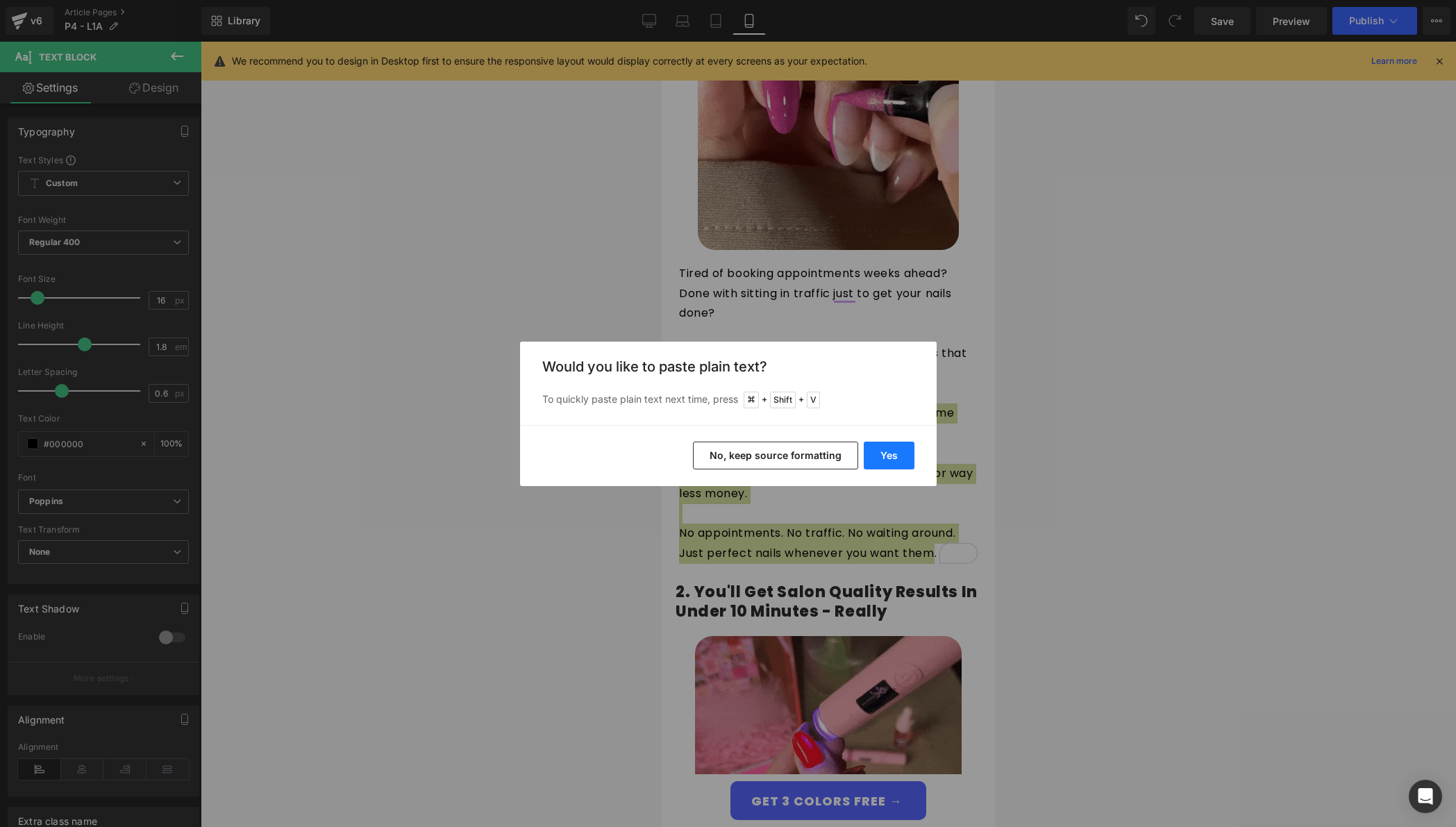
click at [880, 462] on button "Yes" at bounding box center [889, 456] width 51 height 27
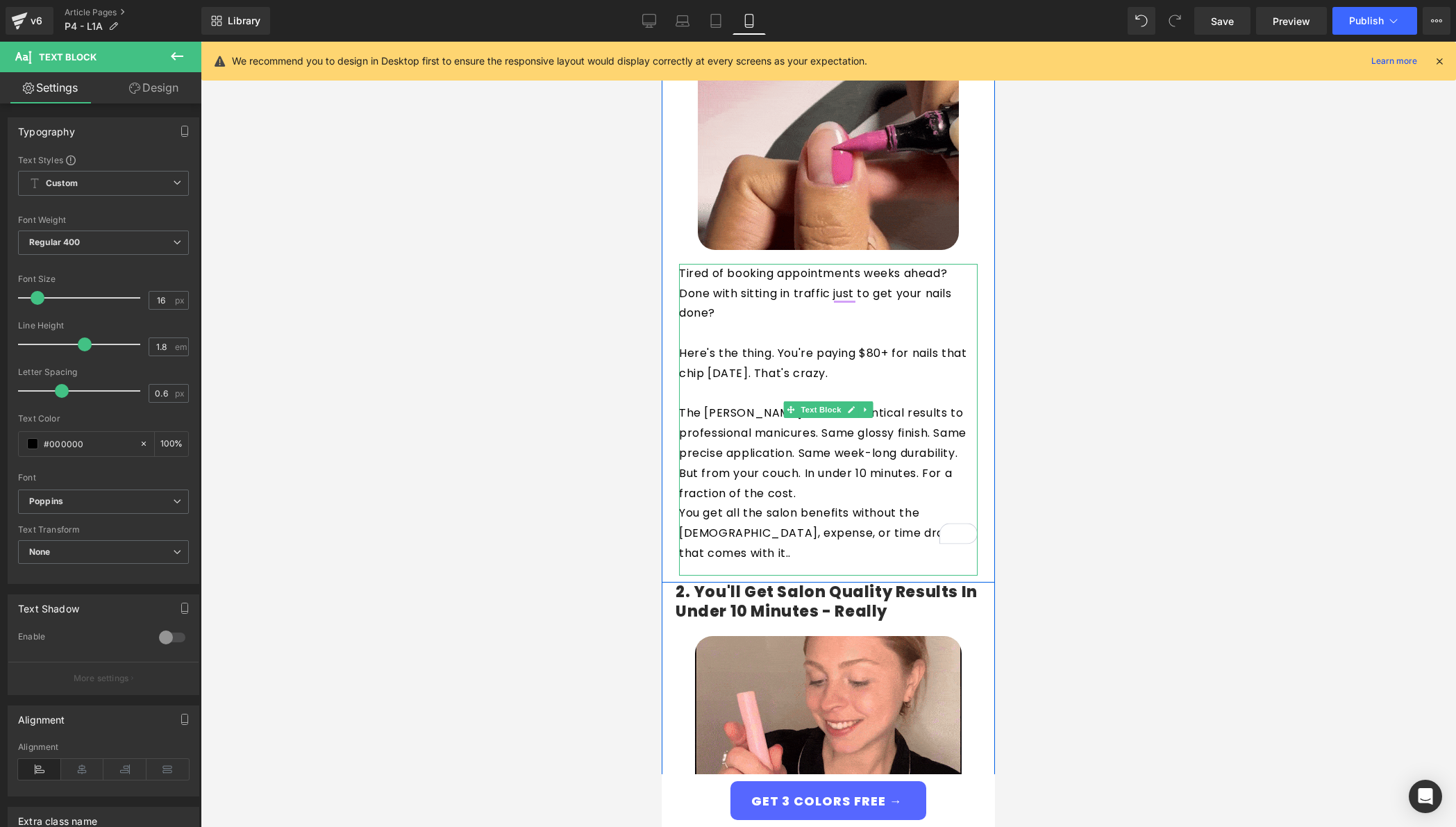
click at [807, 464] on p "But from your couch. In under 10 minutes. For a fraction of the cost." at bounding box center [828, 484] width 298 height 40
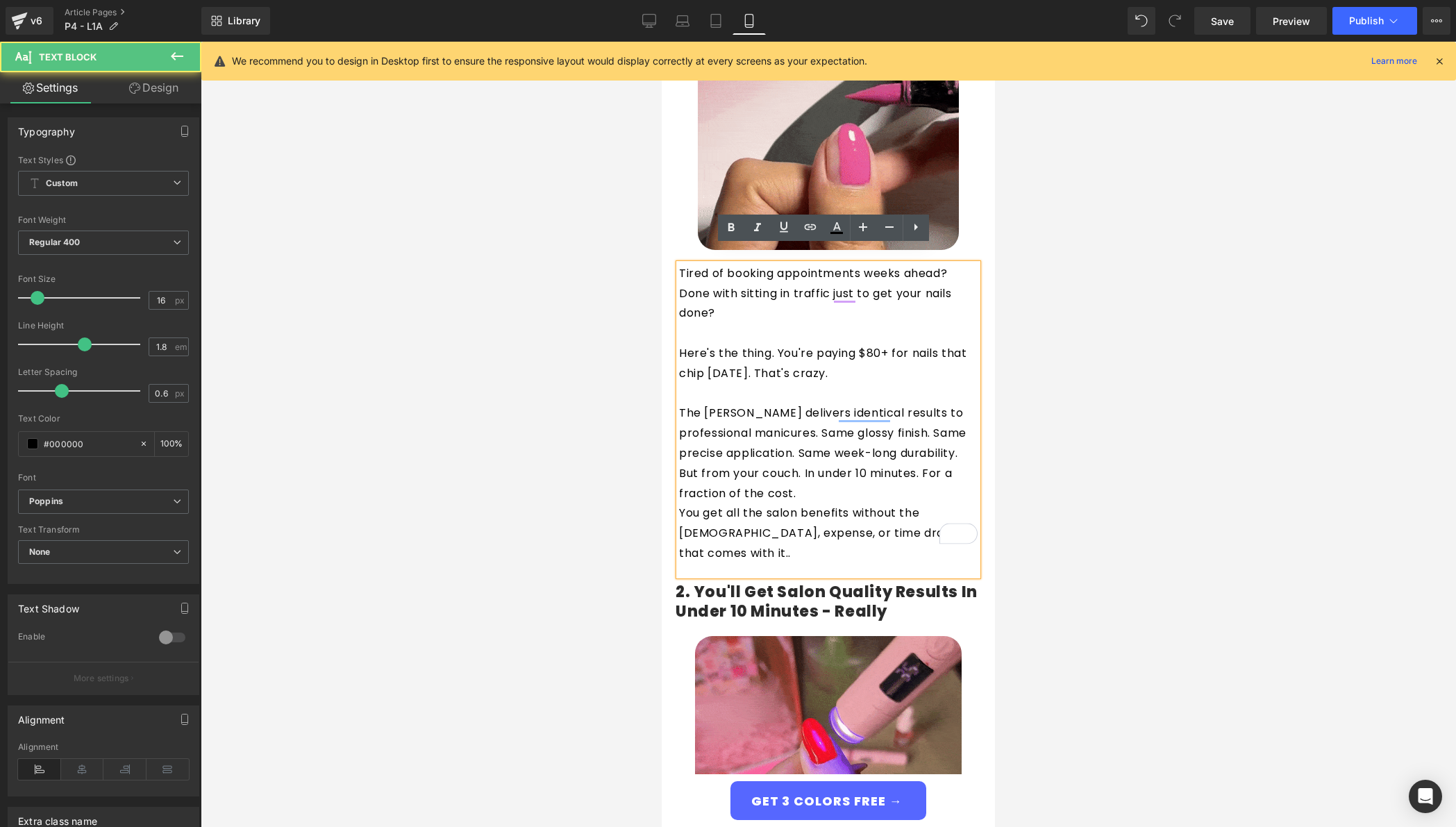
click at [822, 478] on p "But from your couch. In under 10 minutes. For a fraction of the cost." at bounding box center [828, 484] width 298 height 40
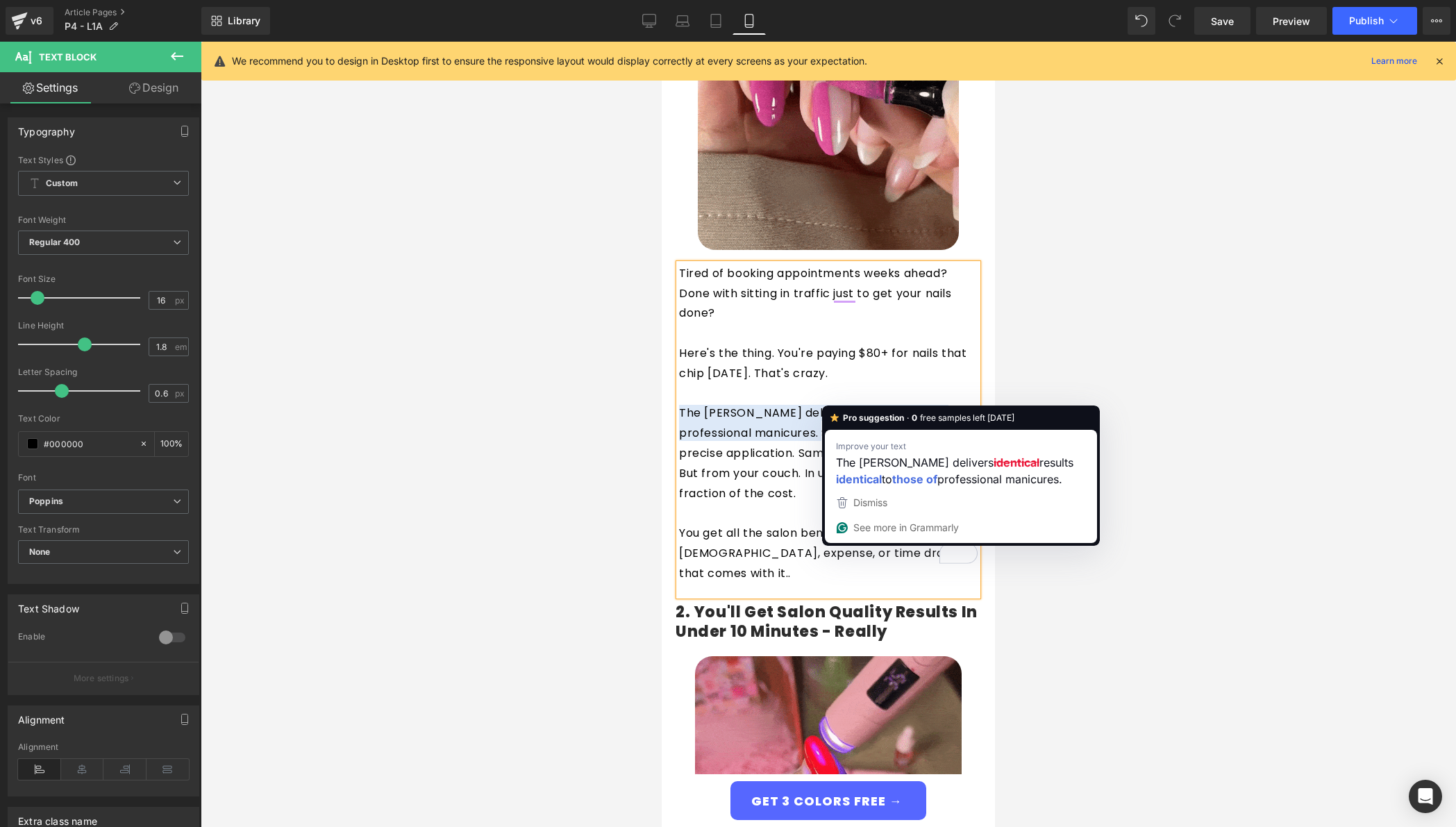
click at [755, 424] on p "The Giani Nail Pen delivers identical results to professional manicures. Same g…" at bounding box center [828, 433] width 298 height 60
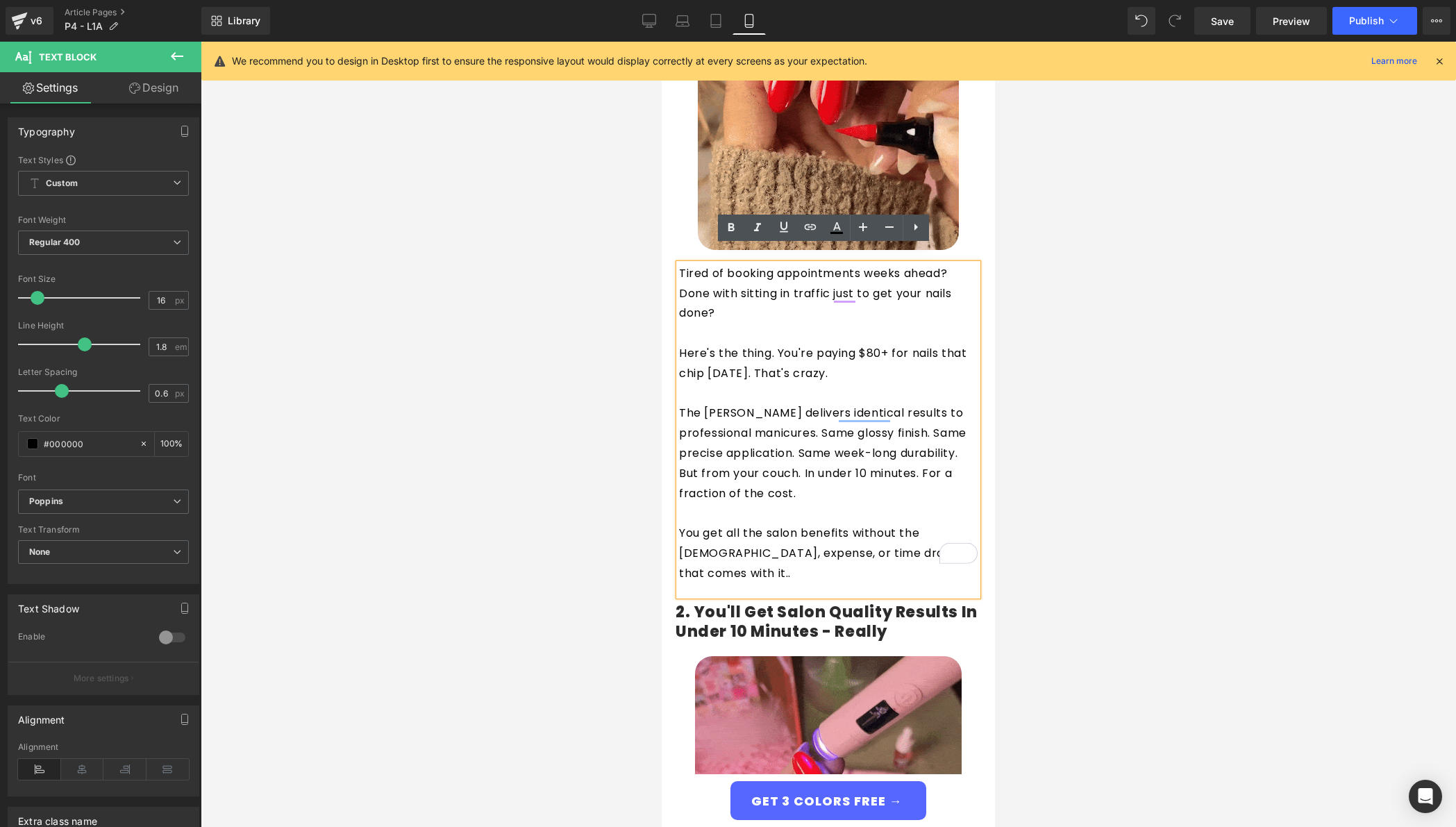
click at [963, 443] on p "The Giani Nail Pen delivers identical results to professional manicures. Same g…" at bounding box center [828, 433] width 298 height 60
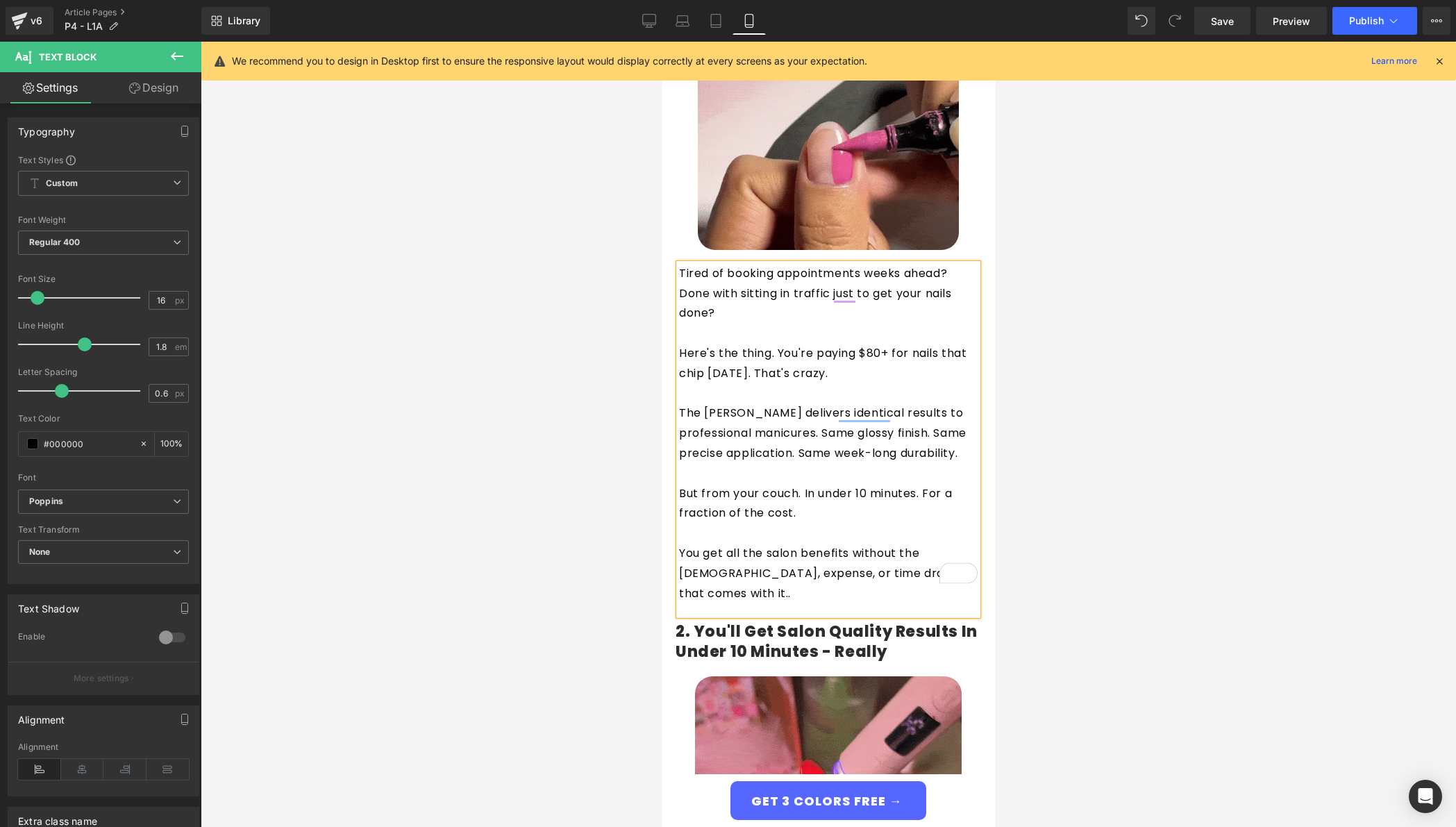
drag, startPoint x: 833, startPoint y: 350, endPoint x: 665, endPoint y: 327, distance: 169.6
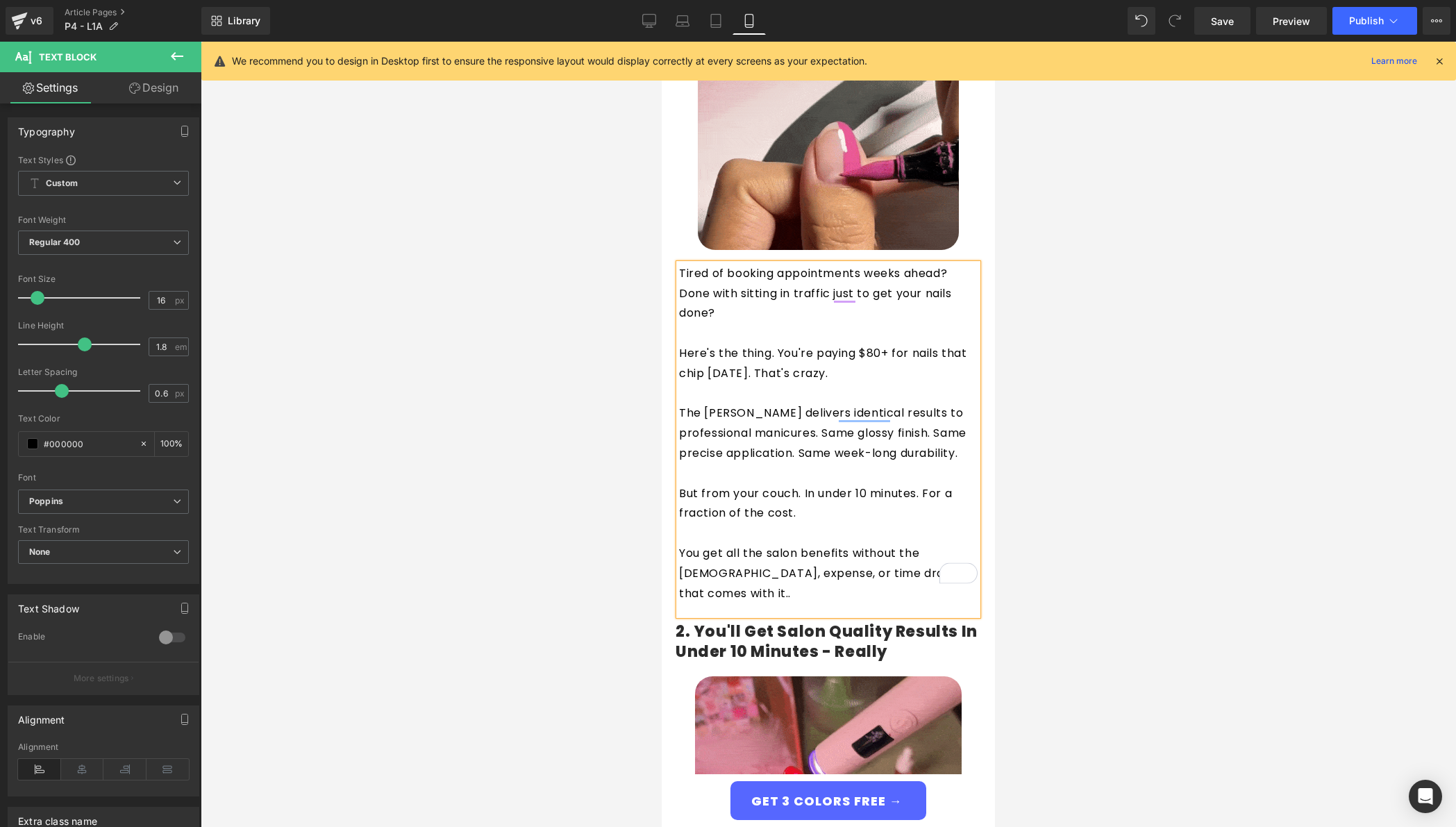
click at [665, 327] on div "Tired of booking appointments weeks ahead? Done with sitting in traffic just to…" at bounding box center [828, 440] width 326 height 352
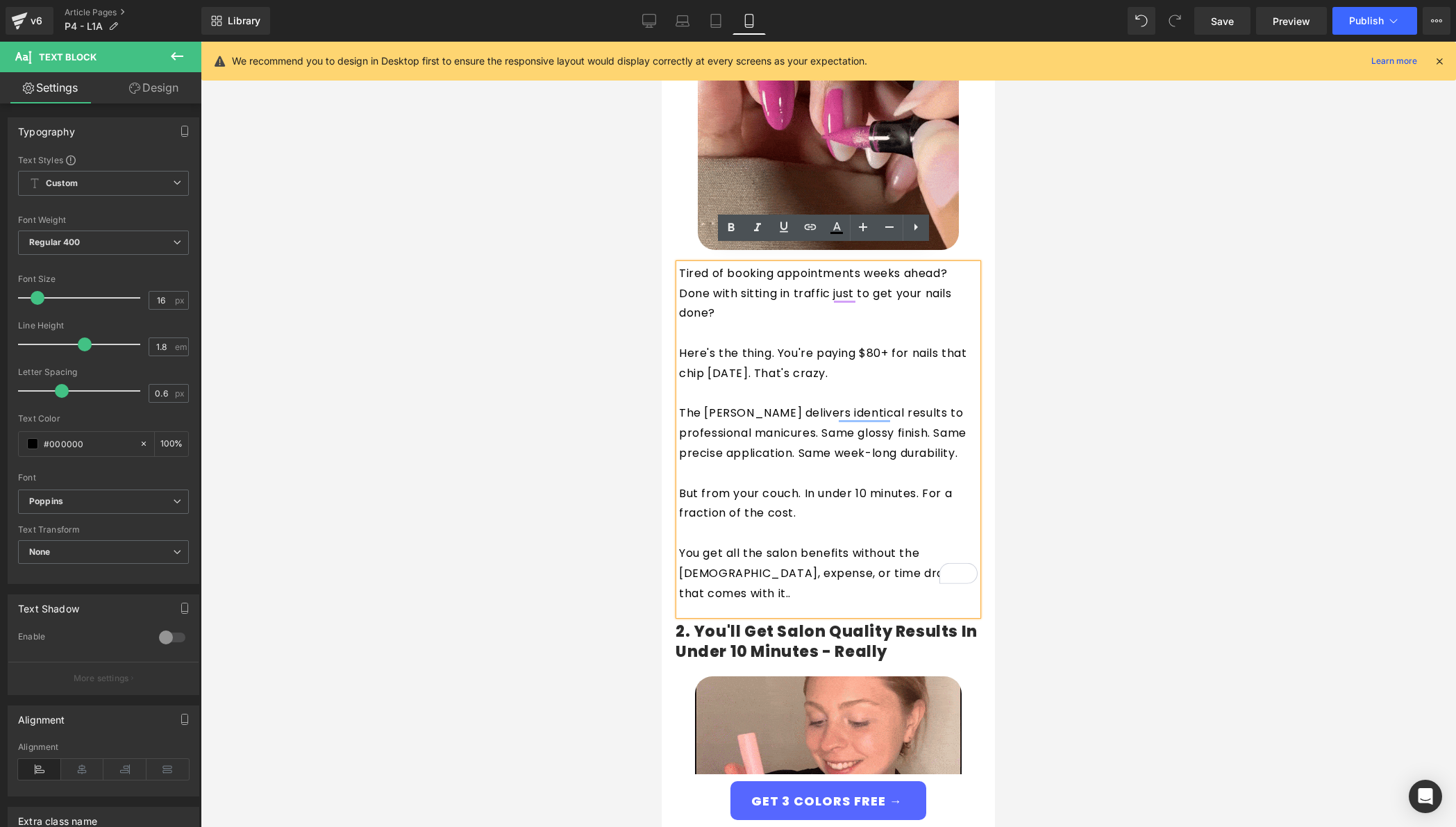
copy p "Here's the thing. You're paying $80+ for nails that chip in three days. That's …"
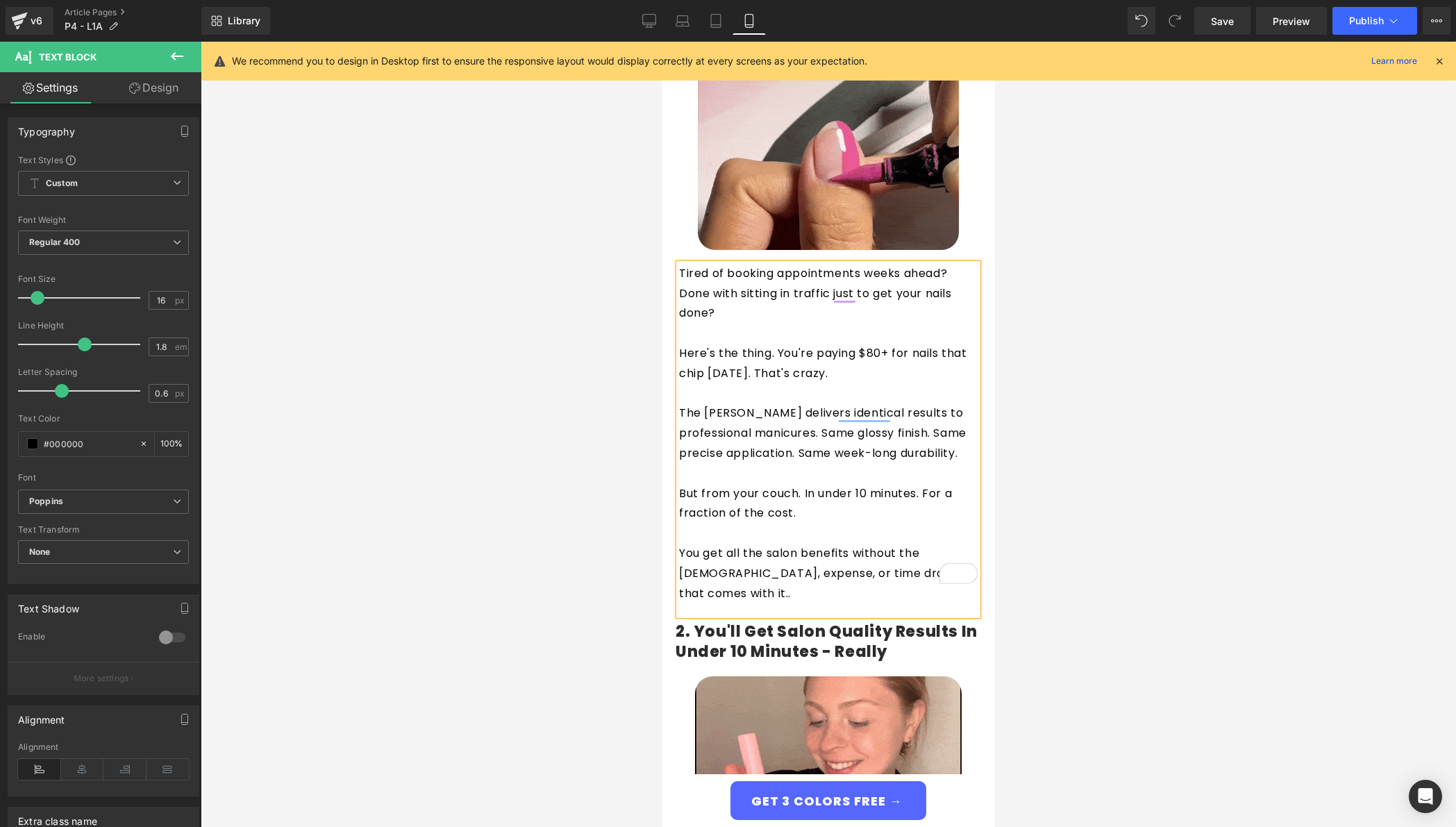
click at [734, 344] on p "Here's the thing. You're paying $80+ for nails that chip in three days. That's …" at bounding box center [828, 364] width 298 height 40
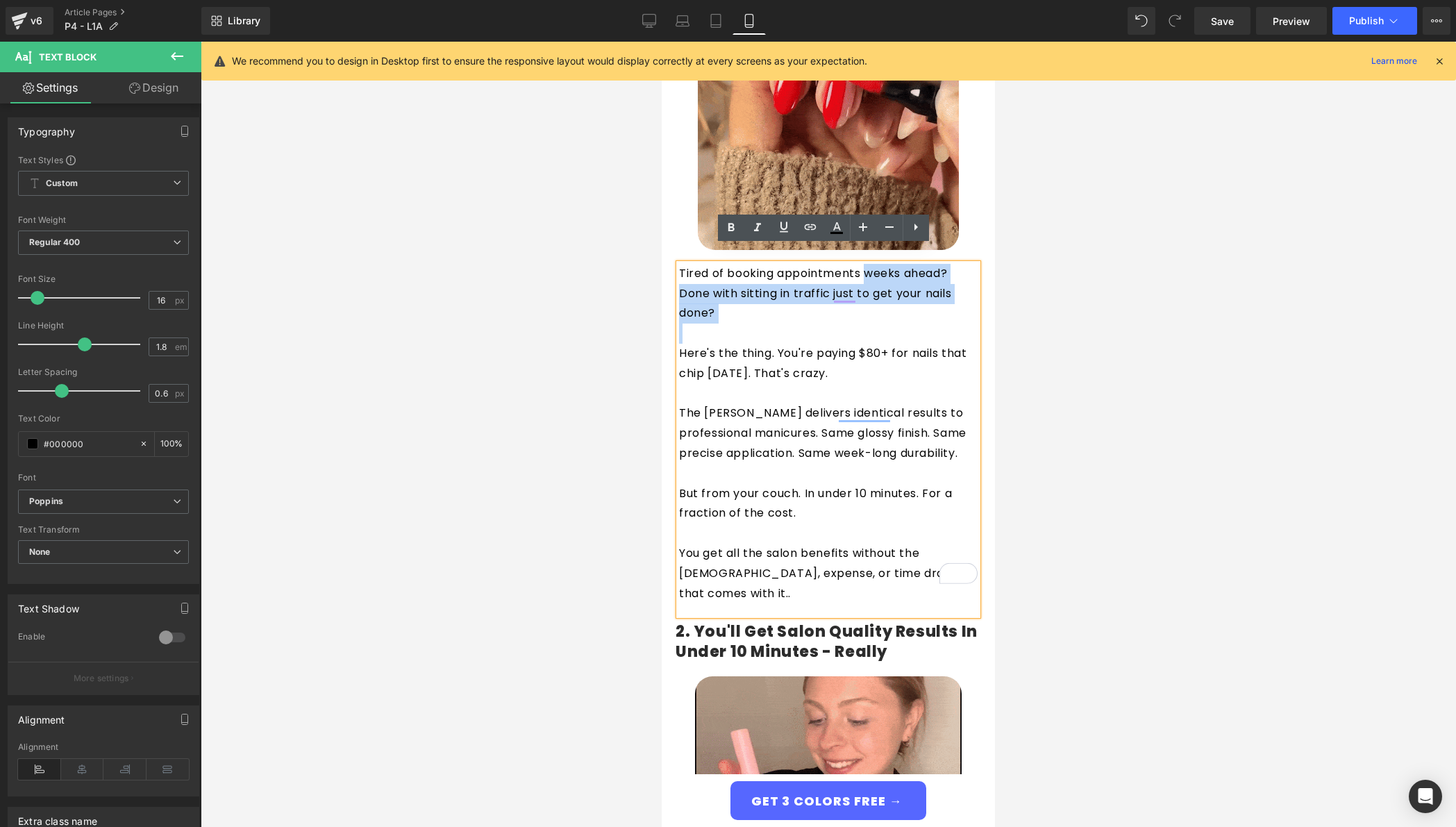
drag, startPoint x: 732, startPoint y: 308, endPoint x: 861, endPoint y: 261, distance: 137.3
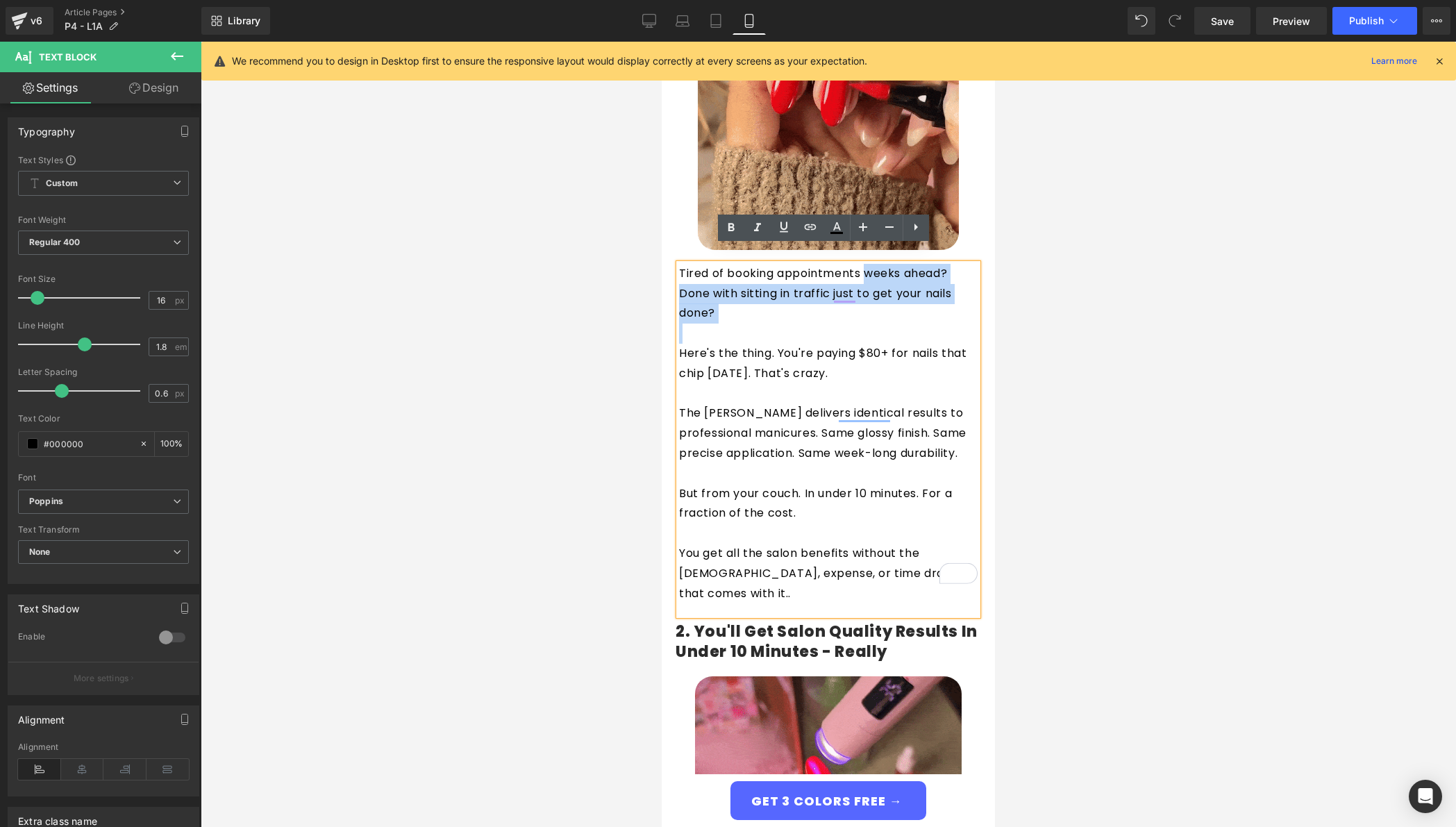
click at [861, 264] on div "Tired of booking appointments weeks ahead? Done with sitting in traffic just to…" at bounding box center [828, 440] width 298 height 352
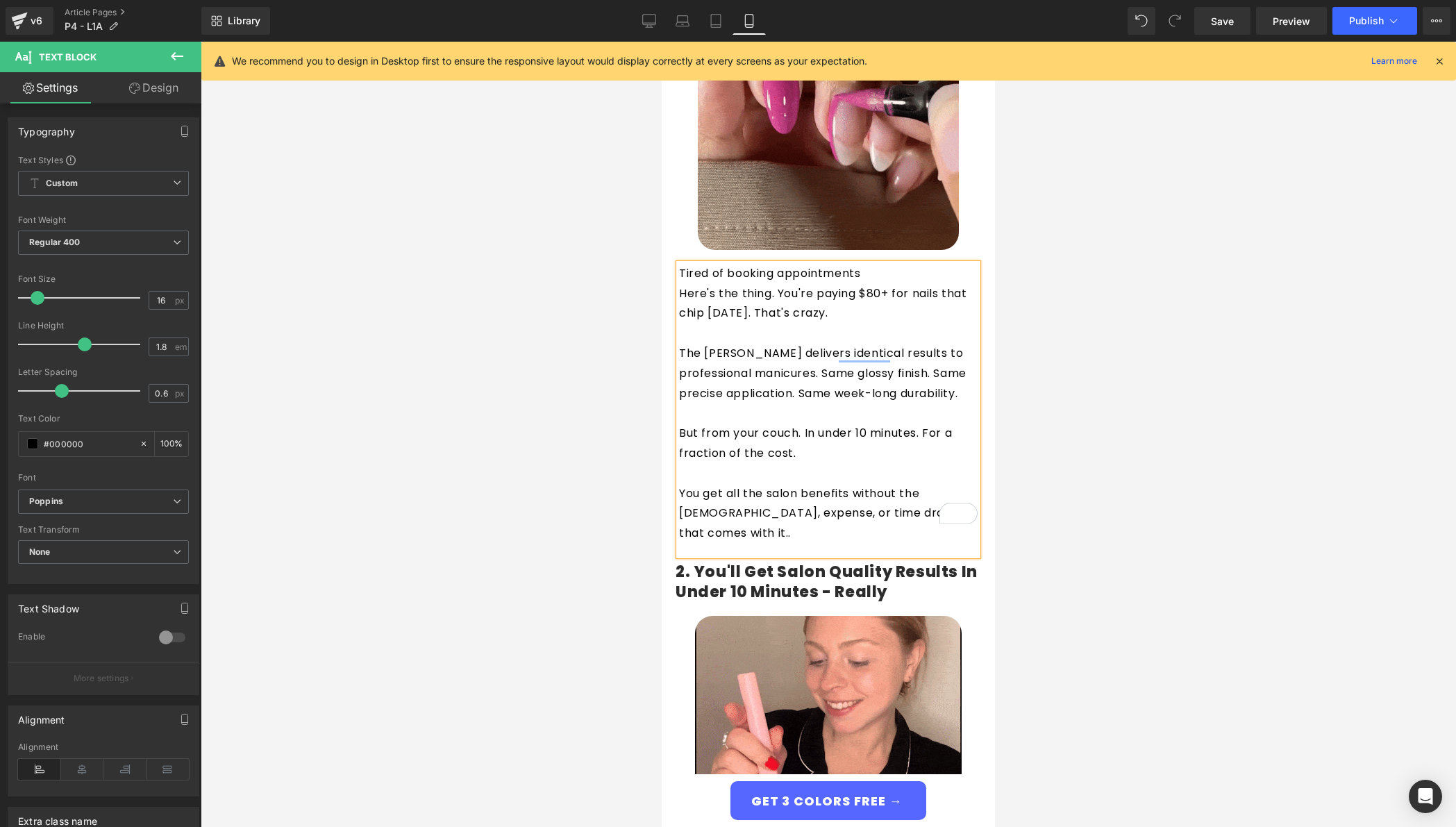
click at [758, 264] on p "Tired of booking appointments" at bounding box center [828, 274] width 298 height 20
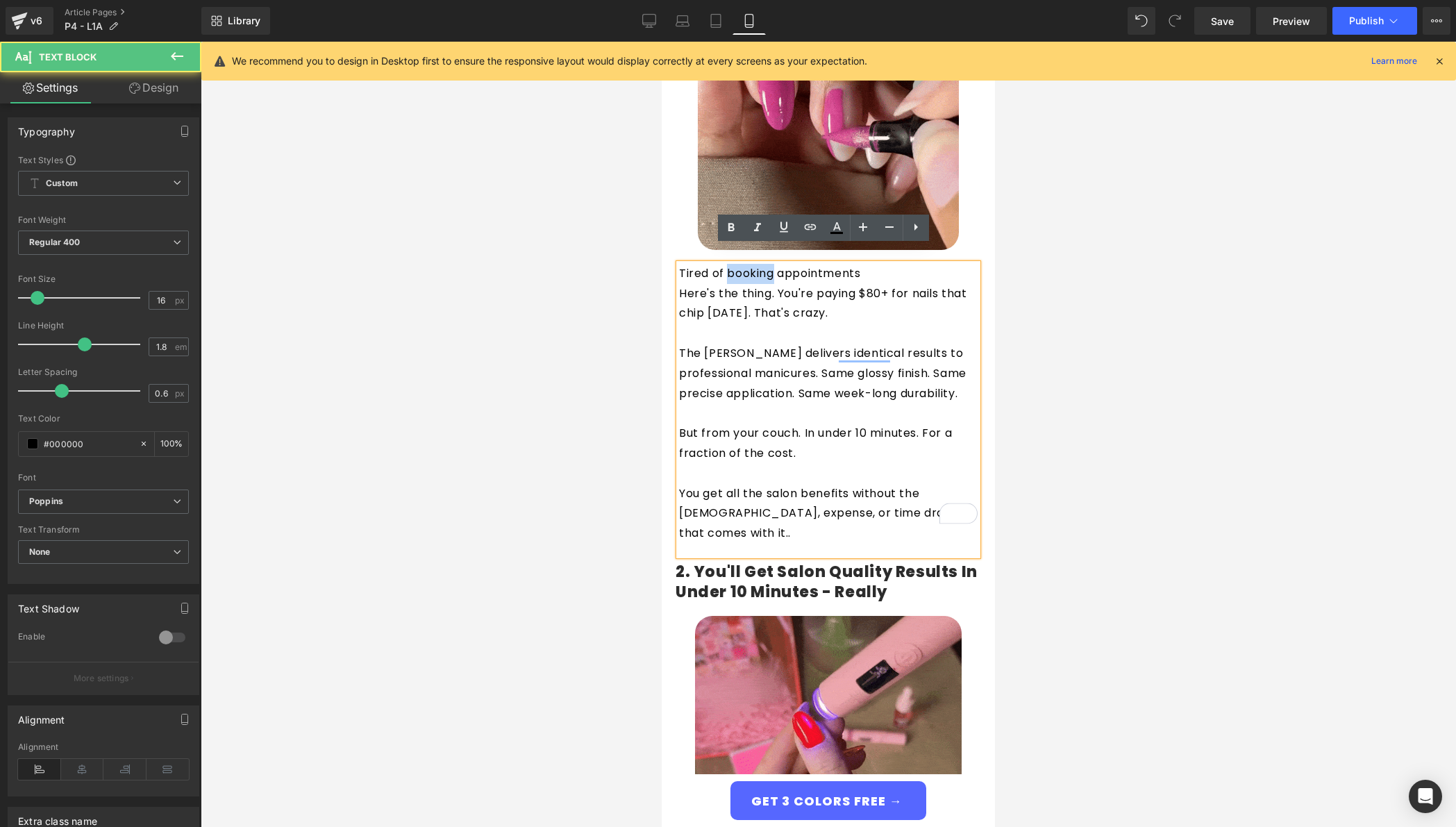
click at [758, 264] on p "Tired of booking appointments" at bounding box center [828, 274] width 298 height 20
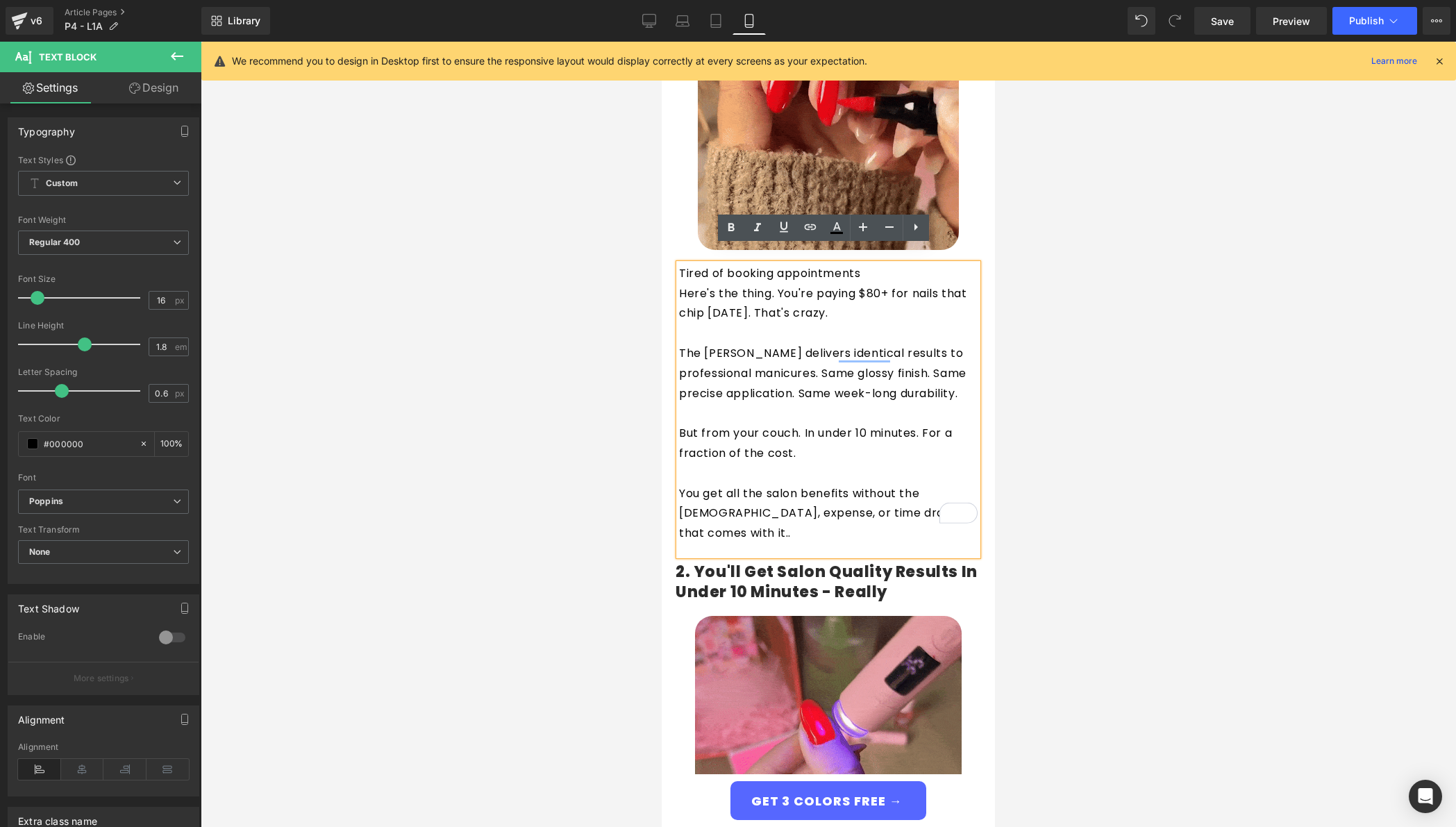
click at [858, 264] on p "Tired of booking appointments" at bounding box center [828, 274] width 298 height 20
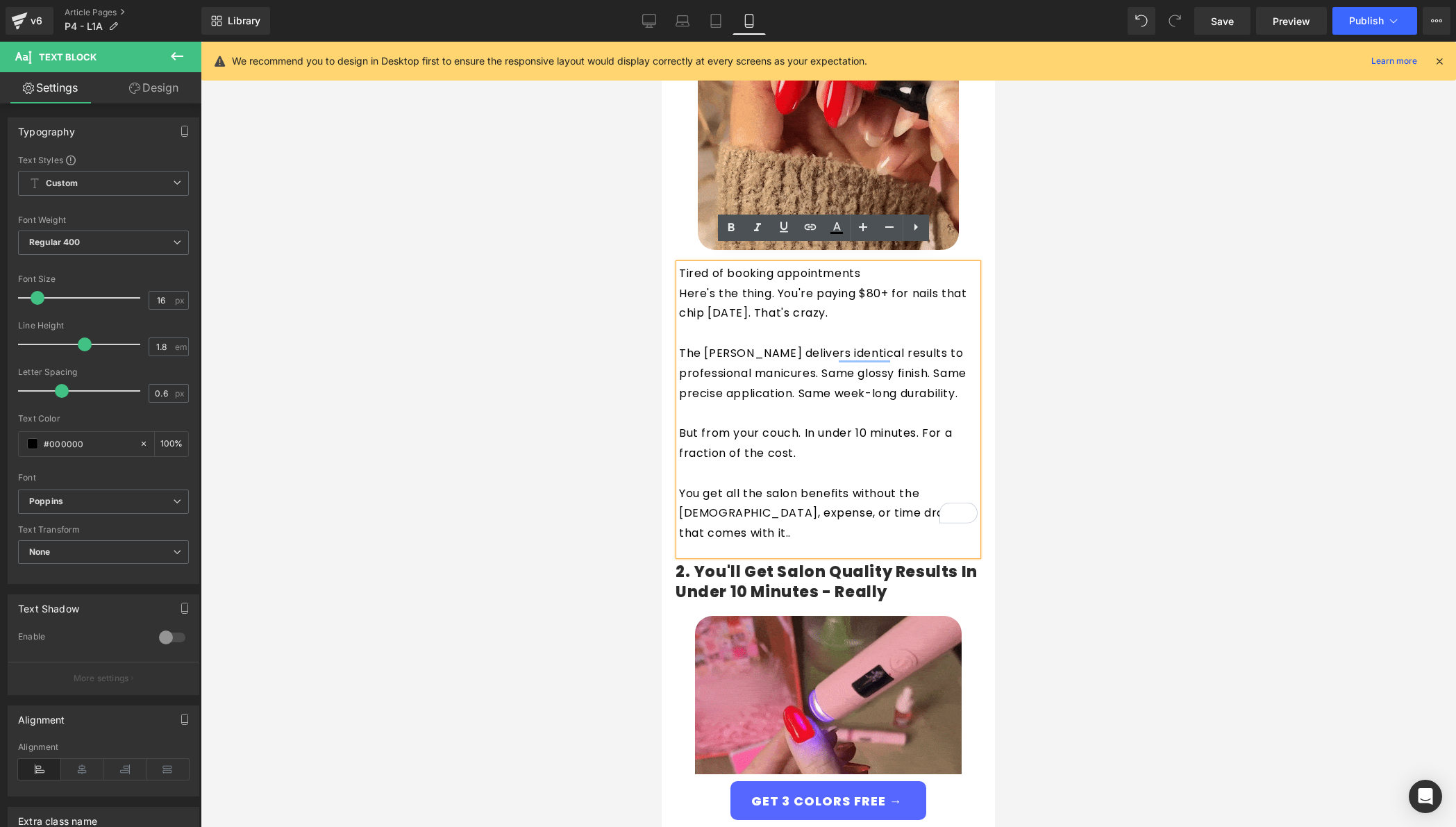
drag, startPoint x: 807, startPoint y: 276, endPoint x: 859, endPoint y: 255, distance: 56.1
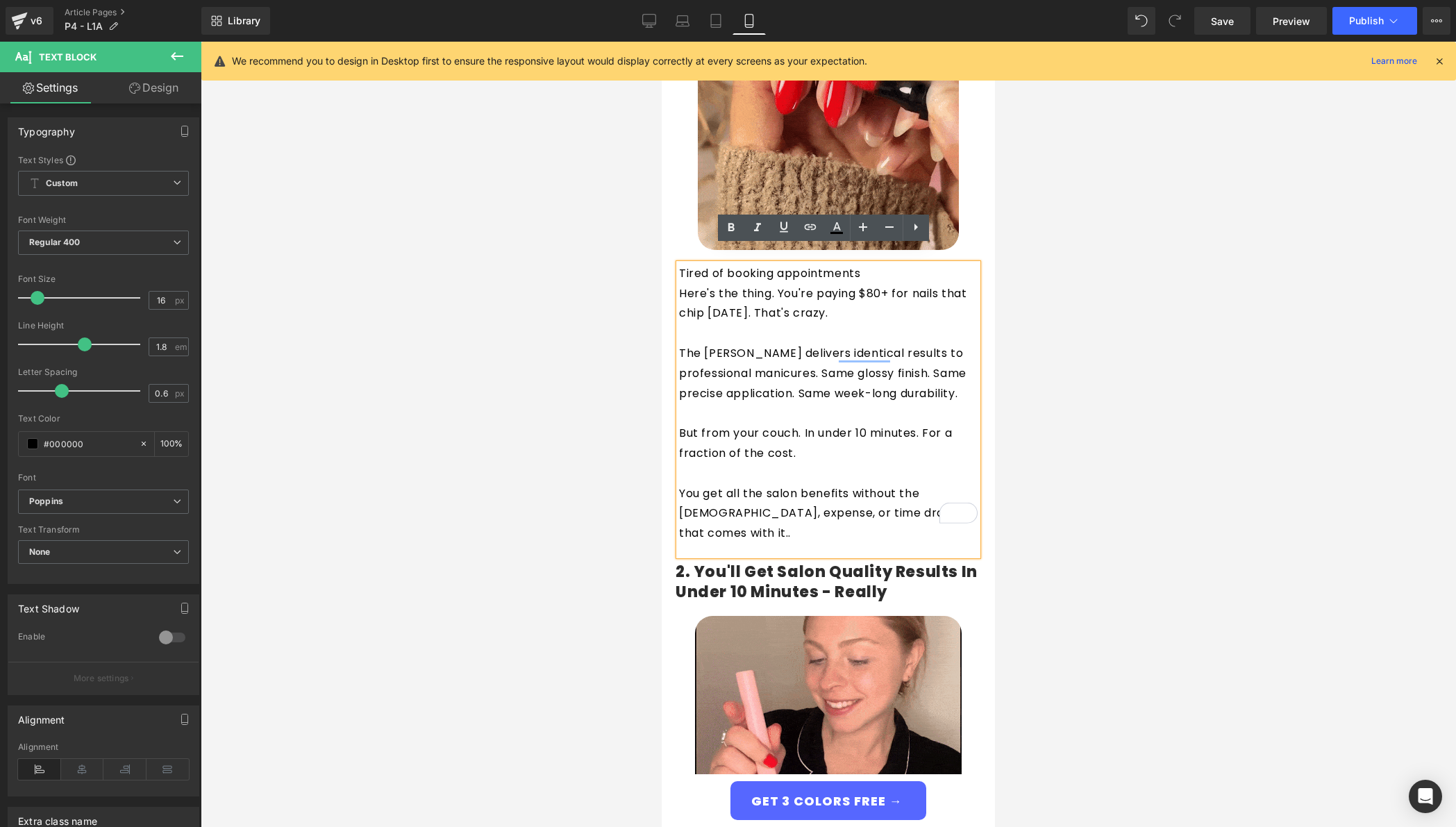
click at [859, 264] on div "Tired of booking appointments Here's the thing. You're paying $80+ for nails th…" at bounding box center [828, 410] width 298 height 292
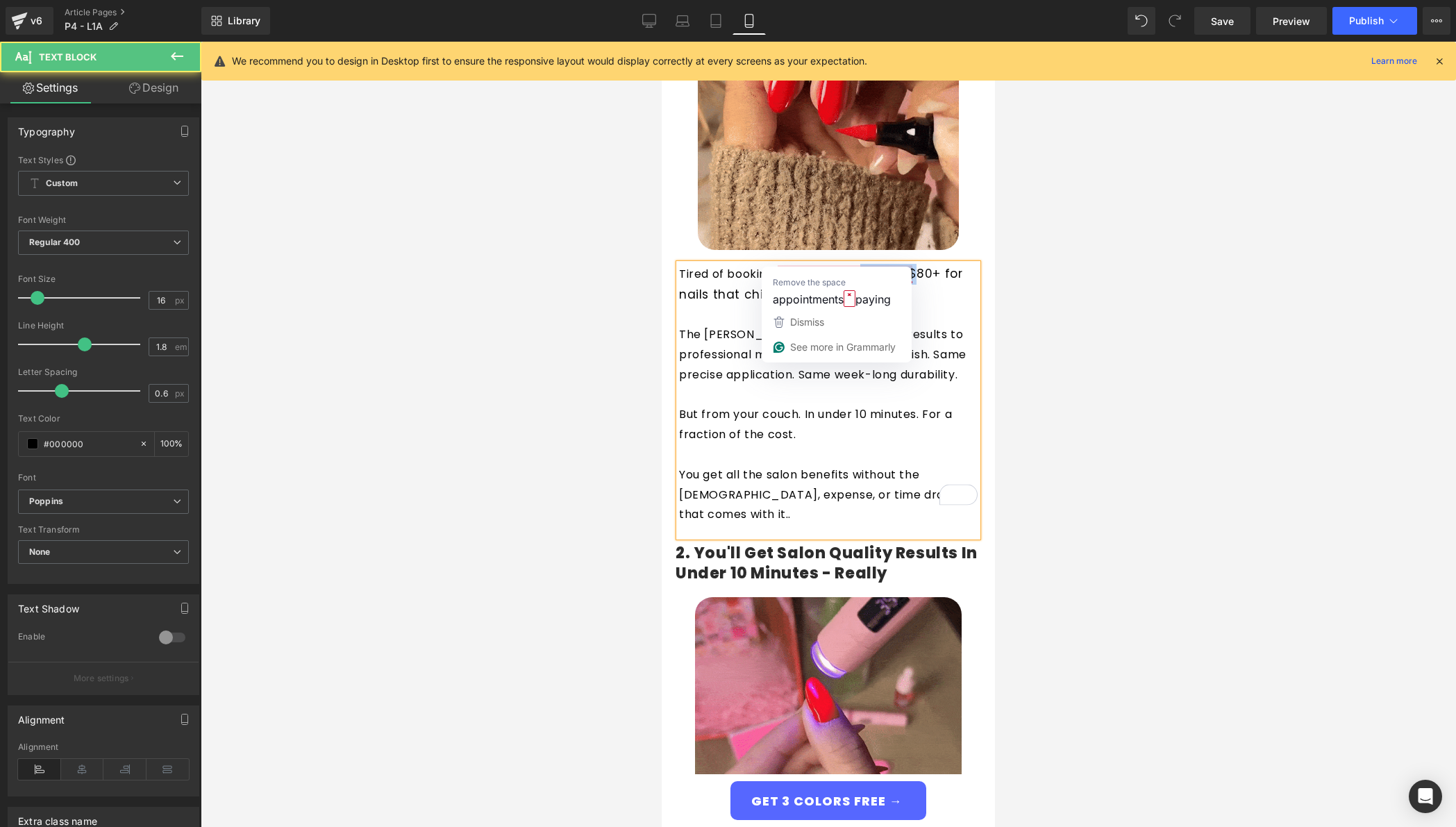
drag, startPoint x: 911, startPoint y: 254, endPoint x: 857, endPoint y: 256, distance: 54.0
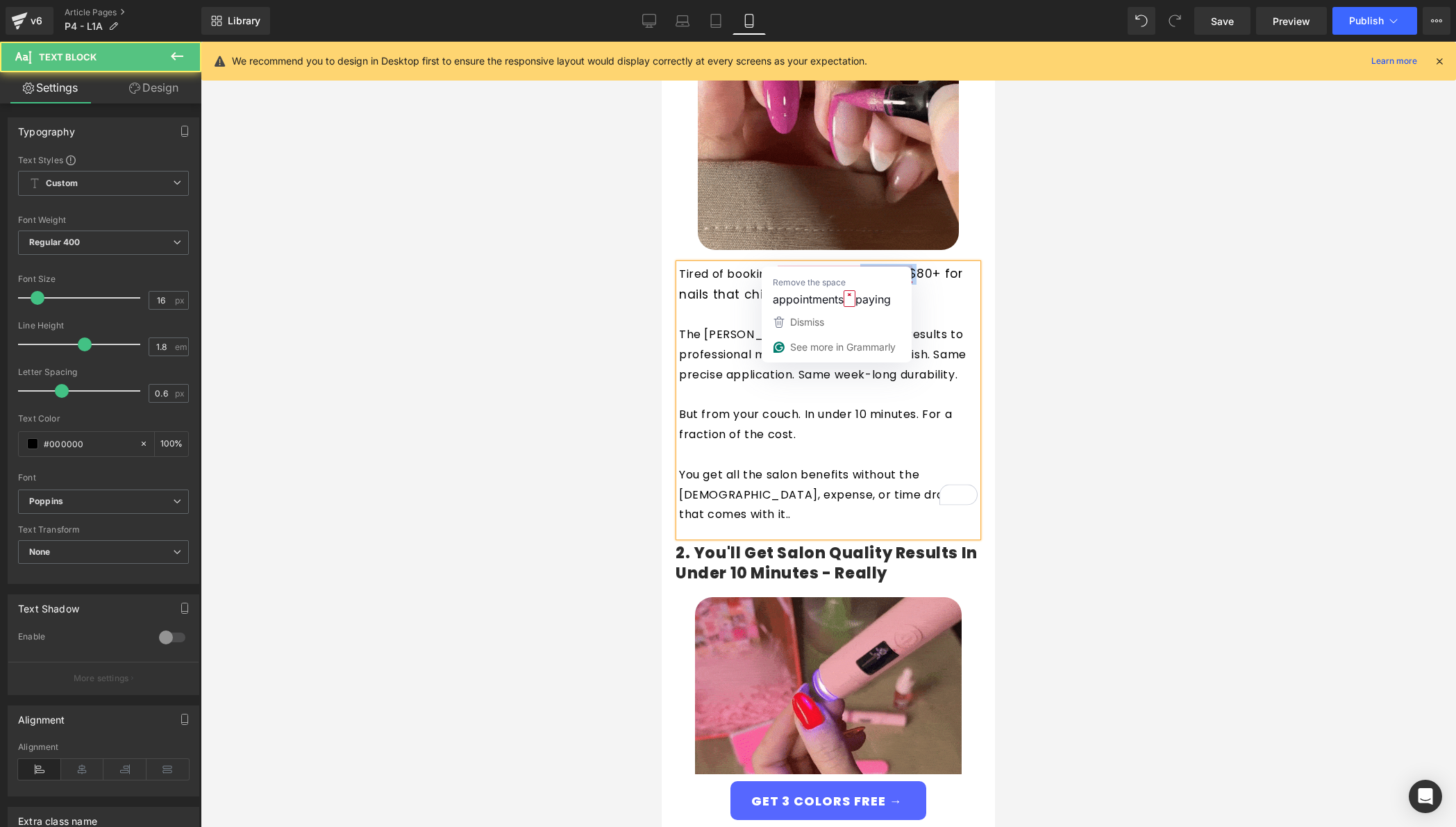
click at [854, 264] on p "Tired of booking appointments paying $80+ for nails that chip in three days. Th…" at bounding box center [828, 285] width 298 height 42
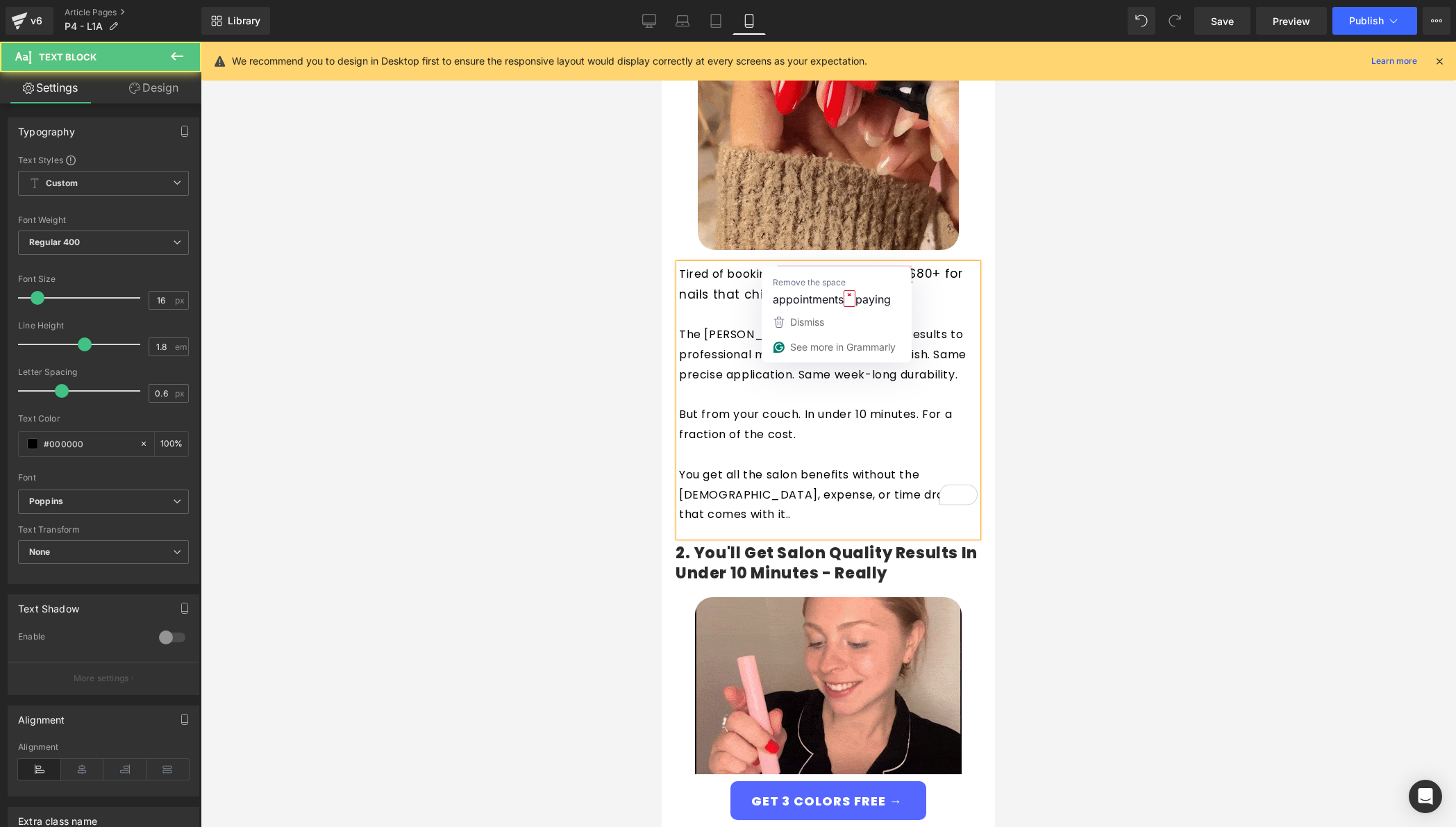
click at [857, 264] on p "Tired of booking appointments paying $80+ for nails that chip in three days. Th…" at bounding box center [828, 285] width 298 height 42
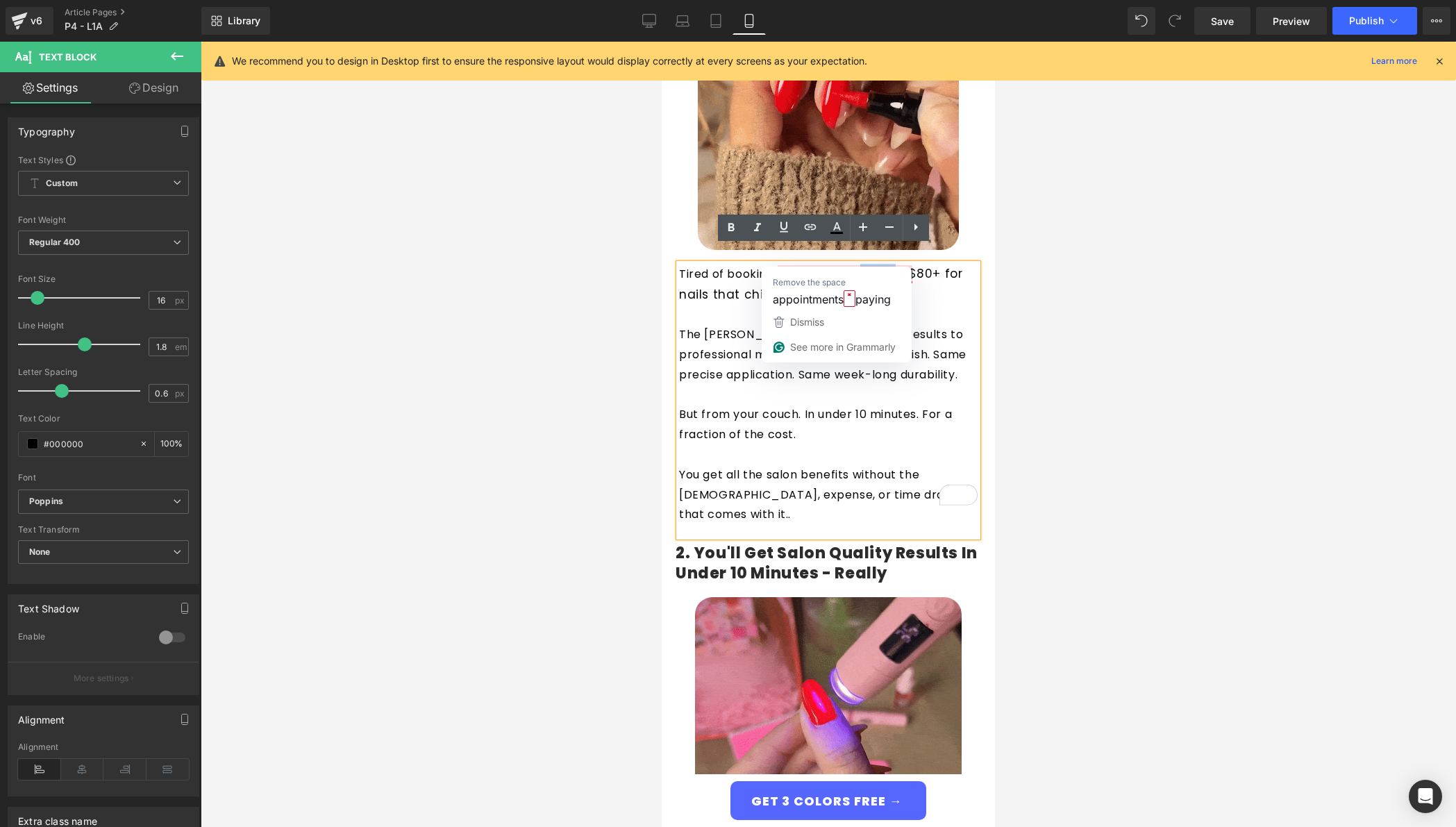
drag, startPoint x: 857, startPoint y: 256, endPoint x: 893, endPoint y: 258, distance: 36.1
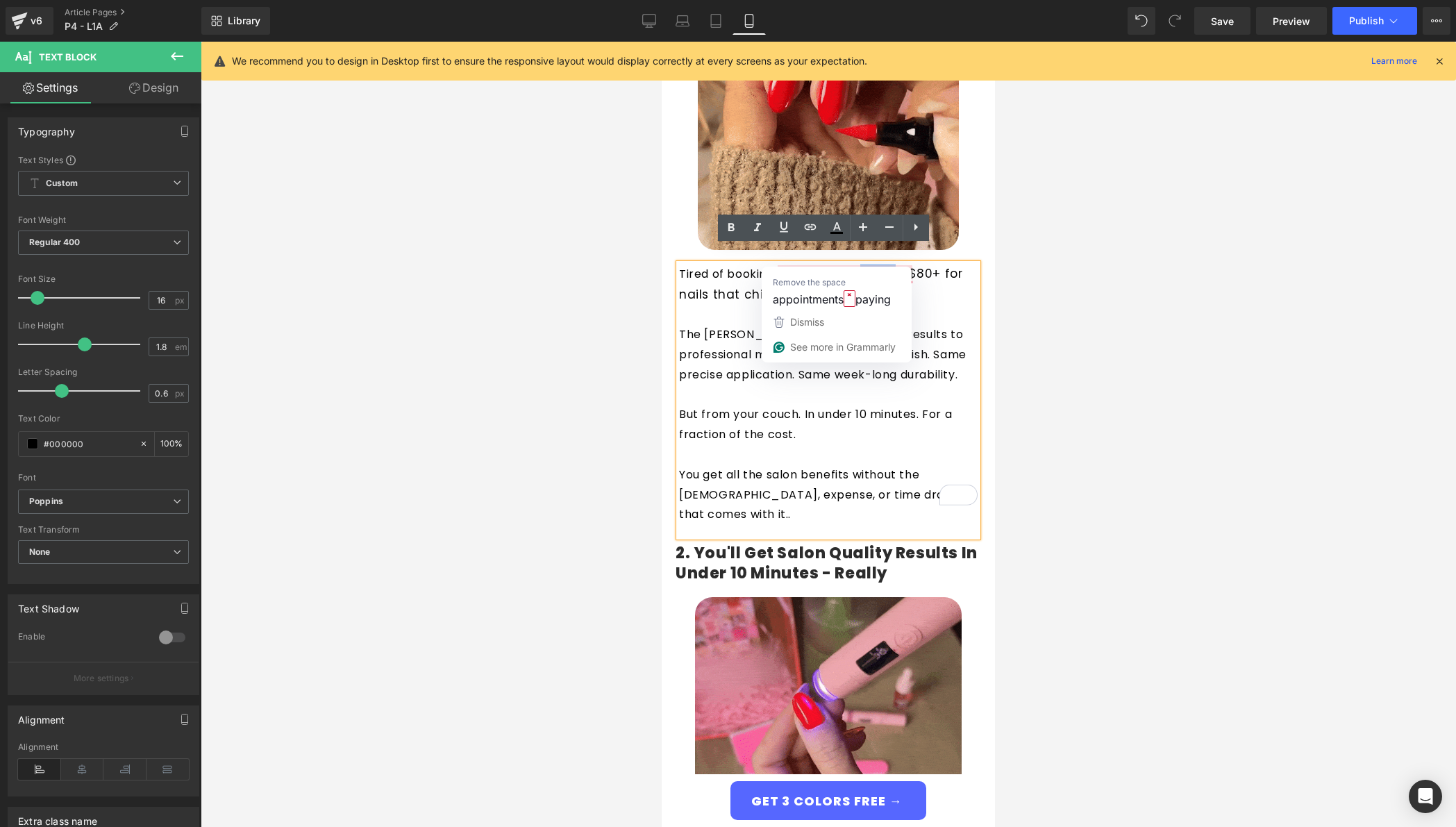
click at [893, 264] on p "Tired of booking appointments paying $80+ for nails that chip in three days. Th…" at bounding box center [828, 285] width 298 height 42
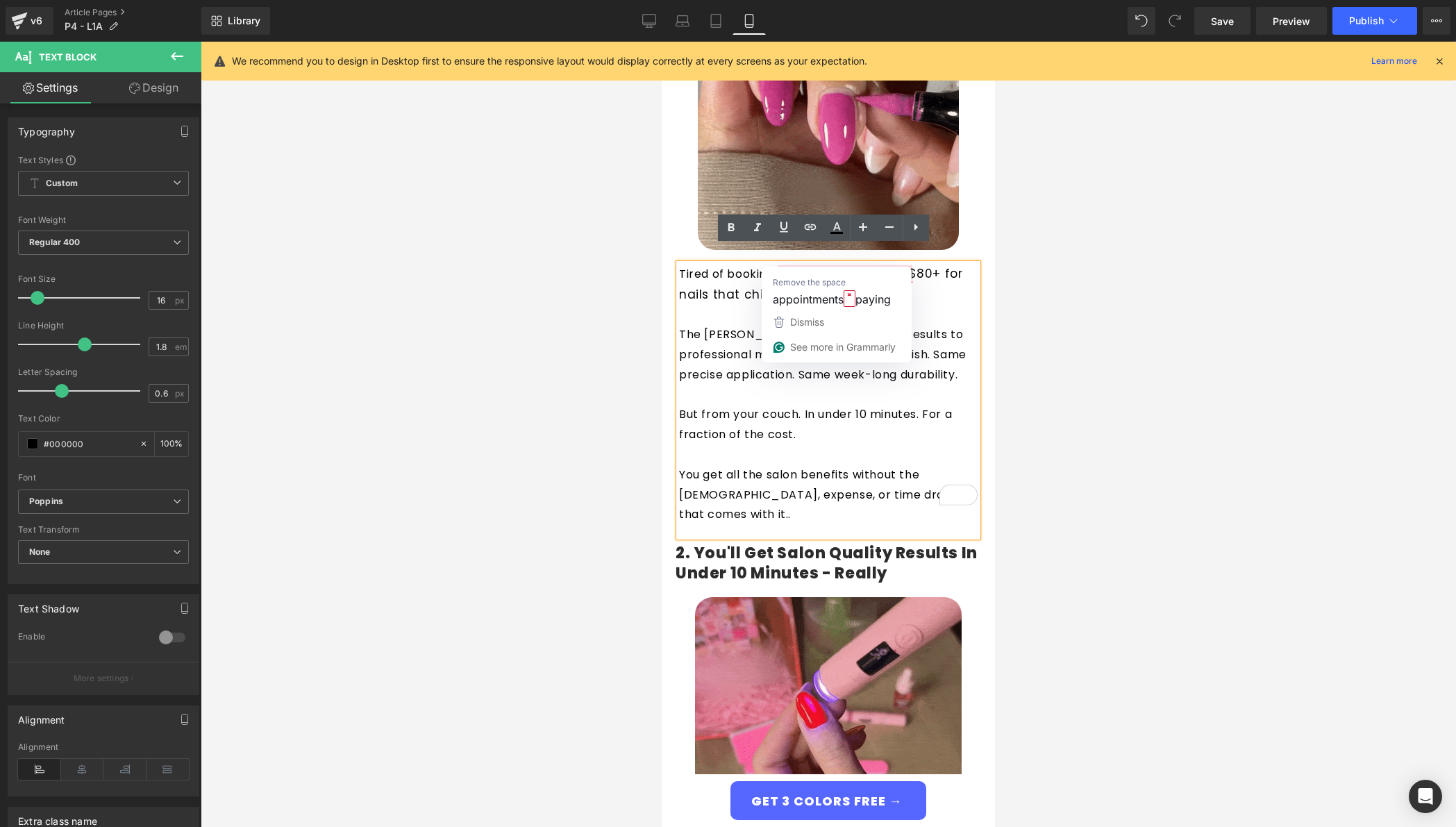
click at [864, 265] on span "paying $80+ for nails that chip in three days. That's crazy." at bounding box center [820, 284] width 283 height 38
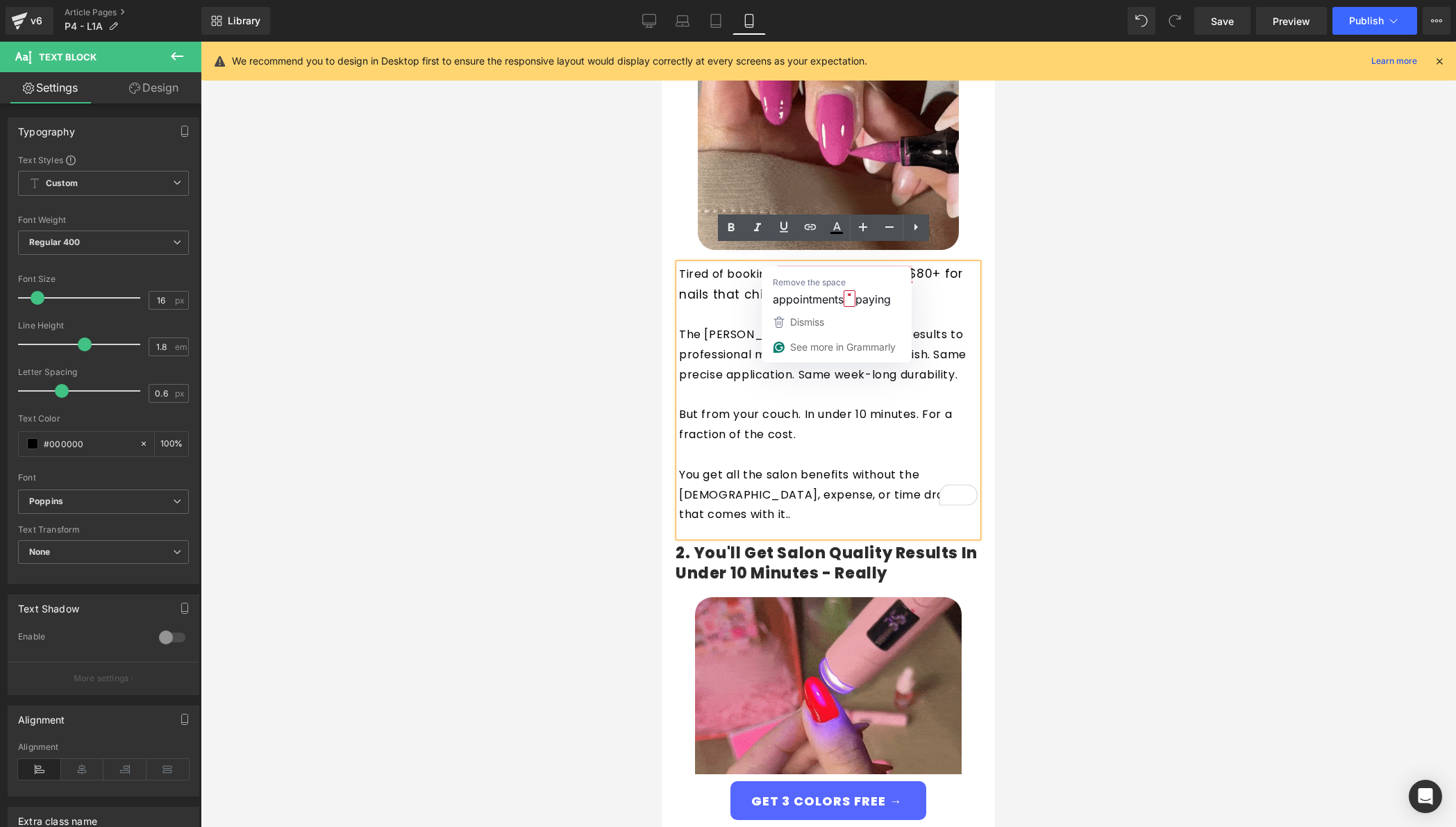
click at [857, 264] on p "Tired of booking appointments paying $80+ for nails that chip in three days. Th…" at bounding box center [828, 285] width 298 height 42
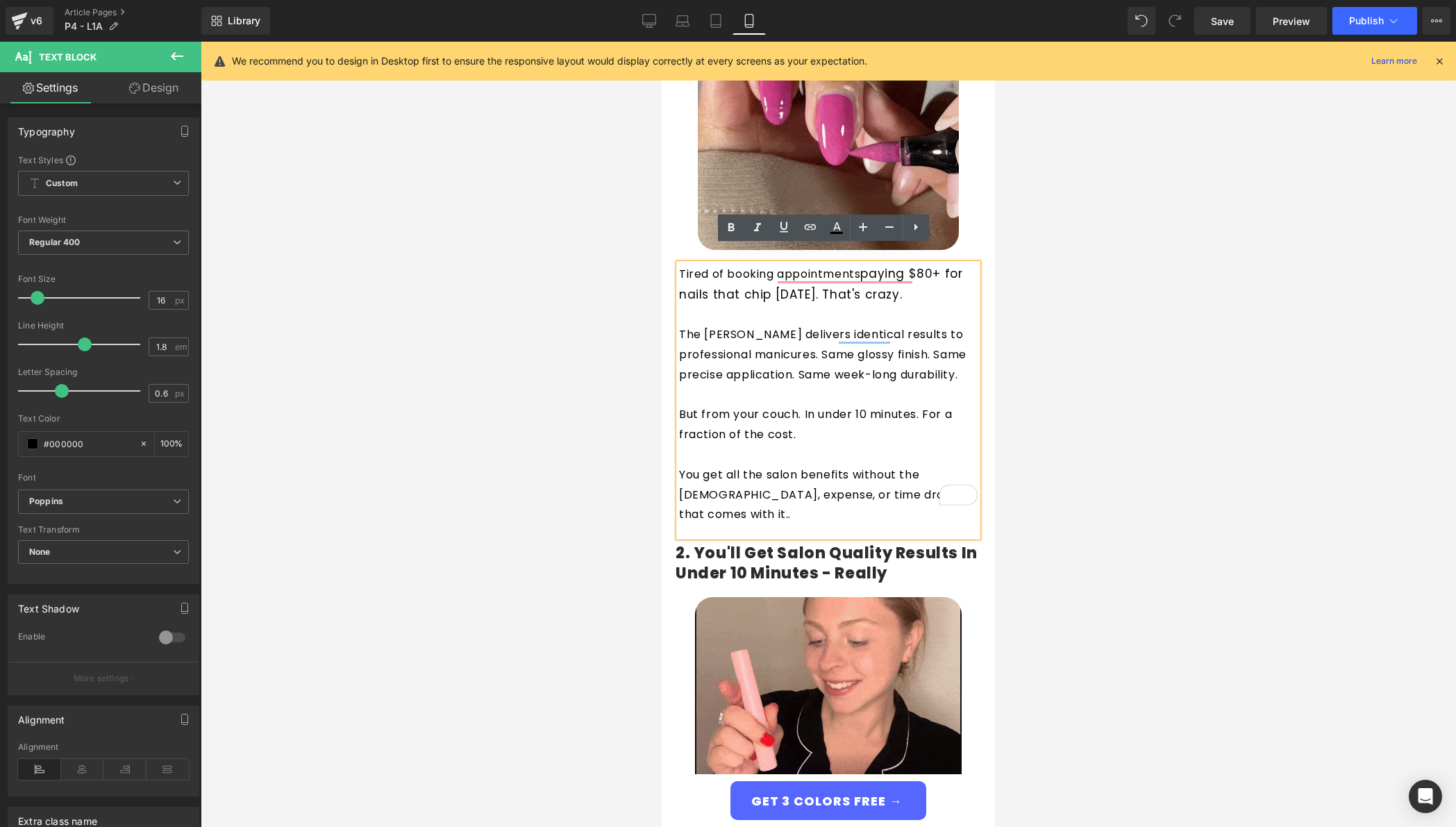
click at [724, 264] on p "Tired of booking appointments paying $80+ for nails that chip in three days. Th…" at bounding box center [828, 285] width 298 height 42
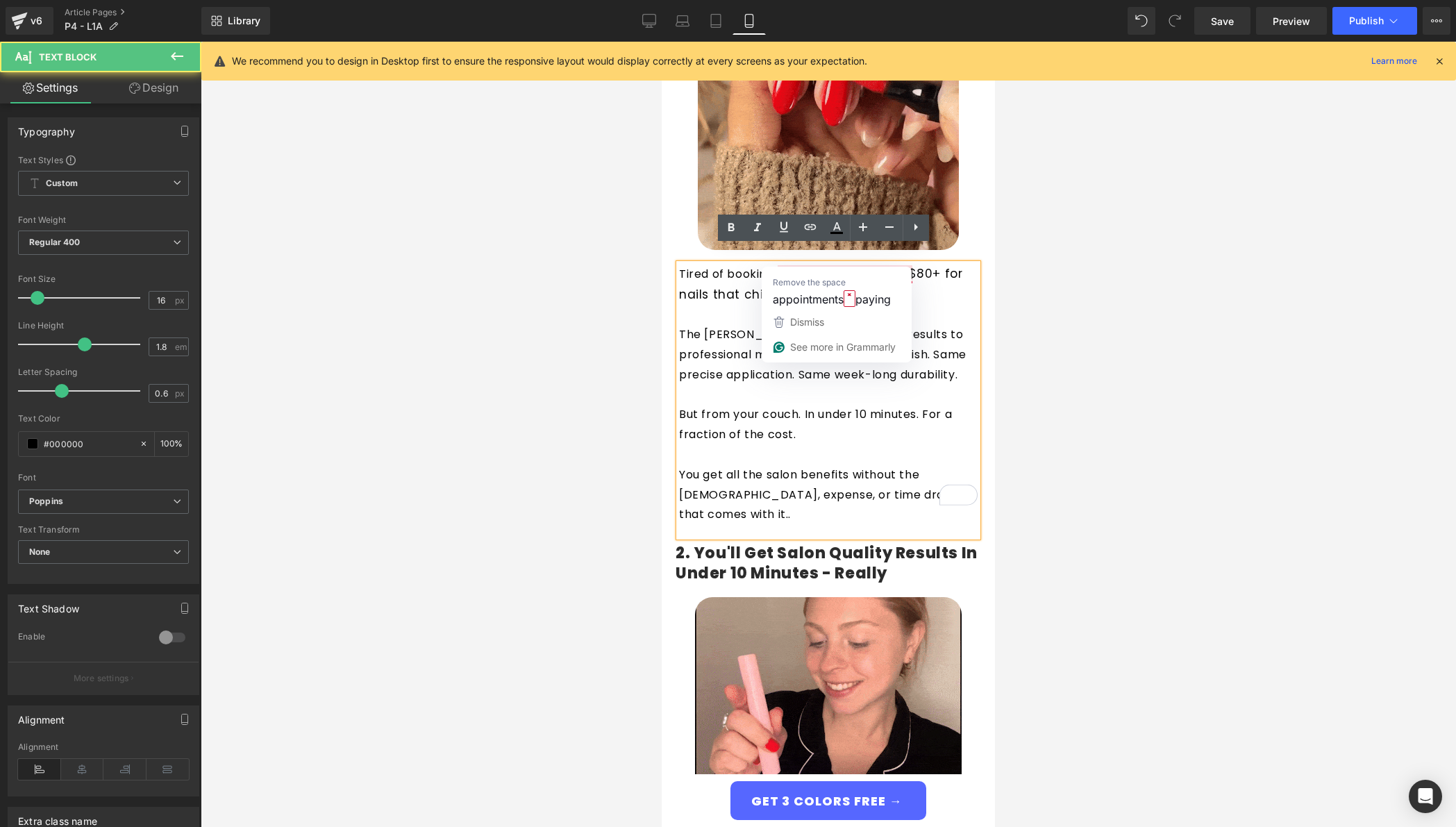
click at [777, 264] on p "Tired of booking appointments paying $80+ for nails that chip in three days. Th…" at bounding box center [828, 285] width 298 height 42
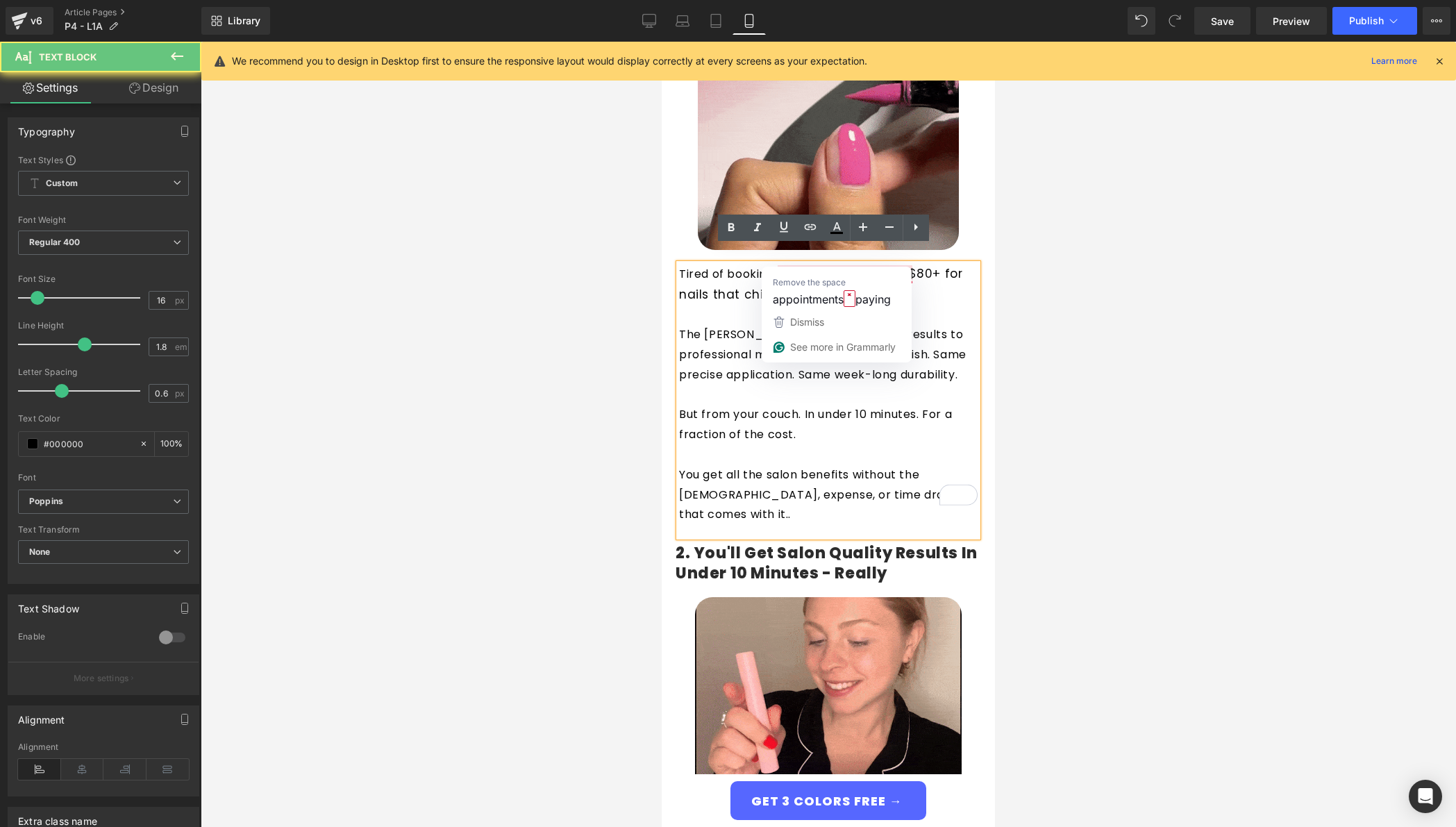
click at [771, 264] on p "Tired of booking appointments paying $80+ for nails that chip in three days. Th…" at bounding box center [828, 285] width 298 height 42
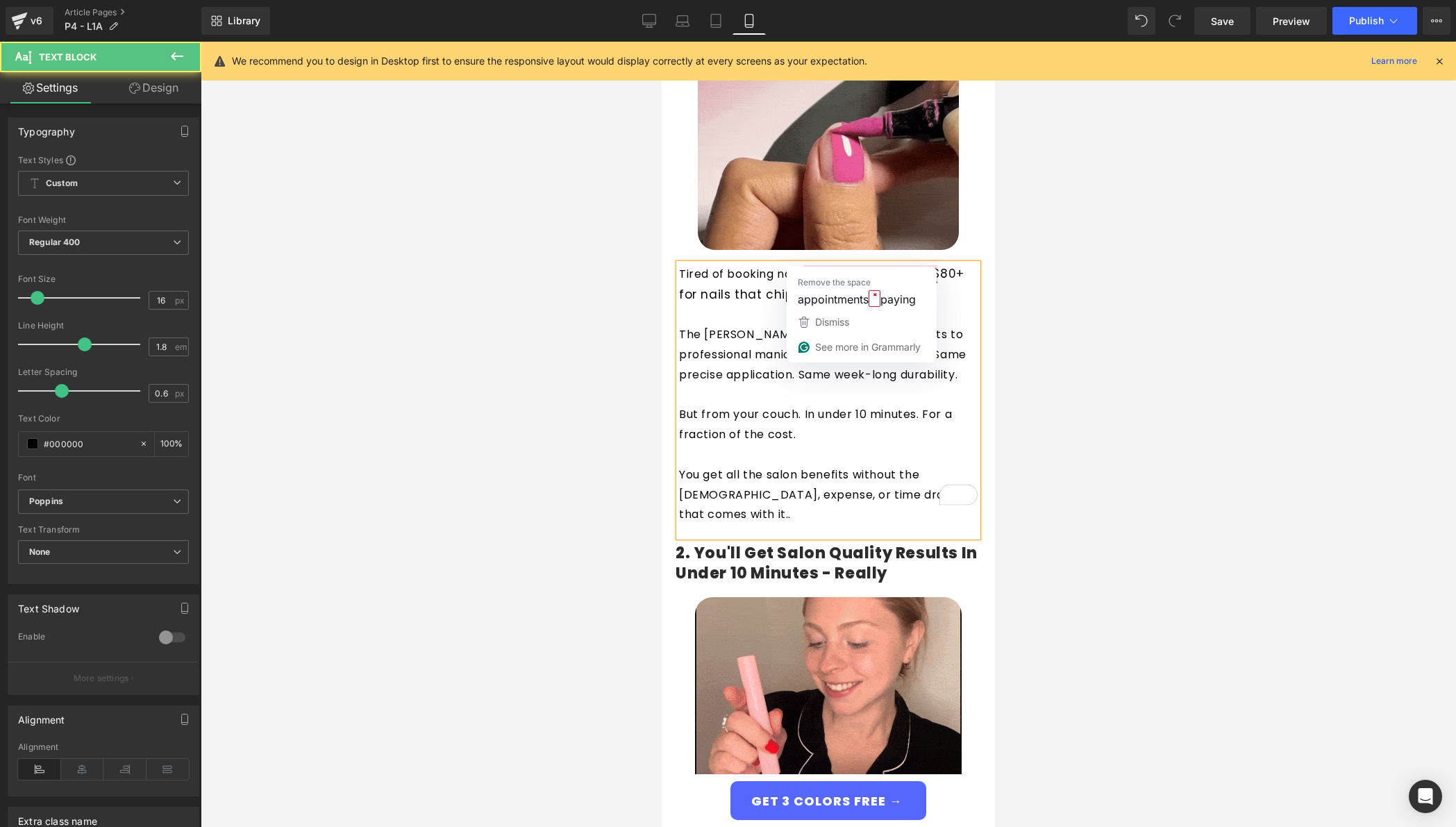
click at [880, 264] on p "Tired of booking nail appointments paying $80+ for nails that chip in three day…" at bounding box center [828, 285] width 298 height 42
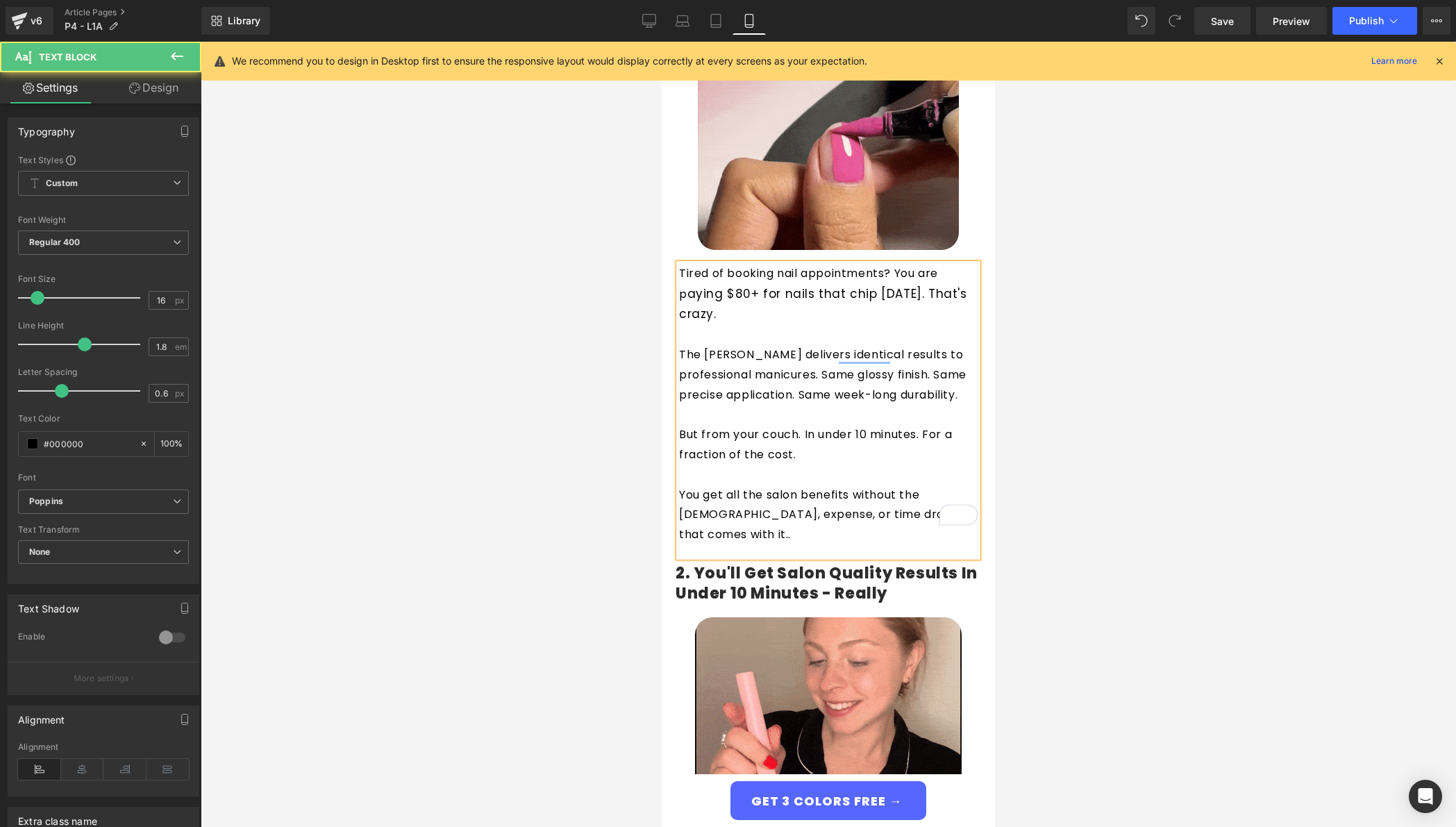
drag, startPoint x: 763, startPoint y: 298, endPoint x: 658, endPoint y: 301, distance: 105.0
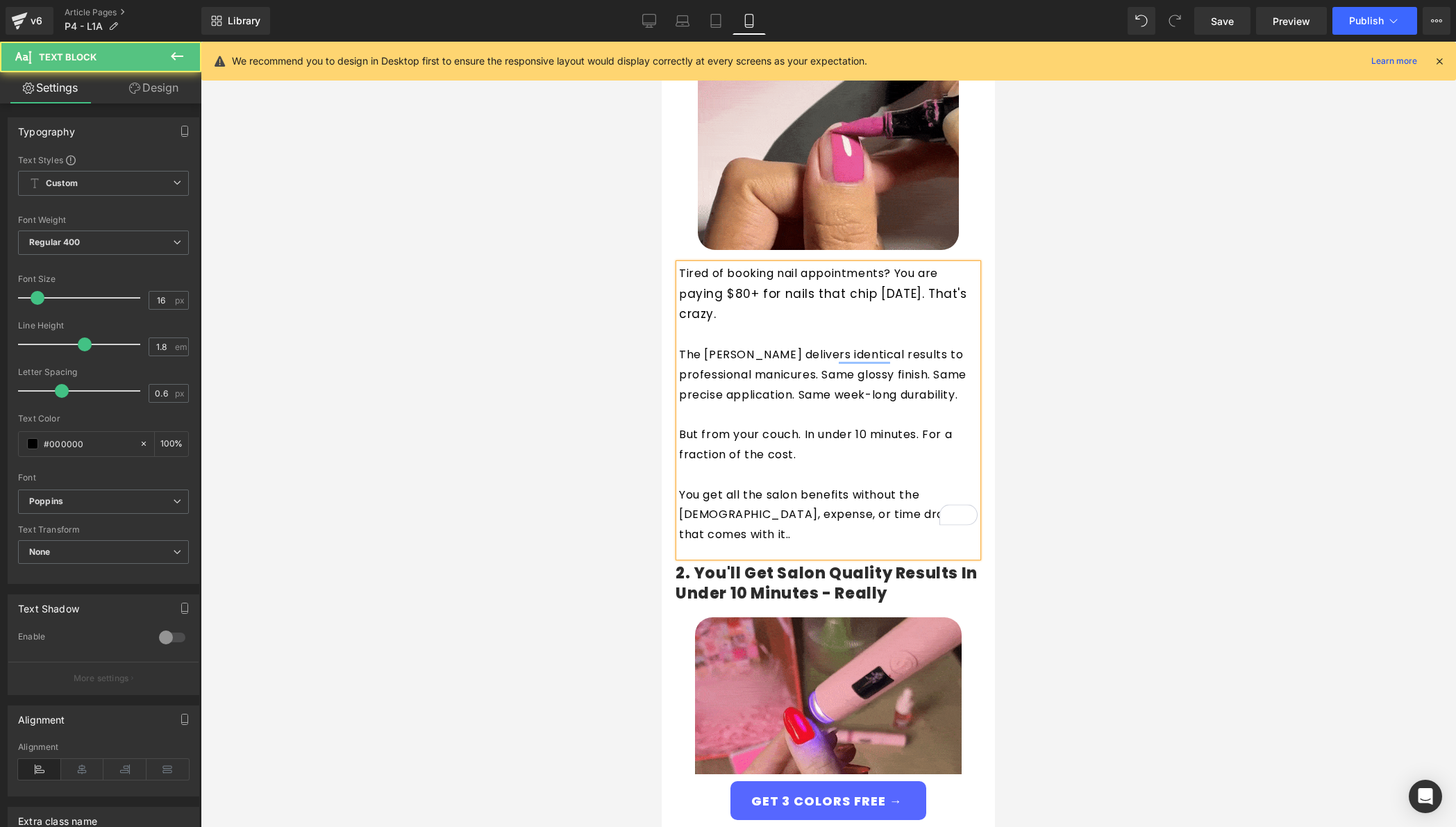
drag, startPoint x: 685, startPoint y: 293, endPoint x: 677, endPoint y: 296, distance: 8.5
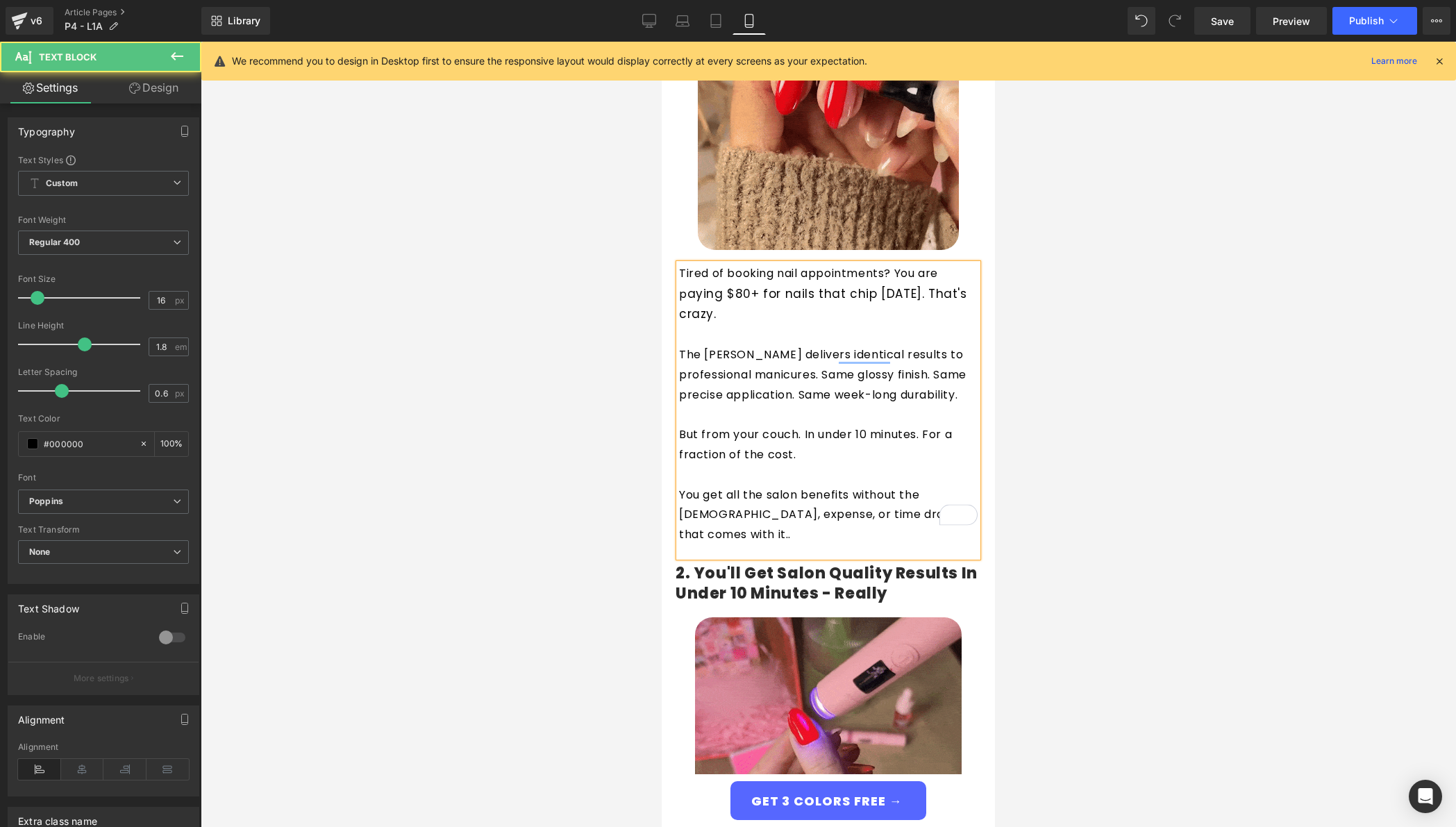
click at [685, 293] on span "aying $80+ for nails that chip in three days. That's crazy." at bounding box center [823, 304] width 288 height 38
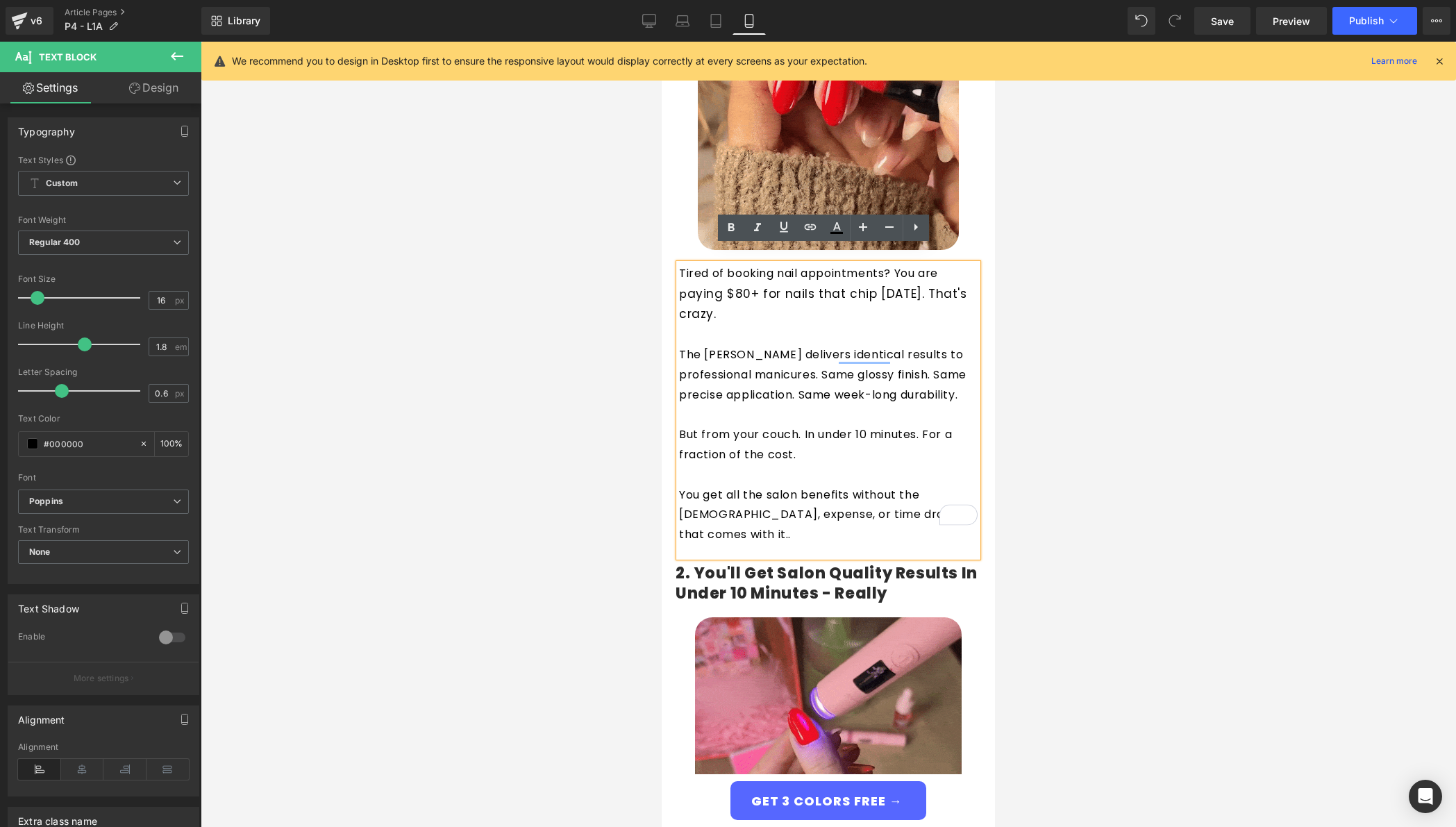
click at [679, 296] on span "aying $80+ for nails that chip in three days. That's crazy." at bounding box center [823, 304] width 288 height 38
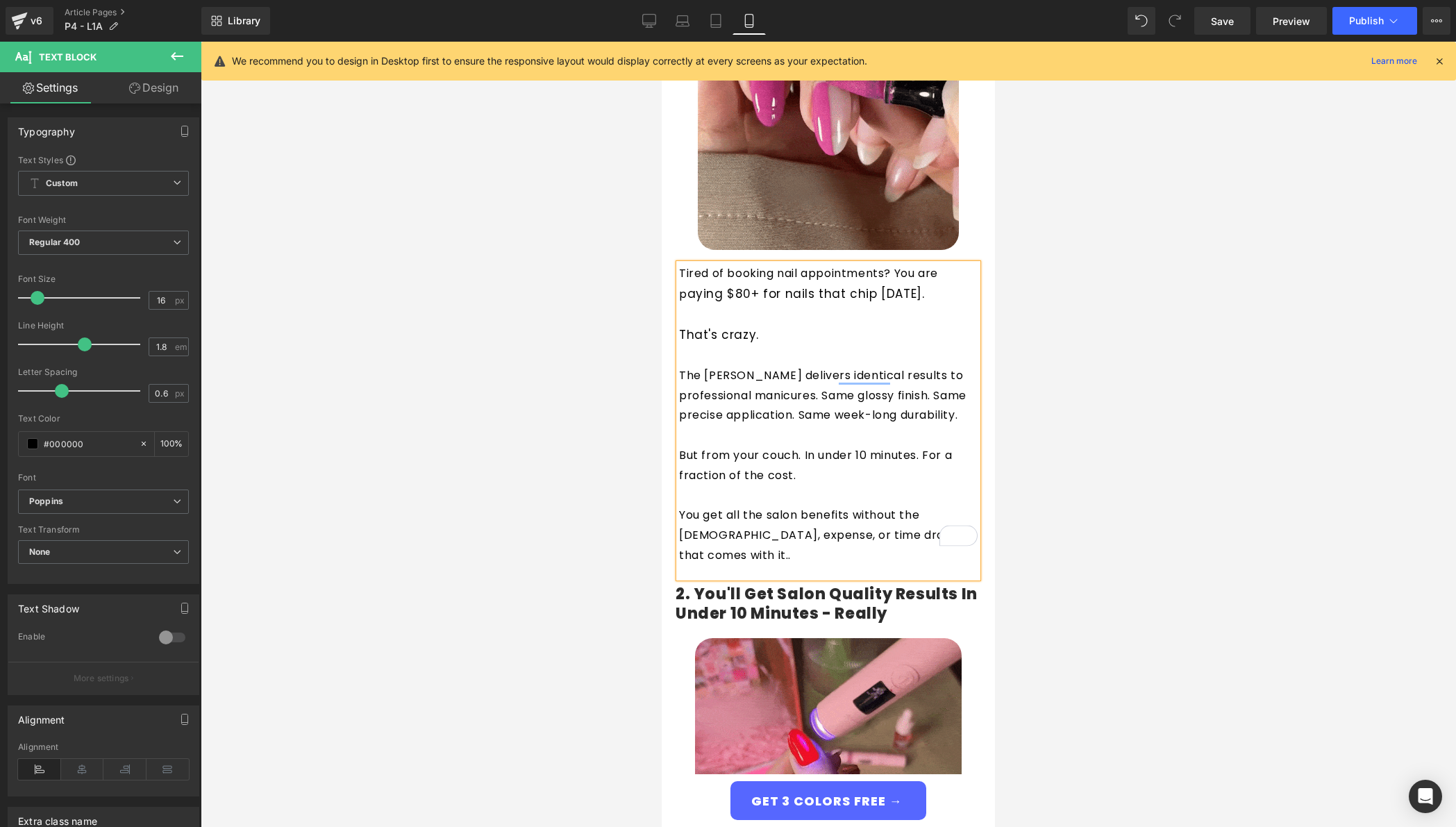
click at [699, 366] on p "The Giani Nail Pen delivers identical results to professional manicures. Same g…" at bounding box center [828, 396] width 298 height 60
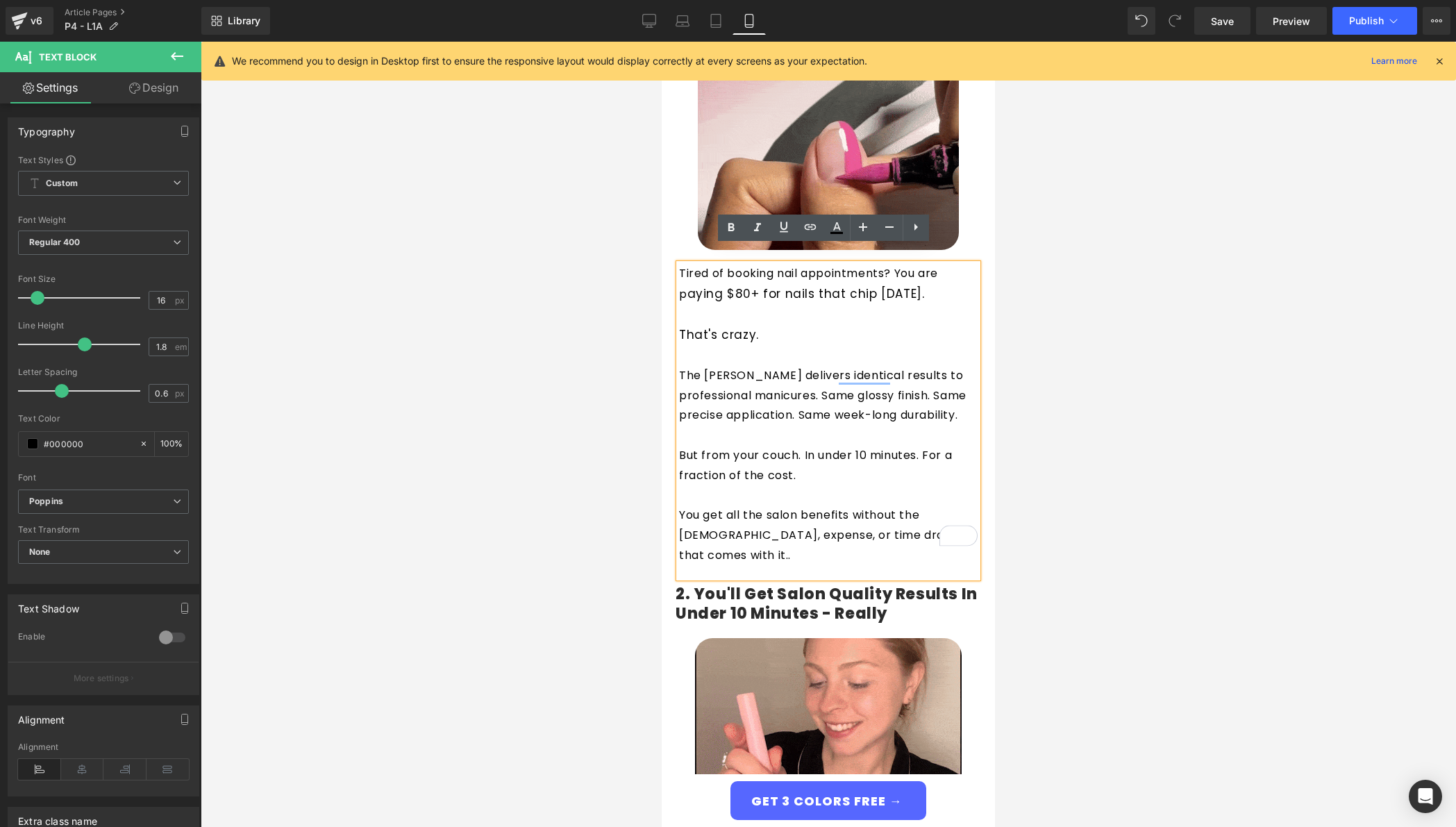
click at [830, 394] on p "The Giani Nail Pen delivers identical results to professional manicures. Same g…" at bounding box center [828, 396] width 298 height 60
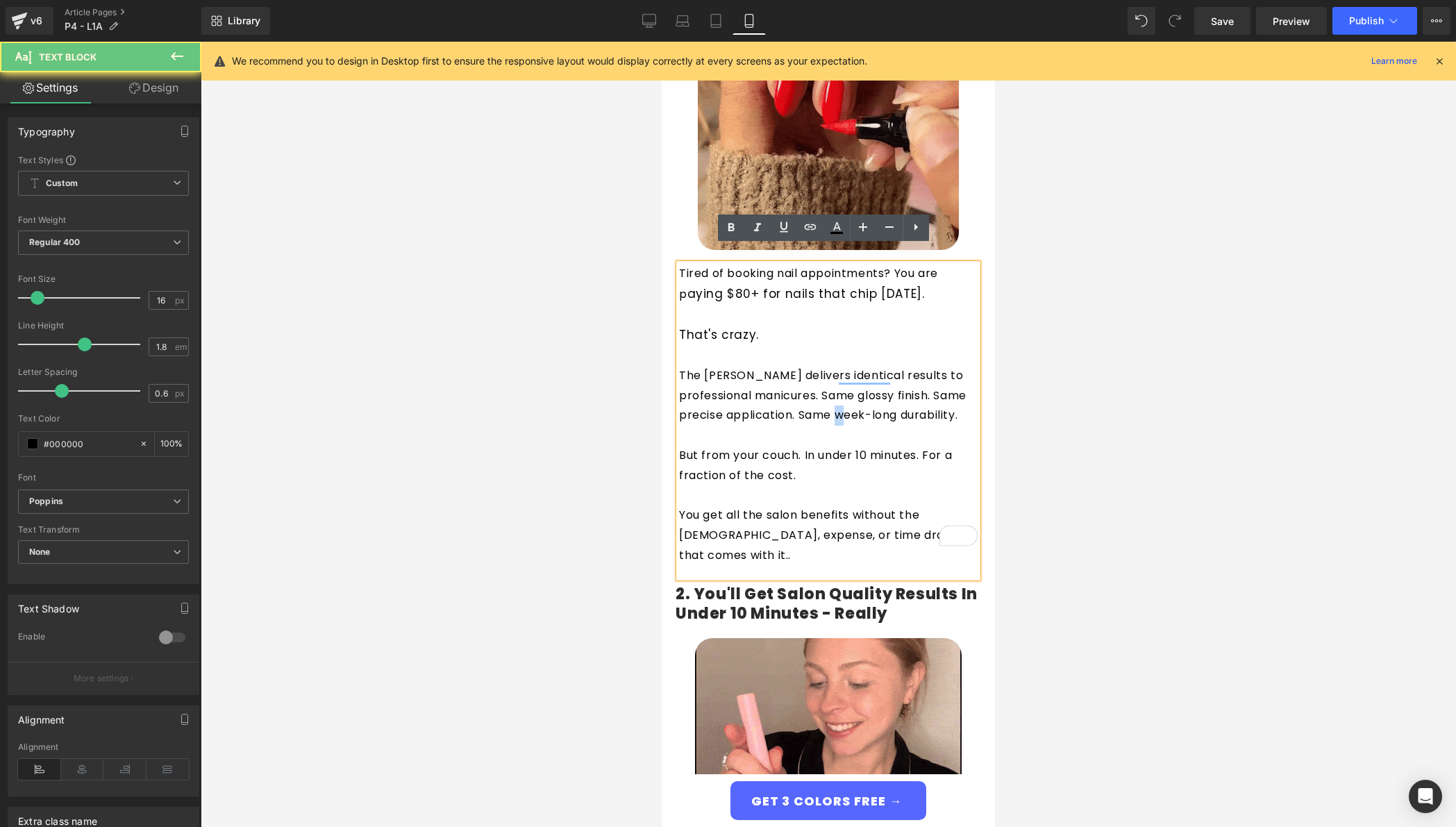
click at [830, 394] on p "The Giani Nail Pen delivers identical results to professional manicures. Same g…" at bounding box center [828, 396] width 298 height 60
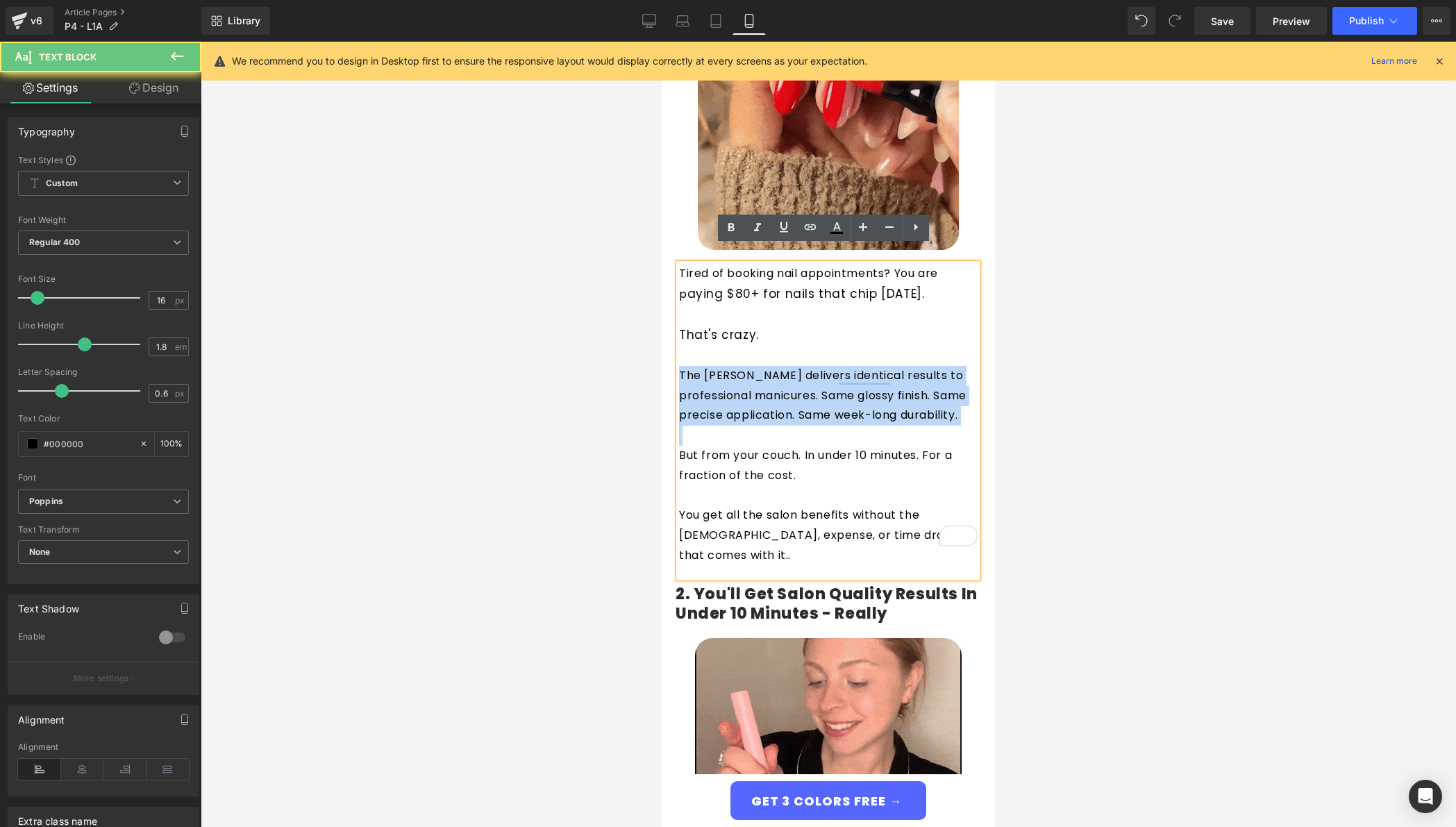
click at [830, 394] on p "The Giani Nail Pen delivers identical results to professional manicures. Same g…" at bounding box center [828, 396] width 298 height 60
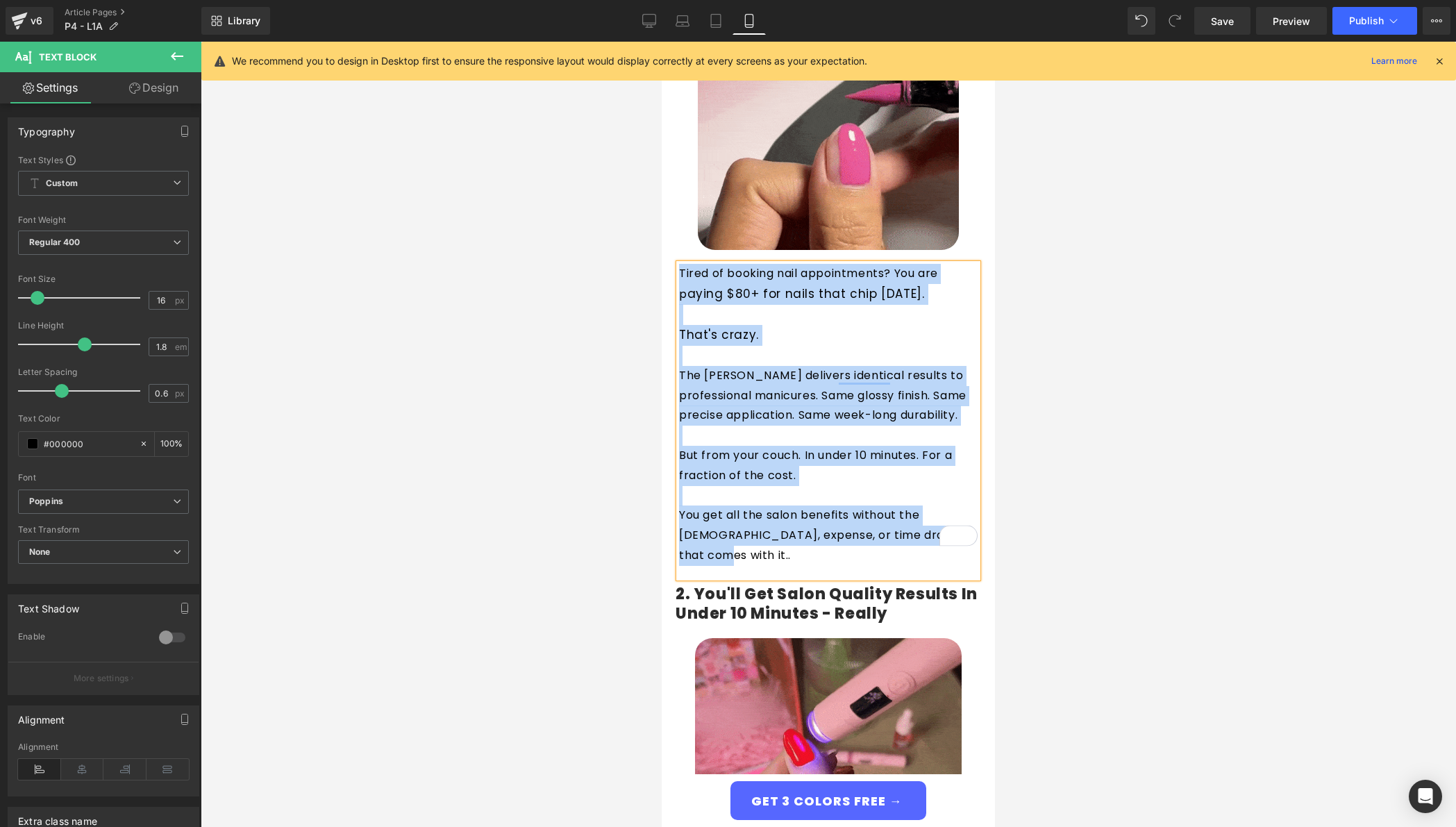
copy div "Tired of booking nail appointments? You are p aying $80+ for nails that chip in…"
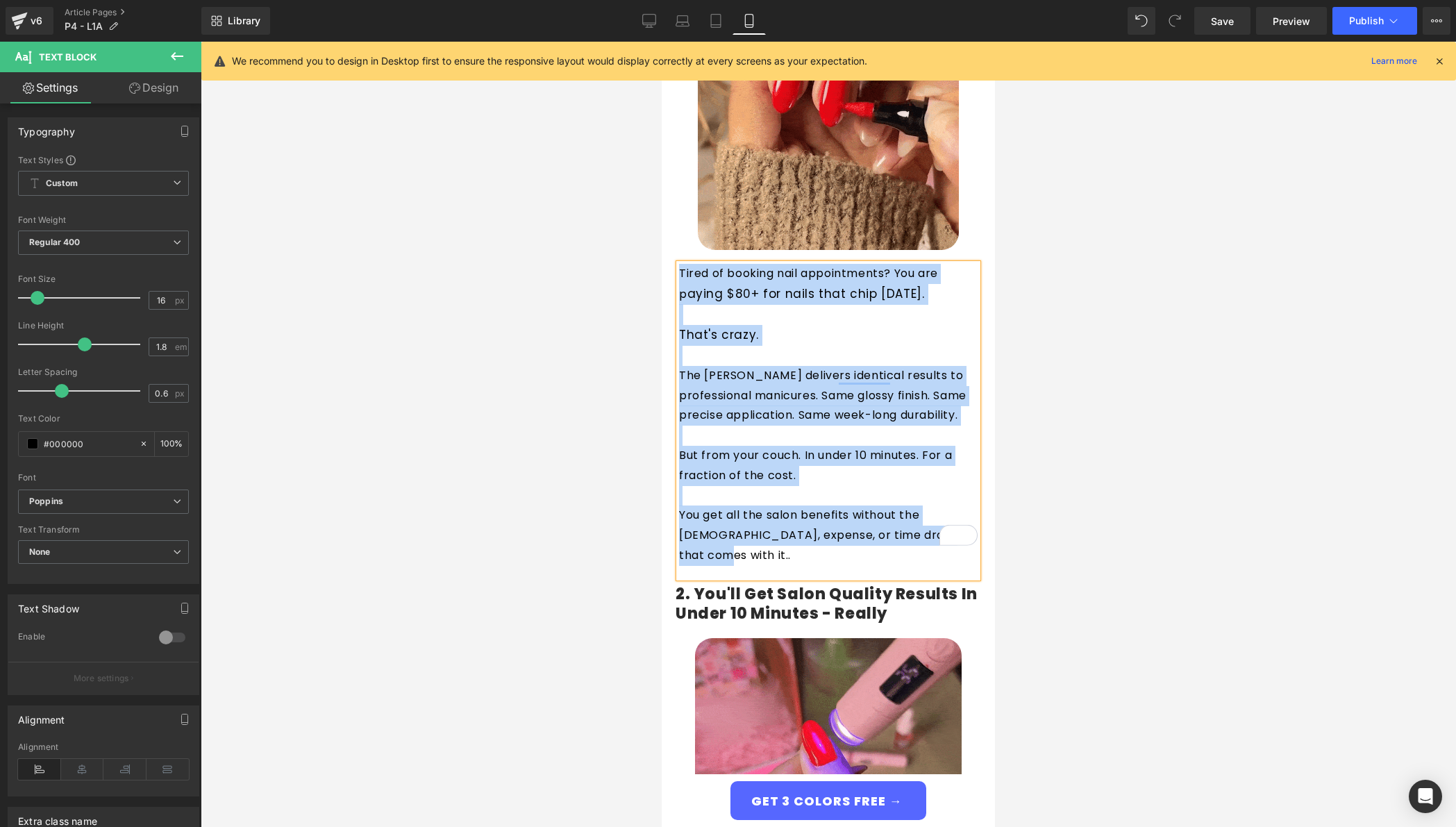
click at [770, 382] on p "The Giani Nail Pen delivers identical results to professional manicures. Same g…" at bounding box center [828, 396] width 298 height 60
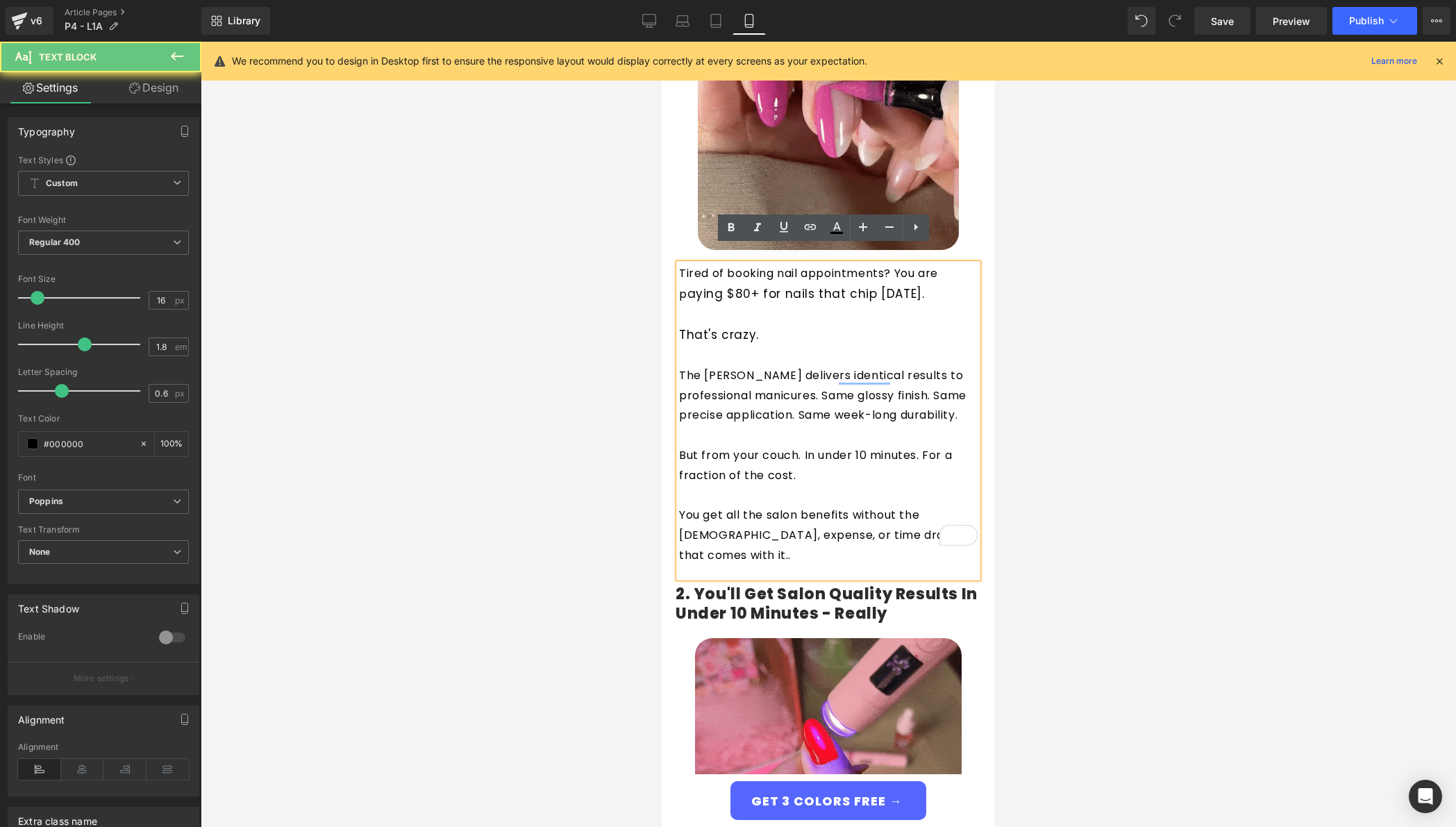
click at [747, 366] on p "The Giani Nail Pen delivers identical results to professional manicures. Same g…" at bounding box center [828, 396] width 298 height 60
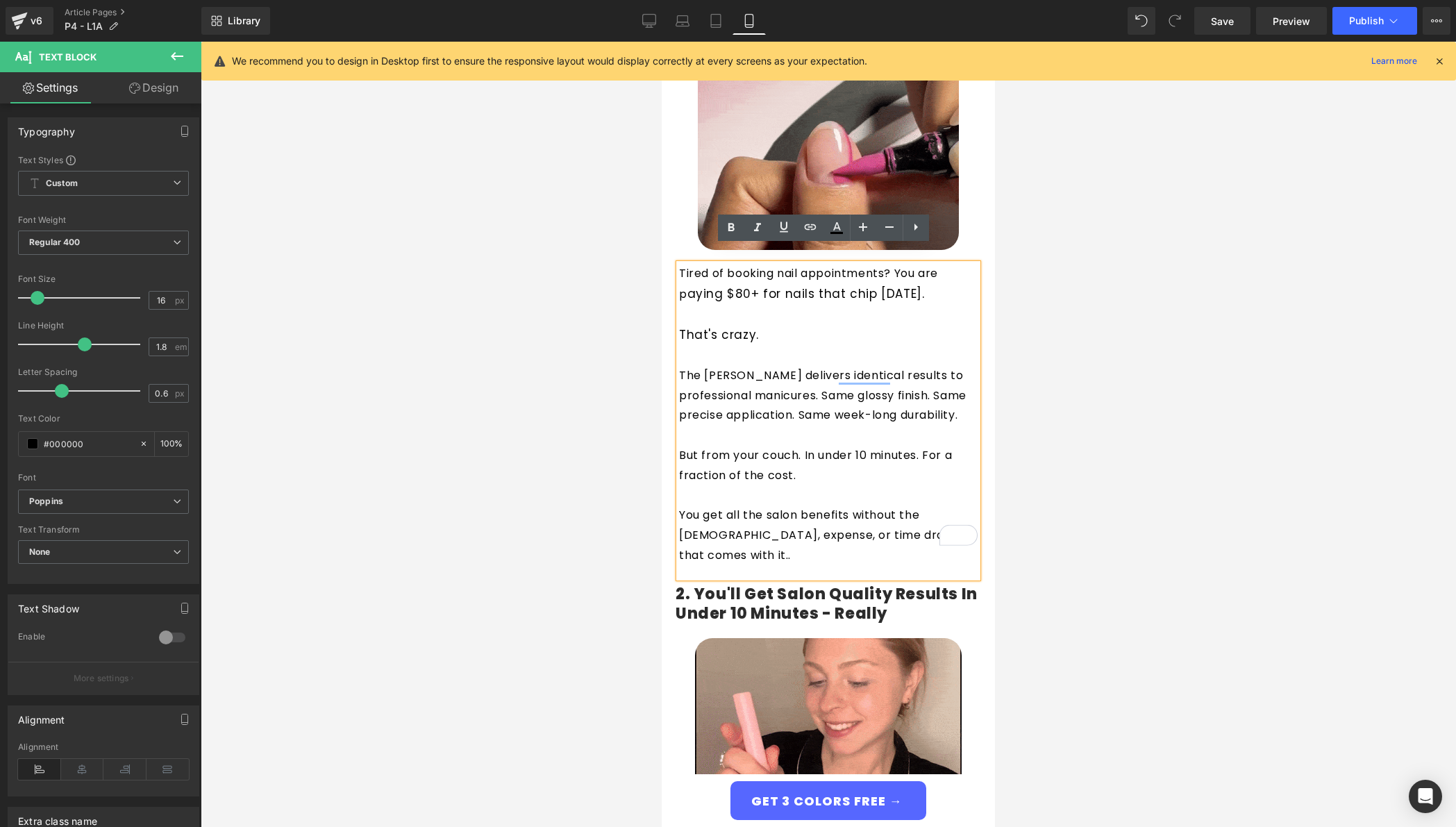
click at [772, 381] on p "The Giani Nail Pen delivers identical results to professional manicures. Same g…" at bounding box center [828, 396] width 298 height 60
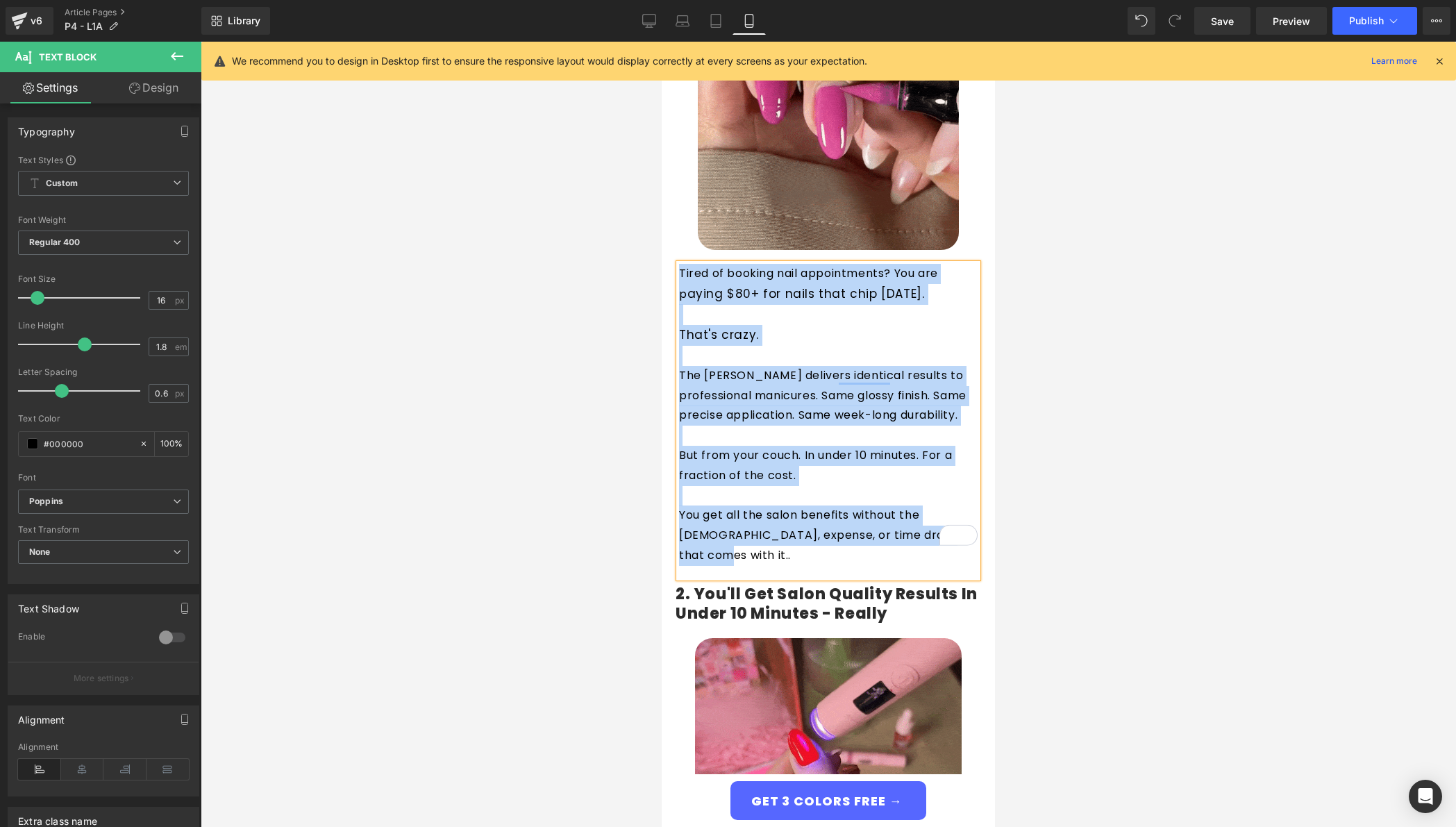
copy div "Tired of booking nail appointments? You are p aying $80+ for nails that chip in…"
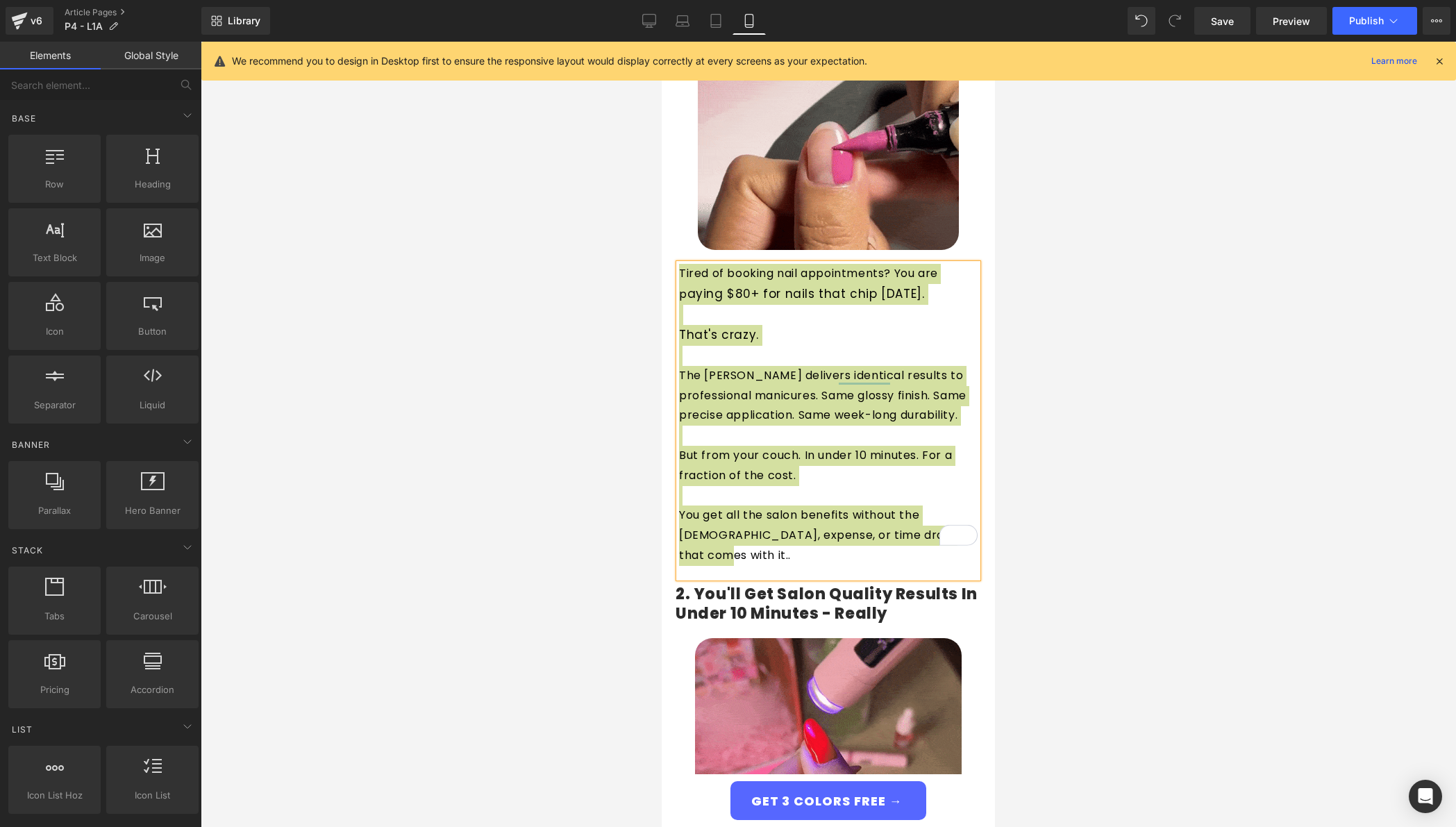
drag, startPoint x: 1093, startPoint y: 378, endPoint x: 1044, endPoint y: 410, distance: 58.5
click at [1093, 378] on div at bounding box center [828, 435] width 1255 height 786
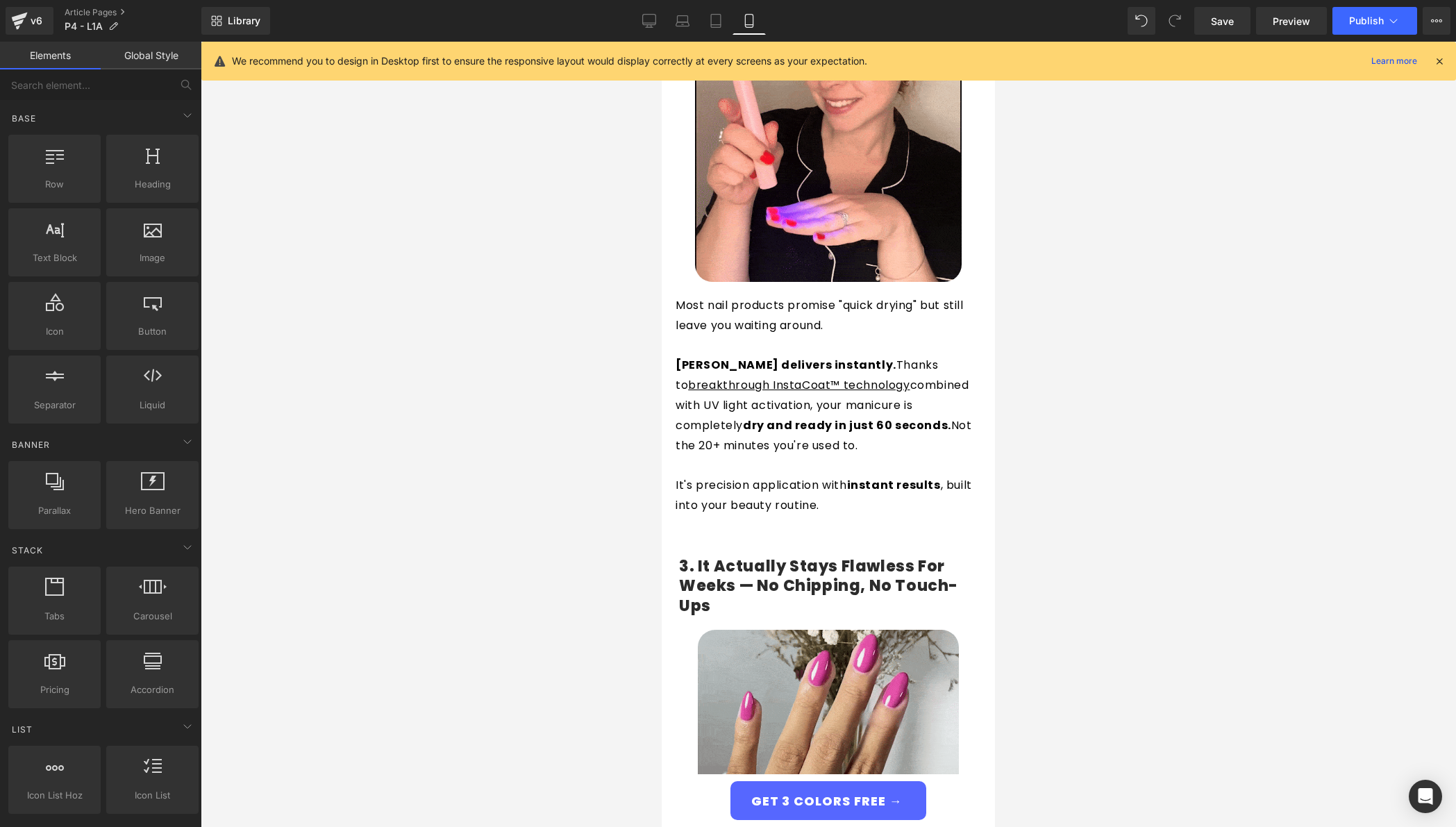
scroll to position [1052, 0]
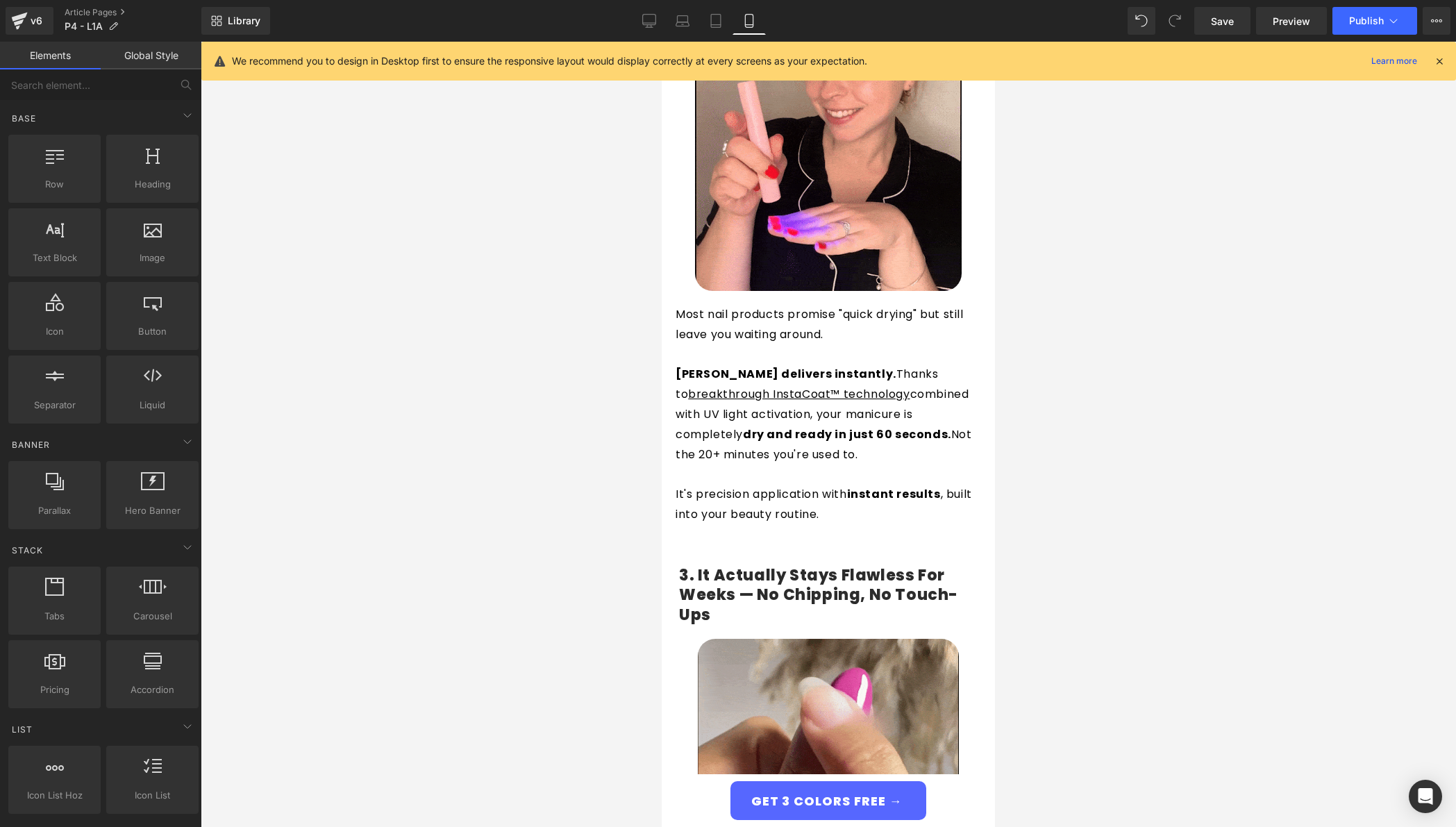
click at [790, 485] on p "It's precision application with instant results , built into your beauty routin…" at bounding box center [828, 505] width 306 height 40
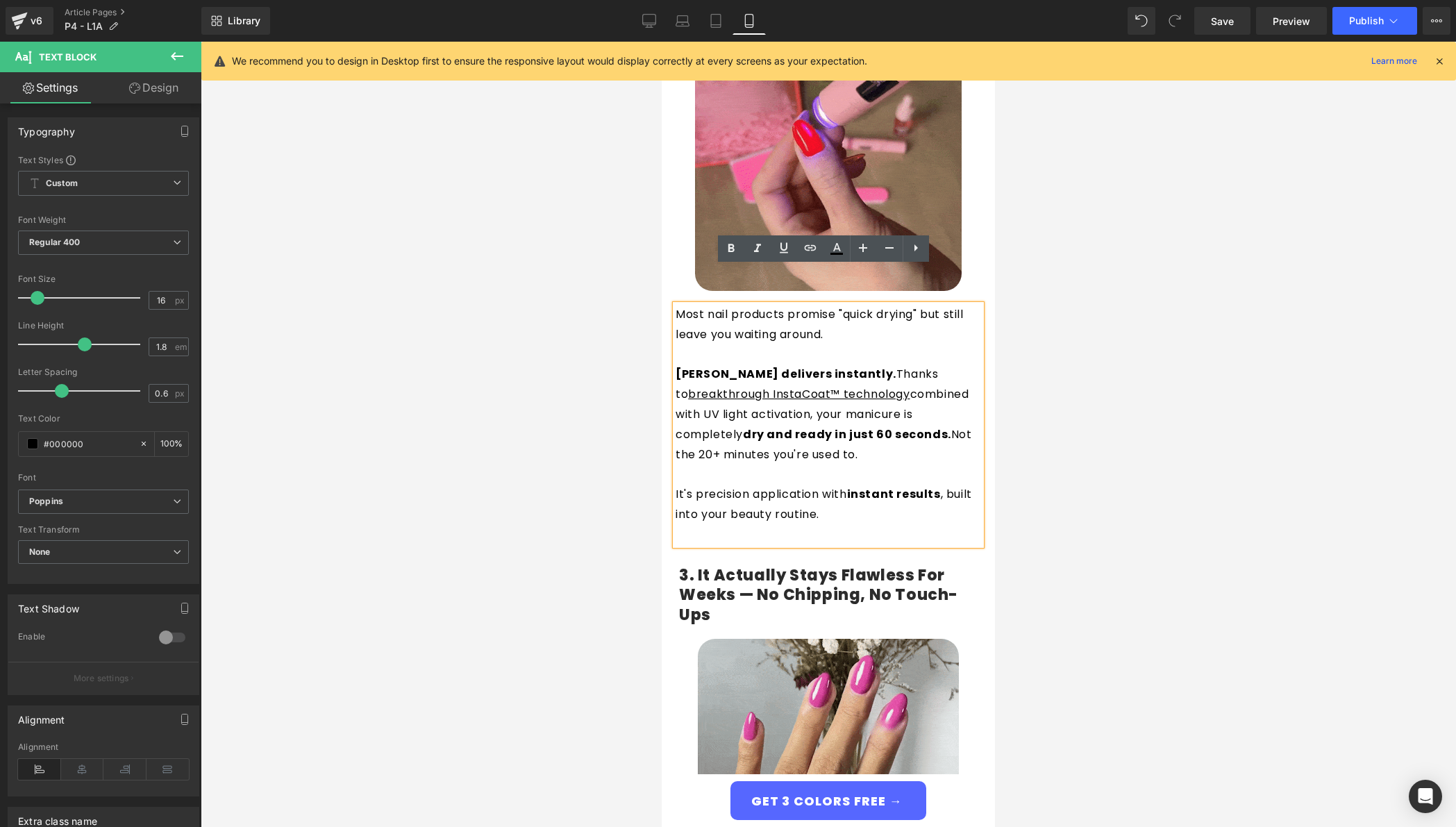
click at [910, 386] on u "breakthrough InstaCoat™ technology" at bounding box center [799, 394] width 222 height 16
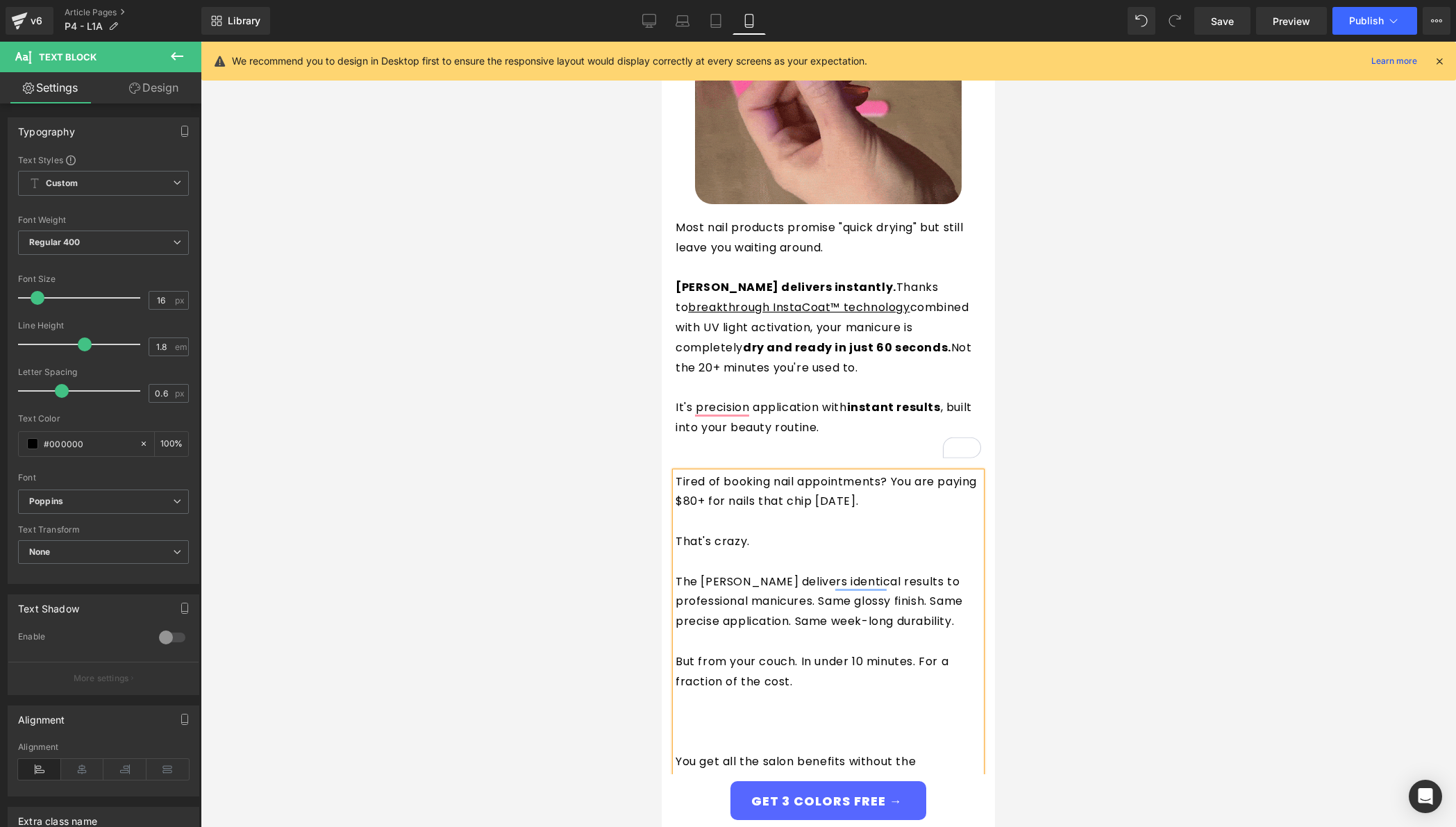
click at [712, 732] on p "To enrich screen reader interactions, please activate Accessibility in Grammarl…" at bounding box center [828, 742] width 306 height 20
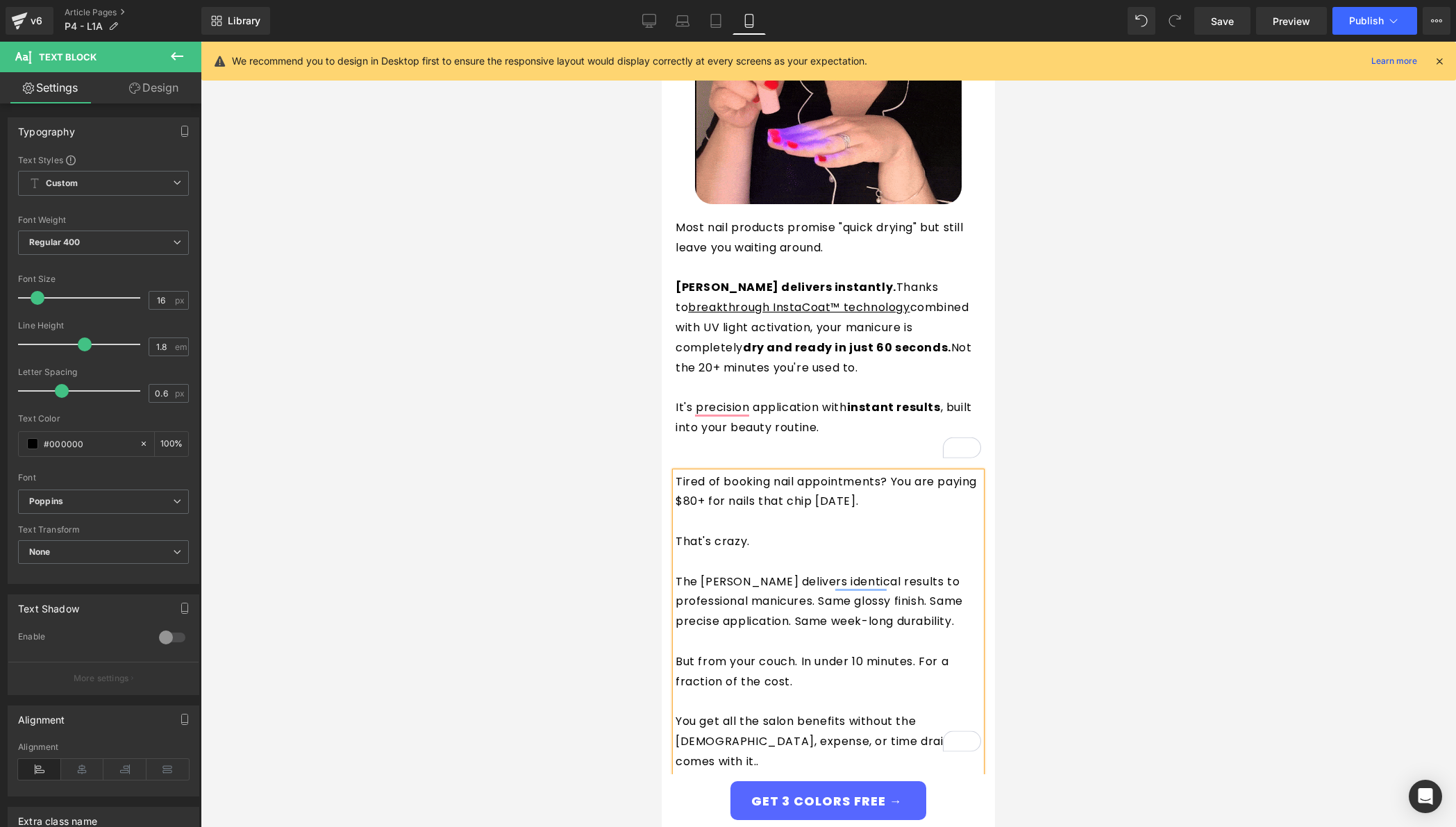
click at [794, 572] on p "The Giani Nail Pen delivers identical results to professional manicures. Same g…" at bounding box center [828, 602] width 306 height 60
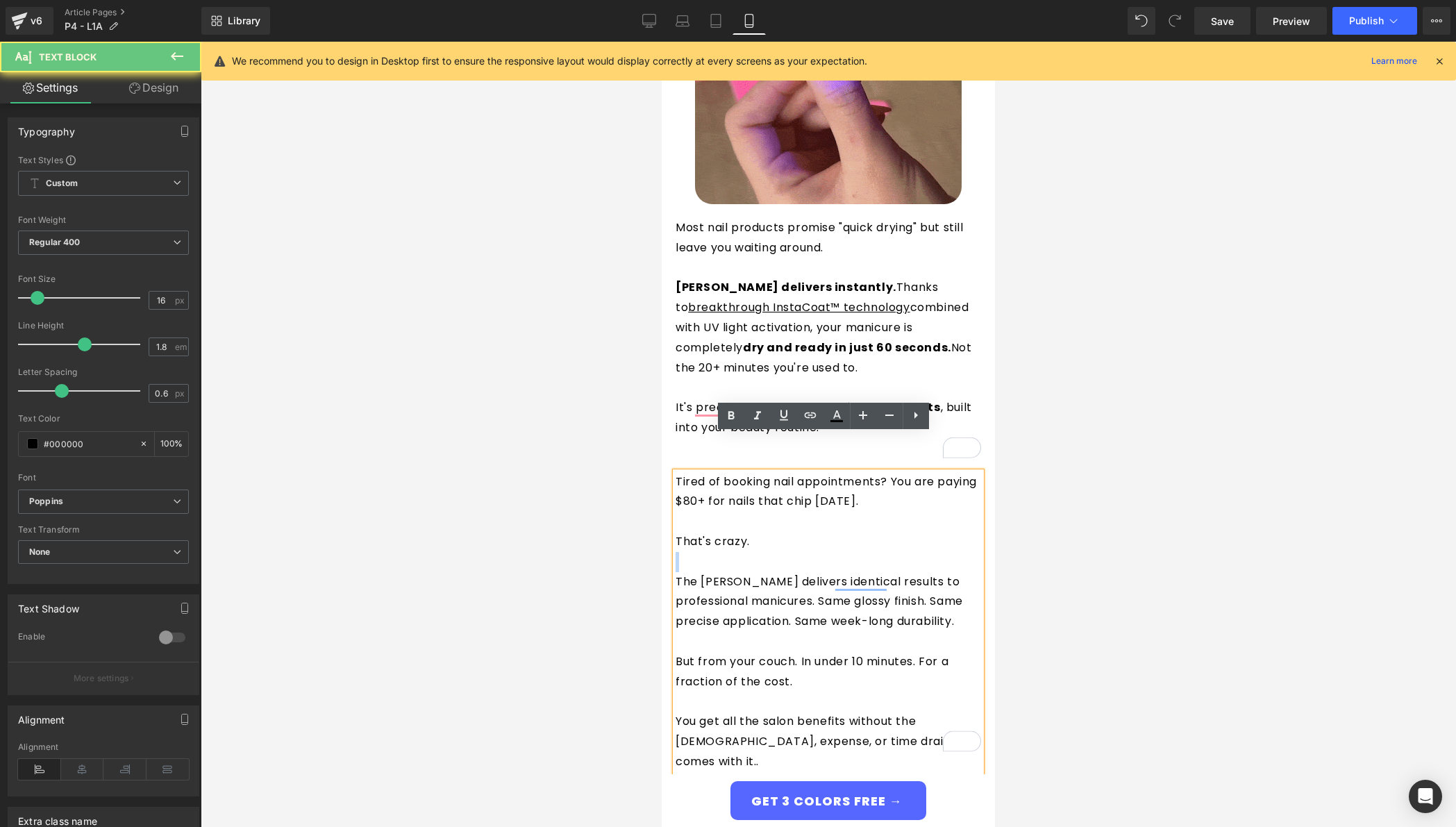
click at [787, 508] on div "Tired of booking nail appointments? You are paying $80+ for nails that chip in …" at bounding box center [828, 622] width 306 height 300
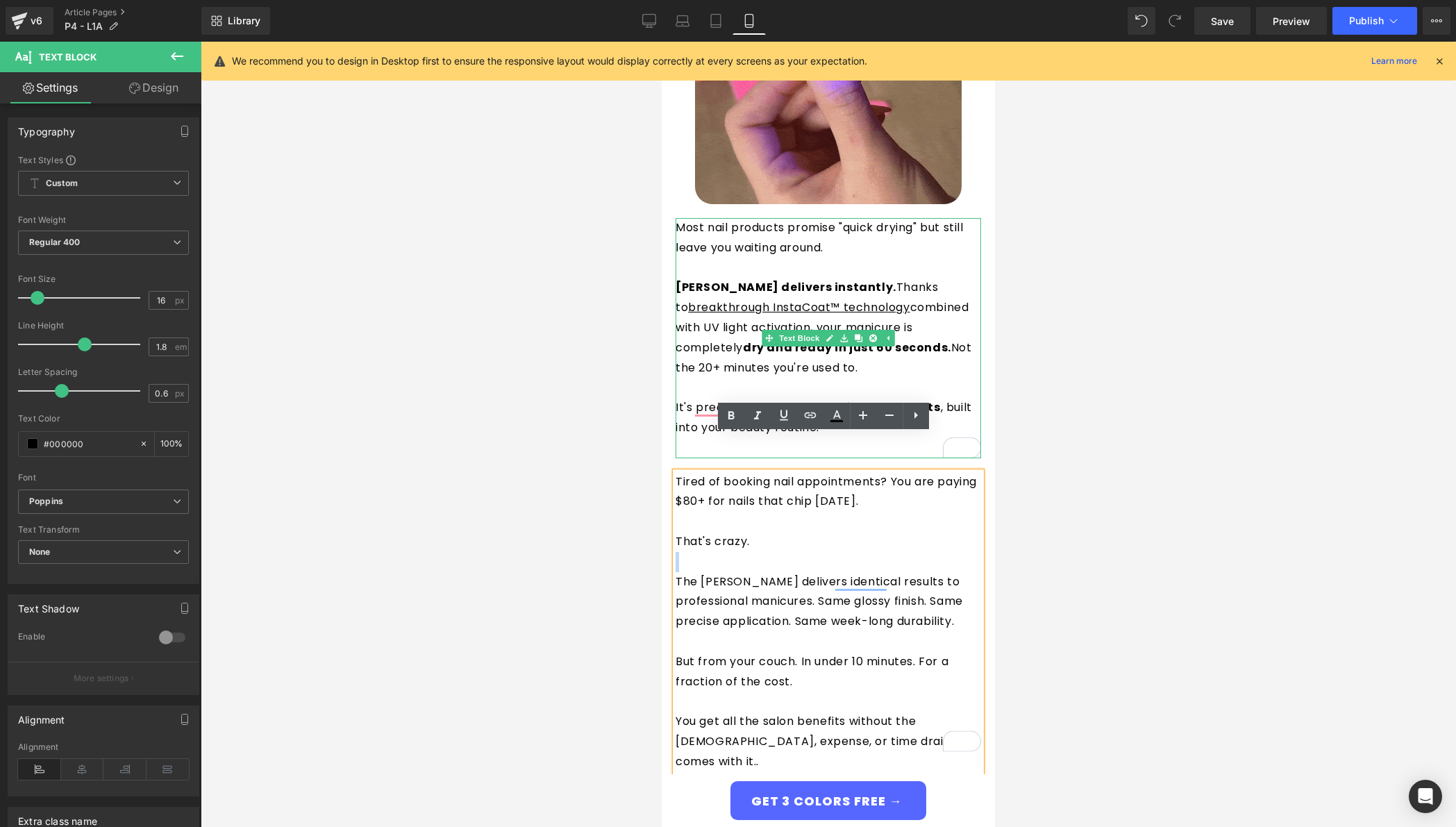
click at [706, 290] on p "Giani delivers instantly. Thanks to breakthrough InstaCoat™ technology combined…" at bounding box center [828, 328] width 306 height 100
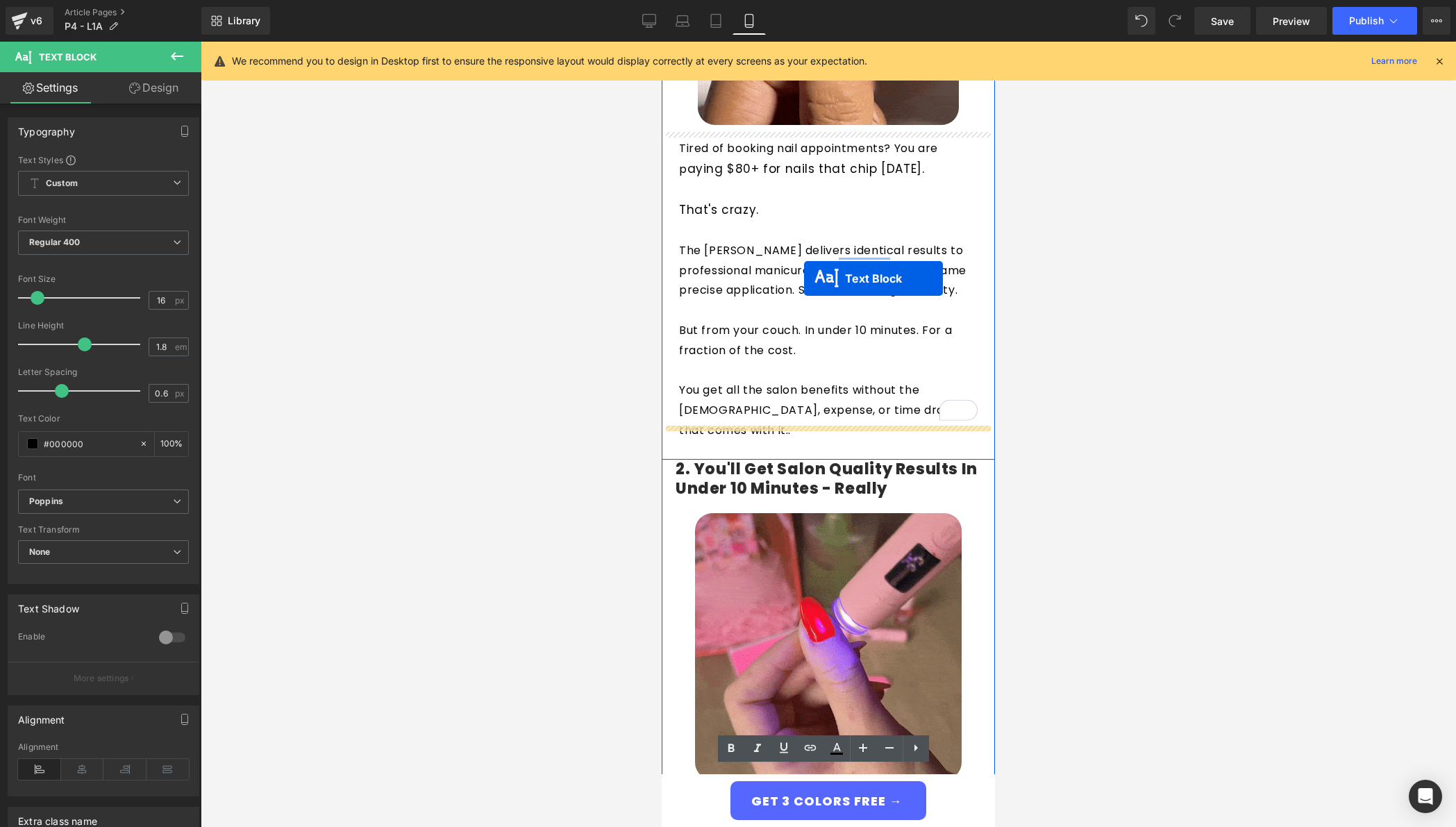
scroll to position [543, 0]
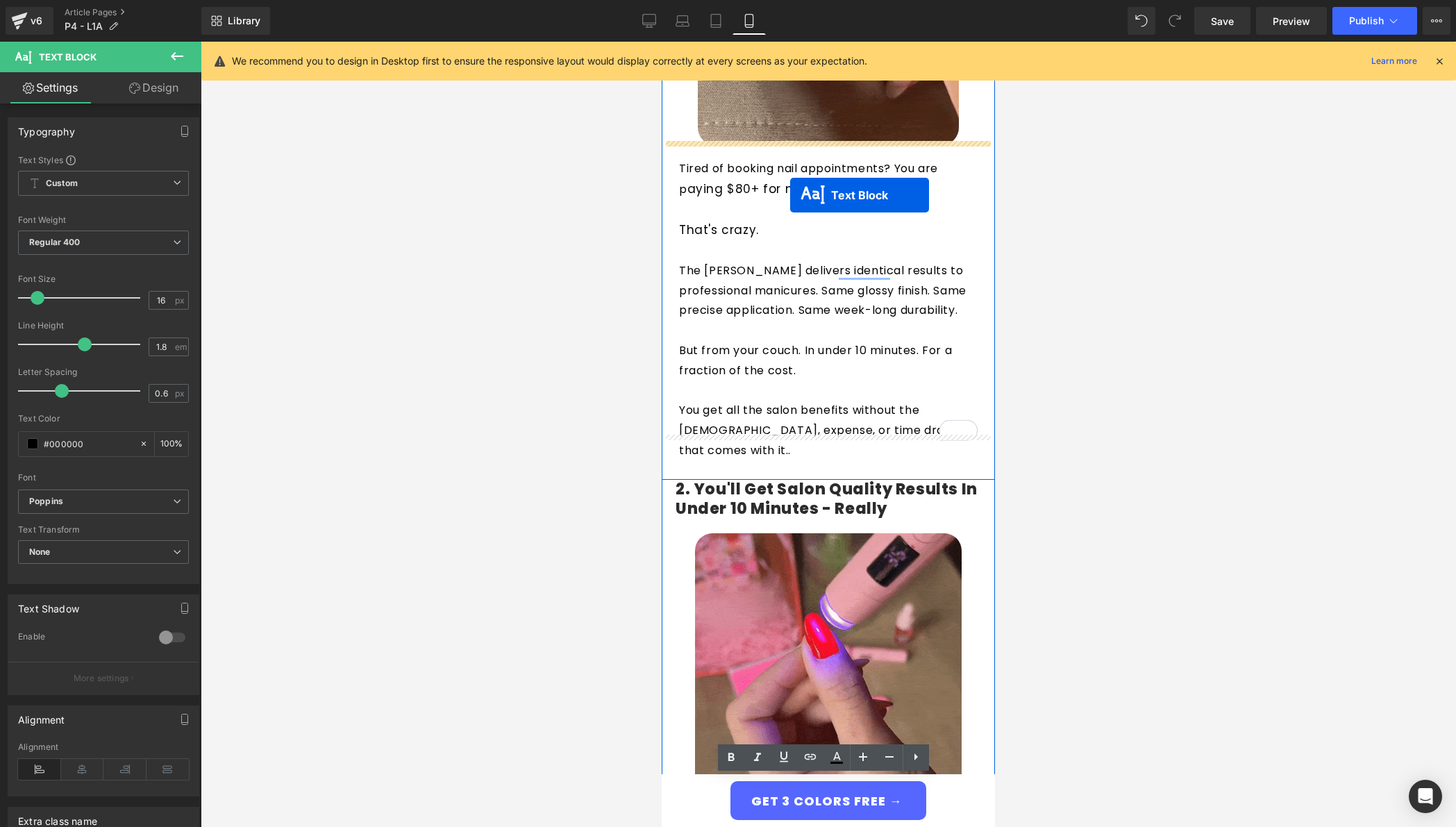
drag, startPoint x: 786, startPoint y: 576, endPoint x: 790, endPoint y: 195, distance: 381.0
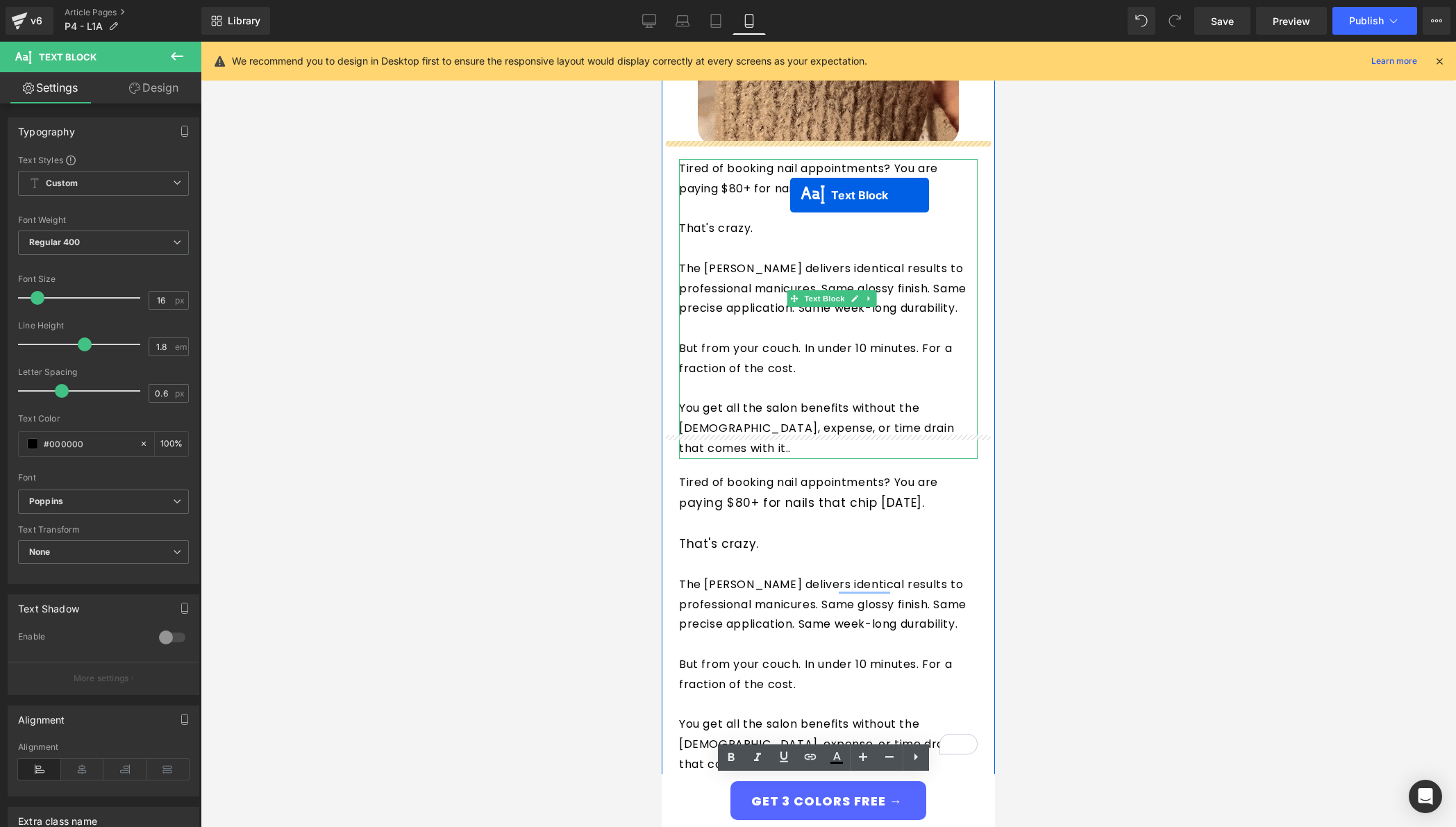
scroll to position [837, 0]
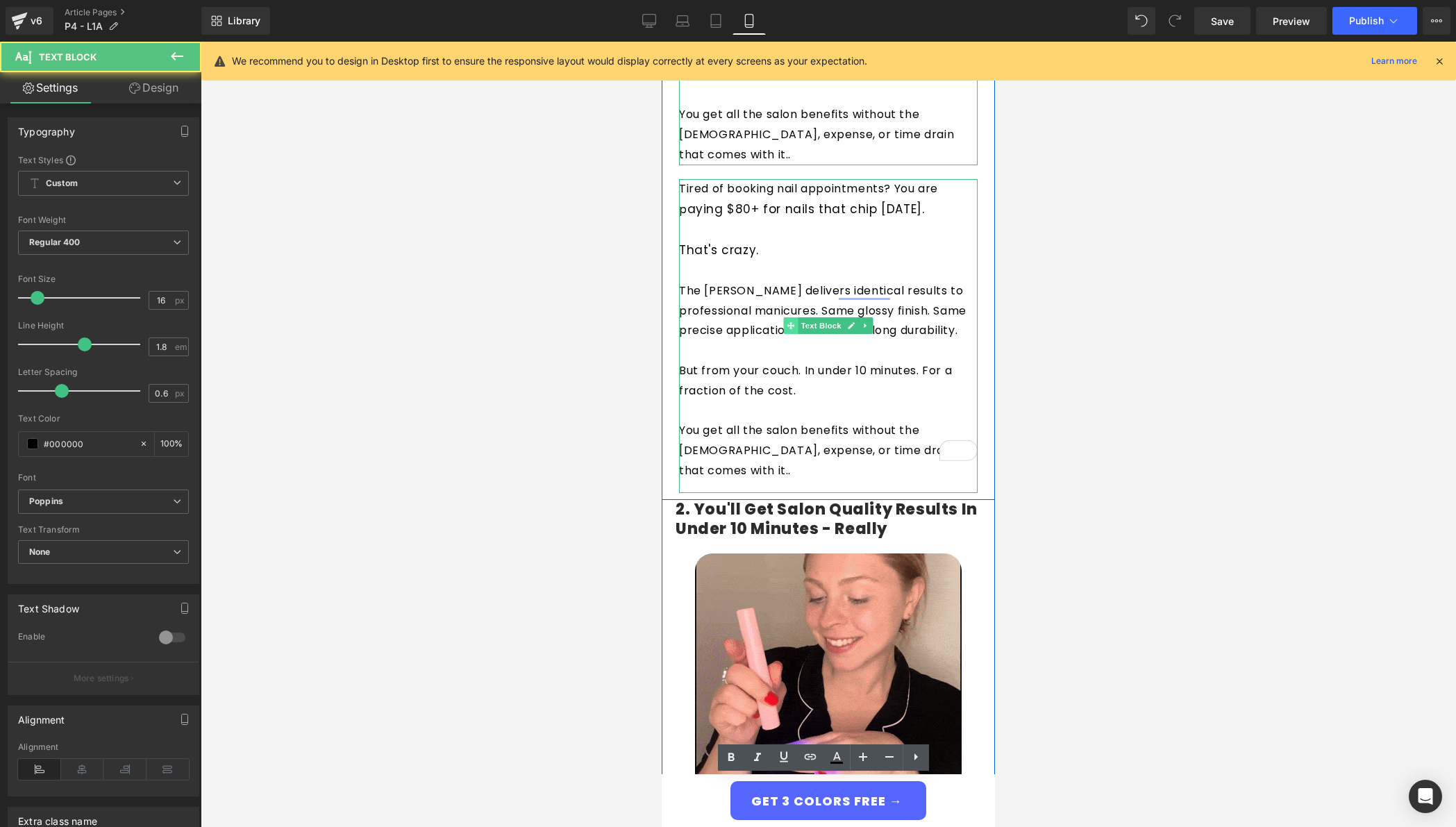
click at [790, 317] on span at bounding box center [792, 325] width 14 height 17
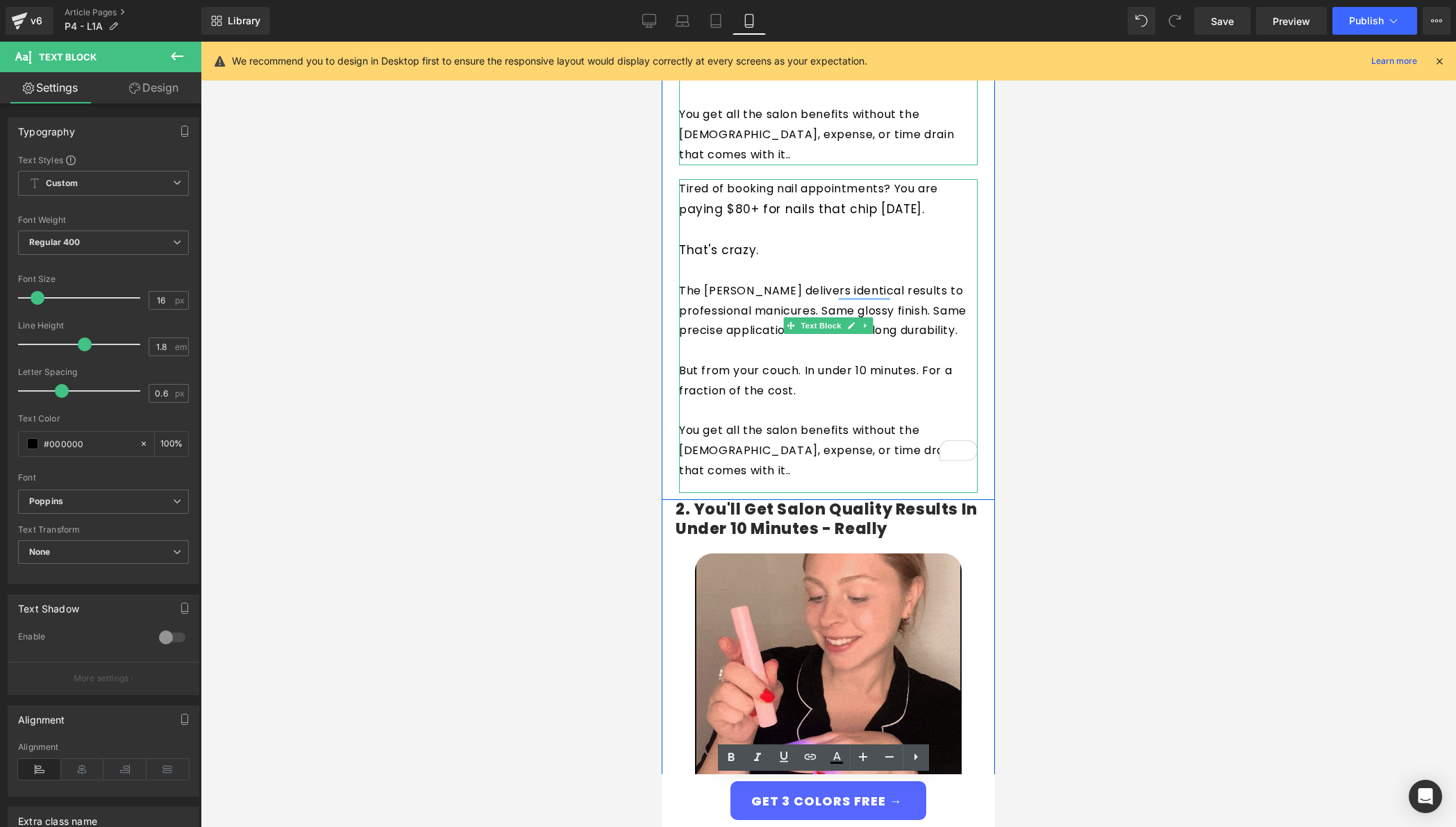
click at [869, 290] on p "The Giani Nail Pen delivers identical results to professional manicures. Same g…" at bounding box center [828, 311] width 298 height 60
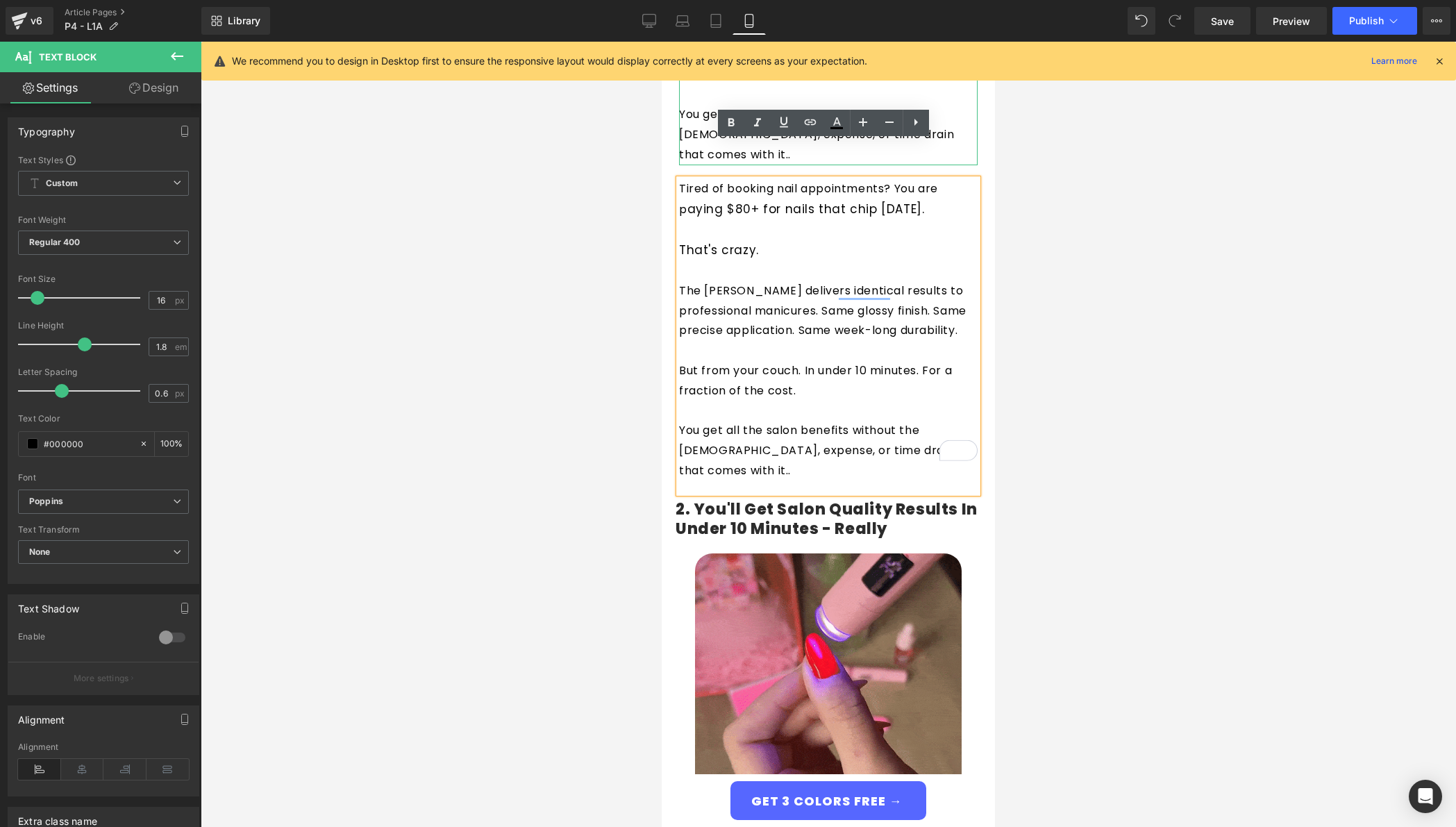
click at [742, 242] on span "That's crazy." at bounding box center [719, 250] width 80 height 17
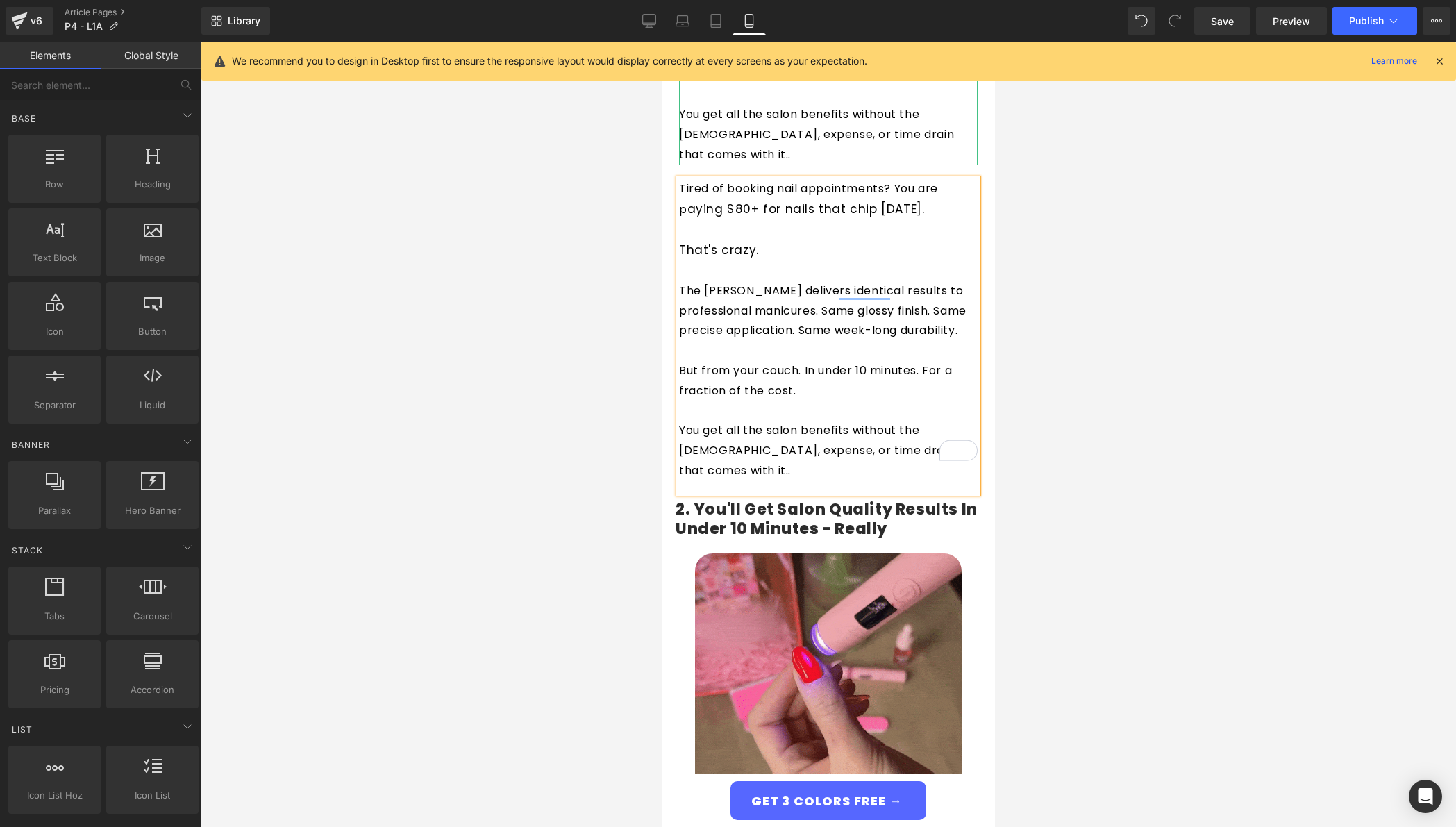
drag, startPoint x: 1439, startPoint y: 256, endPoint x: 1048, endPoint y: 261, distance: 391.0
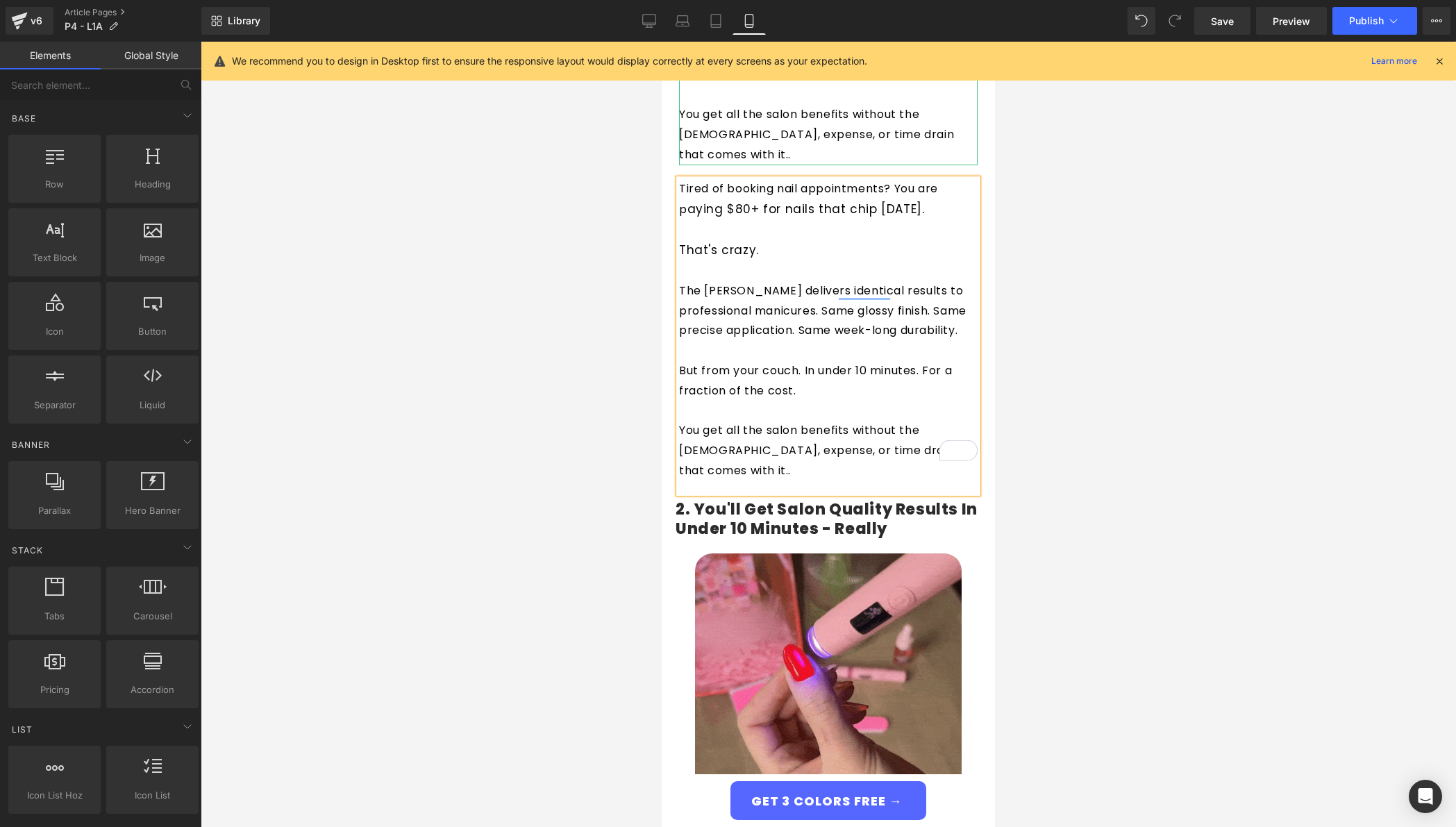
click at [1435, 255] on div at bounding box center [828, 435] width 1255 height 786
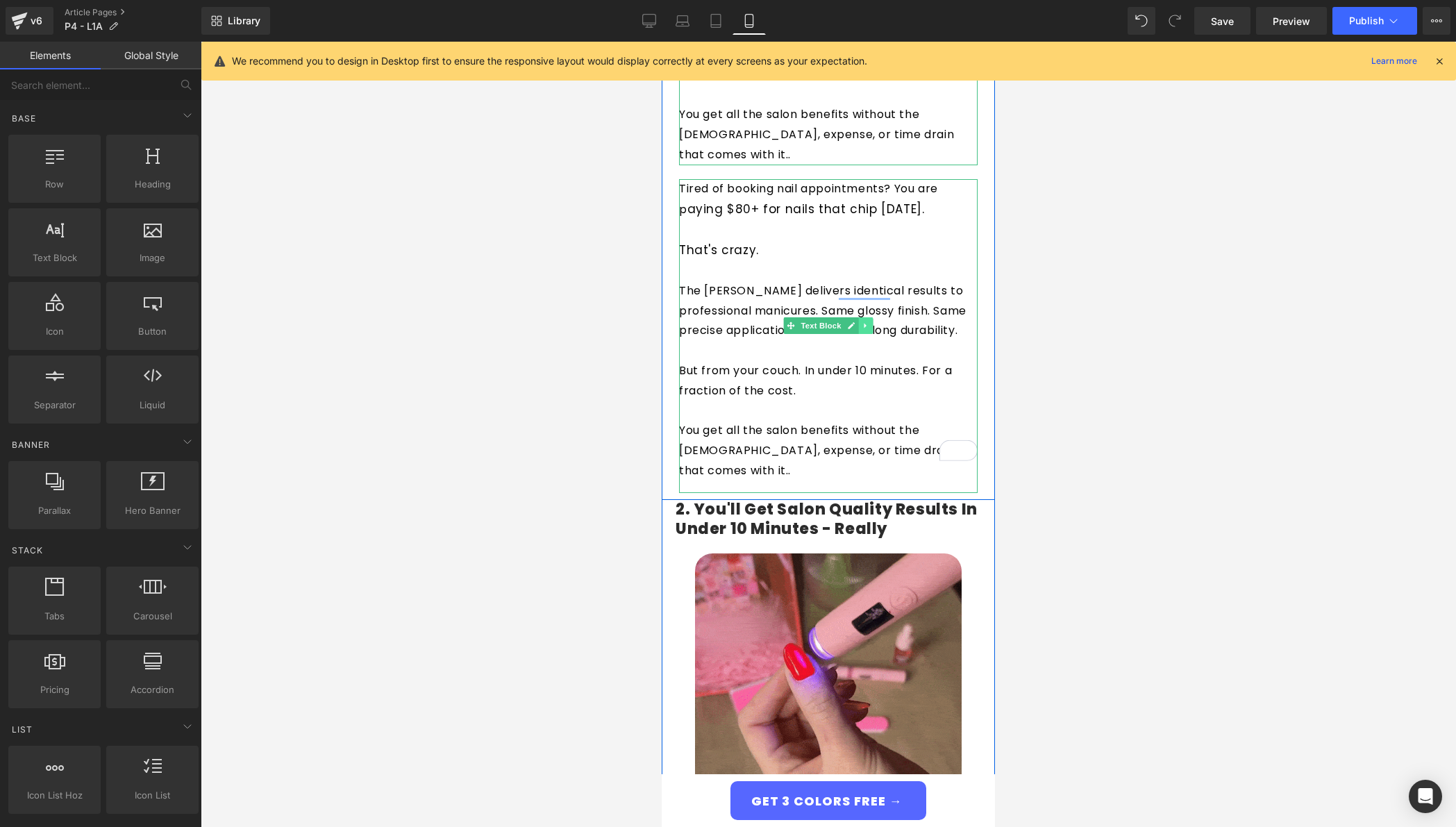
click at [867, 317] on link at bounding box center [866, 325] width 14 height 17
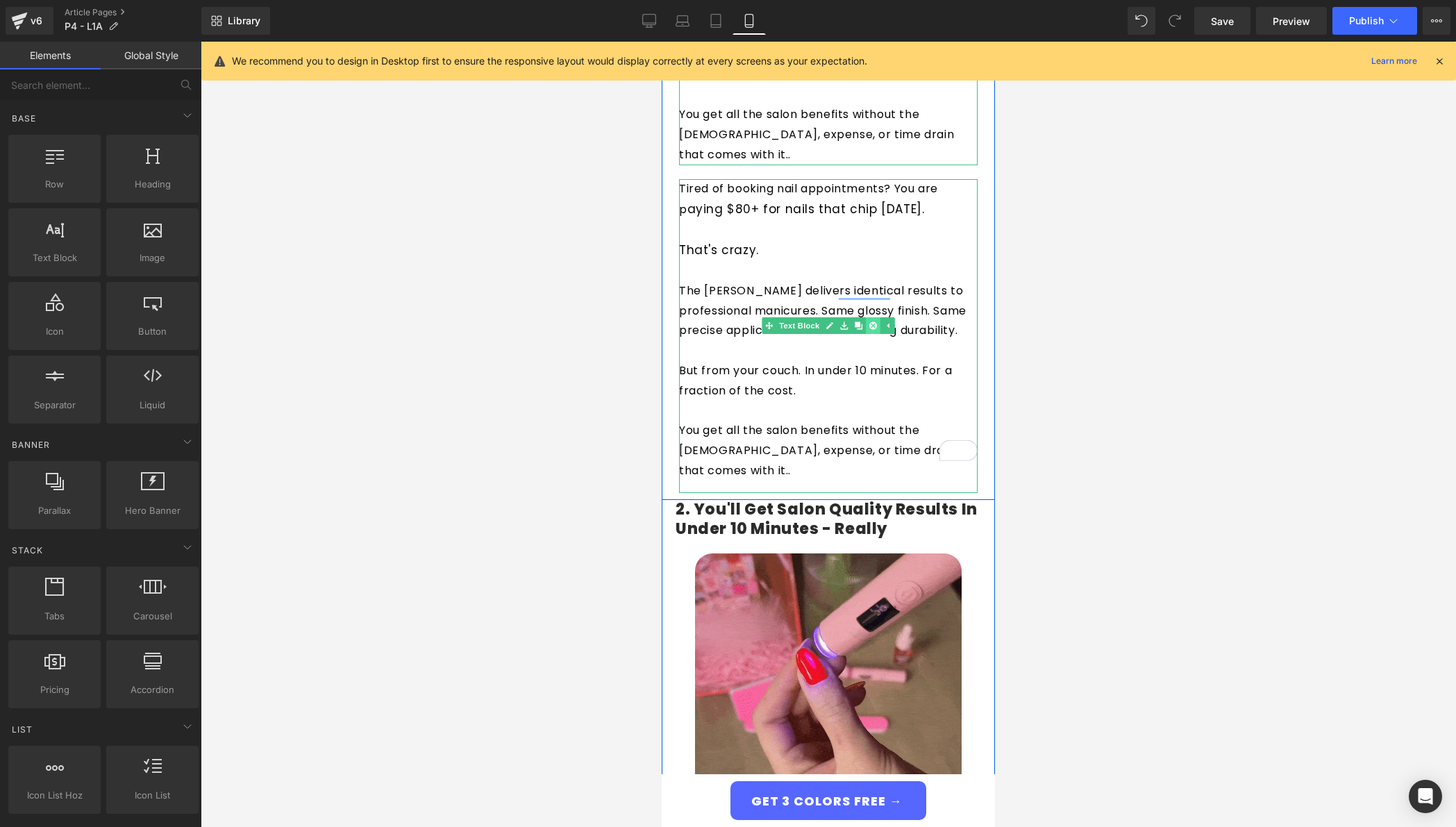
click at [870, 317] on link at bounding box center [873, 325] width 14 height 17
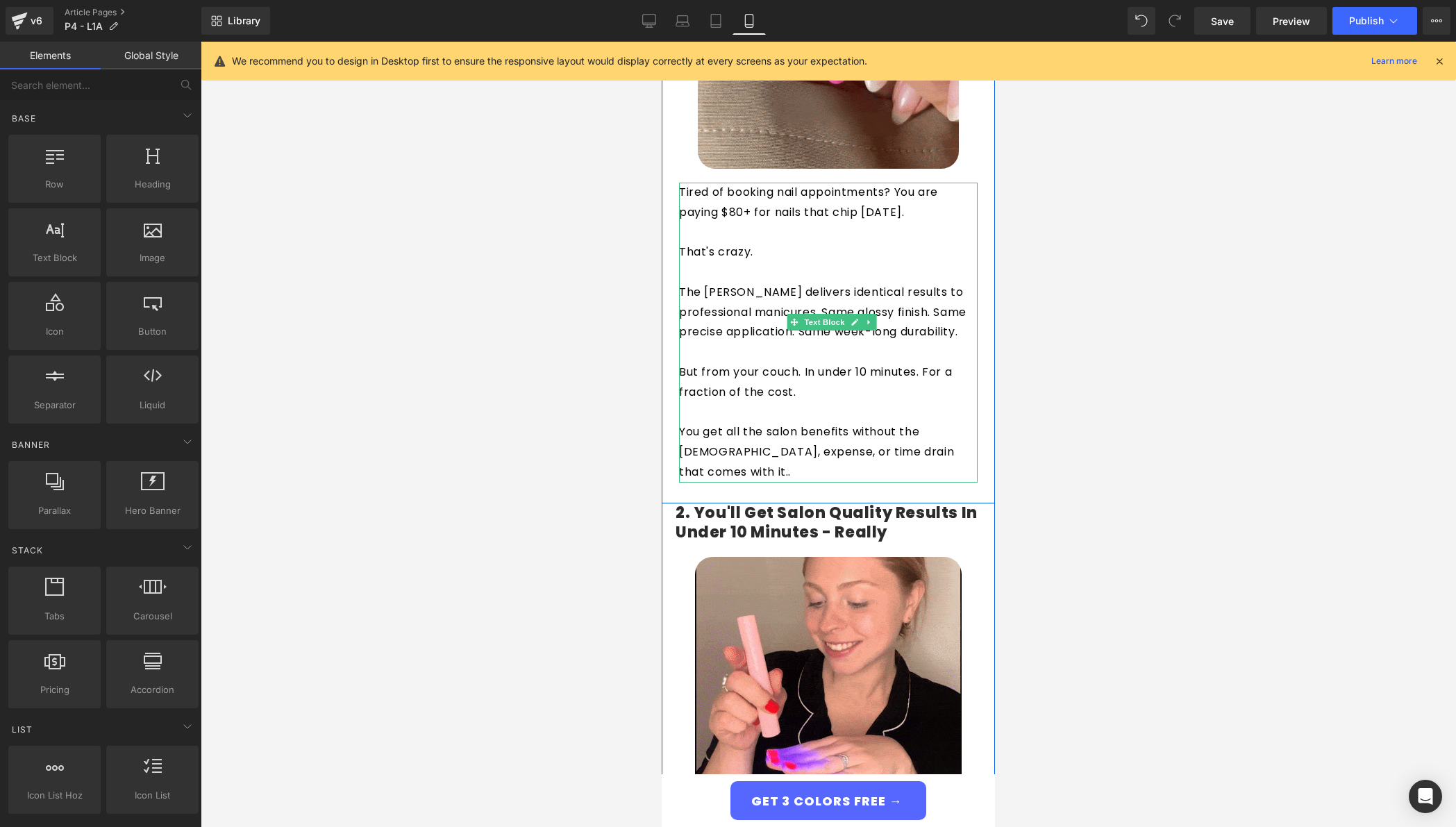
scroll to position [519, 0]
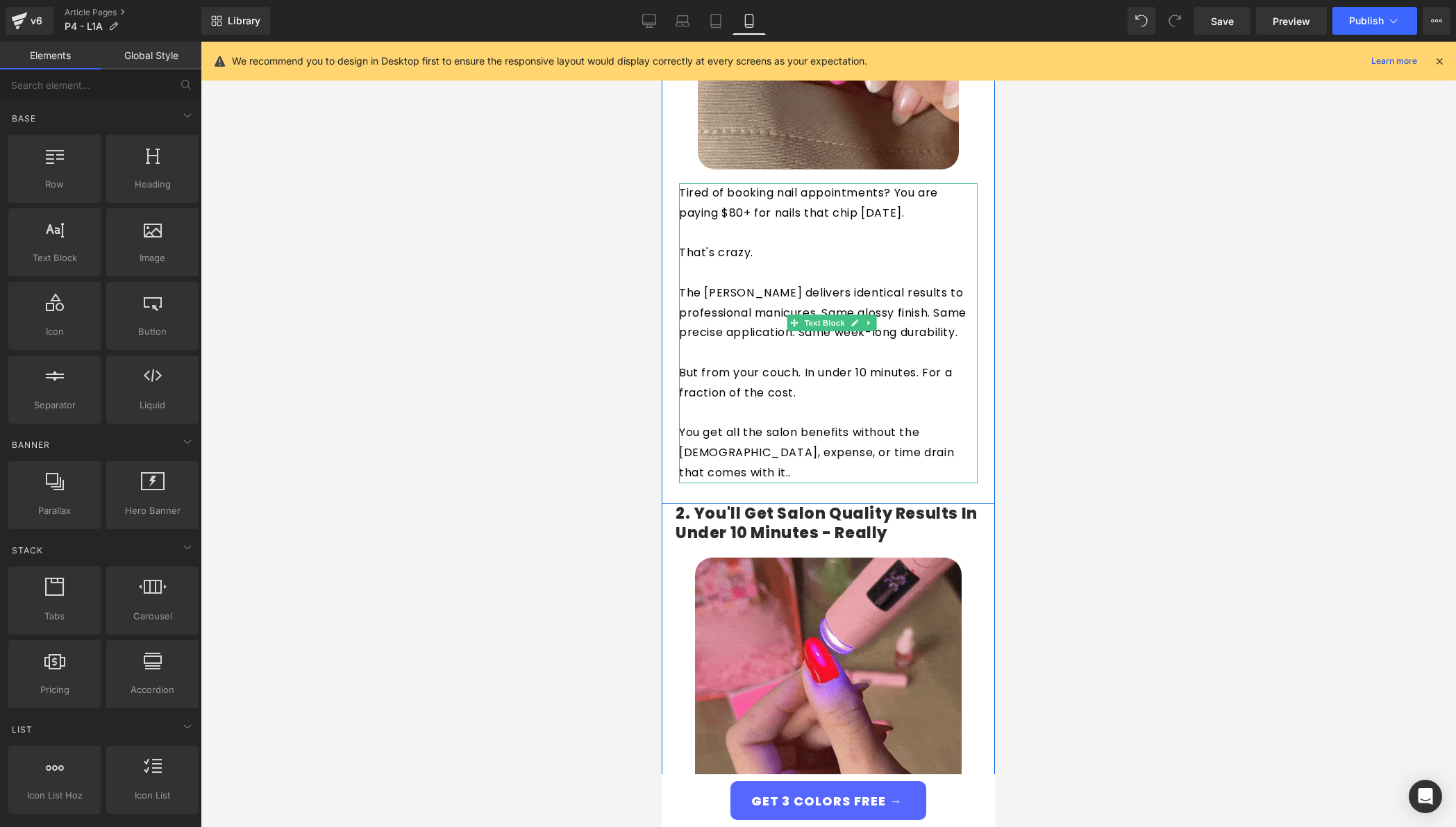
click at [784, 263] on p "To enrich screen reader interactions, please activate Accessibility in Grammarl…" at bounding box center [828, 273] width 298 height 20
